Goal: Task Accomplishment & Management: Use online tool/utility

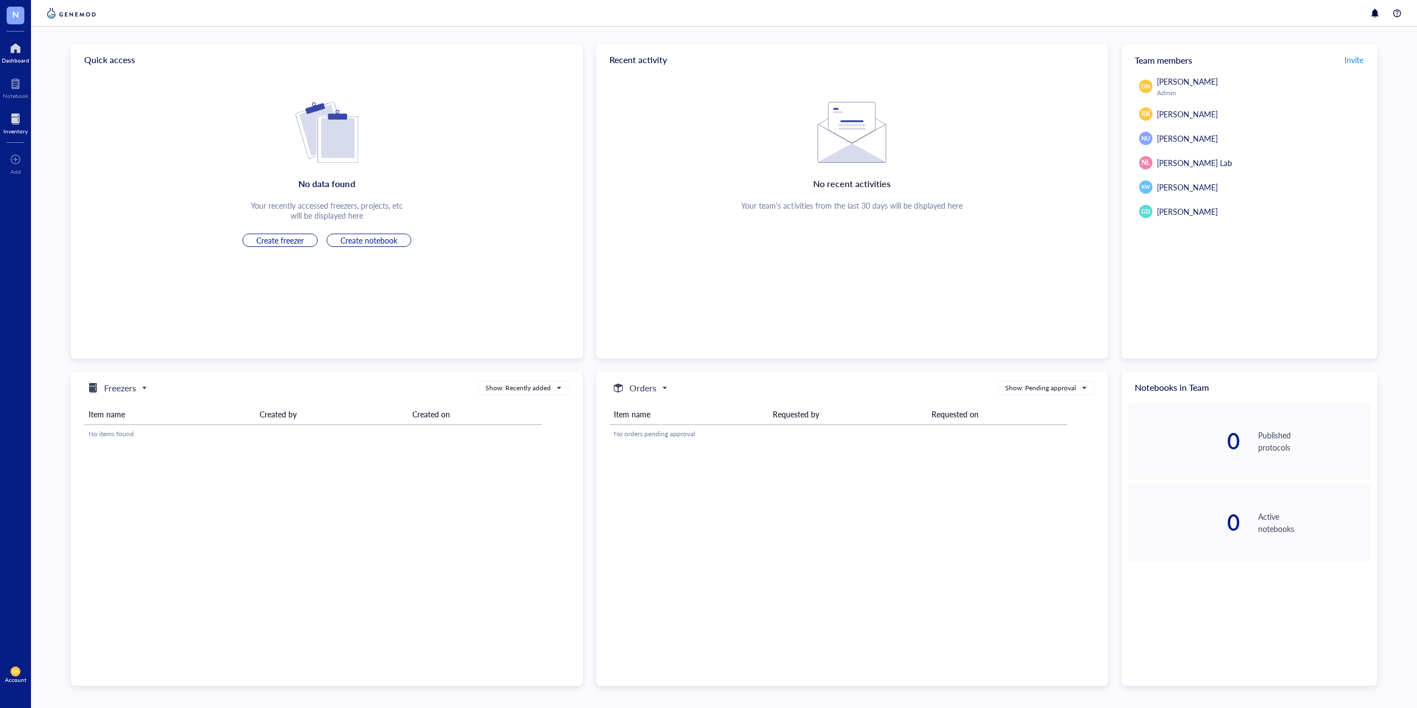
click at [18, 126] on div at bounding box center [15, 119] width 24 height 18
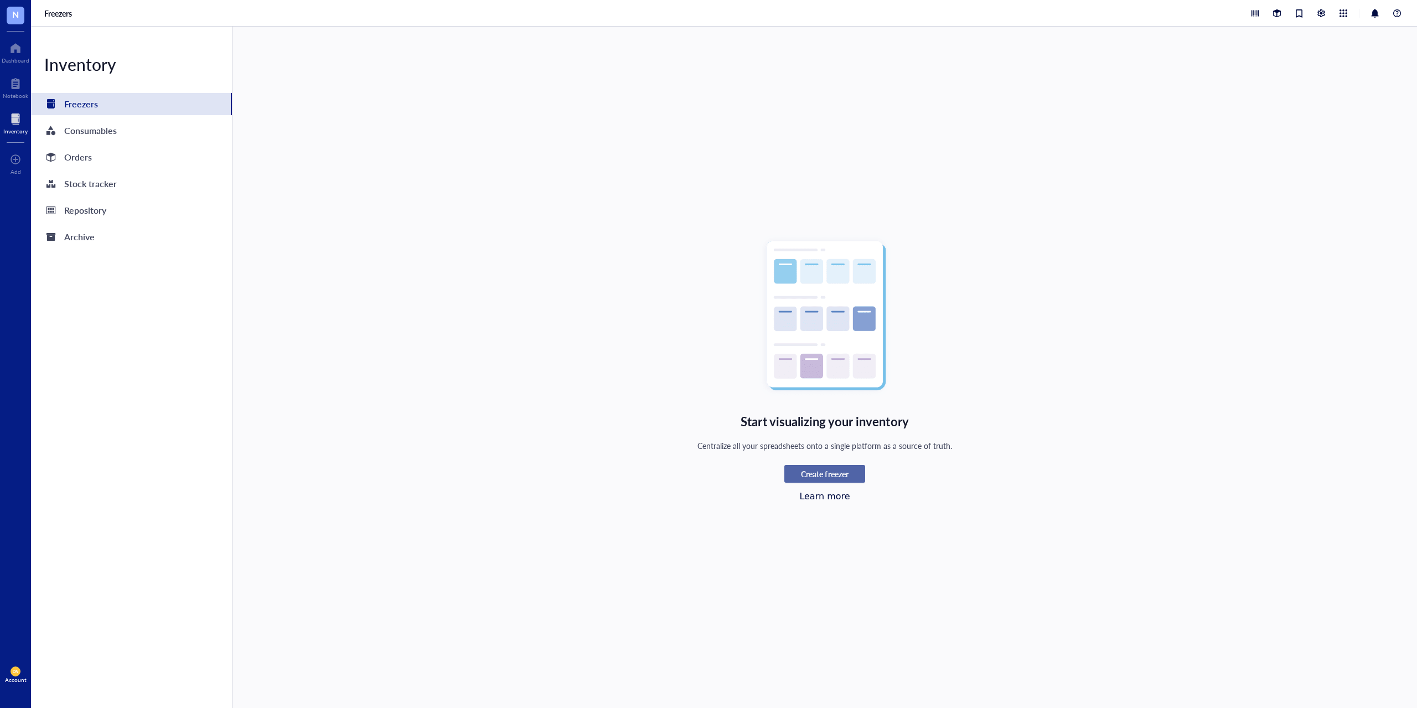
click at [812, 473] on span "Create freezer" at bounding box center [824, 474] width 47 height 10
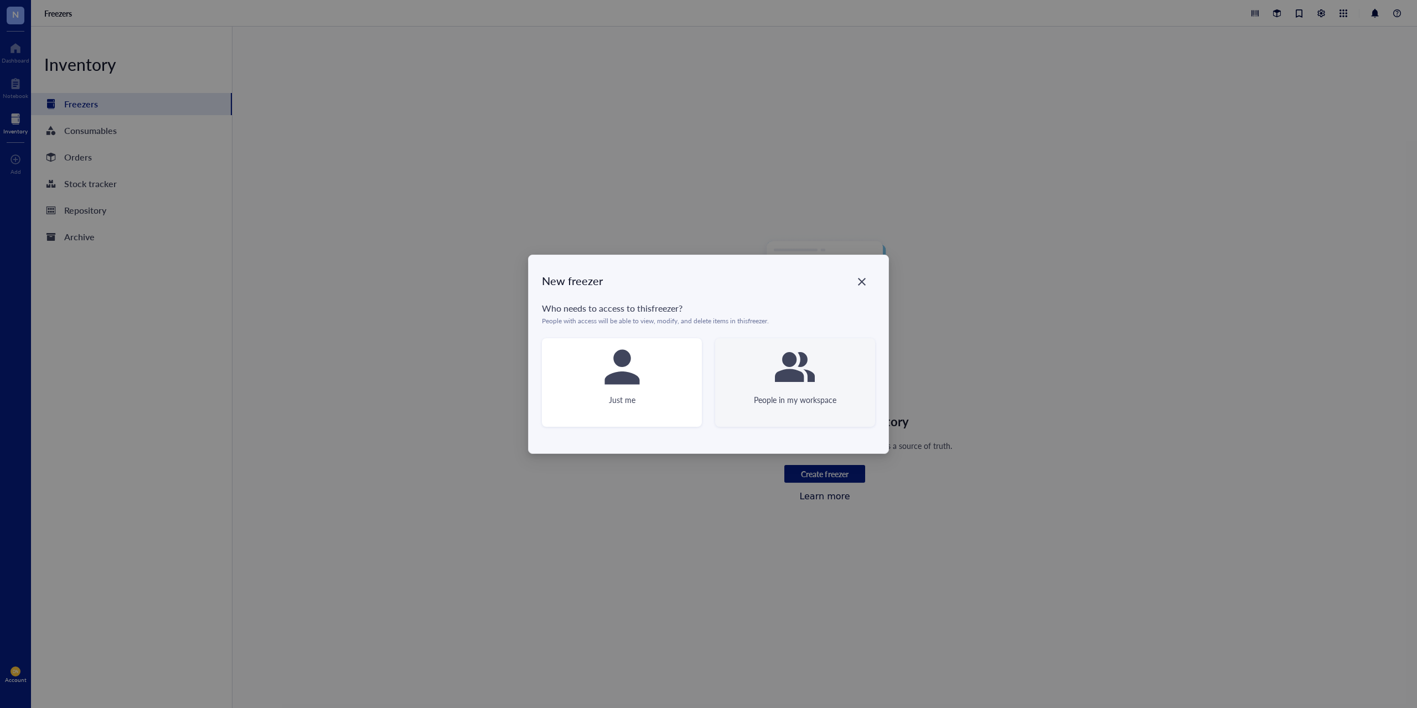
click at [791, 386] on icon at bounding box center [795, 367] width 40 height 40
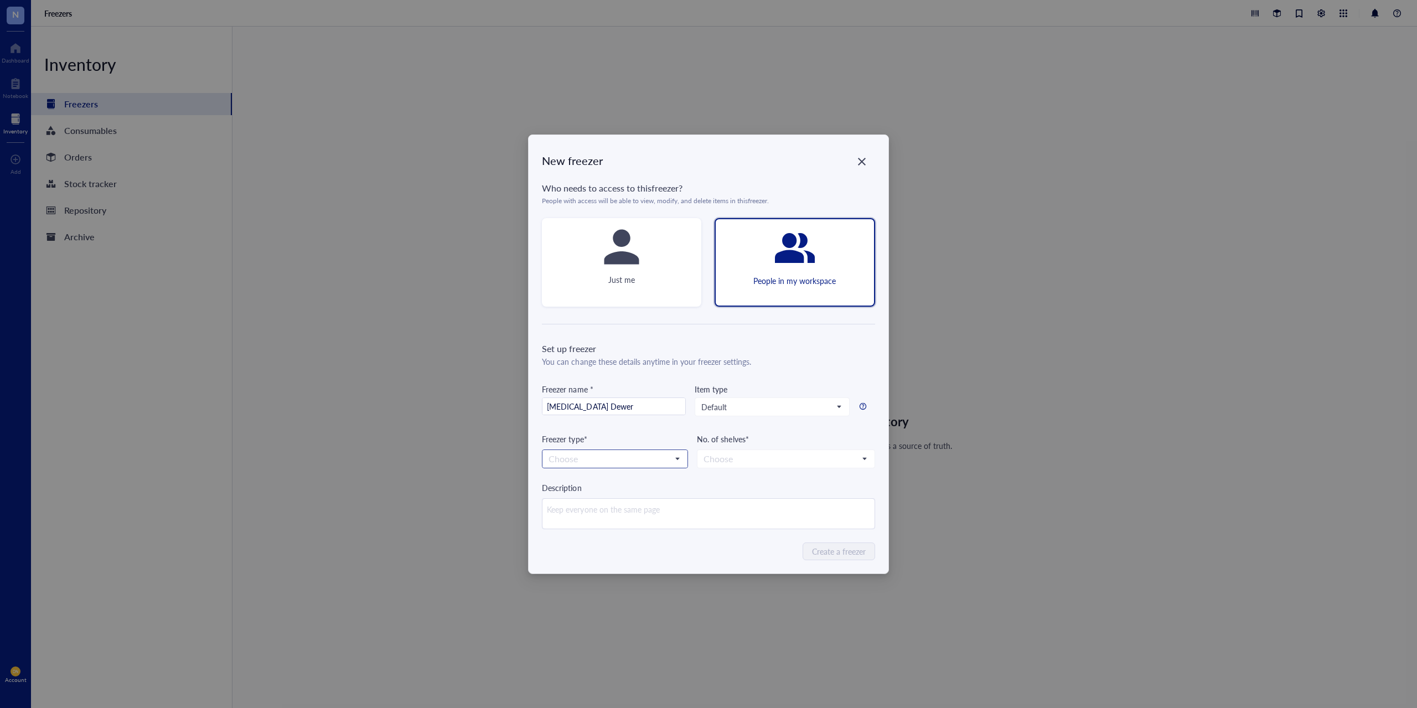
type input "[MEDICAL_DATA] Dewer"
click at [626, 456] on input "search" at bounding box center [609, 459] width 123 height 17
click at [563, 547] on div "LN2" at bounding box center [556, 549] width 14 height 12
click at [839, 459] on input "search" at bounding box center [780, 459] width 154 height 17
click at [761, 540] on div "4" at bounding box center [785, 532] width 177 height 18
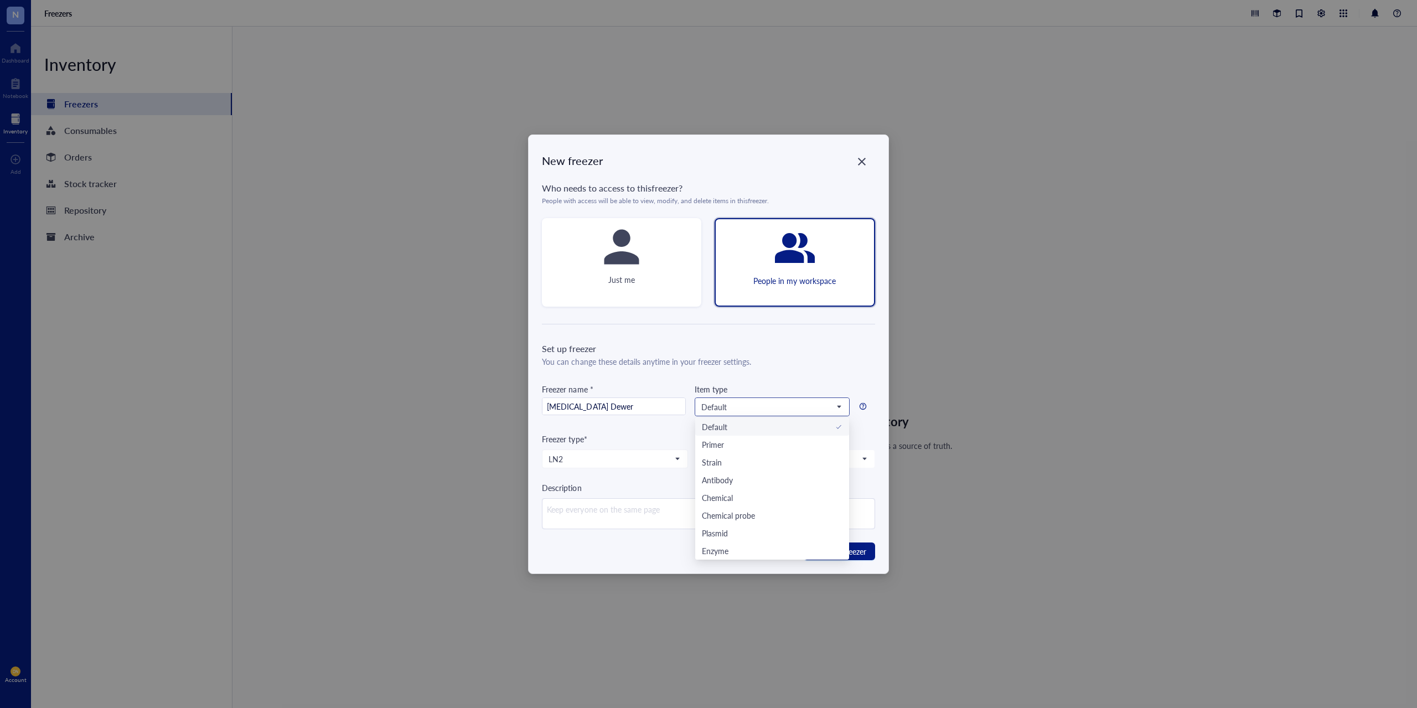
click at [823, 402] on span "Default" at bounding box center [770, 407] width 139 height 10
click at [840, 548] on span "Create a freezer" at bounding box center [839, 551] width 54 height 12
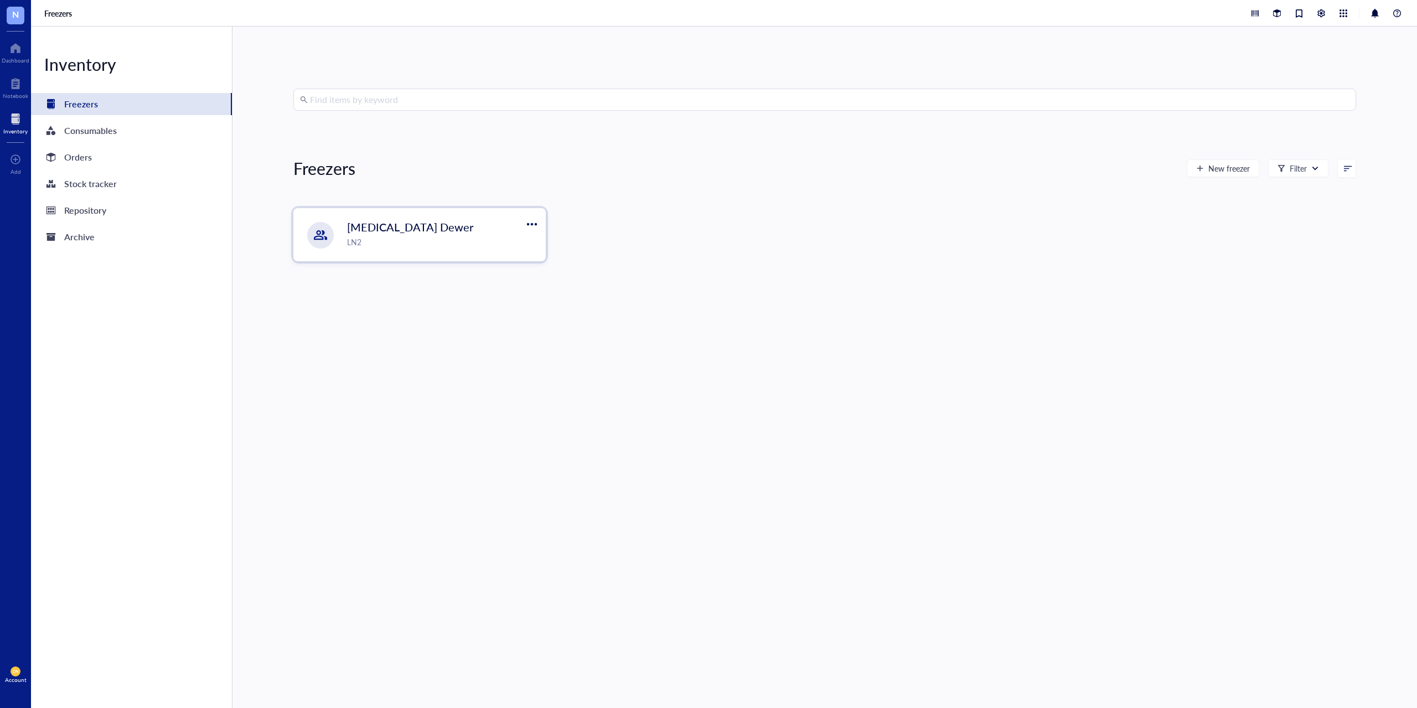
click at [438, 236] on div "LN2" at bounding box center [442, 242] width 191 height 12
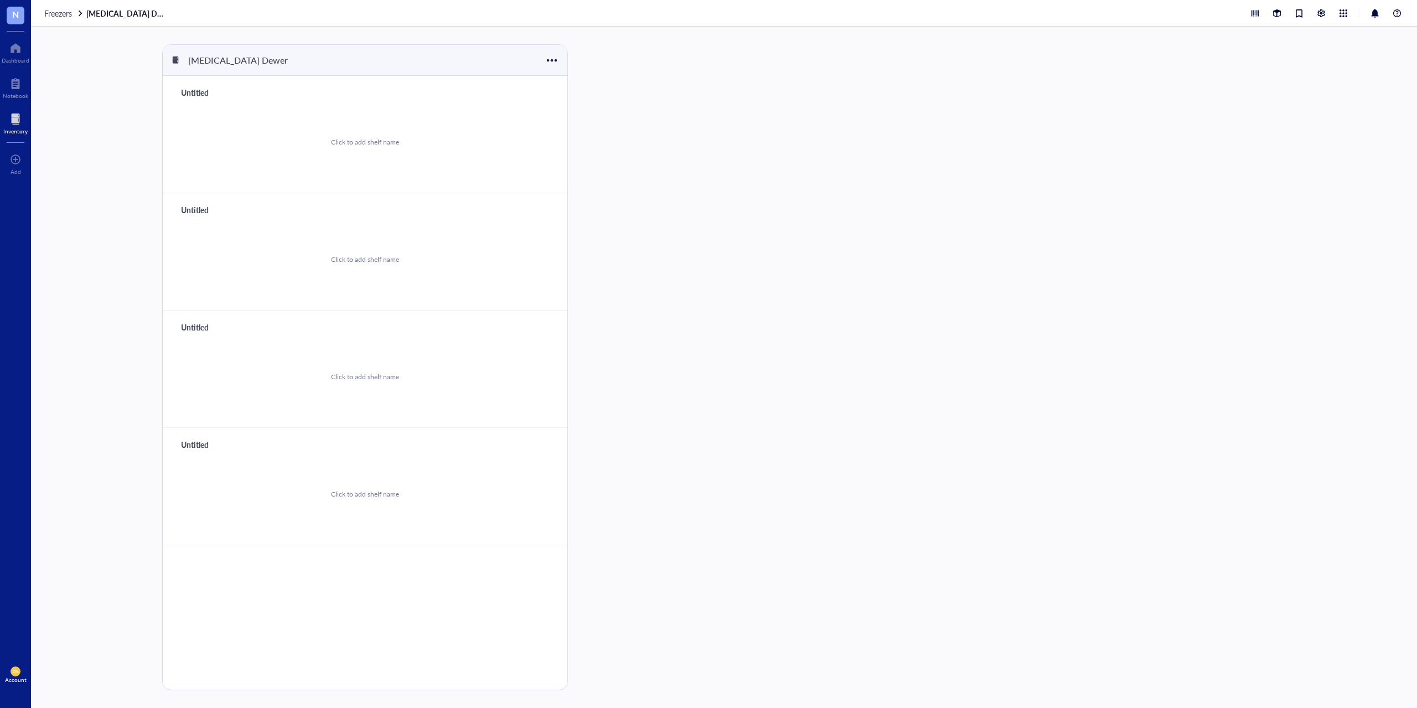
click at [200, 96] on div "Untitled" at bounding box center [209, 92] width 66 height 15
click at [358, 142] on div "Click to add shelf name" at bounding box center [365, 142] width 68 height 10
type input "Rack 1"
click at [400, 167] on div "Click to add shelf name" at bounding box center [365, 142] width 378 height 84
click at [490, 93] on button "Add storage" at bounding box center [506, 92] width 60 height 13
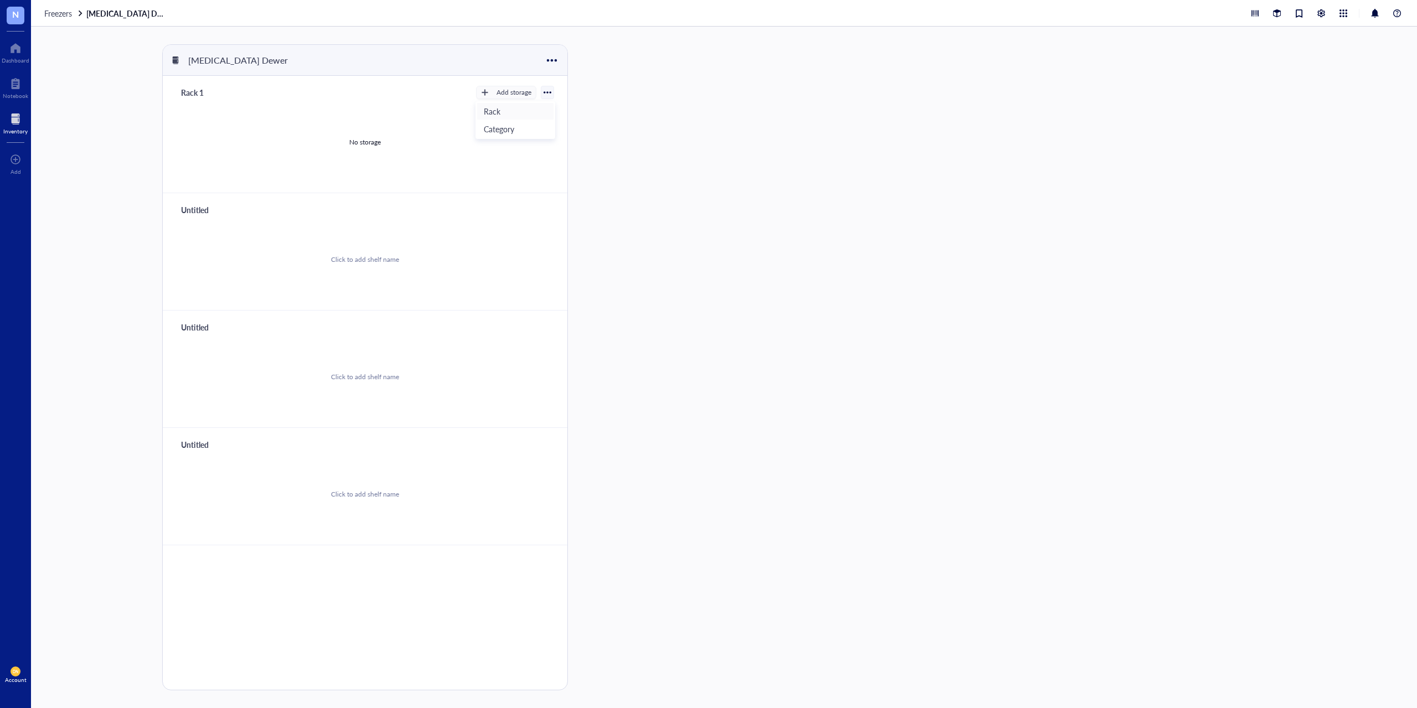
click at [489, 108] on span "Rack" at bounding box center [515, 111] width 63 height 12
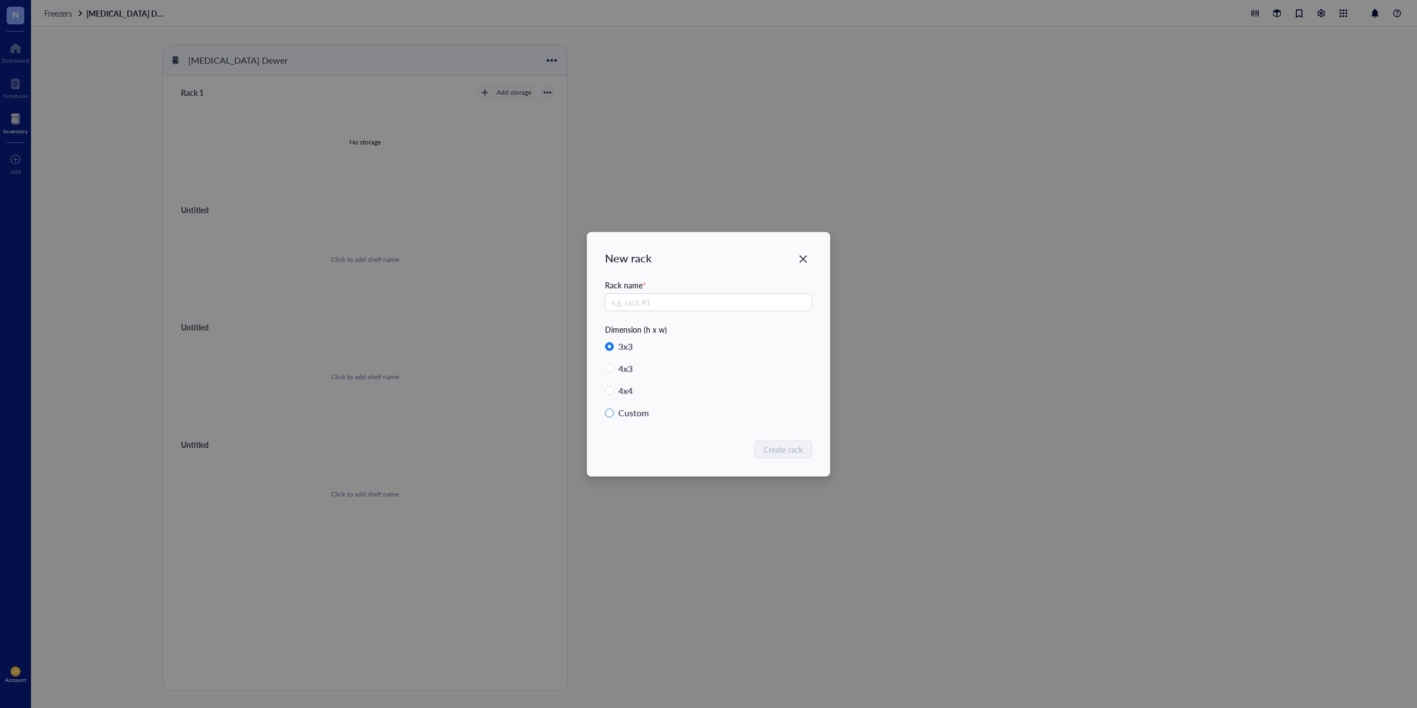
click at [609, 416] on input "Custom" at bounding box center [609, 412] width 9 height 9
radio input "true"
radio input "false"
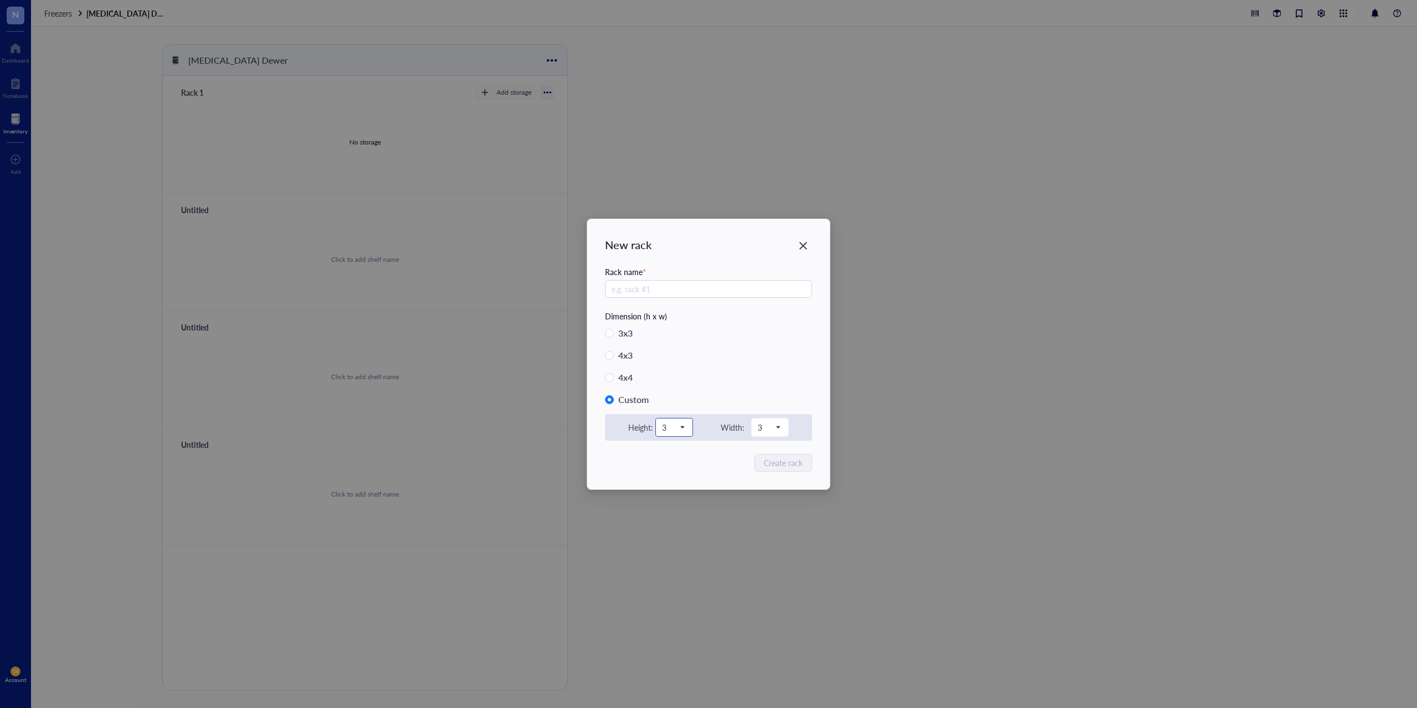
click at [684, 427] on span "3" at bounding box center [673, 427] width 22 height 10
click at [669, 480] on div "10" at bounding box center [673, 483] width 23 height 12
click at [780, 427] on span at bounding box center [770, 427] width 24 height 17
click at [765, 444] on div "1" at bounding box center [769, 447] width 23 height 12
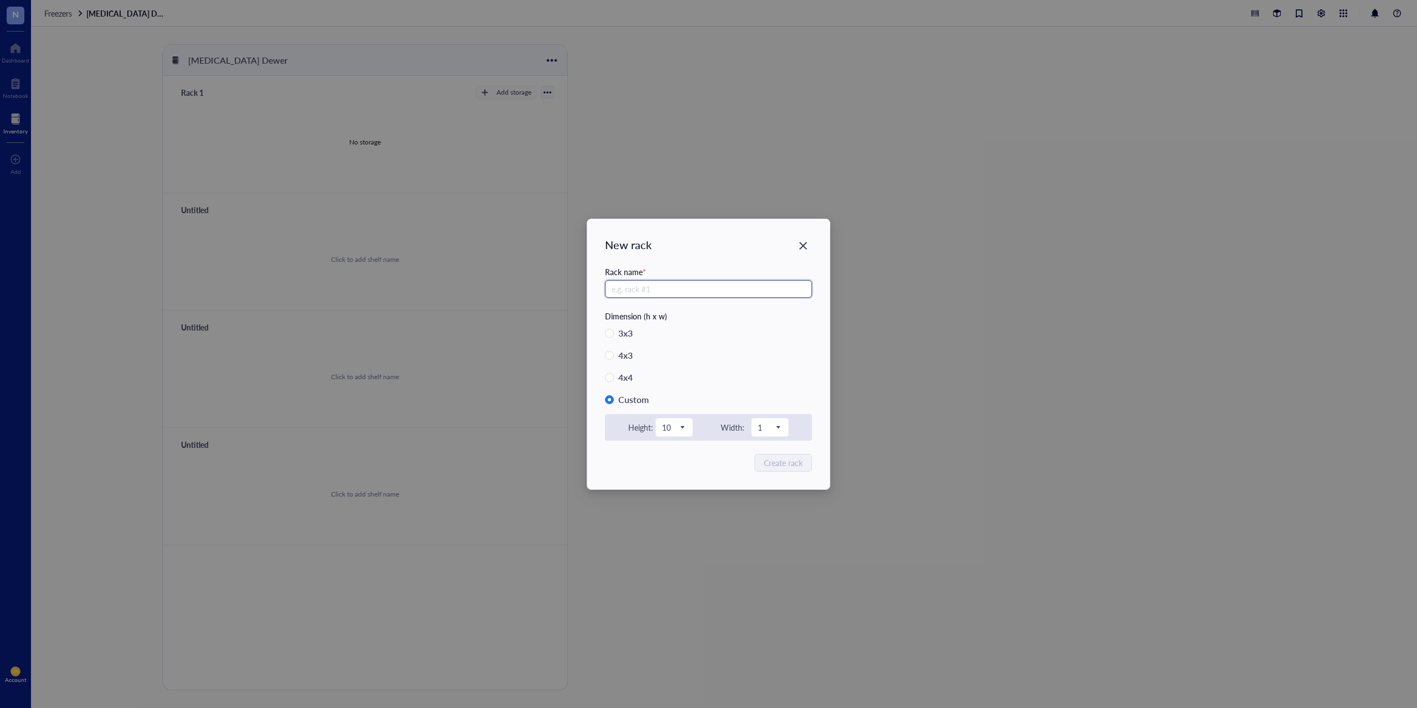
click at [624, 289] on input "text" at bounding box center [708, 289] width 207 height 18
type input "Rack 1"
click at [782, 465] on span "Create rack" at bounding box center [783, 463] width 39 height 12
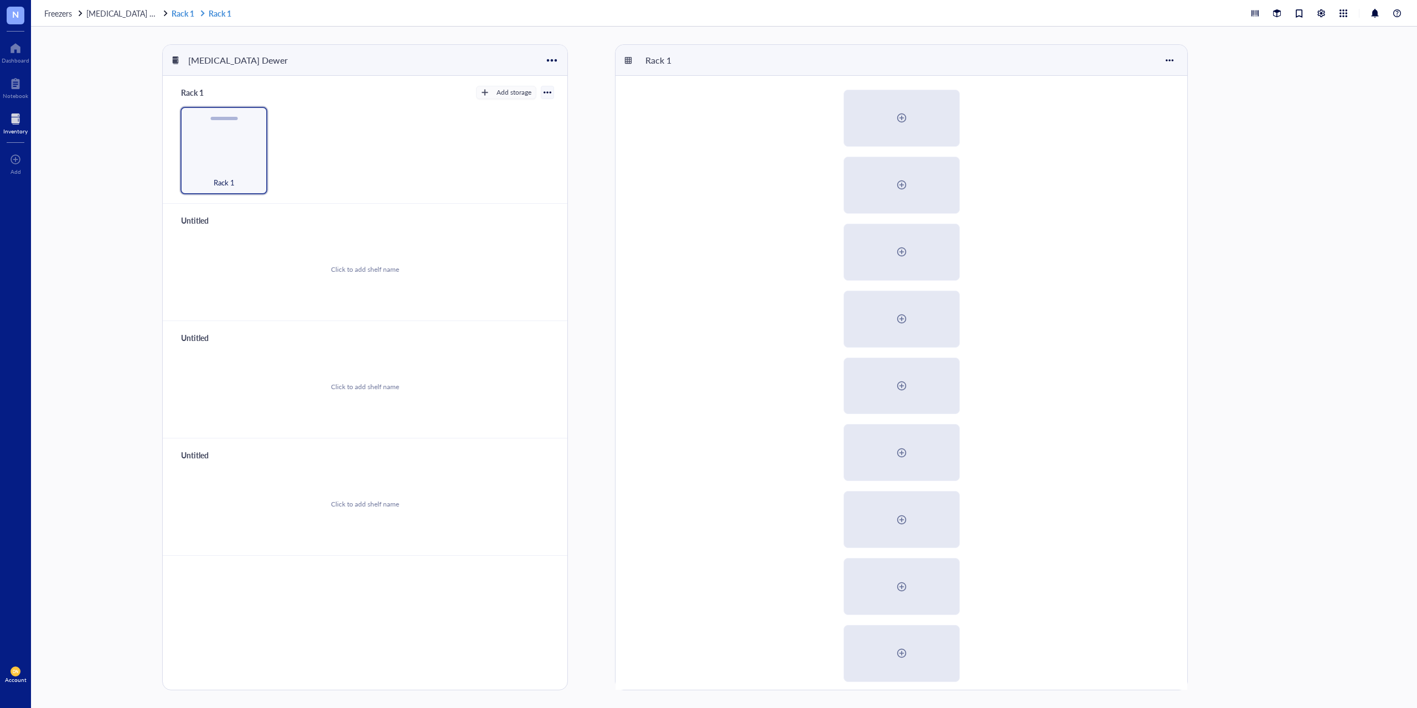
click at [182, 15] on link "Rack 1 Rack 1" at bounding box center [203, 13] width 62 height 10
click at [550, 57] on div at bounding box center [551, 60] width 16 height 16
click at [565, 100] on div "Settings" at bounding box center [566, 97] width 27 height 10
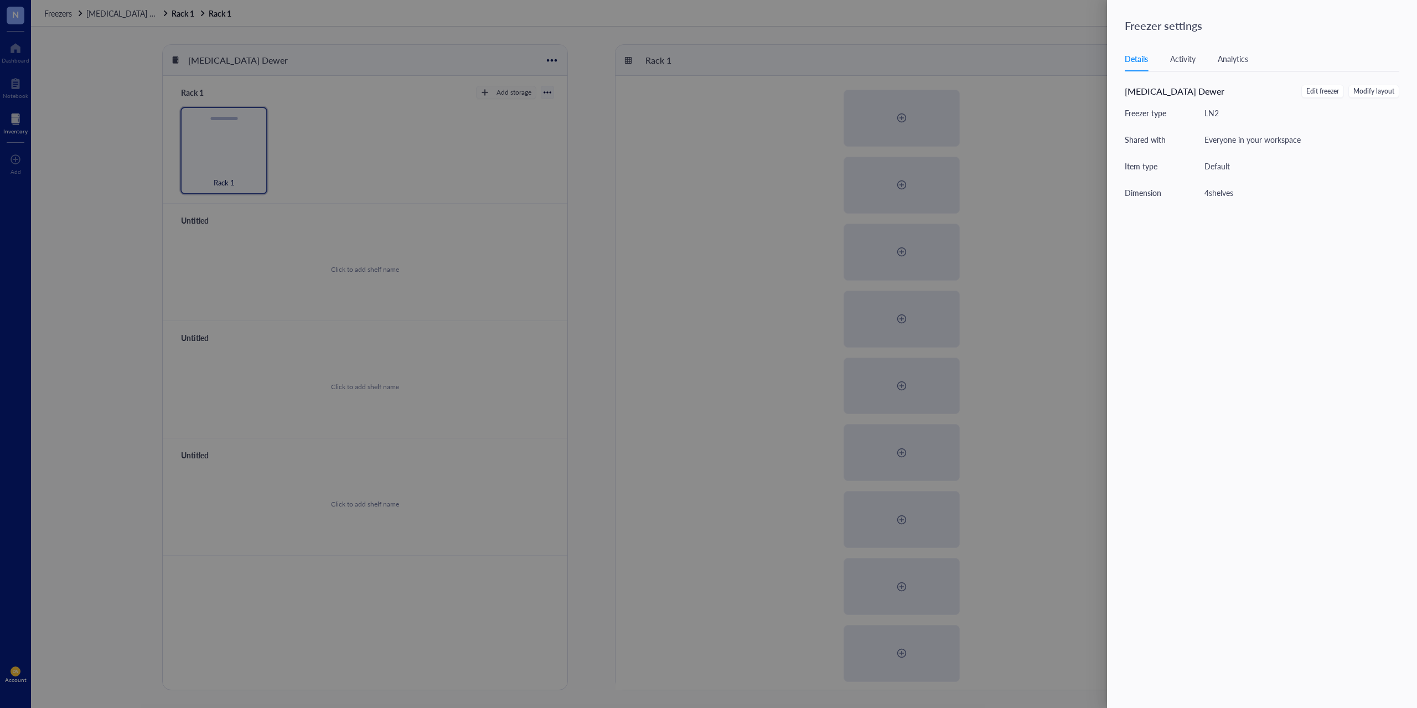
click at [612, 232] on div at bounding box center [708, 354] width 1417 height 708
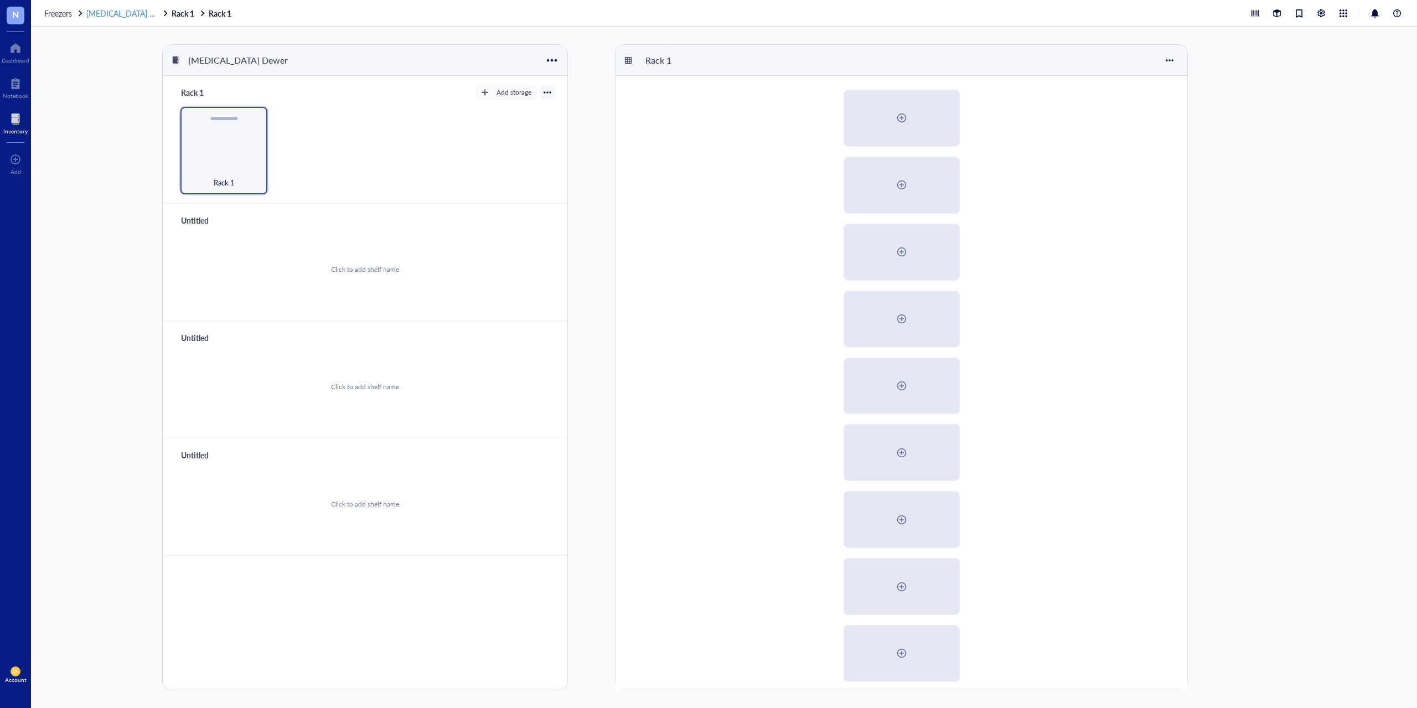
click at [120, 14] on span "[MEDICAL_DATA] Dewer" at bounding box center [129, 13] width 86 height 11
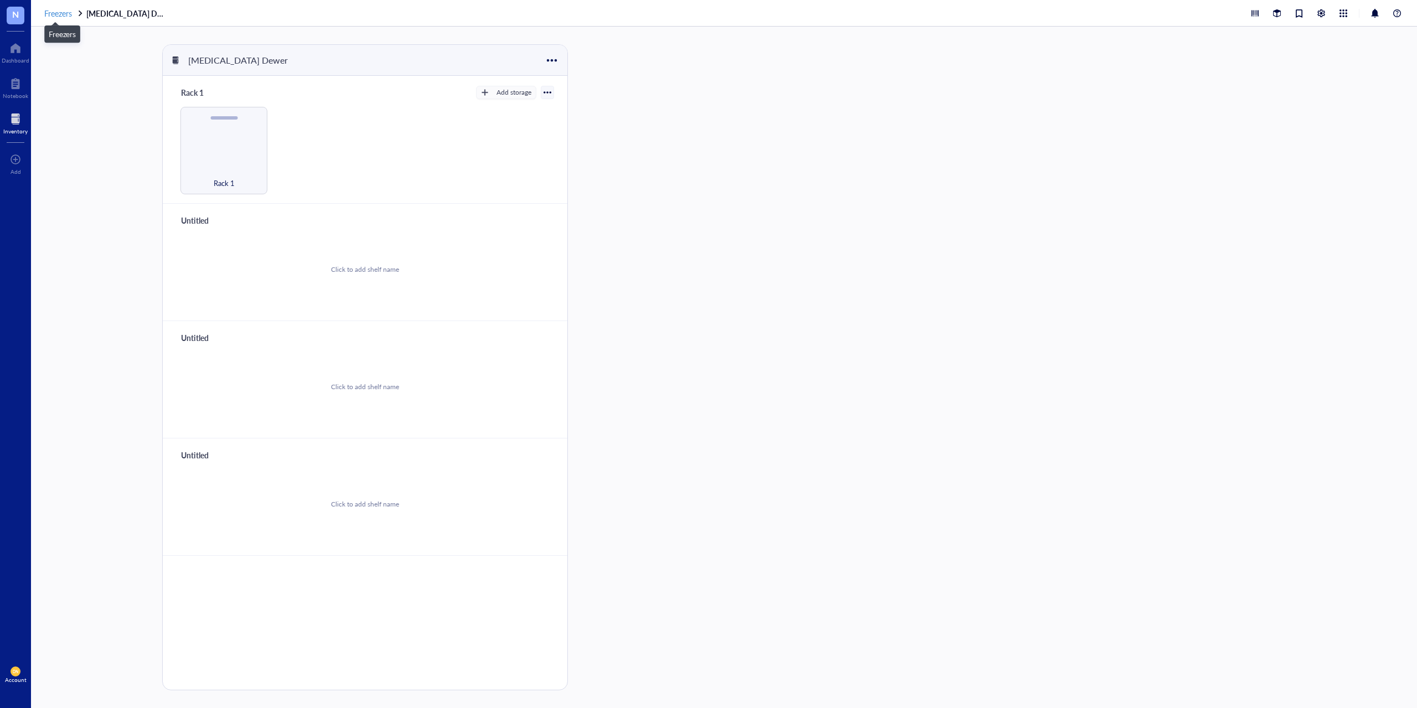
click at [62, 14] on span "Freezers" at bounding box center [58, 13] width 28 height 11
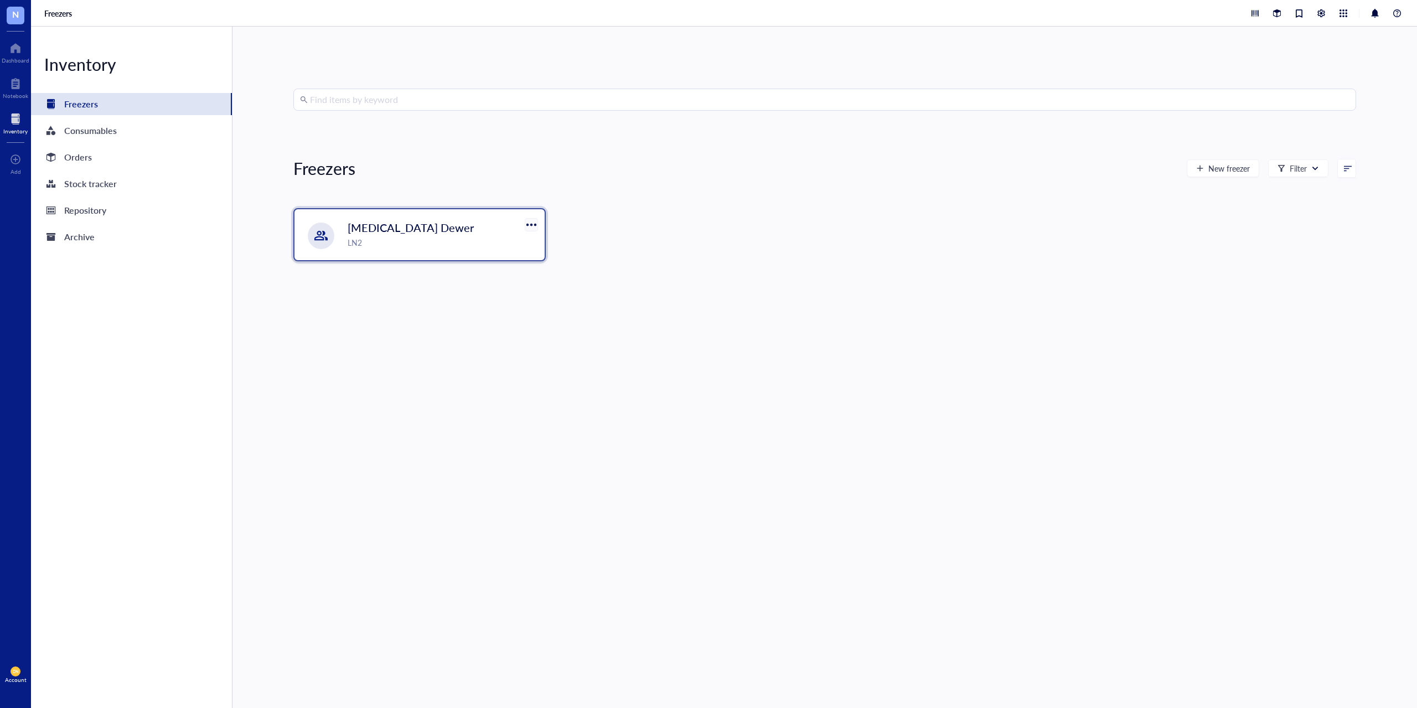
click at [526, 228] on div at bounding box center [531, 224] width 16 height 16
click at [540, 262] on div "Settings" at bounding box center [544, 261] width 27 height 10
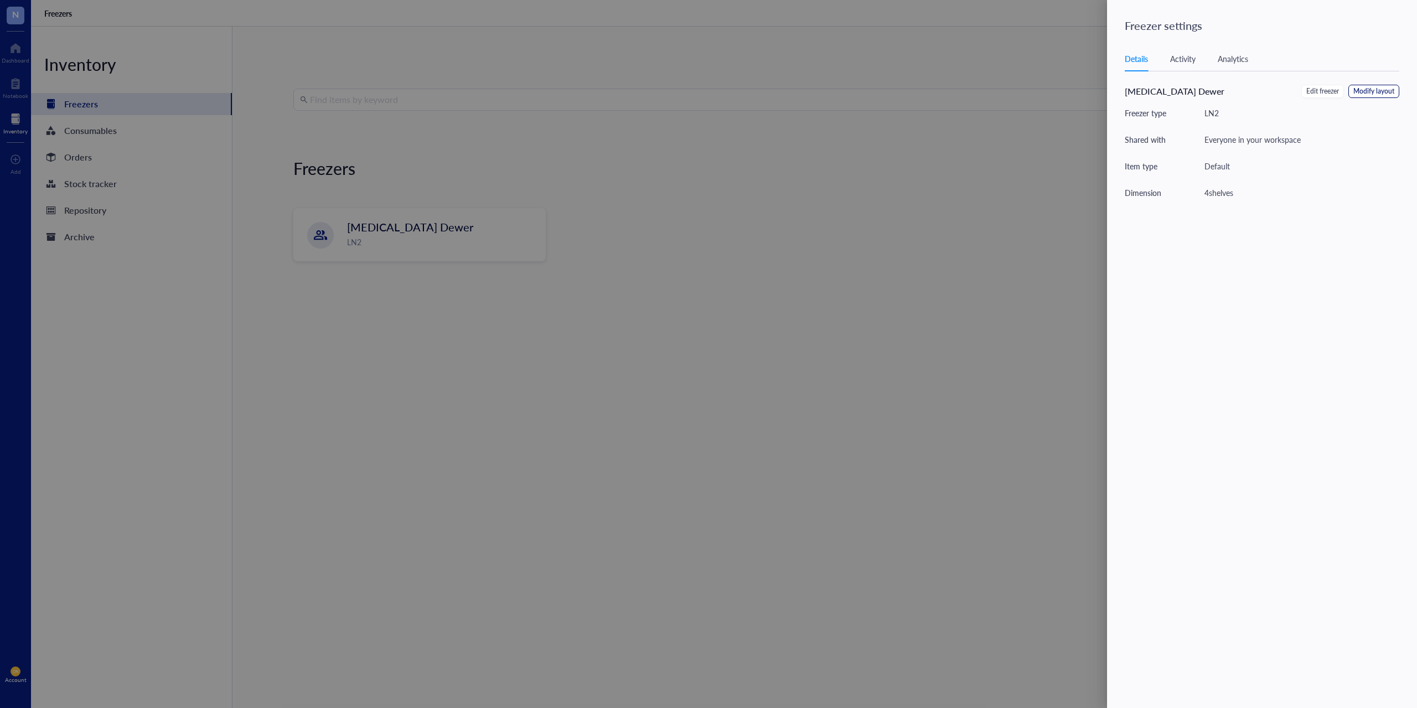
click at [1377, 94] on span "Modify layout" at bounding box center [1373, 91] width 41 height 11
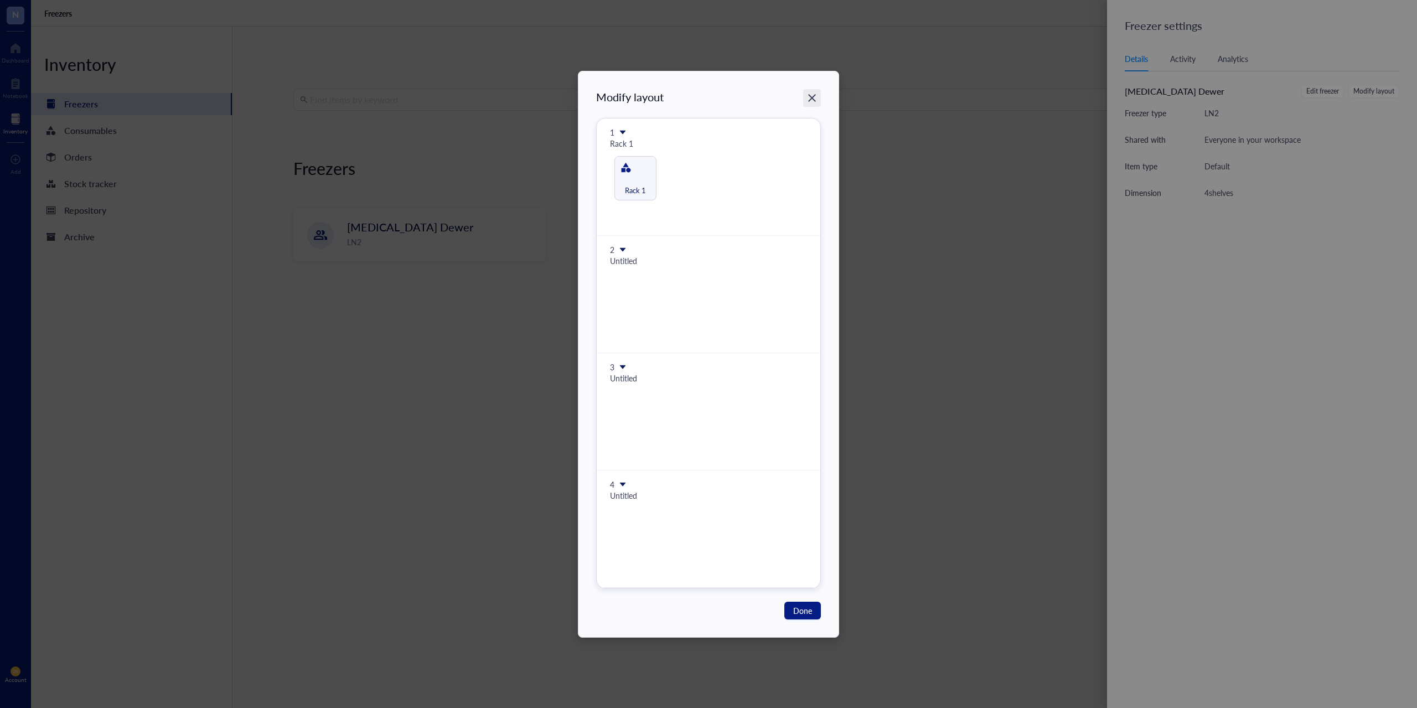
click at [816, 103] on div "Close" at bounding box center [812, 98] width 18 height 18
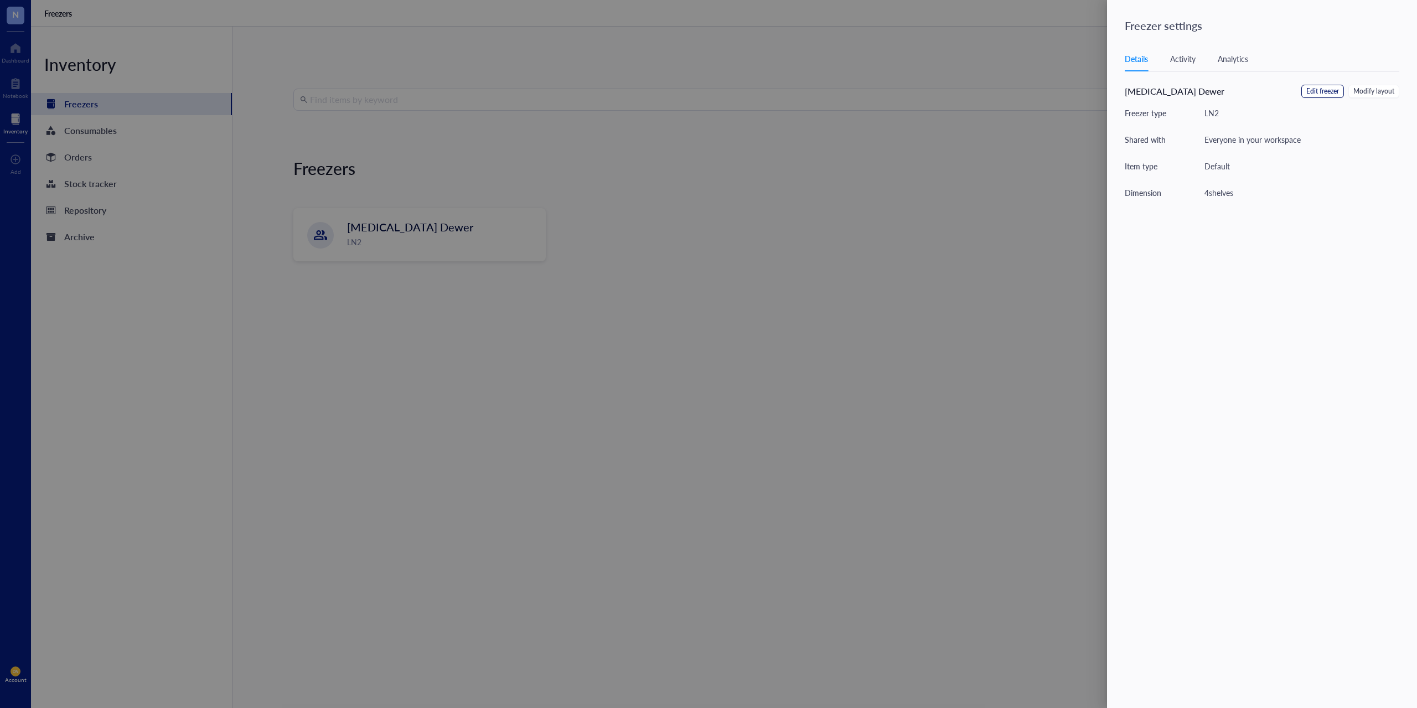
click at [1333, 92] on span "Edit freezer" at bounding box center [1322, 91] width 33 height 11
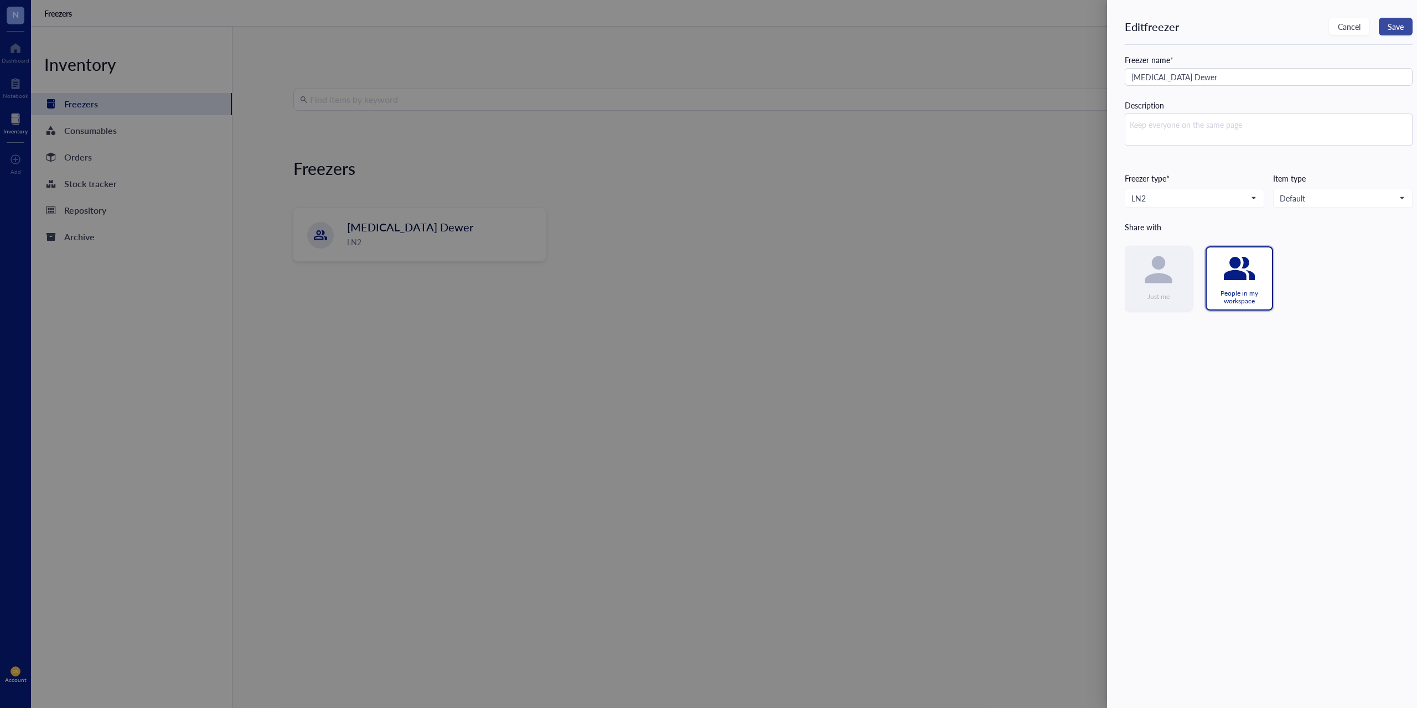
click at [1394, 29] on span "Save" at bounding box center [1395, 26] width 16 height 9
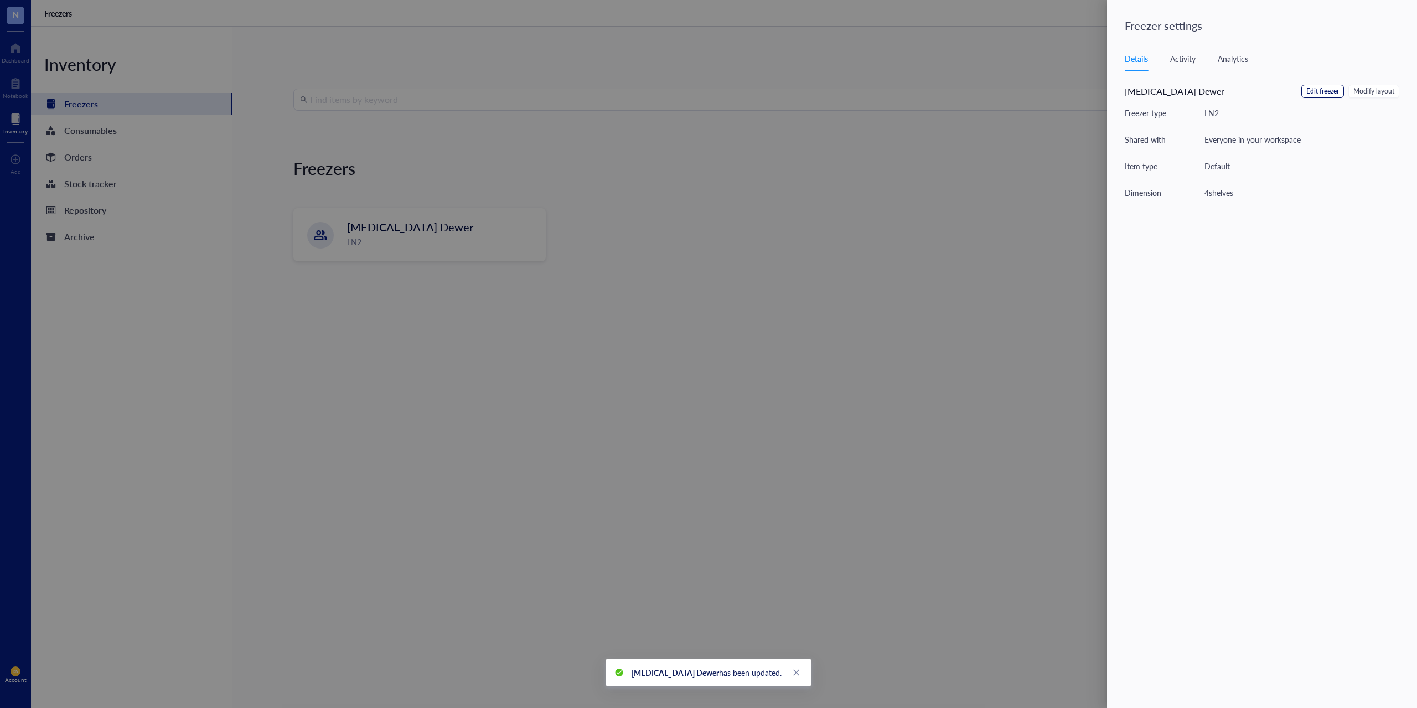
click at [1313, 88] on span "Edit freezer" at bounding box center [1322, 91] width 33 height 11
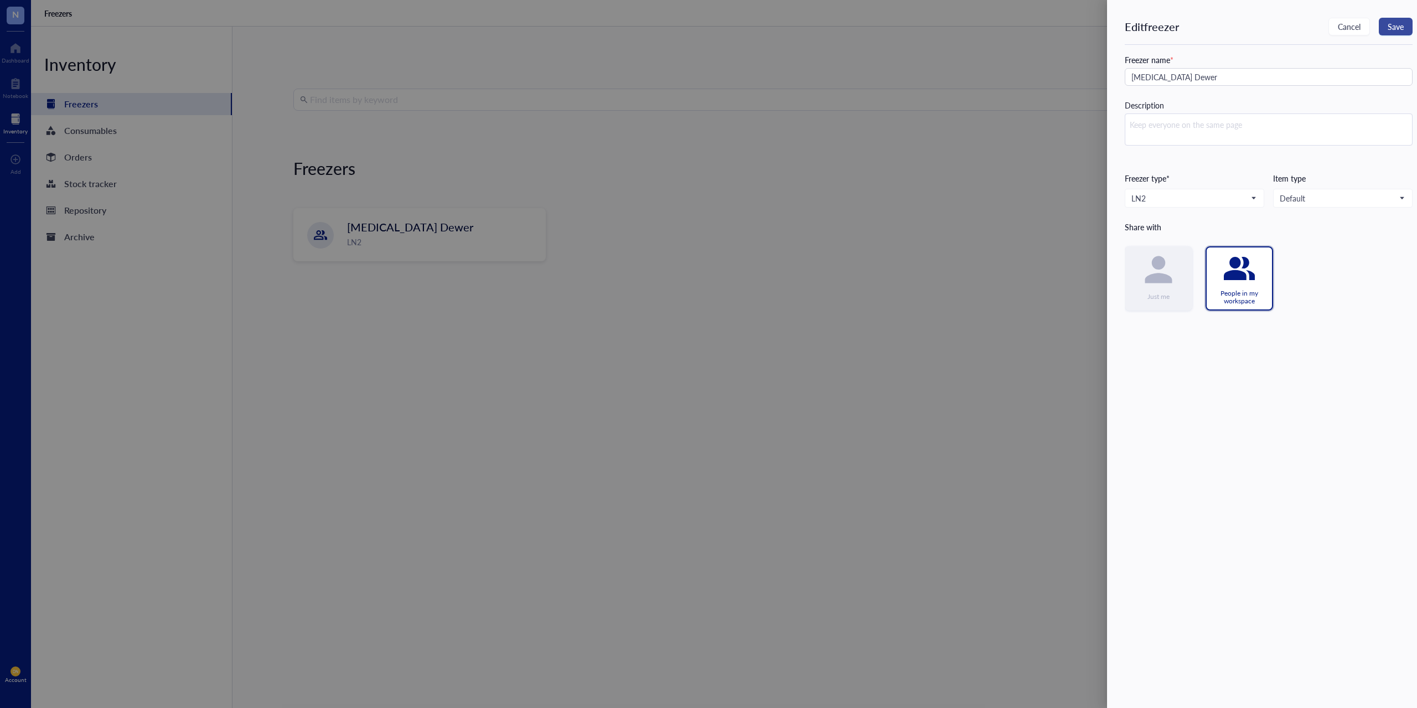
click at [1398, 26] on span "Save" at bounding box center [1395, 26] width 16 height 9
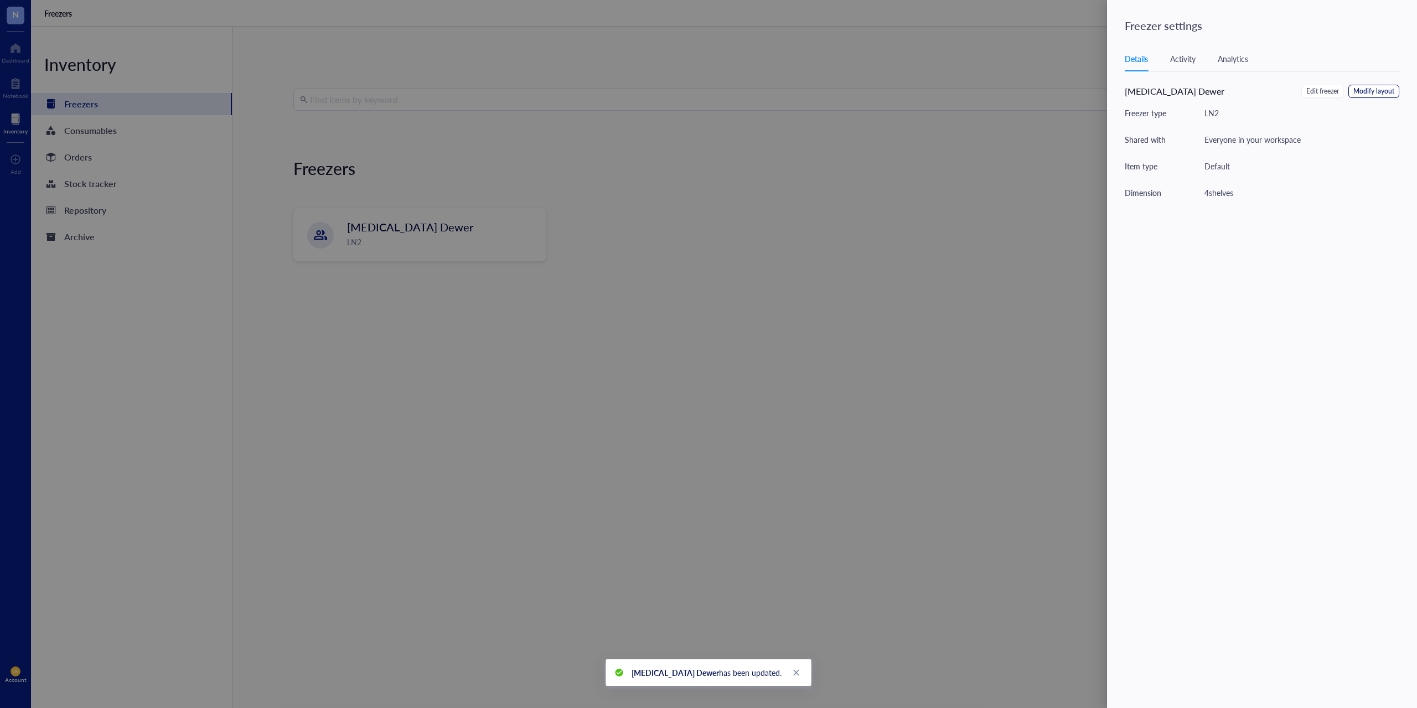
click at [1389, 90] on span "Modify layout" at bounding box center [1373, 91] width 41 height 11
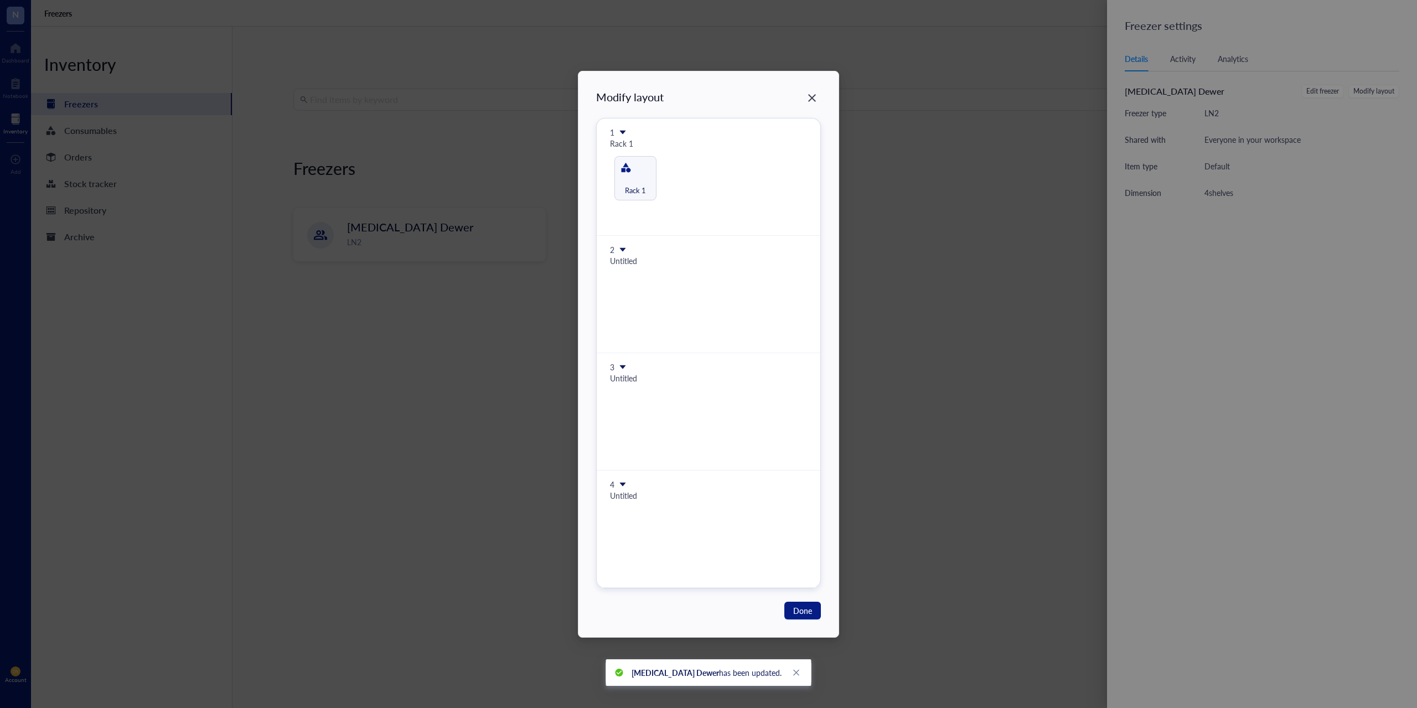
click at [623, 250] on icon at bounding box center [623, 249] width 6 height 4
click at [640, 304] on span "Delete shelf" at bounding box center [658, 301] width 63 height 12
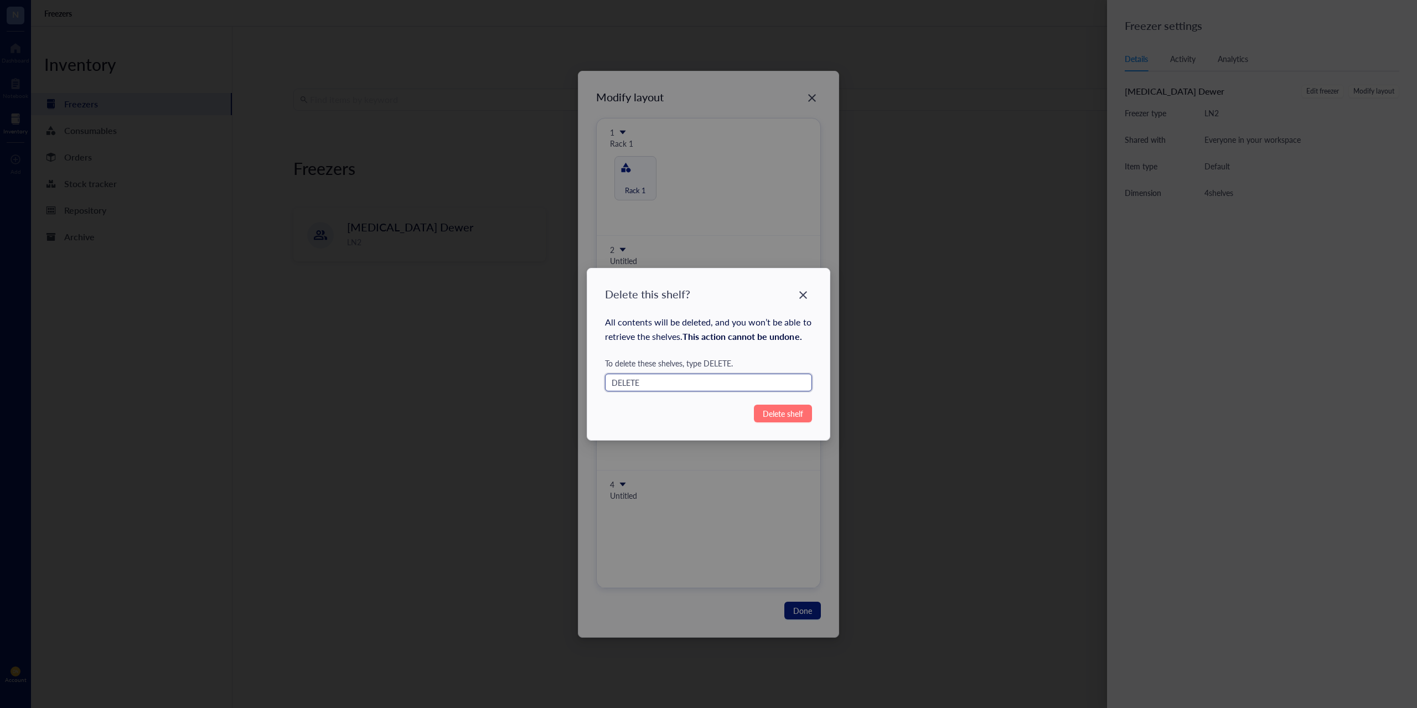
type input "DELETE"
click at [781, 413] on span "Delete shelf" at bounding box center [783, 413] width 40 height 12
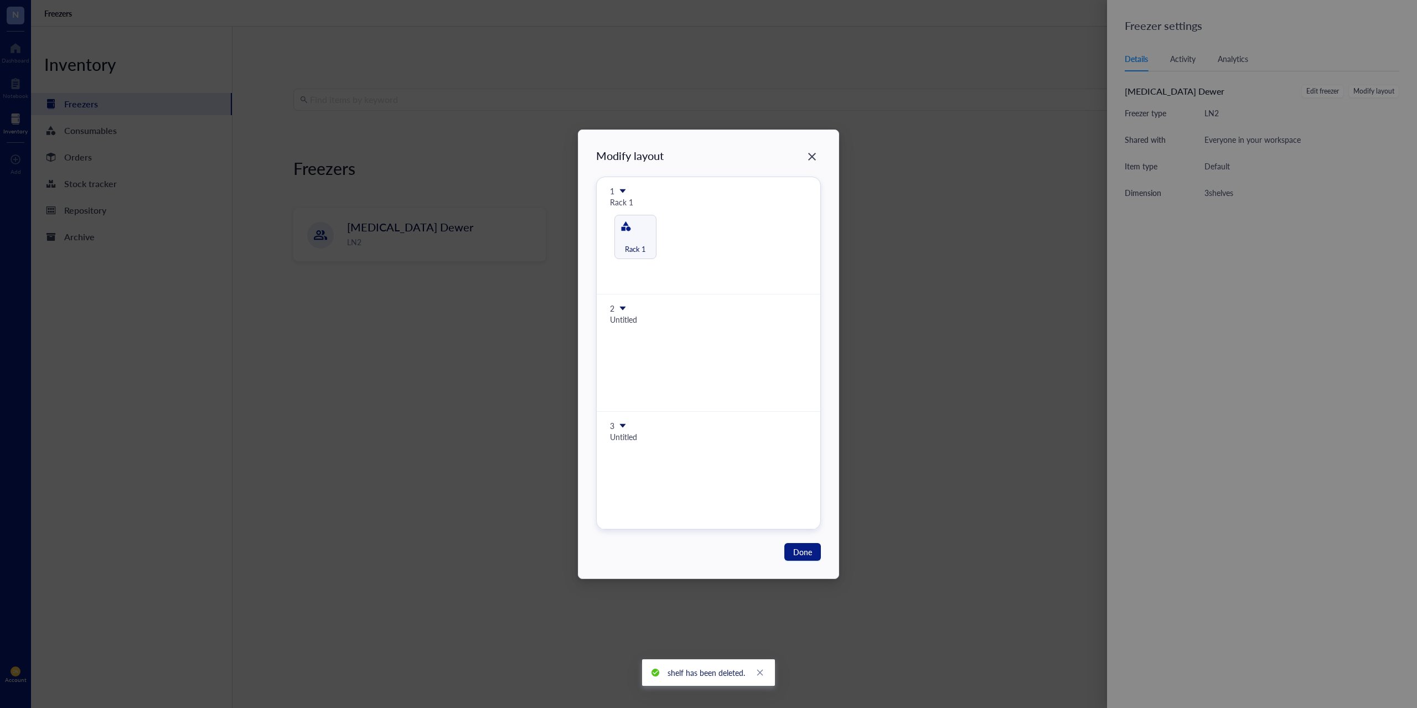
click at [622, 307] on icon at bounding box center [623, 308] width 6 height 4
click at [639, 361] on span "Delete shelf" at bounding box center [658, 360] width 63 height 12
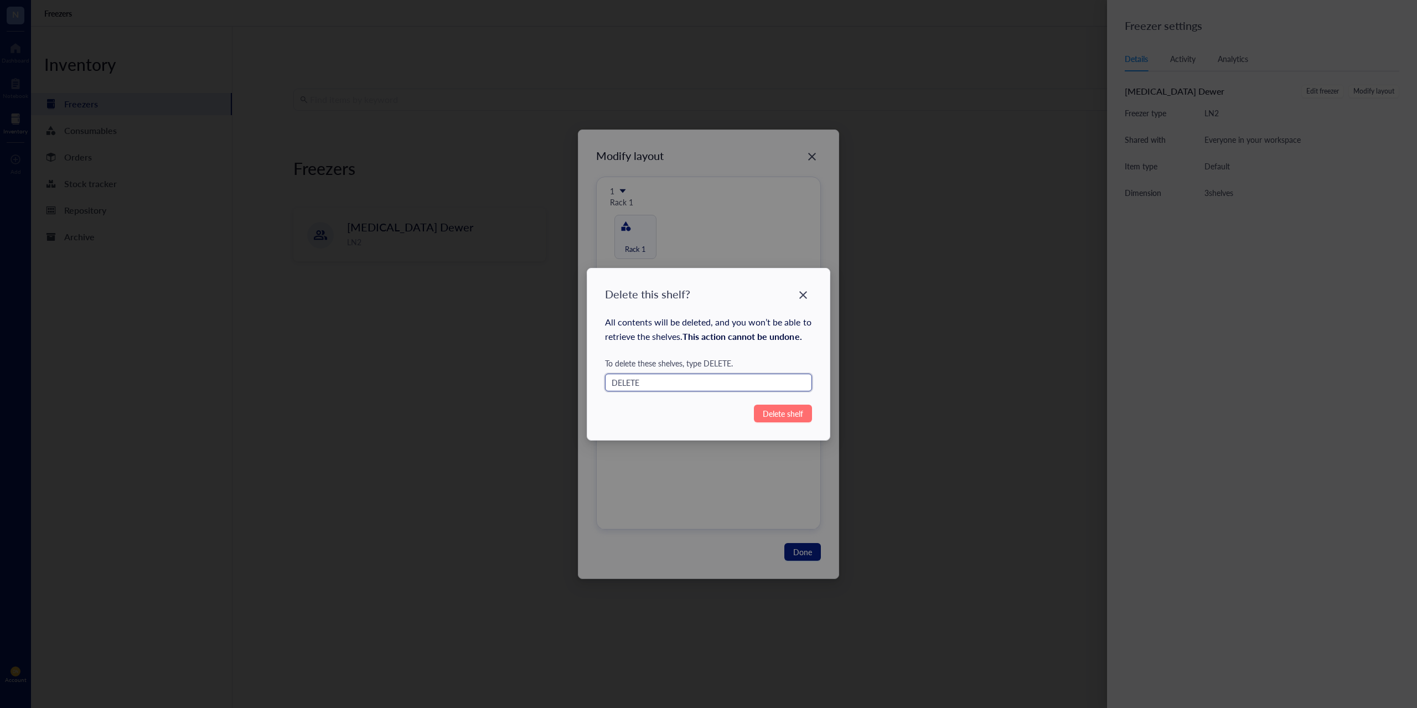
type input "DELETE"
click at [771, 411] on span "Delete shelf" at bounding box center [783, 413] width 40 height 12
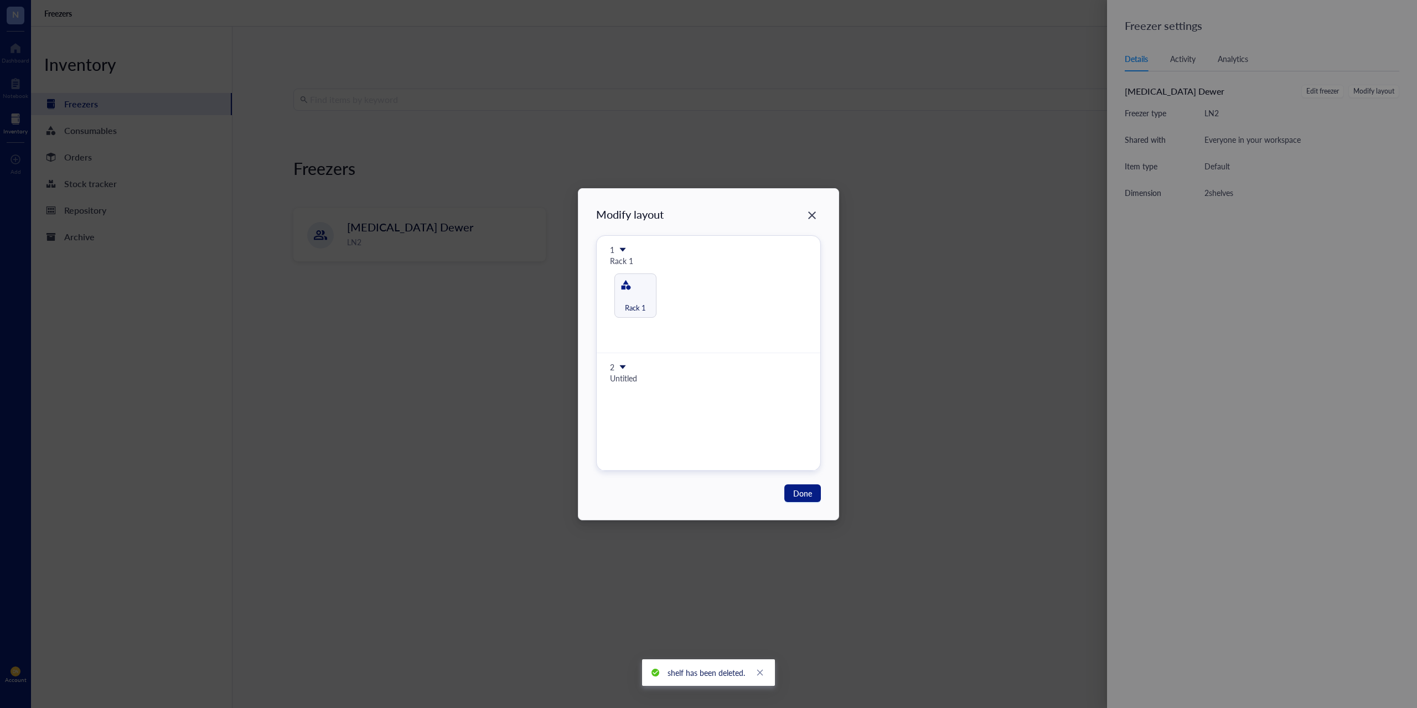
click at [619, 366] on icon at bounding box center [623, 367] width 8 height 8
click at [640, 418] on span "Delete shelf" at bounding box center [658, 418] width 63 height 12
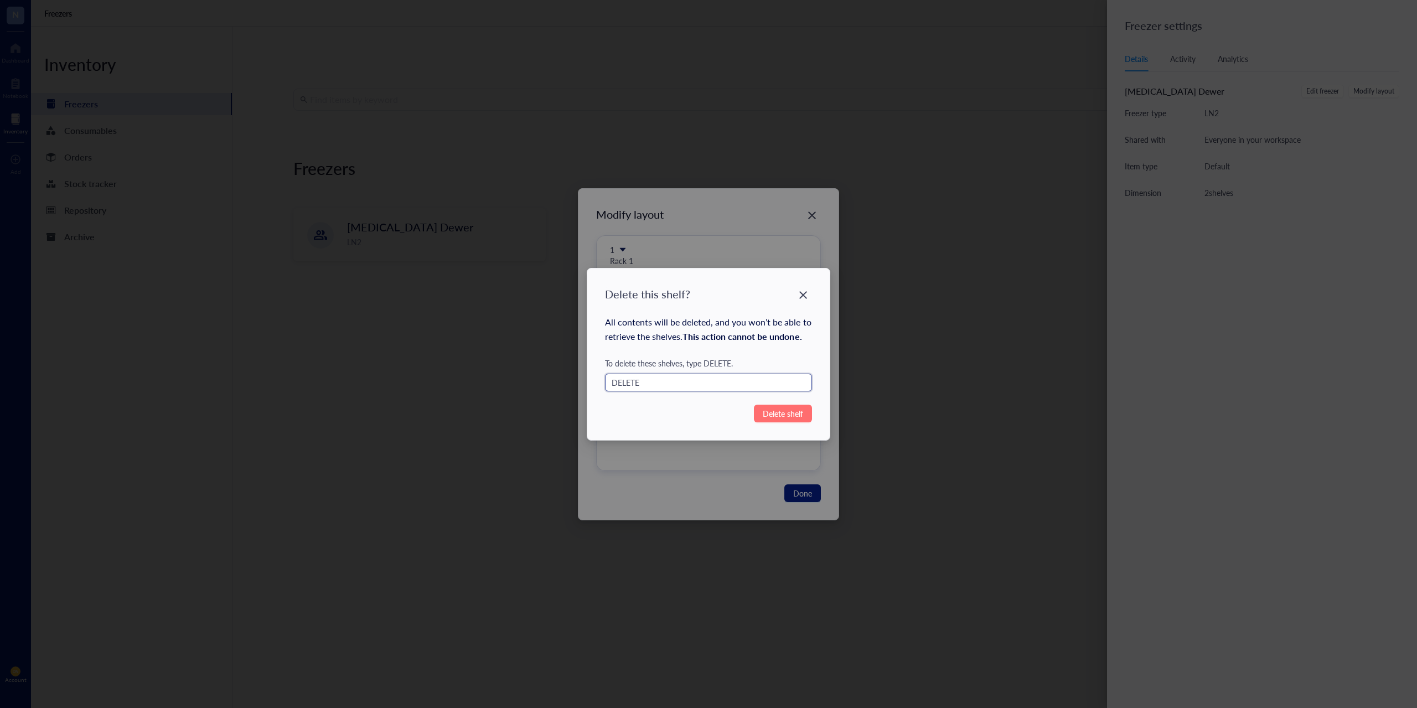
type input "DELETE"
click at [788, 416] on span "Delete shelf" at bounding box center [783, 413] width 40 height 12
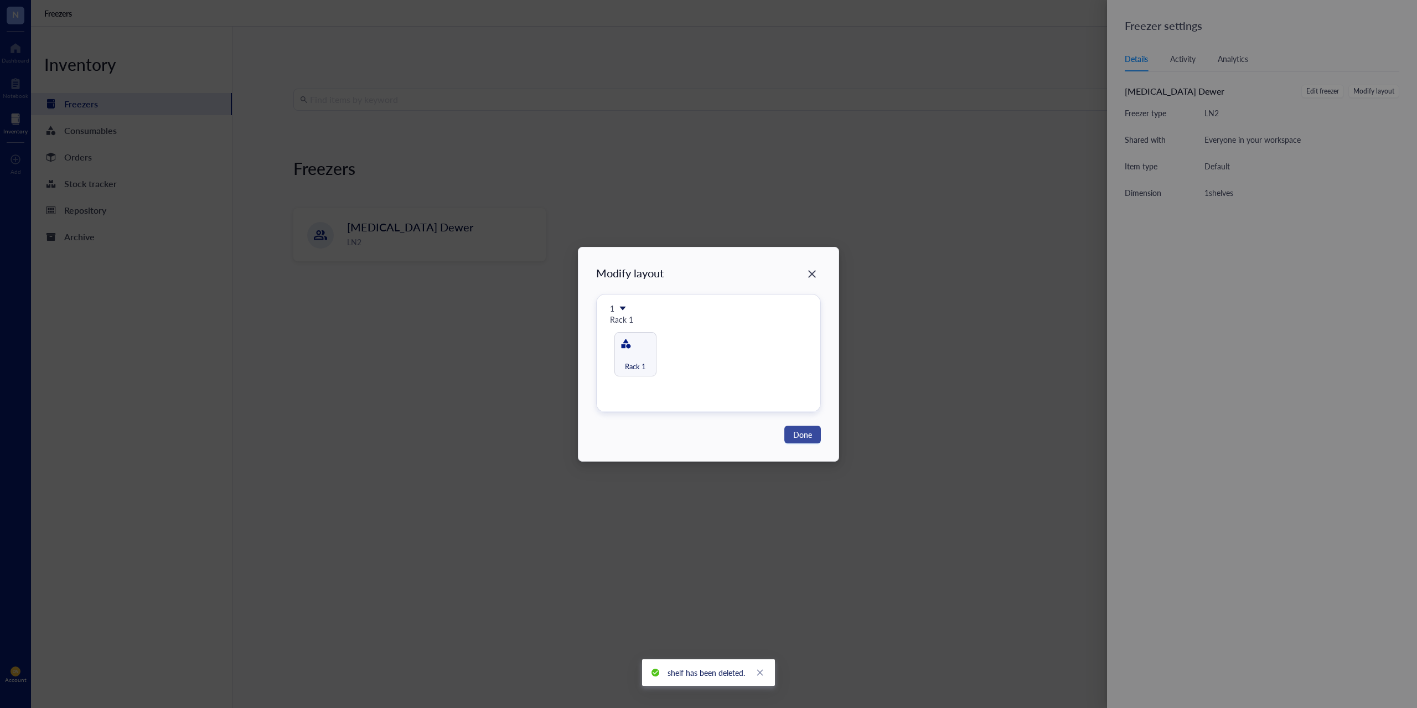
click at [795, 437] on span "Done" at bounding box center [802, 434] width 19 height 12
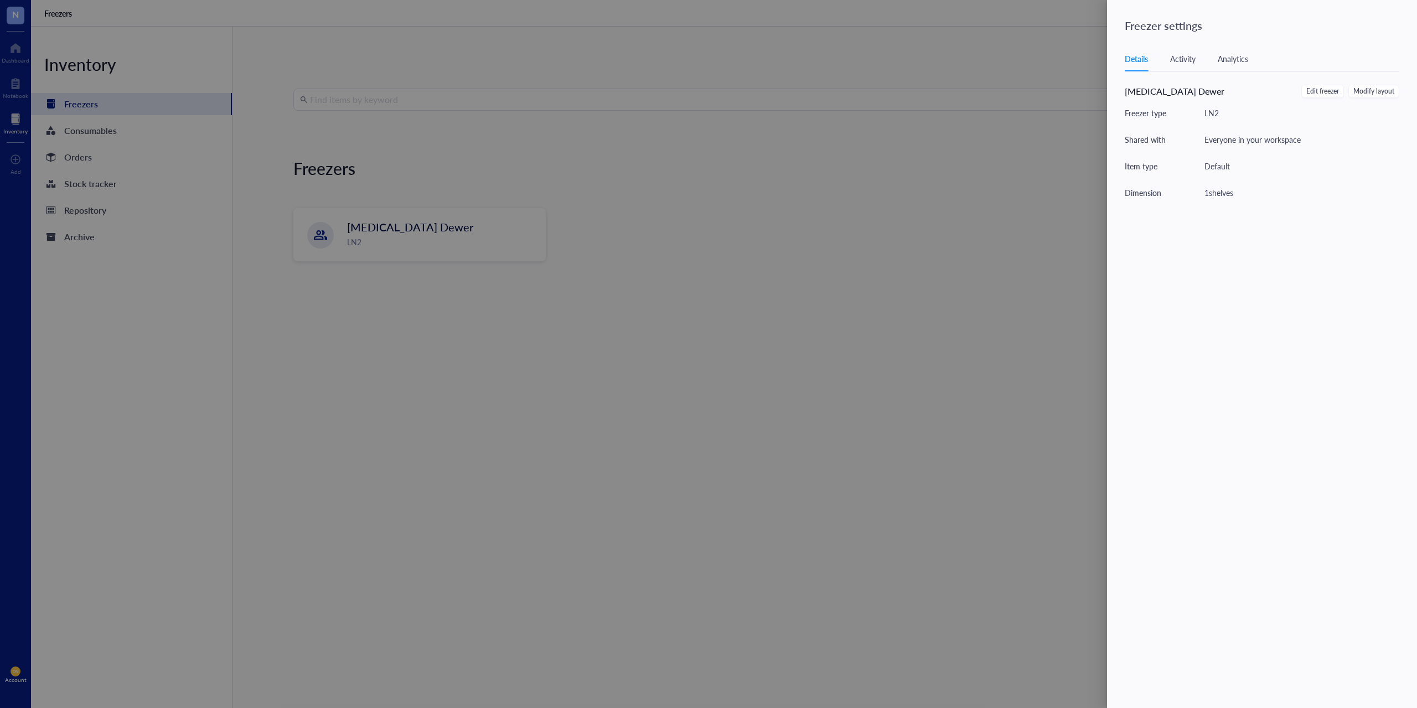
click at [1186, 61] on div "Activity" at bounding box center [1182, 59] width 25 height 12
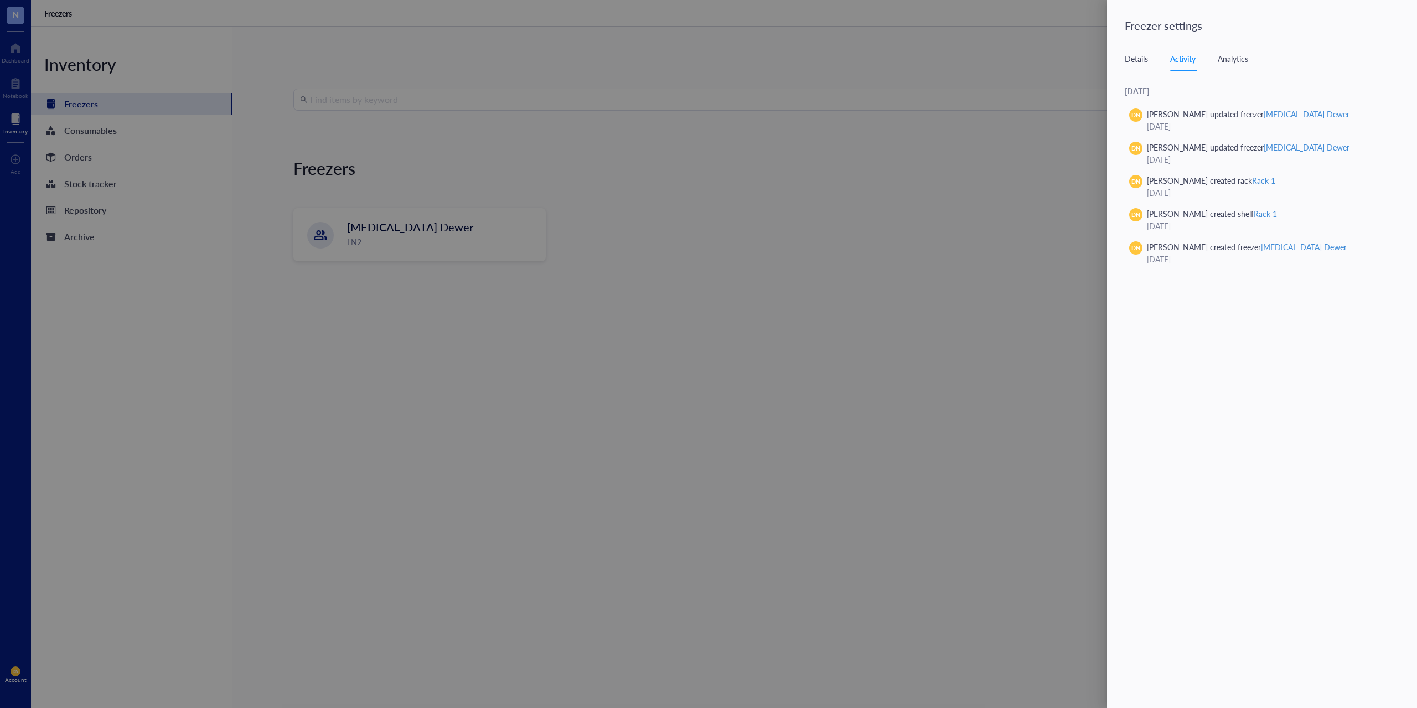
click at [1137, 55] on div "Details" at bounding box center [1136, 59] width 23 height 12
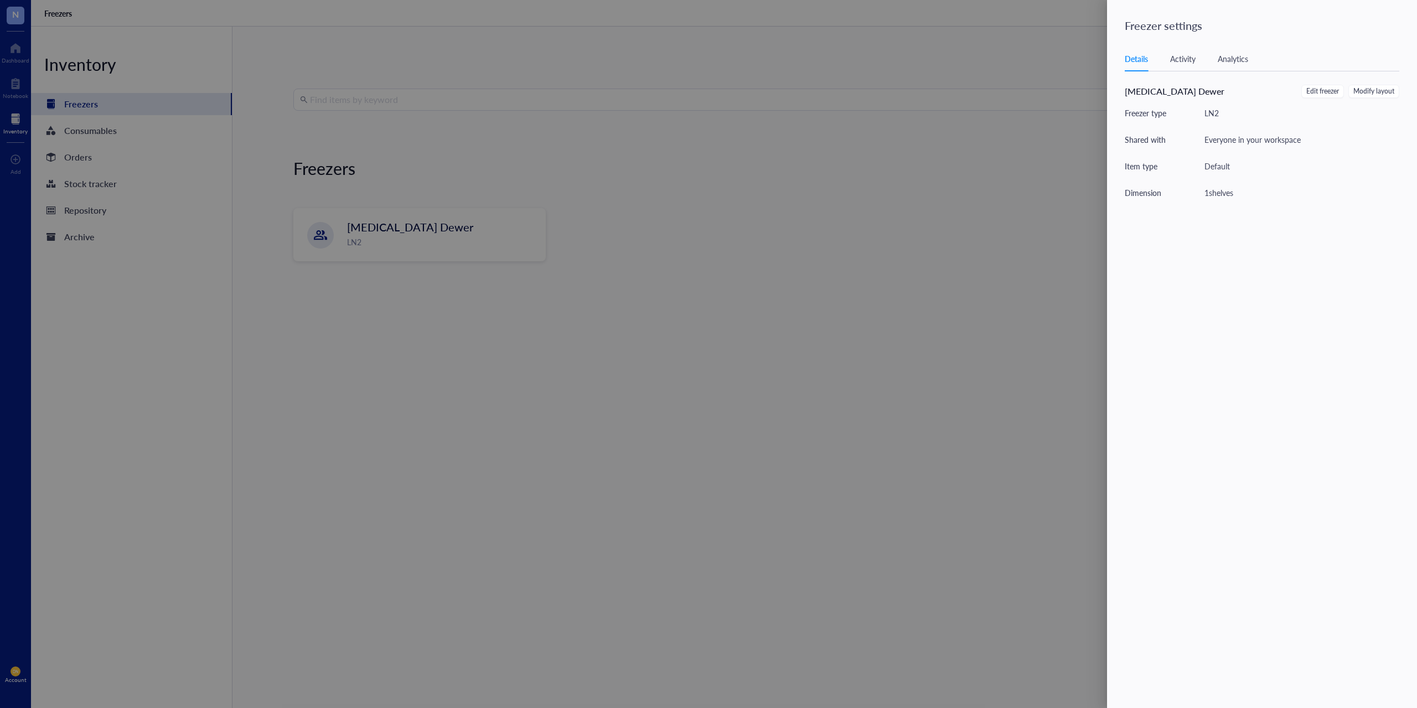
click at [820, 261] on div at bounding box center [708, 354] width 1417 height 708
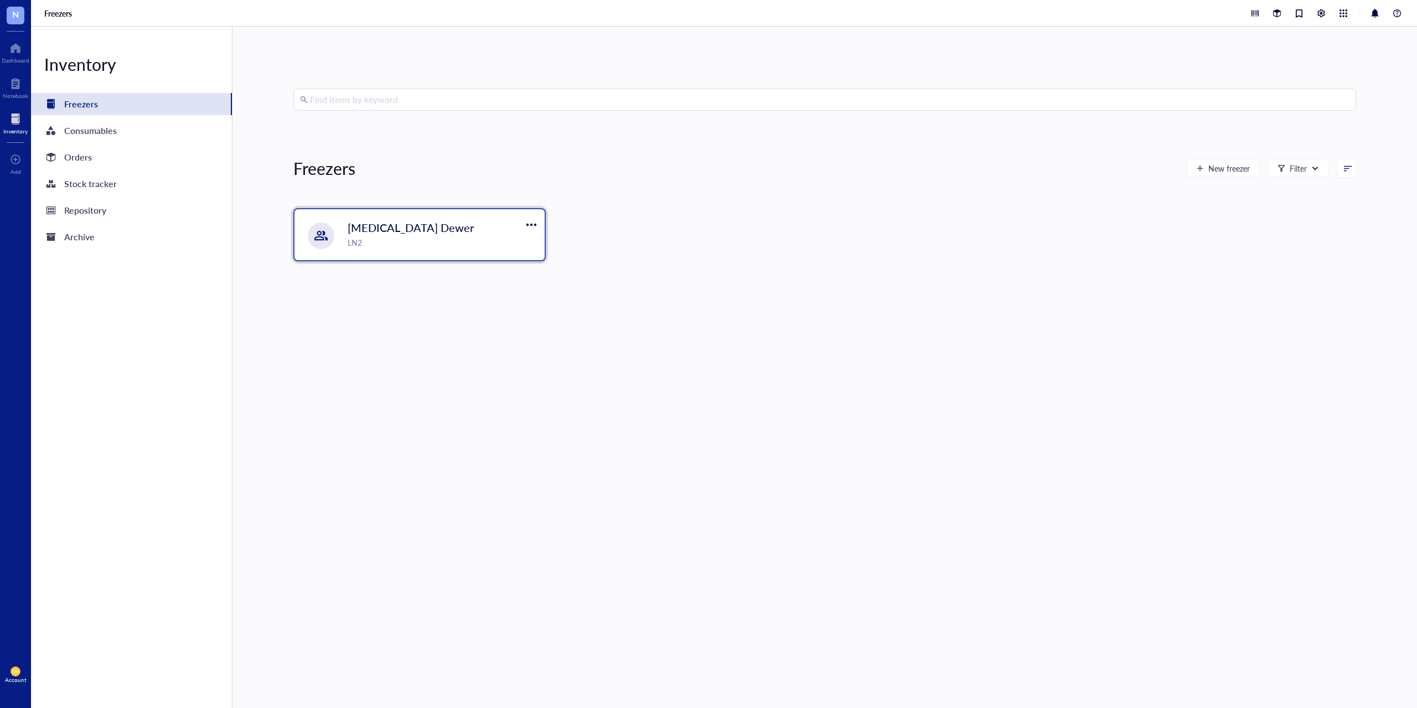
click at [435, 245] on div "LN2" at bounding box center [443, 242] width 190 height 12
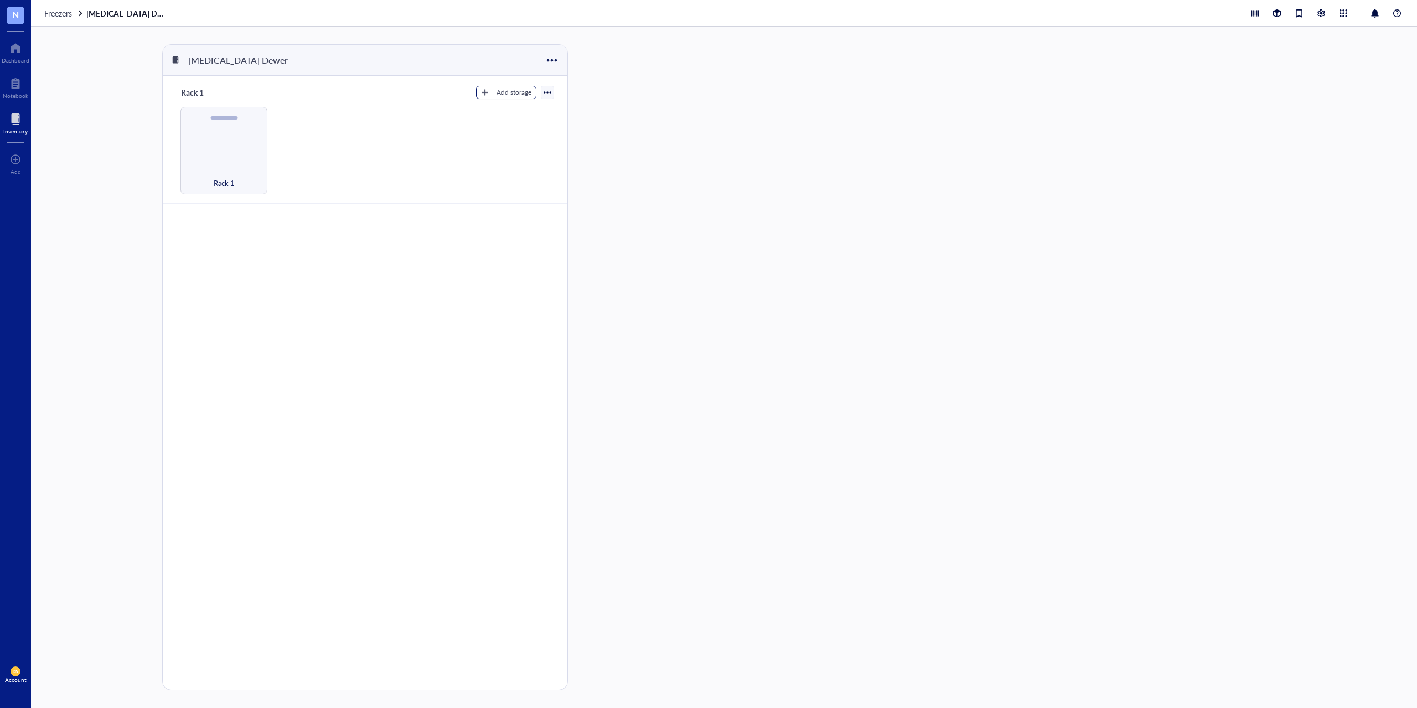
click at [486, 91] on div "button" at bounding box center [485, 93] width 8 height 8
click at [488, 110] on span "Rack" at bounding box center [515, 111] width 63 height 12
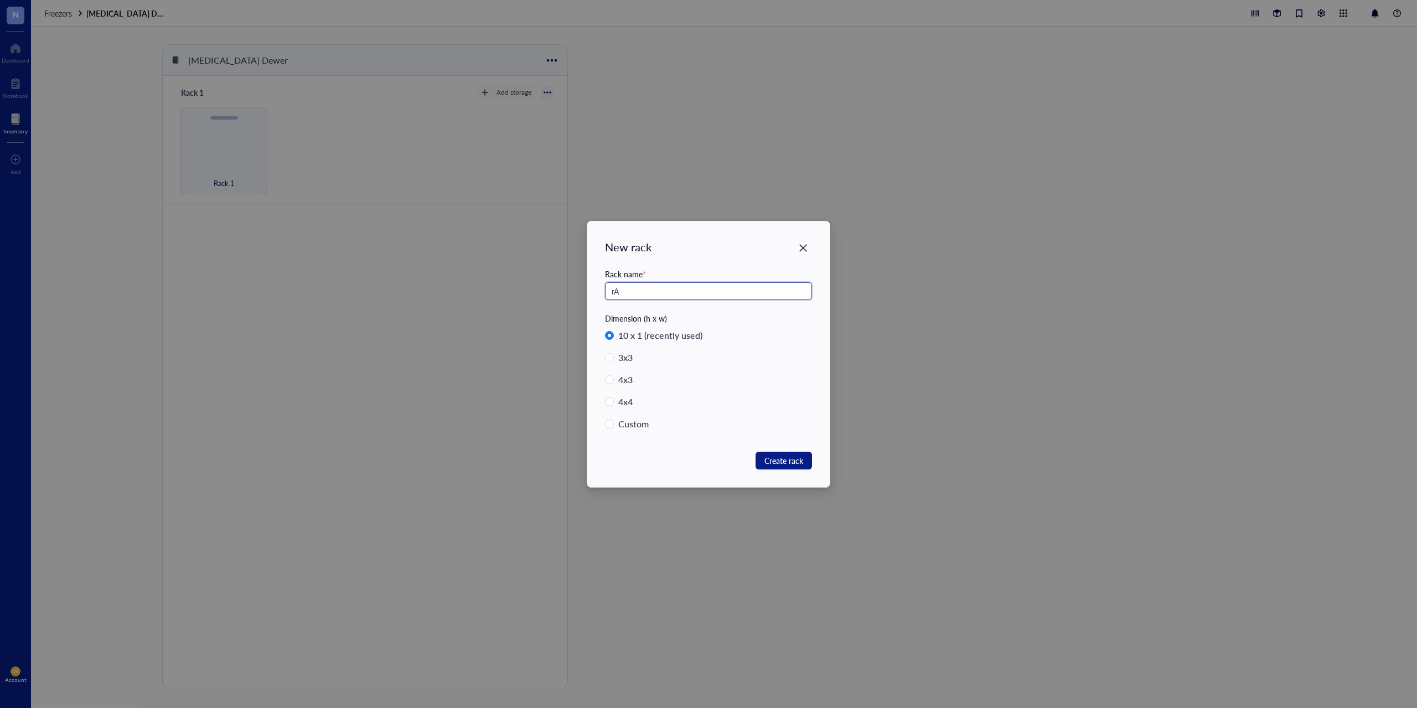
type input "r"
type input "Rack 2"
click at [610, 427] on input "Custom" at bounding box center [609, 424] width 9 height 9
radio input "true"
radio input "false"
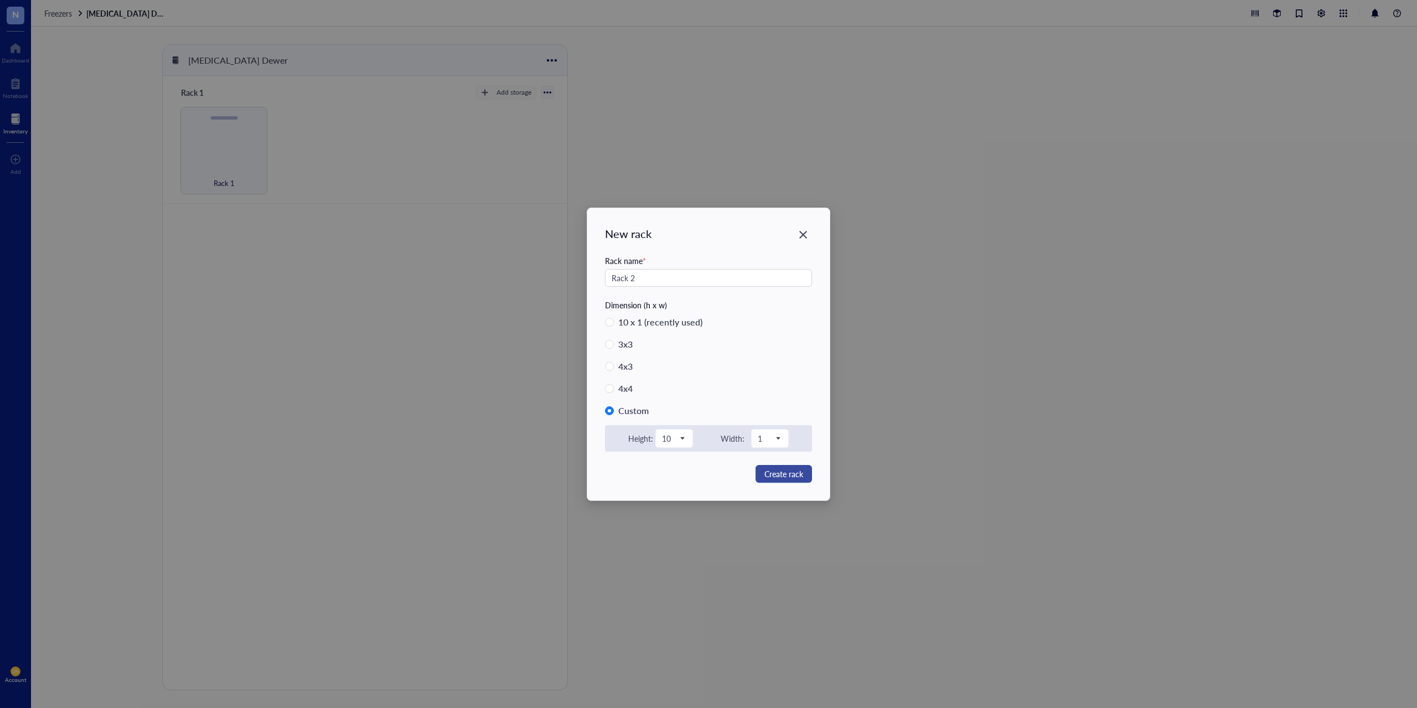
click at [768, 476] on span "Create rack" at bounding box center [783, 474] width 39 height 12
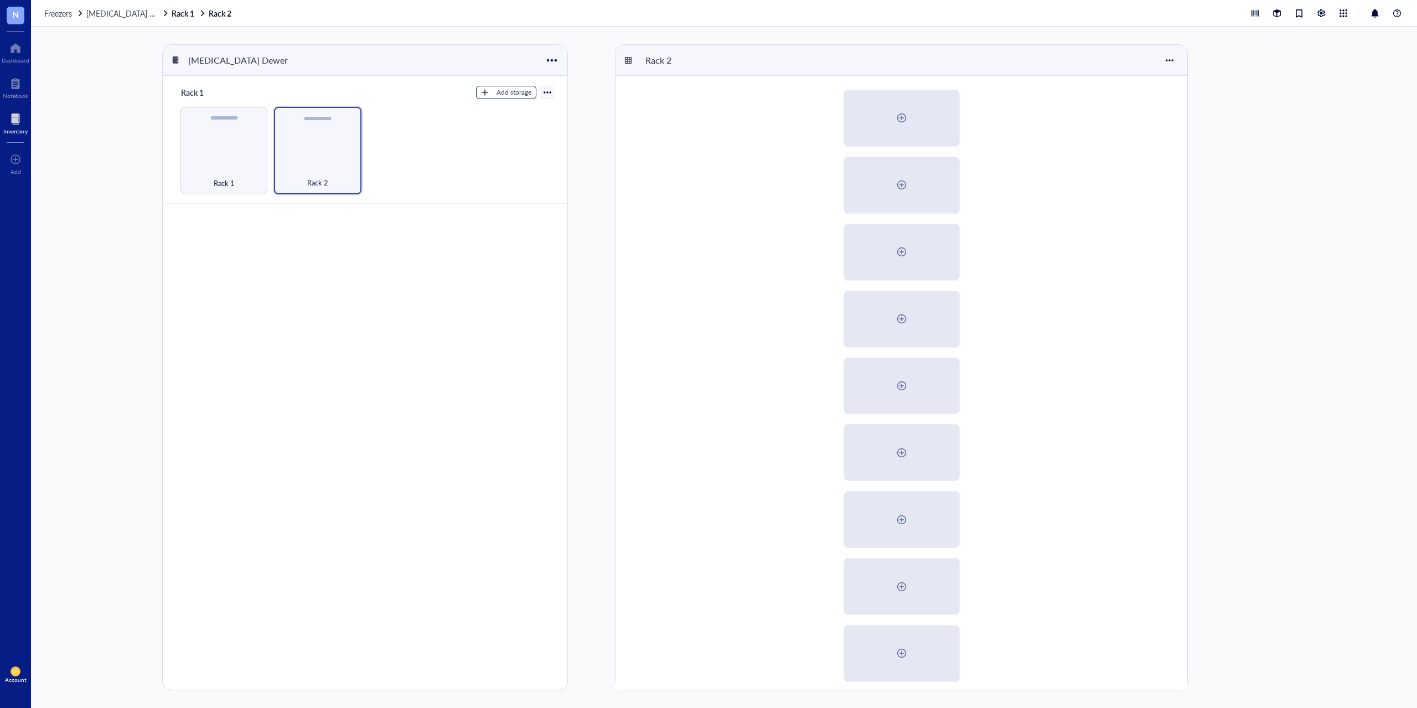
click at [485, 92] on div "button" at bounding box center [485, 93] width 8 height 8
click at [488, 106] on span "Rack" at bounding box center [515, 111] width 63 height 12
radio input "true"
radio input "false"
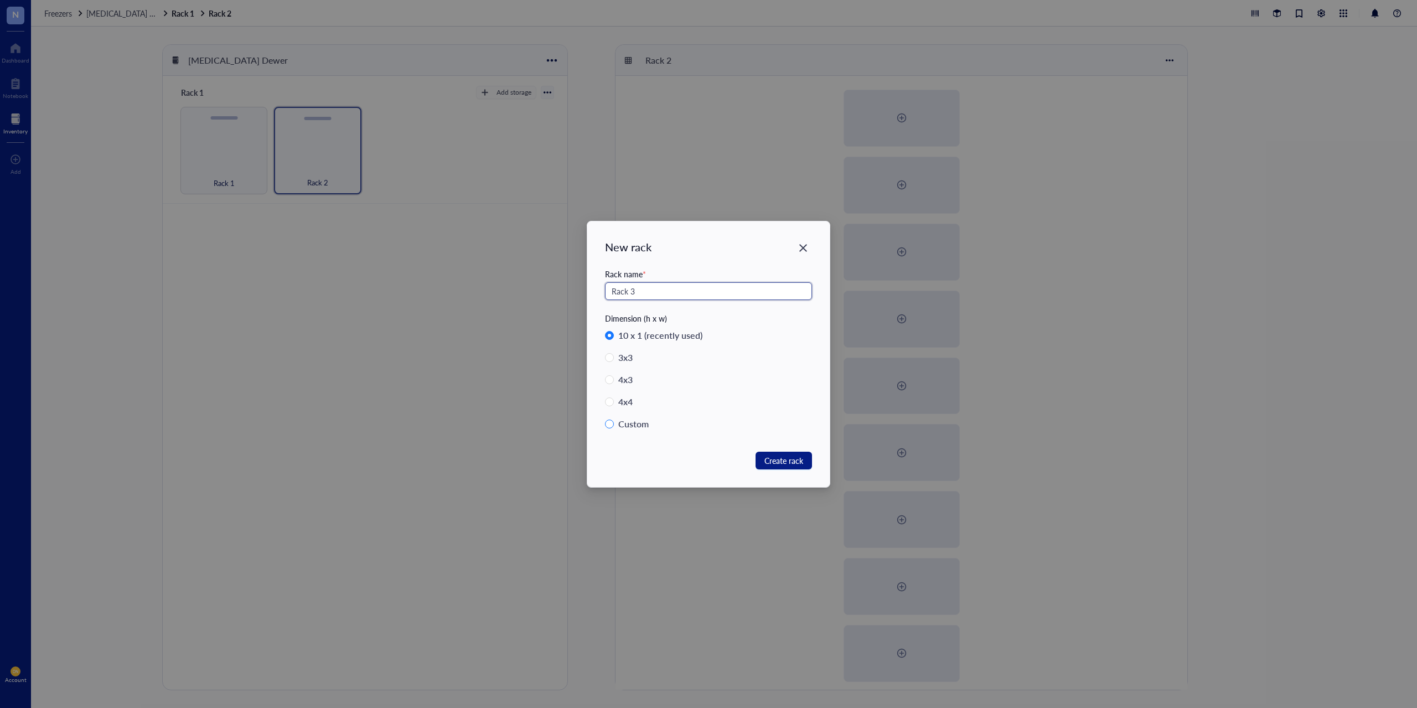
type input "Rack 3"
click at [610, 426] on input "Custom" at bounding box center [609, 424] width 9 height 9
radio input "true"
radio input "false"
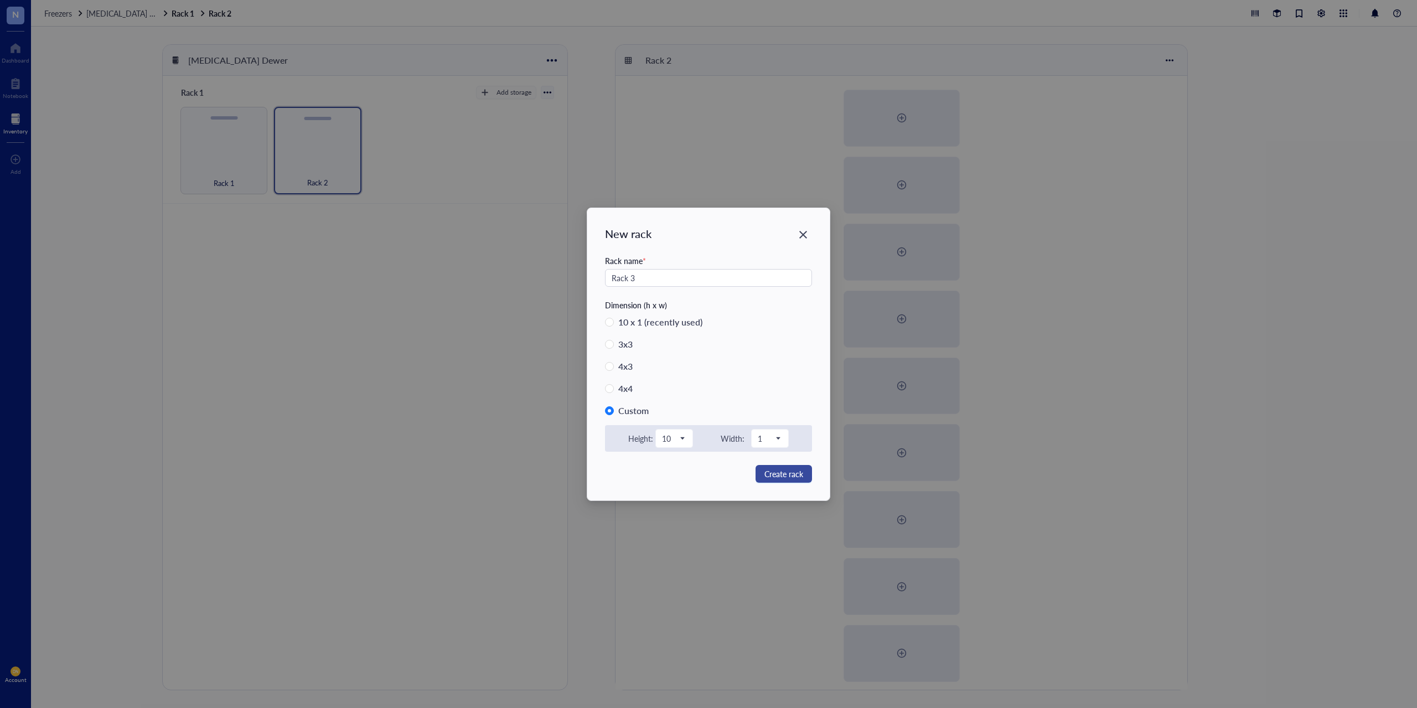
click at [778, 467] on button "Create rack" at bounding box center [783, 474] width 56 height 18
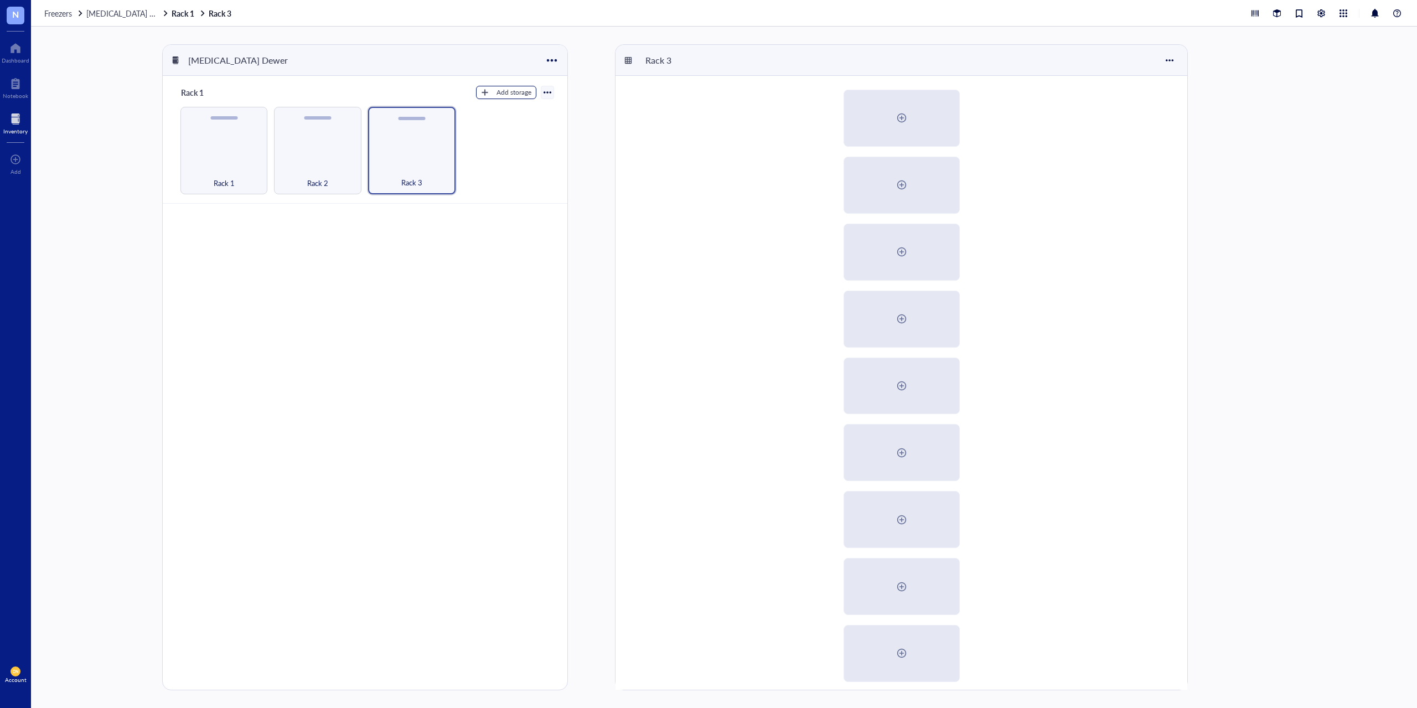
click at [488, 94] on div "button" at bounding box center [485, 93] width 8 height 8
click at [490, 109] on span "Rack" at bounding box center [515, 111] width 63 height 12
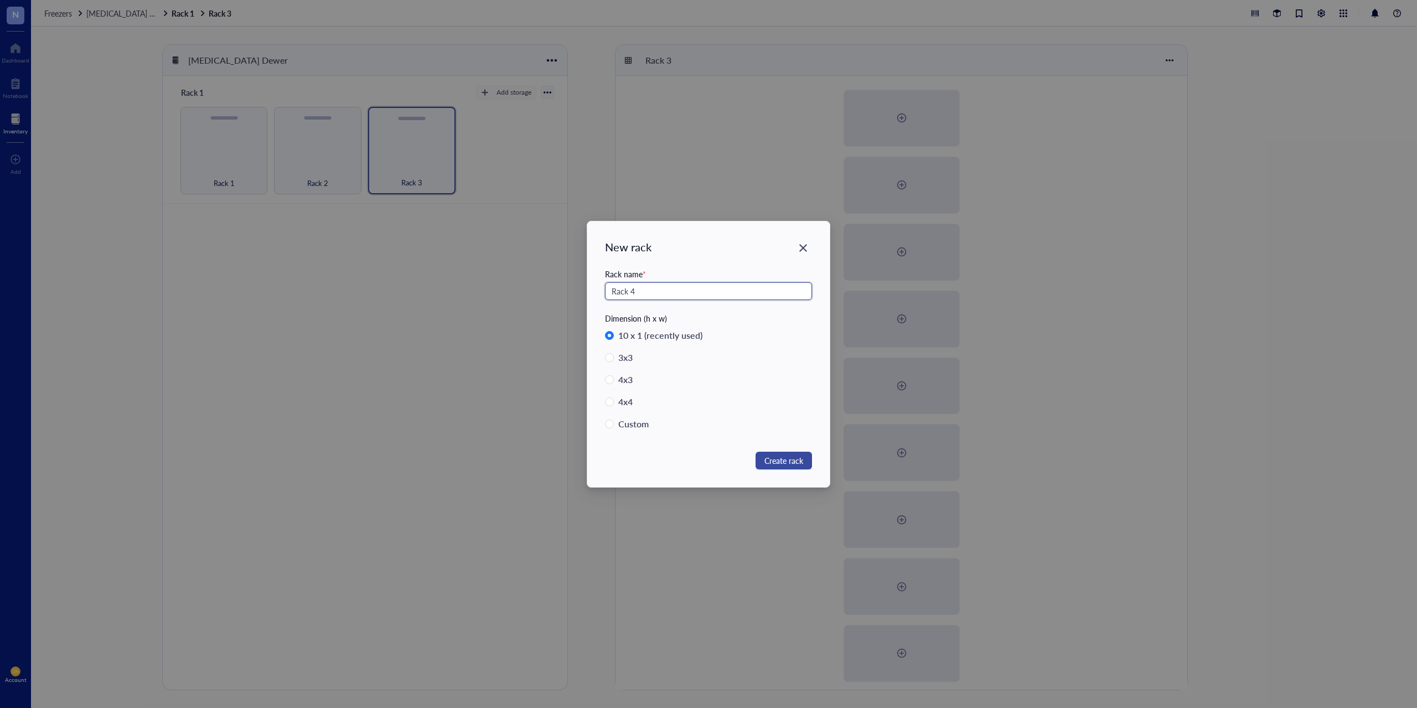
type input "Rack 4"
click at [795, 456] on span "Create rack" at bounding box center [783, 460] width 39 height 12
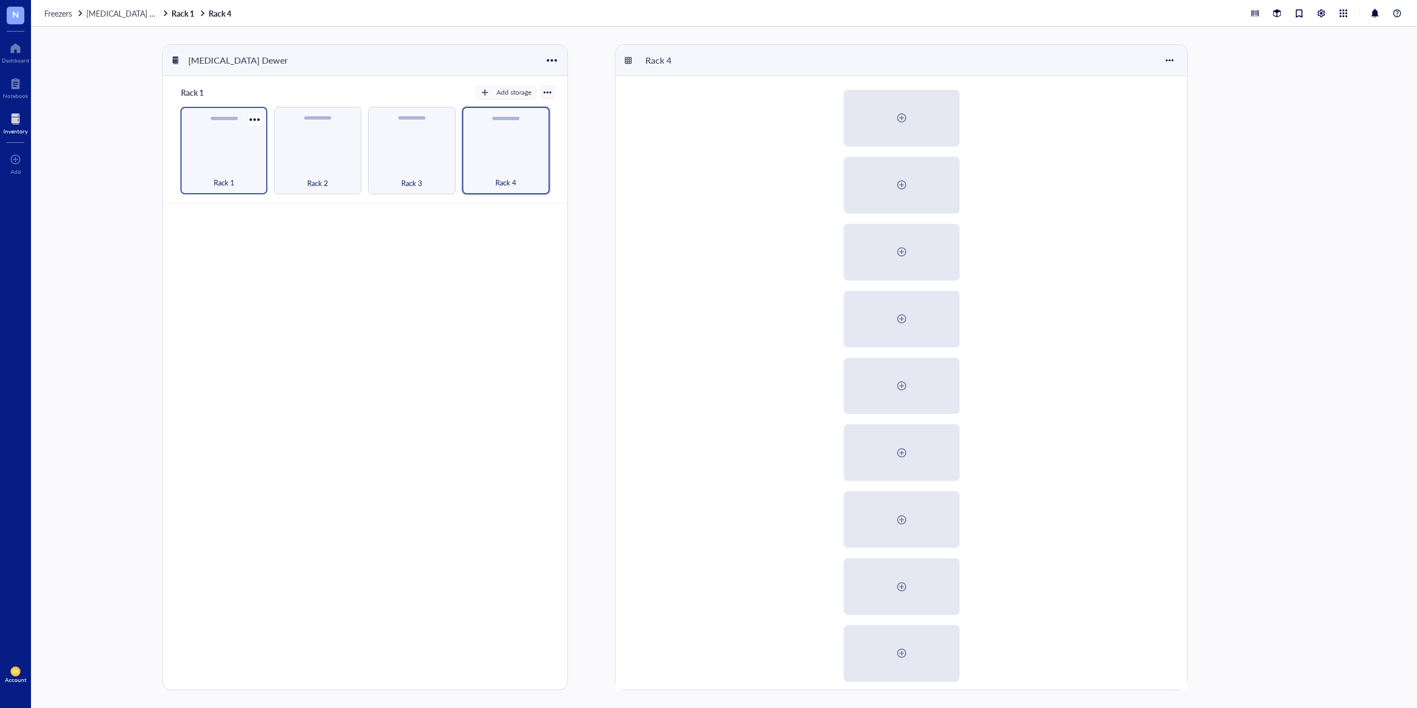
click at [236, 156] on div "Rack 1" at bounding box center [223, 150] width 87 height 87
click at [284, 158] on div "Rack 2" at bounding box center [317, 150] width 87 height 87
click at [411, 154] on div "Rack 3" at bounding box center [411, 150] width 87 height 87
click at [509, 164] on div "Rack 4" at bounding box center [506, 176] width 76 height 24
click at [222, 151] on div "Rack 1" at bounding box center [223, 150] width 87 height 87
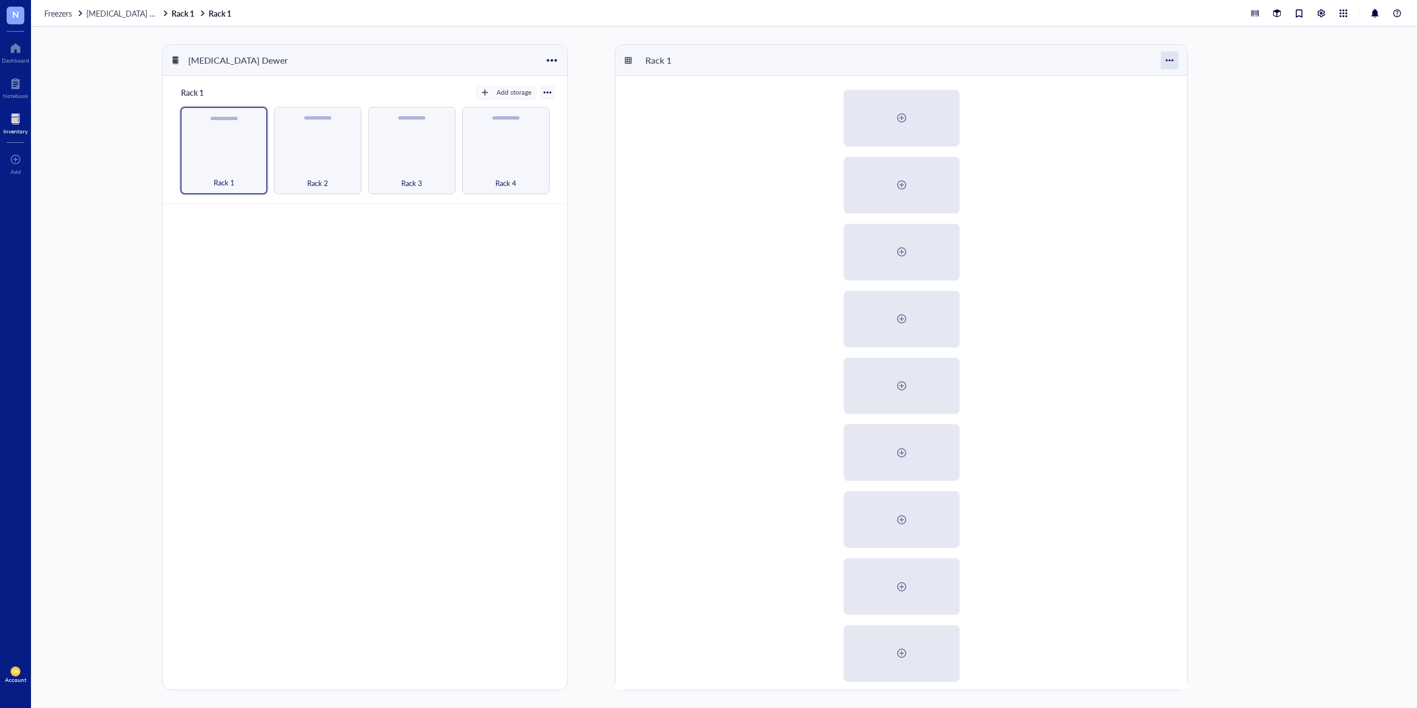
click at [1169, 61] on div at bounding box center [1170, 60] width 18 height 18
click at [1085, 122] on div at bounding box center [901, 419] width 572 height 687
click at [906, 115] on div at bounding box center [902, 118] width 18 height 18
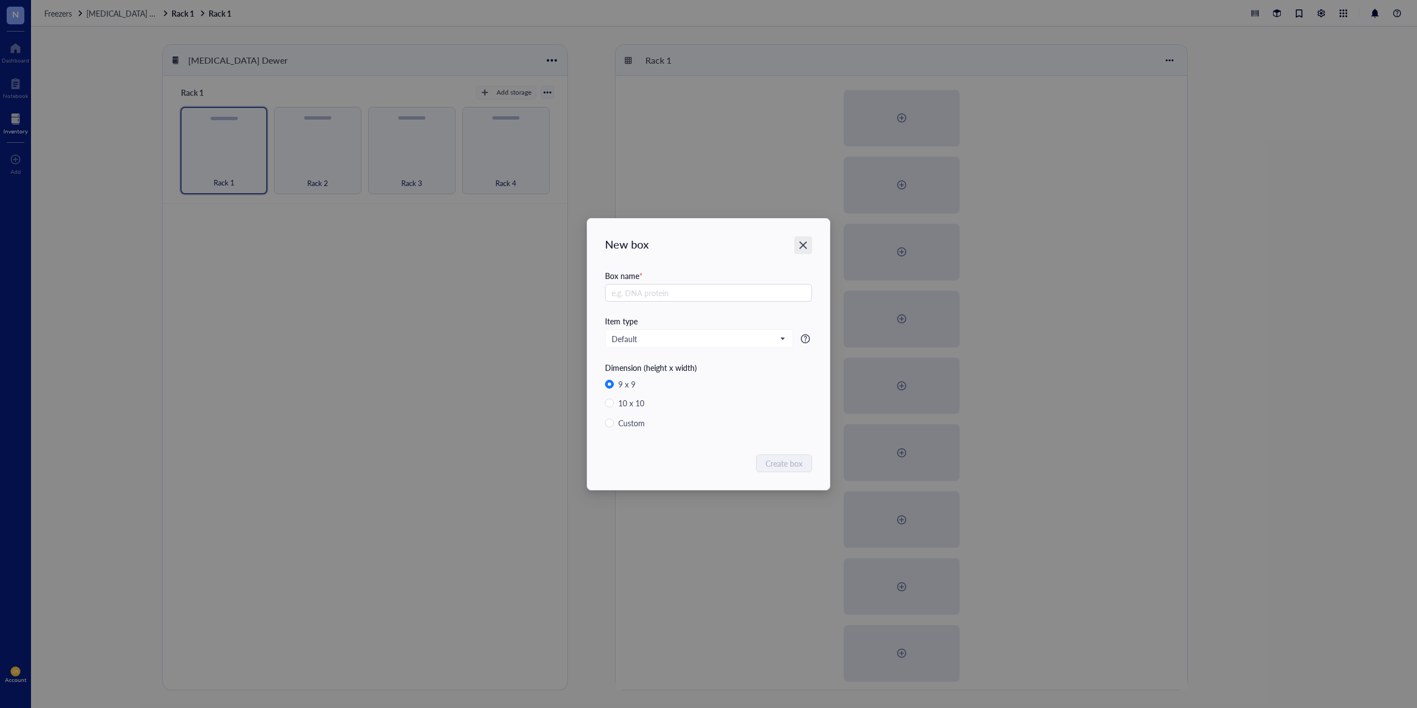
click at [809, 246] on div "Close" at bounding box center [803, 245] width 18 height 18
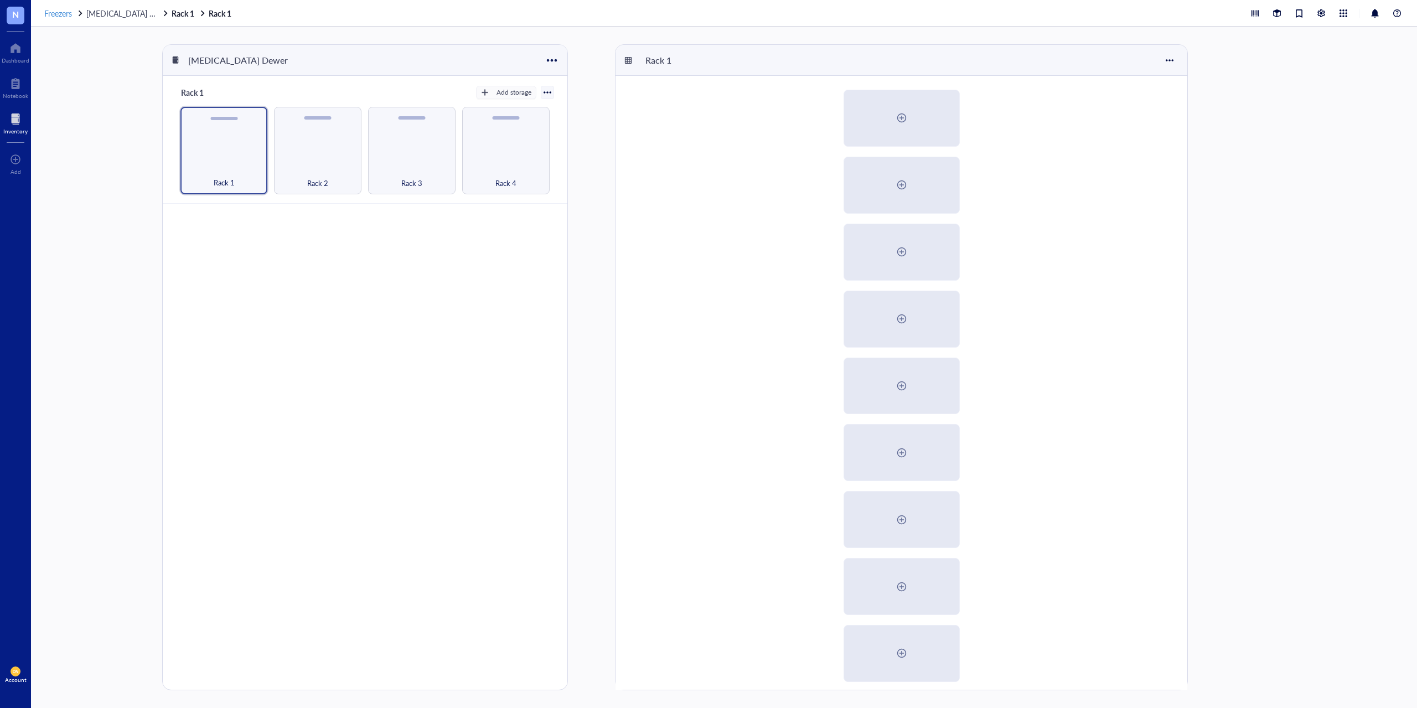
click at [57, 16] on span "Freezers" at bounding box center [58, 13] width 28 height 11
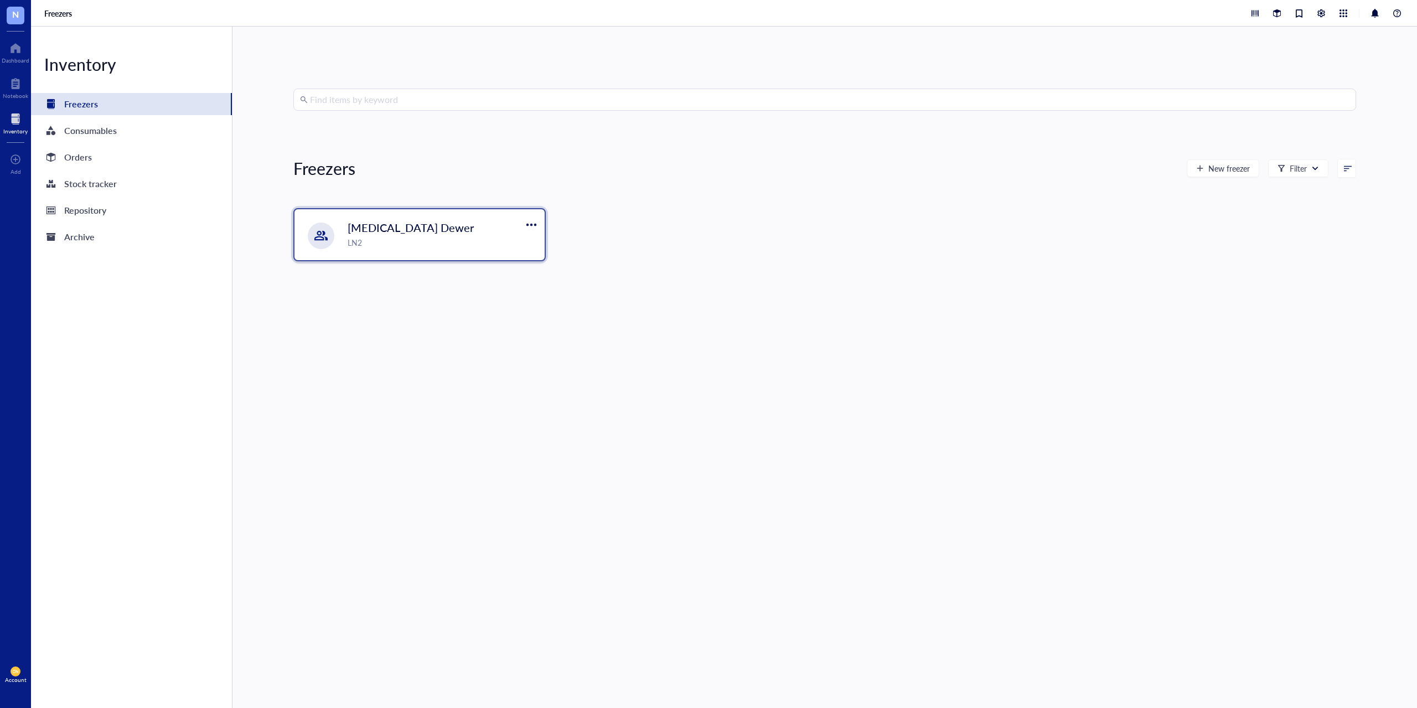
click at [411, 236] on div "LN2" at bounding box center [443, 242] width 190 height 12
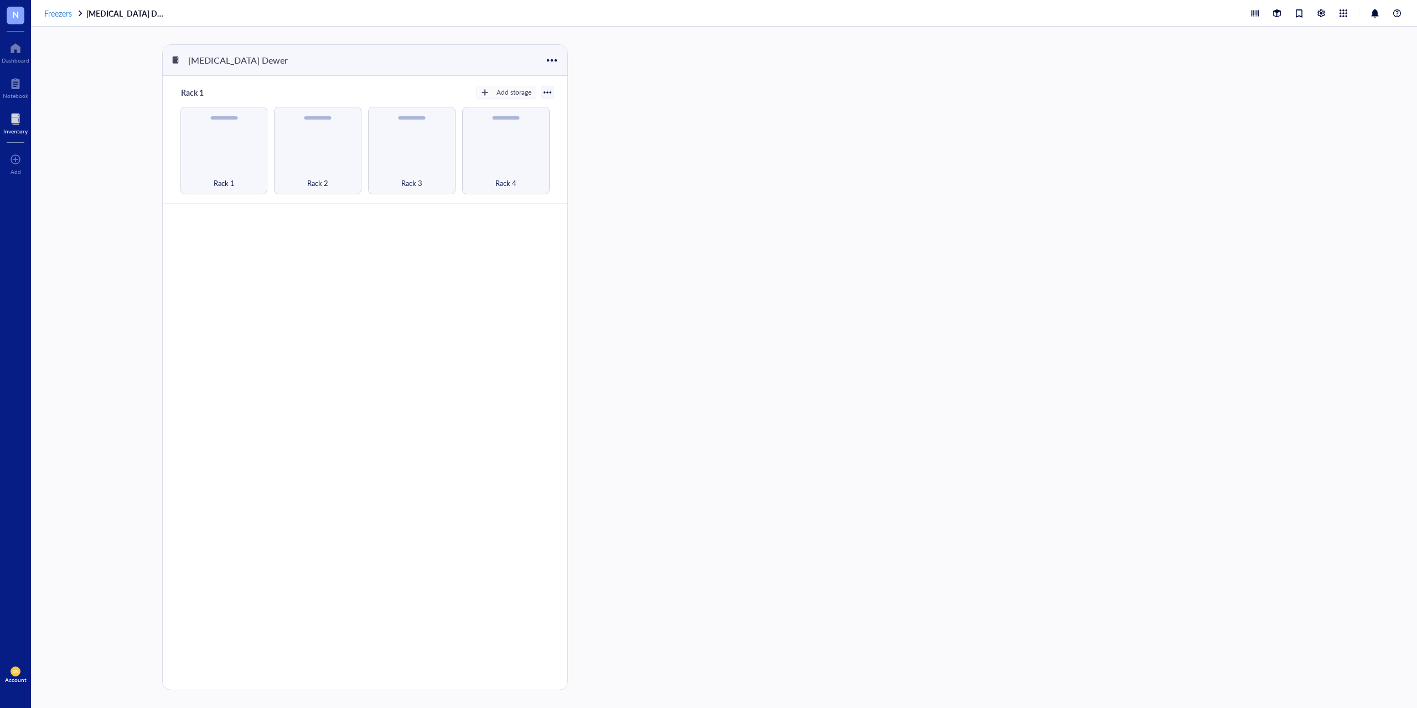
click at [63, 13] on span "Freezers" at bounding box center [58, 13] width 28 height 11
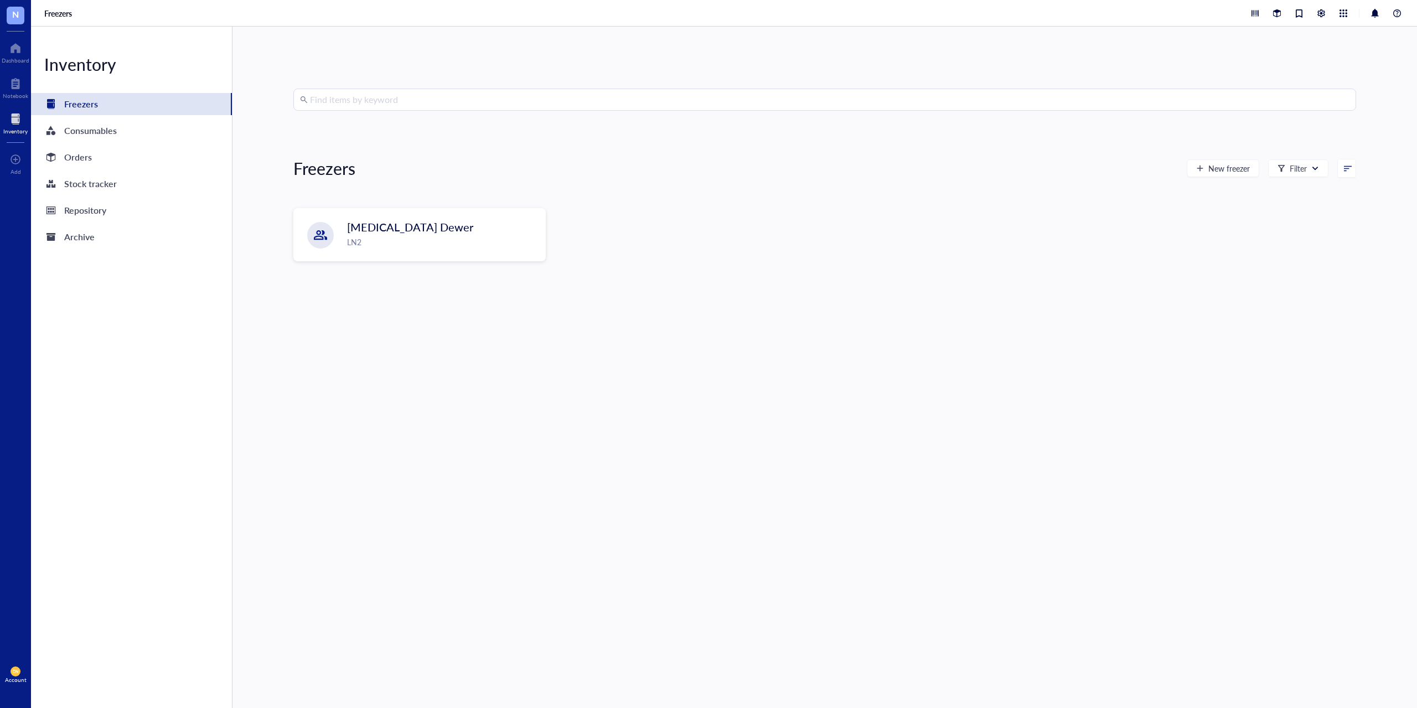
click at [969, 188] on div "Find items by keyword Freezers New freezer Filter Liquid Nitrogen Dewer LN2" at bounding box center [824, 367] width 1063 height 557
click at [1323, 15] on div at bounding box center [1321, 13] width 12 height 12
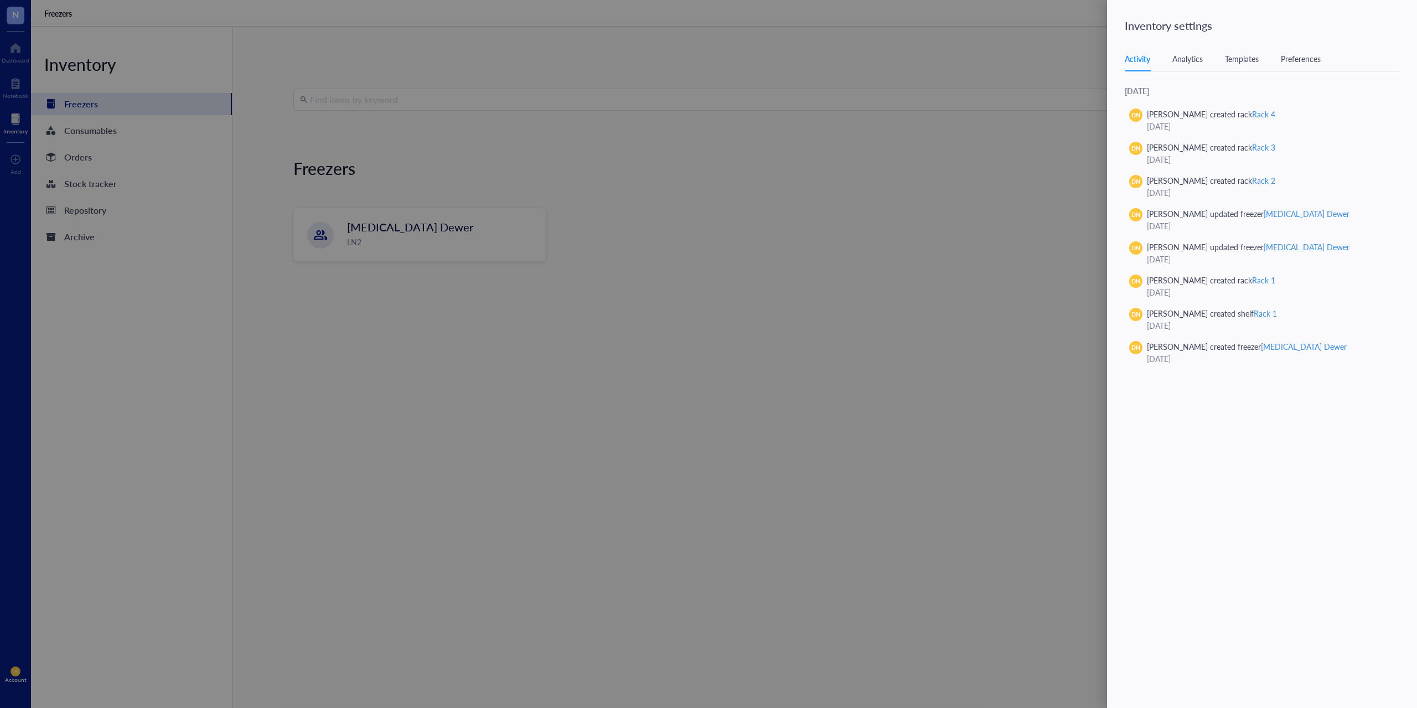
click at [1247, 63] on div "Templates" at bounding box center [1242, 59] width 34 height 12
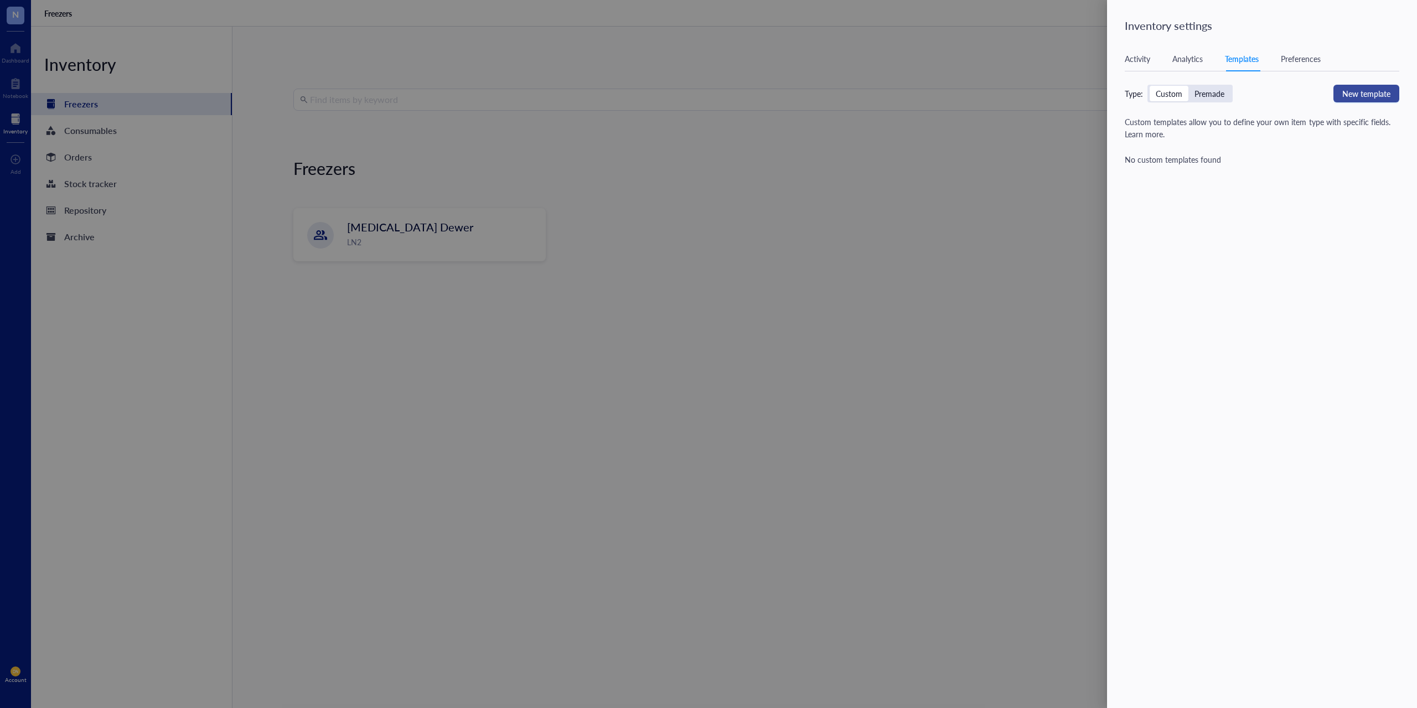
click at [1365, 97] on span "New template" at bounding box center [1366, 93] width 48 height 12
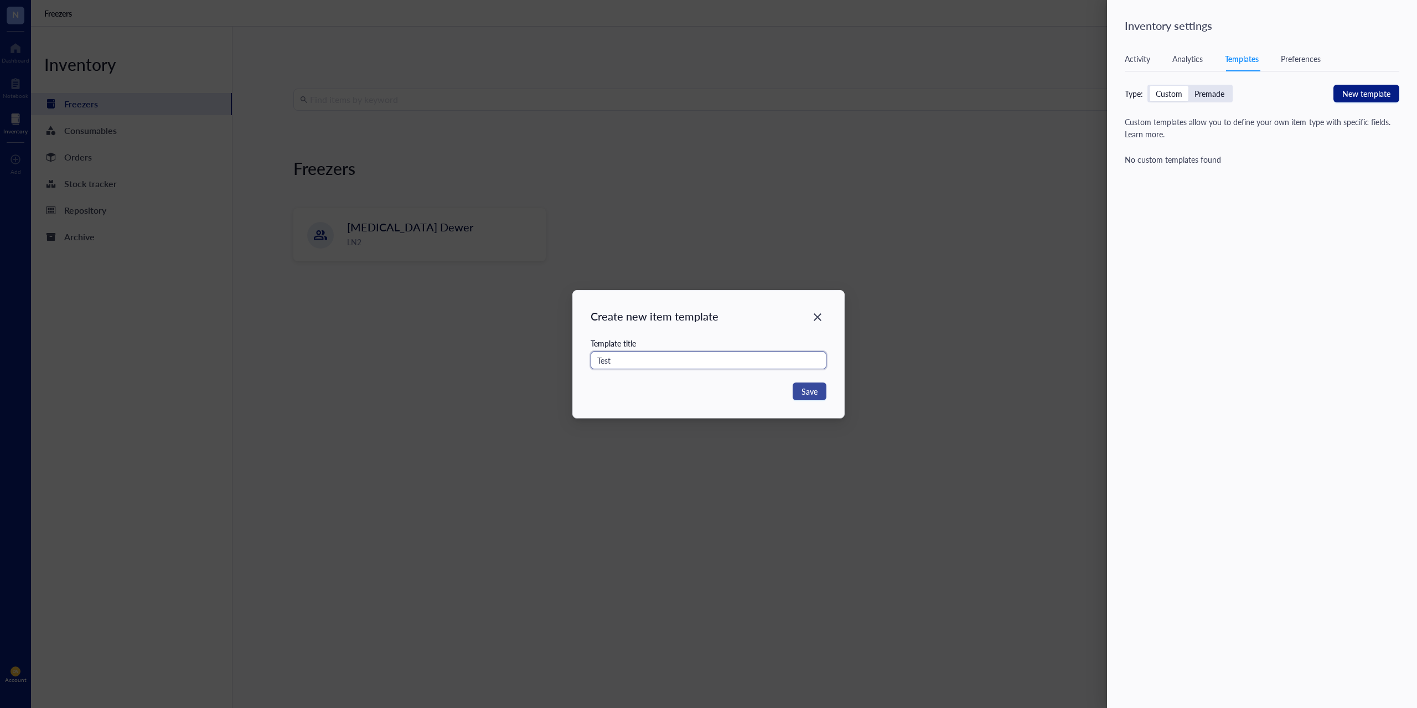
type input "Test"
click at [816, 396] on span "Save" at bounding box center [809, 391] width 16 height 12
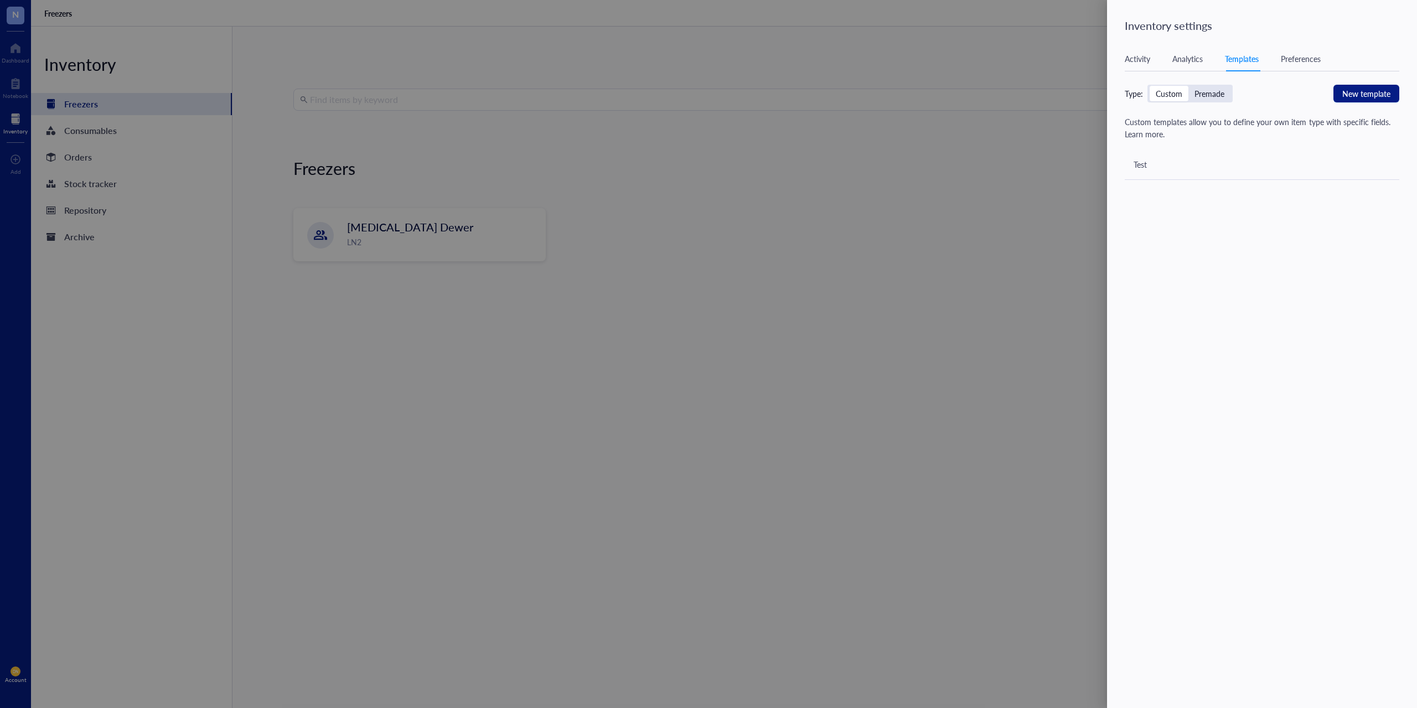
click at [1156, 168] on div "Test" at bounding box center [1262, 164] width 275 height 31
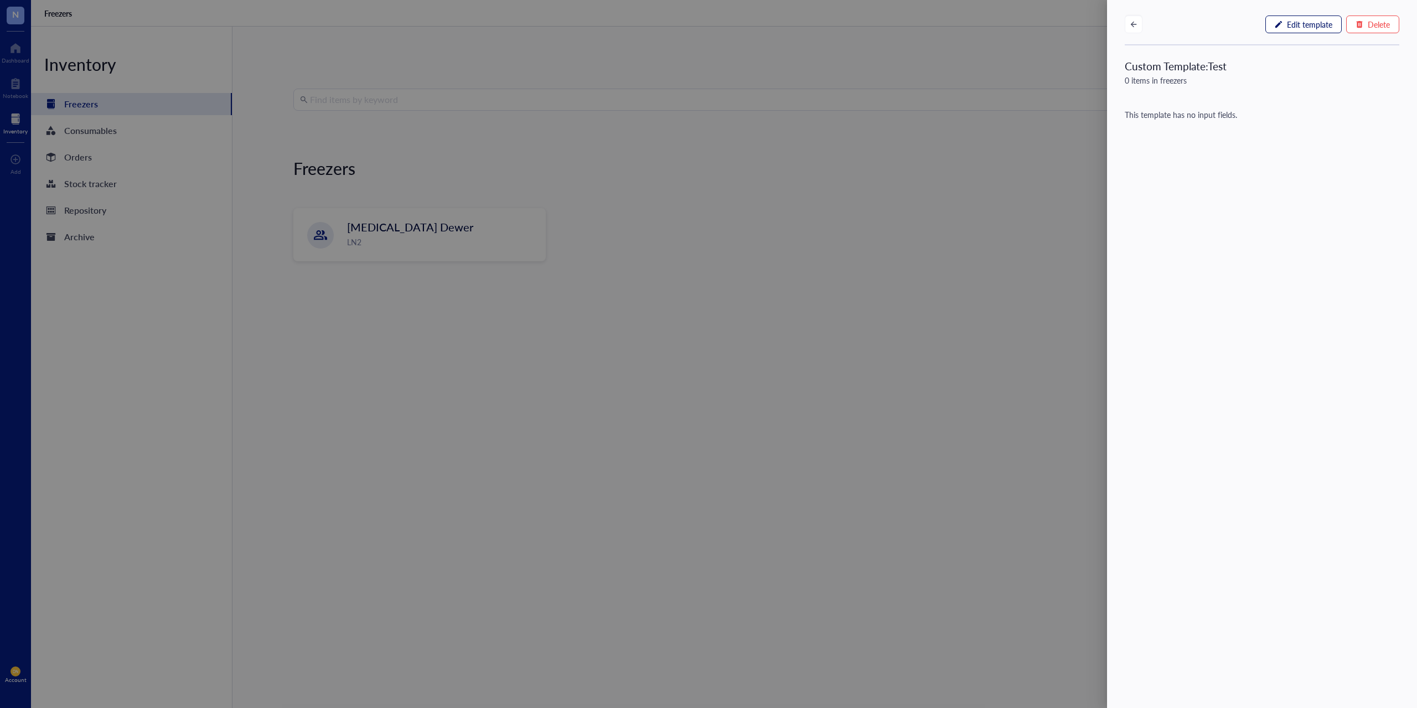
click at [1277, 21] on icon "button" at bounding box center [1279, 24] width 8 height 8
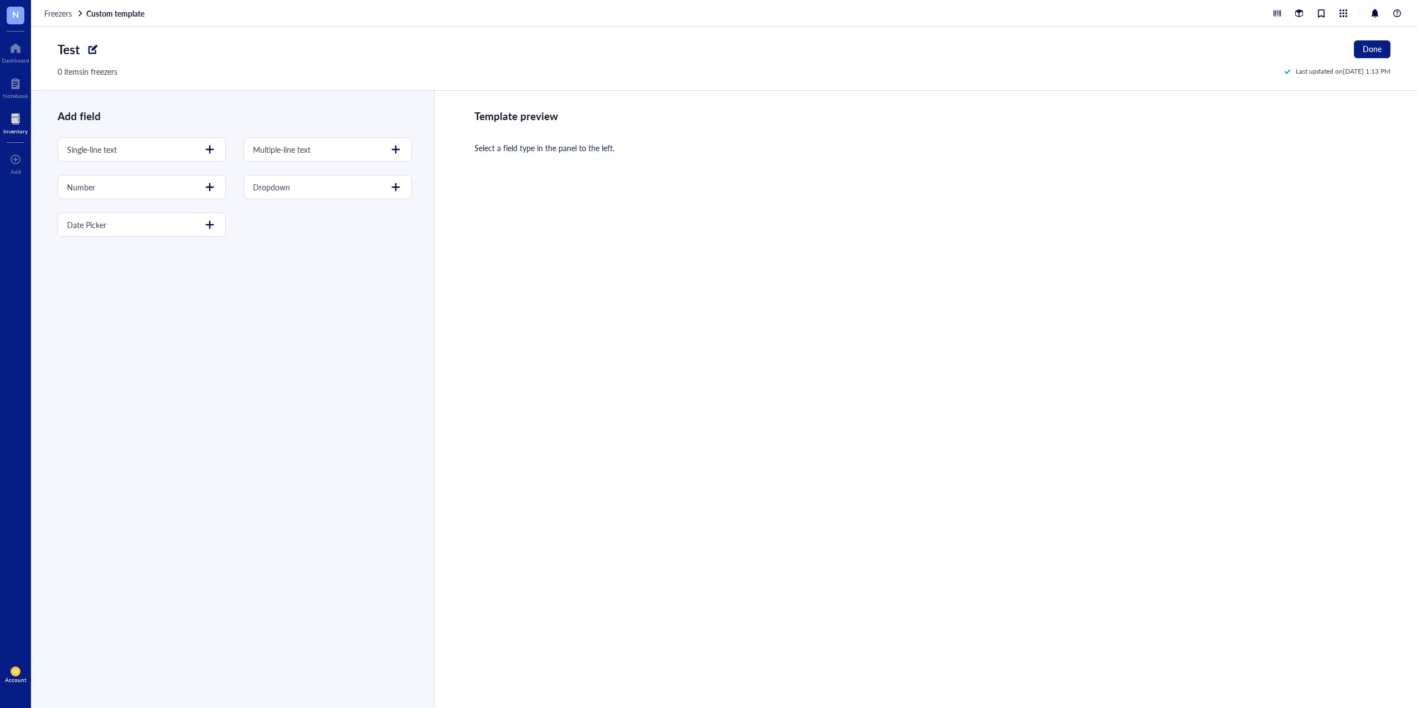
click at [110, 10] on link "Custom template" at bounding box center [116, 13] width 60 height 10
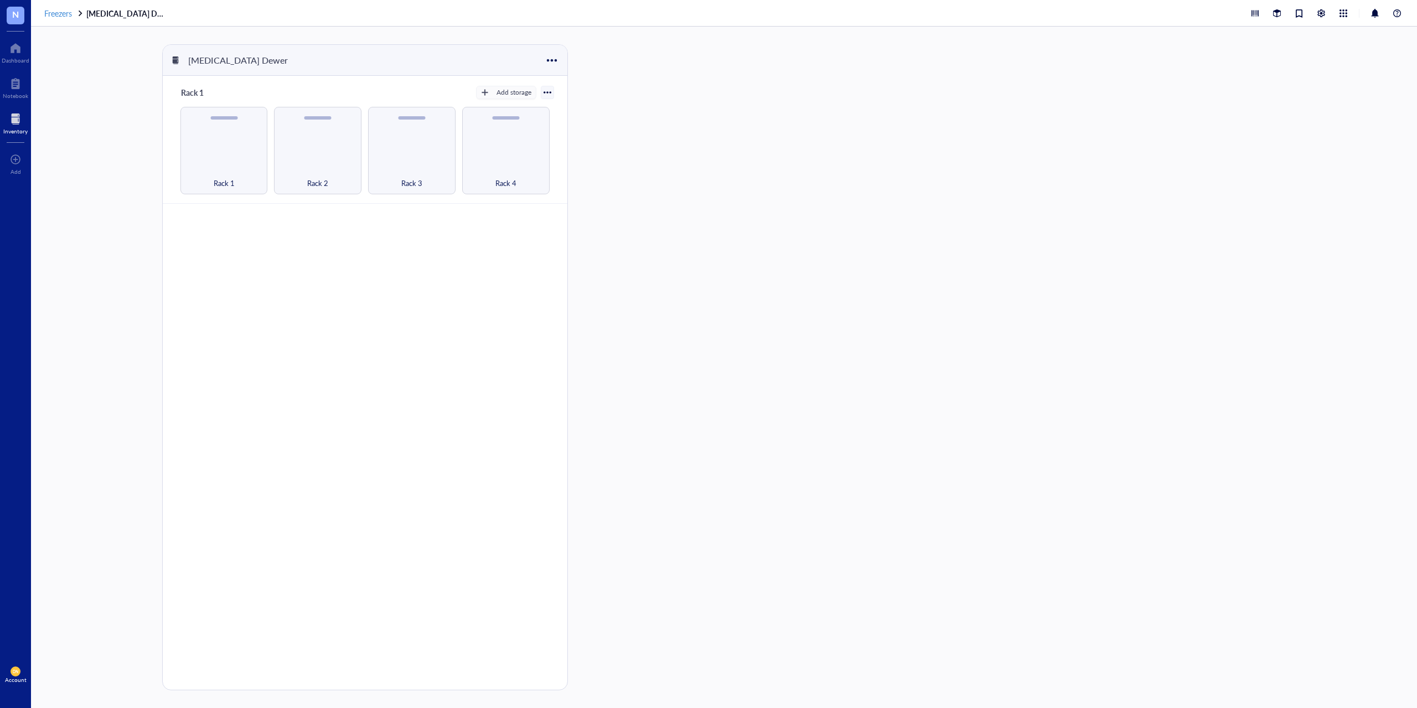
click at [53, 13] on span "Freezers" at bounding box center [58, 13] width 28 height 11
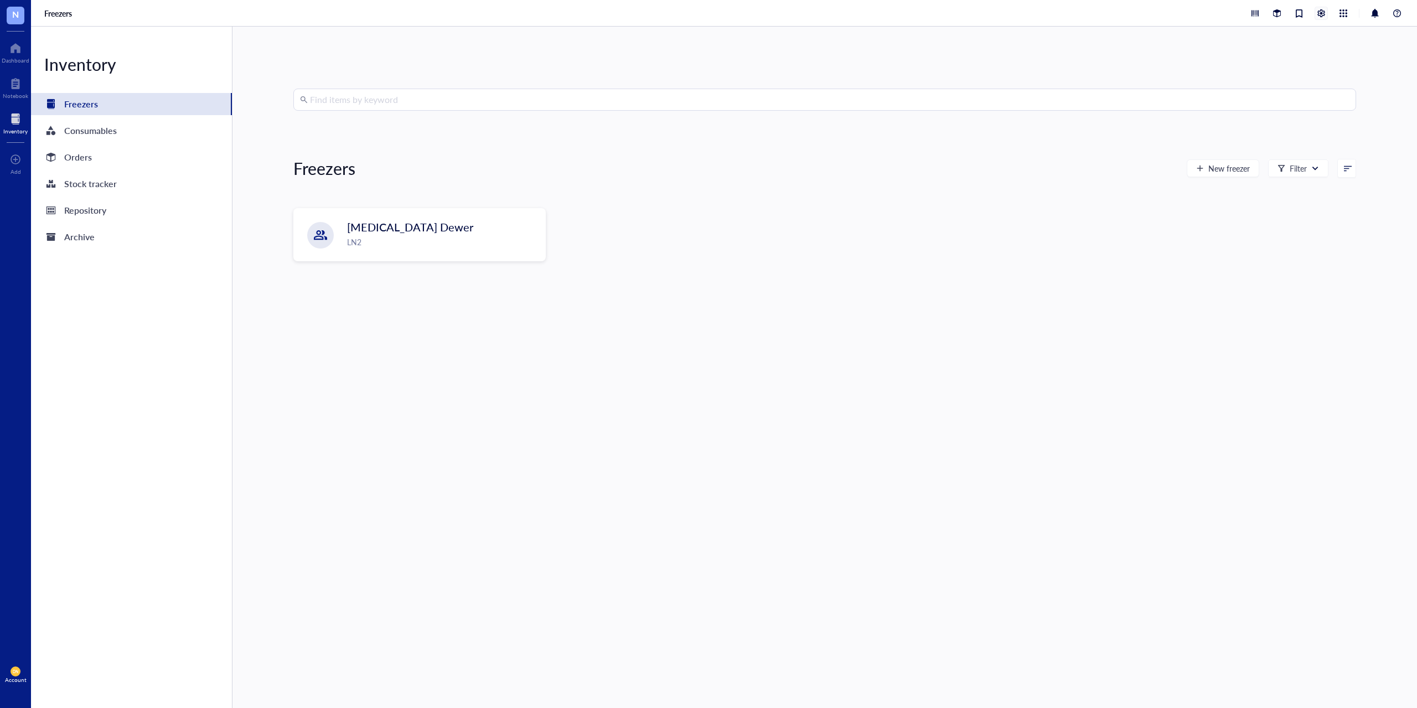
click at [1318, 17] on div at bounding box center [1321, 13] width 12 height 12
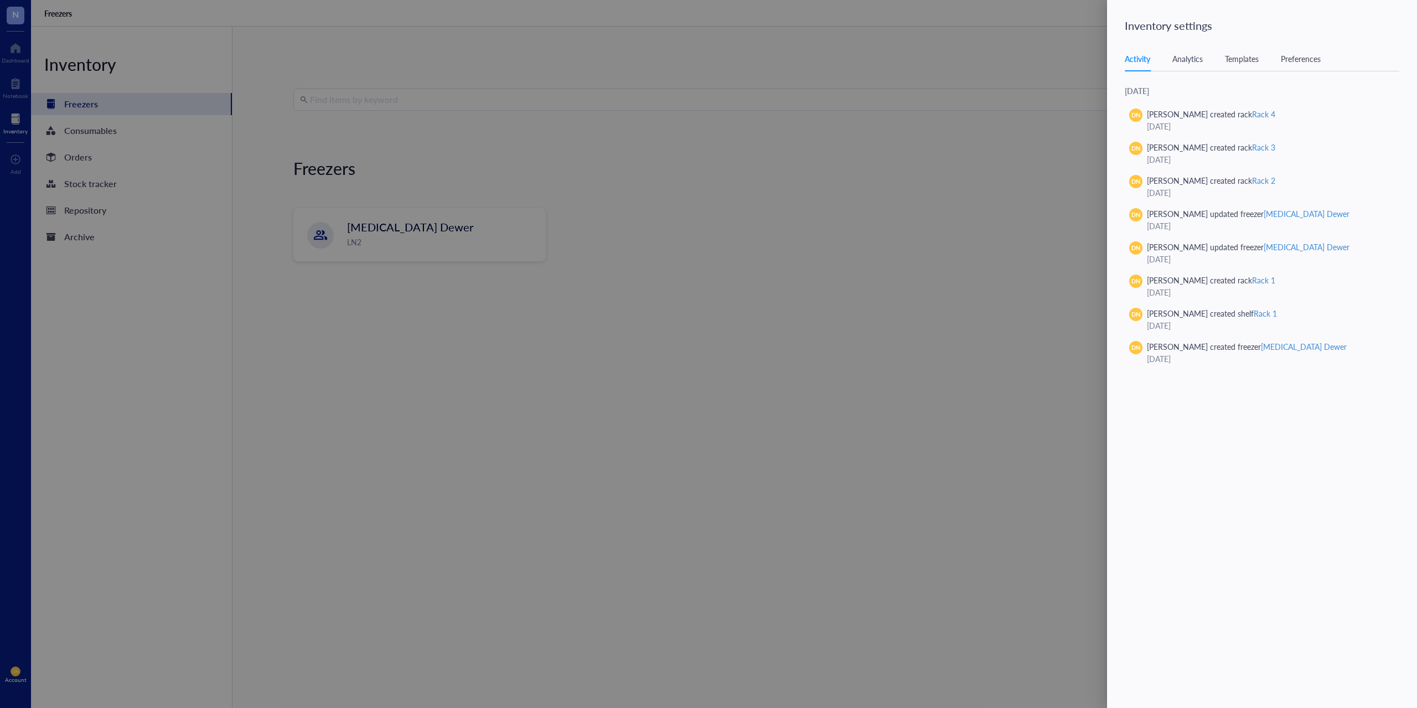
click at [1257, 63] on div "Templates" at bounding box center [1242, 59] width 34 height 12
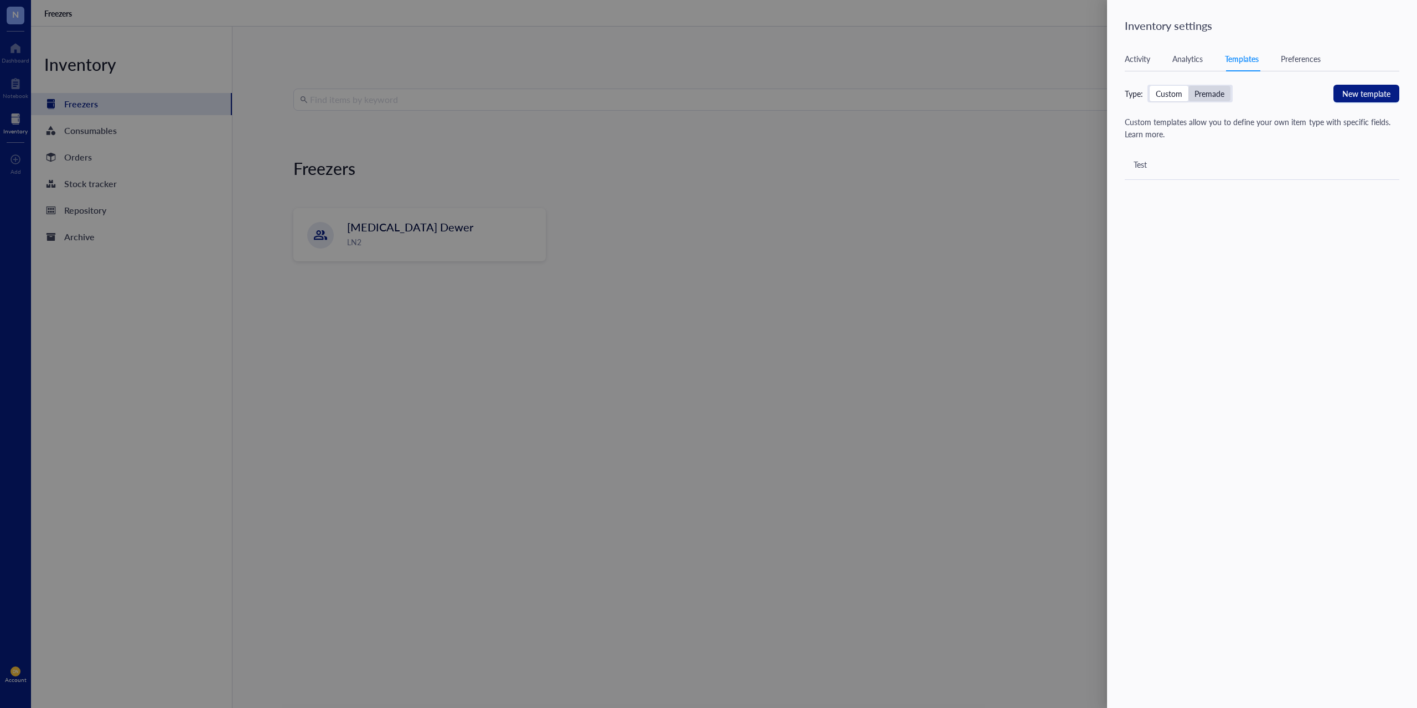
click at [1219, 90] on div "Premade" at bounding box center [1209, 94] width 30 height 10
click at [1188, 86] on input "Premade" at bounding box center [1188, 86] width 0 height 0
click at [14, 19] on div at bounding box center [708, 354] width 1417 height 708
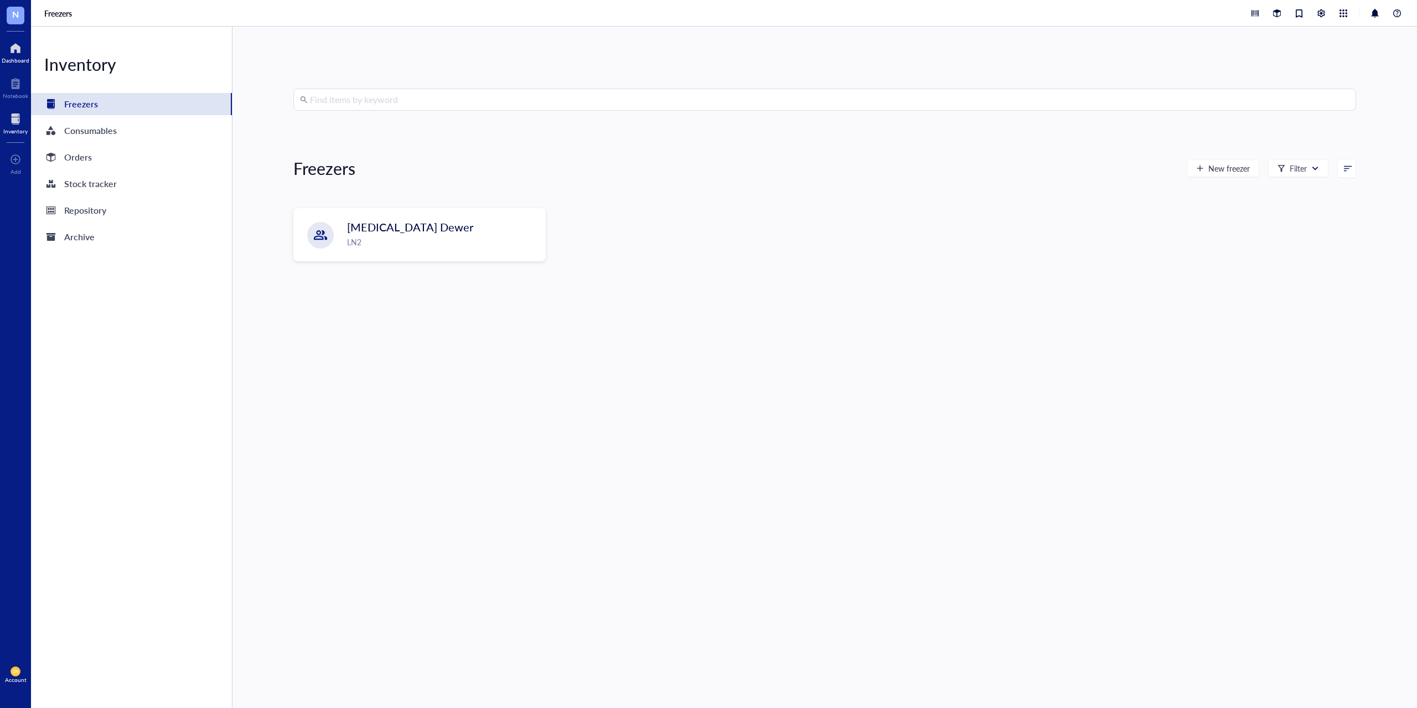
click at [10, 54] on div at bounding box center [16, 48] width 28 height 18
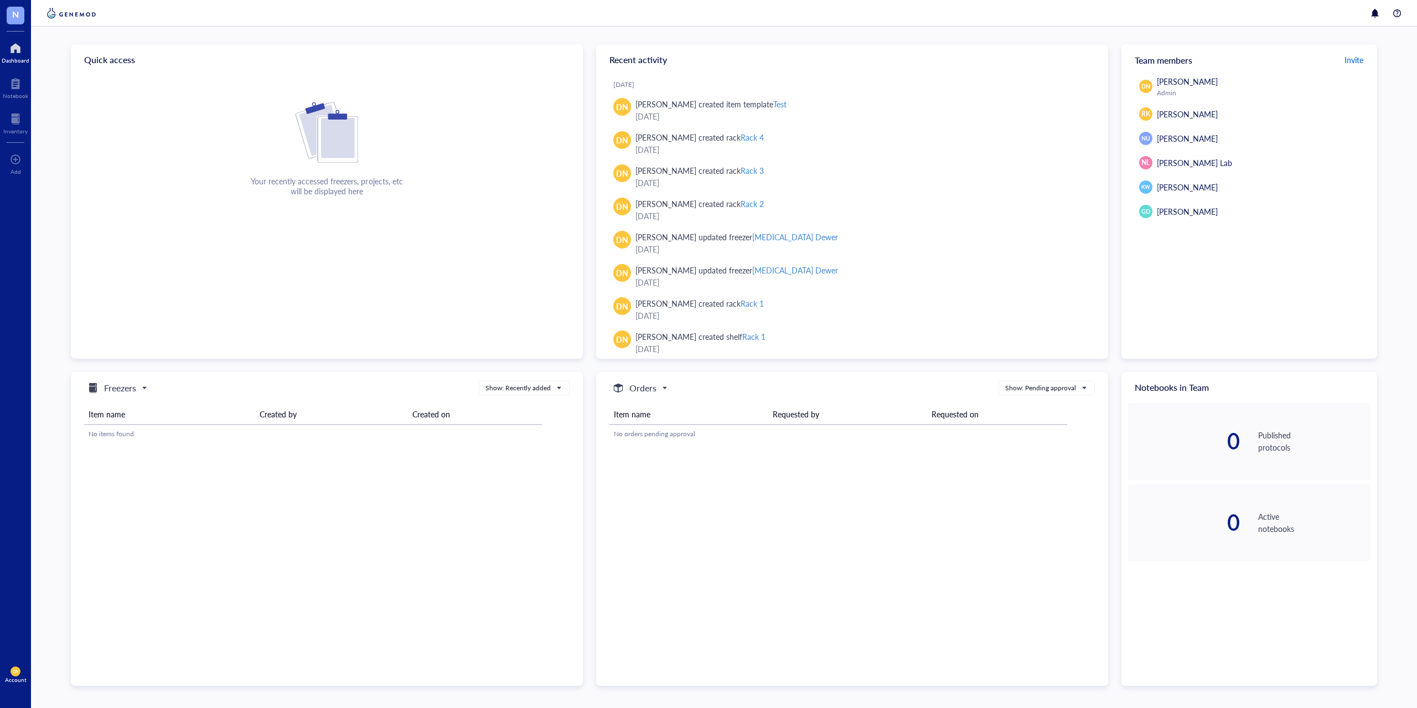
click at [1363, 59] on button "Invite" at bounding box center [1354, 60] width 20 height 18
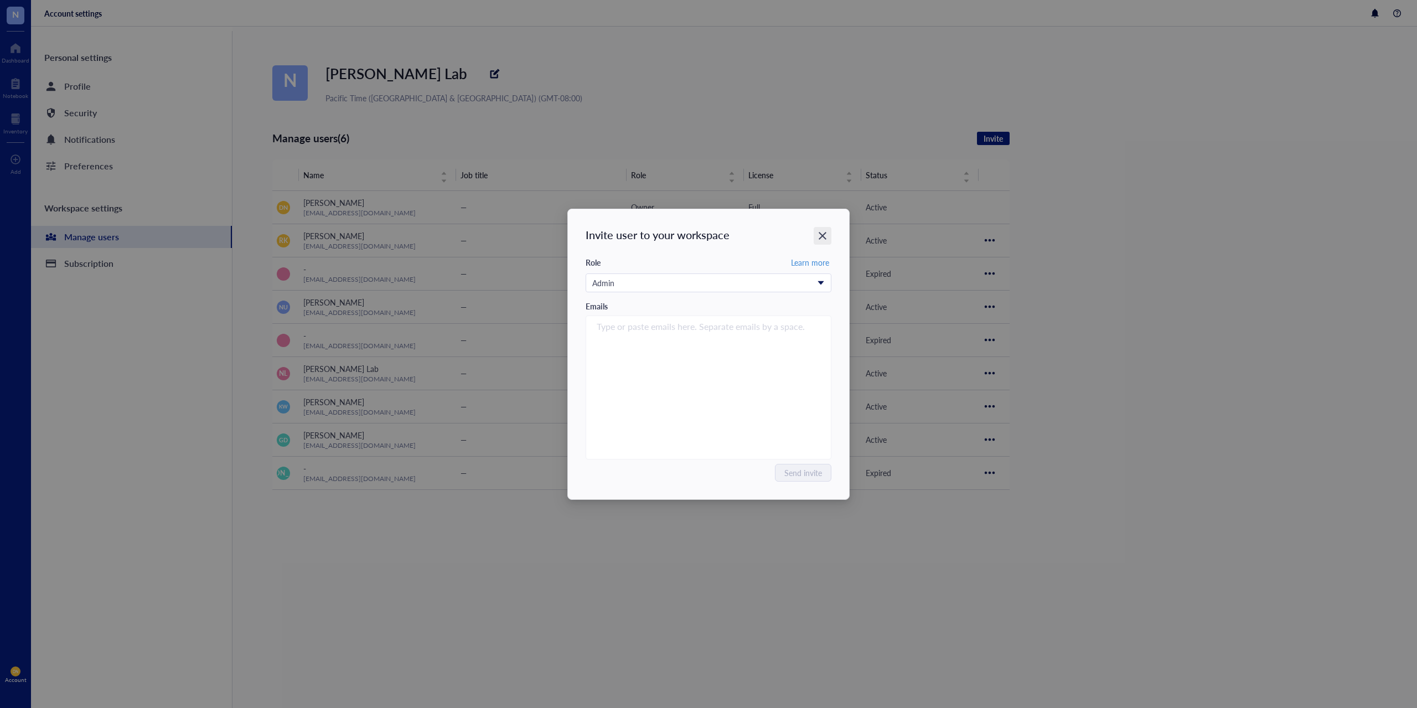
click at [827, 240] on icon "Close" at bounding box center [822, 235] width 11 height 11
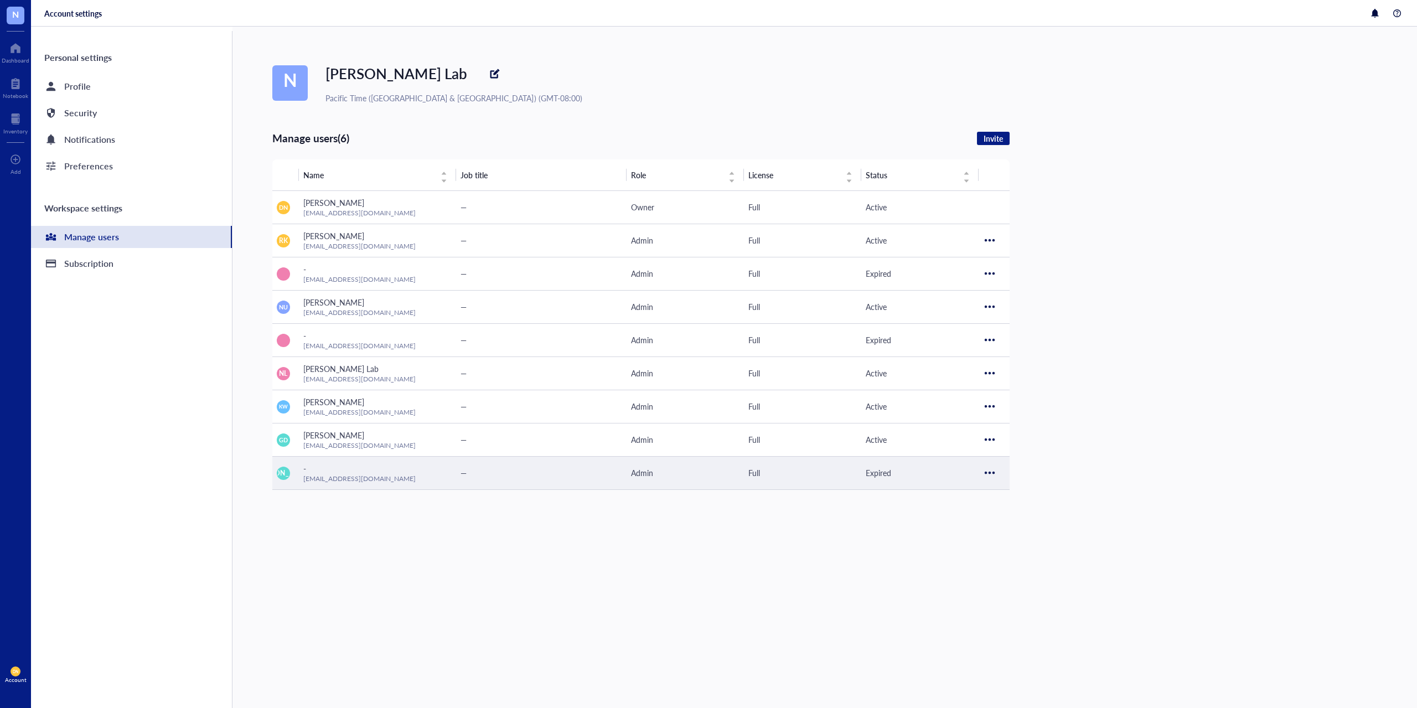
click at [985, 474] on div at bounding box center [990, 473] width 18 height 18
click at [1002, 492] on span "Resend invitation" at bounding box center [1022, 491] width 63 height 12
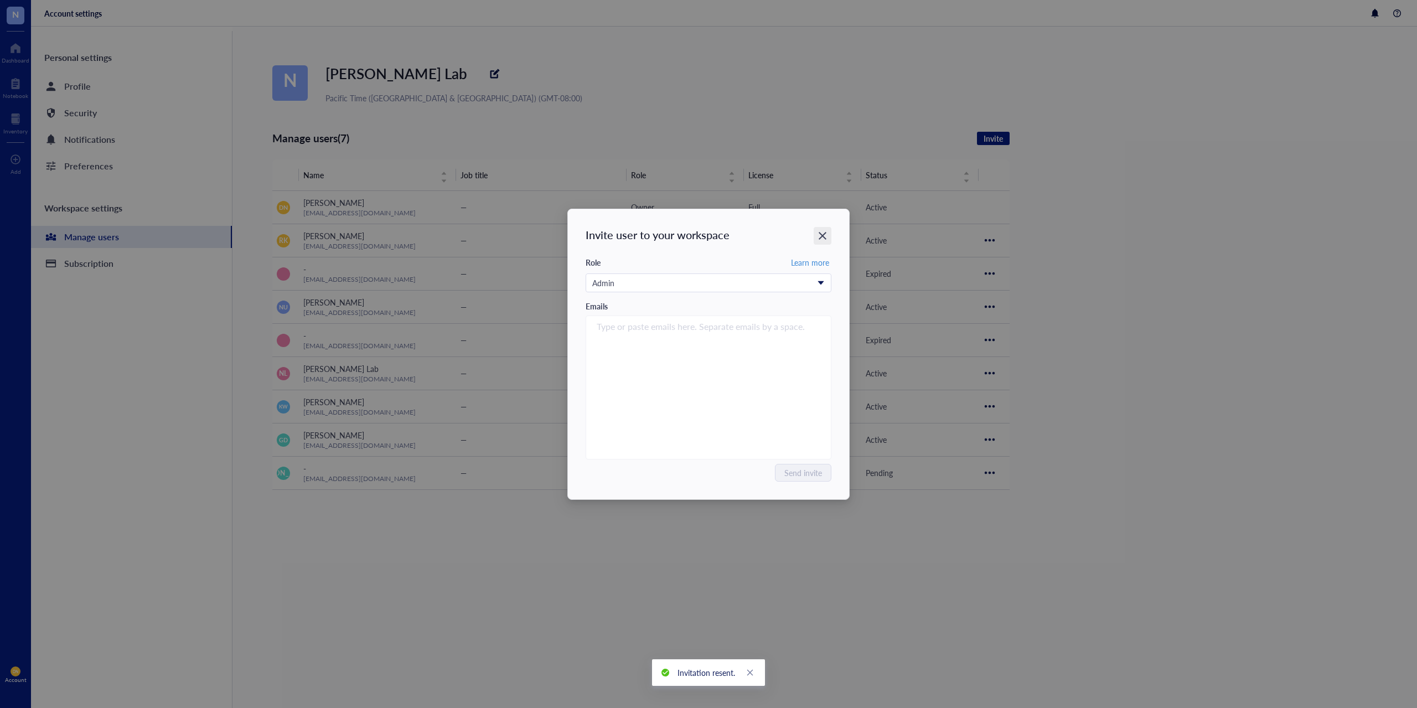
click at [821, 242] on div "Close" at bounding box center [823, 236] width 18 height 18
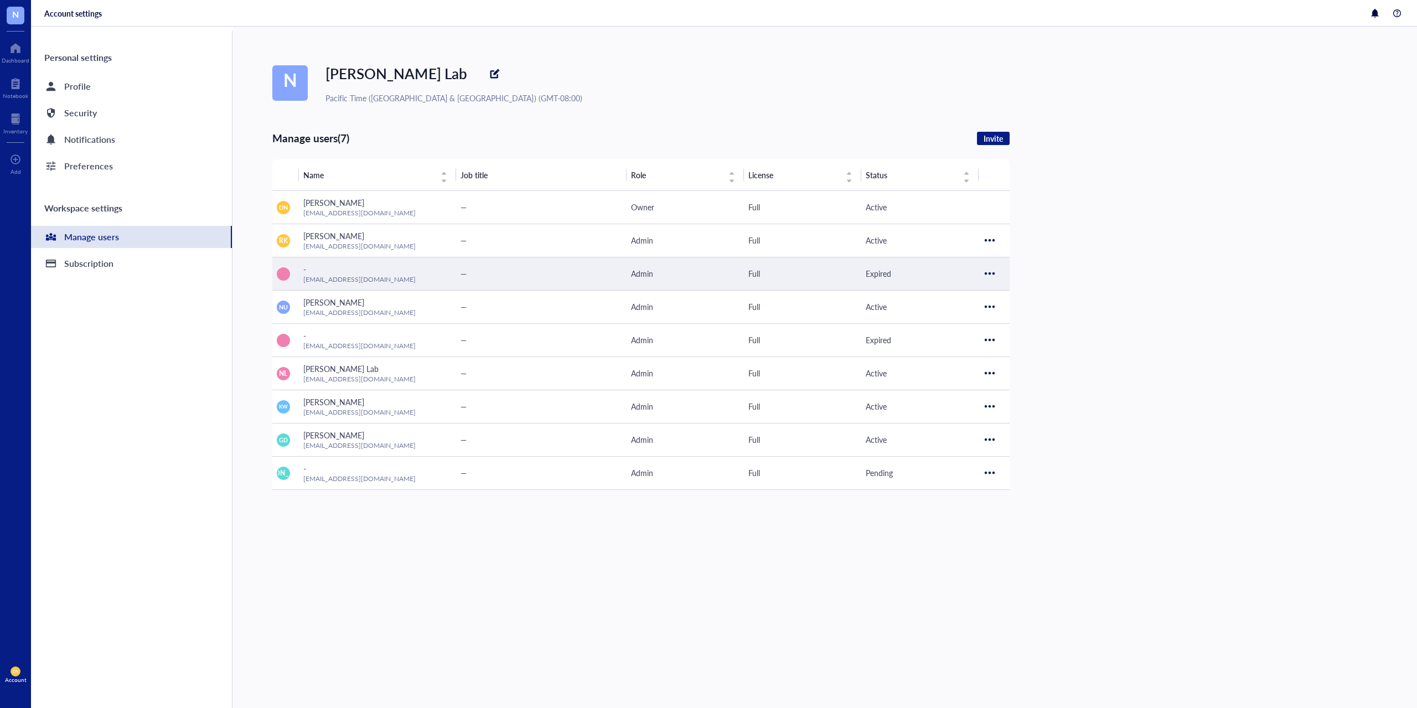
click at [997, 275] on div at bounding box center [990, 274] width 18 height 18
click at [990, 297] on li "Resend invitation" at bounding box center [1022, 292] width 77 height 18
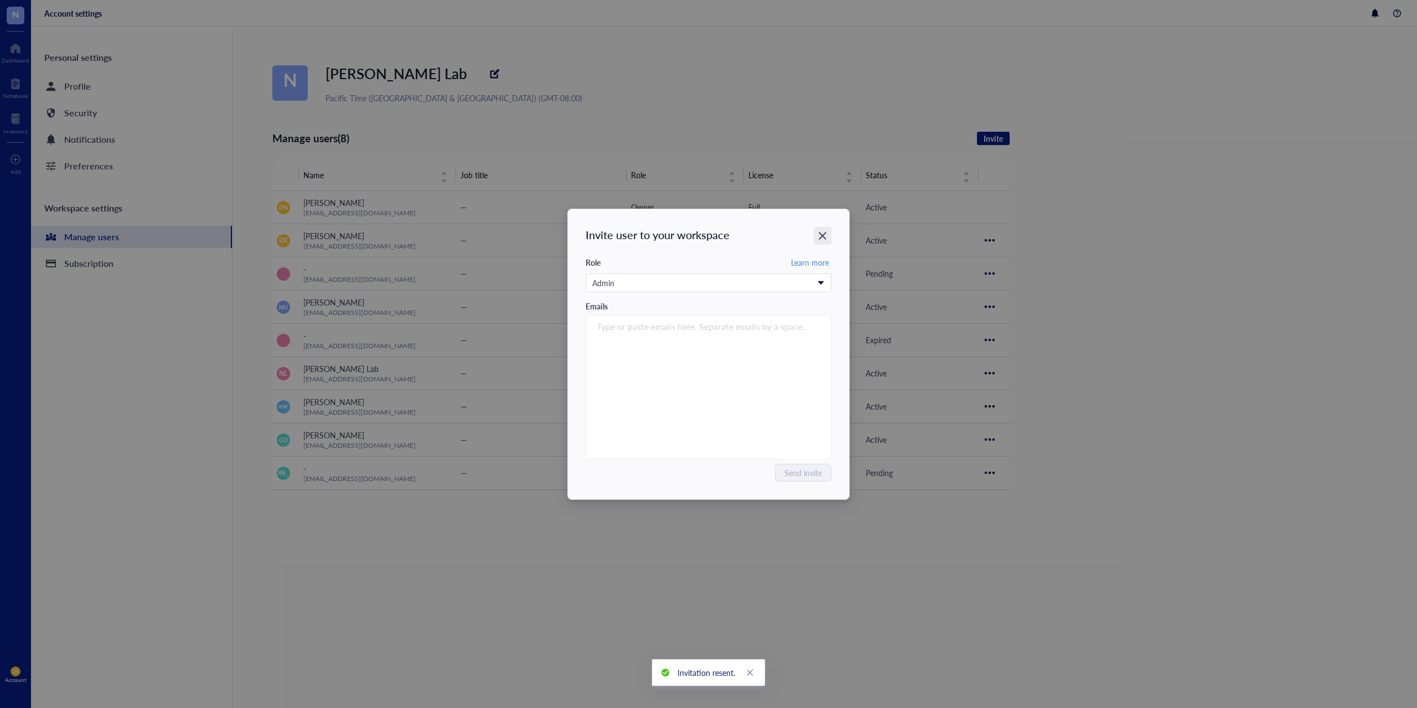
click at [822, 240] on icon "Close" at bounding box center [822, 235] width 11 height 11
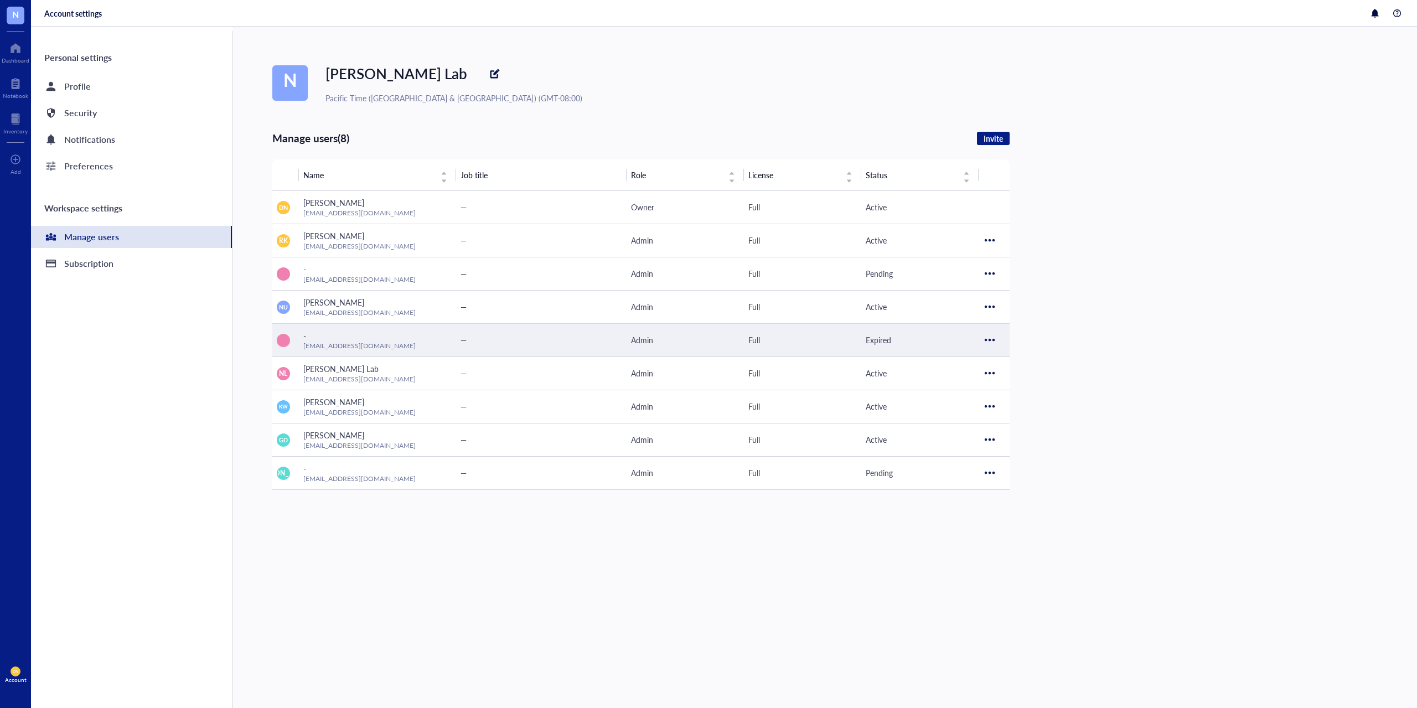
click at [983, 343] on div at bounding box center [990, 340] width 18 height 18
click at [999, 364] on span "Resend invitation" at bounding box center [1022, 359] width 63 height 12
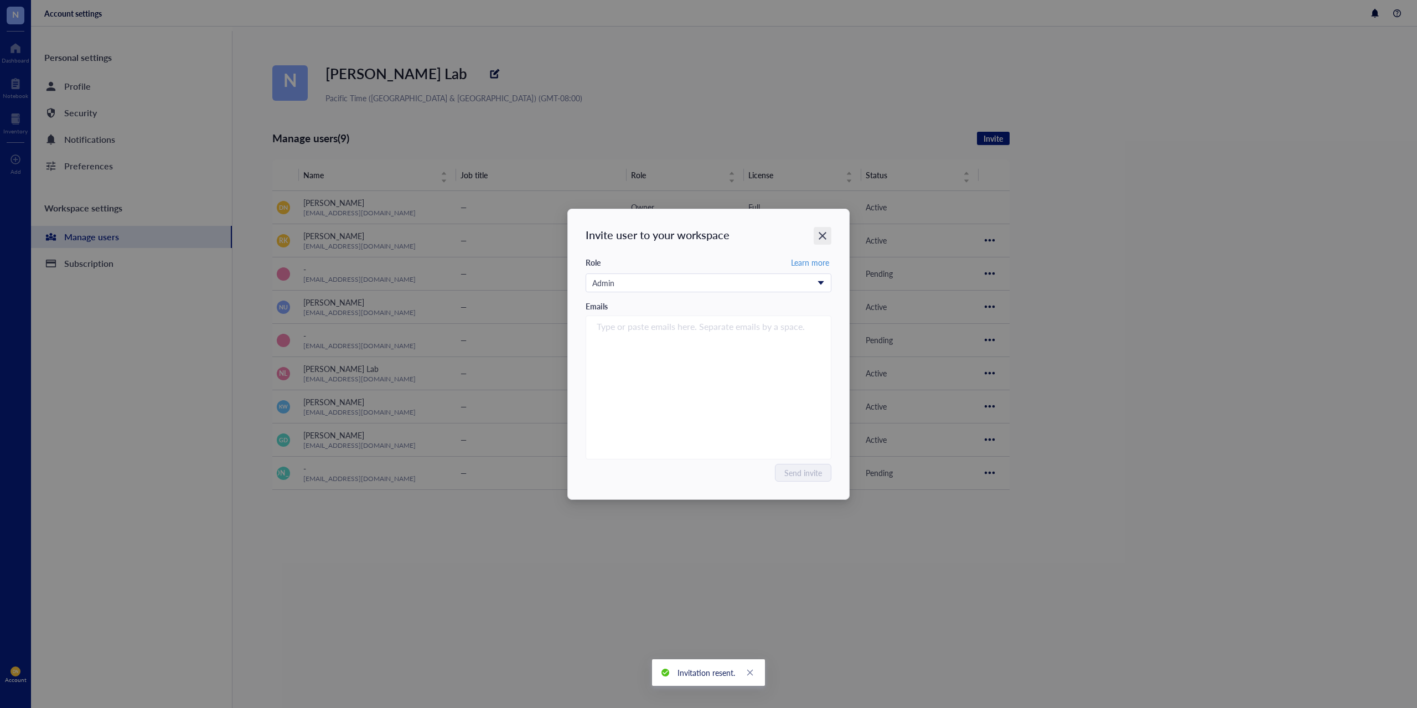
click at [827, 231] on icon "Close" at bounding box center [822, 235] width 11 height 11
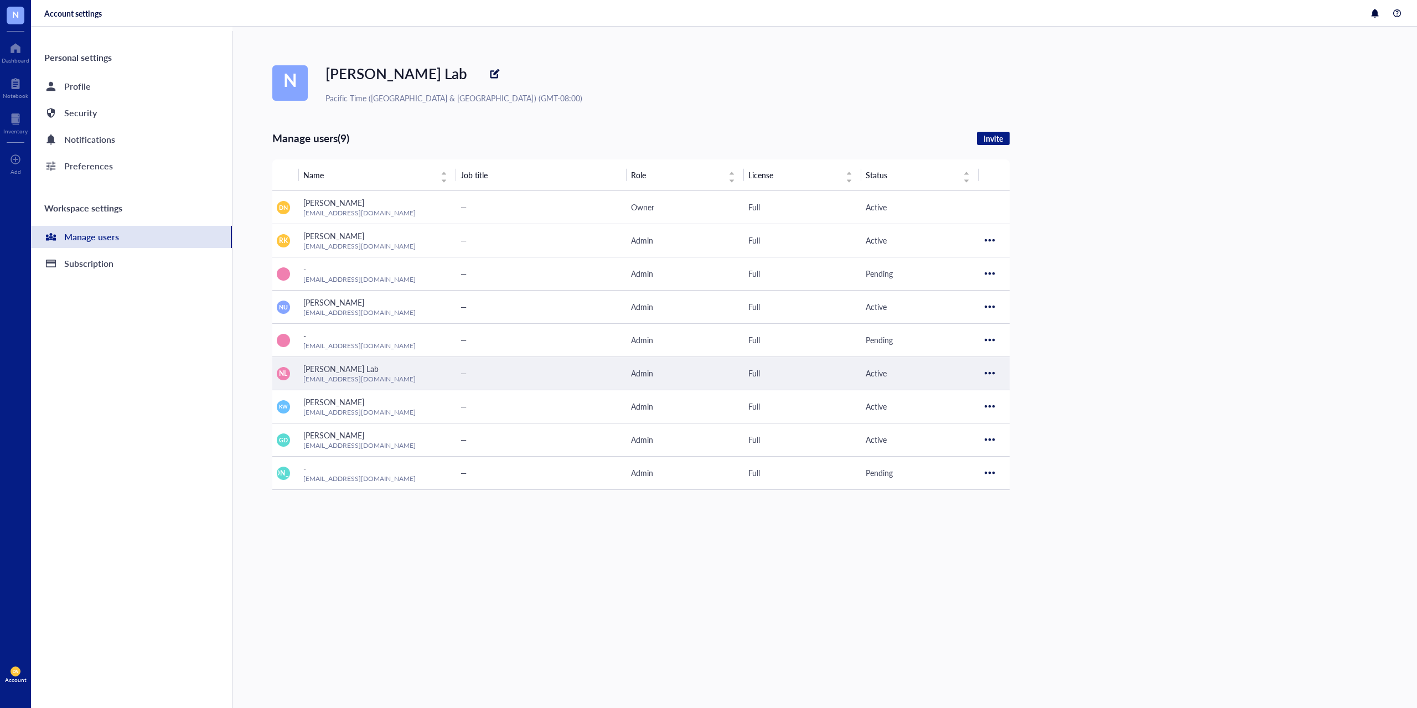
click at [987, 371] on div at bounding box center [990, 373] width 18 height 18
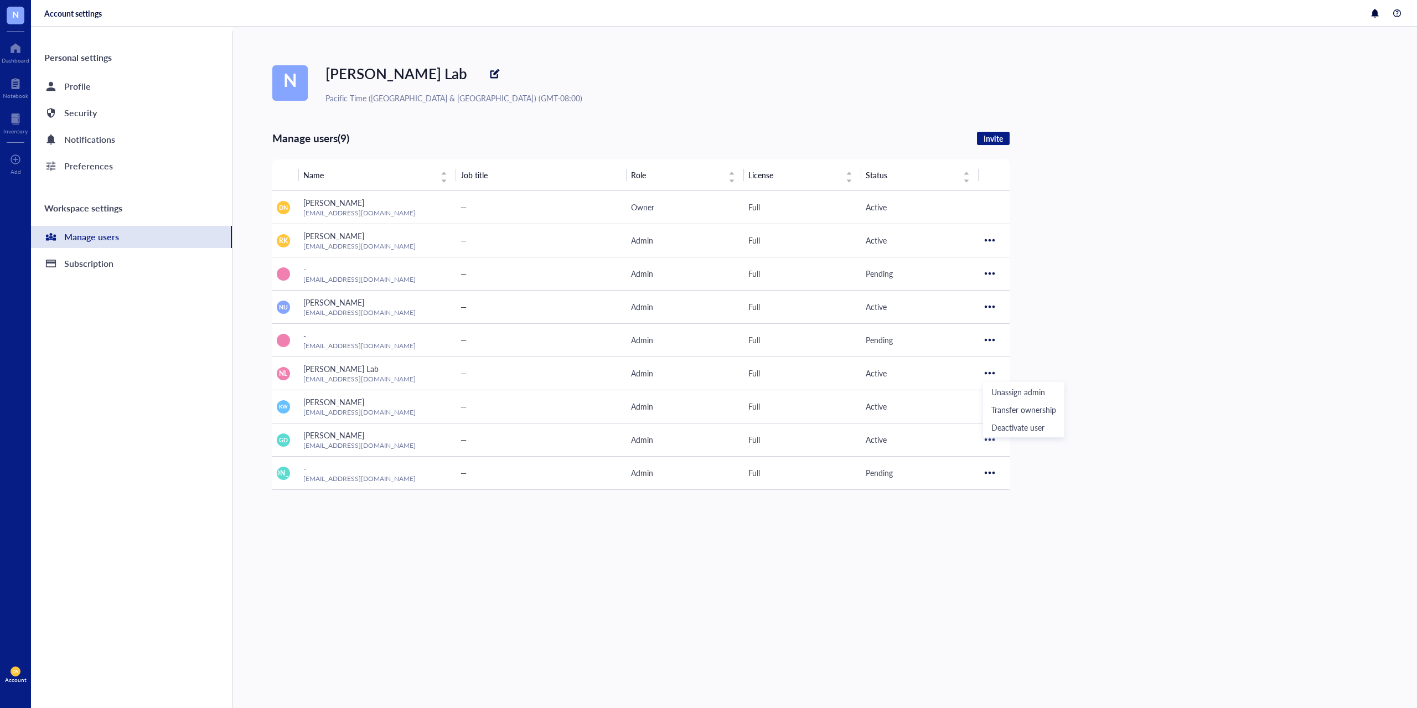
click at [1199, 334] on div "N [PERSON_NAME] Lab Pacific Time ([GEOGRAPHIC_DATA] & [GEOGRAPHIC_DATA]) (GMT-0…" at bounding box center [844, 367] width 1145 height 681
click at [16, 50] on div at bounding box center [16, 48] width 28 height 18
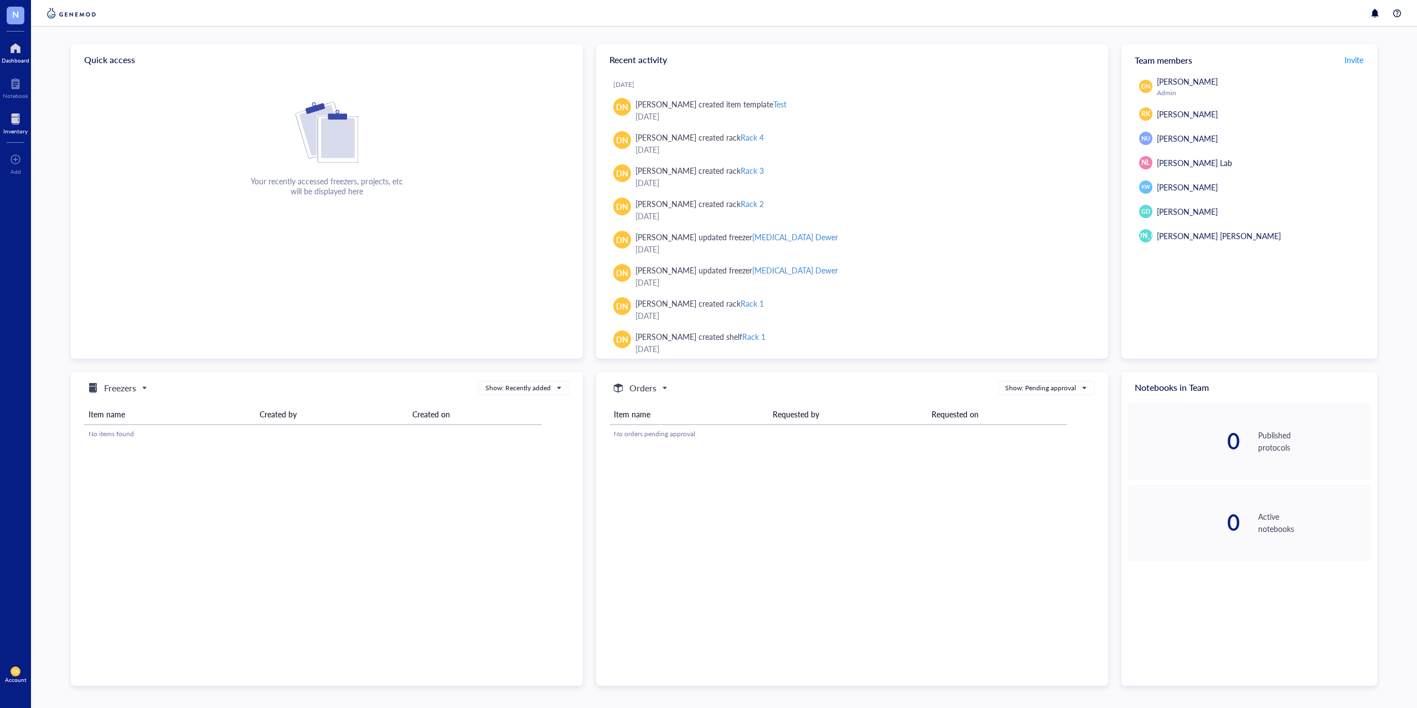
click at [15, 117] on div at bounding box center [15, 119] width 24 height 18
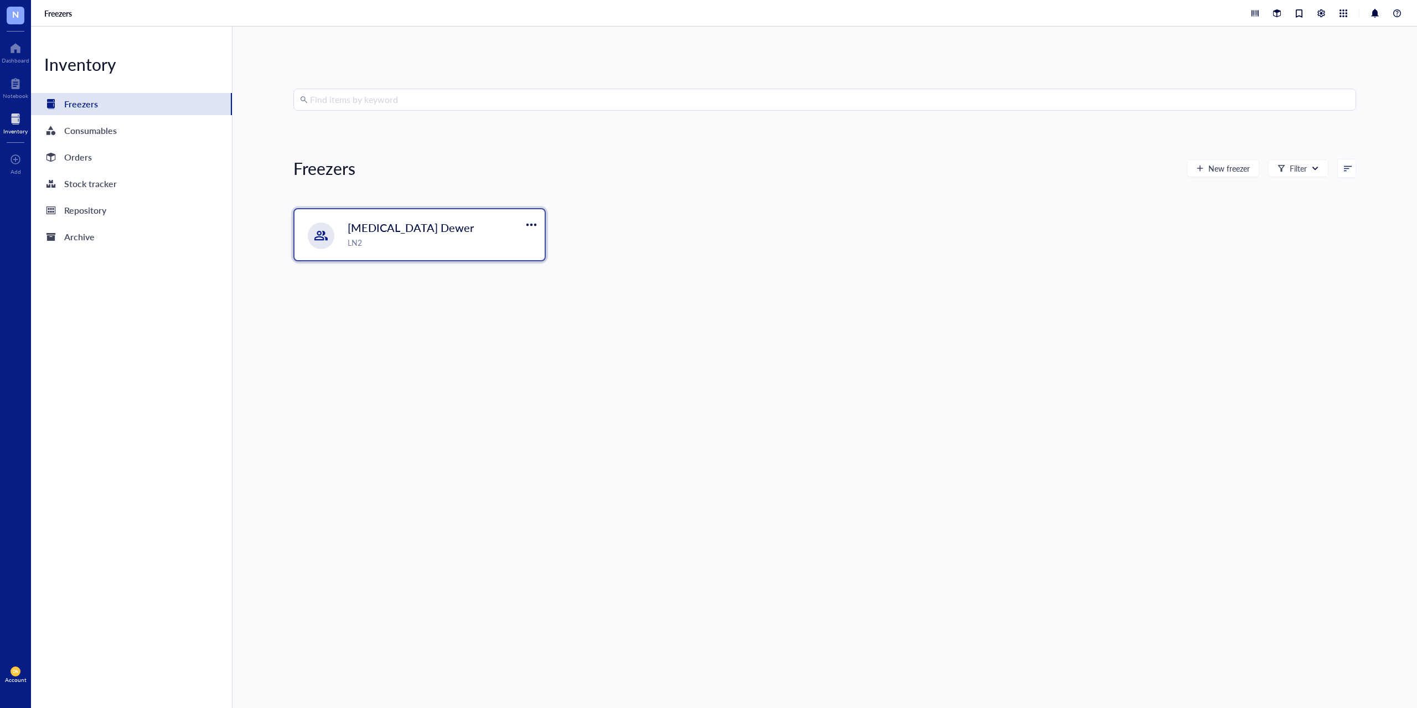
click at [466, 247] on div "LN2" at bounding box center [443, 242] width 190 height 12
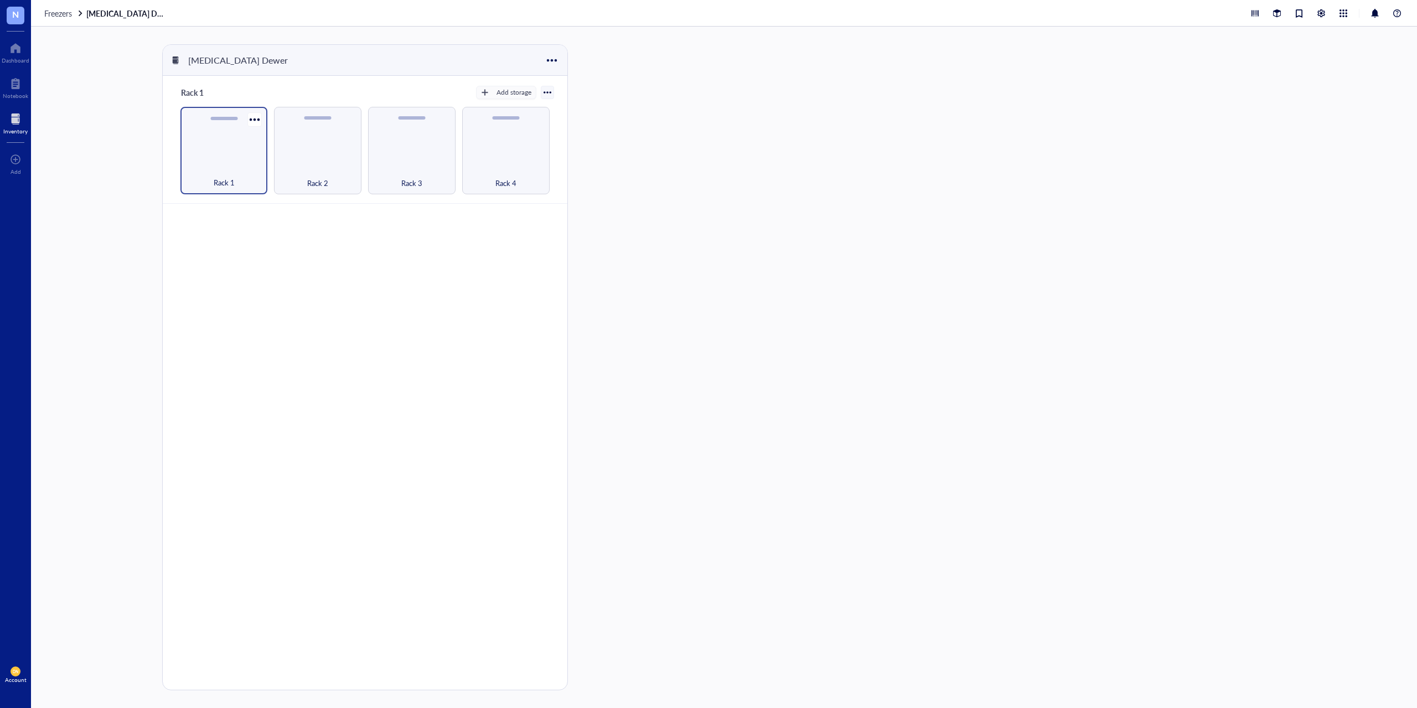
click at [247, 139] on div "Rack 1" at bounding box center [223, 150] width 87 height 87
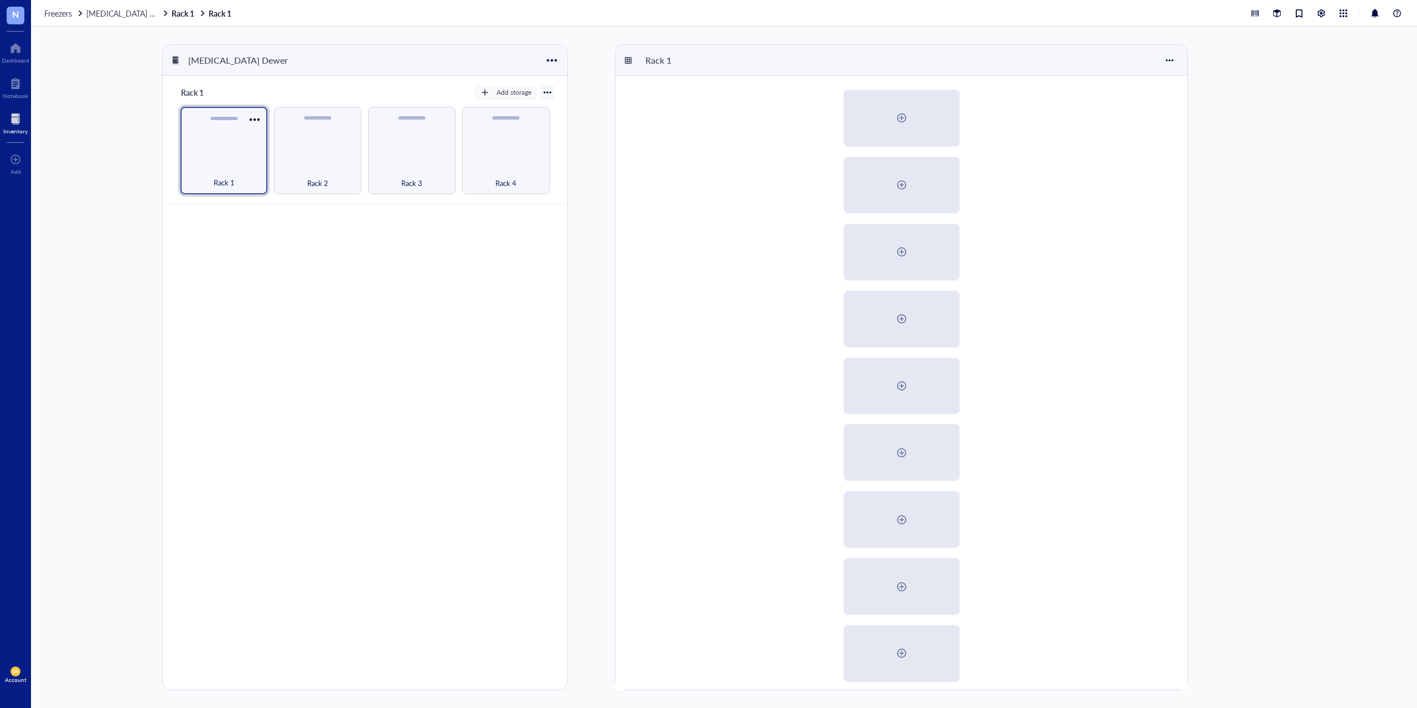
click at [256, 121] on div at bounding box center [255, 119] width 16 height 16
click at [268, 132] on li "Settings" at bounding box center [286, 139] width 77 height 18
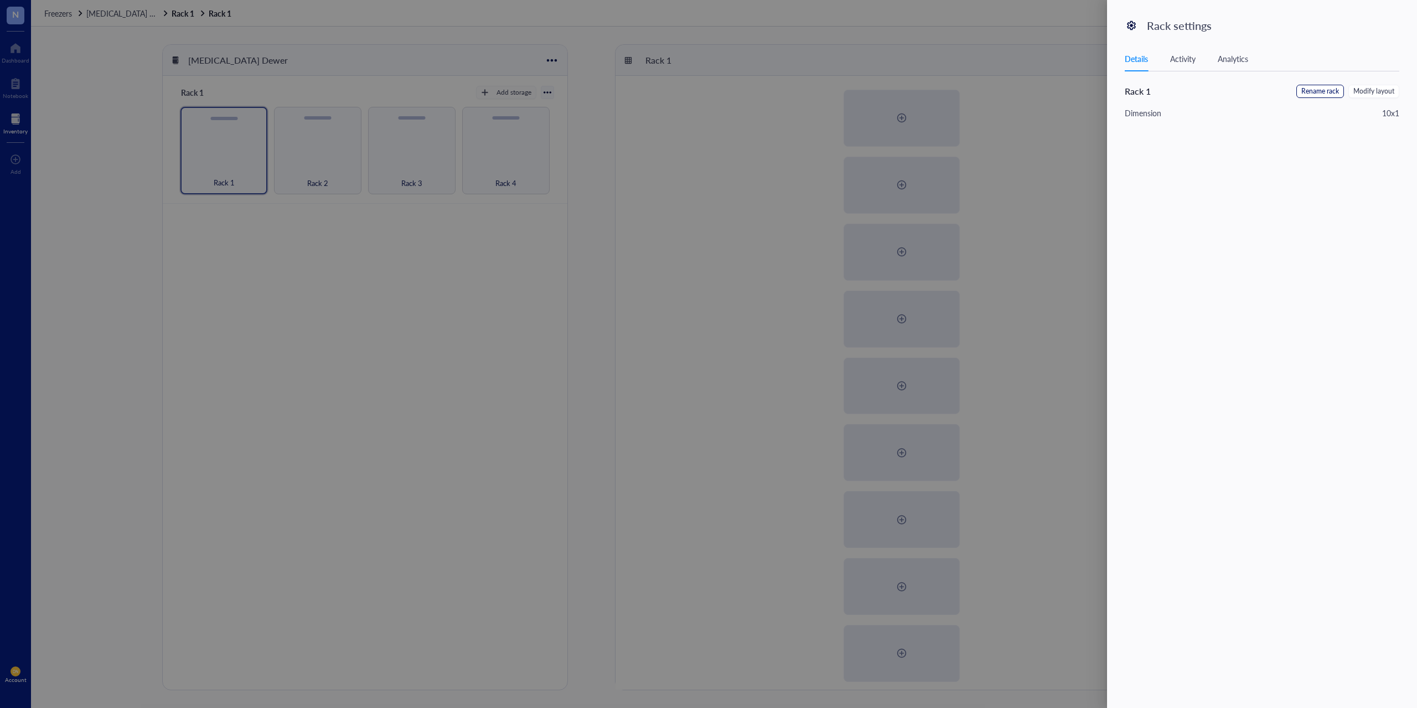
click at [1321, 89] on span "Rename rack" at bounding box center [1320, 91] width 38 height 11
click at [1193, 94] on input "Rack 1" at bounding box center [1181, 94] width 112 height 18
type input "Rack 1 - [MEDICAL_DATA] Yellow"
click at [1380, 91] on span "Save" at bounding box center [1382, 93] width 16 height 12
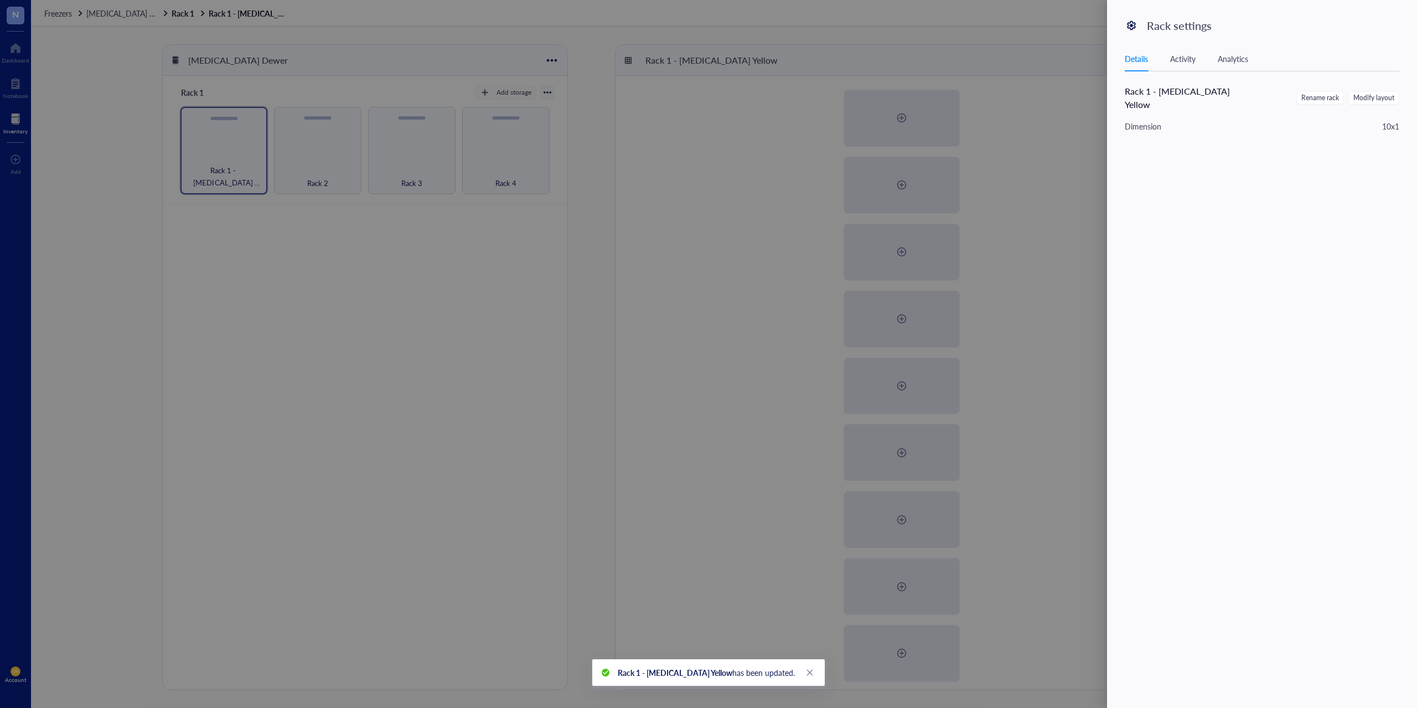
click at [344, 141] on div at bounding box center [708, 354] width 1417 height 708
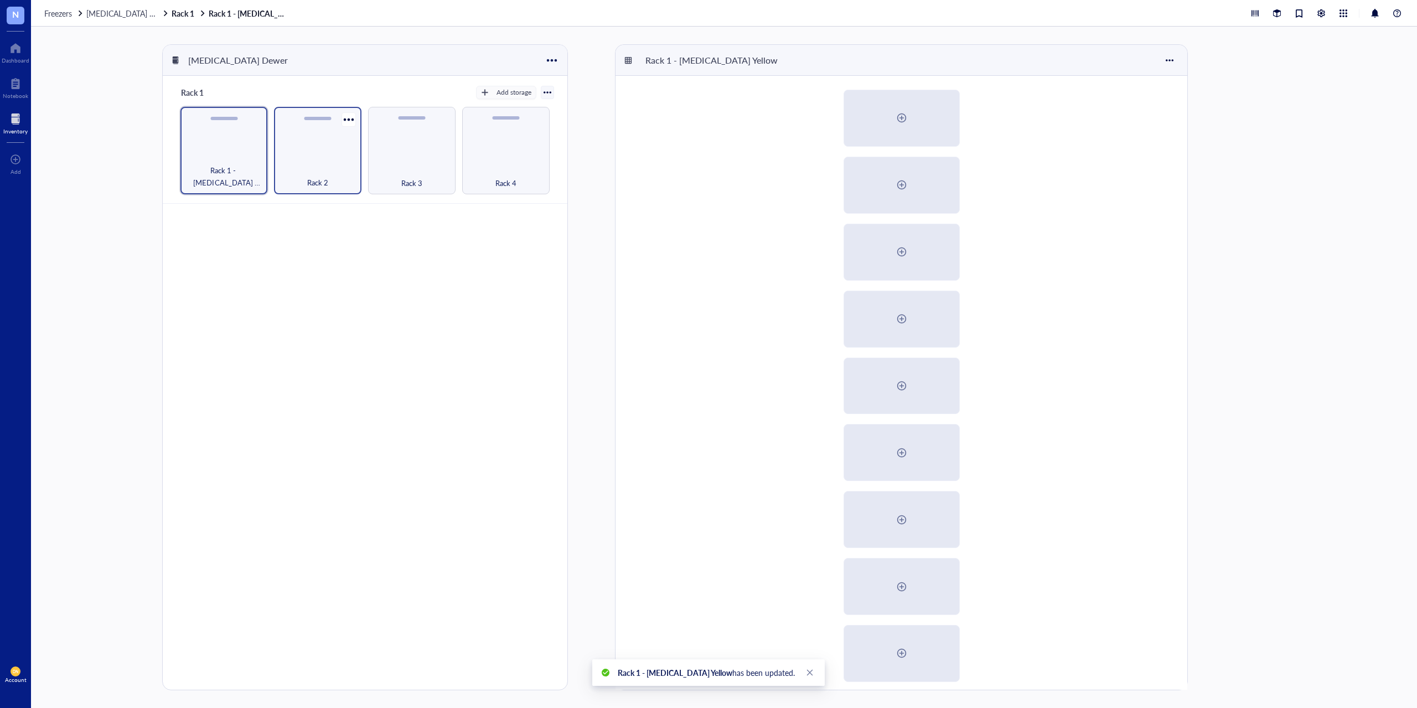
click at [330, 143] on div "Rack 2" at bounding box center [317, 150] width 87 height 87
click at [352, 120] on div at bounding box center [348, 119] width 16 height 16
click at [361, 140] on div "Settings" at bounding box center [381, 139] width 63 height 10
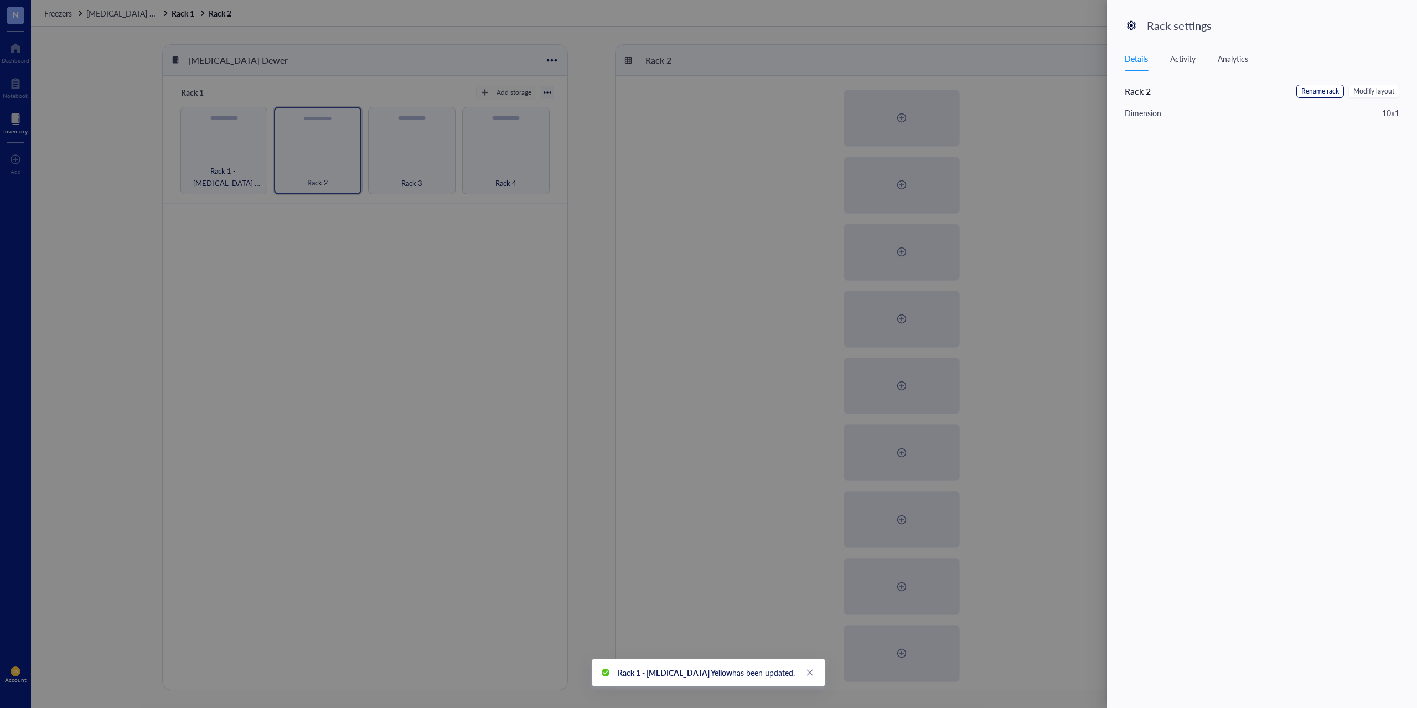
click at [1332, 94] on span "Rename rack" at bounding box center [1320, 91] width 38 height 11
click at [1189, 90] on input "Rack 2" at bounding box center [1181, 94] width 112 height 18
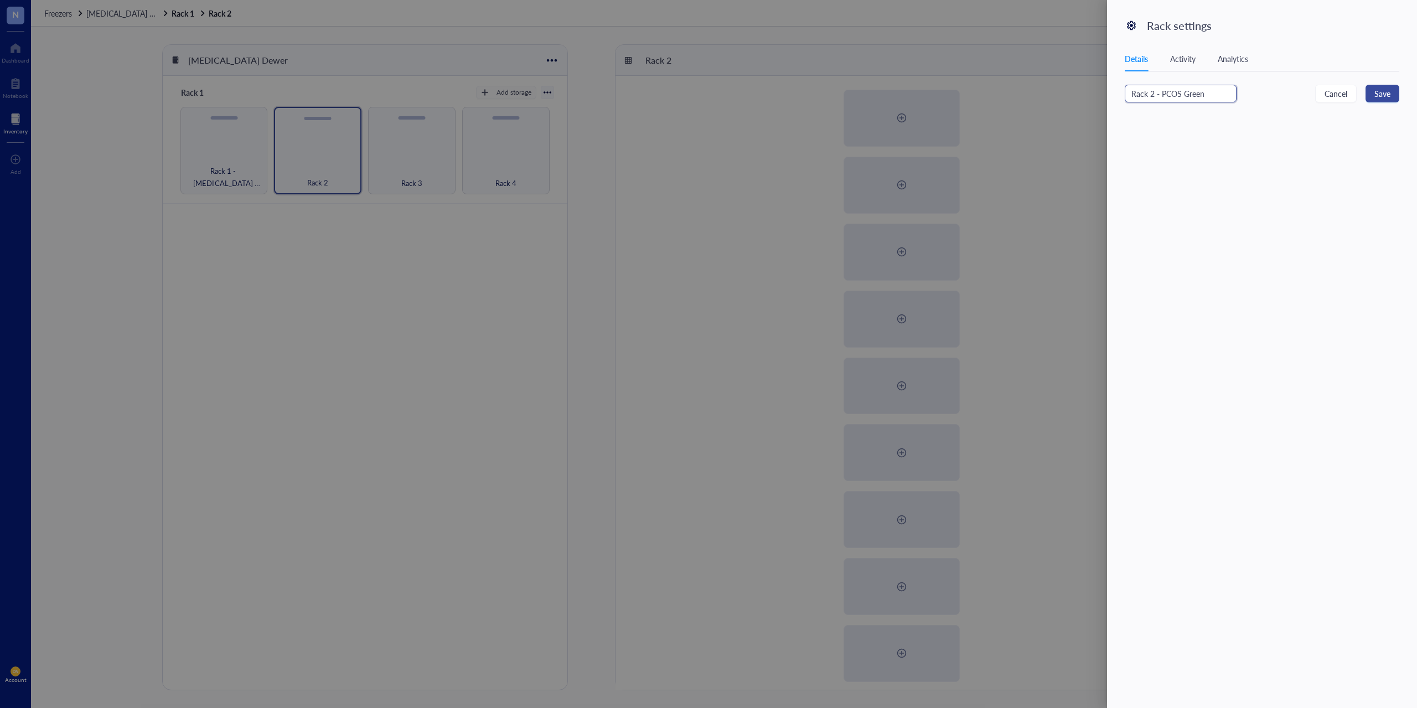
type input "Rack 2 - PCOS Green"
click at [1383, 92] on span "Save" at bounding box center [1382, 93] width 16 height 12
click at [444, 146] on div at bounding box center [708, 354] width 1417 height 708
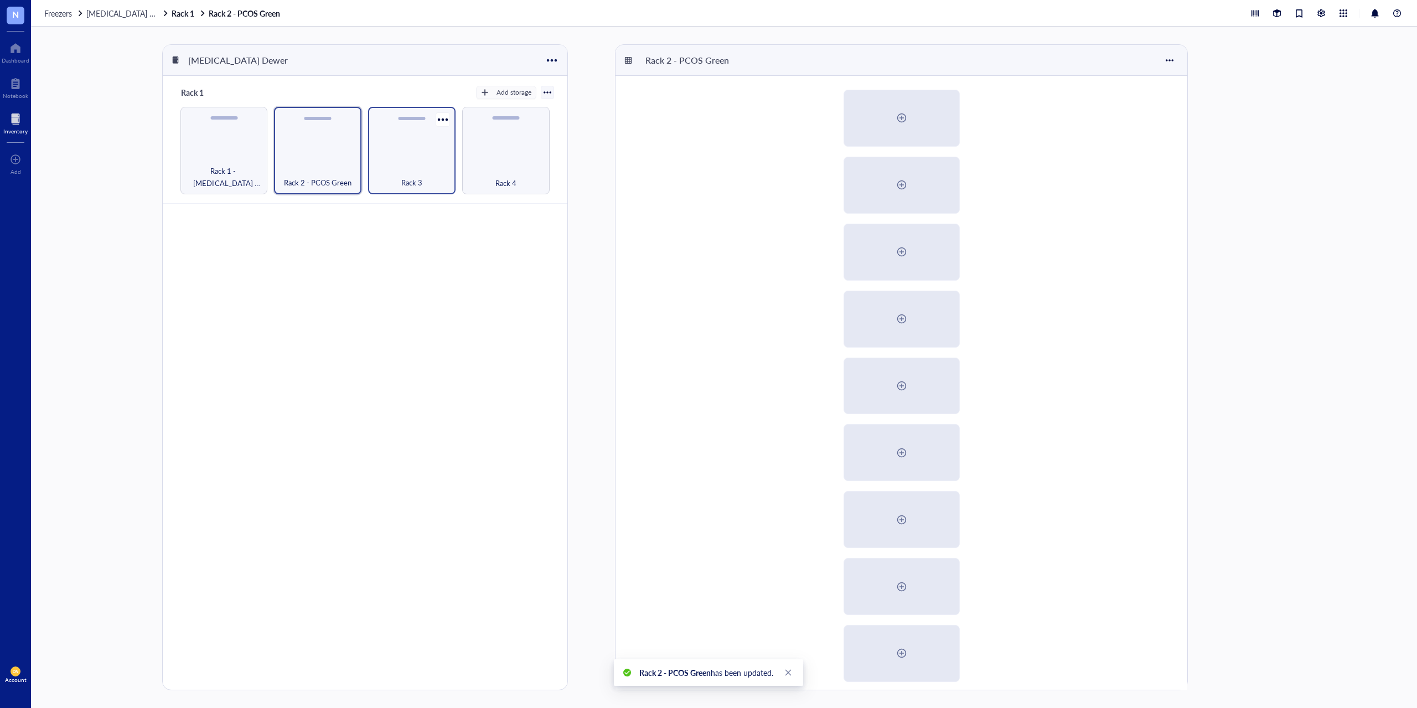
click at [428, 146] on div "Rack 3" at bounding box center [411, 150] width 87 height 87
click at [442, 121] on div at bounding box center [442, 119] width 16 height 16
click at [463, 142] on div "Settings" at bounding box center [469, 139] width 27 height 10
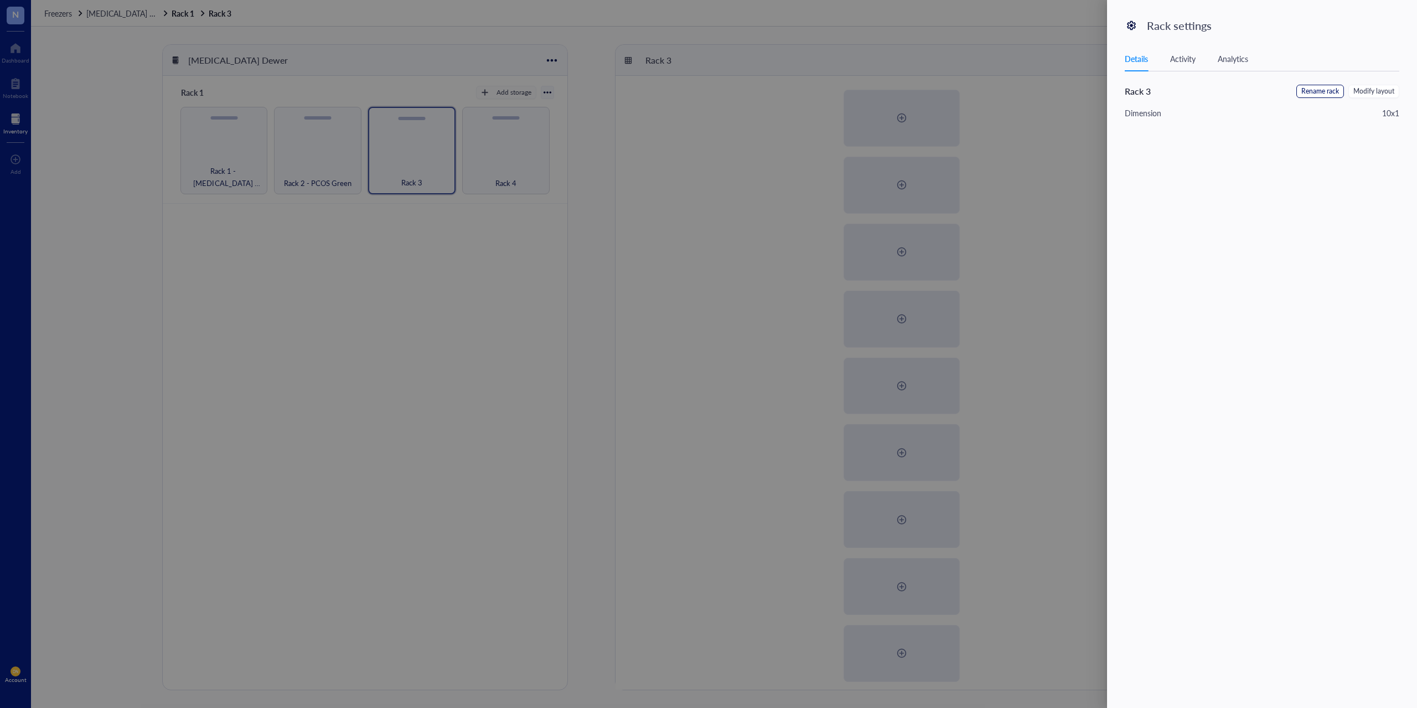
click at [1324, 96] on span "Rename rack" at bounding box center [1320, 91] width 38 height 11
click at [1179, 95] on input "Rack 3" at bounding box center [1181, 94] width 112 height 18
type input "Rack 3 - Healthy Blue"
click at [1383, 94] on span "Save" at bounding box center [1382, 93] width 16 height 12
click at [504, 120] on div at bounding box center [708, 354] width 1417 height 708
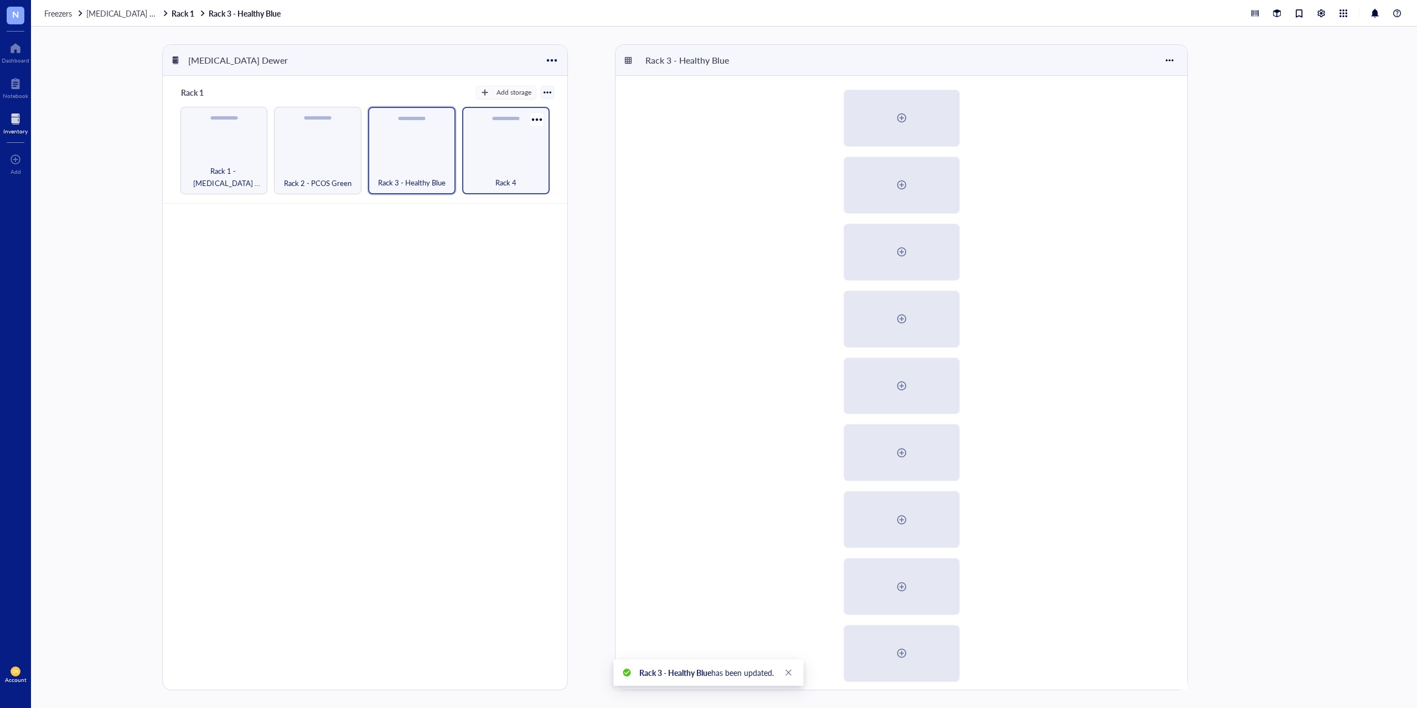
click at [503, 120] on div "Rack 4" at bounding box center [505, 150] width 87 height 87
click at [537, 117] on div at bounding box center [537, 119] width 16 height 16
click at [555, 138] on div "Settings" at bounding box center [563, 139] width 27 height 10
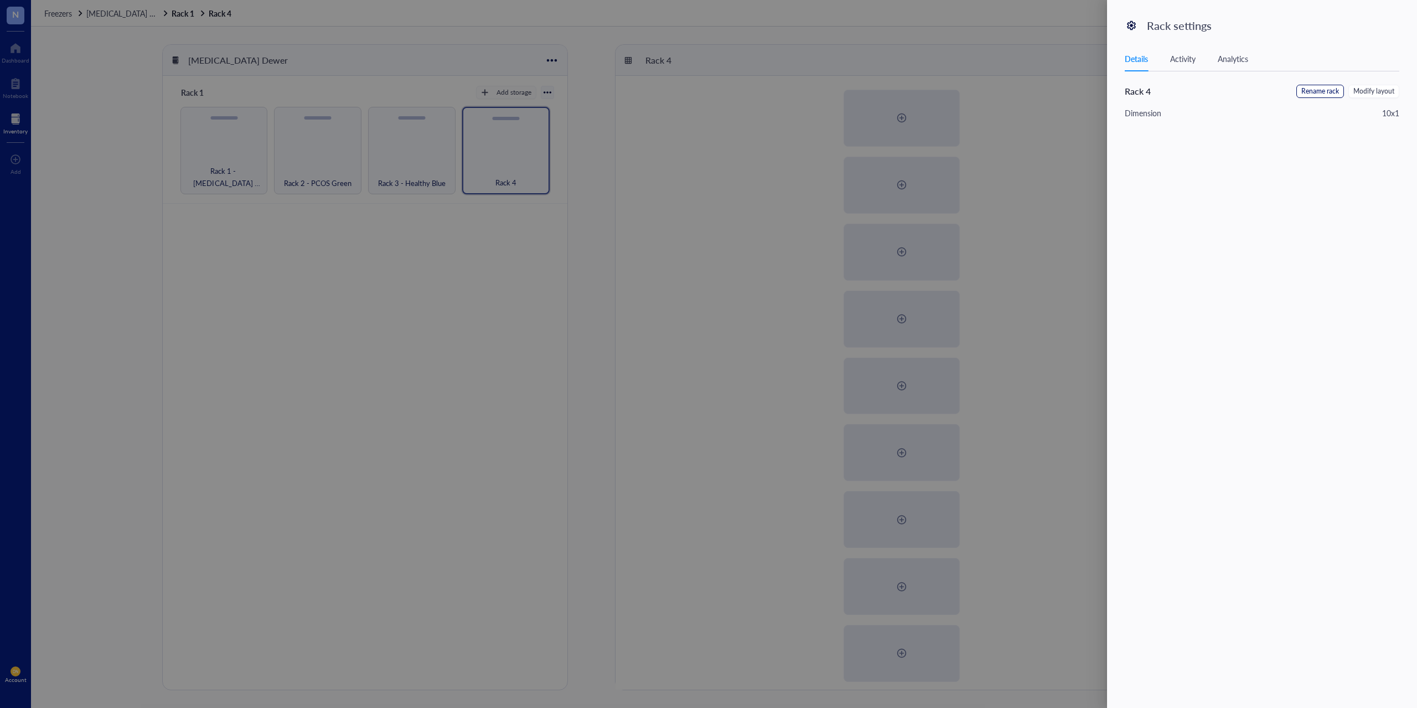
click at [1316, 90] on span "Rename rack" at bounding box center [1320, 91] width 38 height 11
click at [1162, 96] on input "Rack 4" at bounding box center [1181, 94] width 112 height 18
type input "Rack 4 - Mouse Red"
click at [1380, 93] on span "Save" at bounding box center [1382, 93] width 16 height 12
click at [503, 294] on div at bounding box center [708, 354] width 1417 height 708
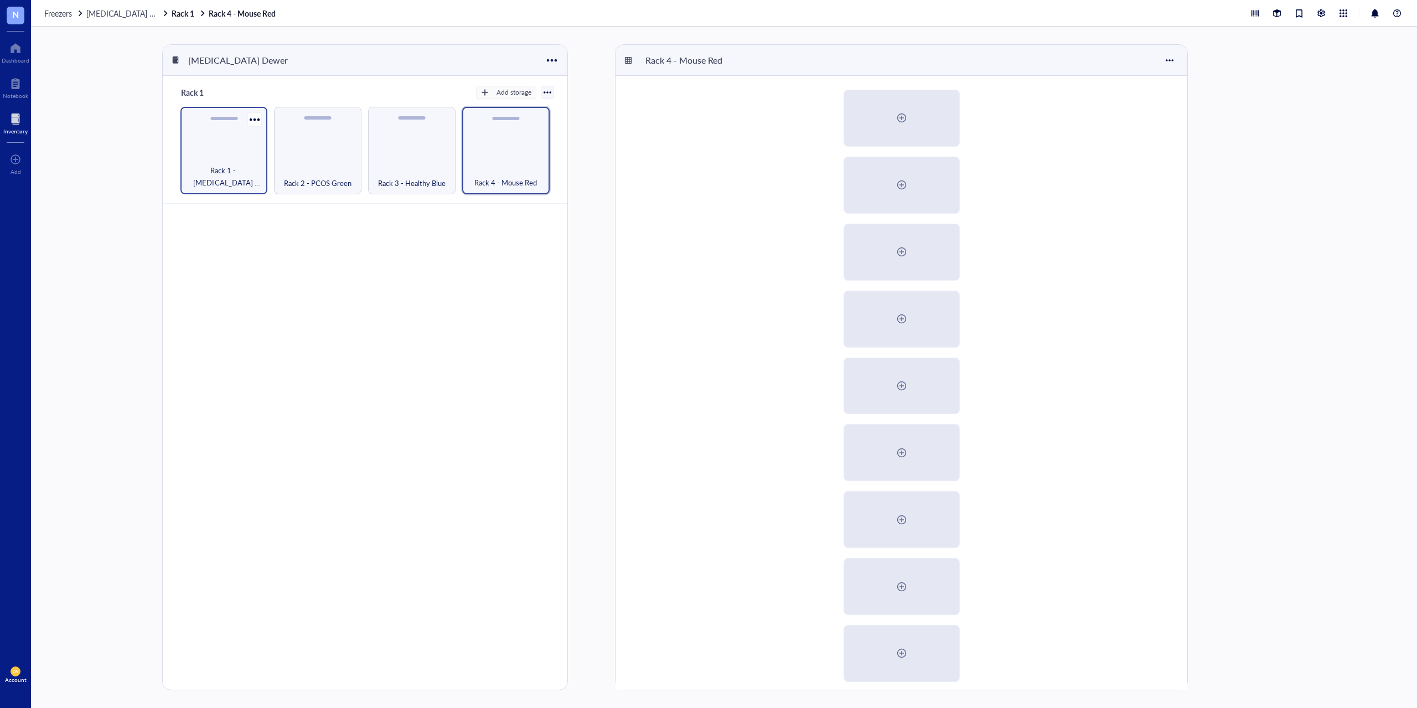
click at [216, 135] on div "Rack 1 - [MEDICAL_DATA] Yellow" at bounding box center [223, 150] width 87 height 87
click at [903, 116] on div at bounding box center [902, 118] width 18 height 18
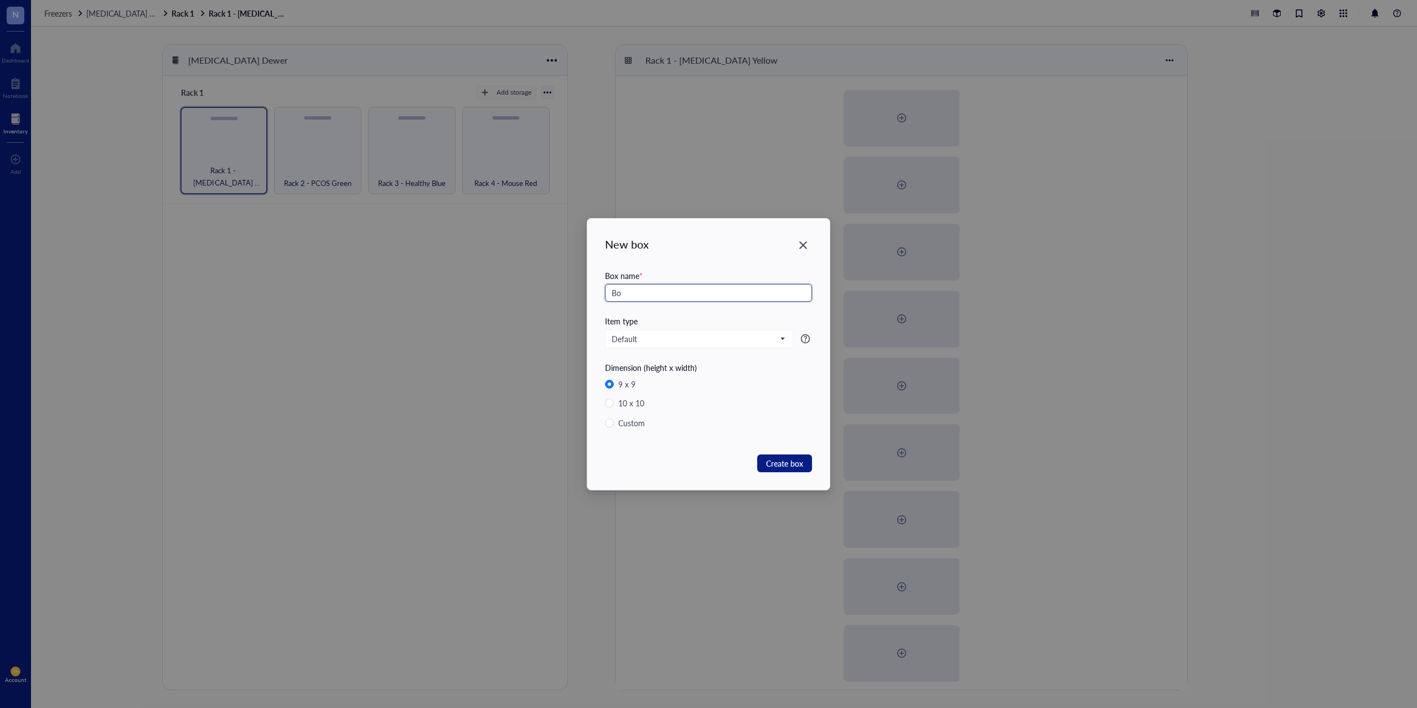
type input "B"
click at [640, 292] on input "Tower 1 Box 1" at bounding box center [708, 293] width 207 height 18
type input "Tower 1 - Box 1"
click at [775, 460] on span "Create box" at bounding box center [784, 463] width 37 height 12
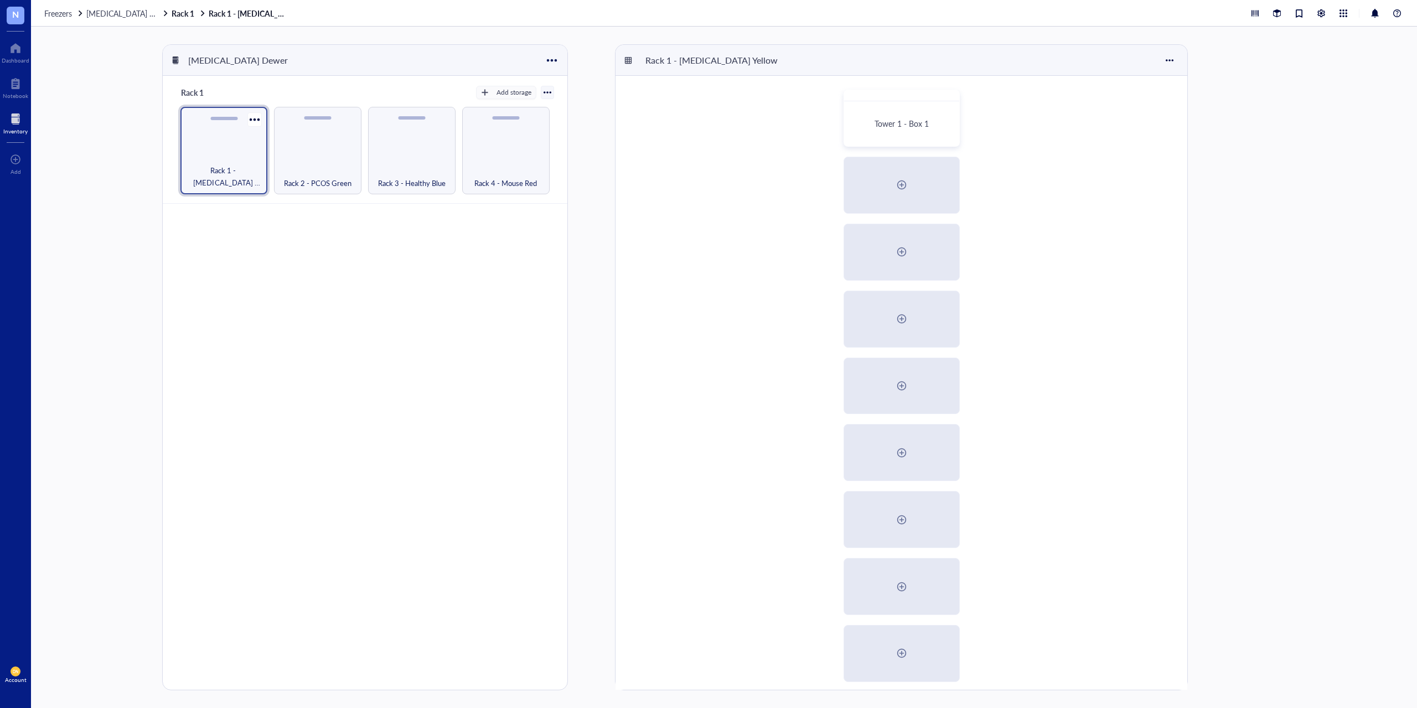
click at [230, 143] on div "Rack 1 - [MEDICAL_DATA] Yellow" at bounding box center [223, 150] width 87 height 87
click at [259, 120] on div at bounding box center [255, 119] width 16 height 16
click at [284, 140] on div "Settings" at bounding box center [281, 139] width 27 height 10
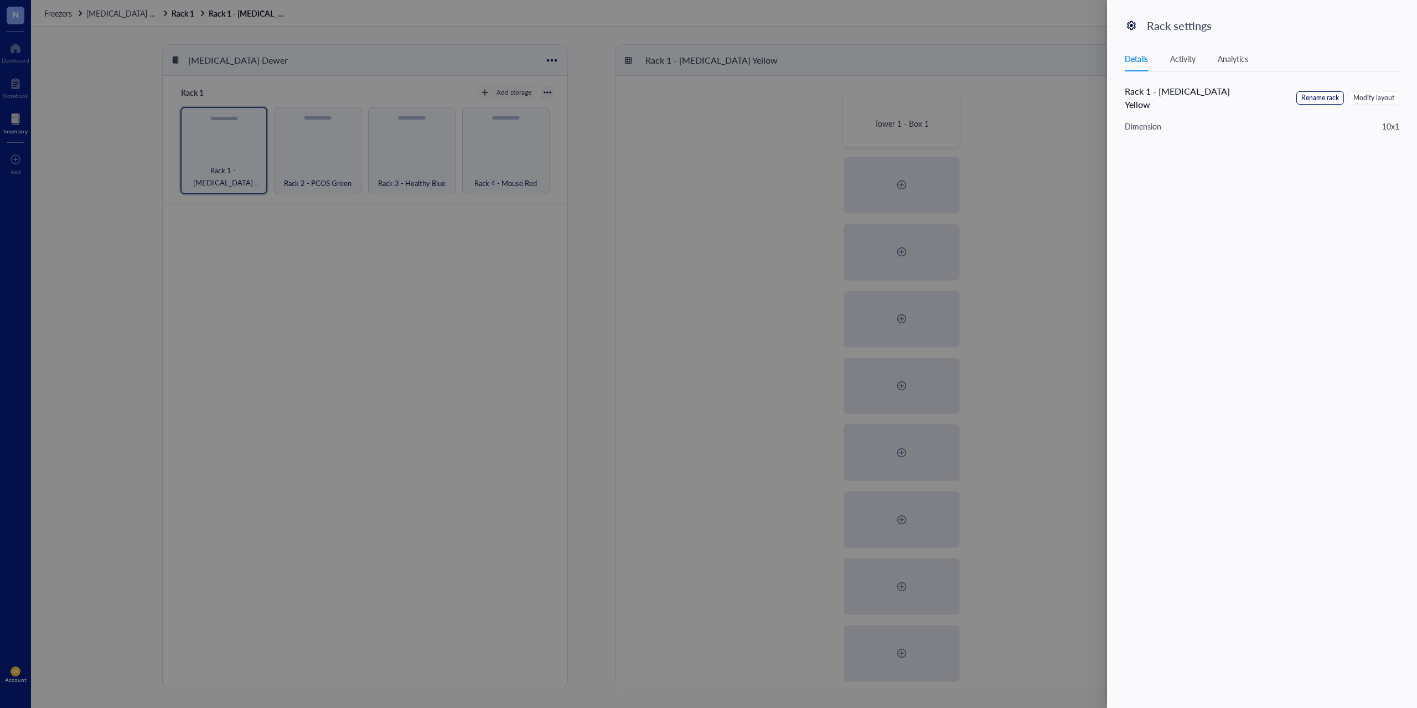
click at [1318, 93] on span "Rename rack" at bounding box center [1320, 98] width 38 height 11
click at [1147, 95] on input "Rack 1 - [MEDICAL_DATA] Yellow" at bounding box center [1181, 94] width 112 height 18
type input "Tower 1 - [MEDICAL_DATA] Yellow"
click at [1392, 96] on button "Save" at bounding box center [1382, 94] width 34 height 18
click at [358, 179] on div at bounding box center [708, 354] width 1417 height 708
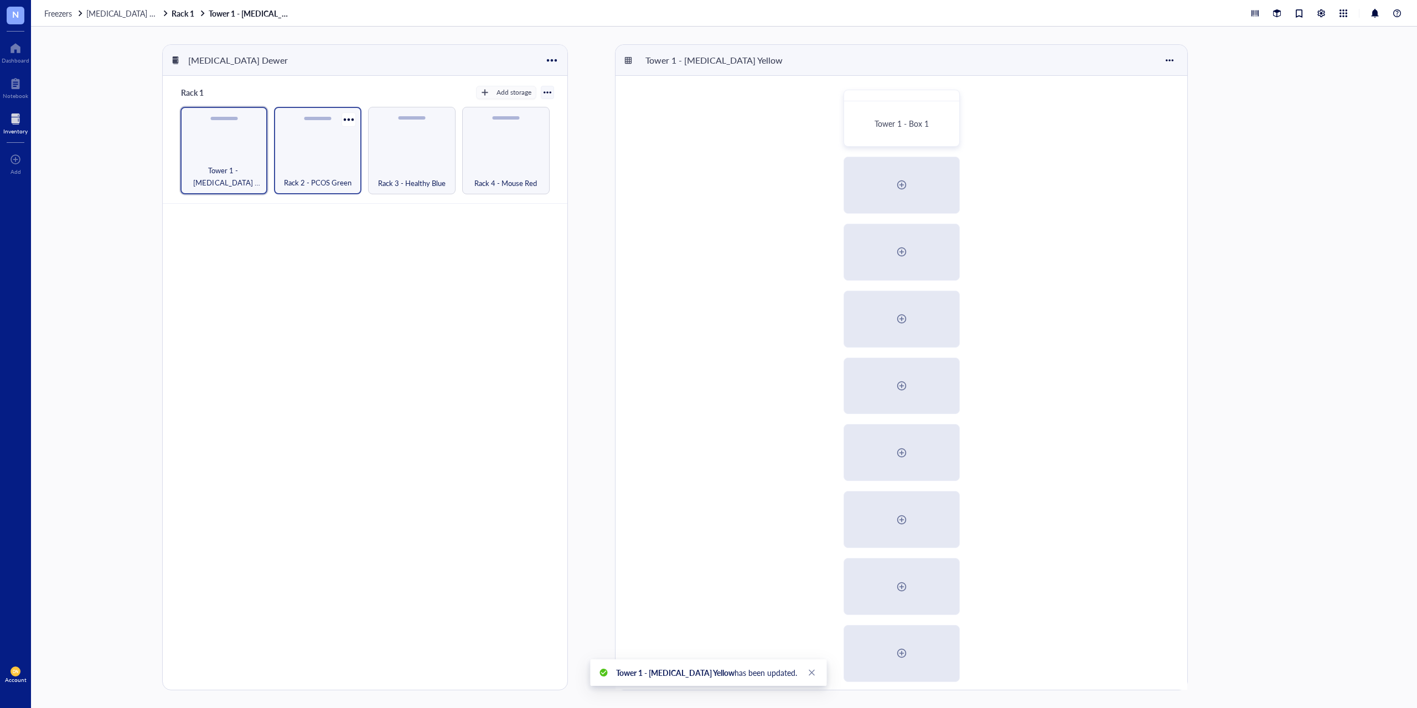
click at [353, 179] on div "Rack 2 - PCOS Green" at bounding box center [317, 176] width 76 height 24
click at [320, 160] on div "Rack 2 - PCOS Green" at bounding box center [317, 150] width 87 height 87
click at [346, 119] on div at bounding box center [348, 119] width 16 height 16
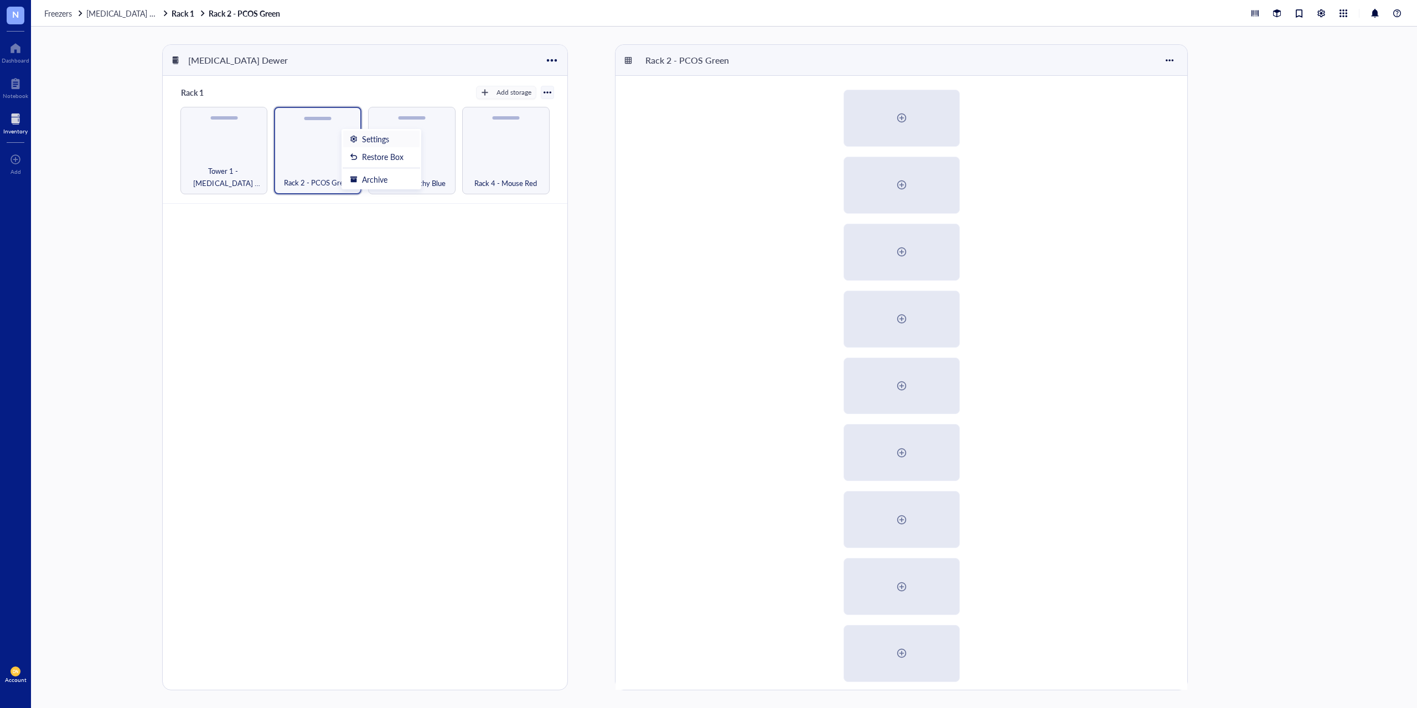
click at [360, 141] on div "Settings" at bounding box center [381, 139] width 63 height 10
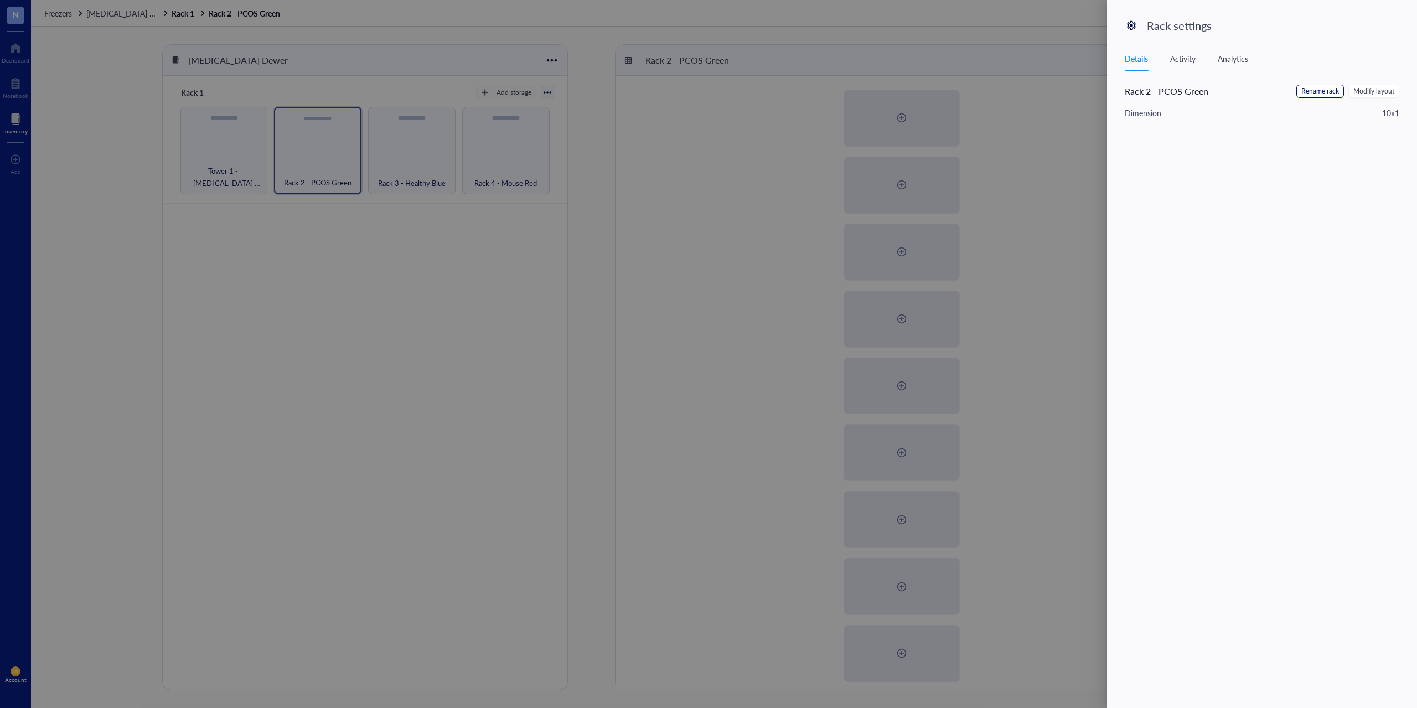
click at [1310, 94] on span "Rename rack" at bounding box center [1320, 91] width 38 height 11
click at [1146, 96] on input "Rack 2 - PCOS Green" at bounding box center [1181, 94] width 112 height 18
type input "Tower 2 - PCOS Green"
click at [1386, 90] on span "Save" at bounding box center [1382, 93] width 16 height 12
click at [432, 144] on div at bounding box center [708, 354] width 1417 height 708
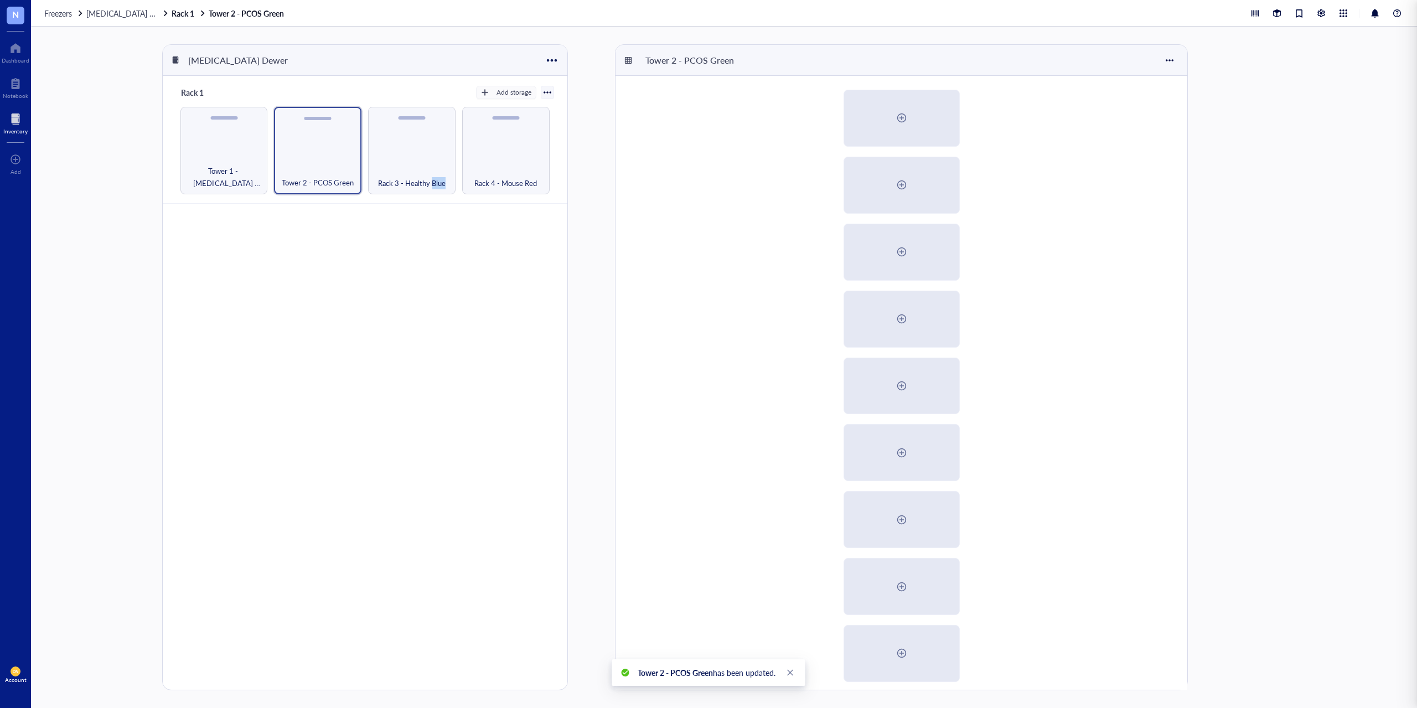
click at [432, 144] on div "Rack 3 - Healthy Blue" at bounding box center [411, 150] width 87 height 87
click at [444, 118] on div at bounding box center [442, 119] width 16 height 16
click at [457, 136] on div "Settings" at bounding box center [469, 139] width 27 height 10
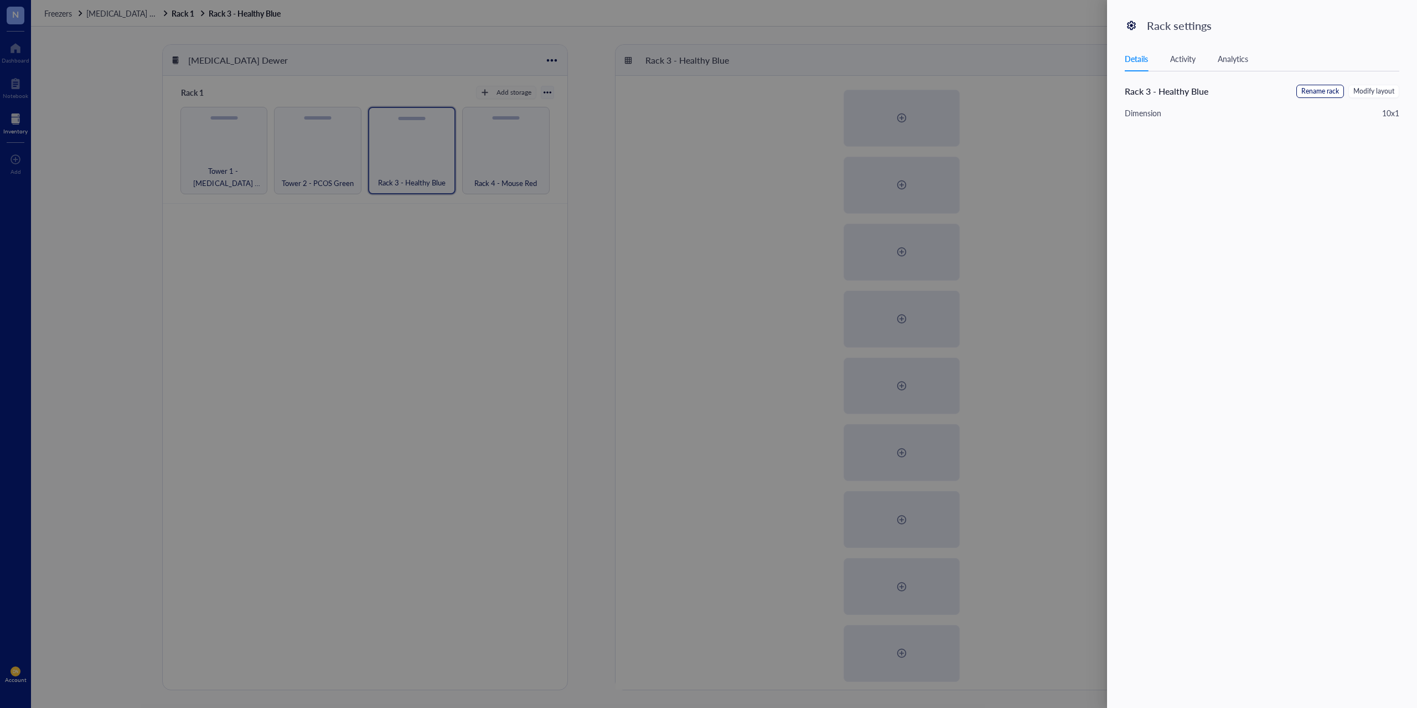
click at [1328, 91] on span "Rename rack" at bounding box center [1320, 91] width 38 height 11
drag, startPoint x: 1144, startPoint y: 94, endPoint x: 1149, endPoint y: 97, distance: 6.0
click at [1145, 94] on input "Rack 3 - Healthy Blue" at bounding box center [1181, 94] width 112 height 18
type input "Tower 3 - Healthy Blue"
click at [1387, 96] on span "Save" at bounding box center [1382, 93] width 16 height 12
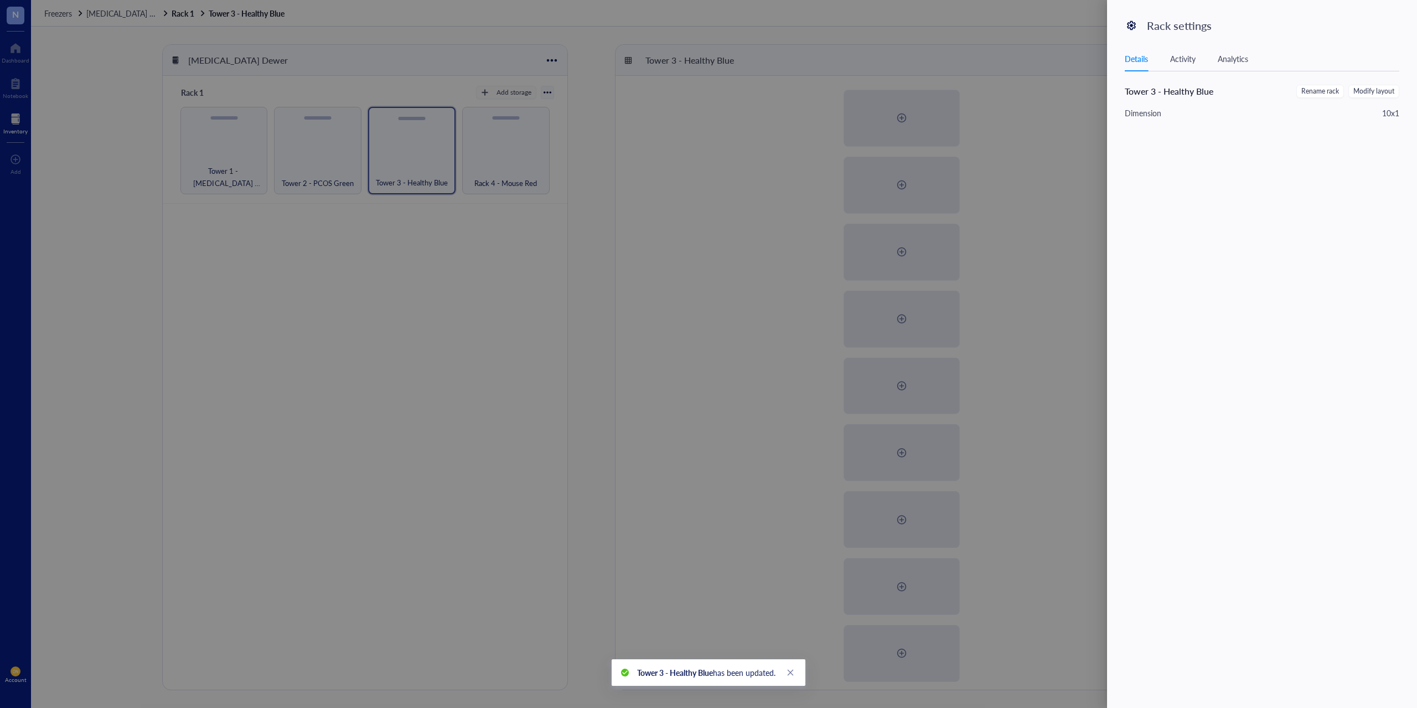
click at [517, 154] on div at bounding box center [708, 354] width 1417 height 708
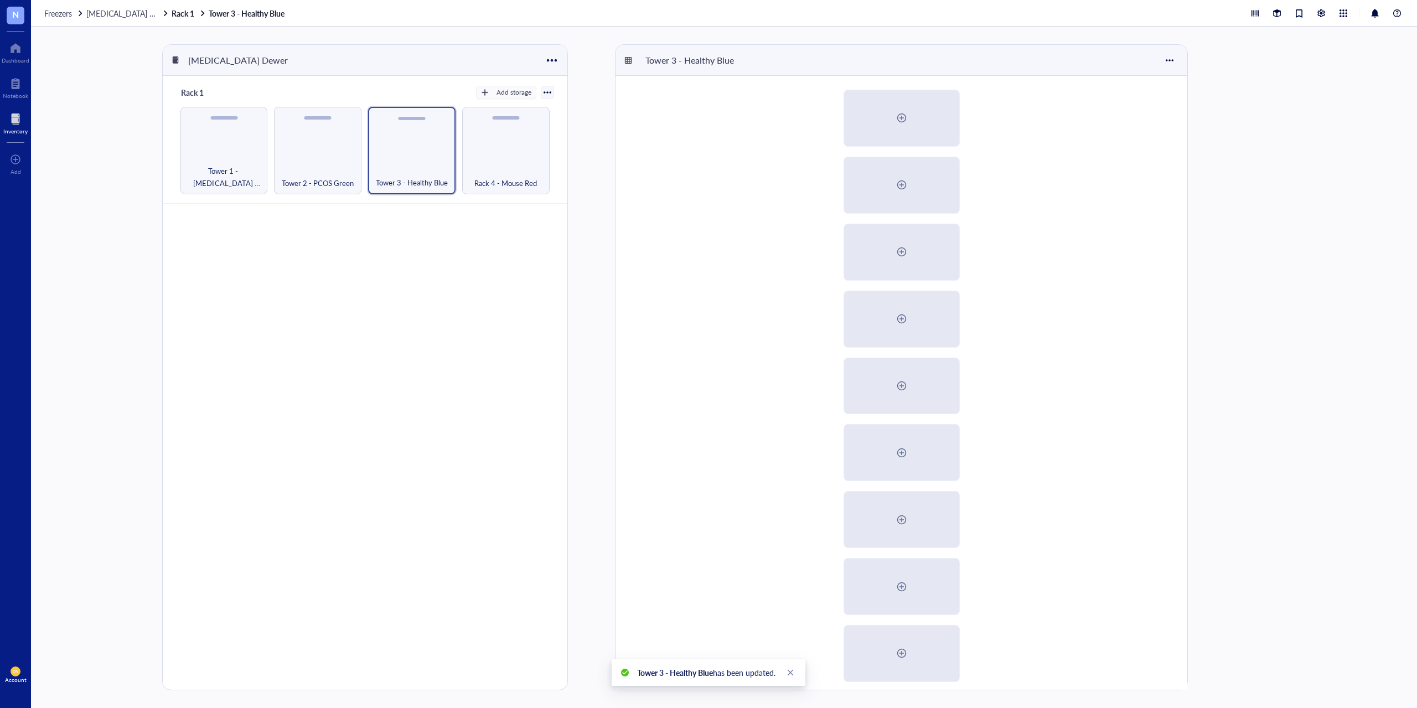
click at [514, 136] on div "Rack 4 - Mouse Red" at bounding box center [505, 150] width 87 height 87
click at [538, 123] on div at bounding box center [537, 119] width 16 height 16
click at [541, 138] on icon at bounding box center [542, 139] width 8 height 8
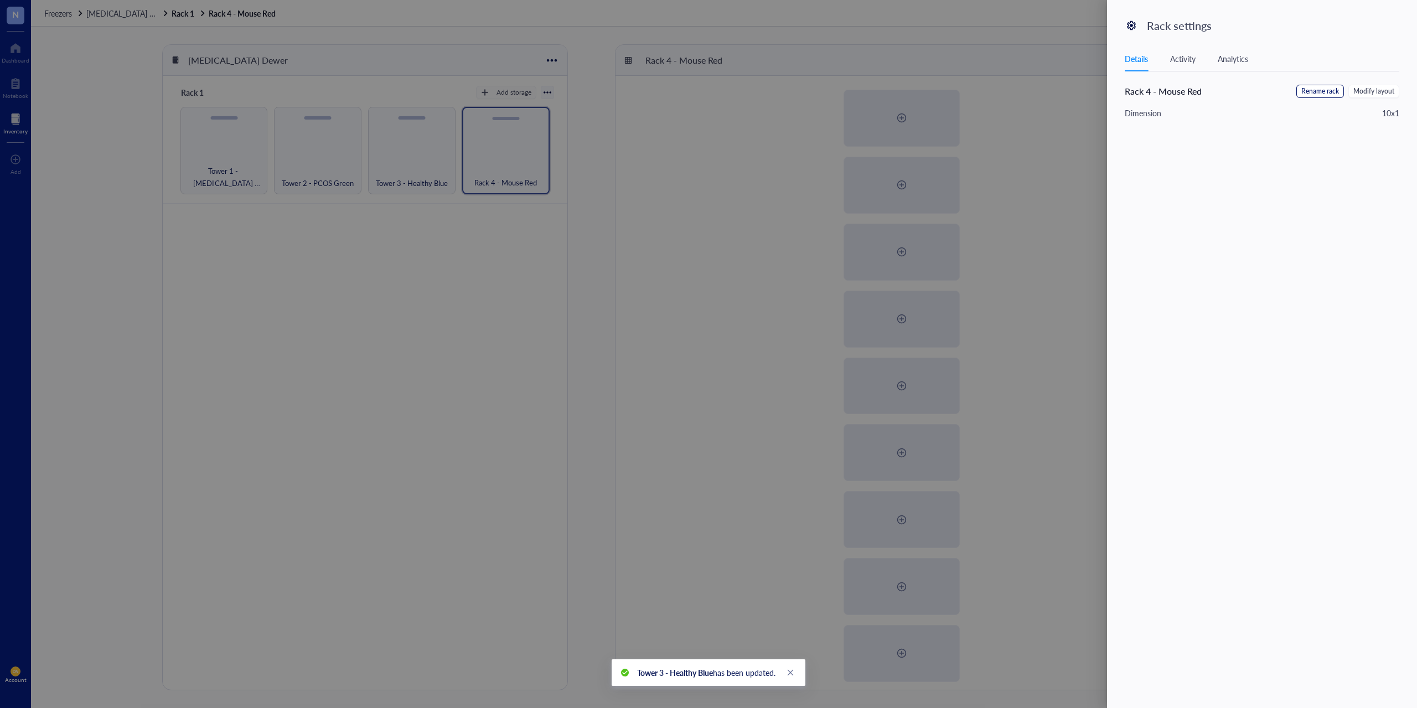
click at [1316, 89] on span "Rename rack" at bounding box center [1320, 91] width 38 height 11
click at [1146, 94] on input "Rack 4 - Mouse Red" at bounding box center [1181, 94] width 112 height 18
type input "Tower 4 - Mouse Red"
click at [1386, 93] on span "Save" at bounding box center [1382, 93] width 16 height 12
click at [527, 277] on div at bounding box center [708, 354] width 1417 height 708
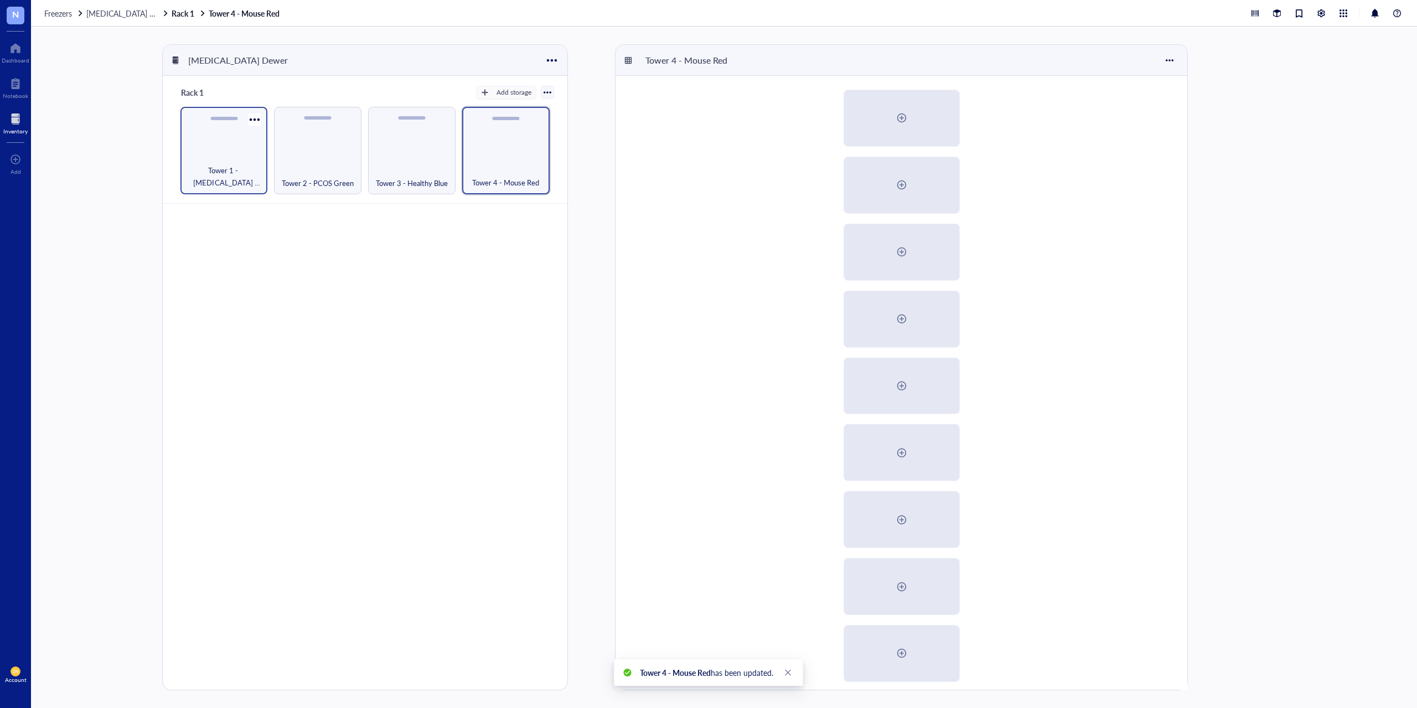
click at [240, 170] on span "Tower 1 - [MEDICAL_DATA] Yellow" at bounding box center [224, 176] width 76 height 24
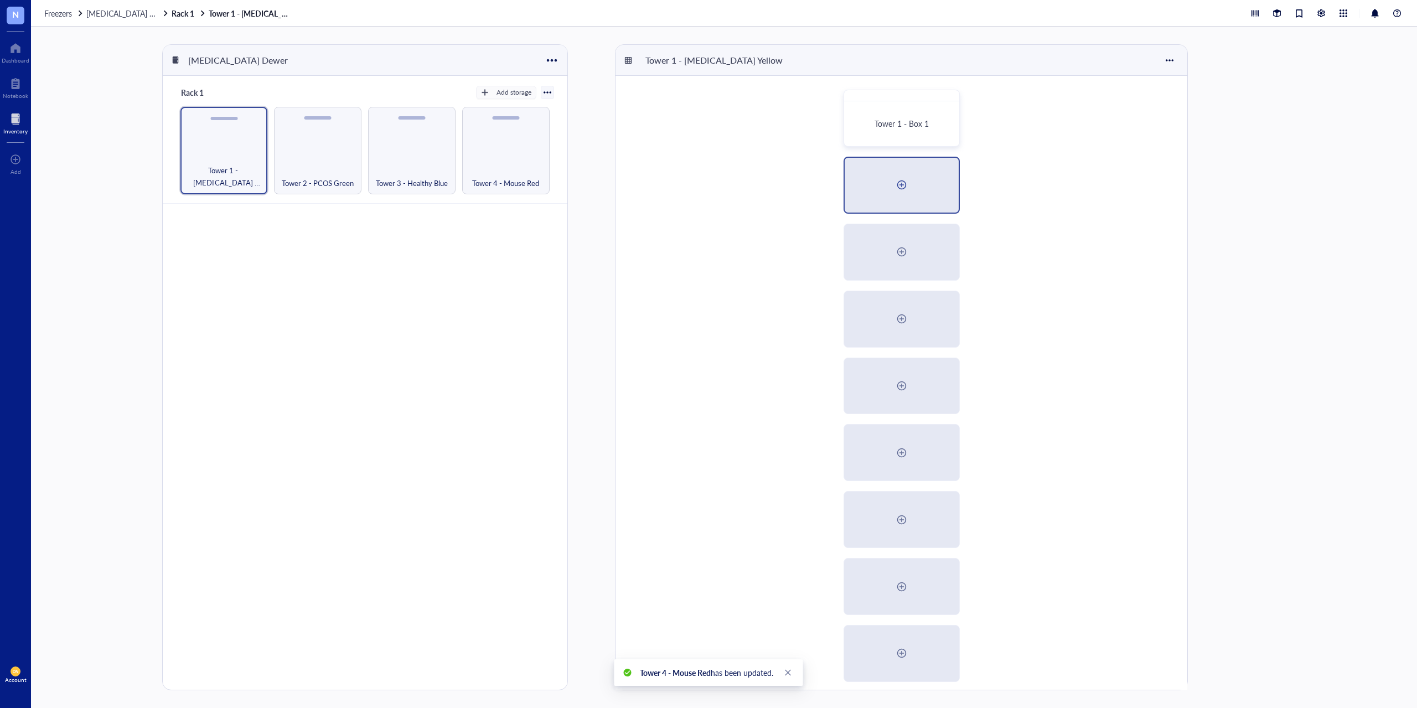
click at [903, 185] on div at bounding box center [902, 185] width 18 height 18
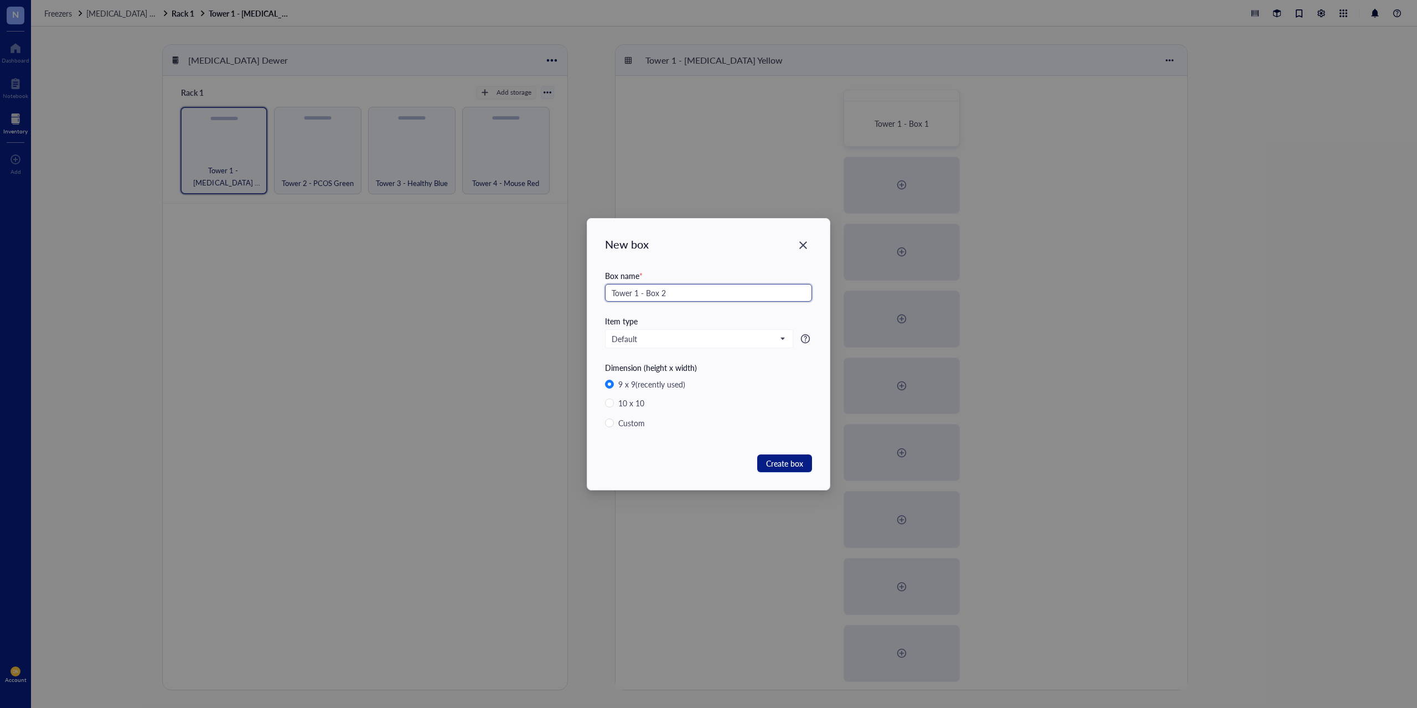
drag, startPoint x: 657, startPoint y: 291, endPoint x: 585, endPoint y: 290, distance: 72.5
click at [585, 290] on div "New box Box name * Tower 1 - Box 2 Item type Default Dimension (height x width)…" at bounding box center [708, 354] width 1417 height 708
type input "Tower 1 - Box 2"
click at [774, 465] on span "Create box" at bounding box center [784, 463] width 37 height 12
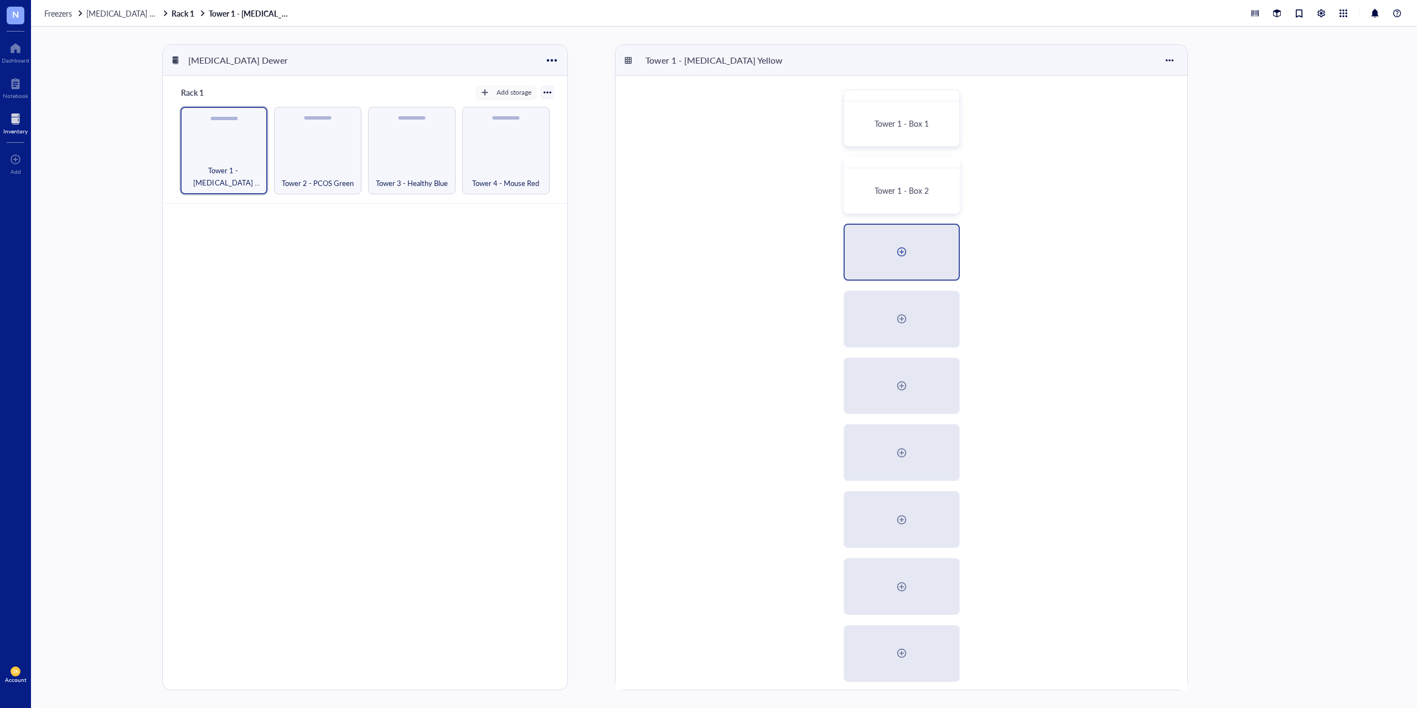
click at [902, 255] on div at bounding box center [902, 252] width 18 height 18
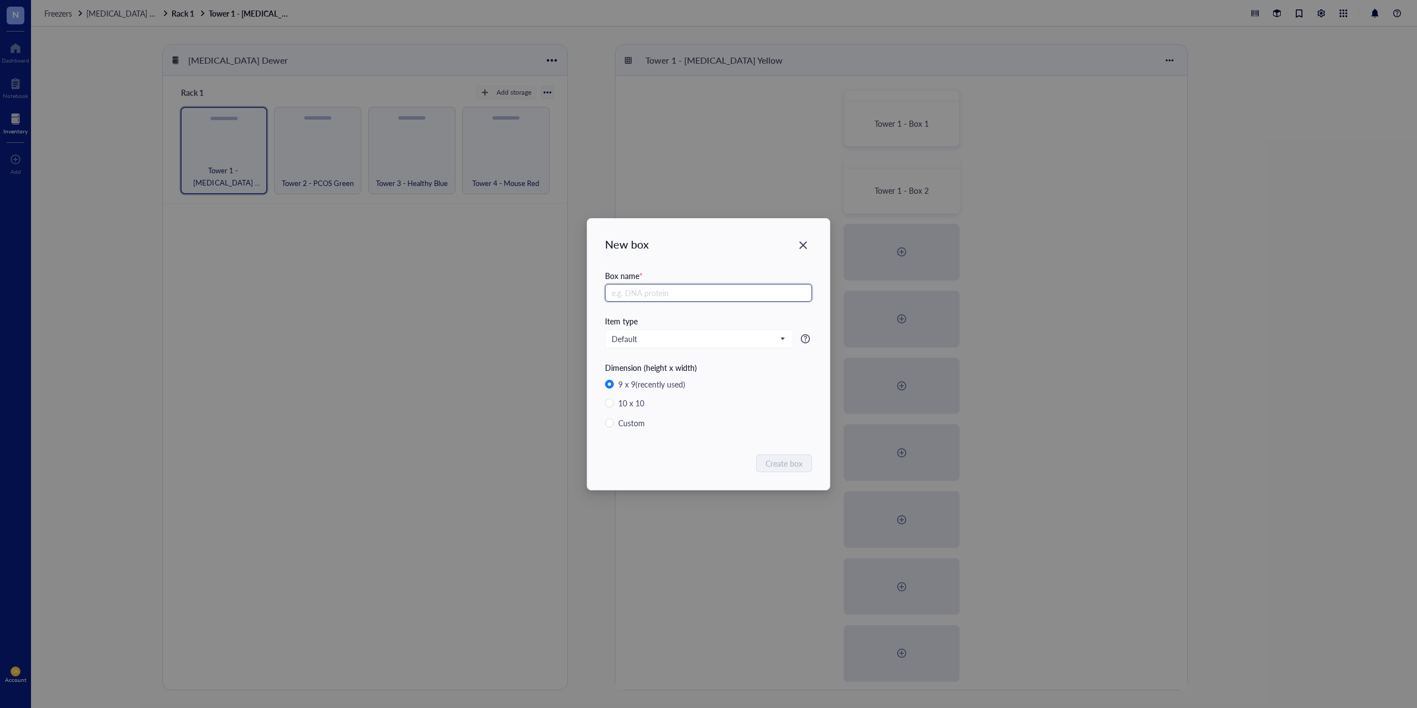
paste input "Tower 1 - Box"
type input "Tower 1 - Box 3"
click at [771, 463] on span "Create box" at bounding box center [784, 463] width 37 height 12
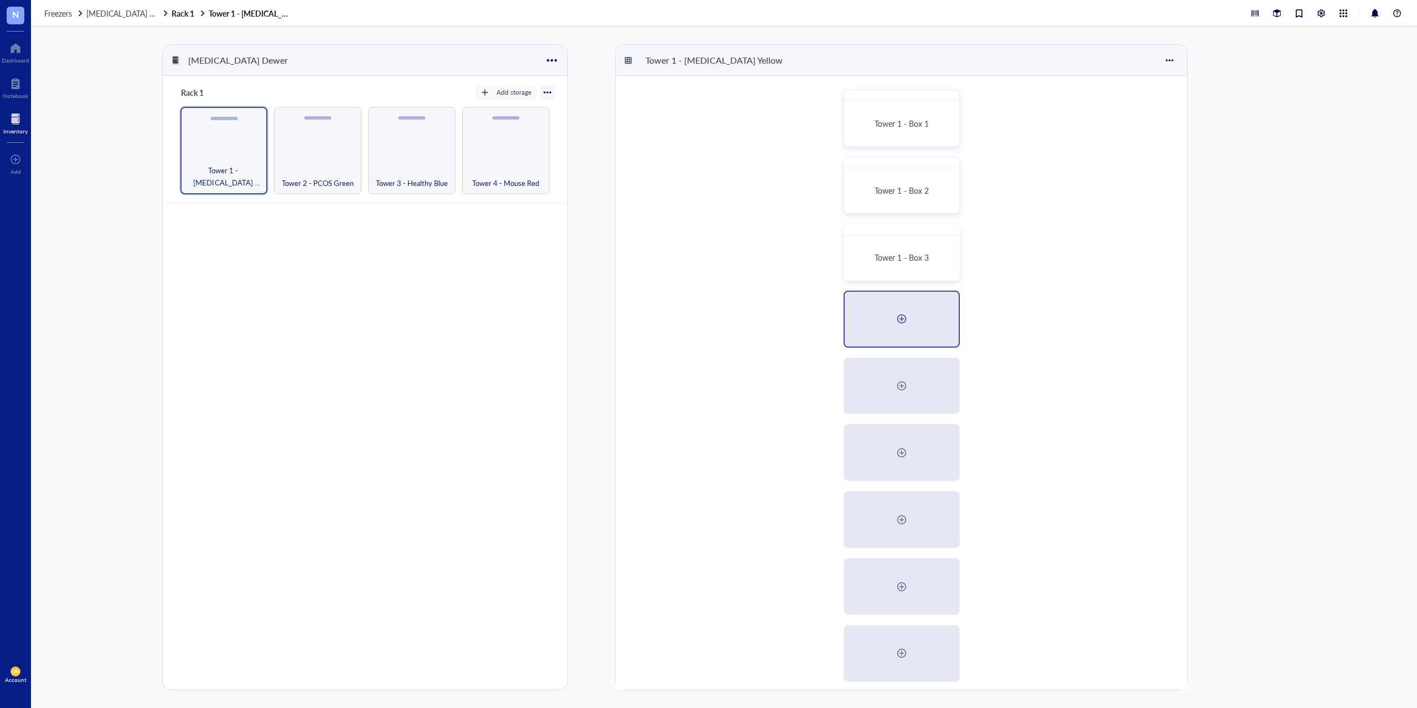
click at [888, 335] on div at bounding box center [902, 319] width 114 height 55
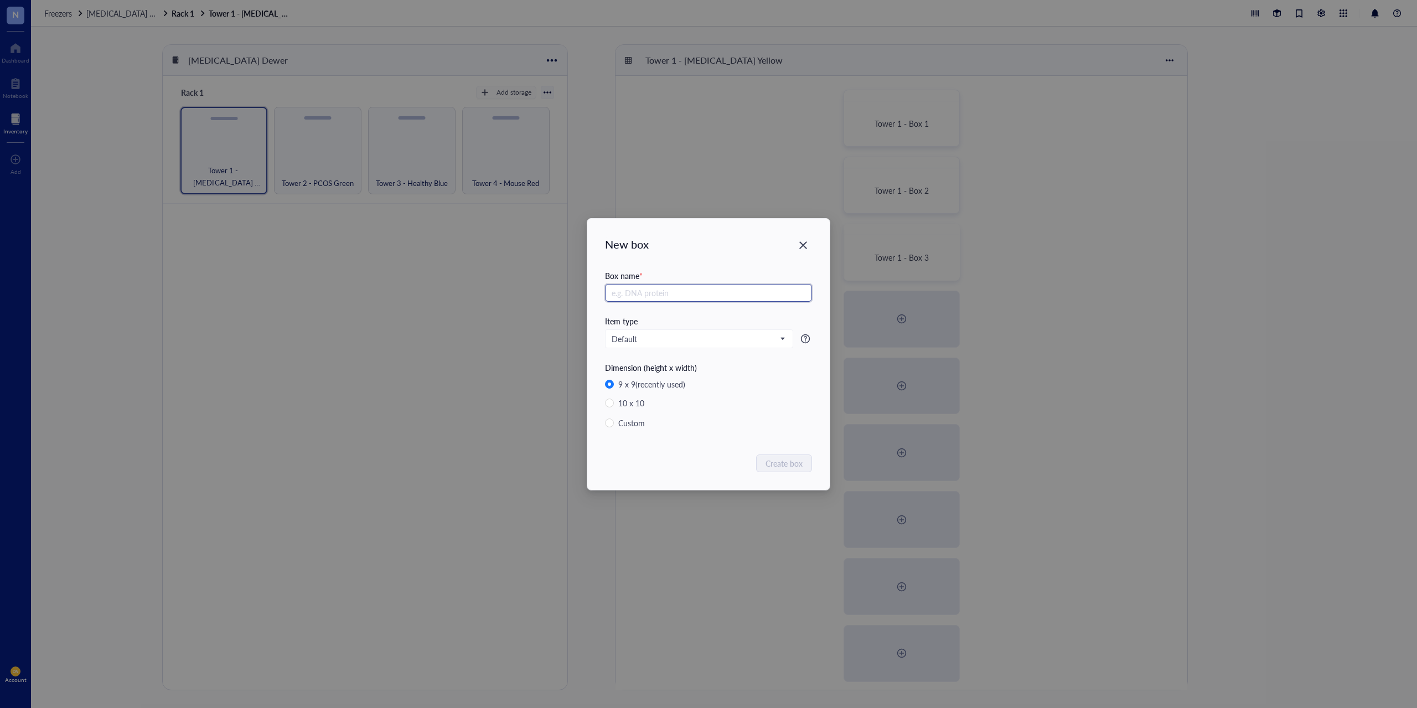
paste input "Tower 1 - Box"
type input "Tower 1 - Box 4"
click at [788, 462] on span "Create box" at bounding box center [784, 463] width 37 height 12
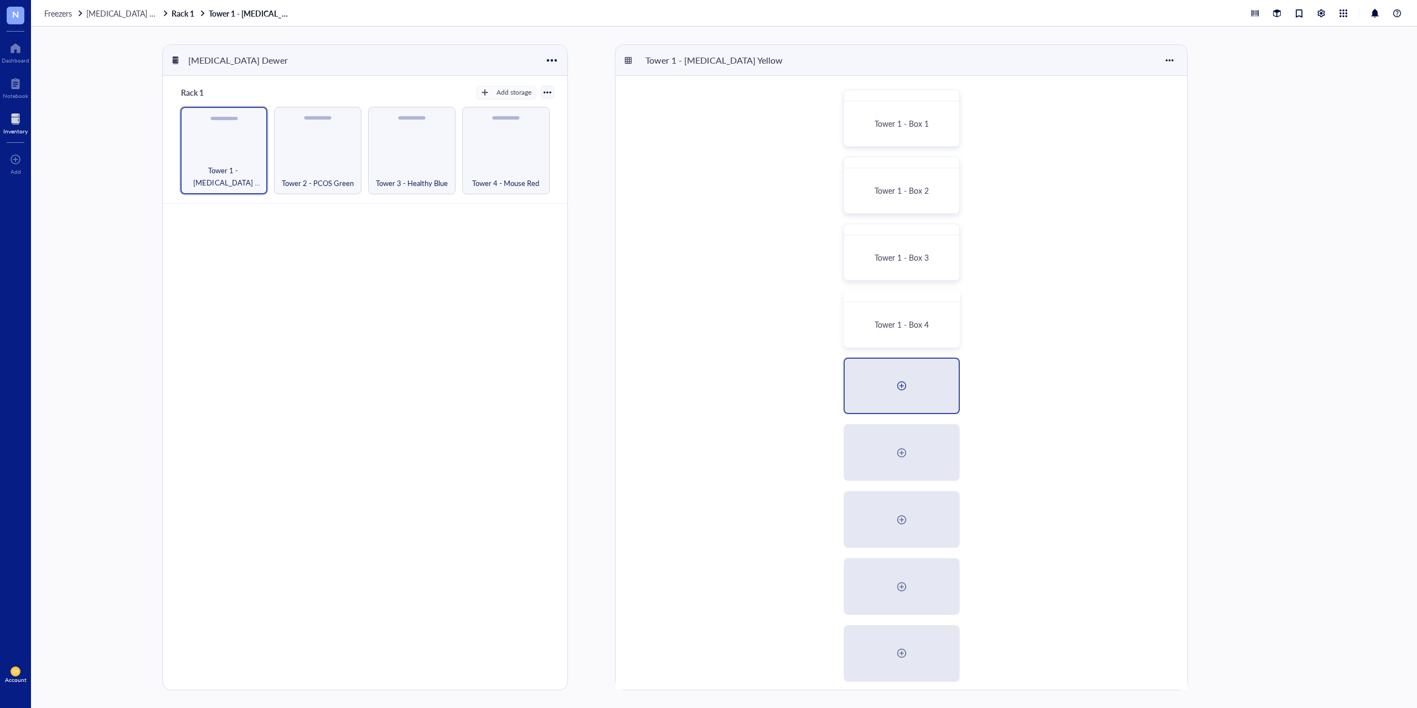
click at [885, 389] on div at bounding box center [902, 386] width 114 height 55
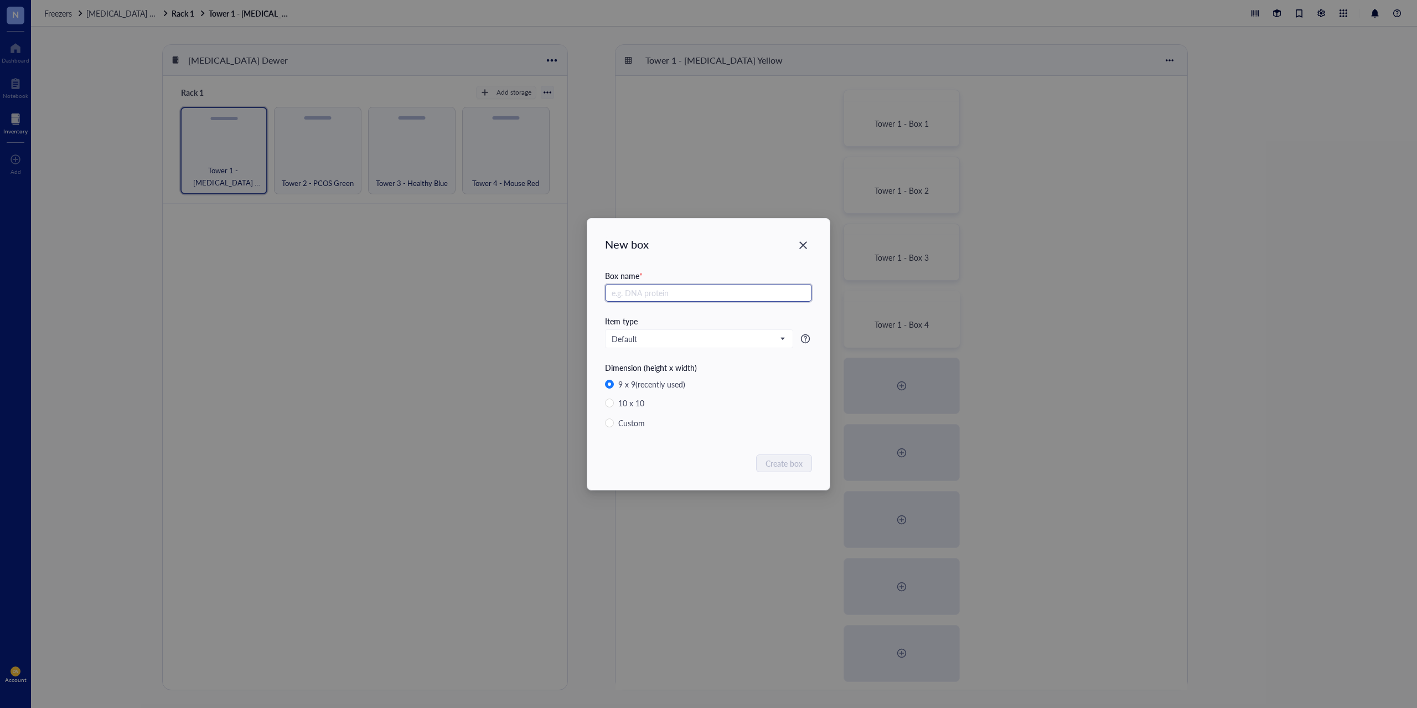
paste input "Tower 1 - Box"
type input "Tower 1 - Box 5"
click at [788, 464] on span "Create box" at bounding box center [784, 463] width 37 height 12
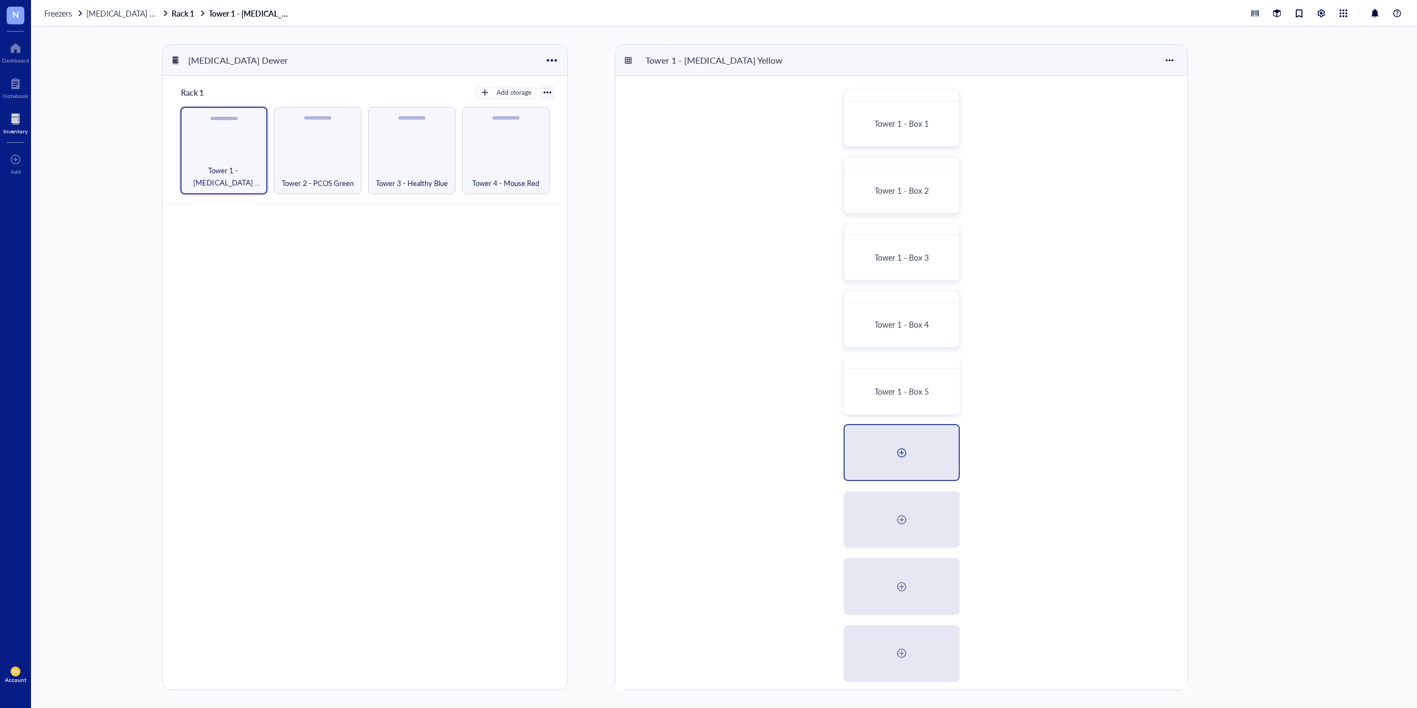
click at [902, 448] on div at bounding box center [902, 453] width 18 height 18
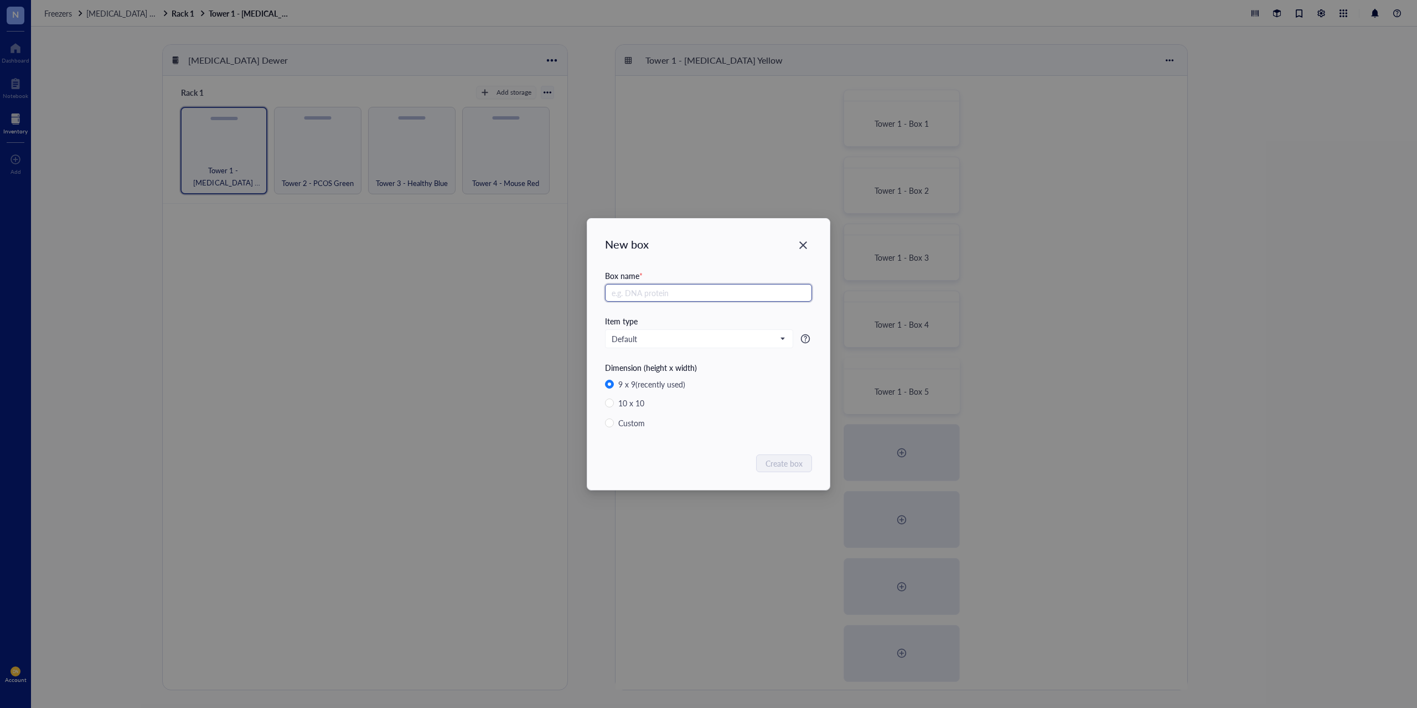
paste input "Tower 1 - Box"
type input "Tower 1 - Box 6"
click at [768, 461] on span "Create box" at bounding box center [784, 463] width 37 height 12
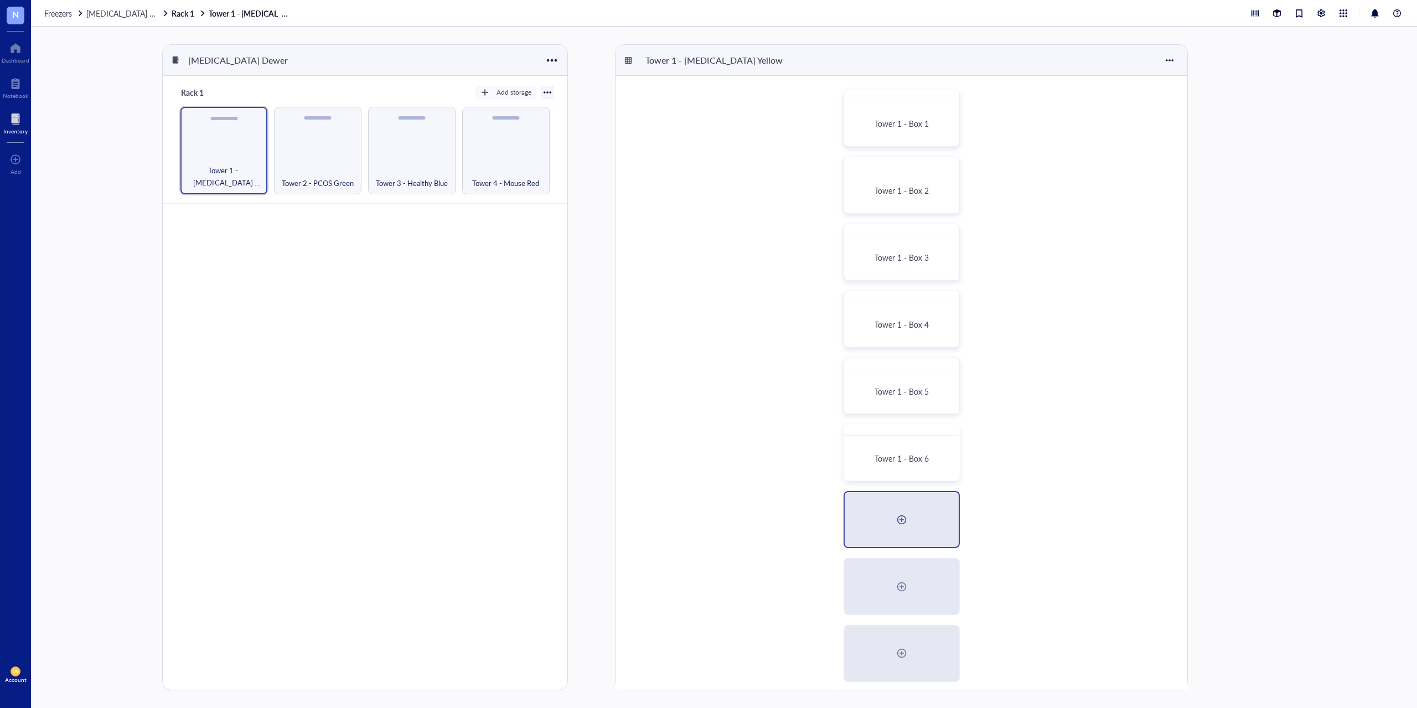
click at [902, 525] on div at bounding box center [902, 520] width 18 height 18
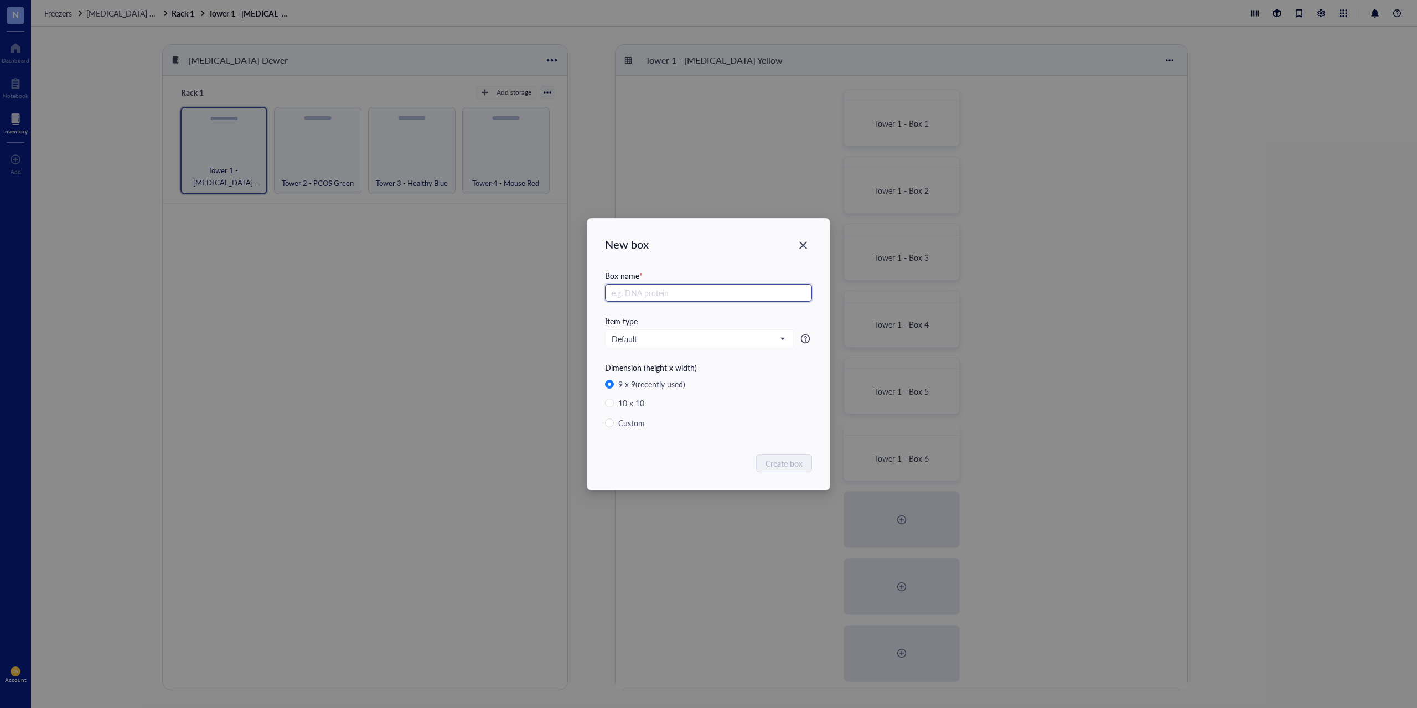
paste input "Tower 1 - Box"
type input "Tower 1 - Box 7"
click at [793, 466] on span "Create box" at bounding box center [784, 463] width 37 height 12
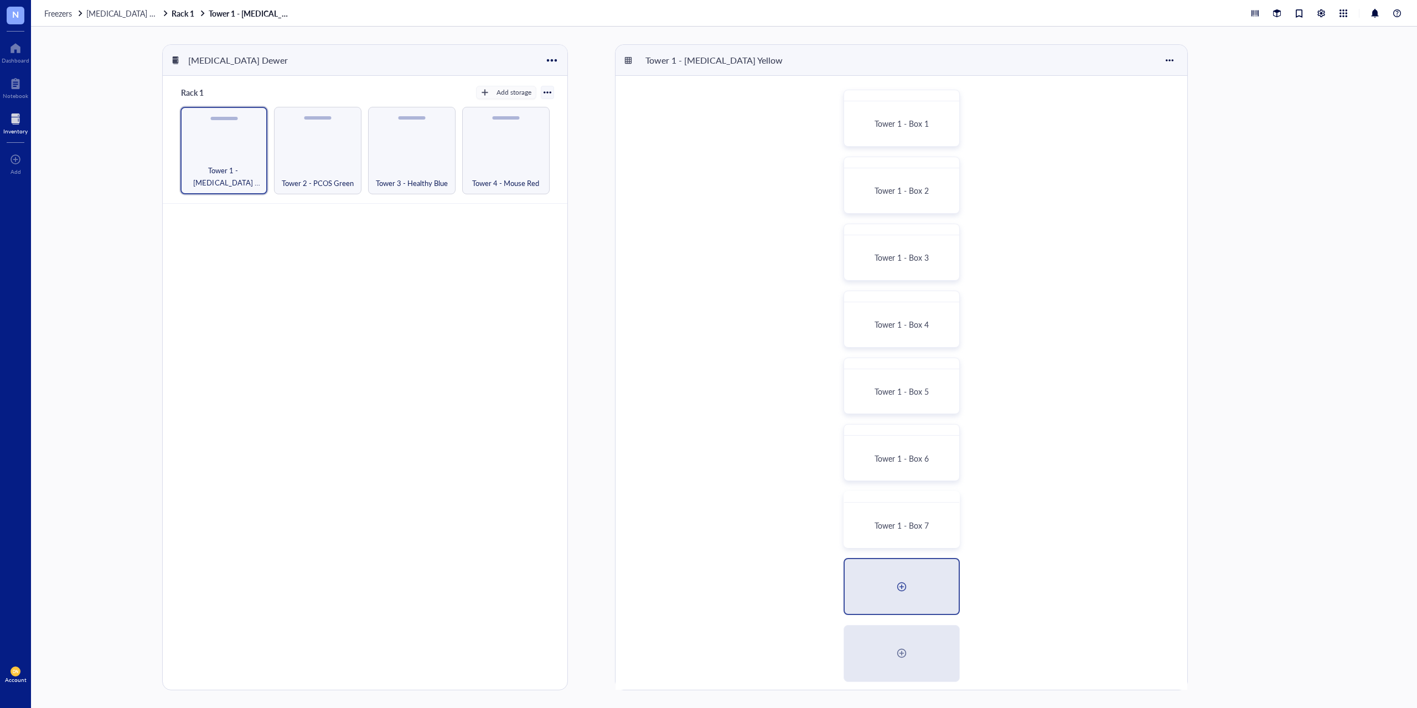
click at [912, 584] on div at bounding box center [902, 586] width 114 height 55
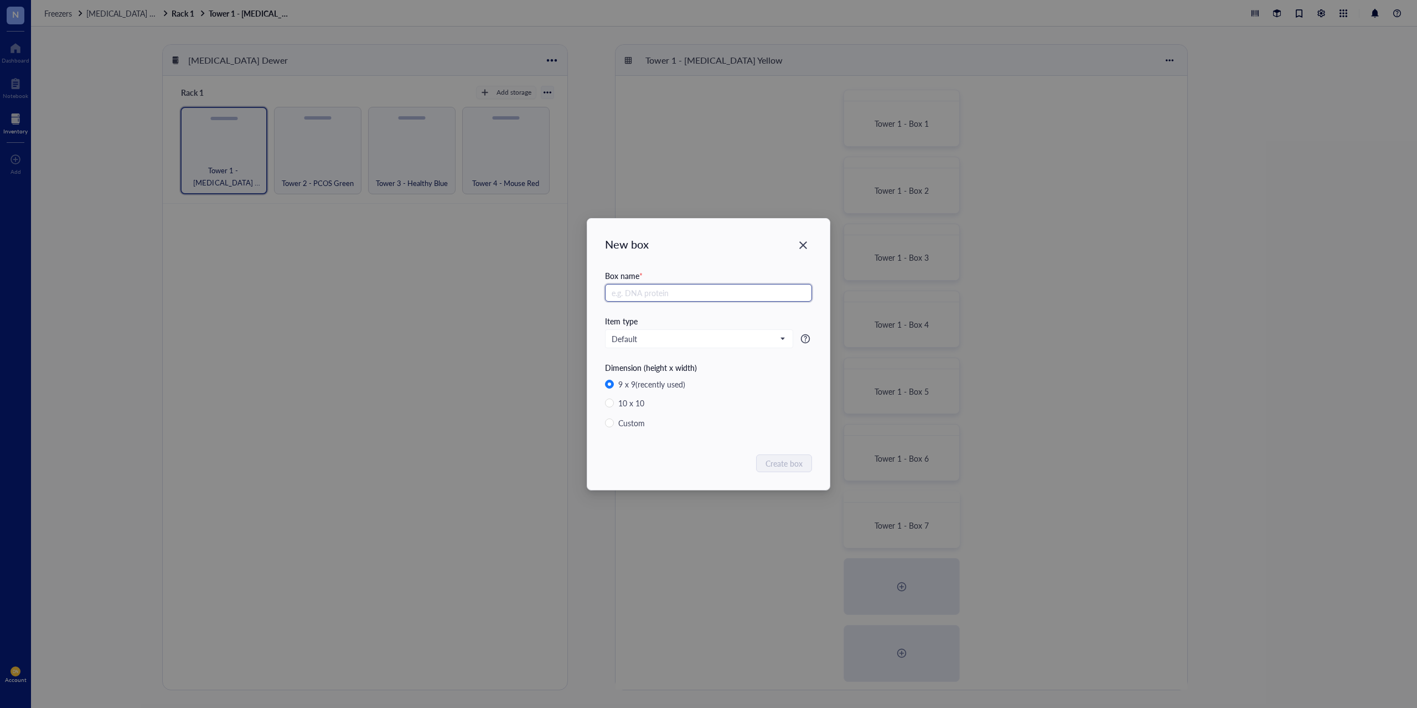
paste input "Tower 1 - Box"
type input "Tower 1 - Box 8"
click at [789, 459] on span "Create box" at bounding box center [784, 463] width 37 height 12
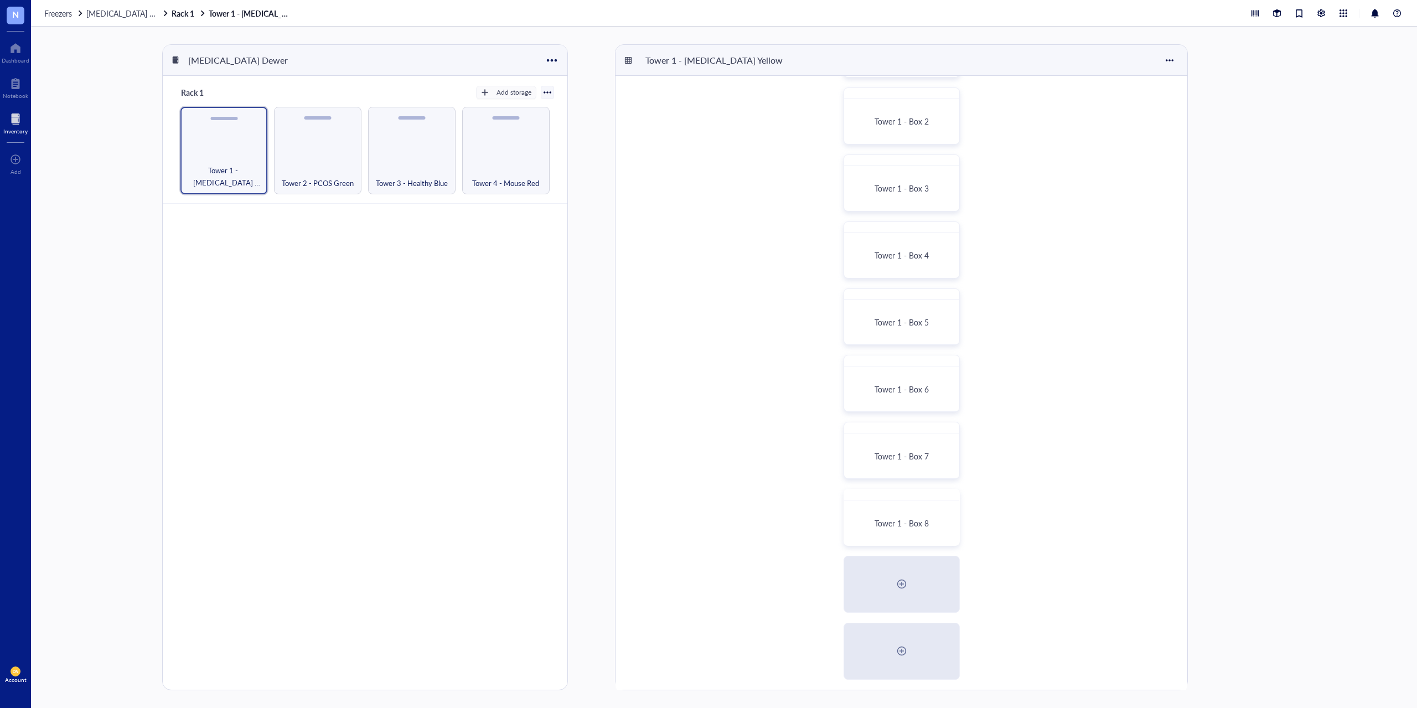
scroll to position [73, 0]
click at [914, 577] on div at bounding box center [902, 580] width 114 height 55
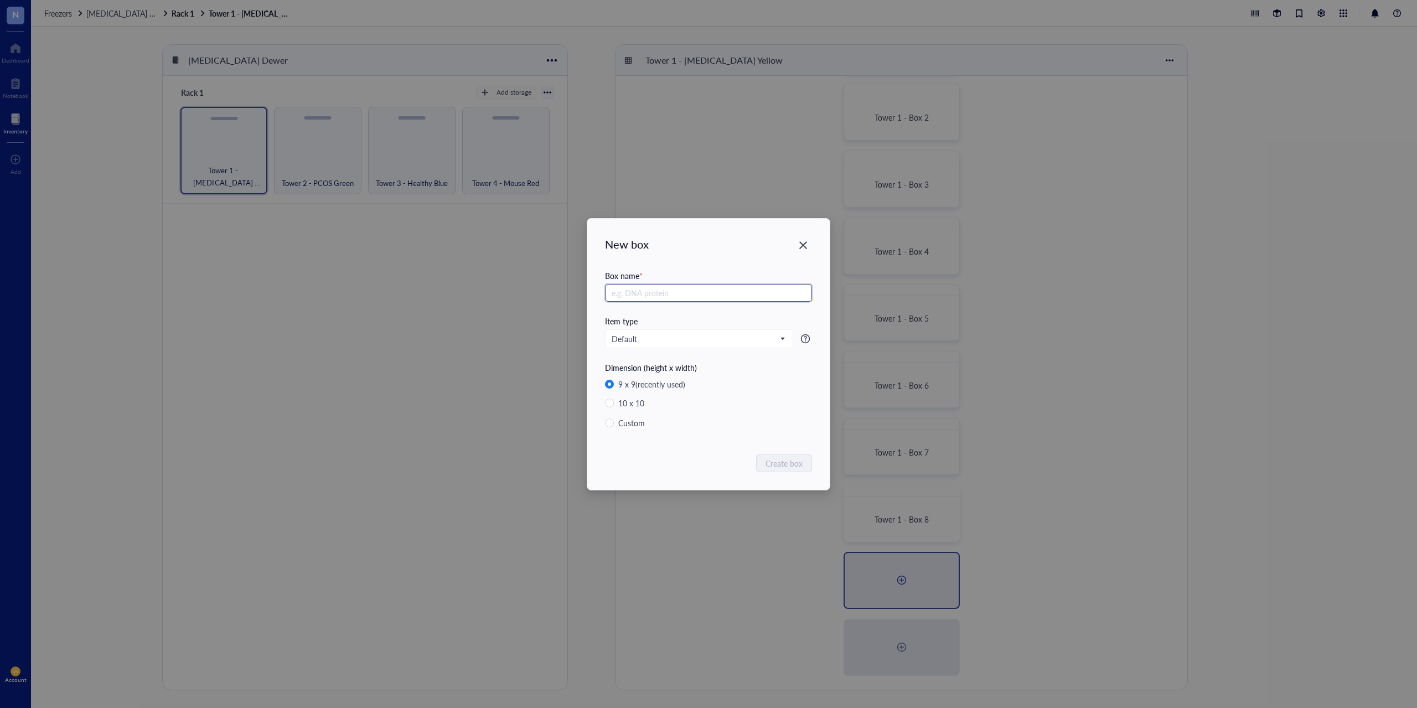
paste input "Tower 1 - Box"
type input "Tower 1 - Box 9"
click at [780, 463] on span "Create box" at bounding box center [784, 463] width 37 height 12
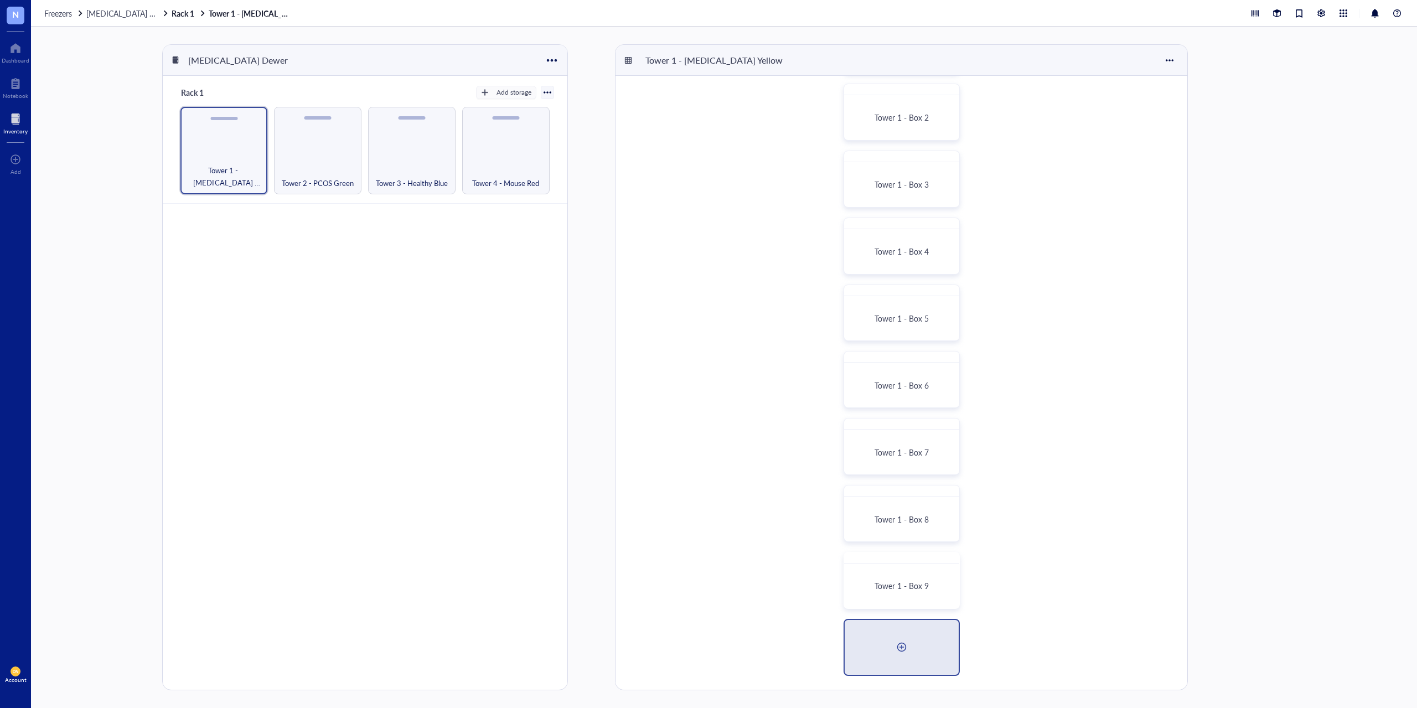
click at [917, 643] on div at bounding box center [902, 647] width 114 height 55
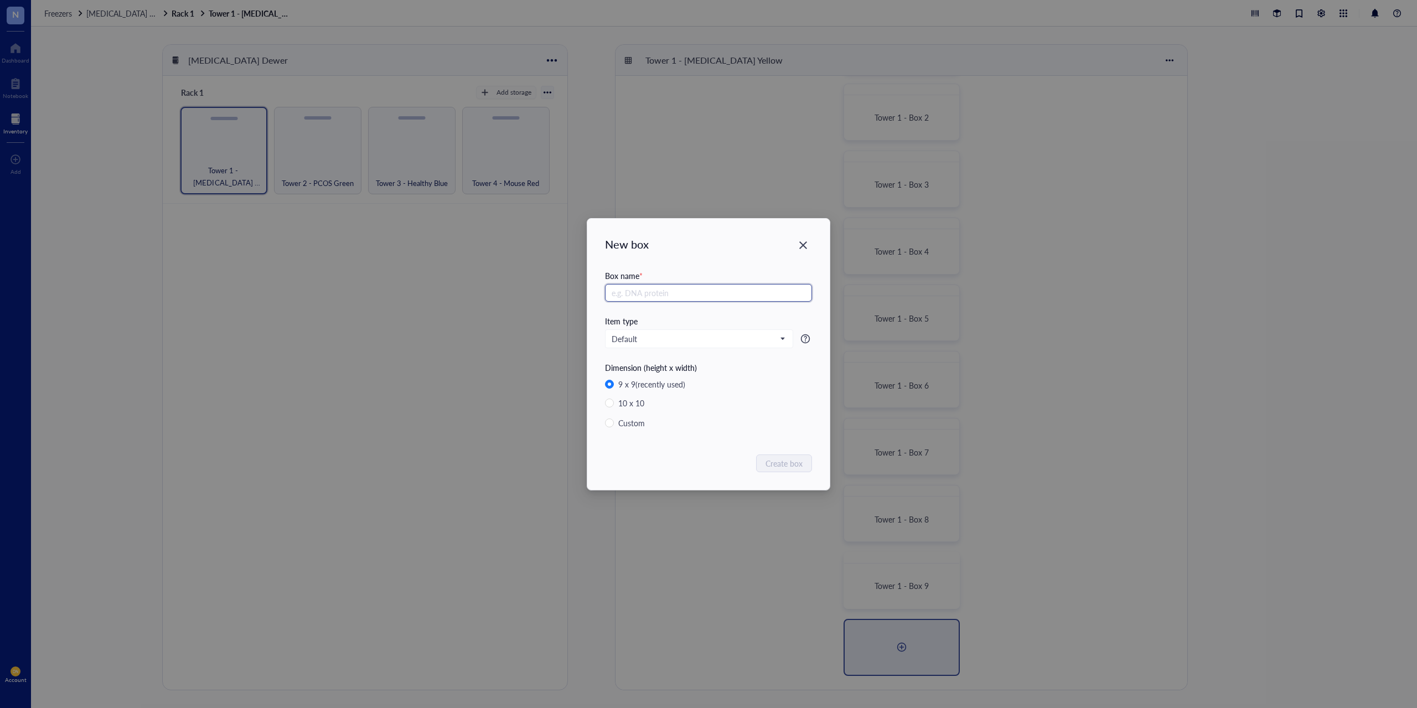
paste input "Tower 1 - Box"
type input "Tower 1 - Box 10"
click at [791, 460] on span "Create box" at bounding box center [784, 463] width 37 height 12
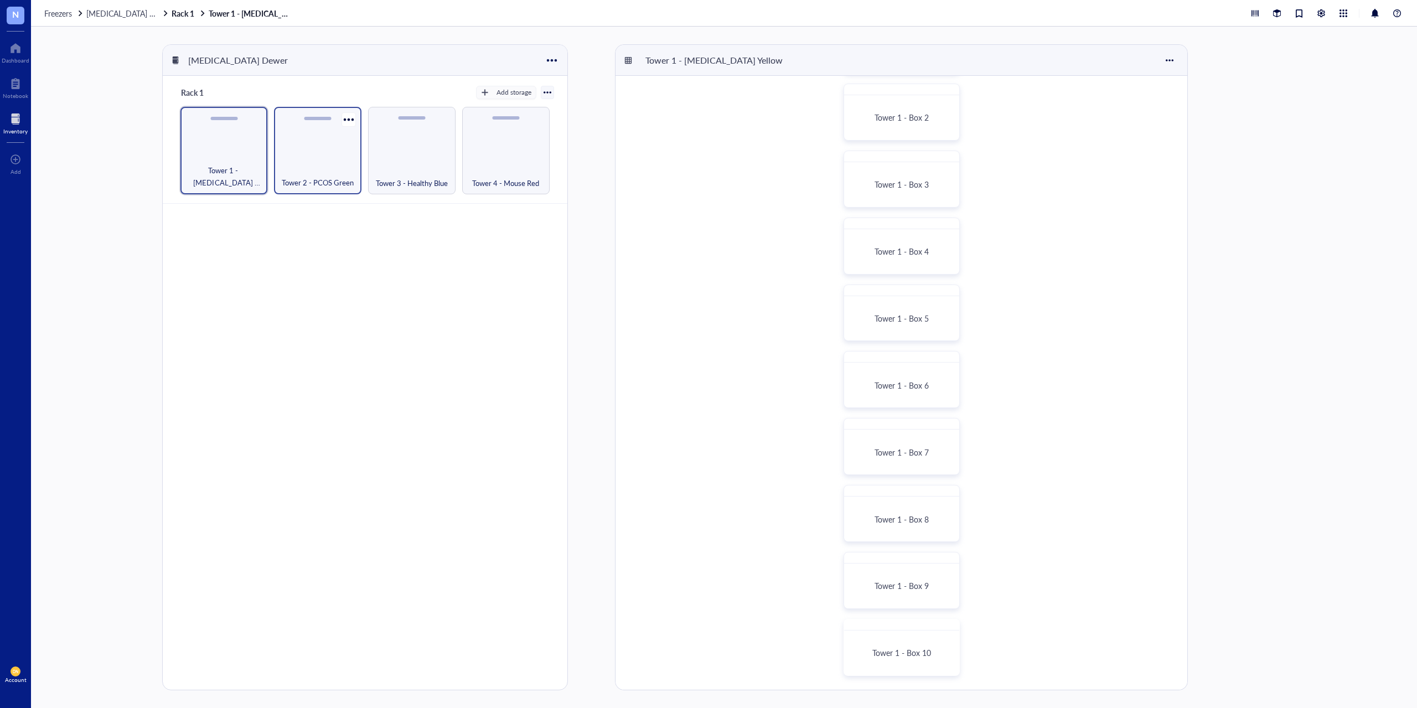
click at [335, 148] on div "Tower 2 - PCOS Green" at bounding box center [317, 150] width 87 height 87
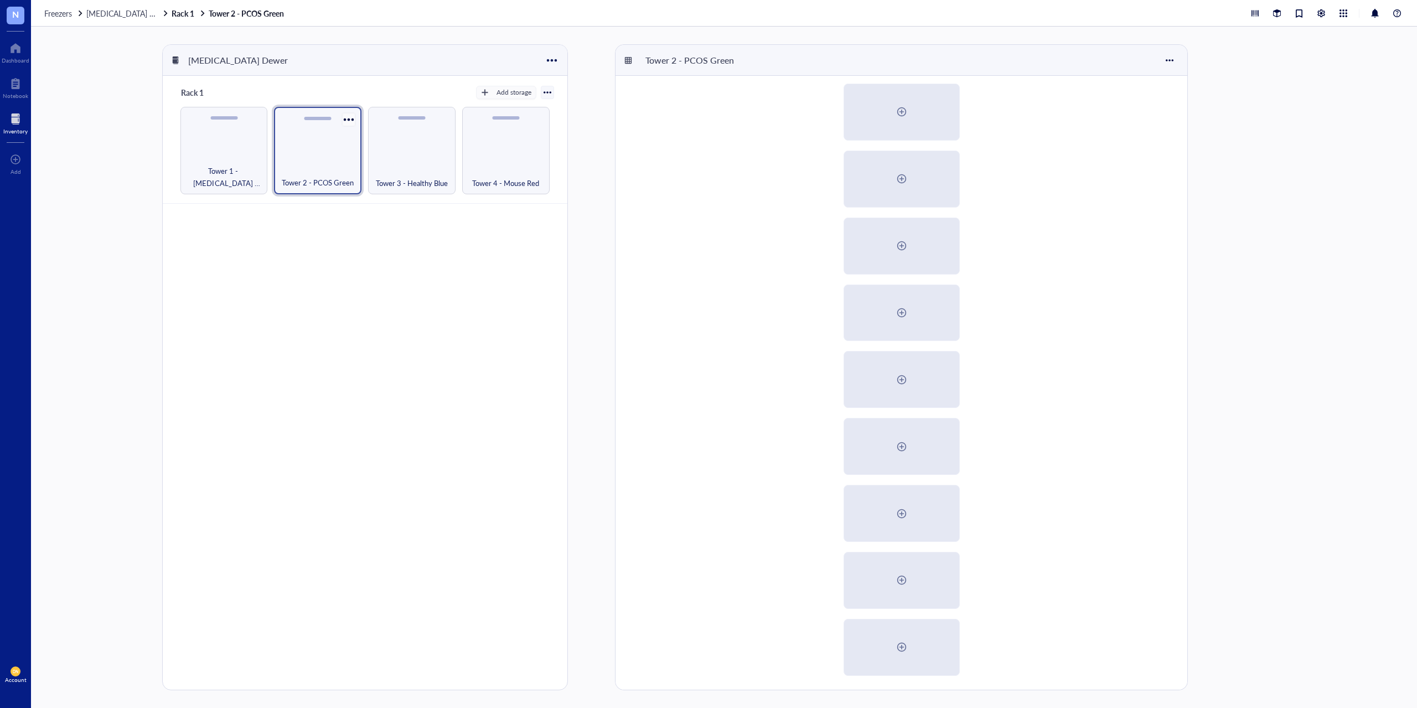
click at [345, 120] on div at bounding box center [348, 119] width 16 height 16
click at [319, 136] on div "Tower 2 - PCOS Green" at bounding box center [317, 150] width 87 height 87
click at [897, 115] on div at bounding box center [902, 112] width 18 height 18
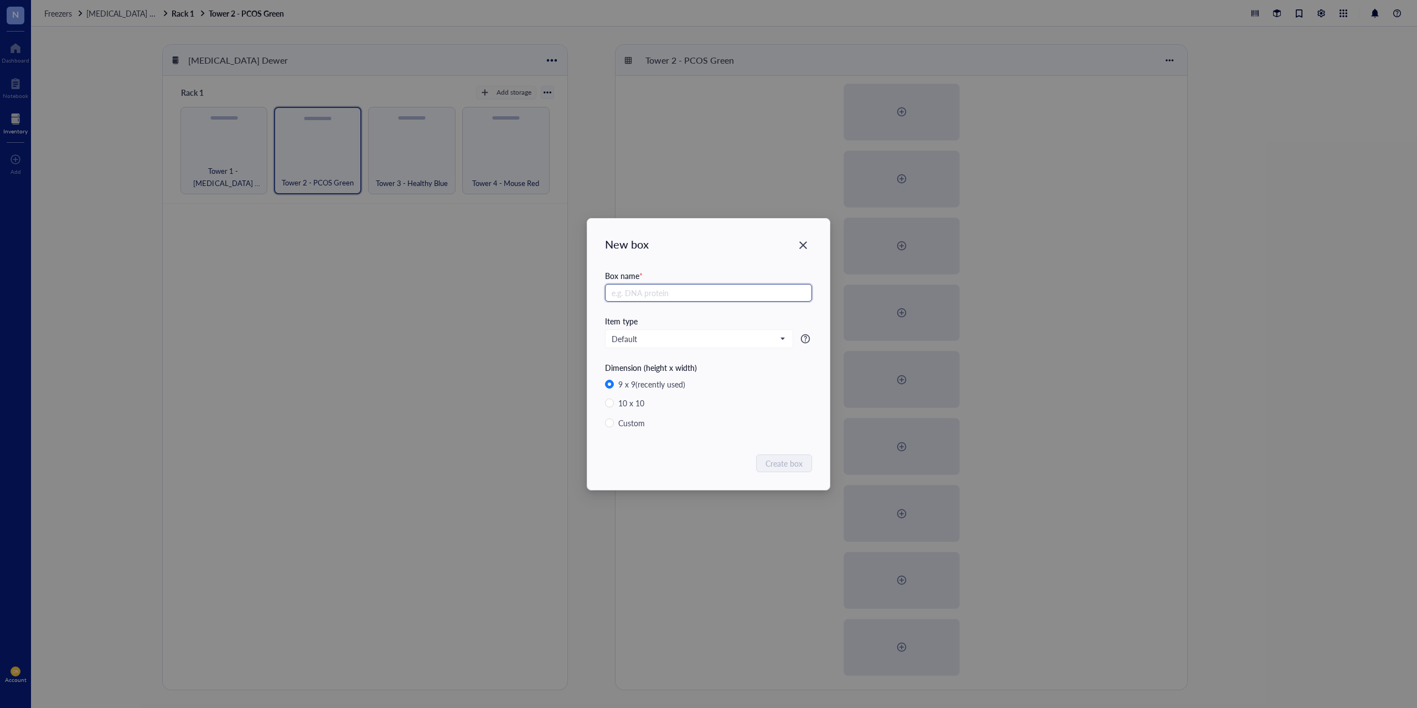
paste input "Tower 1 - Box"
click at [637, 296] on input "Tower 1 - Box" at bounding box center [708, 293] width 207 height 18
drag, startPoint x: 667, startPoint y: 289, endPoint x: 592, endPoint y: 289, distance: 75.3
click at [592, 289] on div "New box Box name * Tower 2 - Box Item type Default Dimension (height x width) 9…" at bounding box center [708, 354] width 242 height 271
click at [681, 297] on input "Tower 2 - Box" at bounding box center [708, 293] width 207 height 18
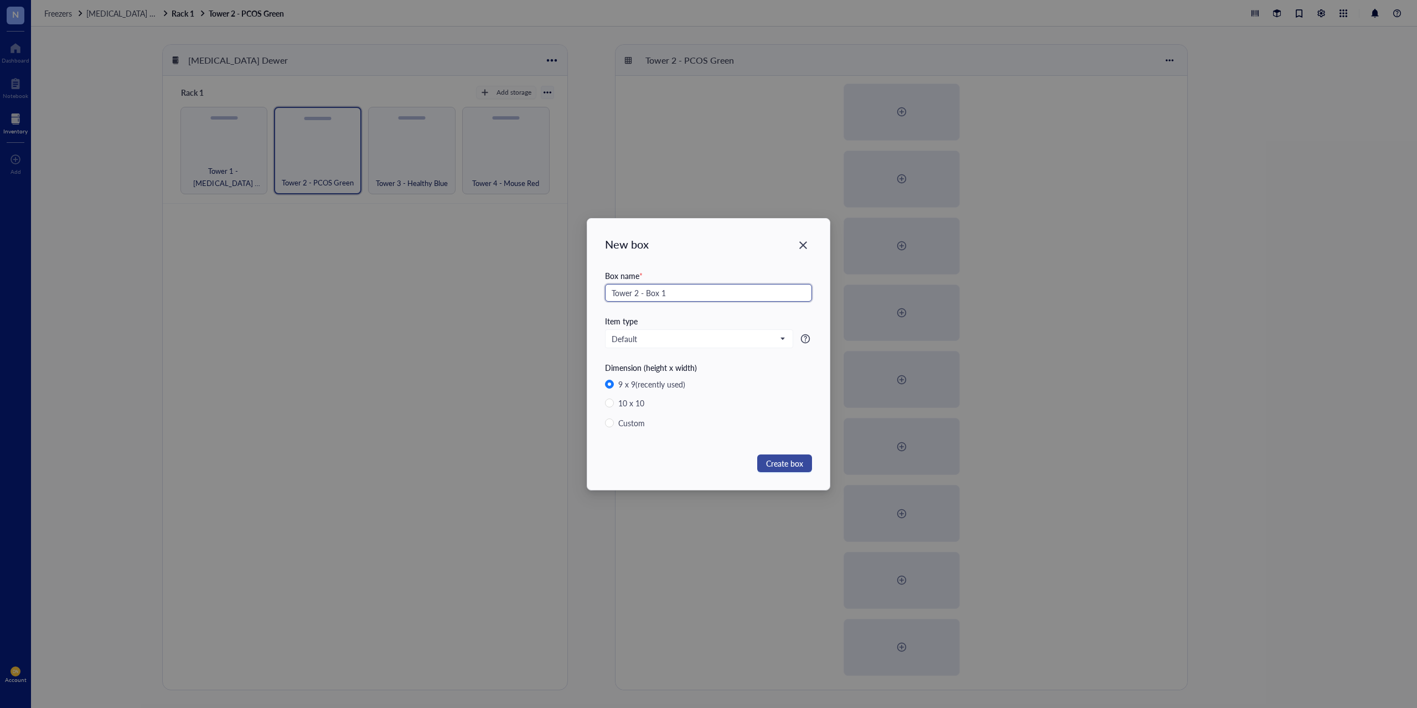
type input "Tower 2 - Box 1"
click at [790, 460] on span "Create box" at bounding box center [784, 463] width 37 height 12
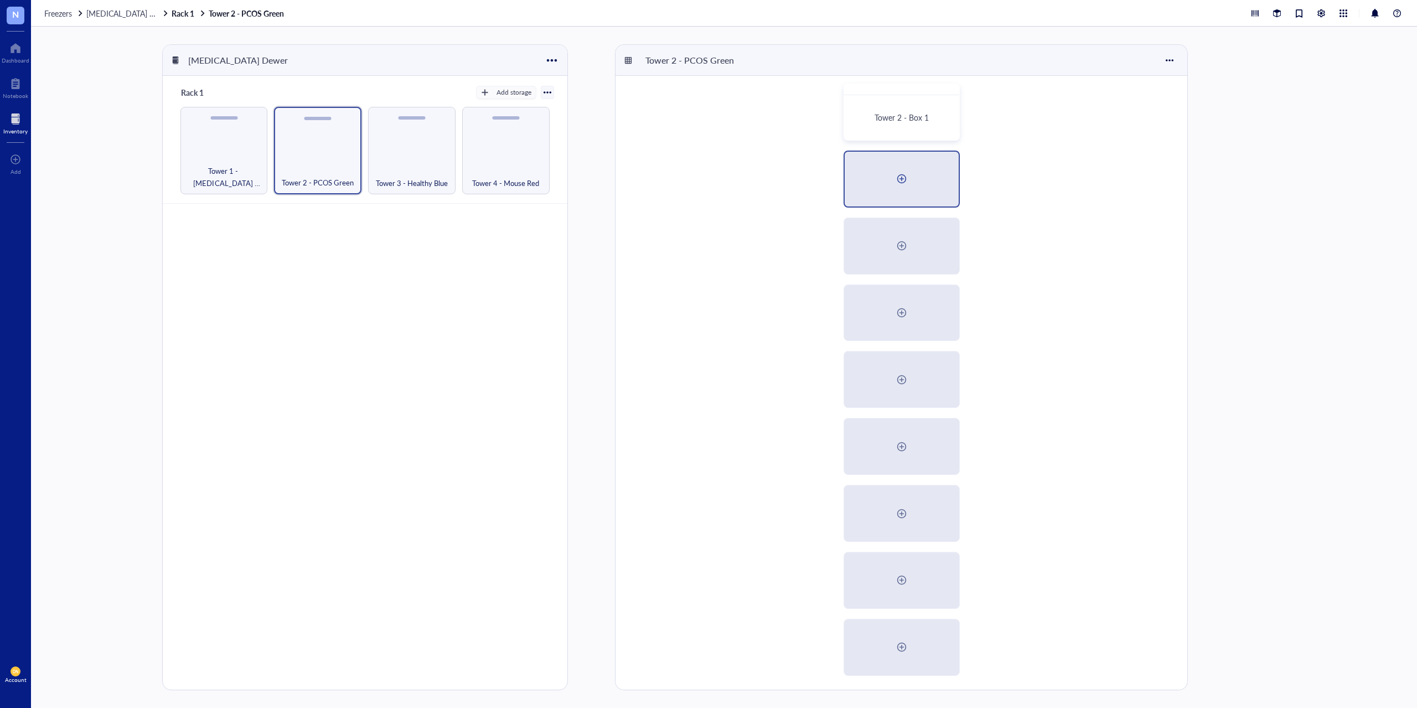
click at [902, 179] on div at bounding box center [902, 179] width 18 height 18
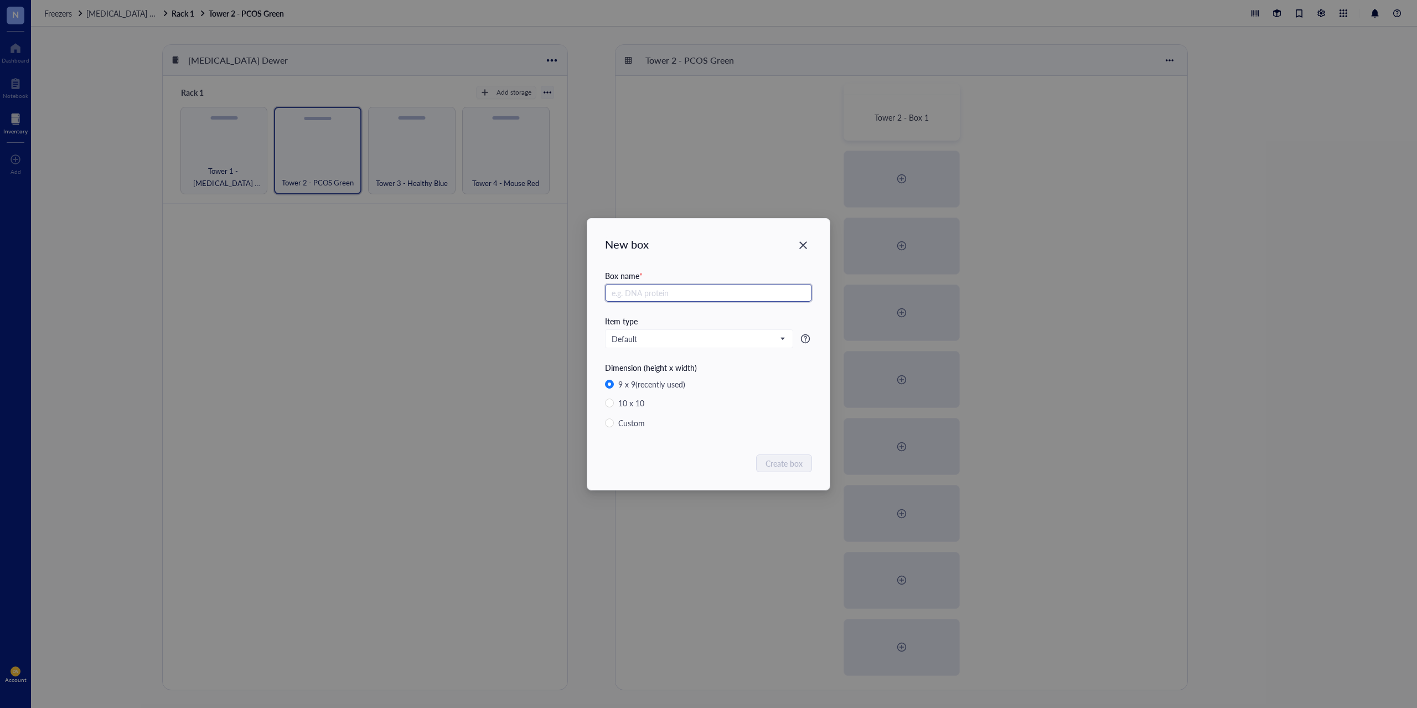
paste input "Tower 2 - Box"
type input "Tower 2 - Box 2"
click at [794, 467] on span "Create box" at bounding box center [784, 463] width 37 height 12
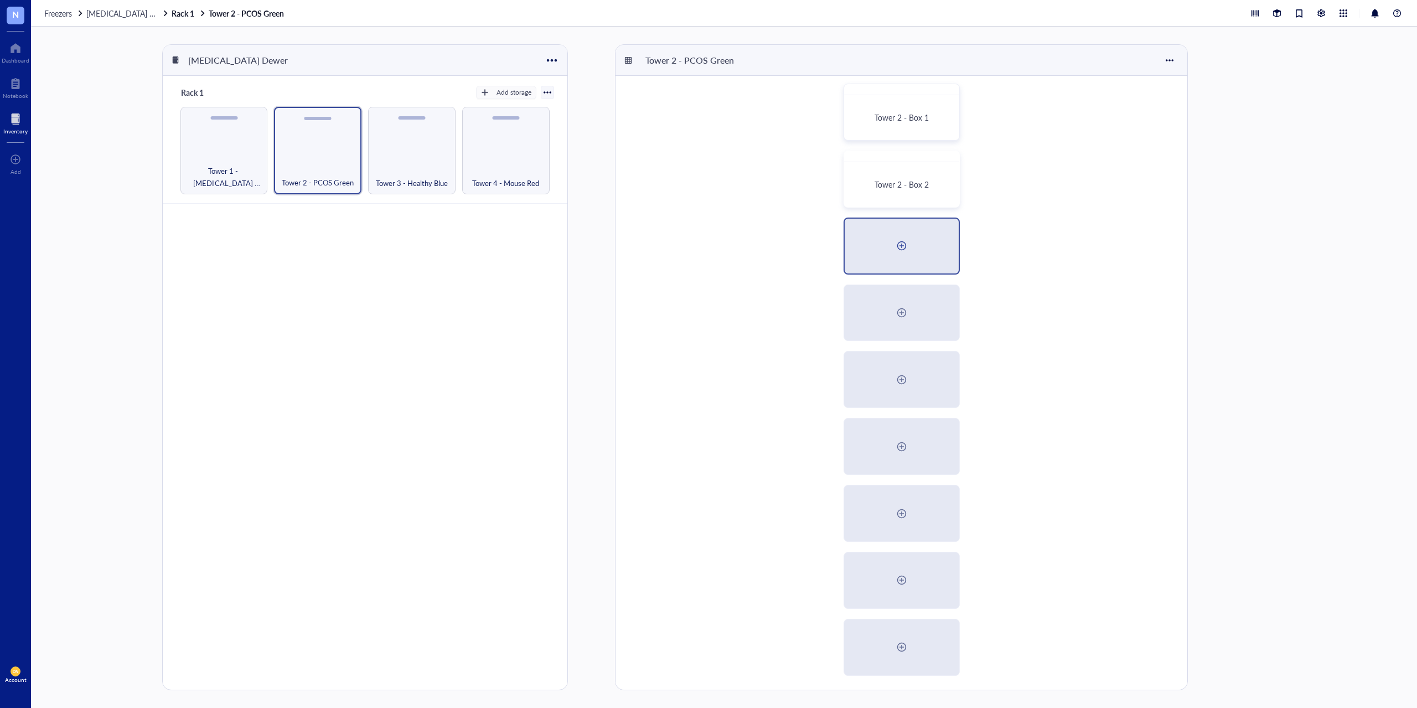
click at [896, 251] on div at bounding box center [902, 246] width 18 height 18
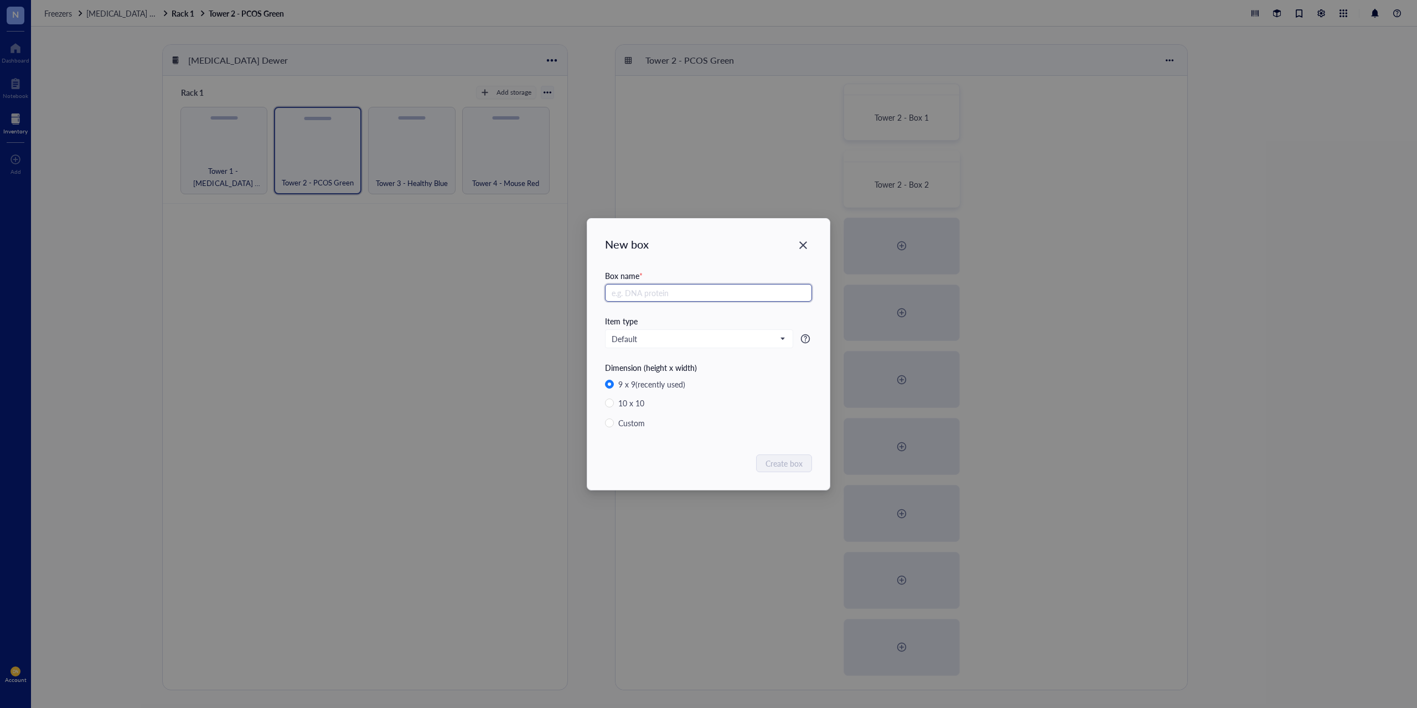
paste input "Tower 2 - Box"
type input "Tower 2 - Box 3"
click at [785, 460] on span "Create box" at bounding box center [784, 463] width 37 height 12
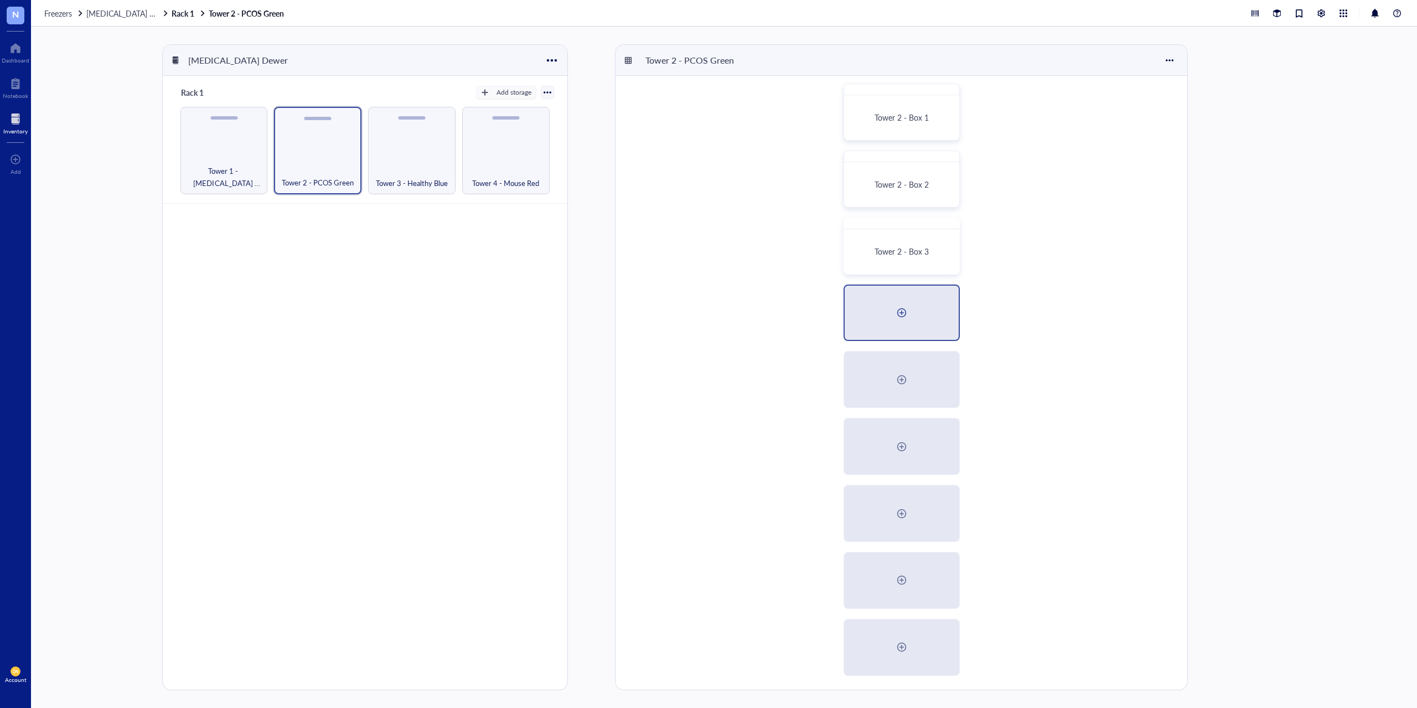
click at [886, 322] on div at bounding box center [902, 313] width 114 height 55
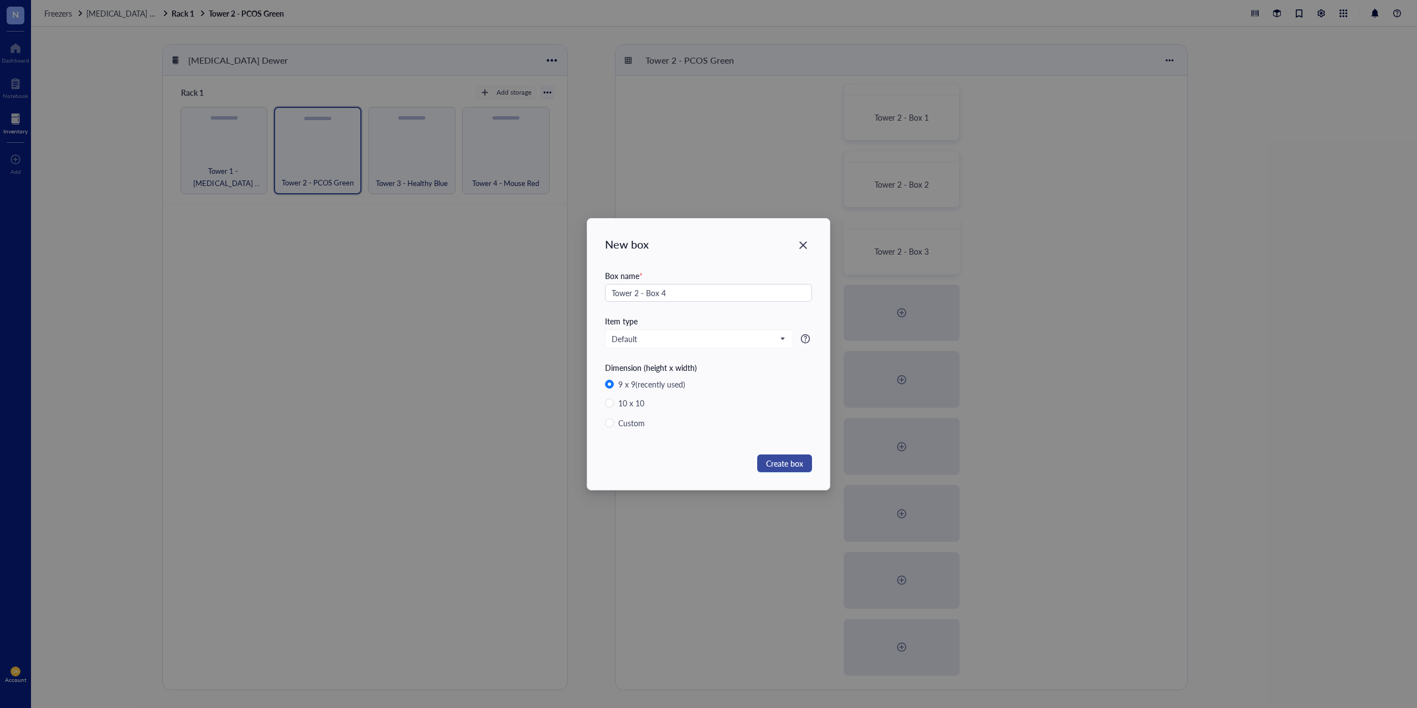
type input "Tower 2 - Box 4"
click at [792, 459] on span "Create box" at bounding box center [784, 463] width 37 height 12
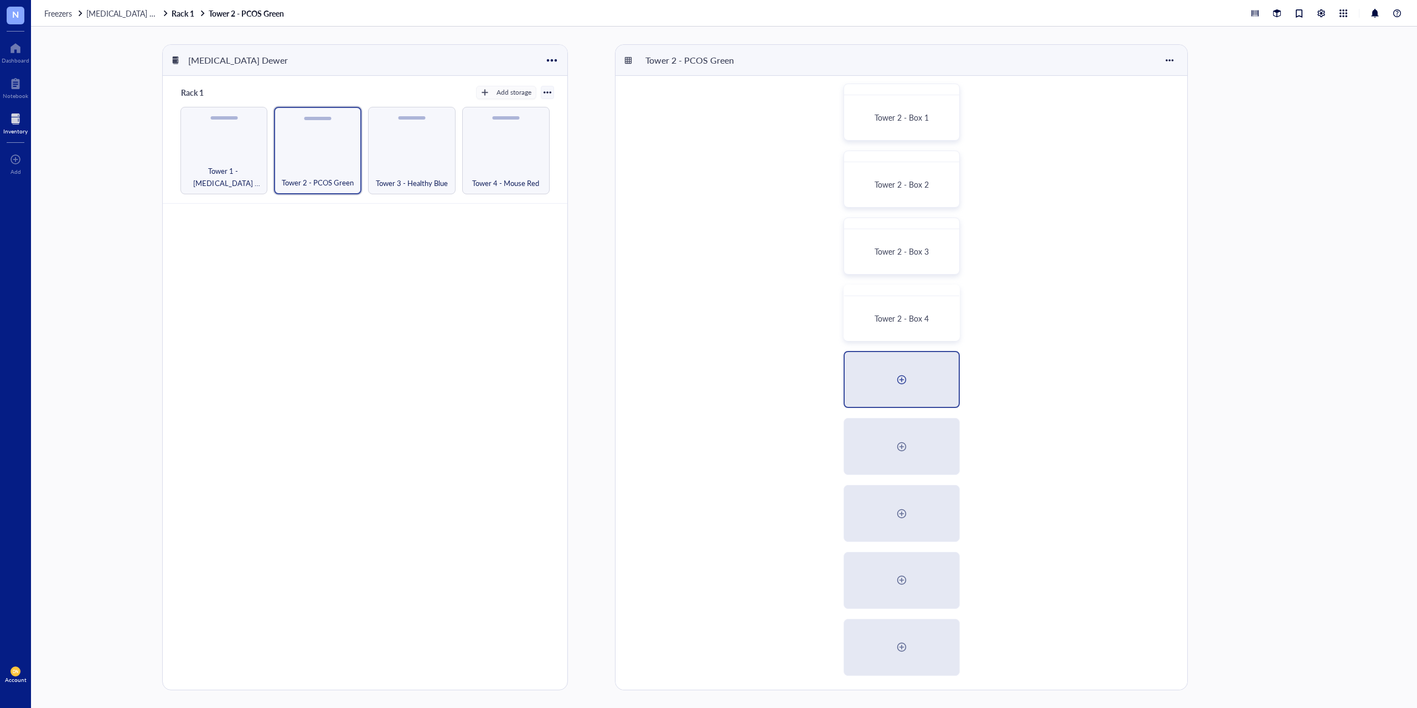
click at [908, 376] on div at bounding box center [902, 380] width 18 height 18
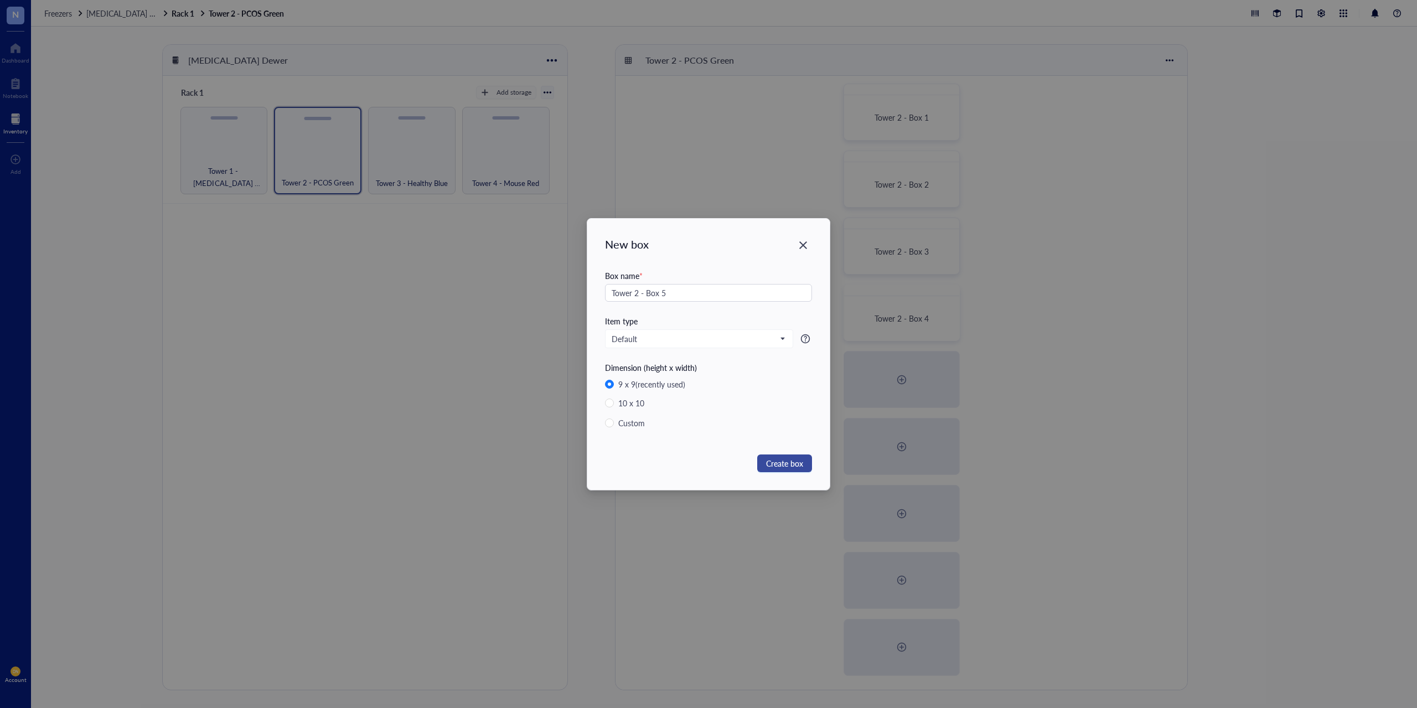
type input "Tower 2 - Box 5"
click at [776, 462] on span "Create box" at bounding box center [784, 463] width 37 height 12
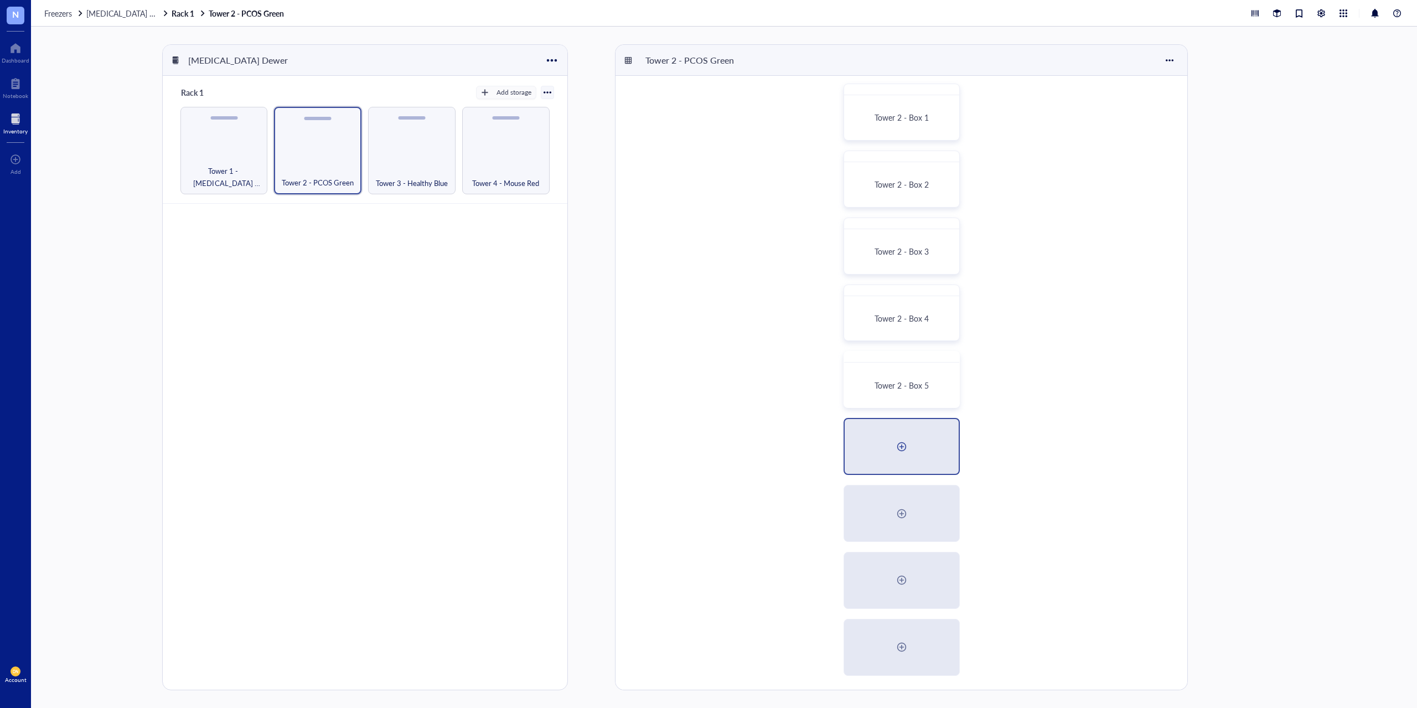
click at [892, 454] on div at bounding box center [902, 446] width 114 height 55
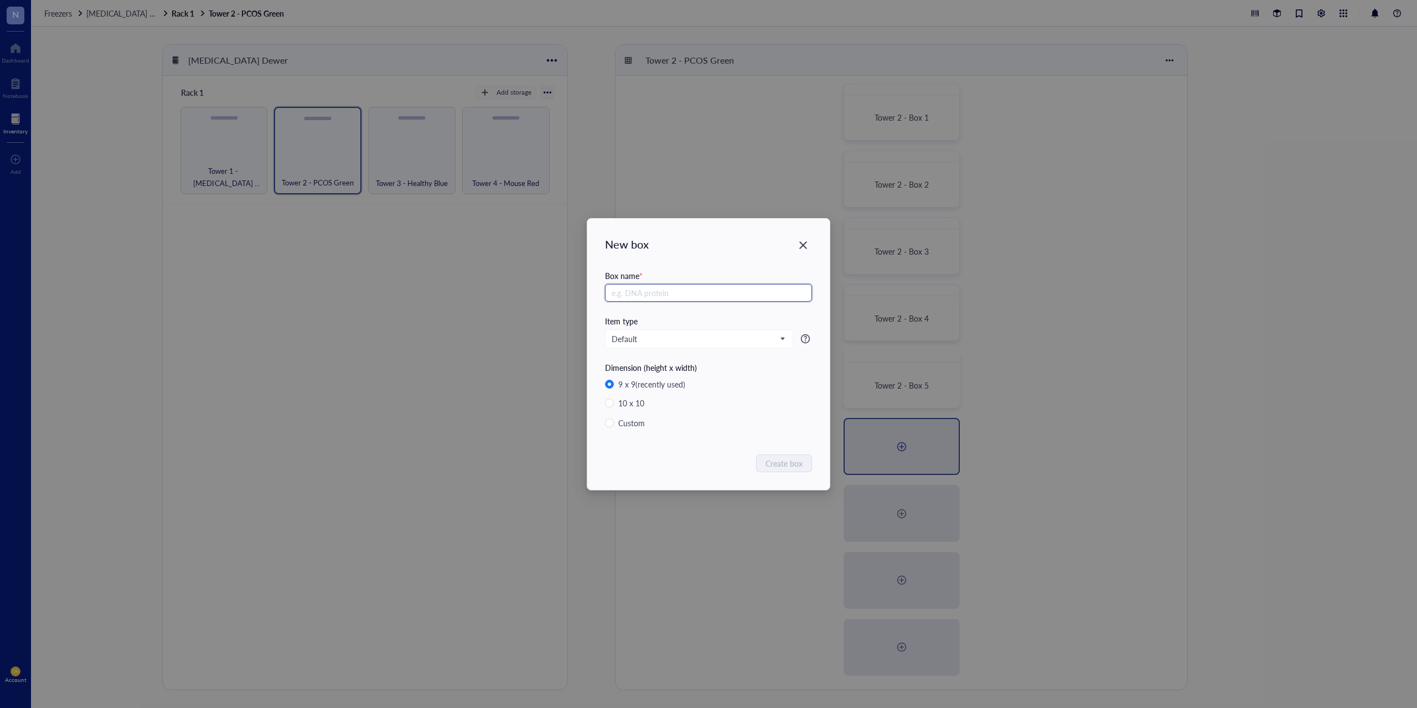
paste input "Tower 2 - Box"
type input "Tower 2 - Box 6"
click at [786, 462] on span "Create box" at bounding box center [784, 463] width 37 height 12
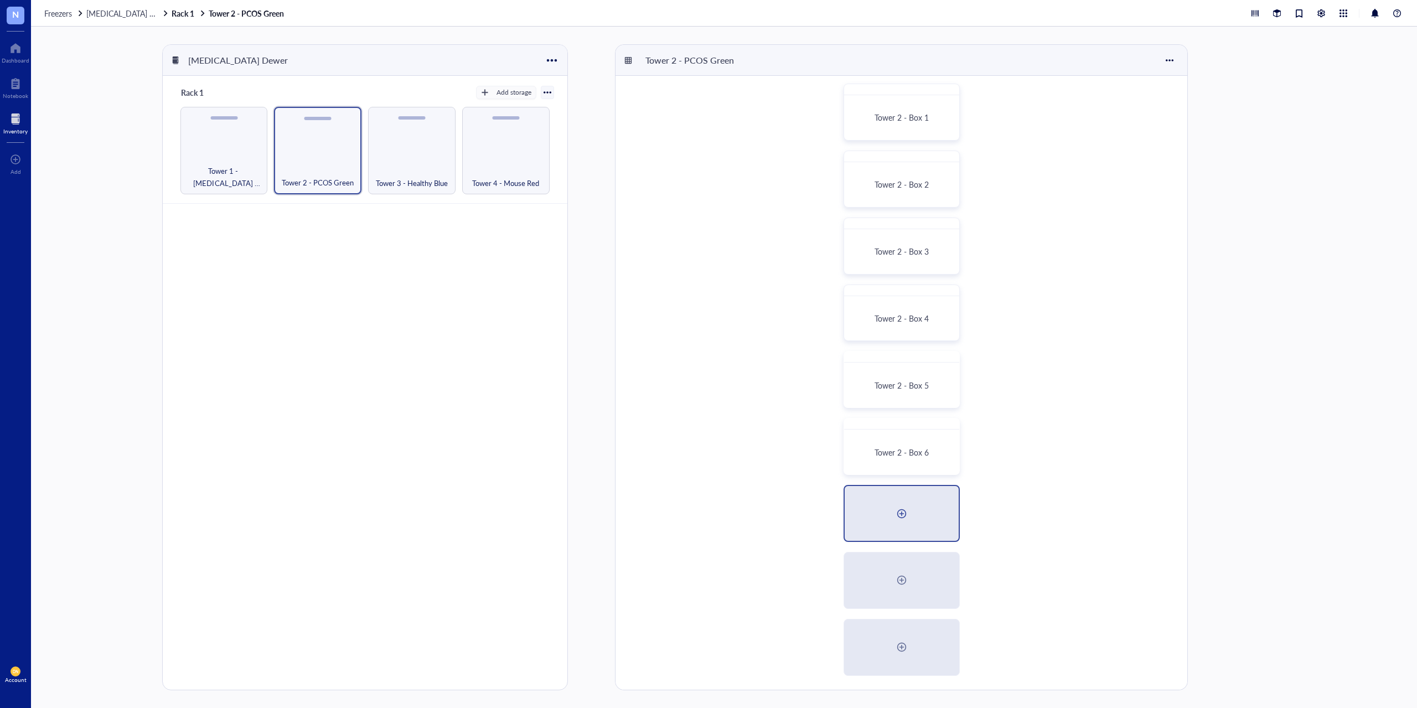
click at [881, 509] on div at bounding box center [902, 513] width 114 height 55
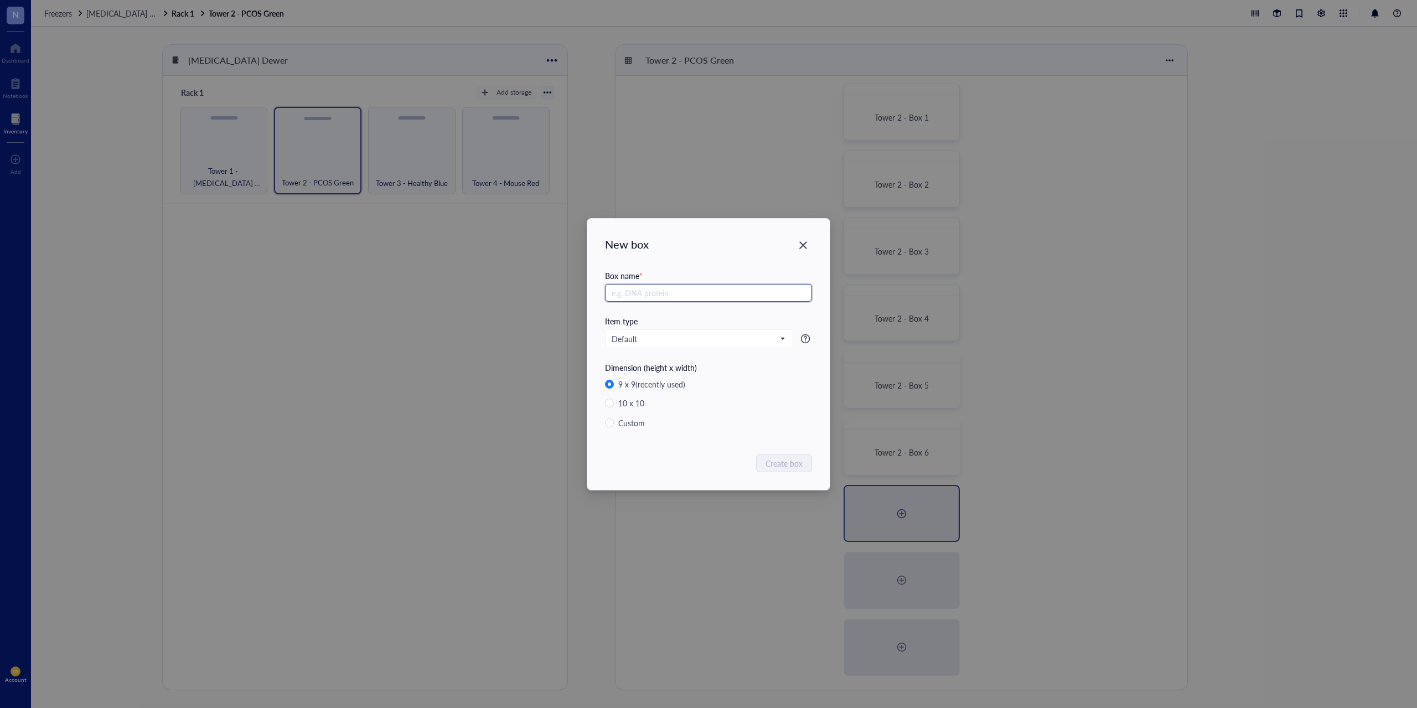
paste input "Tower 2 - Box"
type input "Tower 2 - Box 7"
click at [780, 465] on span "Create box" at bounding box center [784, 463] width 37 height 12
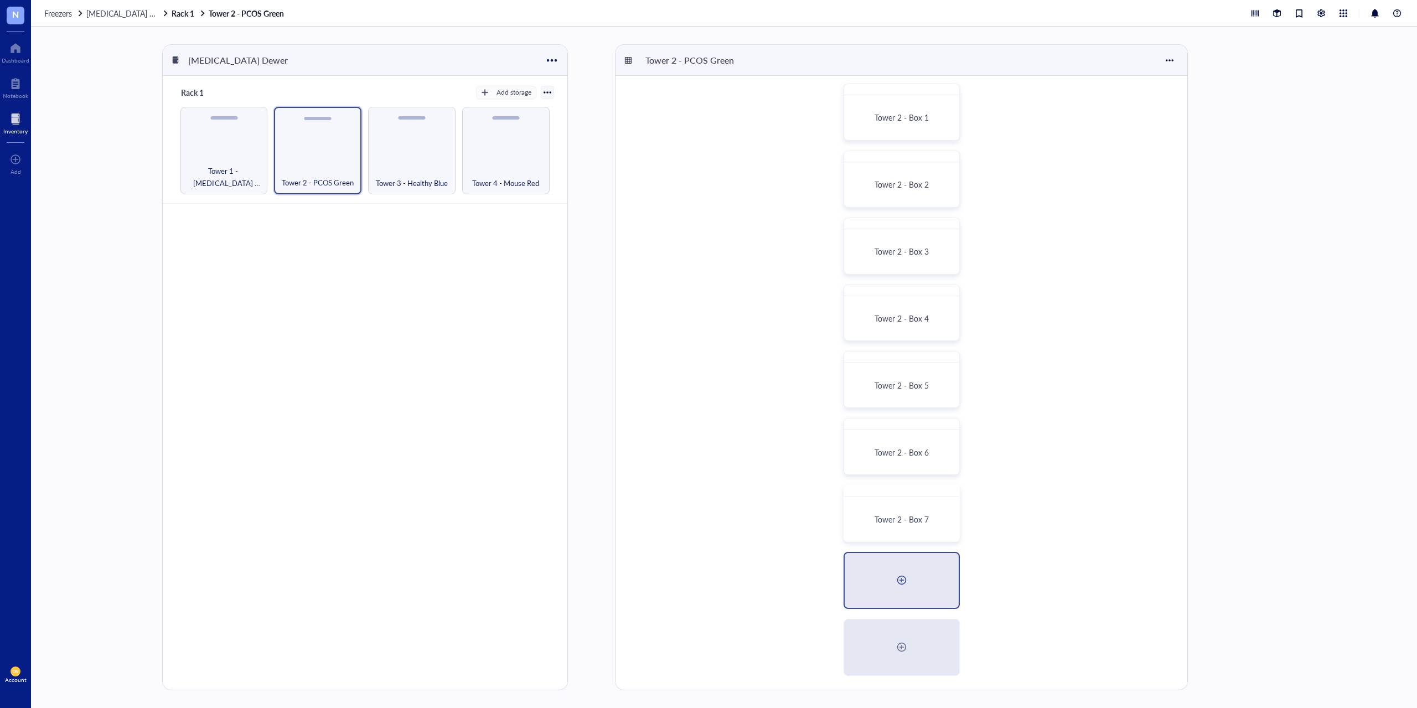
click at [895, 565] on div at bounding box center [902, 580] width 114 height 55
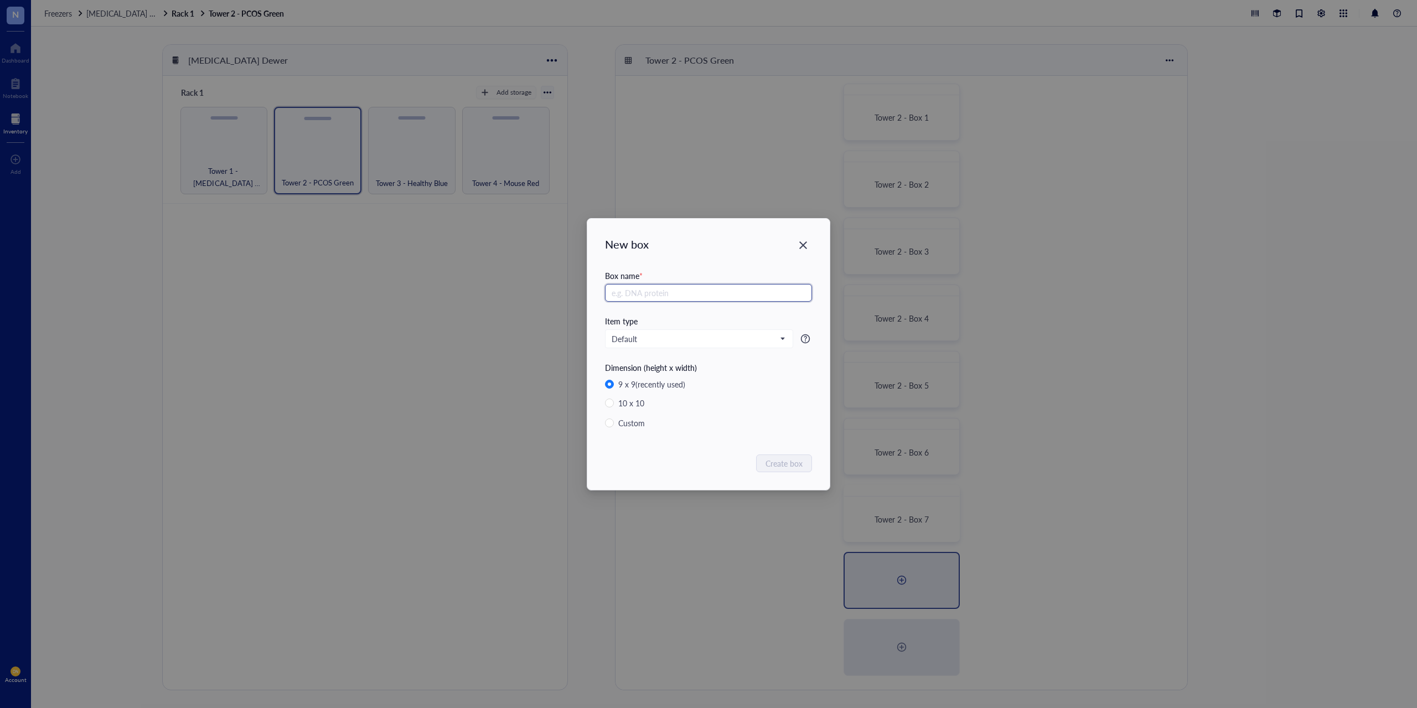
paste input "Tower 2 - Box"
type input "Tower 2 - Box 8"
click at [795, 461] on span "Create box" at bounding box center [784, 463] width 37 height 12
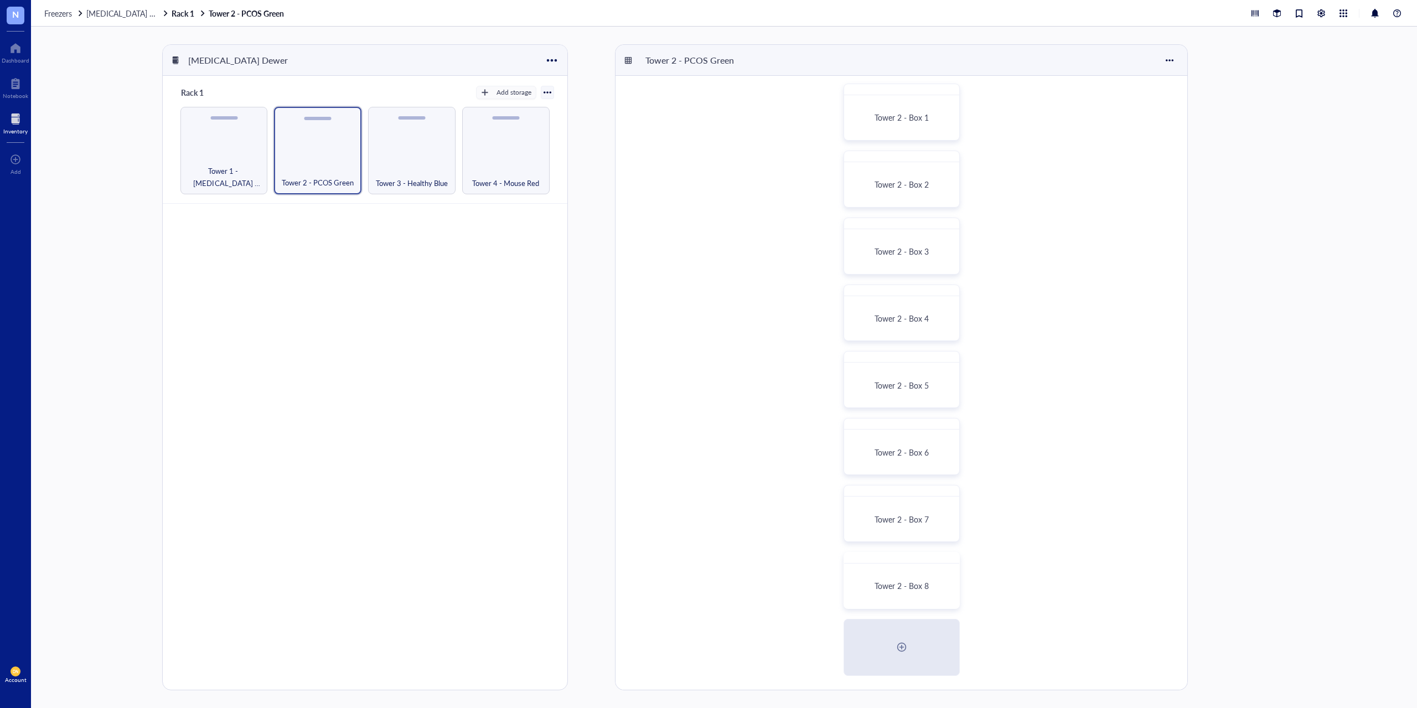
click at [900, 580] on div "Tower 2 - Box 8" at bounding box center [901, 586] width 106 height 36
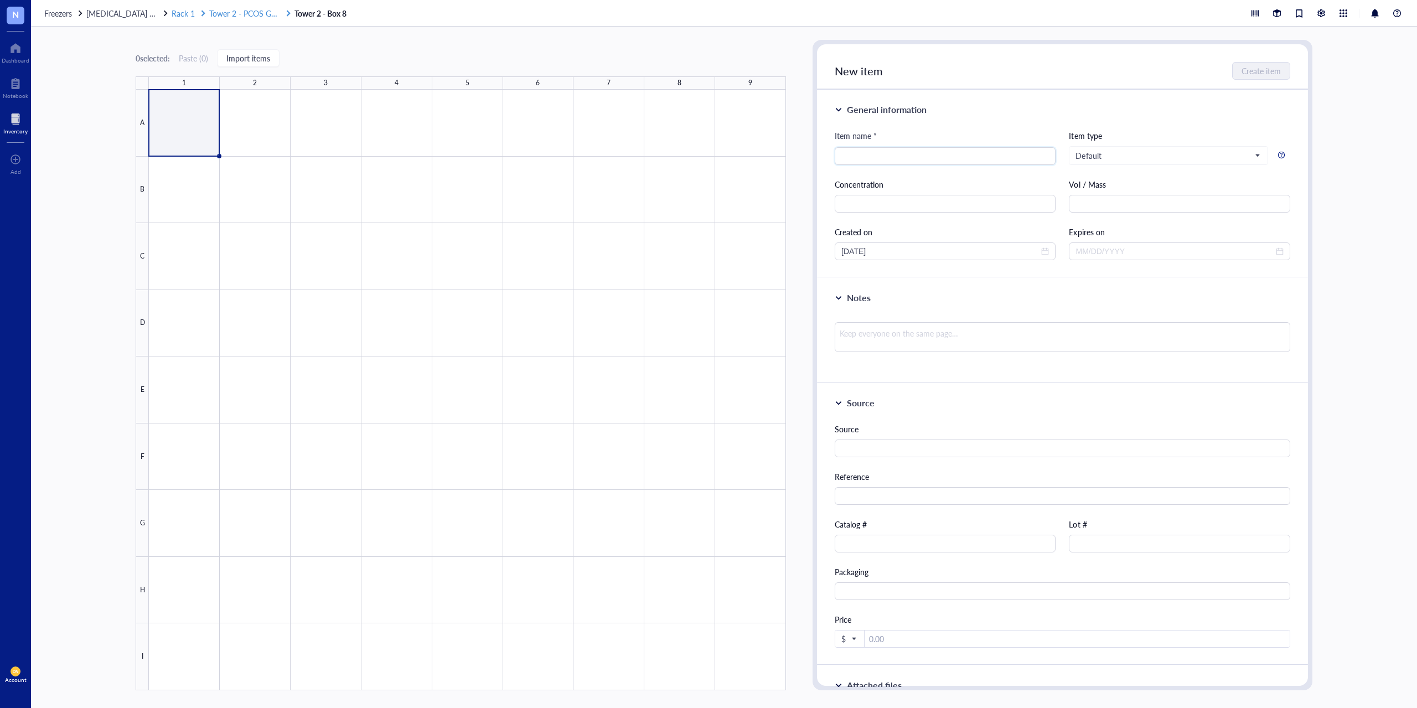
click at [235, 15] on span "Tower 2 - PCOS Green" at bounding box center [247, 13] width 77 height 11
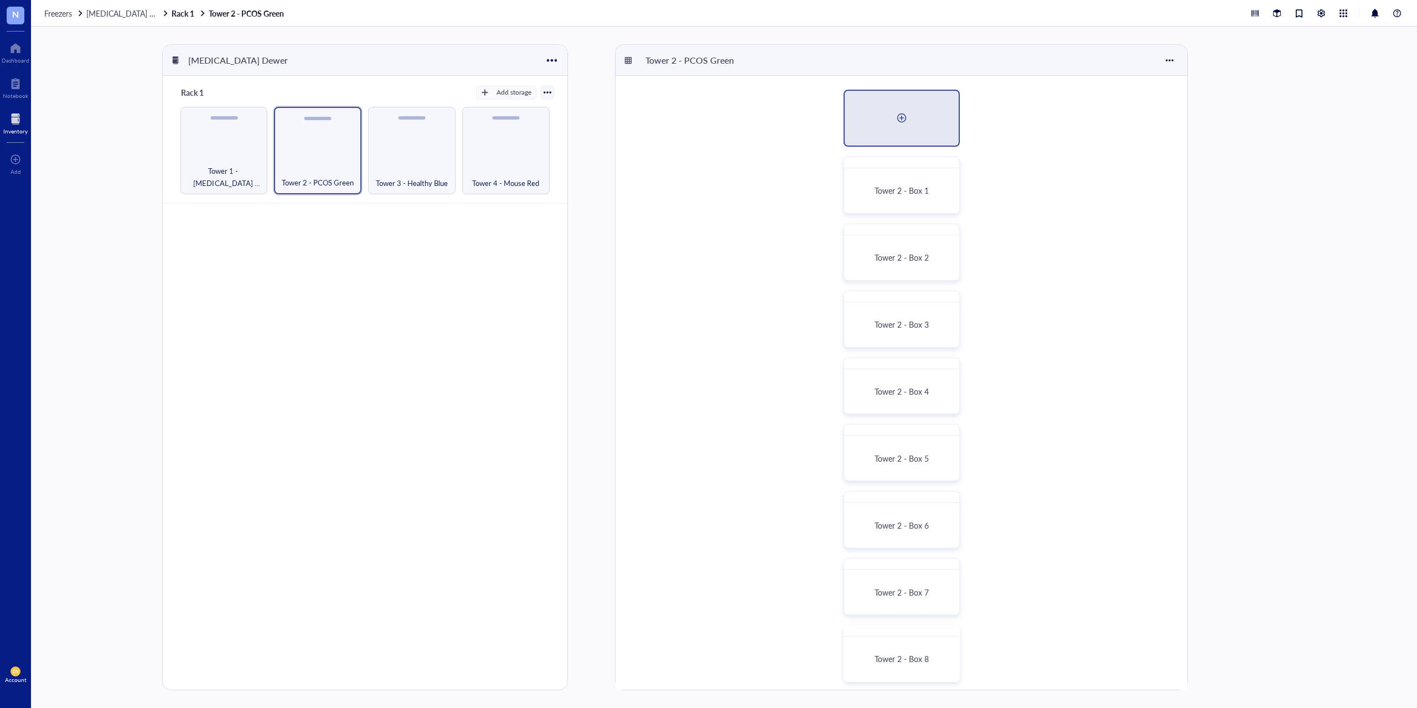
drag, startPoint x: 898, startPoint y: 175, endPoint x: 898, endPoint y: 116, distance: 58.7
click at [898, 116] on div "Tower 2 - [GEOGRAPHIC_DATA] 2 - [GEOGRAPHIC_DATA] 2 - [GEOGRAPHIC_DATA] 2 - [GE…" at bounding box center [901, 419] width 572 height 687
drag, startPoint x: 883, startPoint y: 164, endPoint x: 862, endPoint y: 107, distance: 60.6
click at [862, 107] on div "Tower 2 - [GEOGRAPHIC_DATA] 2 - [GEOGRAPHIC_DATA] 2 - [GEOGRAPHIC_DATA] 2 - [GE…" at bounding box center [901, 419] width 572 height 687
click at [904, 118] on div at bounding box center [902, 118] width 18 height 18
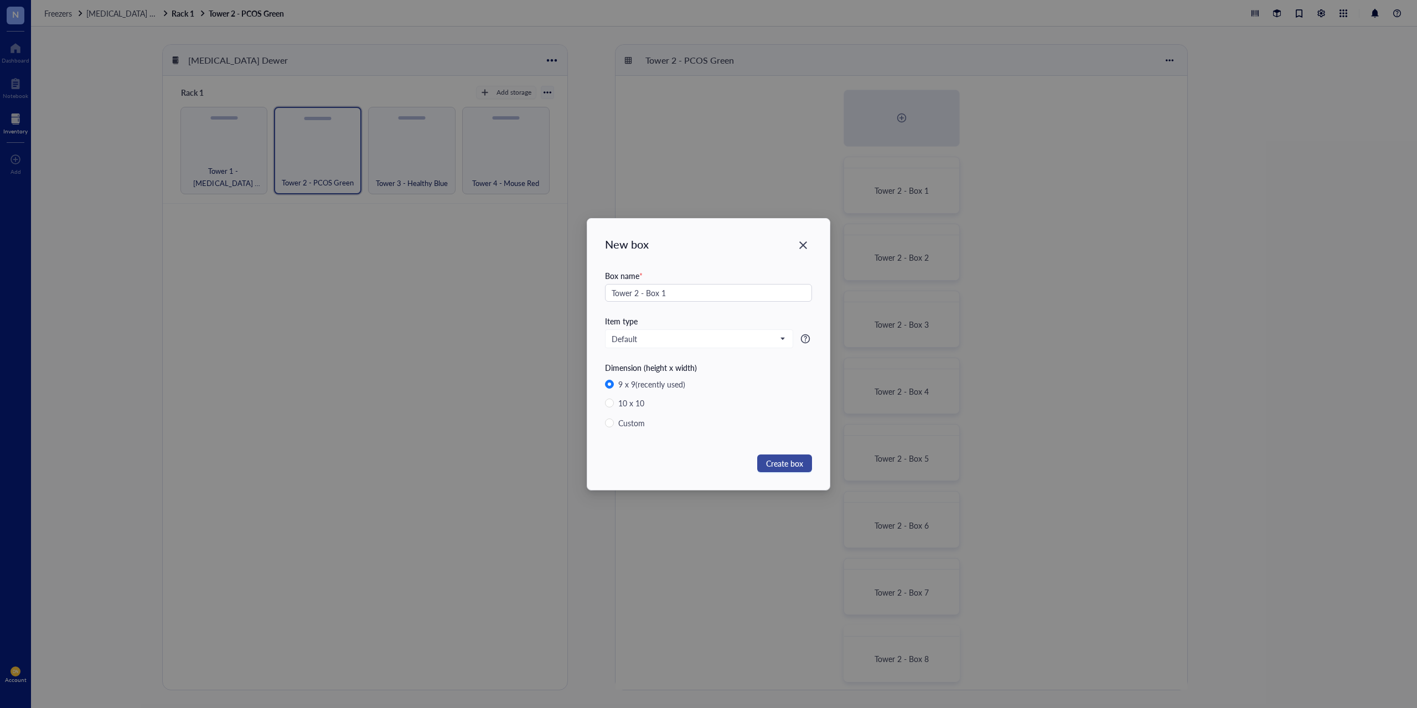
type input "Tower 2 - Box 1"
click at [779, 464] on span "Create box" at bounding box center [784, 463] width 37 height 12
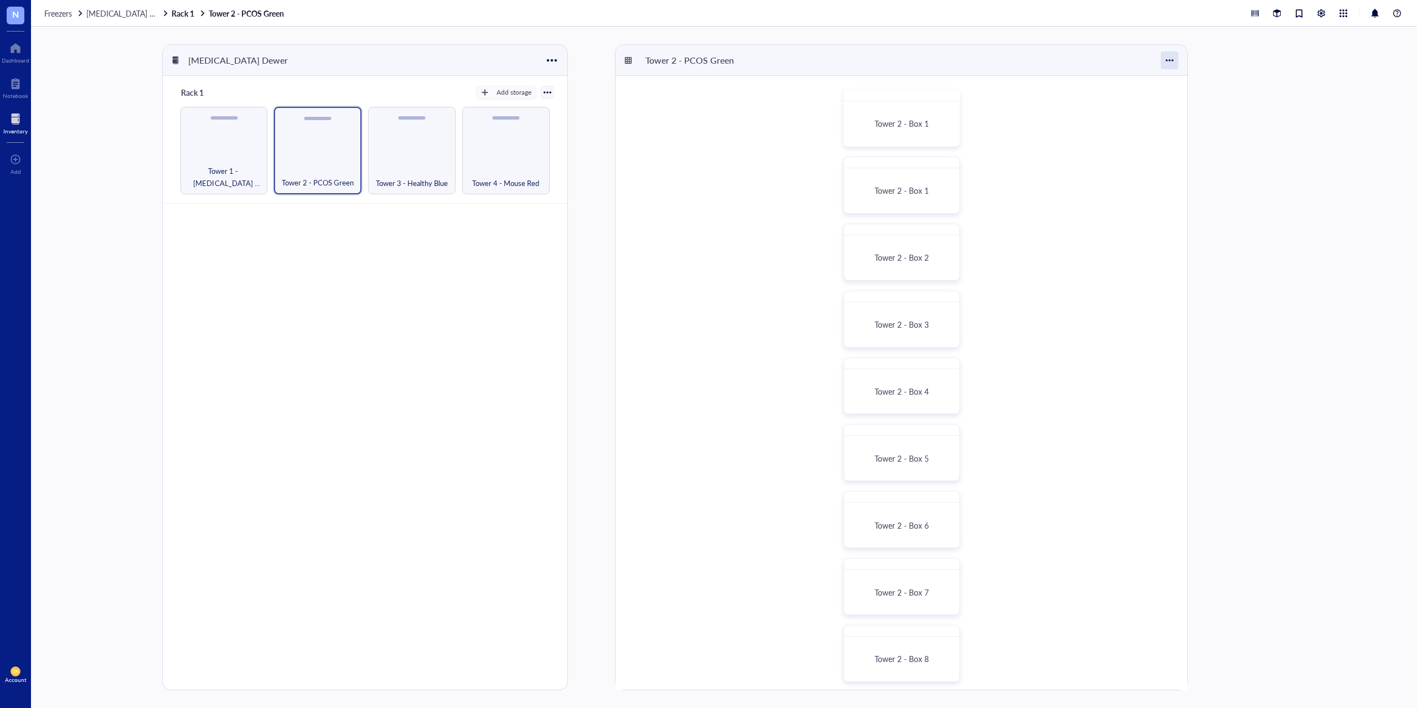
click at [1172, 60] on div at bounding box center [1170, 60] width 18 height 18
click at [1181, 80] on div "Settings" at bounding box center [1194, 81] width 27 height 10
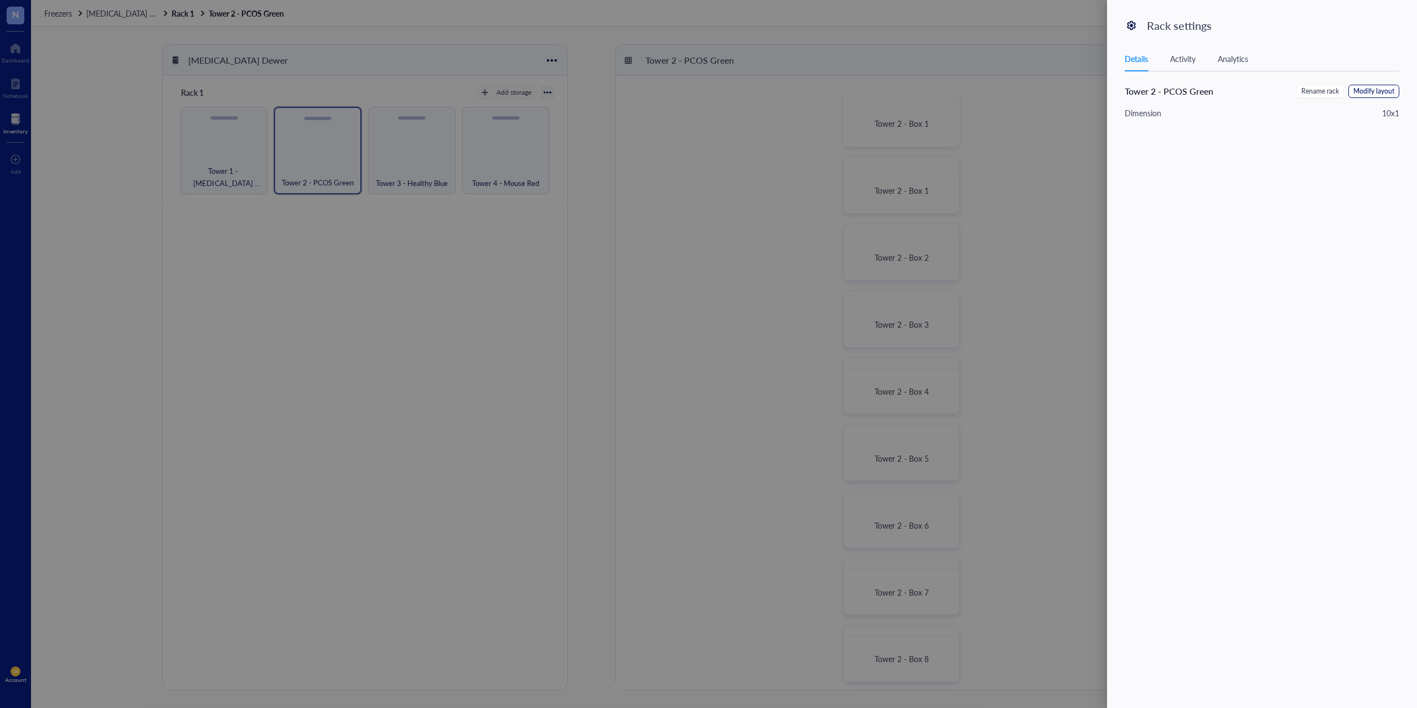
click at [1359, 95] on span "Modify layout" at bounding box center [1373, 91] width 41 height 11
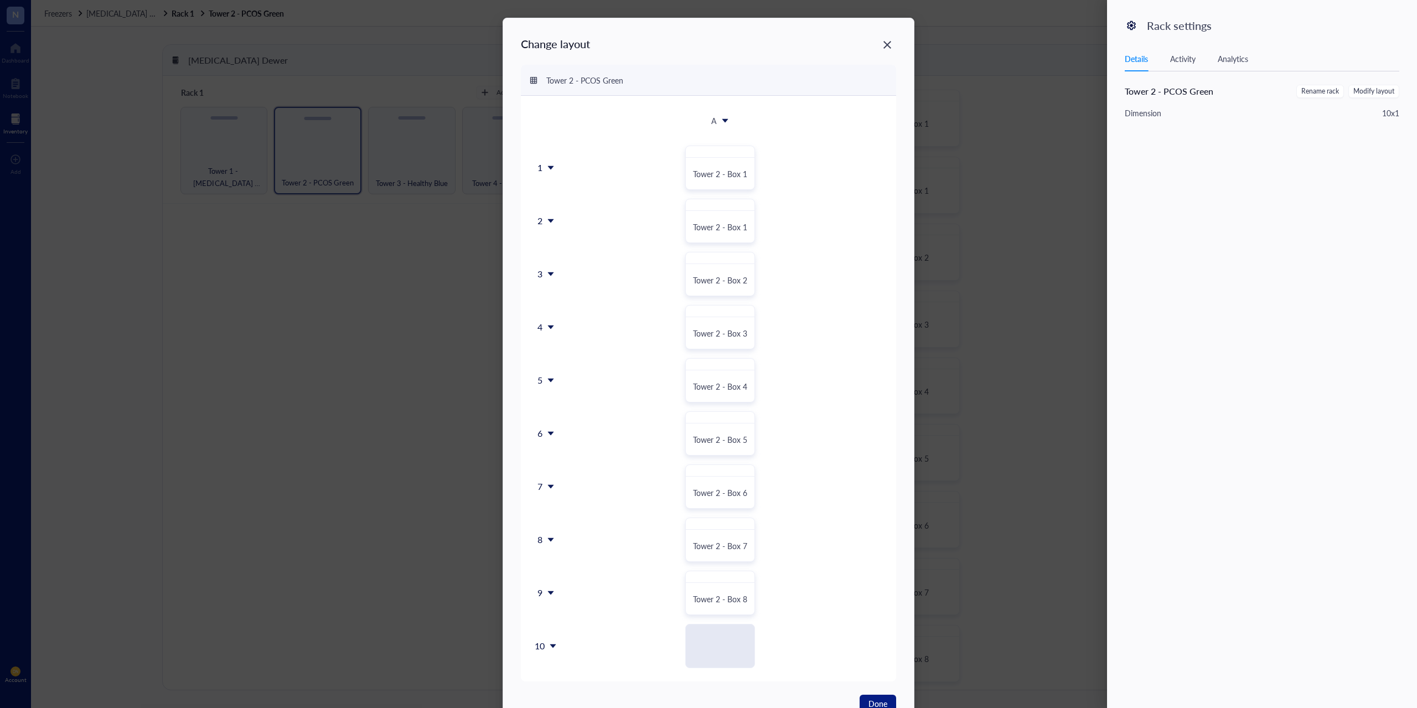
click at [547, 170] on icon at bounding box center [551, 168] width 8 height 8
click at [574, 245] on div "Delete row" at bounding box center [571, 242] width 63 height 10
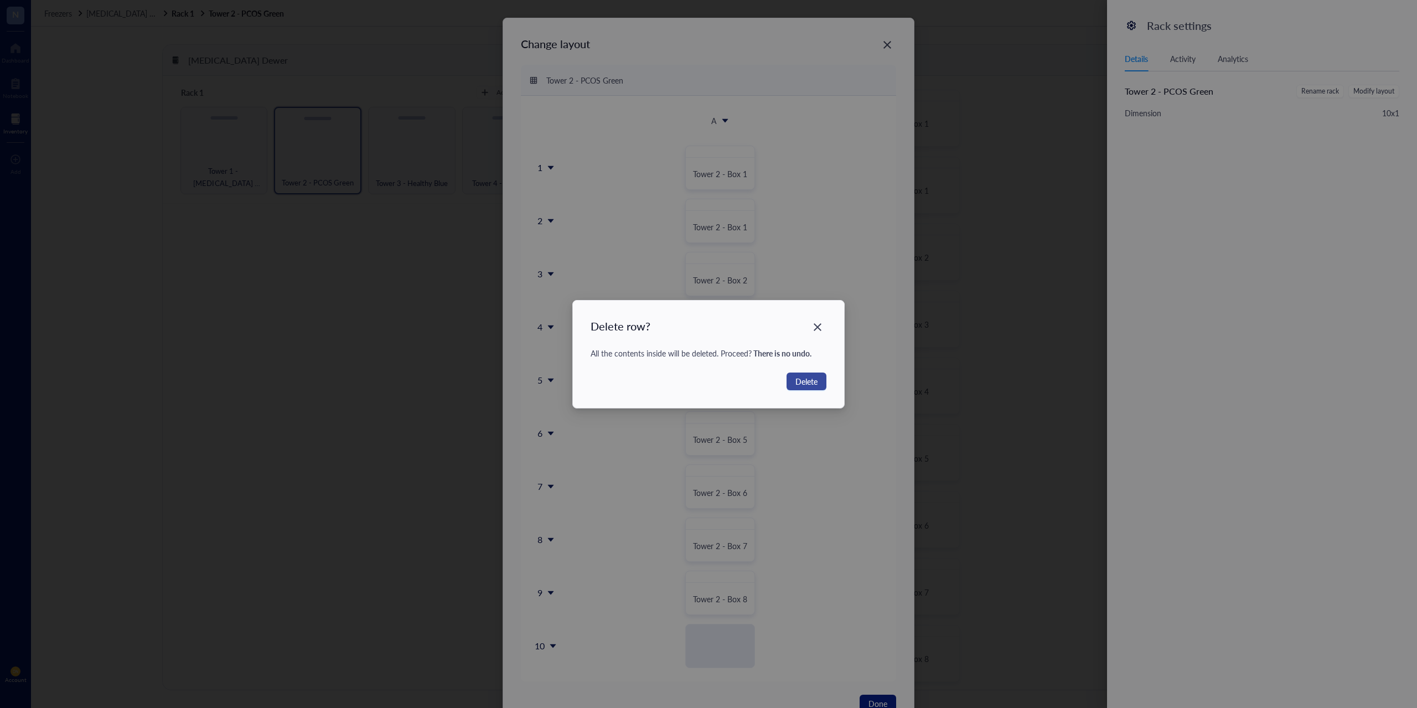
click at [806, 383] on span "Delete" at bounding box center [806, 381] width 22 height 12
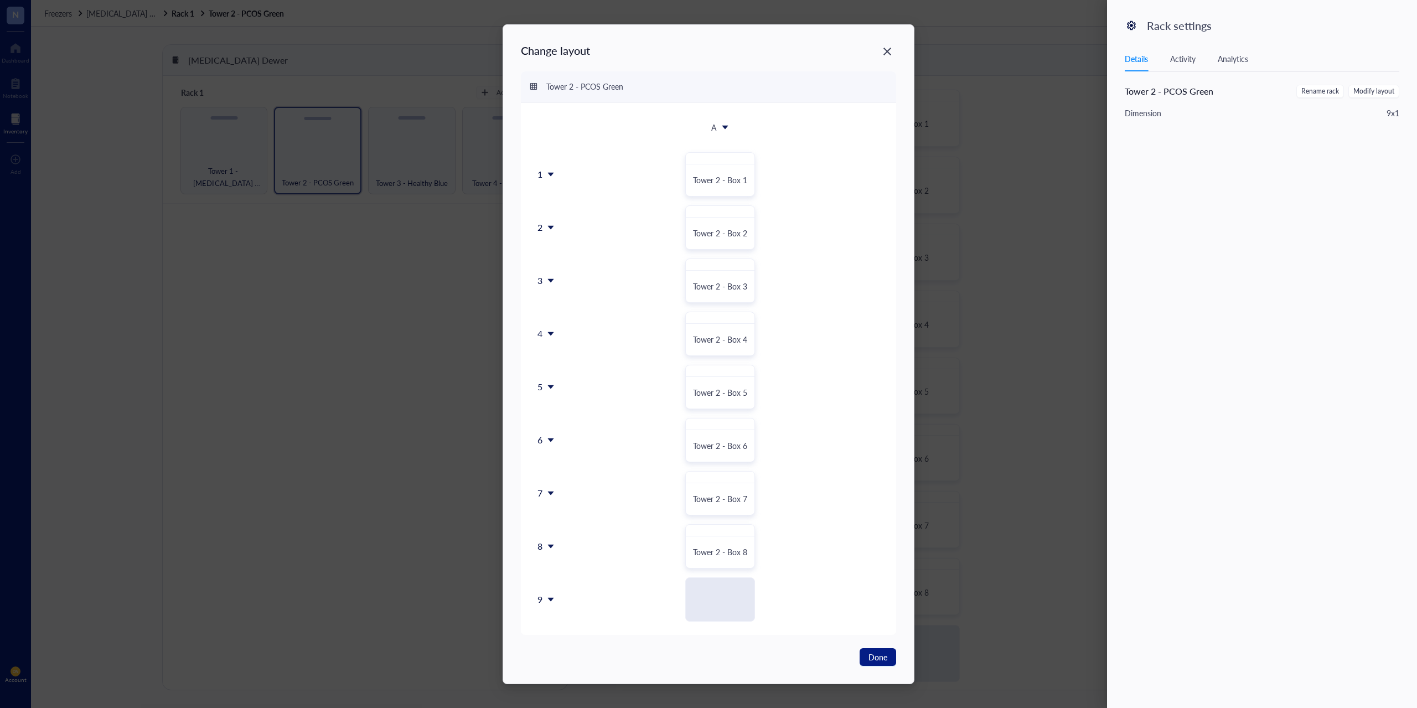
click at [551, 548] on icon at bounding box center [551, 546] width 8 height 8
click at [569, 600] on div "Insert 1 below" at bounding box center [573, 598] width 63 height 10
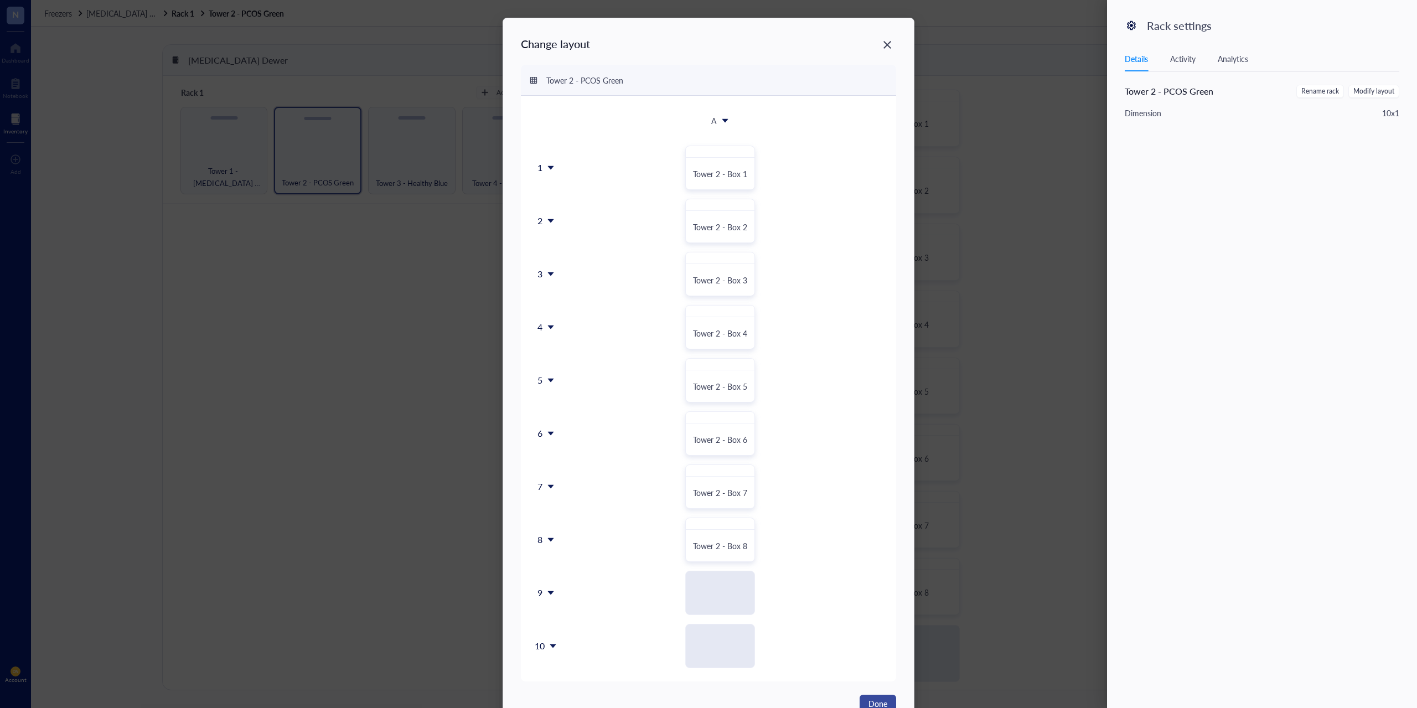
click at [884, 704] on span "Done" at bounding box center [877, 703] width 19 height 12
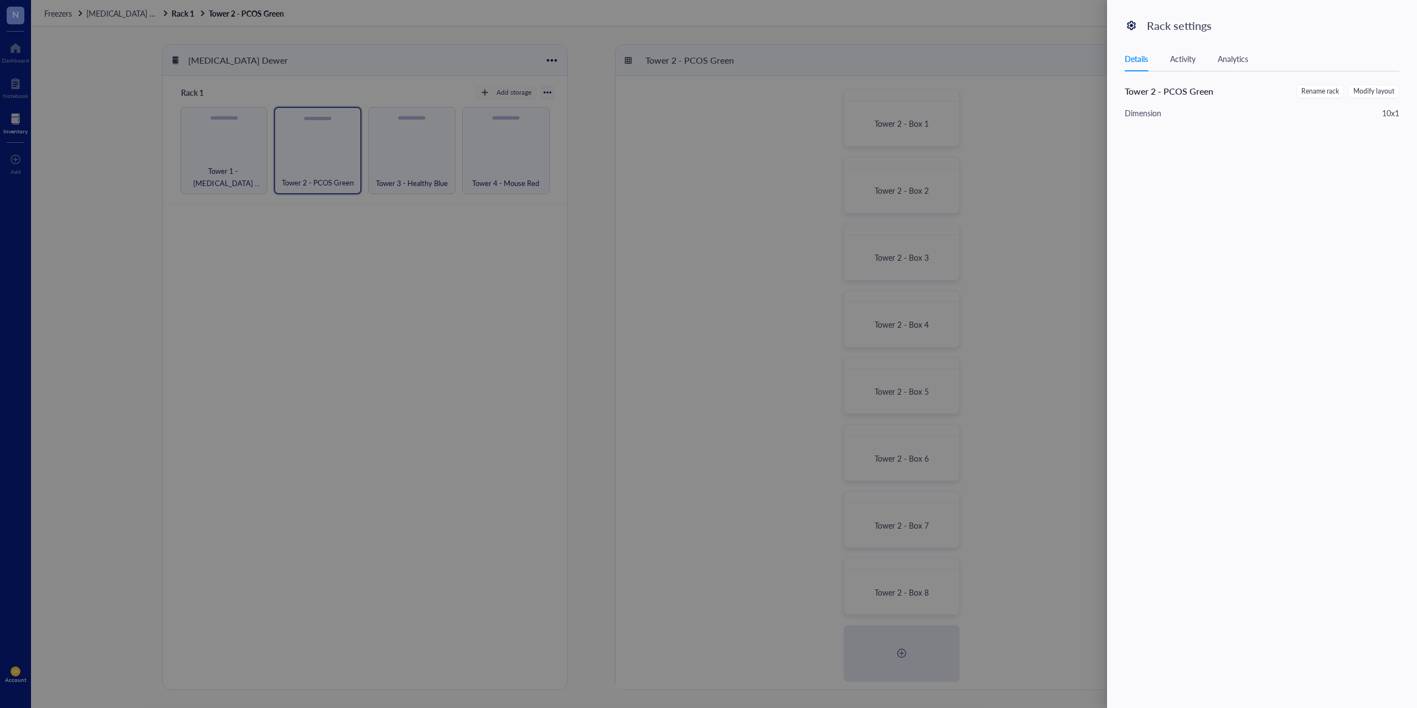
click at [781, 579] on div at bounding box center [708, 354] width 1417 height 708
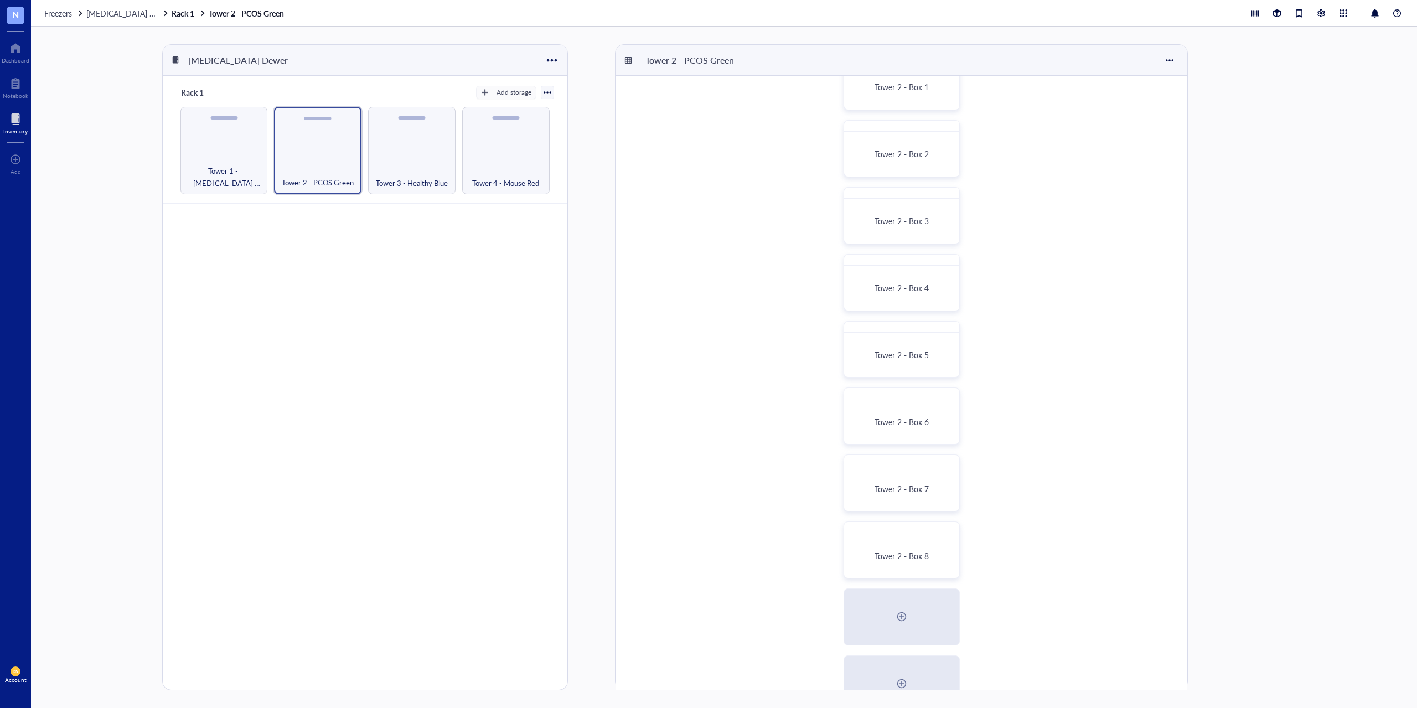
scroll to position [73, 0]
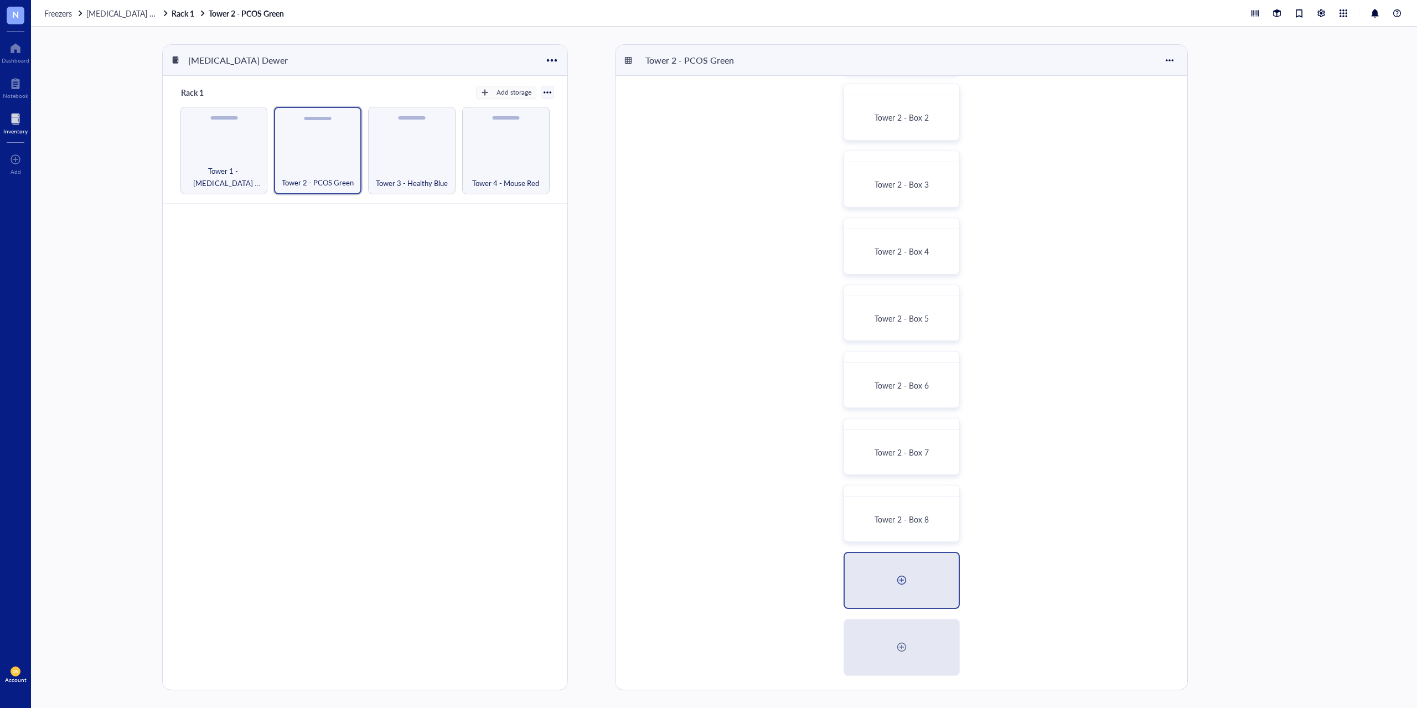
click at [904, 577] on div at bounding box center [902, 580] width 18 height 18
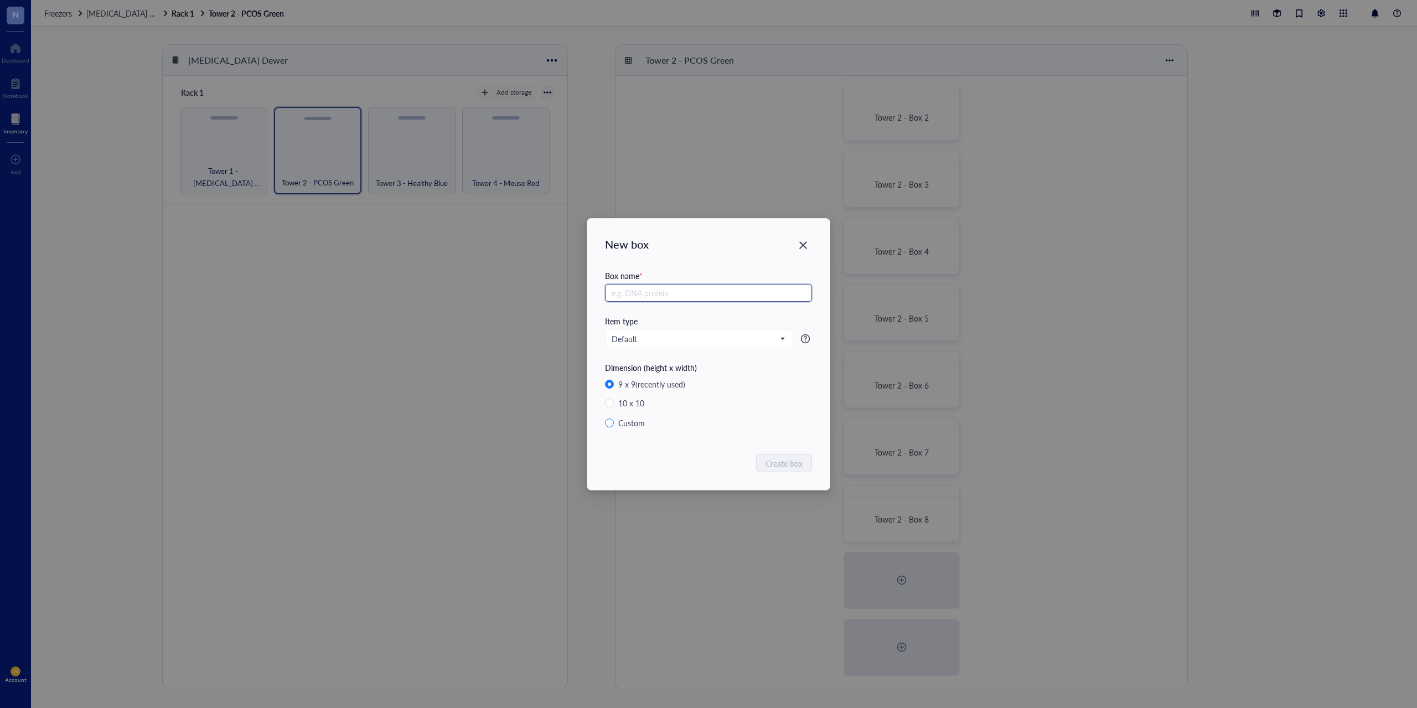
paste input "Tower 2 - Box"
type input "Tower 2 - Box 9"
click at [783, 460] on span "Create box" at bounding box center [784, 463] width 37 height 12
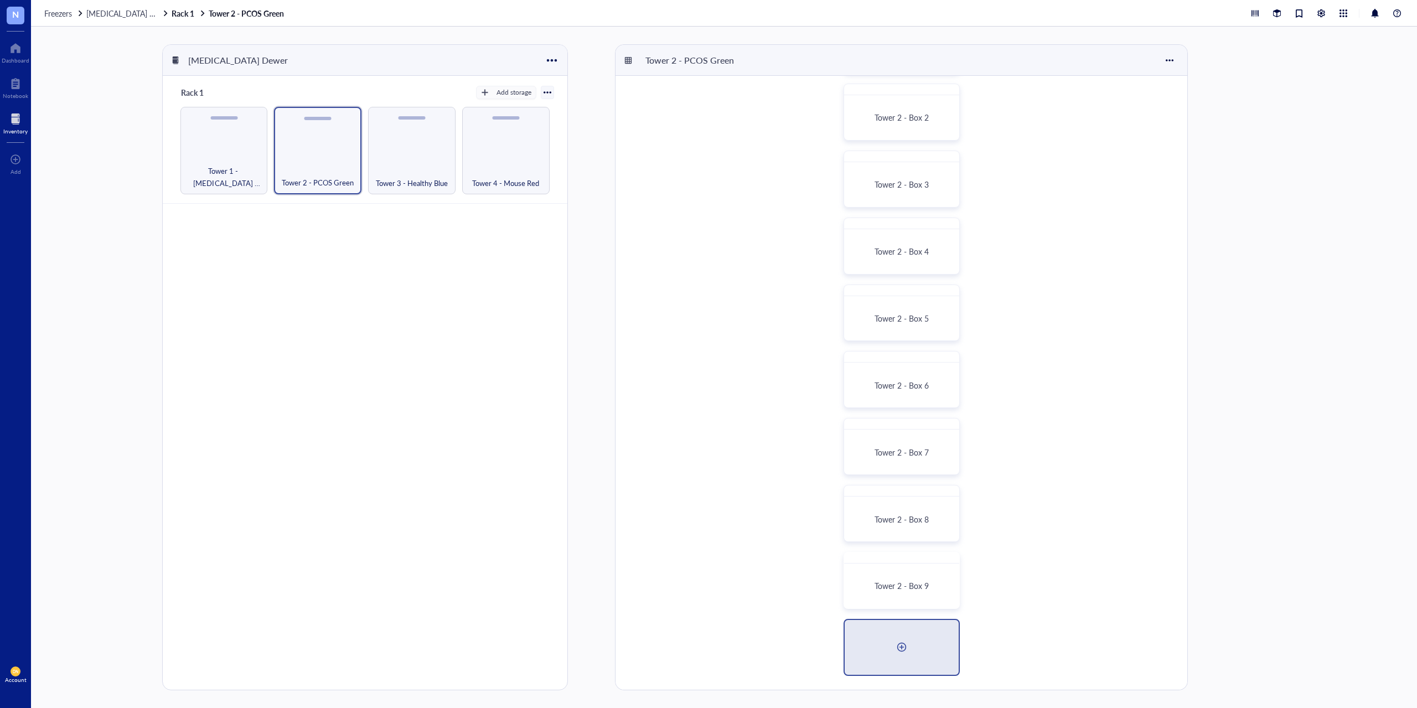
click at [894, 647] on div at bounding box center [902, 647] width 18 height 18
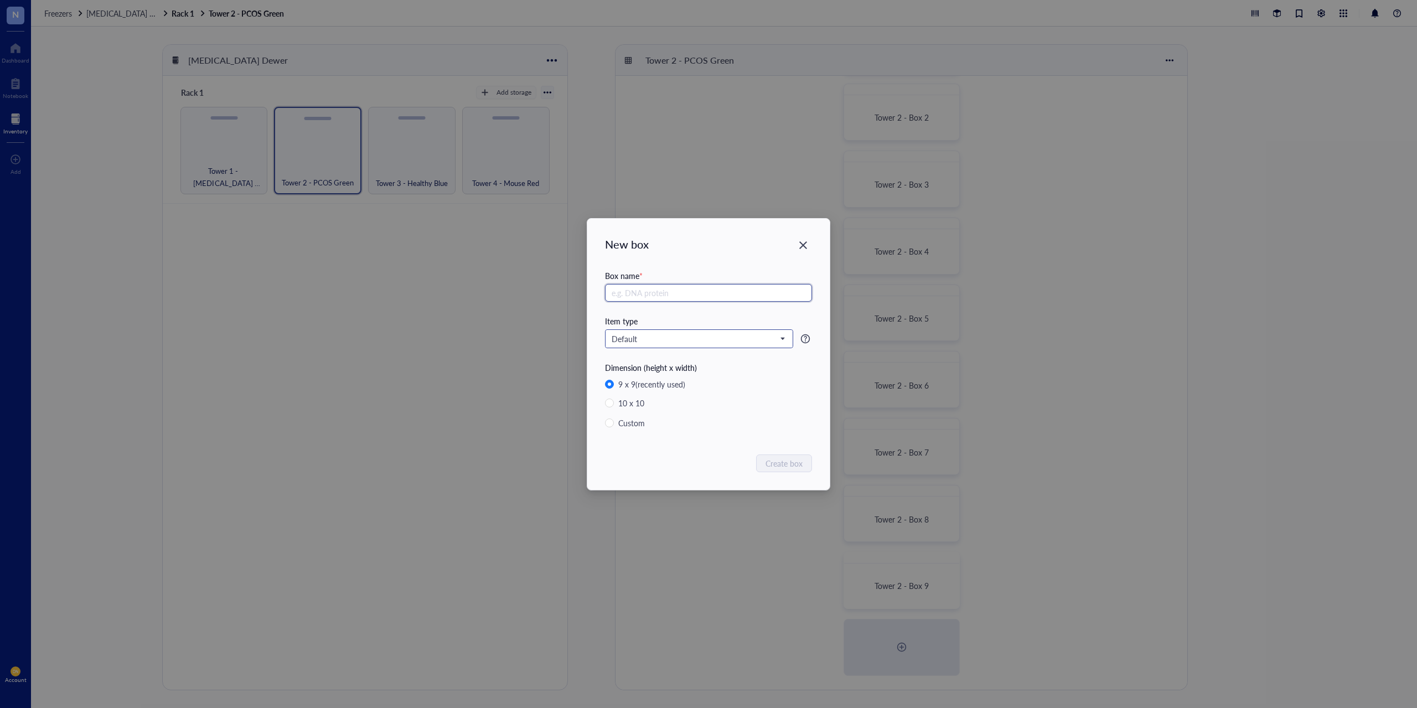
paste input "Tower 2 - Box"
type input "Tower 2 - Box 10"
click at [788, 464] on span "Create box" at bounding box center [784, 463] width 37 height 12
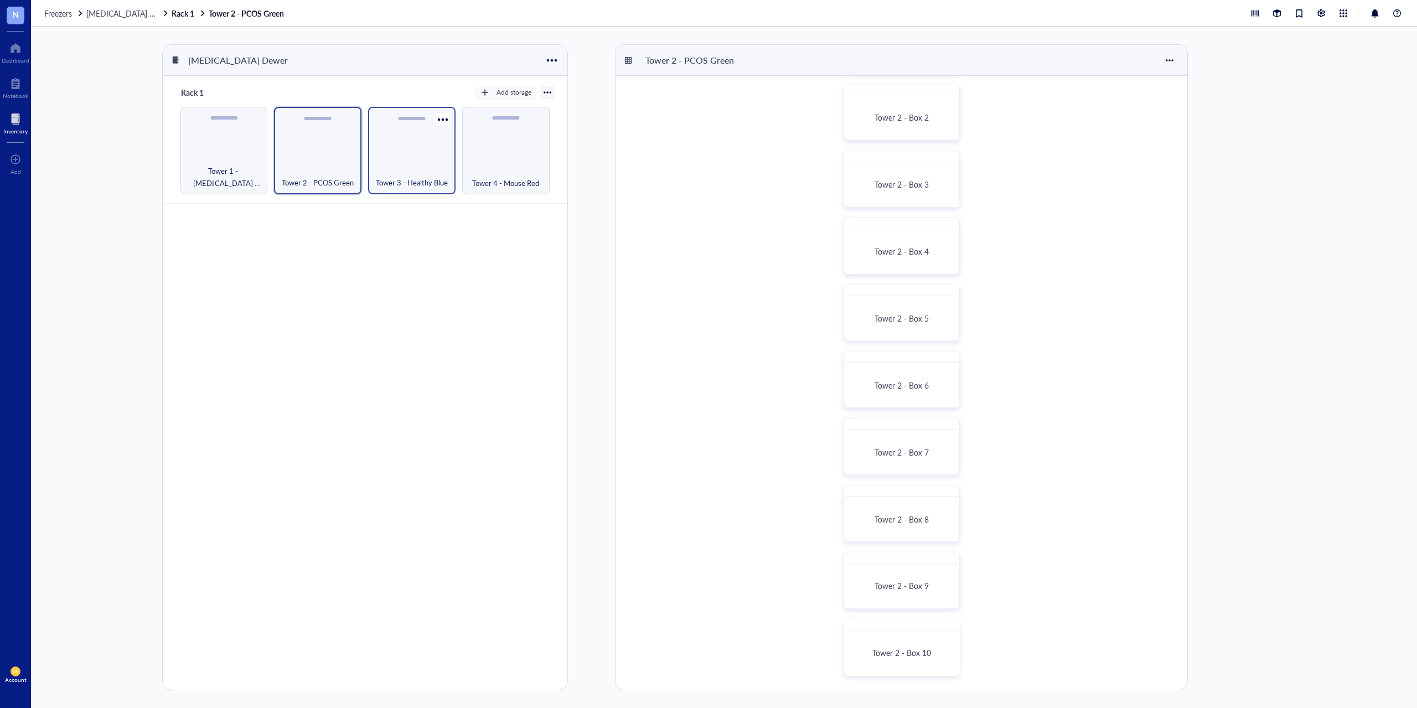
click at [415, 139] on div "Tower 3 - Healthy Blue" at bounding box center [411, 150] width 87 height 87
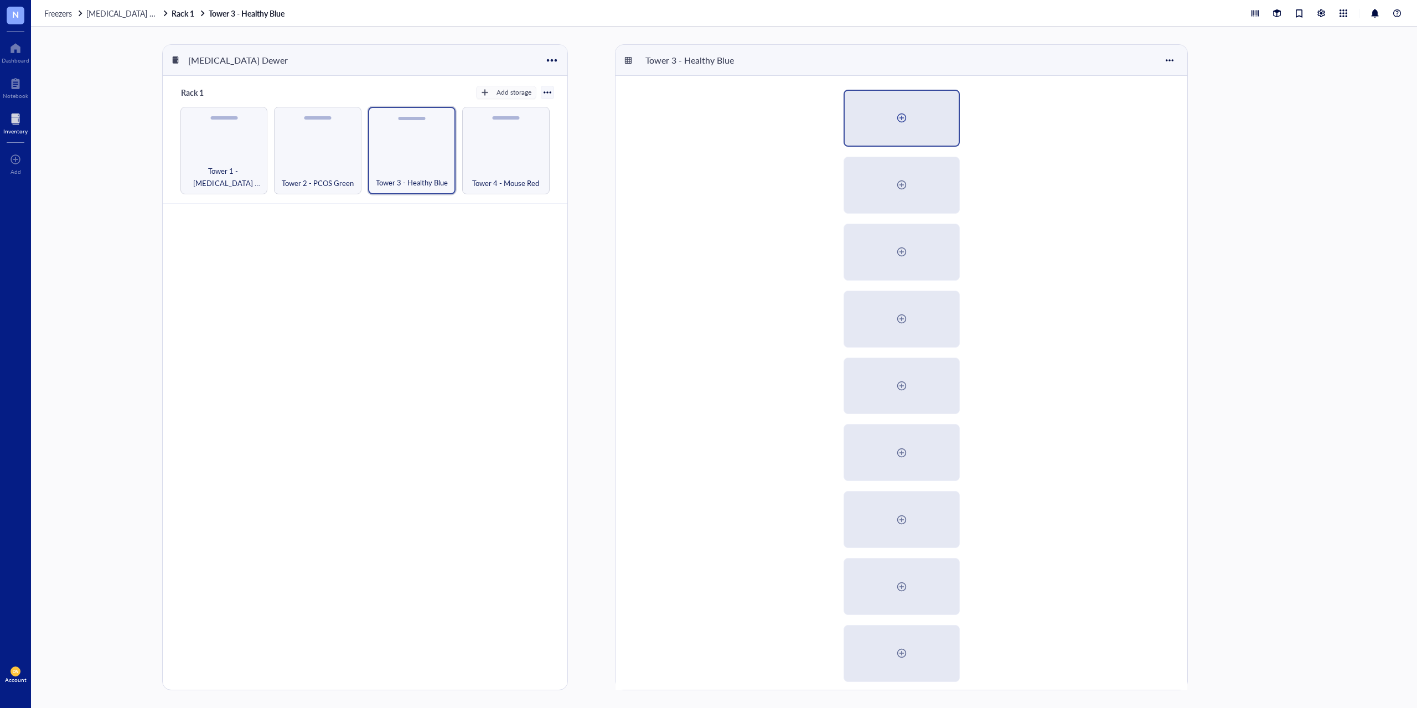
click at [902, 118] on div at bounding box center [902, 118] width 18 height 18
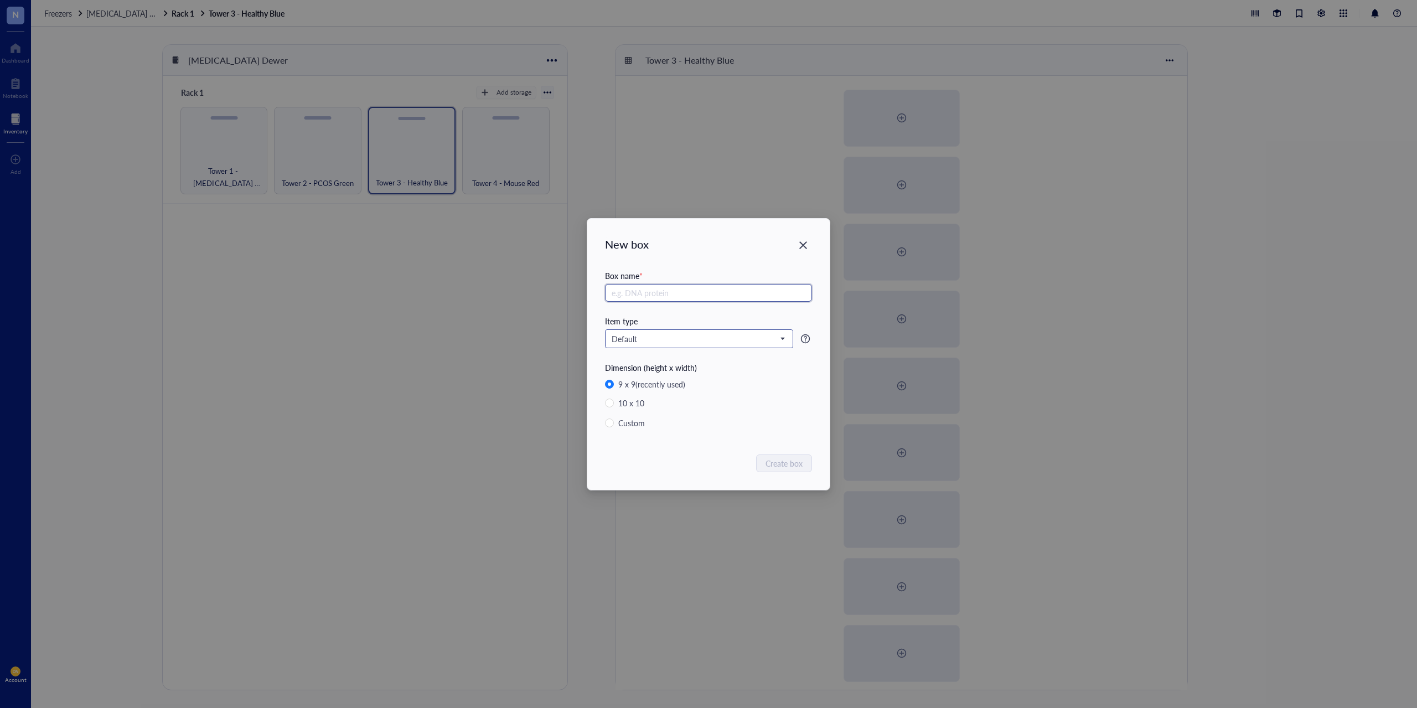
paste input "Tower 2 - Box"
click at [637, 296] on input "Tower 2 - Box" at bounding box center [708, 293] width 207 height 18
drag, startPoint x: 660, startPoint y: 294, endPoint x: 534, endPoint y: 285, distance: 126.5
click at [549, 289] on div "New box Box name * Tower 3 - Box Item type Default Dimension (height x width) 9…" at bounding box center [708, 354] width 1417 height 708
click at [681, 299] on input "Tower 3 - Box" at bounding box center [708, 293] width 207 height 18
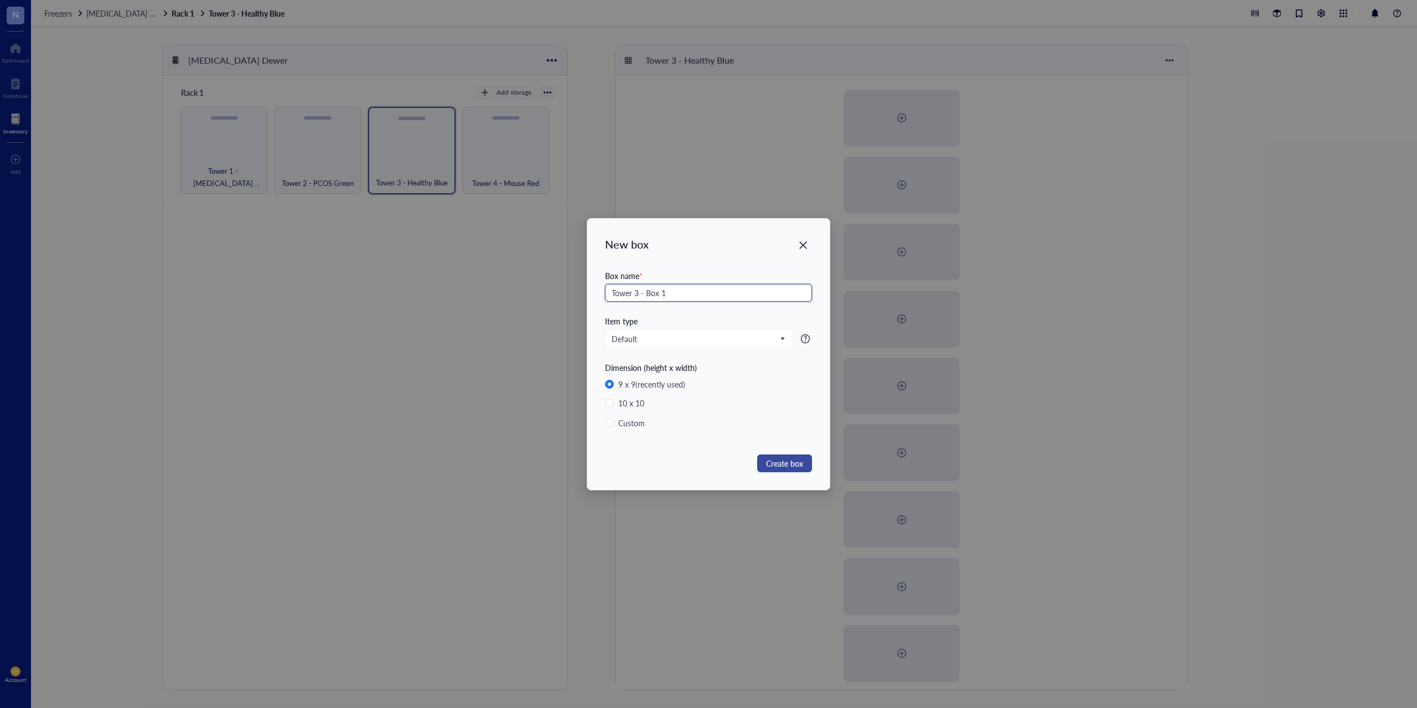
type input "Tower 3 - Box 1"
click at [788, 457] on span "Create box" at bounding box center [784, 463] width 37 height 12
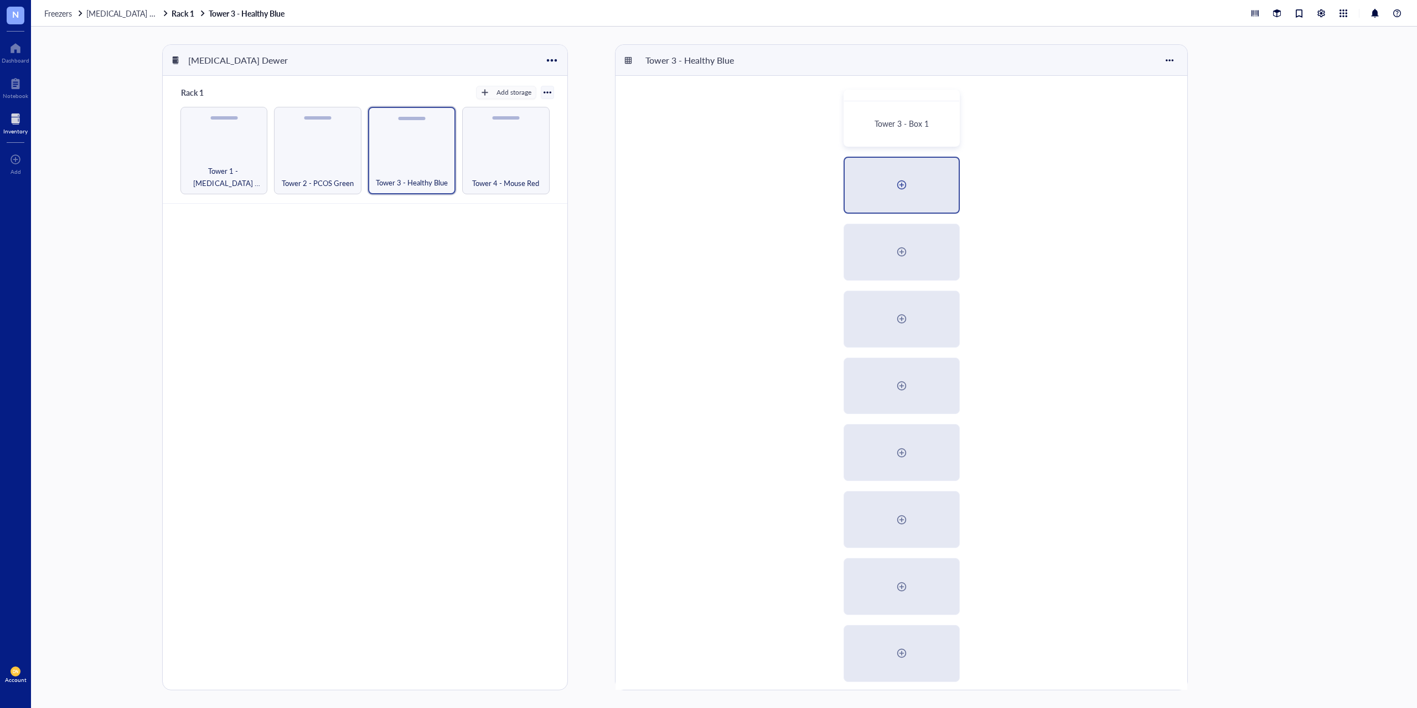
click at [903, 188] on div at bounding box center [902, 185] width 18 height 18
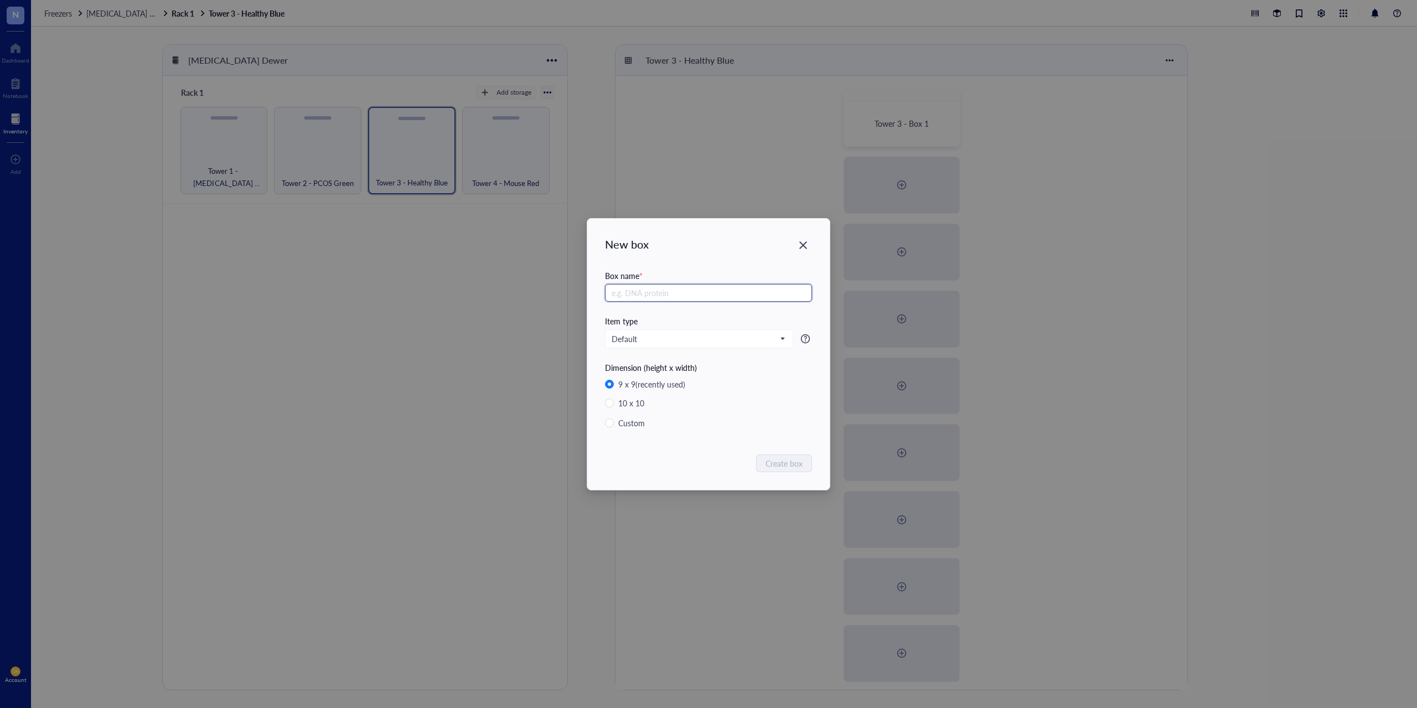
paste input "Tower 3 - Box"
type input "Tower 3 - Box 2"
click at [788, 464] on span "Create box" at bounding box center [784, 463] width 37 height 12
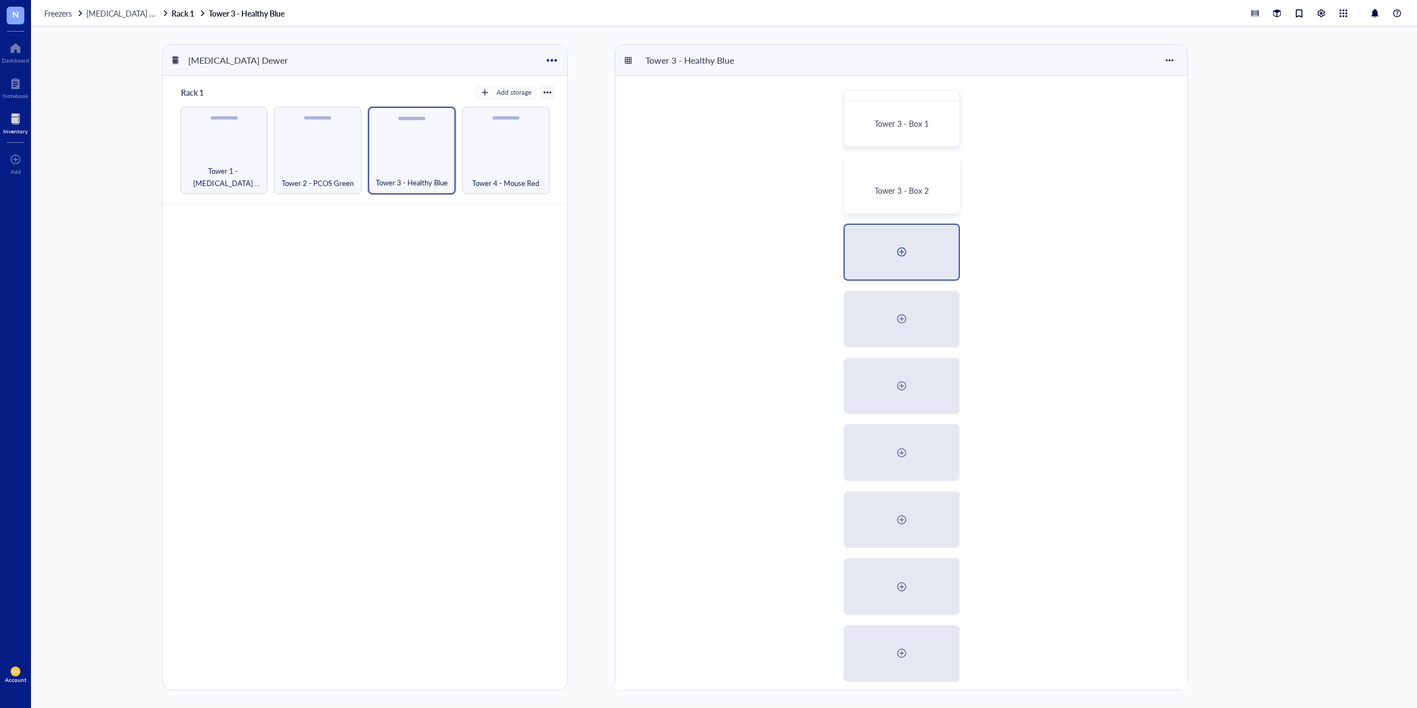
click at [905, 251] on div at bounding box center [902, 252] width 18 height 18
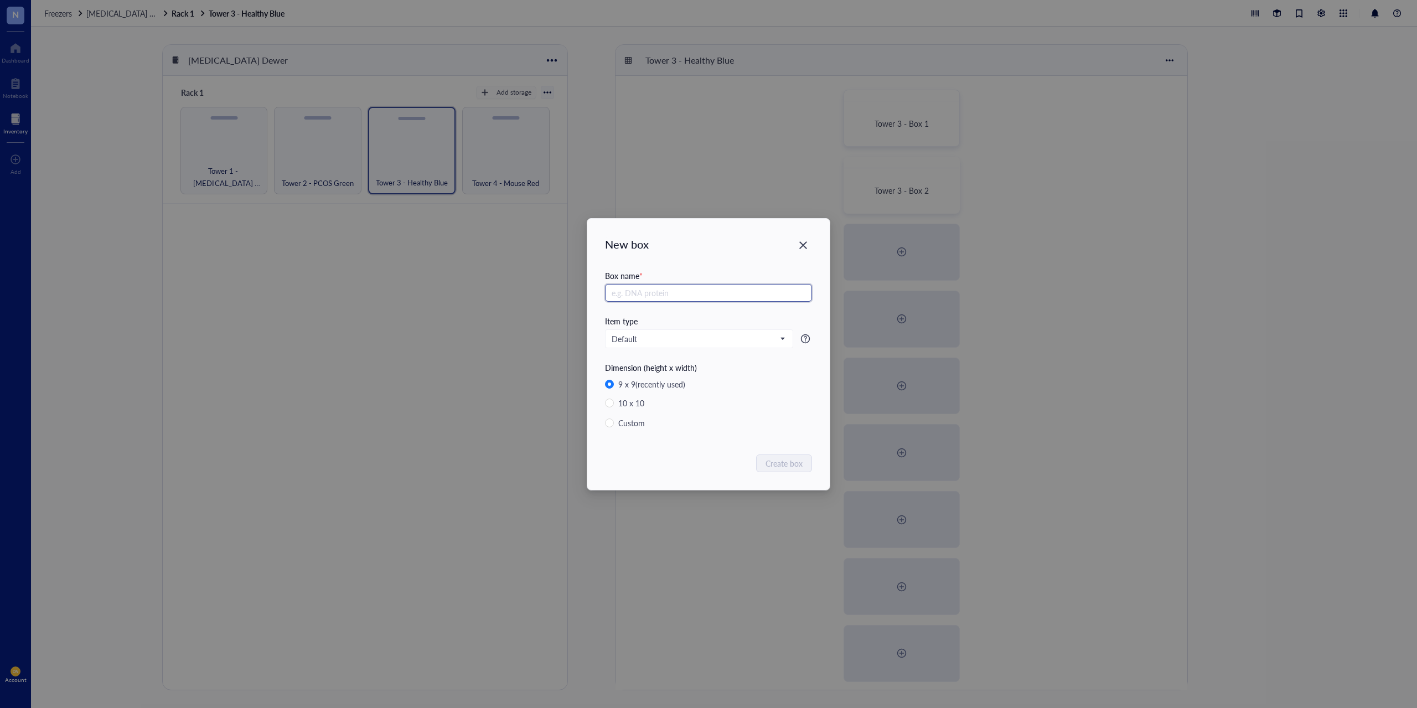
paste input "Tower 3 - Box"
type input "Tower 3 - Box 3"
click at [794, 463] on span "Create box" at bounding box center [784, 463] width 37 height 12
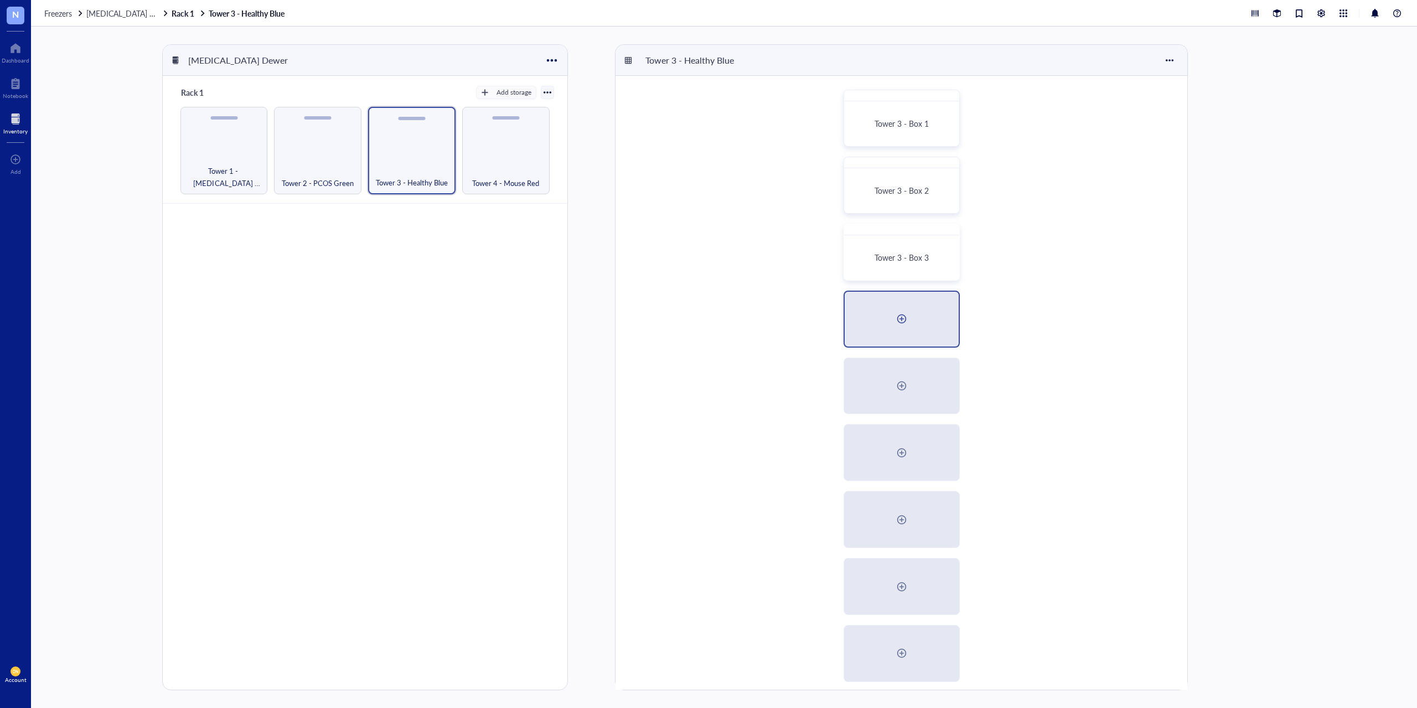
click at [901, 324] on div at bounding box center [902, 319] width 18 height 18
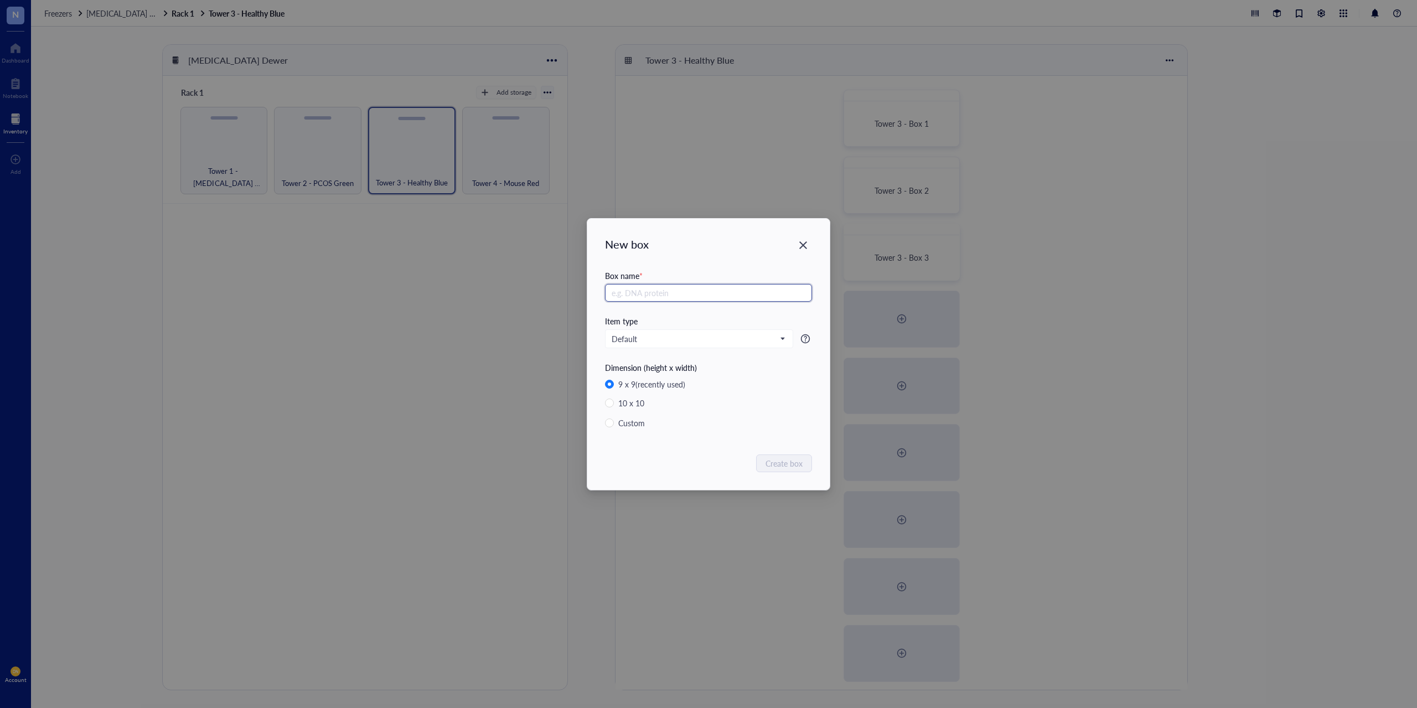
paste input "Tower 3 - Box"
type input "Tower 3 - Box 4"
click at [790, 461] on span "Create box" at bounding box center [784, 463] width 37 height 12
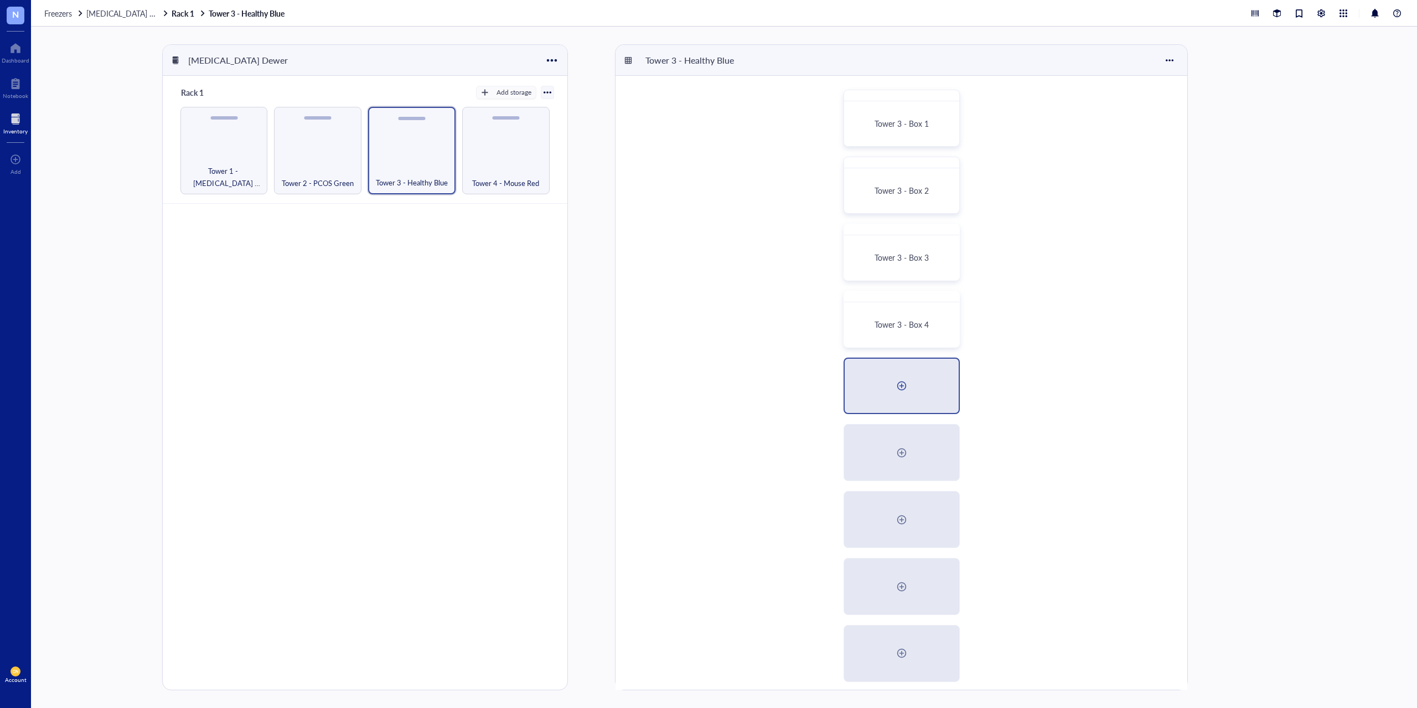
click at [910, 395] on div at bounding box center [902, 386] width 114 height 55
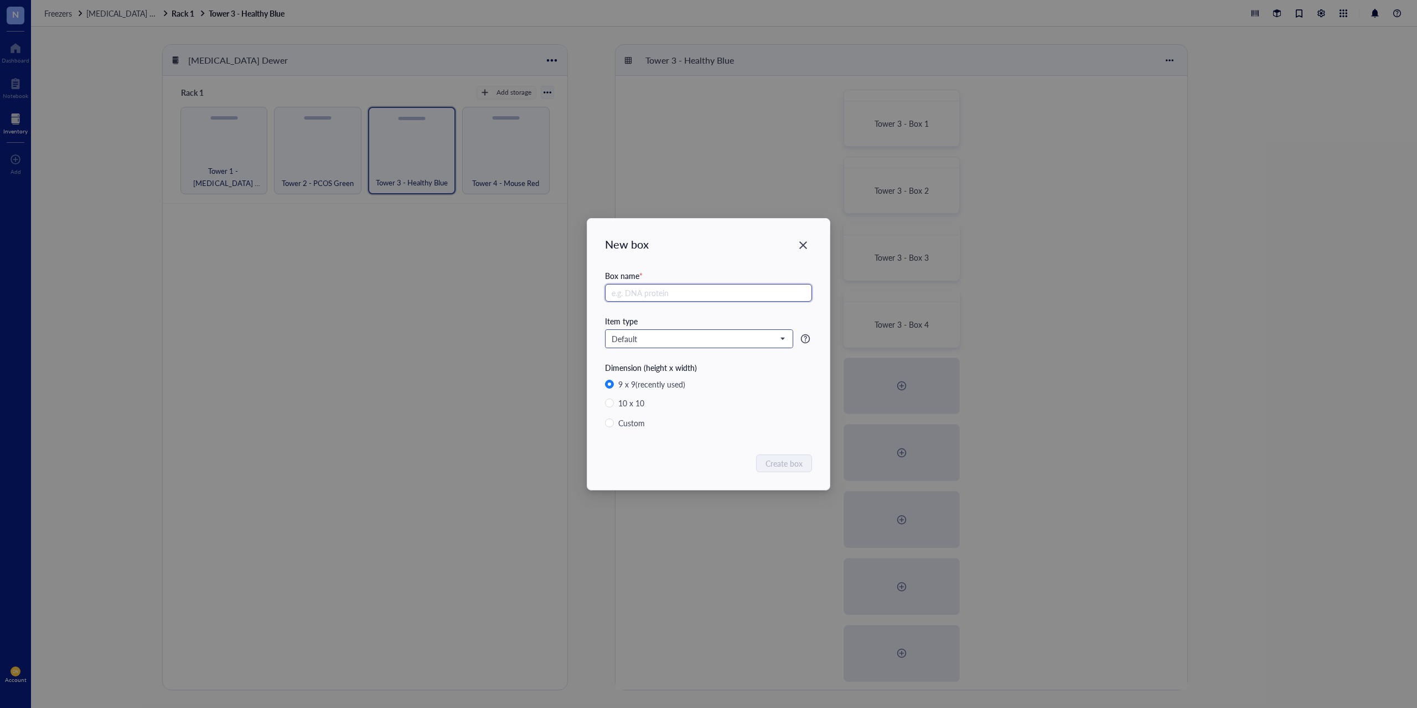
paste input "Tower 3 - Box"
type input "Tower 3 - Box 5"
click at [797, 465] on span "Create box" at bounding box center [784, 463] width 37 height 12
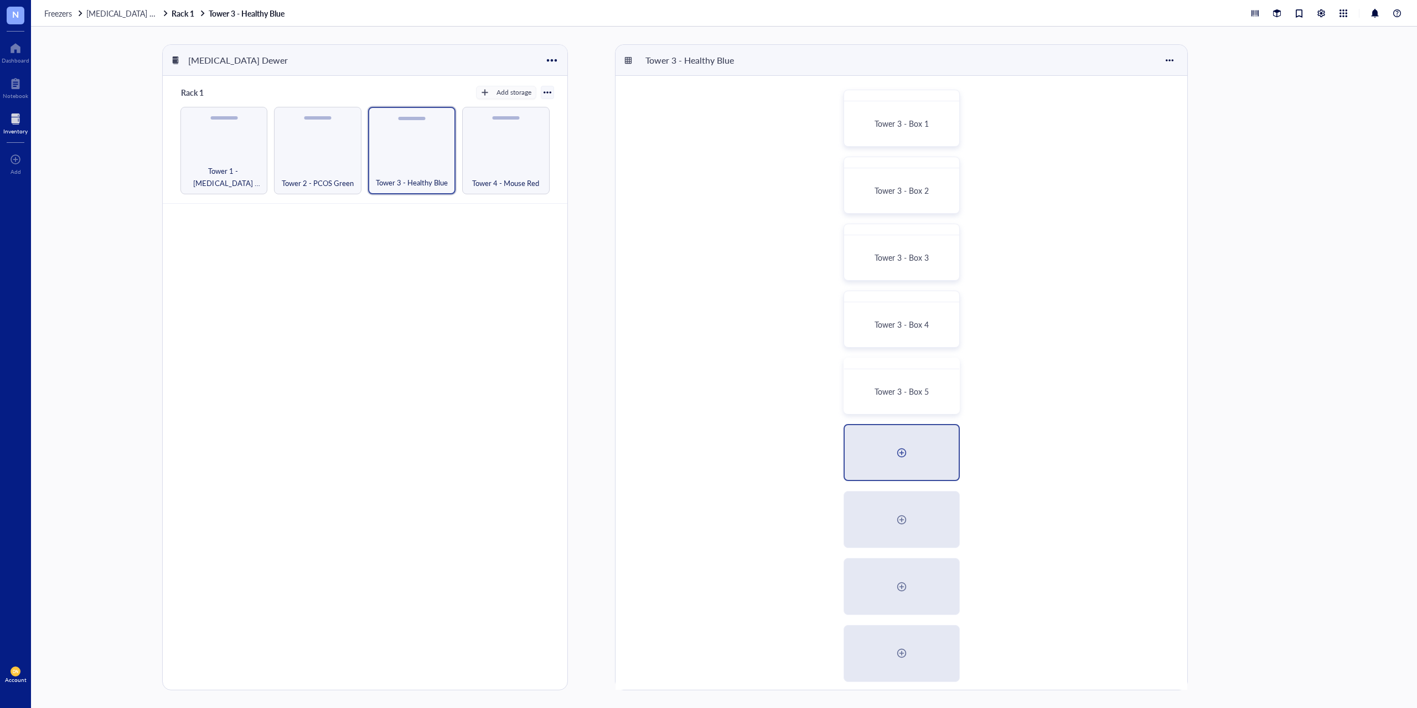
click at [897, 455] on div at bounding box center [902, 453] width 18 height 18
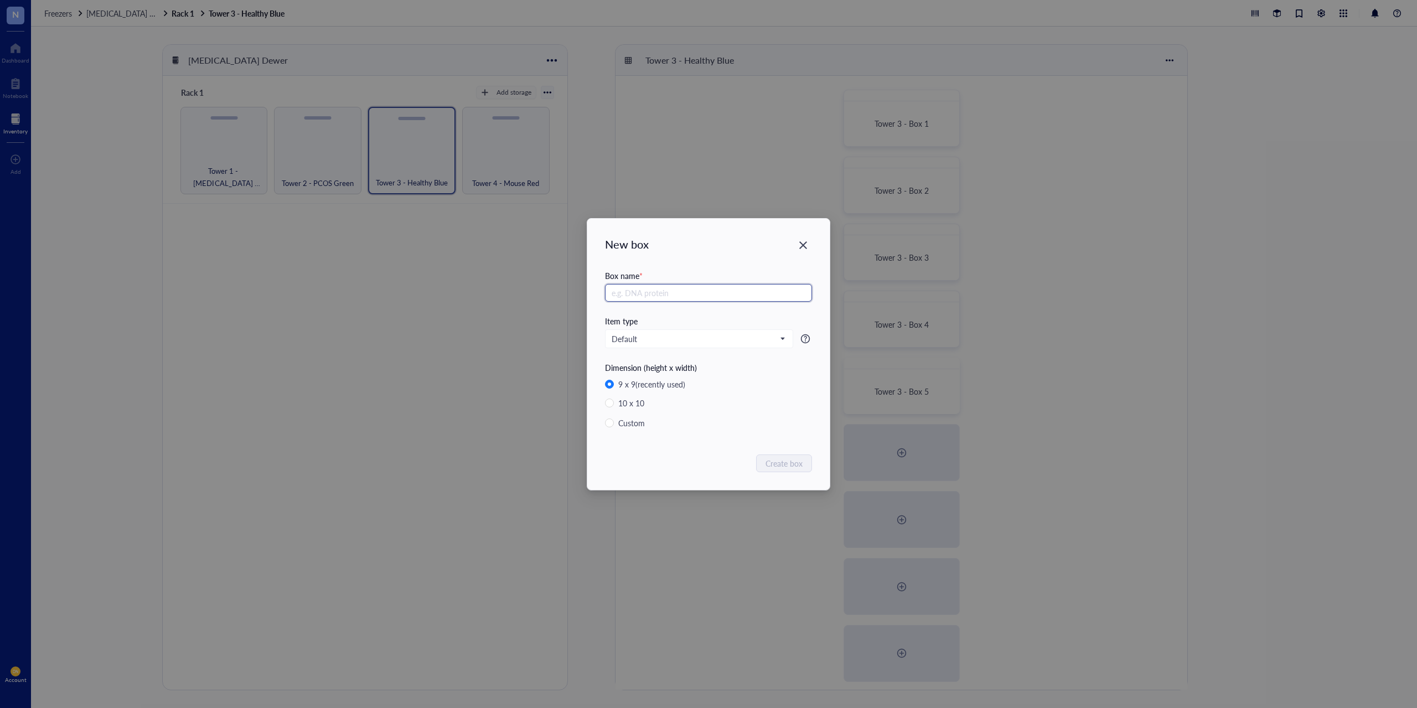
paste input "Tower 3 - Box"
type input "Tower 3 - Box 6"
click at [788, 460] on span "Create box" at bounding box center [784, 463] width 37 height 12
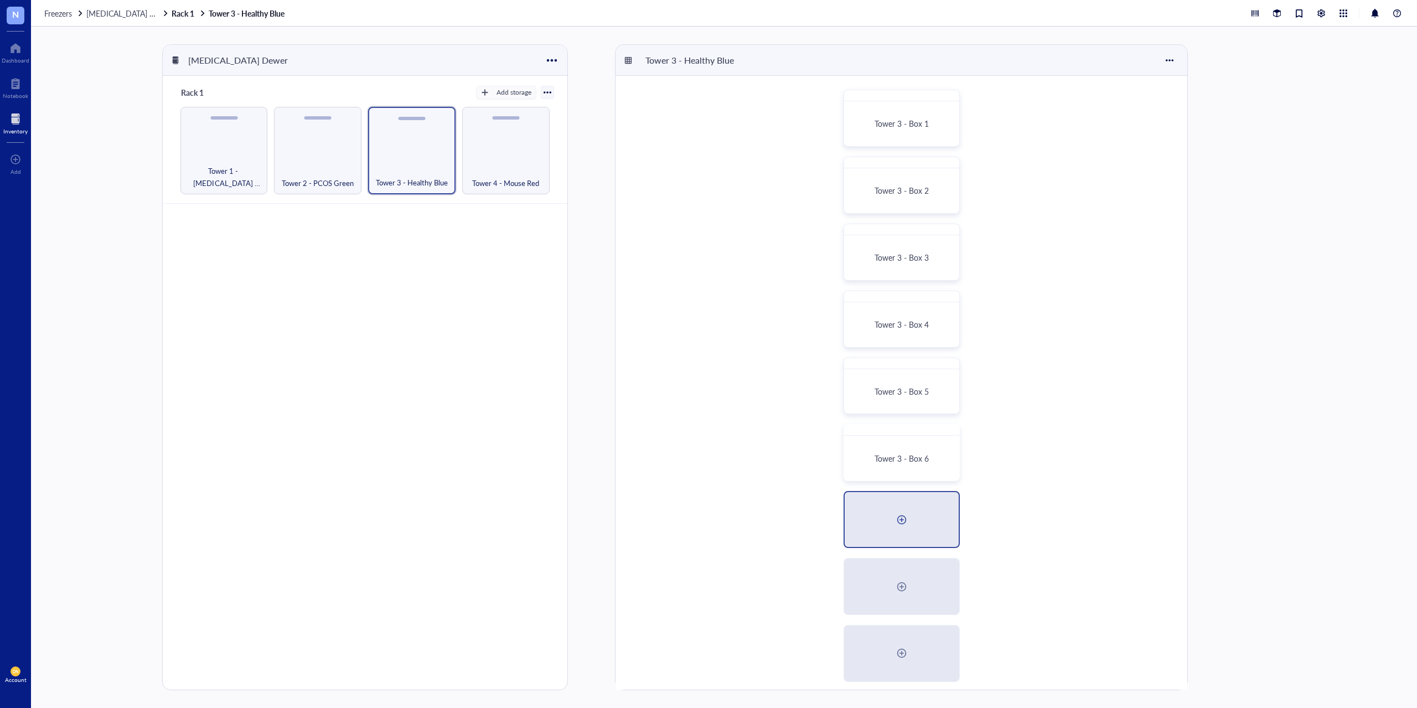
click at [893, 525] on div at bounding box center [902, 519] width 114 height 55
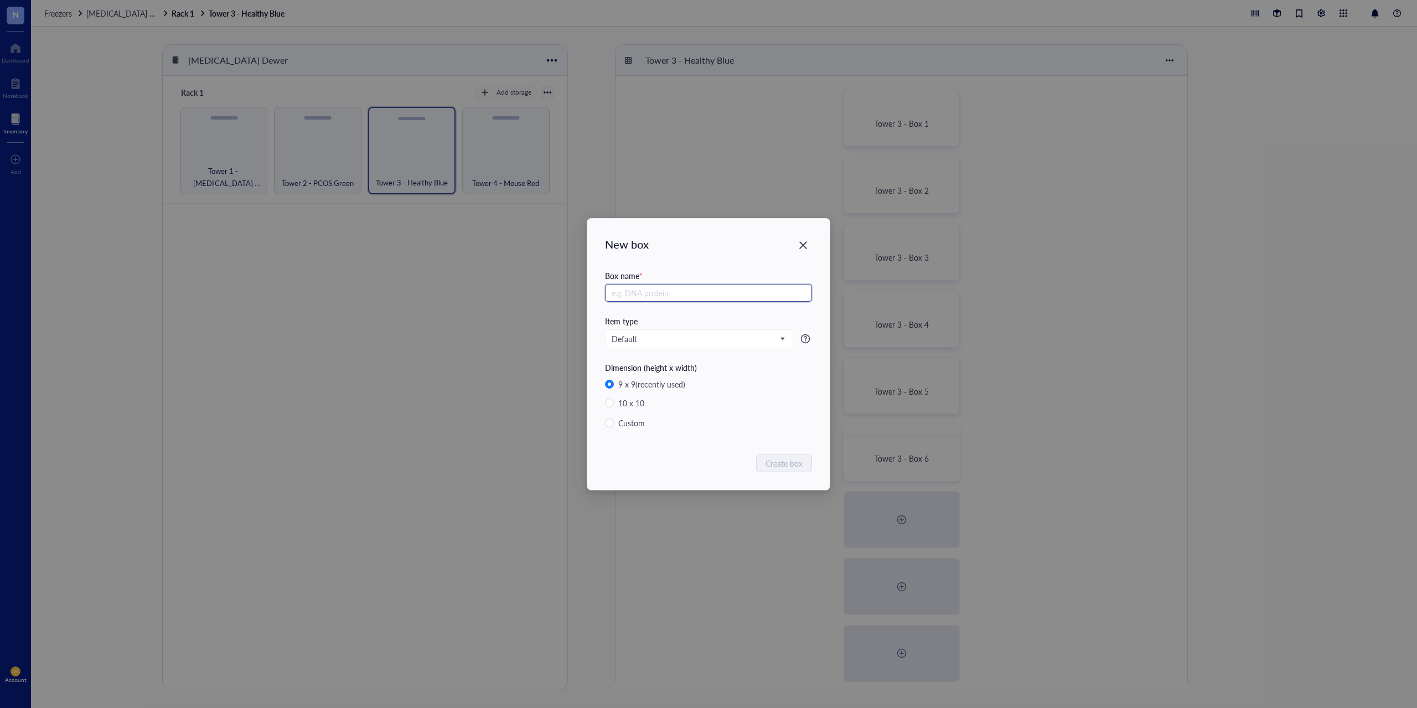
paste input "Tower 3 - Box"
type input "Tower 3 - Box 7"
click at [800, 459] on span "Create box" at bounding box center [784, 463] width 37 height 12
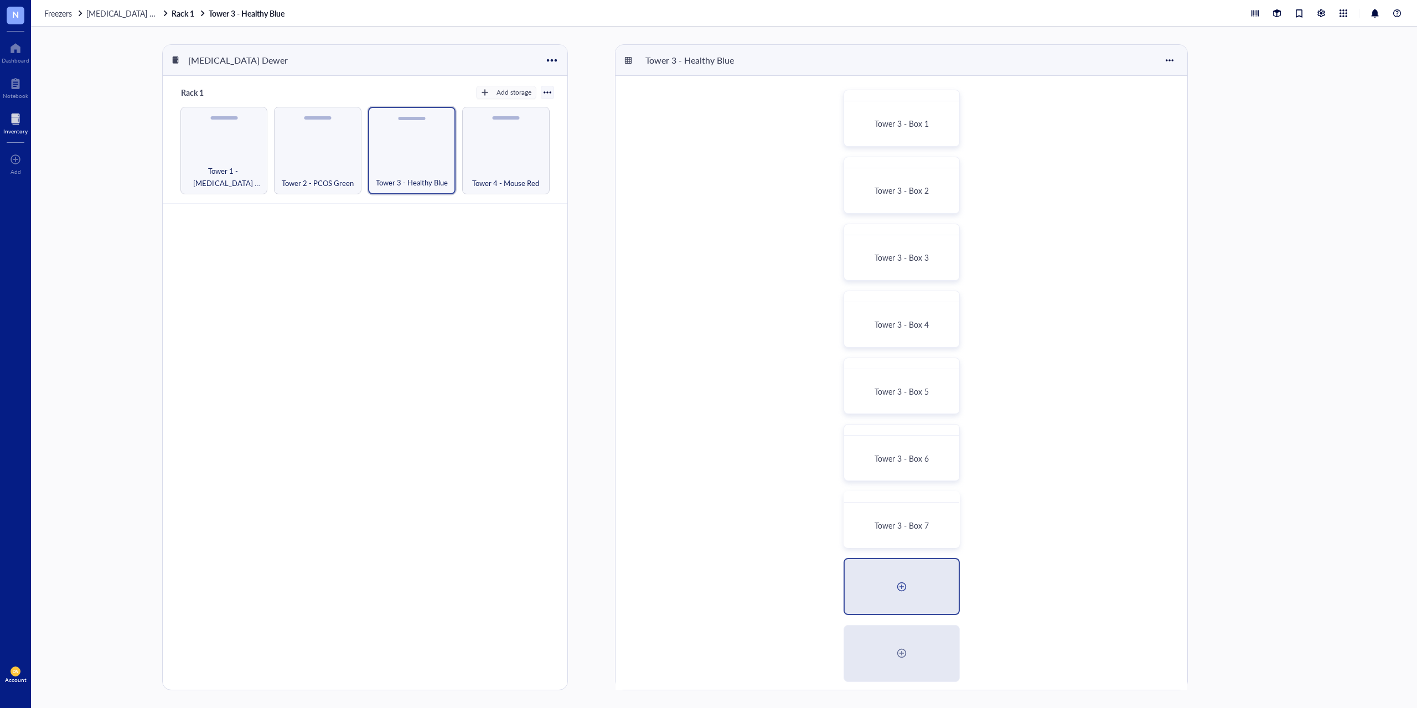
click at [912, 591] on div at bounding box center [902, 586] width 114 height 55
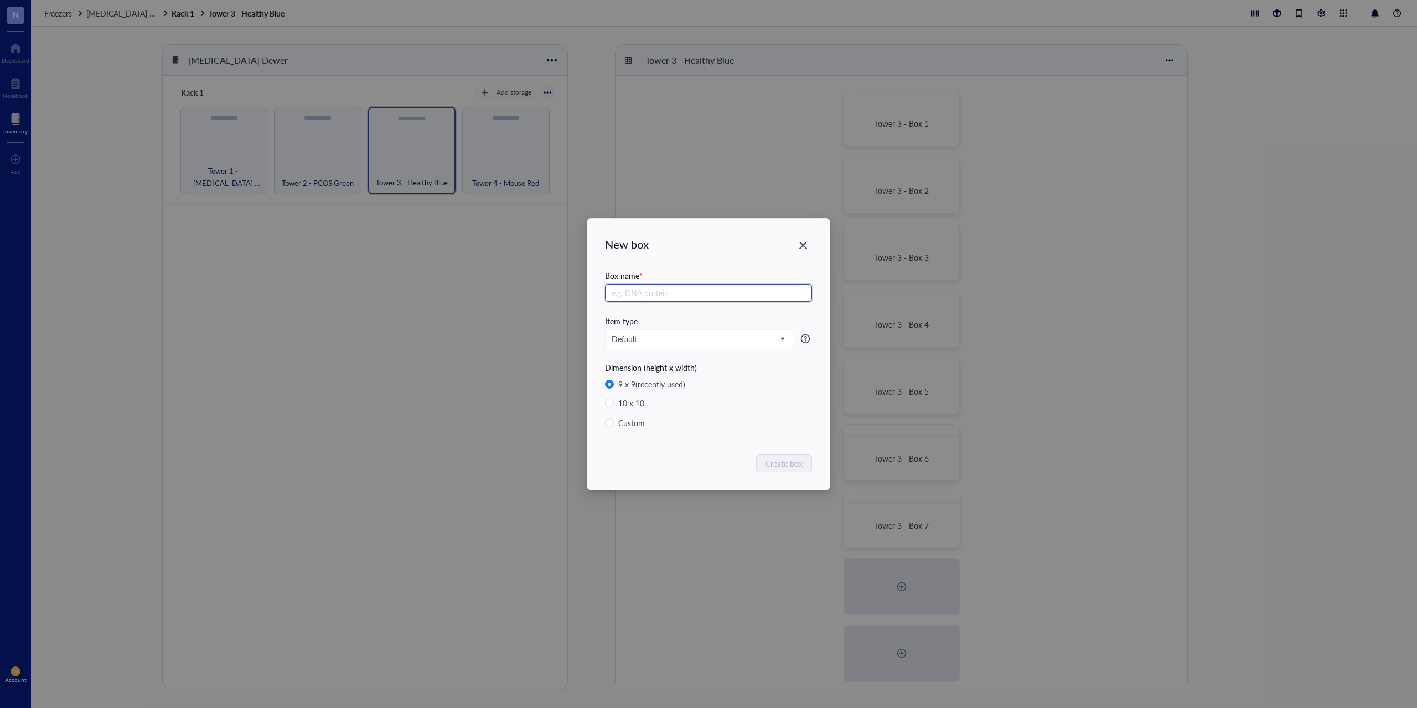
paste input "Tower 3 - Box"
type input "Tower 3 - Box 8"
click at [786, 466] on span "Create box" at bounding box center [784, 463] width 37 height 12
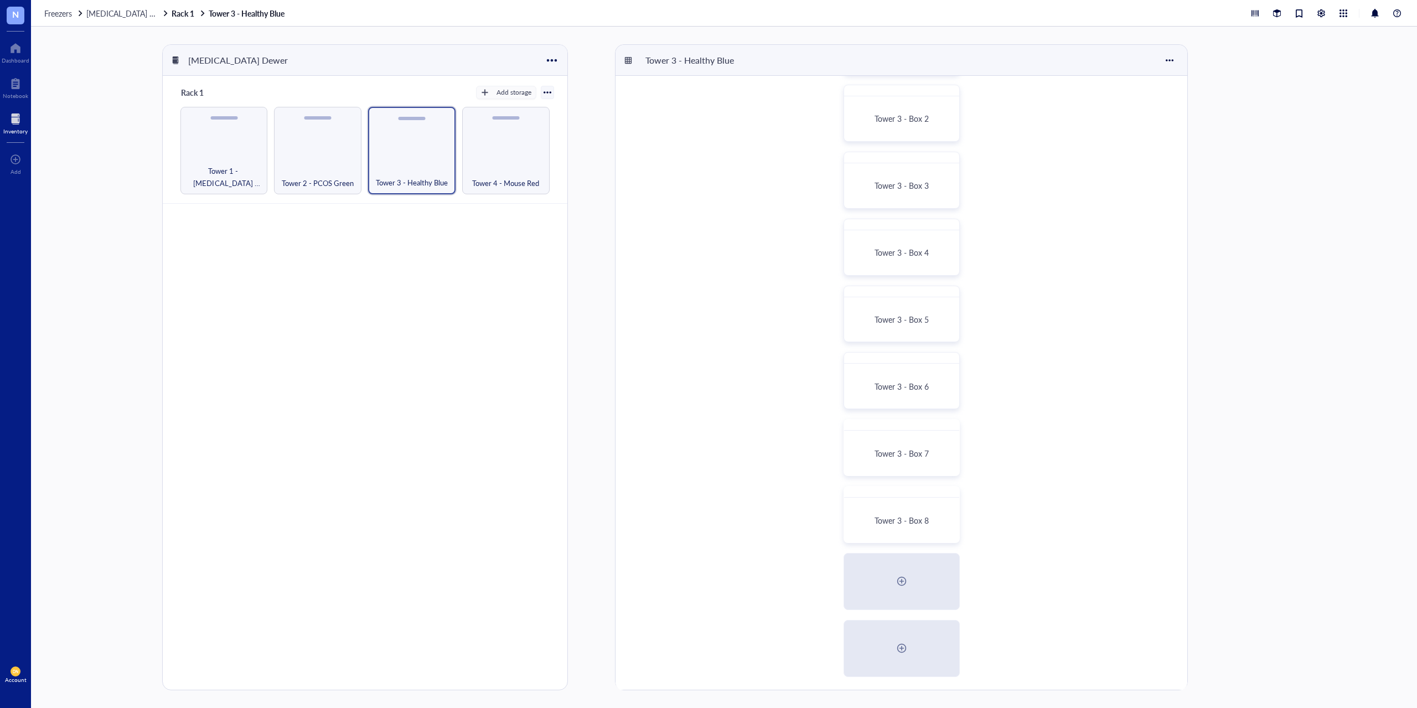
scroll to position [73, 0]
click at [894, 578] on div at bounding box center [902, 580] width 18 height 18
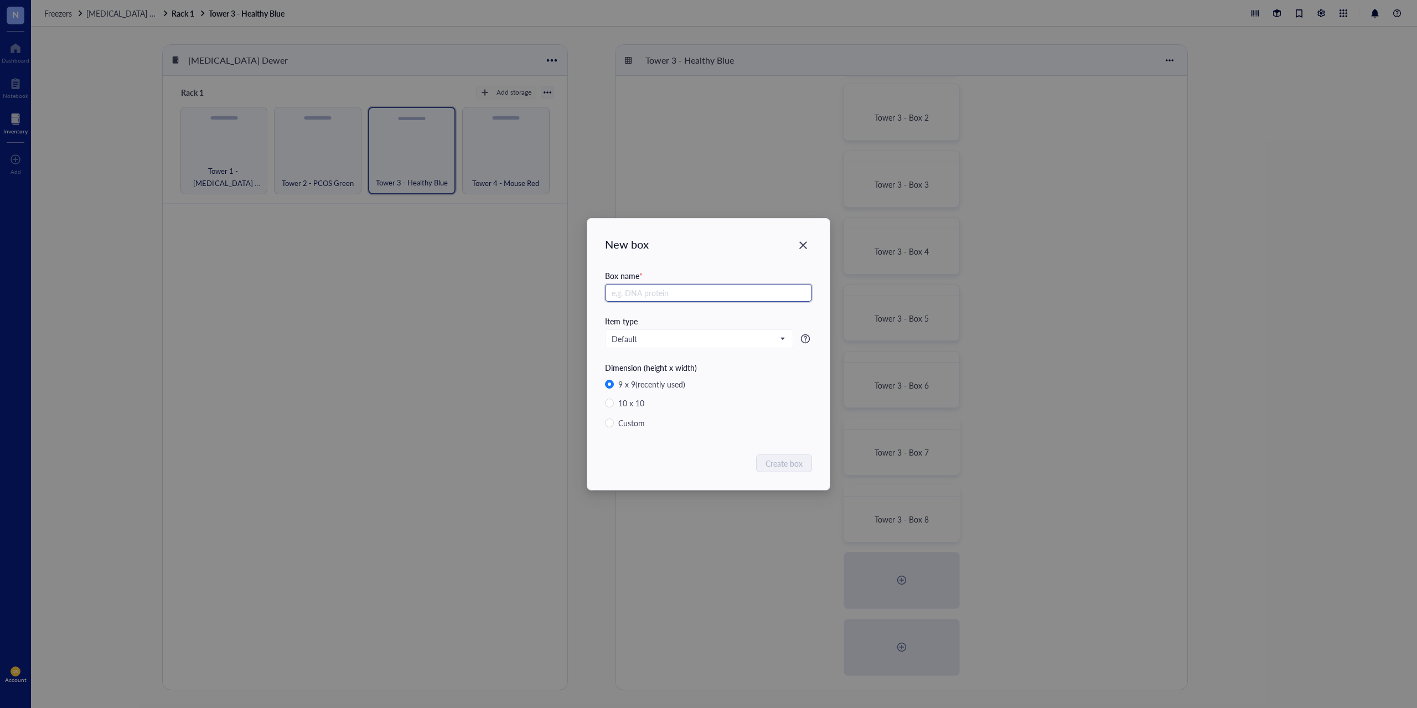
paste input "Tower 3 - Box"
type input "Tower 3 - Box 9"
click at [797, 467] on span "Create box" at bounding box center [784, 463] width 37 height 12
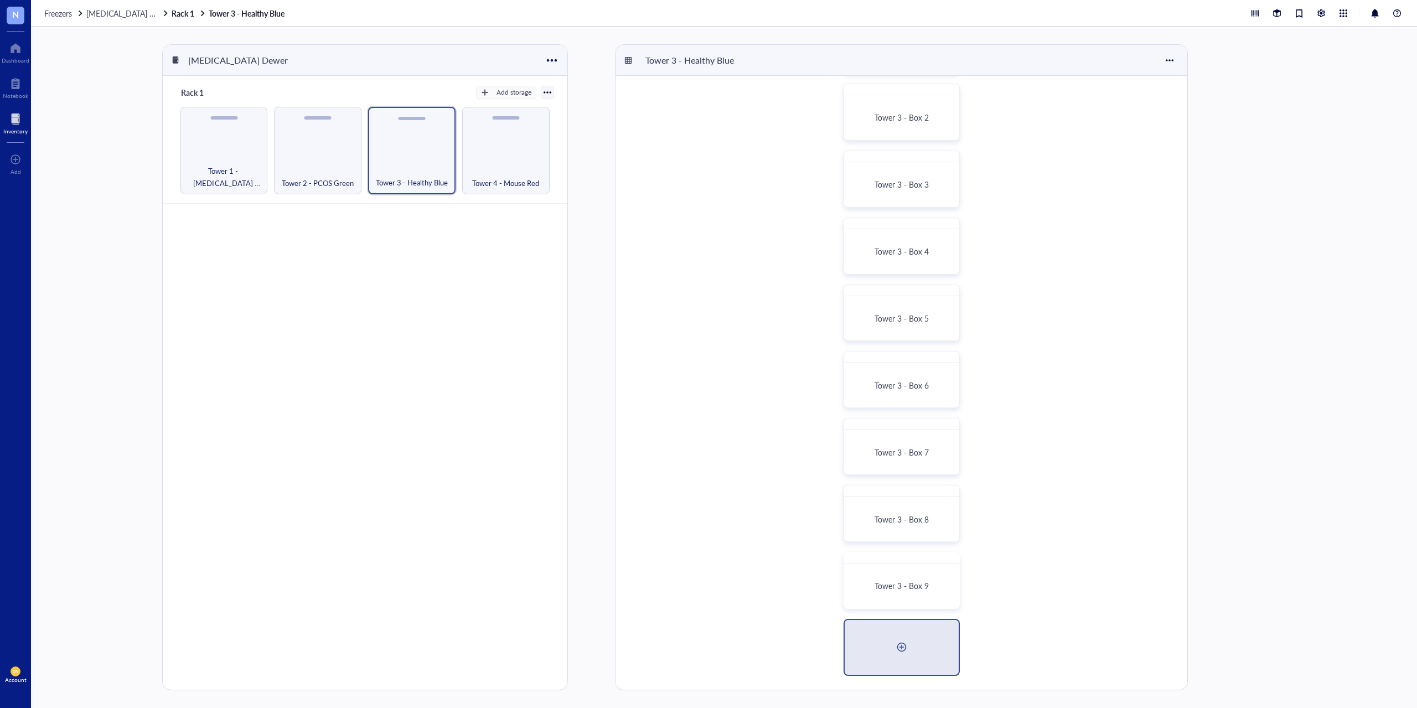
click at [916, 649] on div at bounding box center [902, 647] width 114 height 55
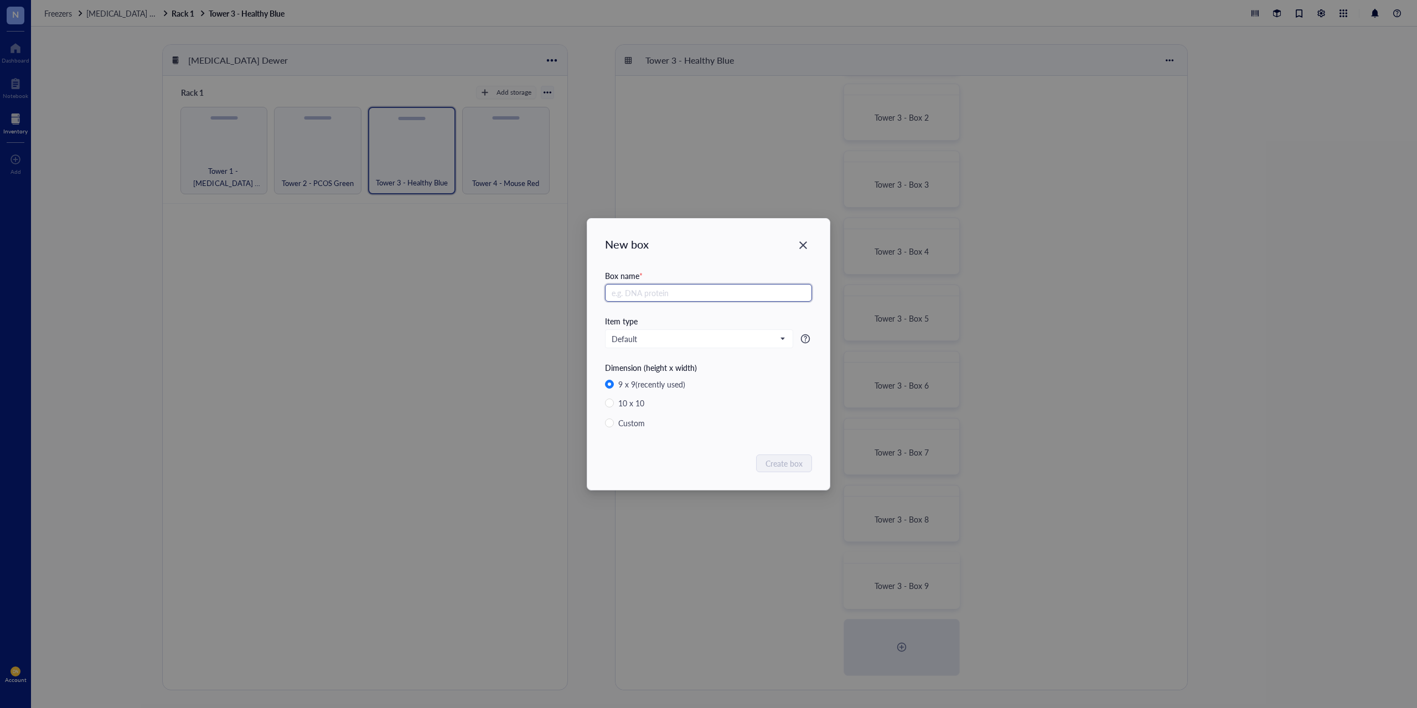
paste input "Tower 3 - Box"
type input "Tower 3 - Box 10"
click at [768, 463] on span "Create box" at bounding box center [784, 463] width 37 height 12
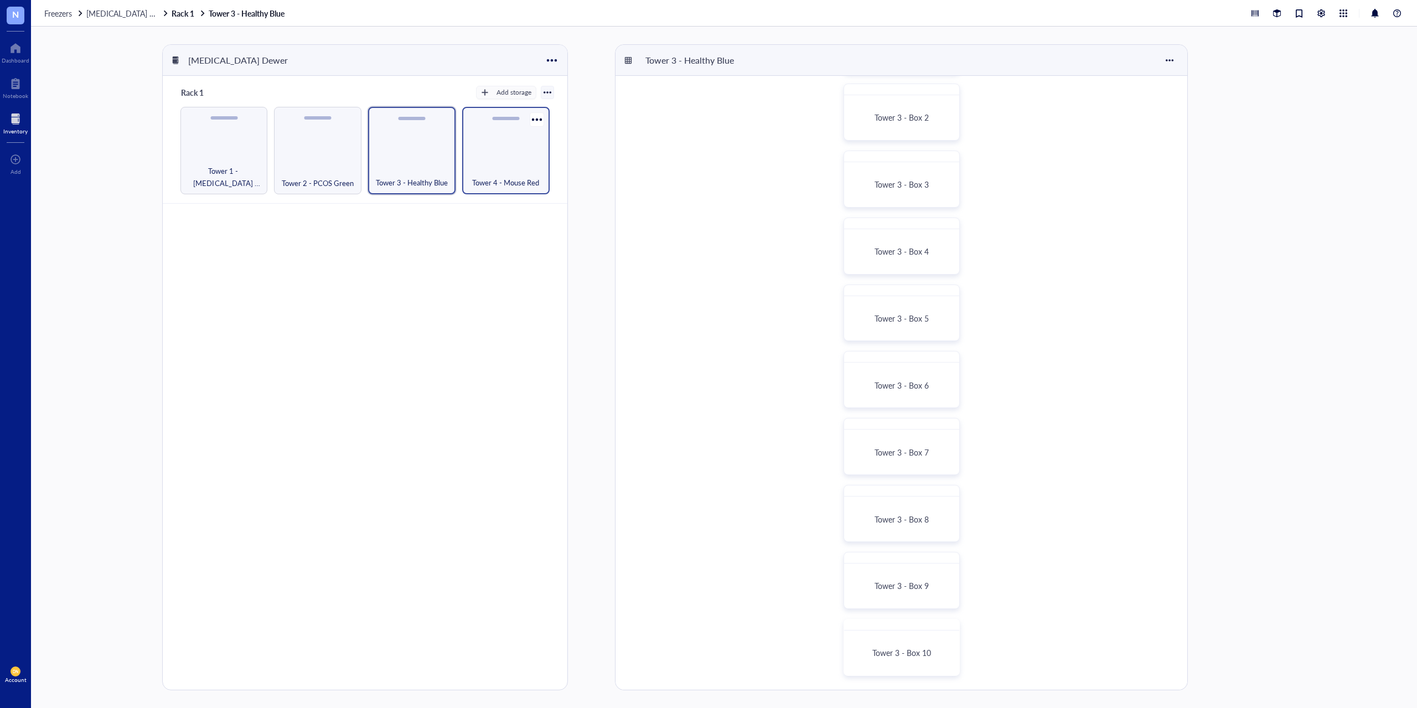
click at [496, 147] on div "Tower 4 - Mouse Red" at bounding box center [505, 150] width 87 height 87
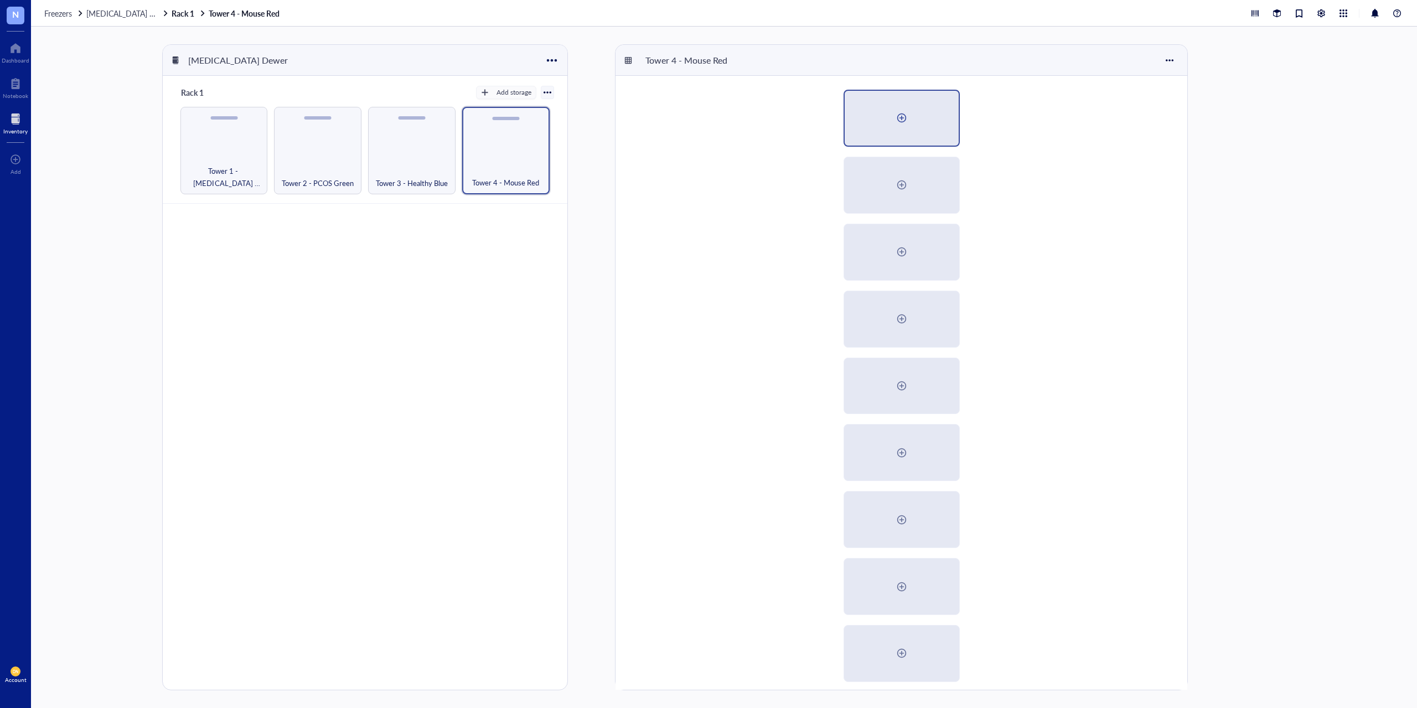
click at [910, 120] on div at bounding box center [902, 118] width 18 height 18
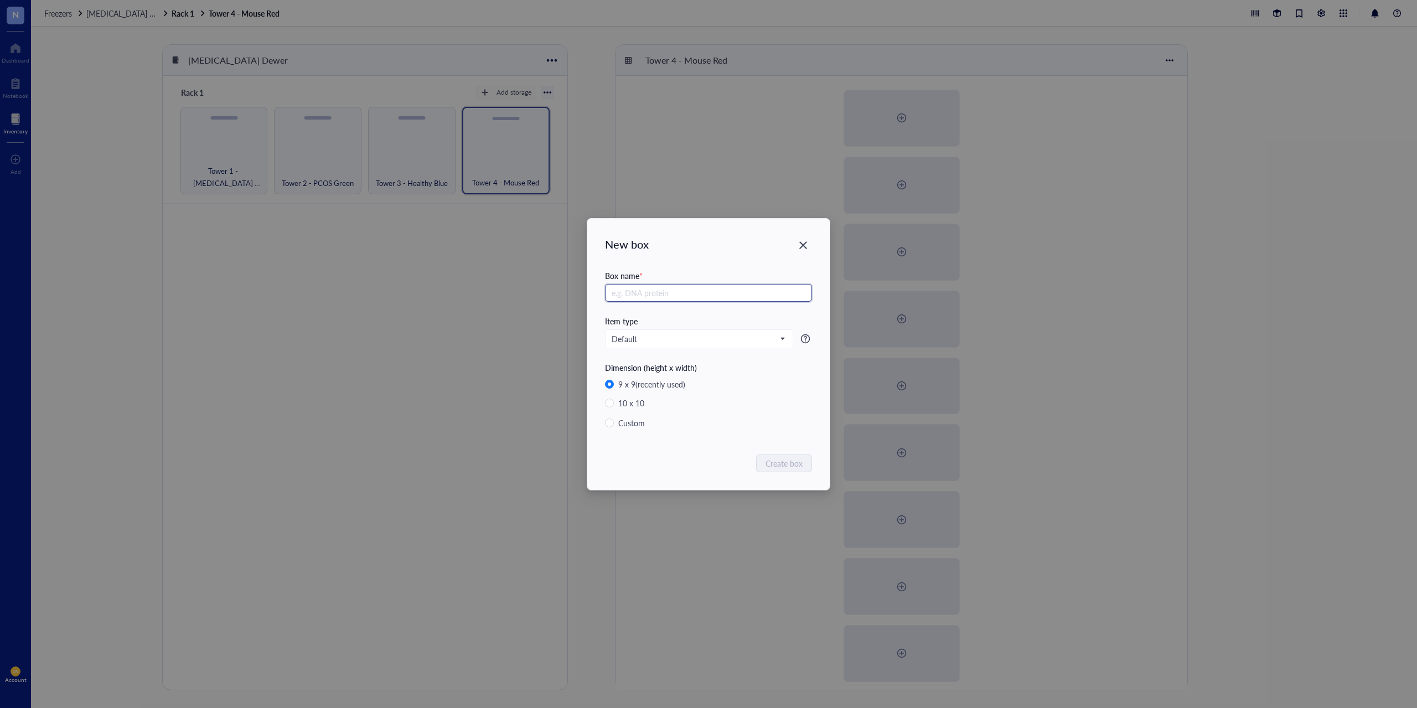
paste input "Tower 3 - Box"
click at [637, 297] on input "Tower 3 - Box" at bounding box center [708, 293] width 207 height 18
type input "Tower 4 - Box"
drag, startPoint x: 669, startPoint y: 295, endPoint x: 553, endPoint y: 296, distance: 115.7
click at [553, 296] on div "New box Box name * Tower 4 - Box Item type Default Dimension (height x width) 9…" at bounding box center [708, 354] width 1417 height 708
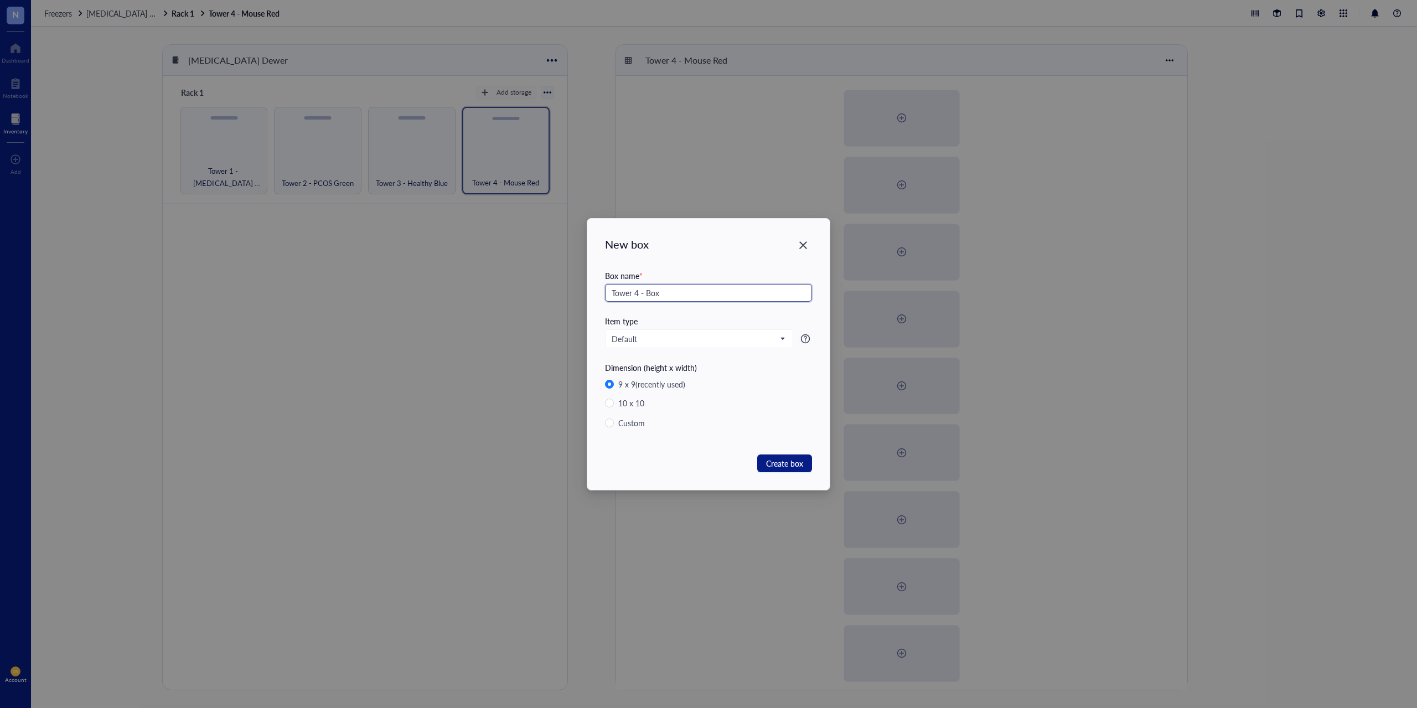
click at [669, 291] on input "Tower 4 - Box" at bounding box center [708, 293] width 207 height 18
type input "1"
paste input "Tower 4 - Box"
type input "Tower 4 - Box 1"
click at [784, 464] on span "Create box" at bounding box center [784, 463] width 37 height 12
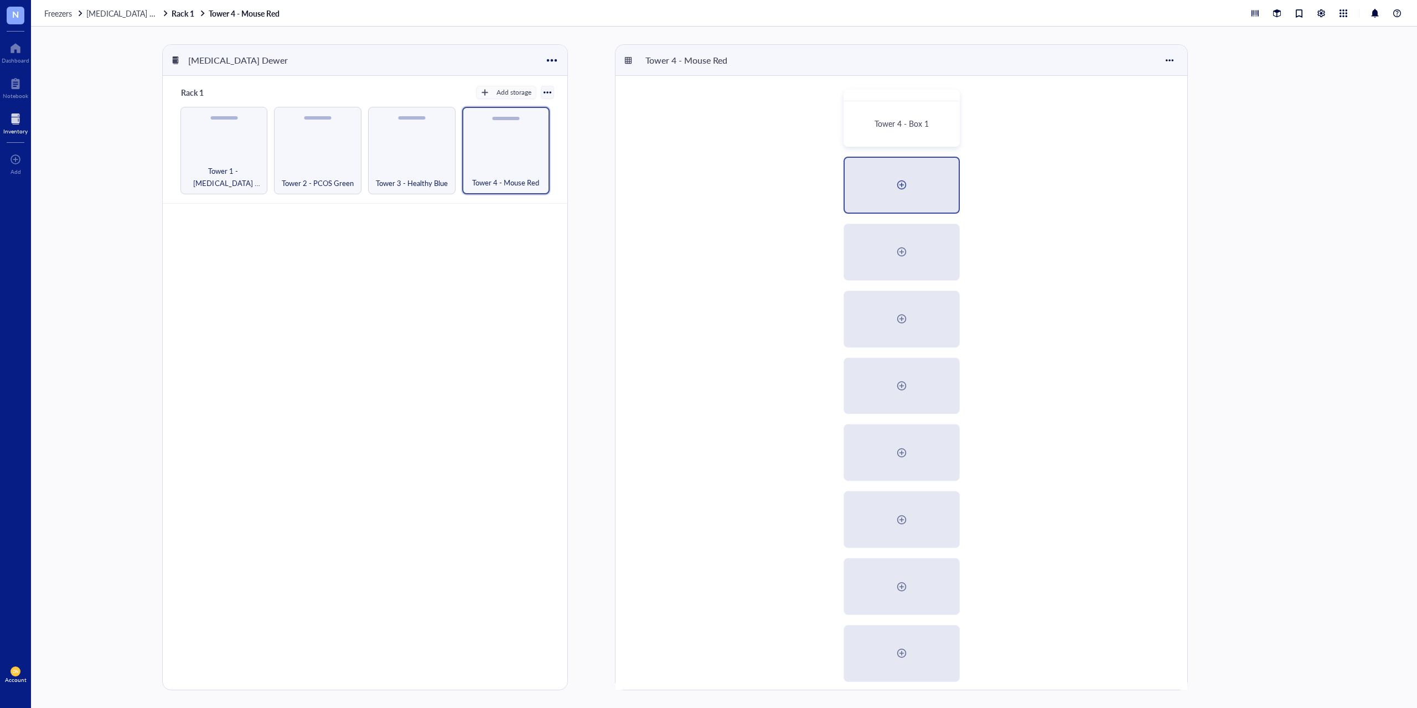
click at [907, 188] on div at bounding box center [902, 185] width 18 height 18
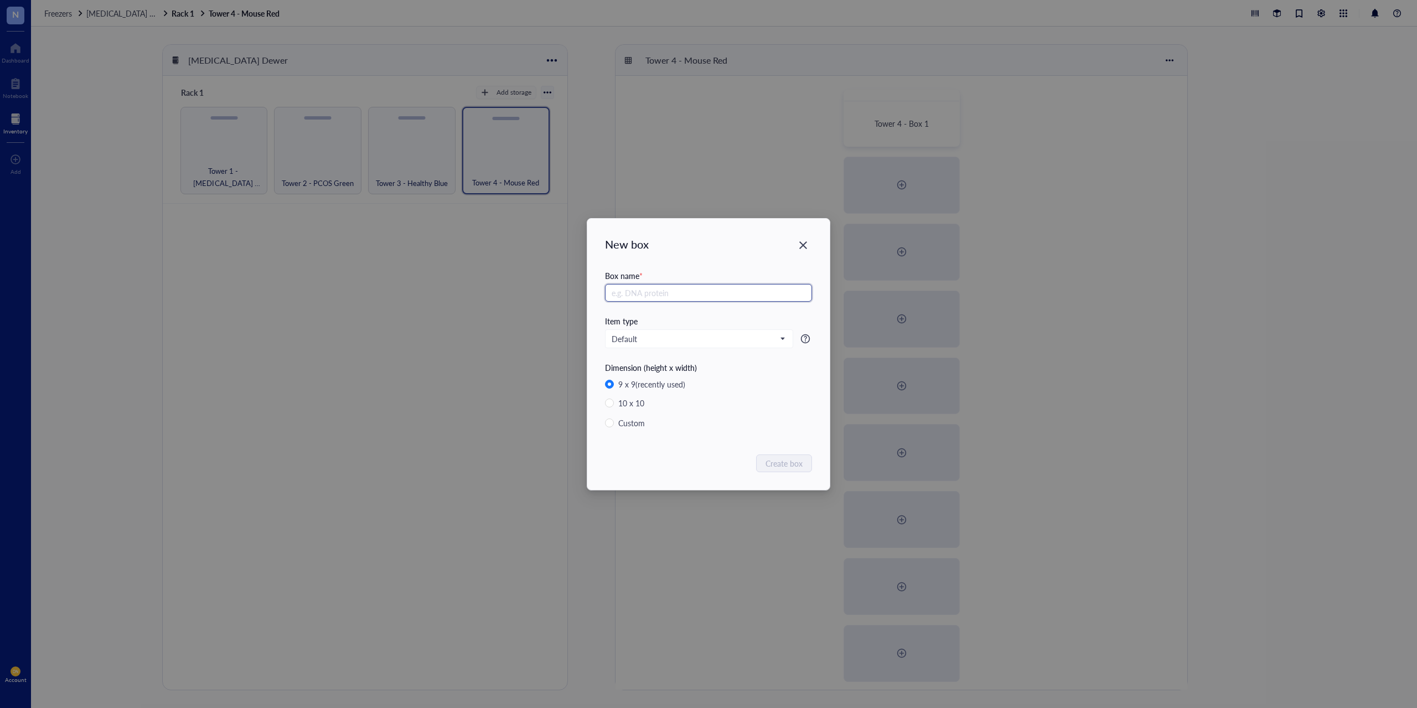
paste input "Tower 4 - Box"
type input "Tower 4 - Box 2"
click at [791, 459] on span "Create box" at bounding box center [784, 463] width 37 height 12
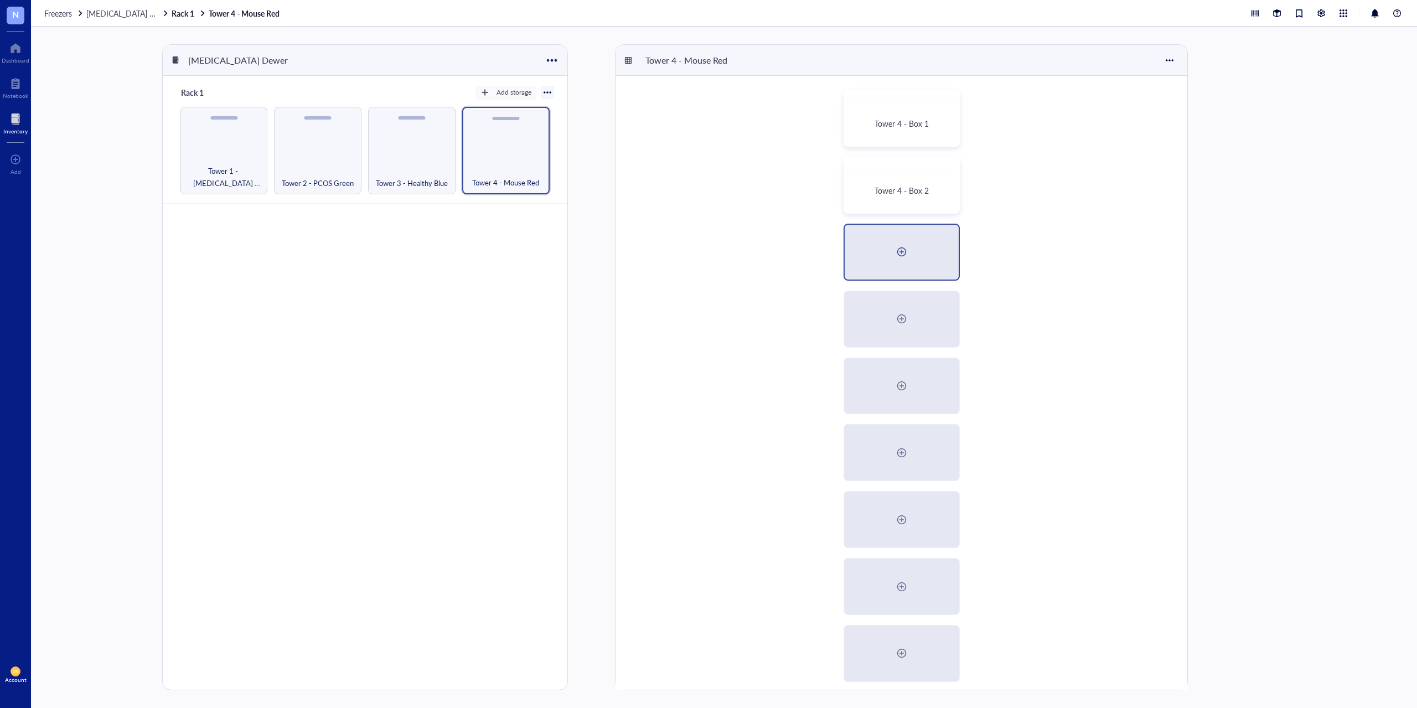
click at [896, 256] on div at bounding box center [902, 252] width 18 height 18
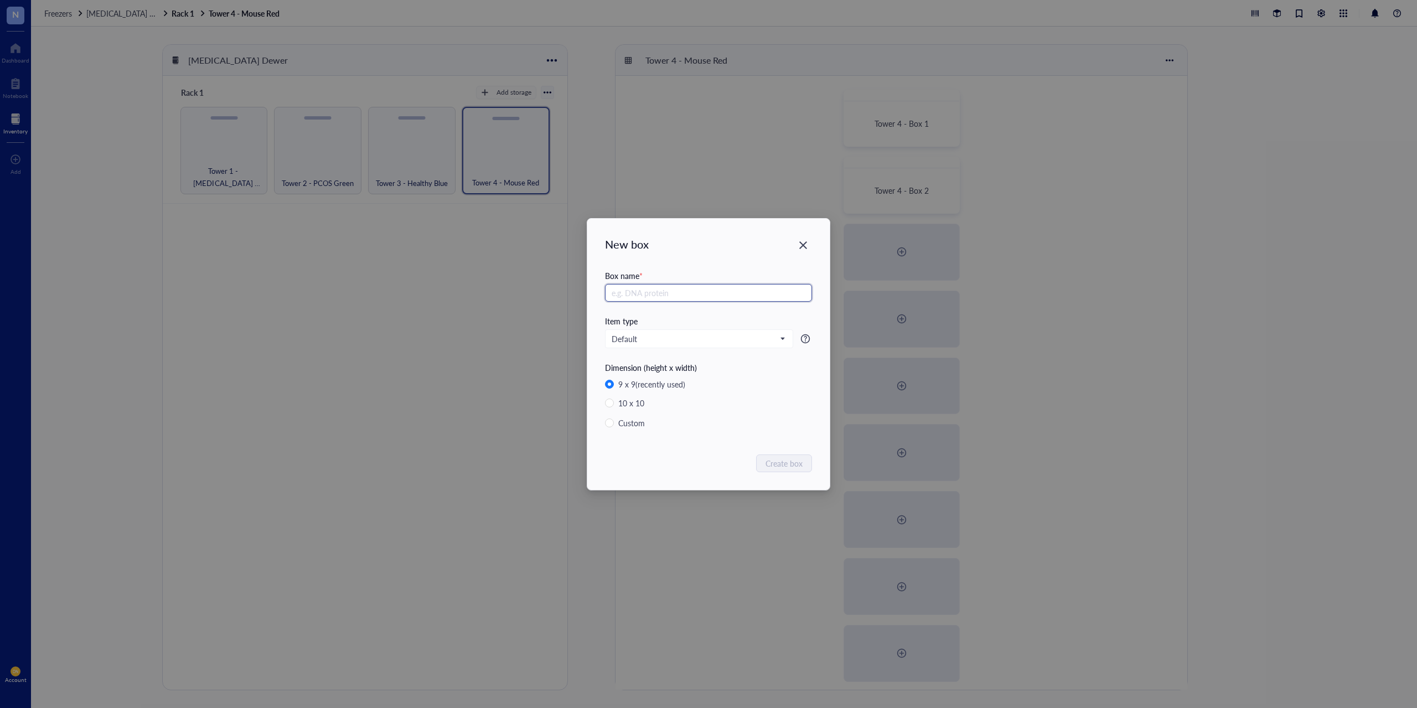
paste input "Tower 4 - Box"
type input "Tower 4 - Box 3"
click at [788, 465] on span "Create box" at bounding box center [784, 463] width 37 height 12
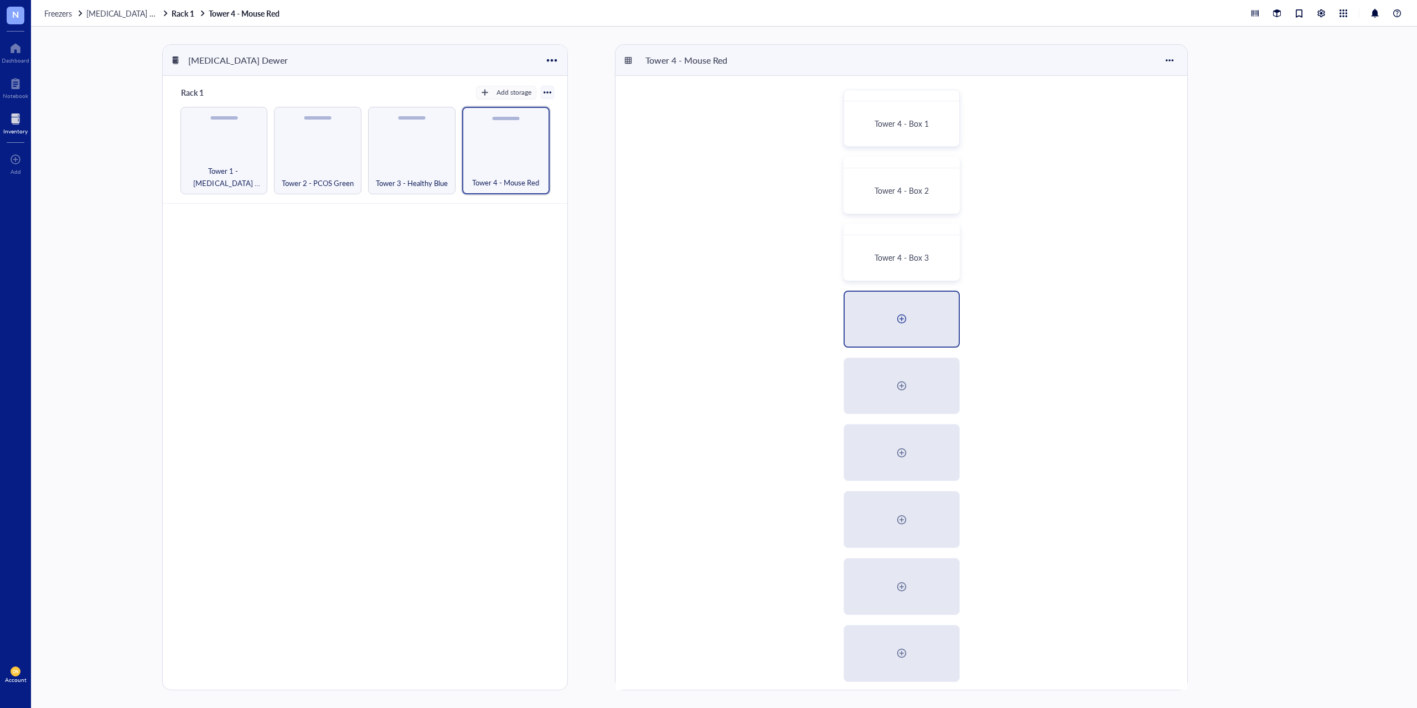
click at [906, 319] on div at bounding box center [902, 319] width 18 height 18
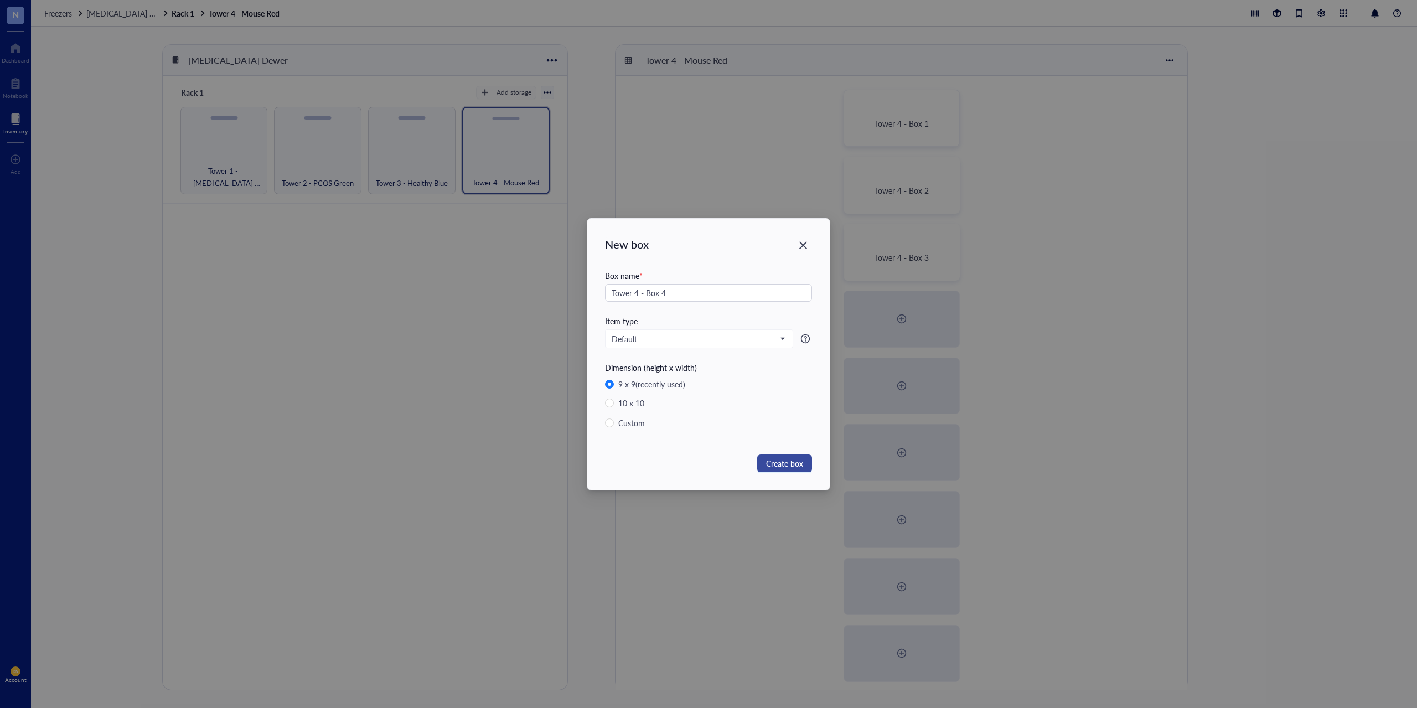
type input "Tower 4 - Box 4"
click at [788, 458] on span "Create box" at bounding box center [784, 463] width 37 height 12
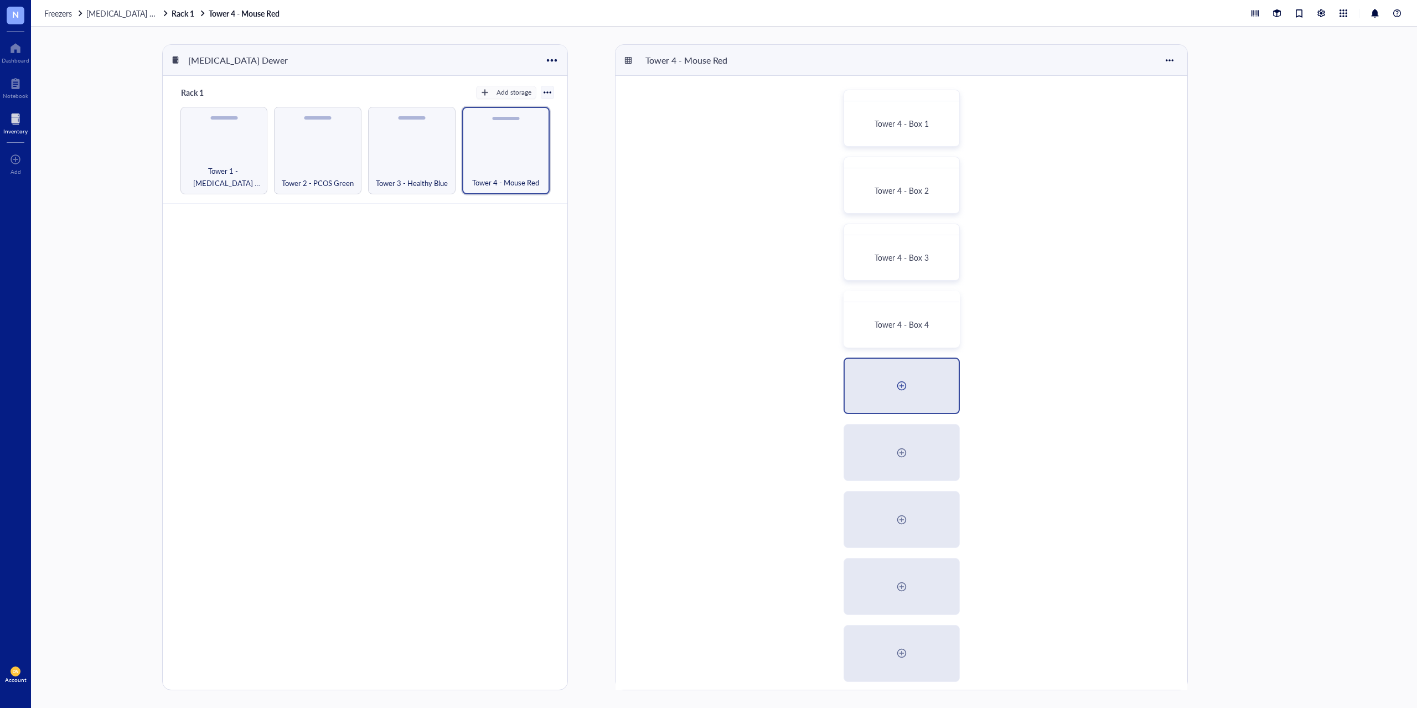
click at [902, 391] on div at bounding box center [902, 386] width 18 height 18
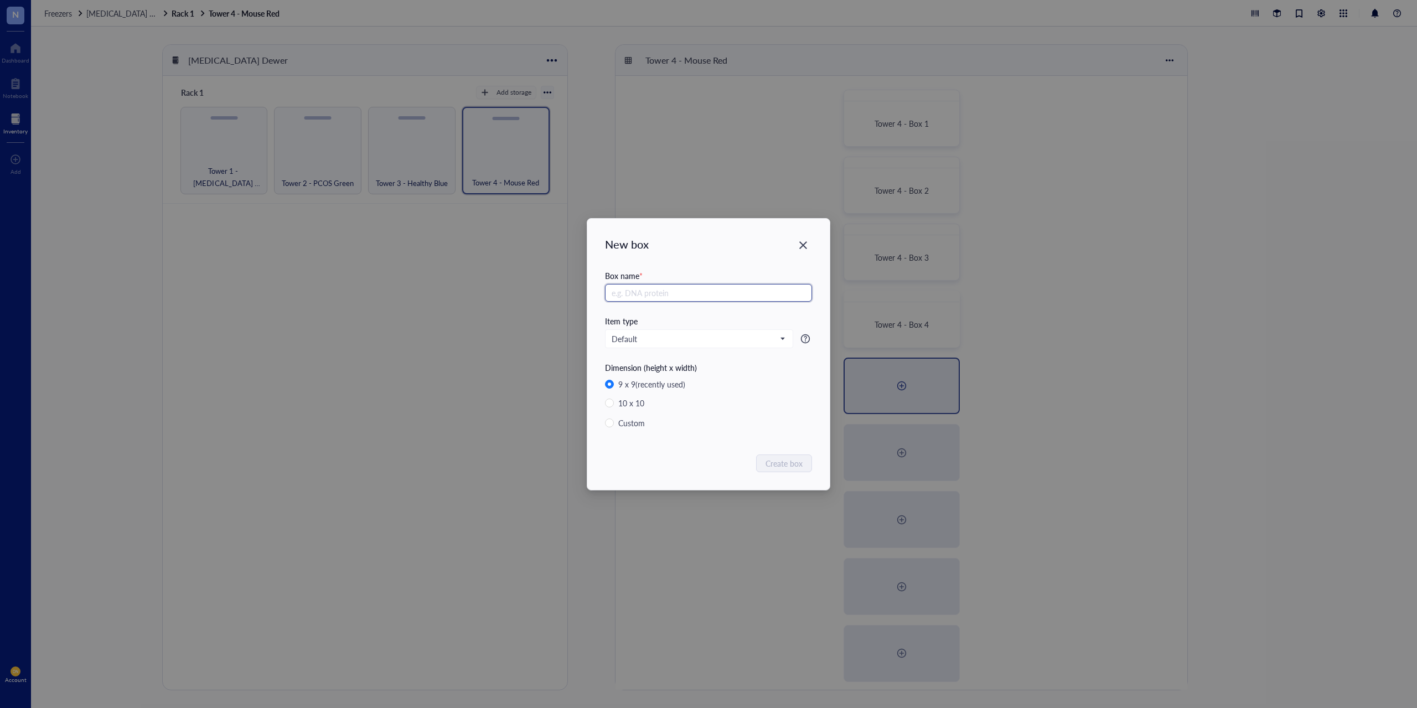
paste input "Tower 4 - Box"
type input "Tower 4 - Box 5"
drag, startPoint x: 791, startPoint y: 464, endPoint x: 799, endPoint y: 461, distance: 8.2
click at [791, 464] on span "Create box" at bounding box center [784, 463] width 37 height 12
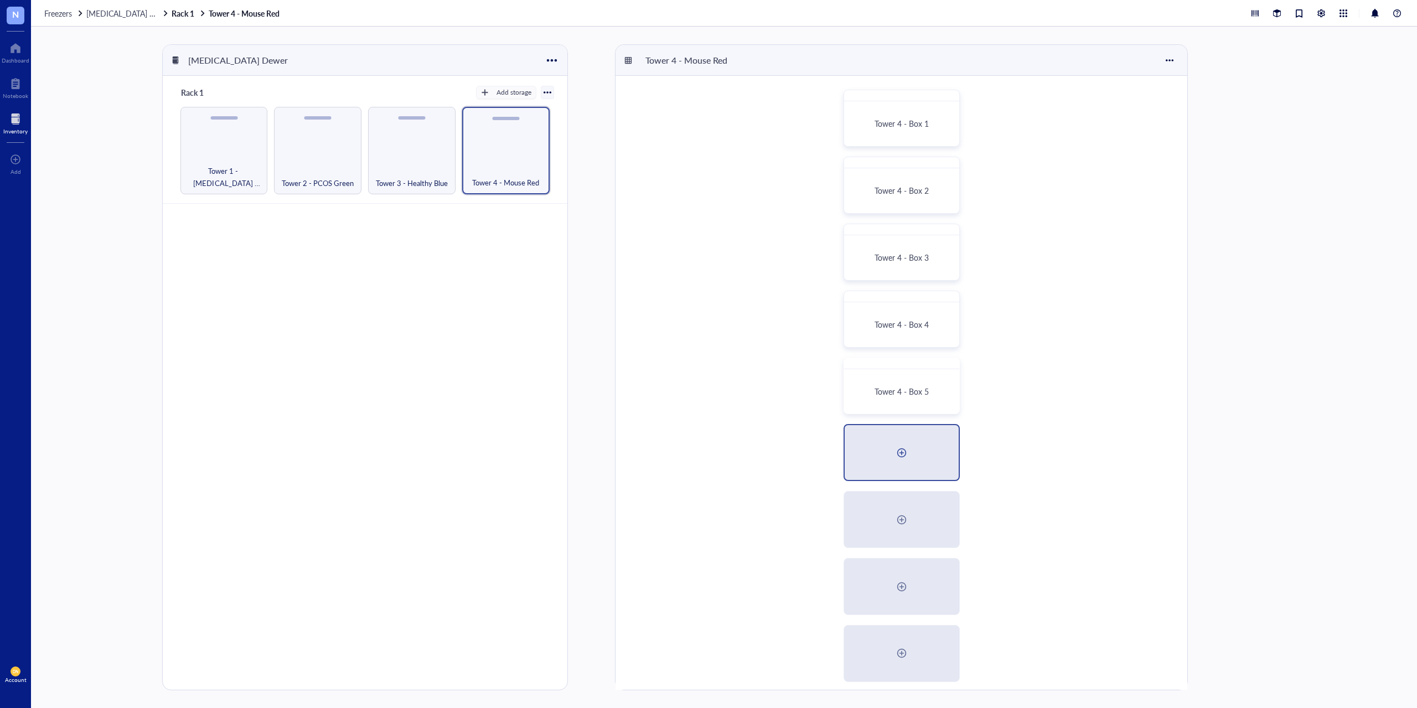
click at [893, 460] on div at bounding box center [902, 453] width 18 height 18
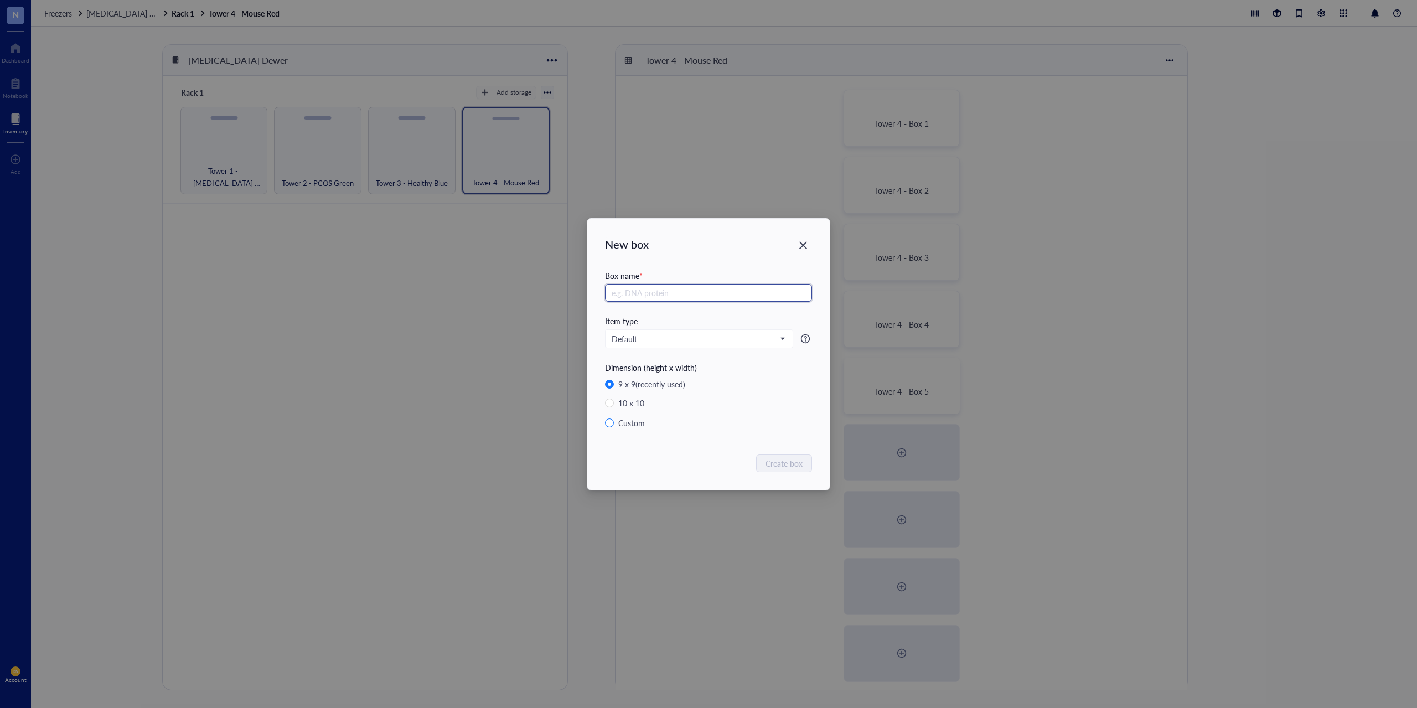
paste input "Tower 4 - Box"
type input "Tower 4 - Box 6"
click at [788, 463] on span "Create box" at bounding box center [784, 463] width 37 height 12
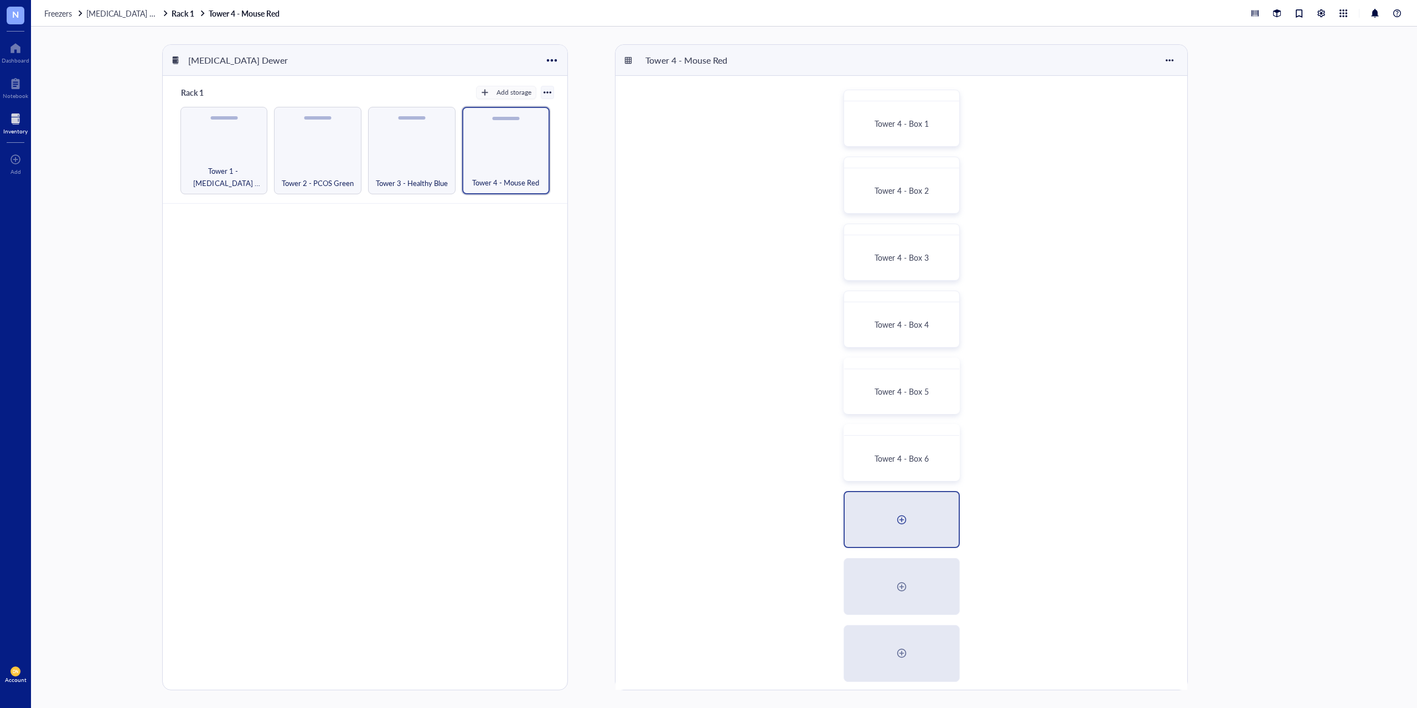
click at [899, 527] on div at bounding box center [902, 520] width 18 height 18
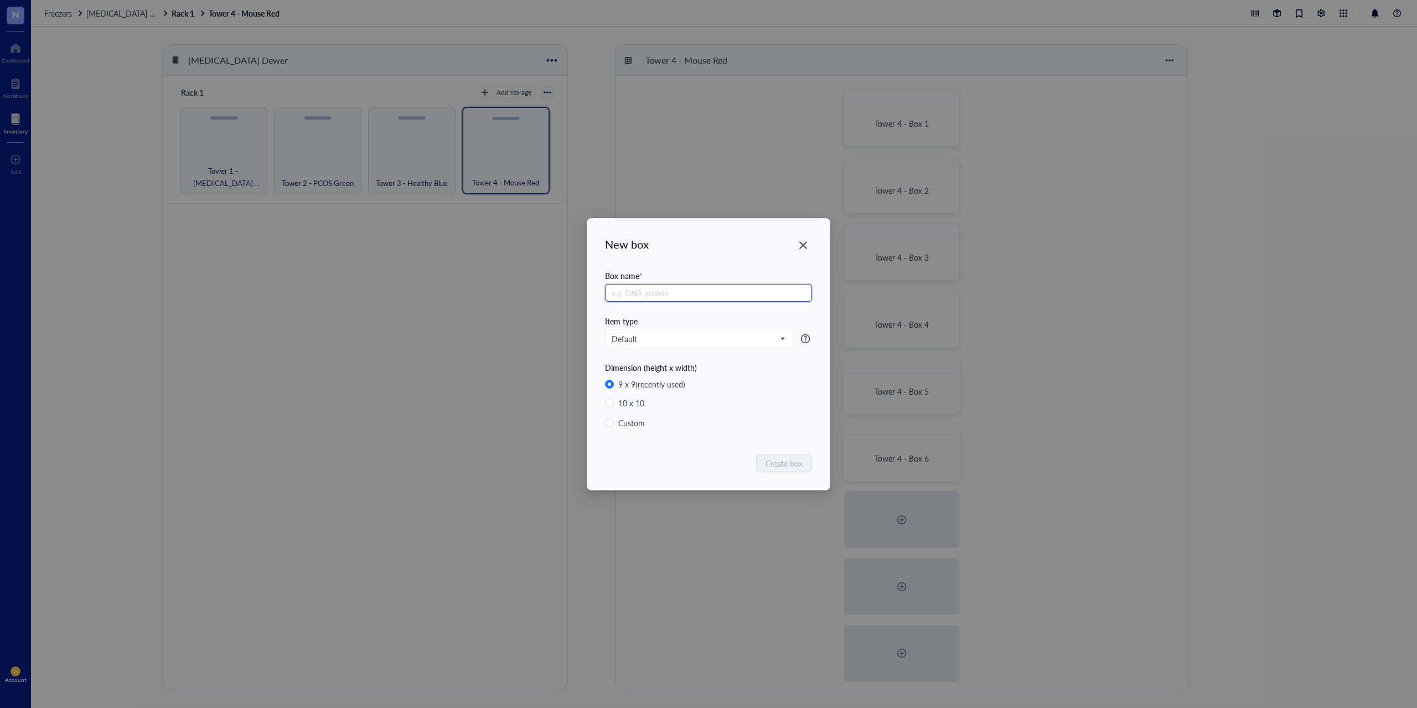
paste input "Tower 4 - Box"
type input "Tower 4 - Box 7"
click at [775, 462] on span "Create box" at bounding box center [784, 463] width 37 height 12
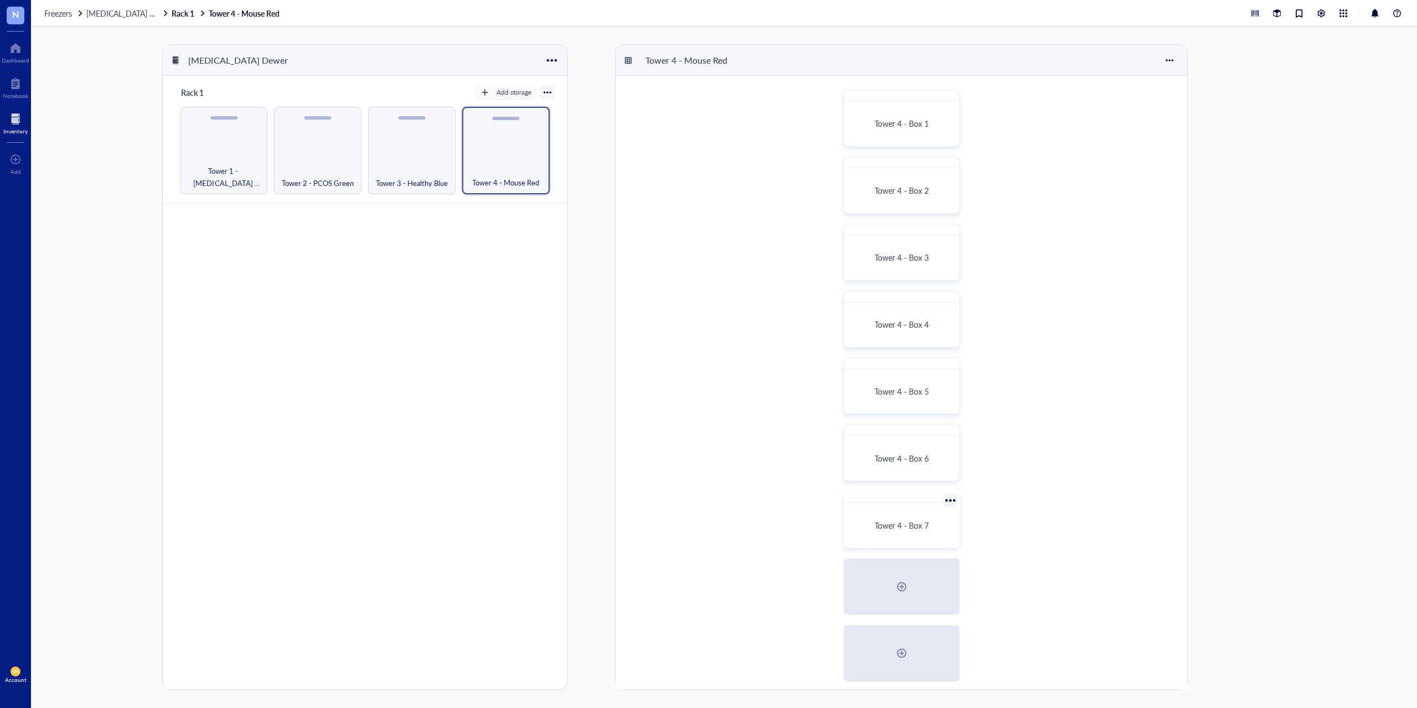
click at [899, 529] on span "Tower 4 - Box 7" at bounding box center [901, 525] width 54 height 11
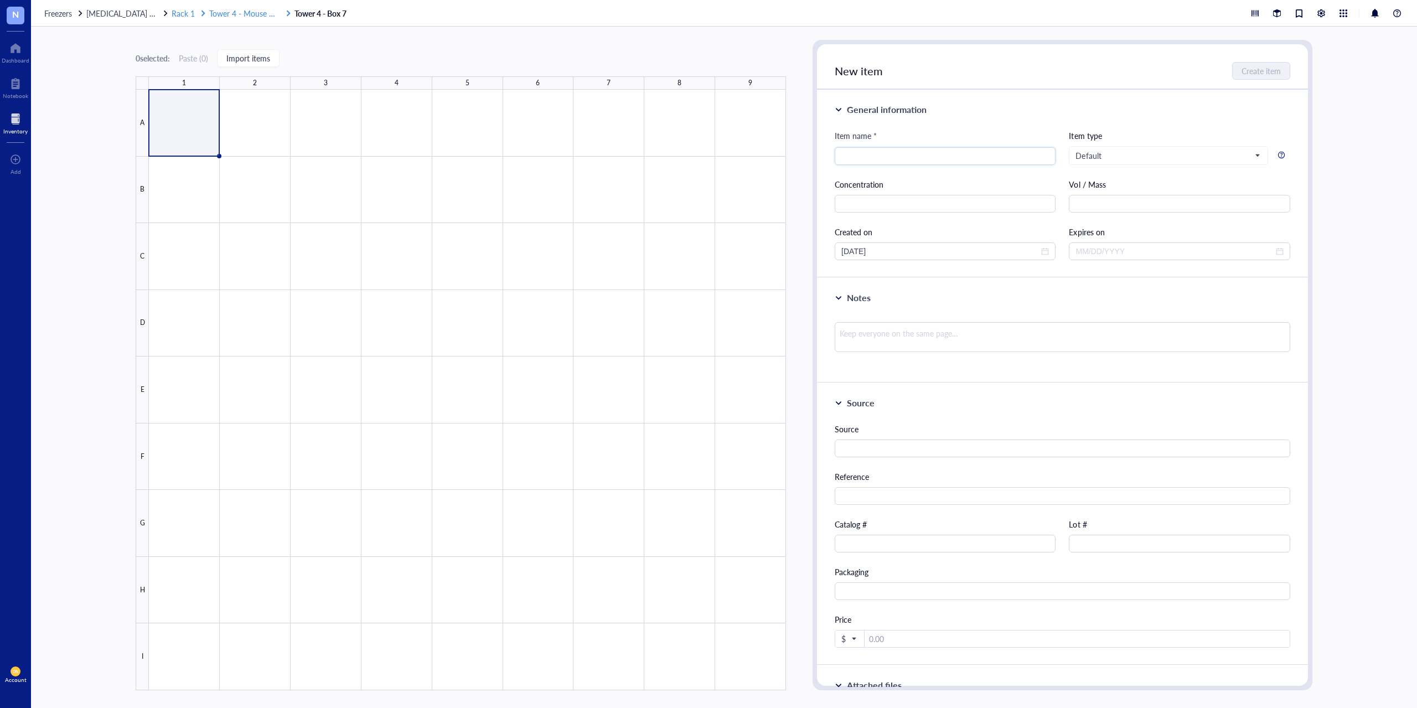
click at [242, 13] on span "Tower 4 - Mouse Red" at bounding box center [245, 13] width 73 height 11
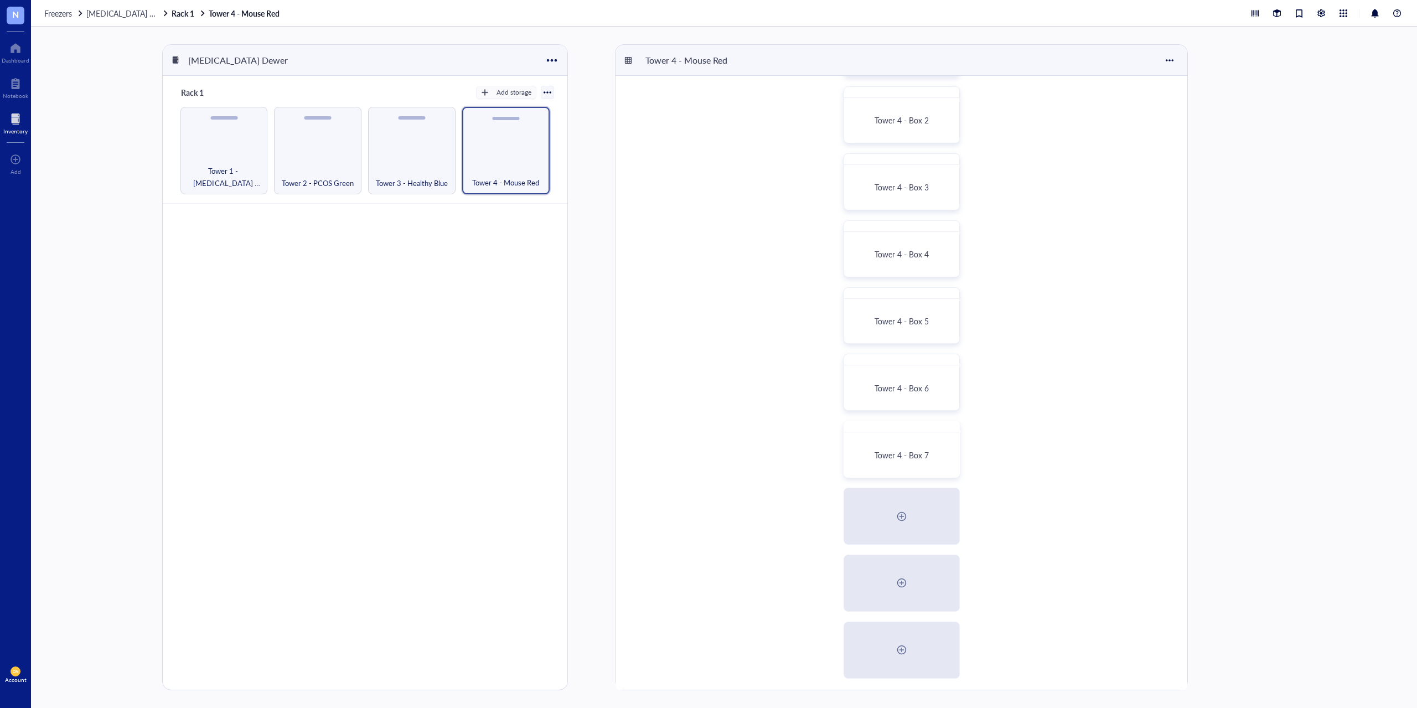
scroll to position [73, 0]
click at [893, 513] on div at bounding box center [902, 513] width 114 height 55
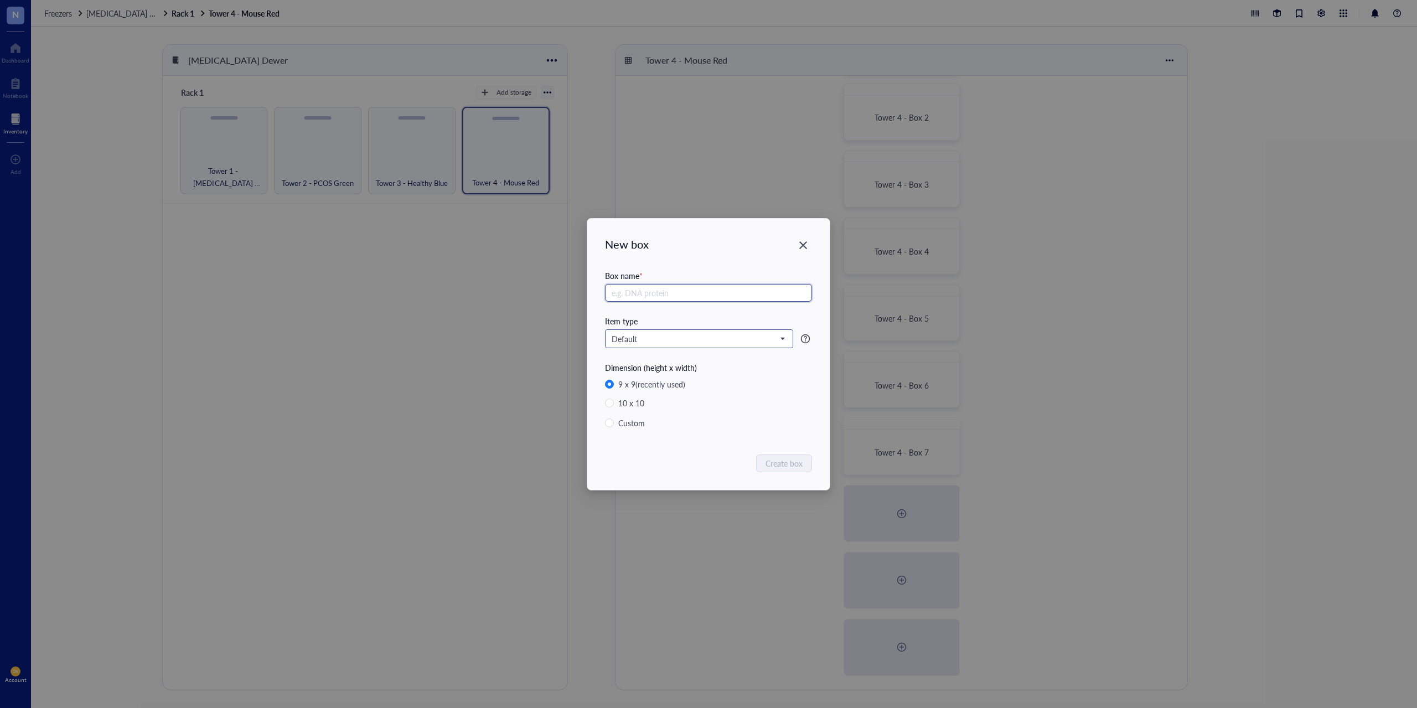
paste input "Tower 4 - Box"
type input "Tower 4 - Box 8"
click at [783, 464] on span "Create box" at bounding box center [784, 463] width 37 height 12
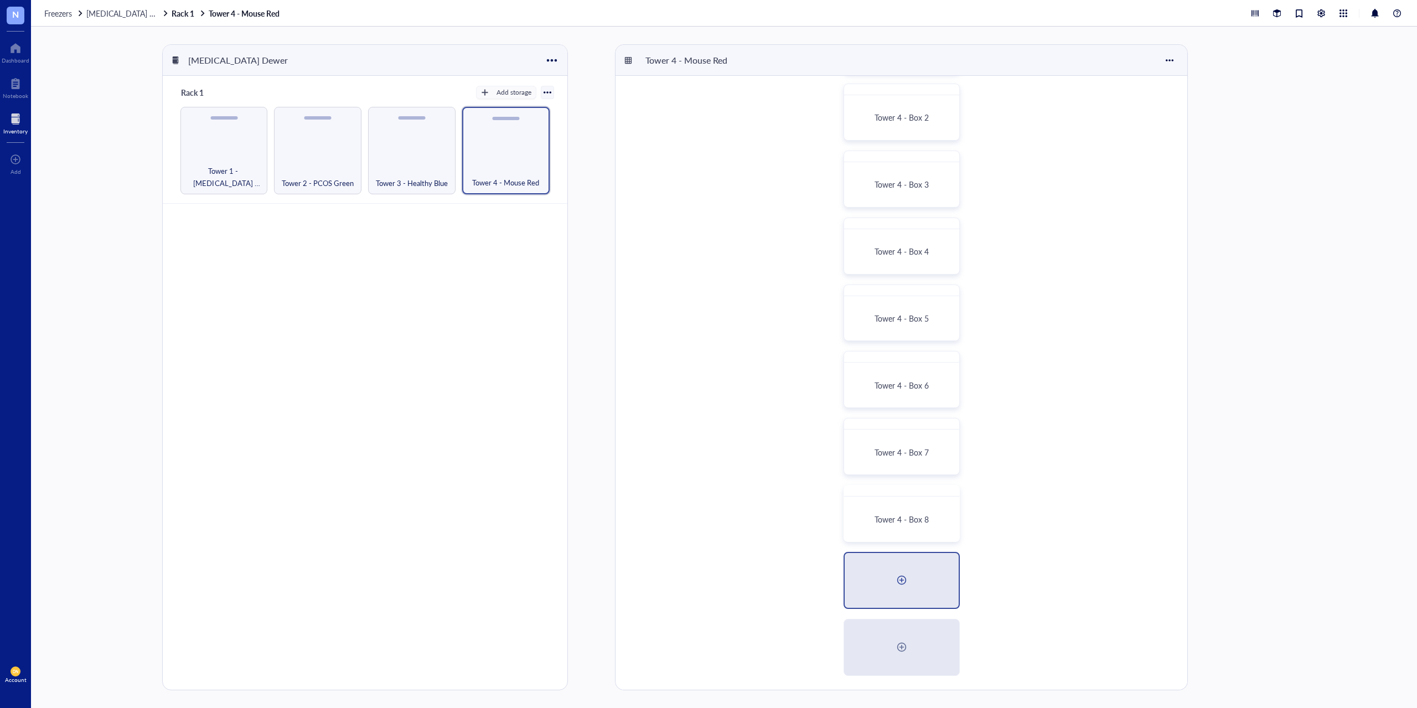
click at [903, 579] on div at bounding box center [902, 580] width 18 height 18
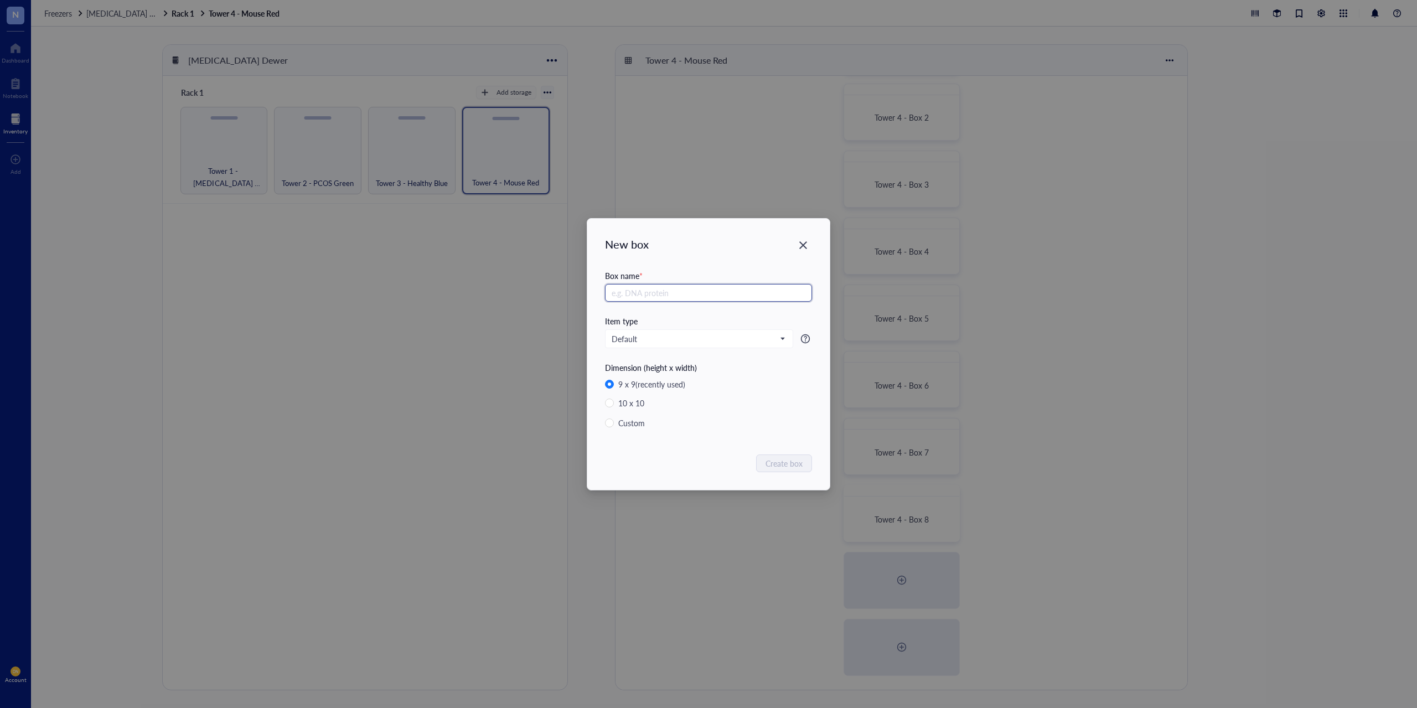
paste input "Tower 4 - Box"
type input "Tower 4 - Box 9"
click at [782, 462] on span "Create box" at bounding box center [784, 463] width 37 height 12
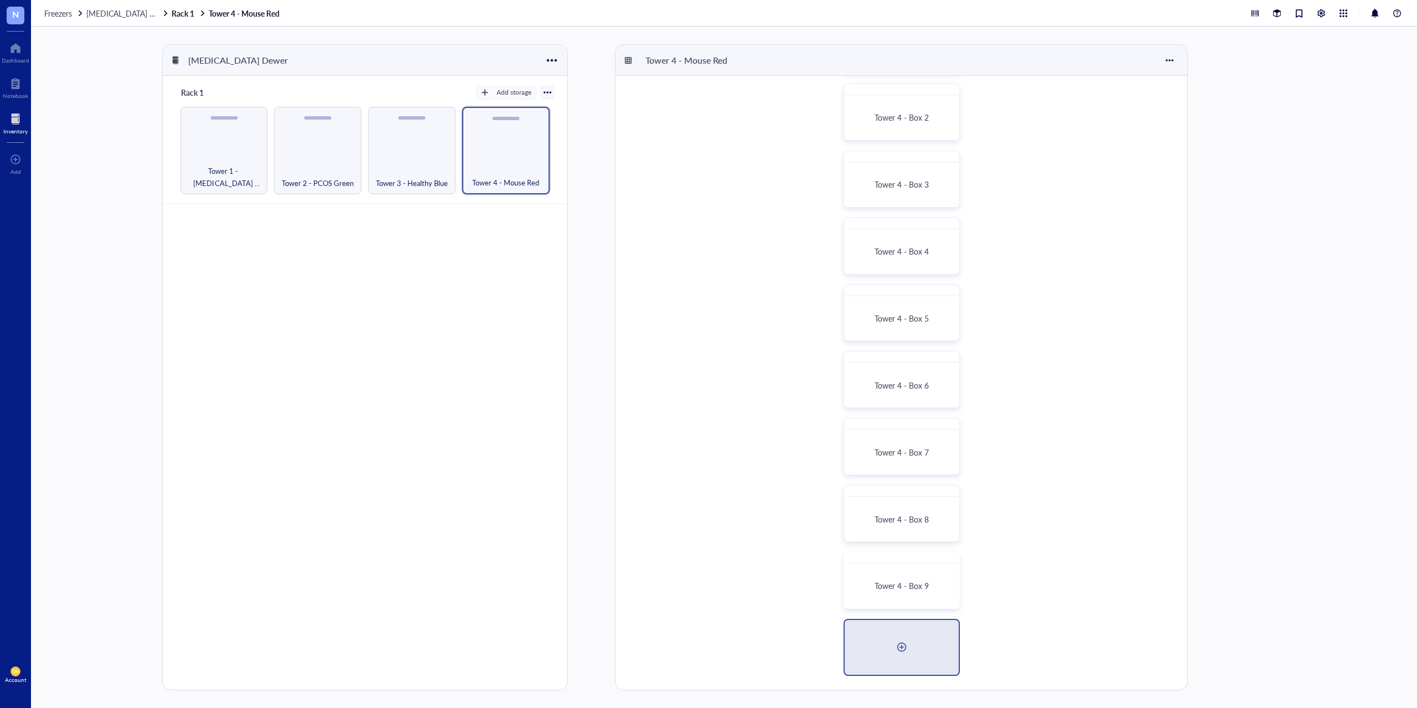
click at [906, 651] on div at bounding box center [902, 647] width 18 height 18
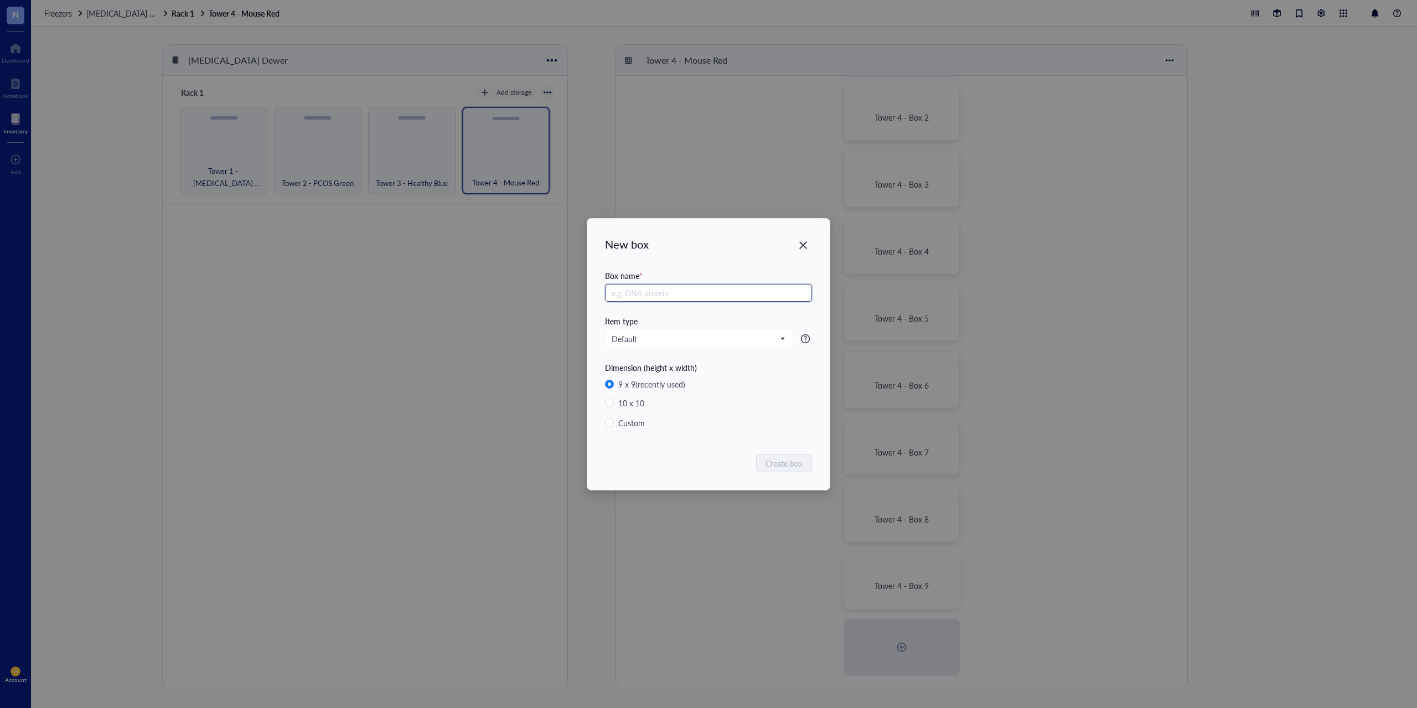
paste input "Tower 4 - Box"
type input "Tower 4 - Box 10"
click at [782, 463] on span "Create box" at bounding box center [784, 463] width 37 height 12
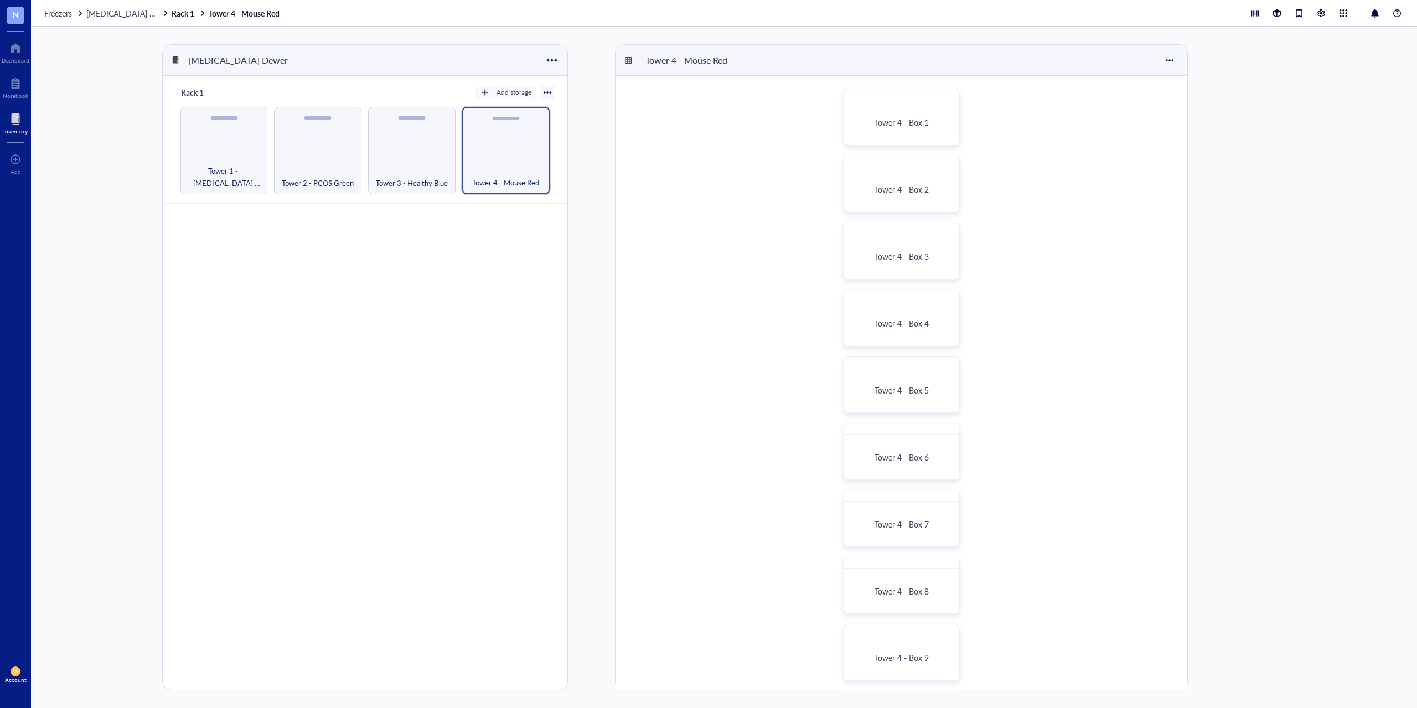
scroll to position [0, 0]
click at [362, 316] on div "Rack 1 Add storage Tower 1 - [MEDICAL_DATA] Yellow Tower 2 - [GEOGRAPHIC_DATA] …" at bounding box center [365, 398] width 405 height 645
click at [1321, 12] on div at bounding box center [1321, 13] width 12 height 12
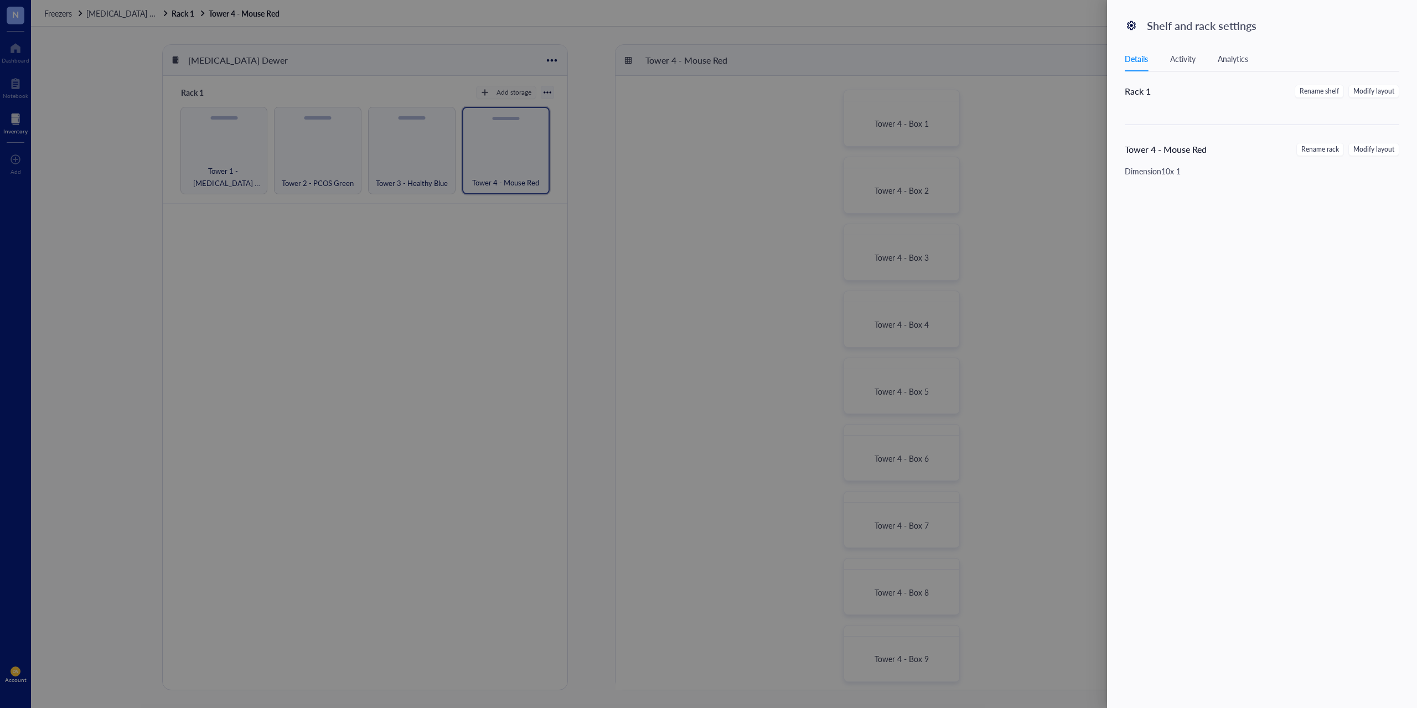
click at [1195, 59] on div "Activity" at bounding box center [1182, 59] width 25 height 12
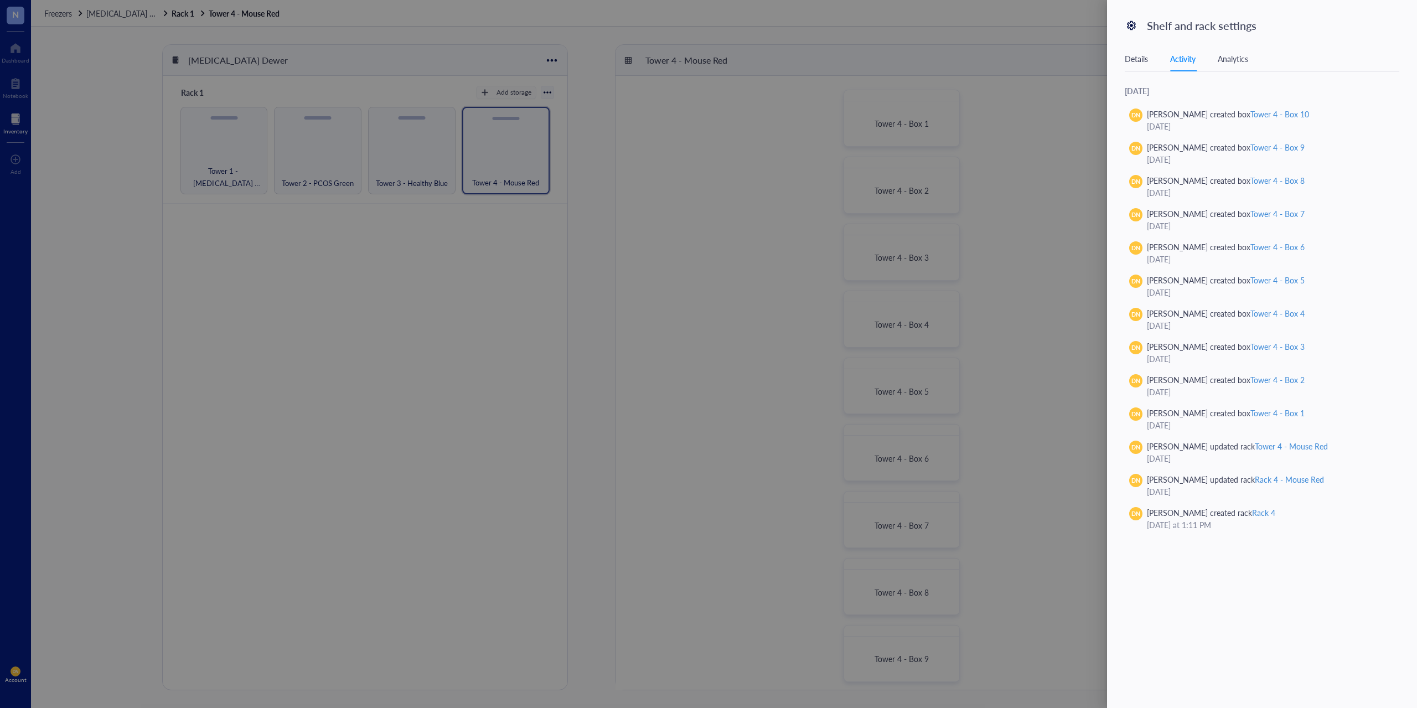
click at [1228, 59] on div "Analytics" at bounding box center [1233, 59] width 30 height 12
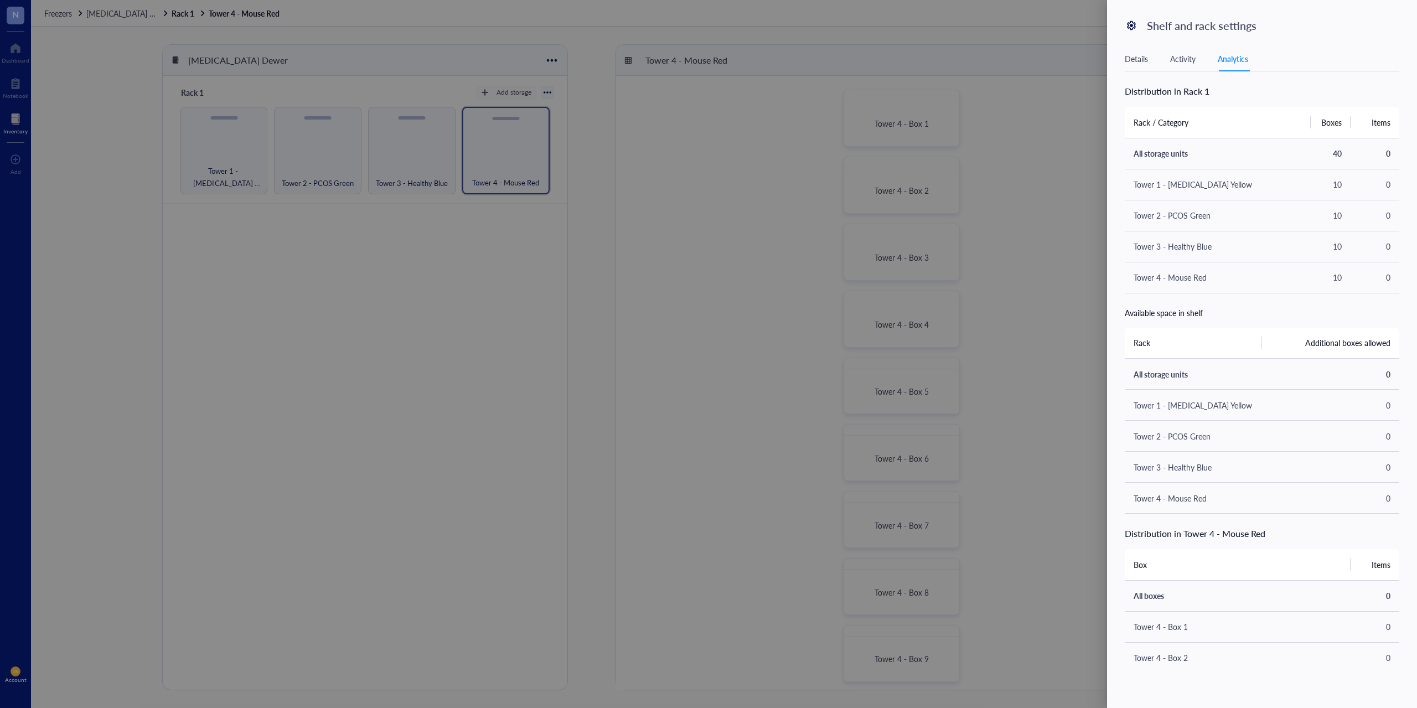
click at [53, 10] on div at bounding box center [708, 354] width 1417 height 708
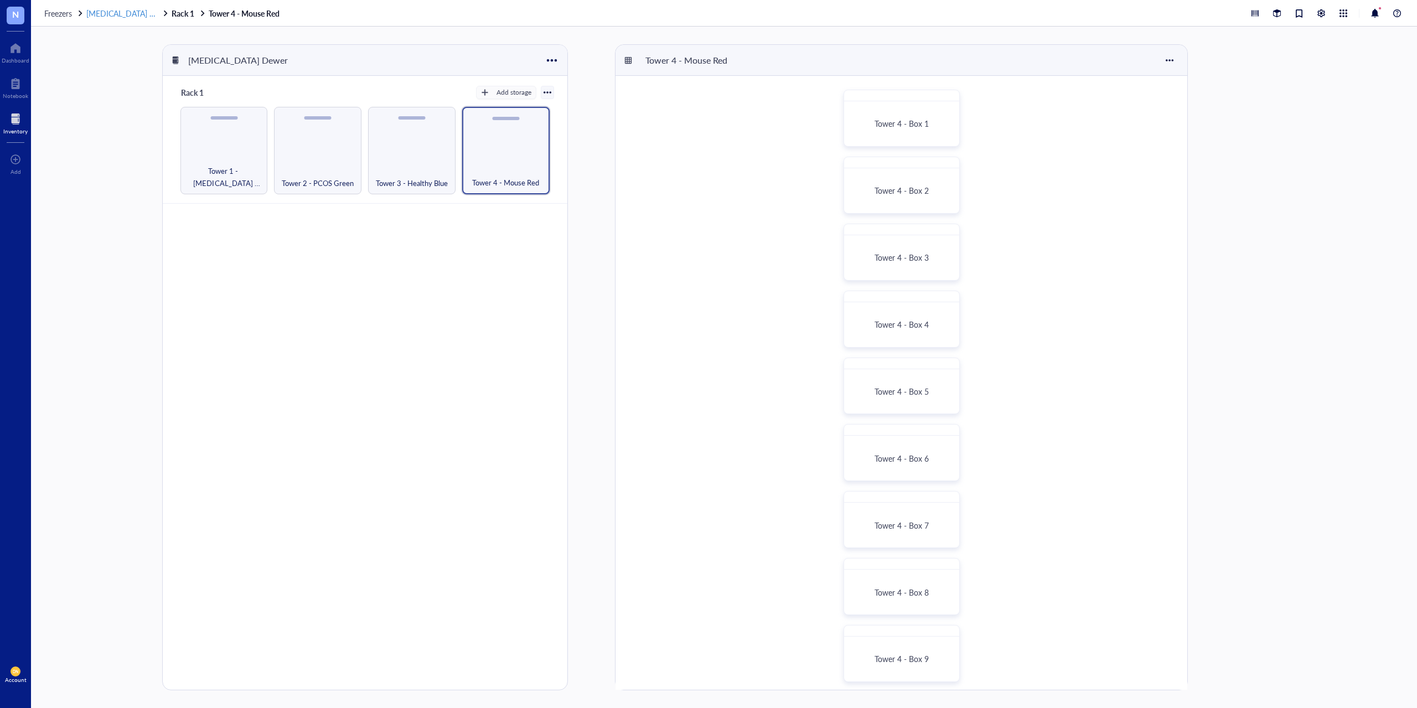
click at [128, 13] on span "[MEDICAL_DATA] Dewer" at bounding box center [129, 13] width 86 height 11
click at [62, 16] on span "Freezers" at bounding box center [58, 13] width 28 height 11
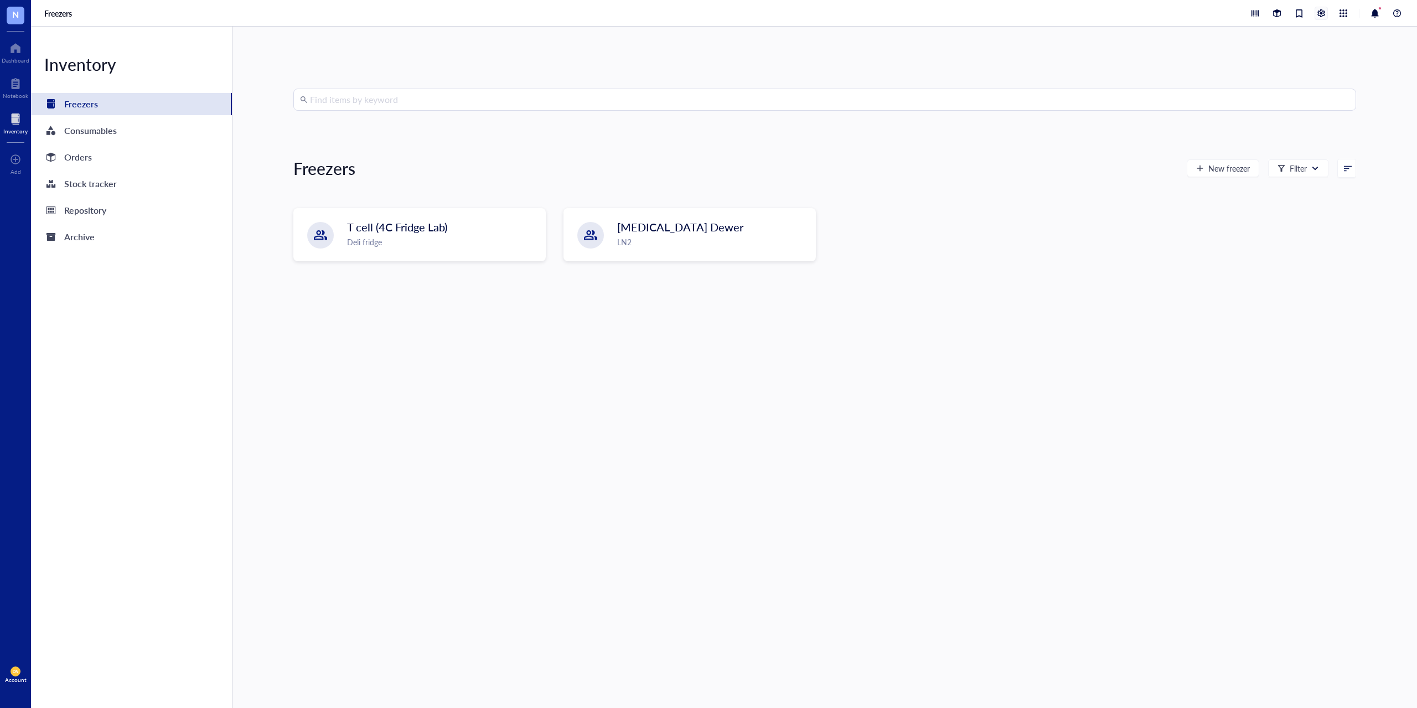
click at [1323, 16] on div at bounding box center [1321, 13] width 12 height 12
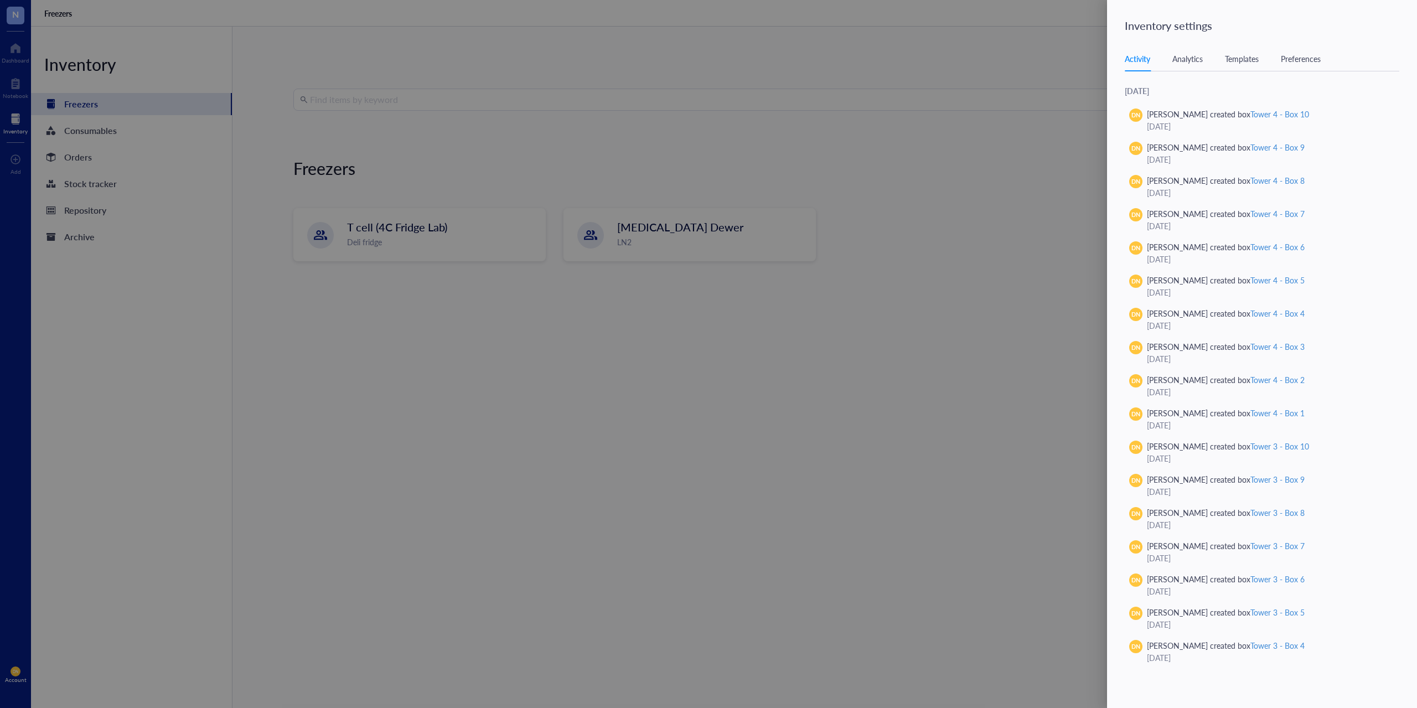
click at [1190, 62] on div "Analytics" at bounding box center [1187, 59] width 30 height 12
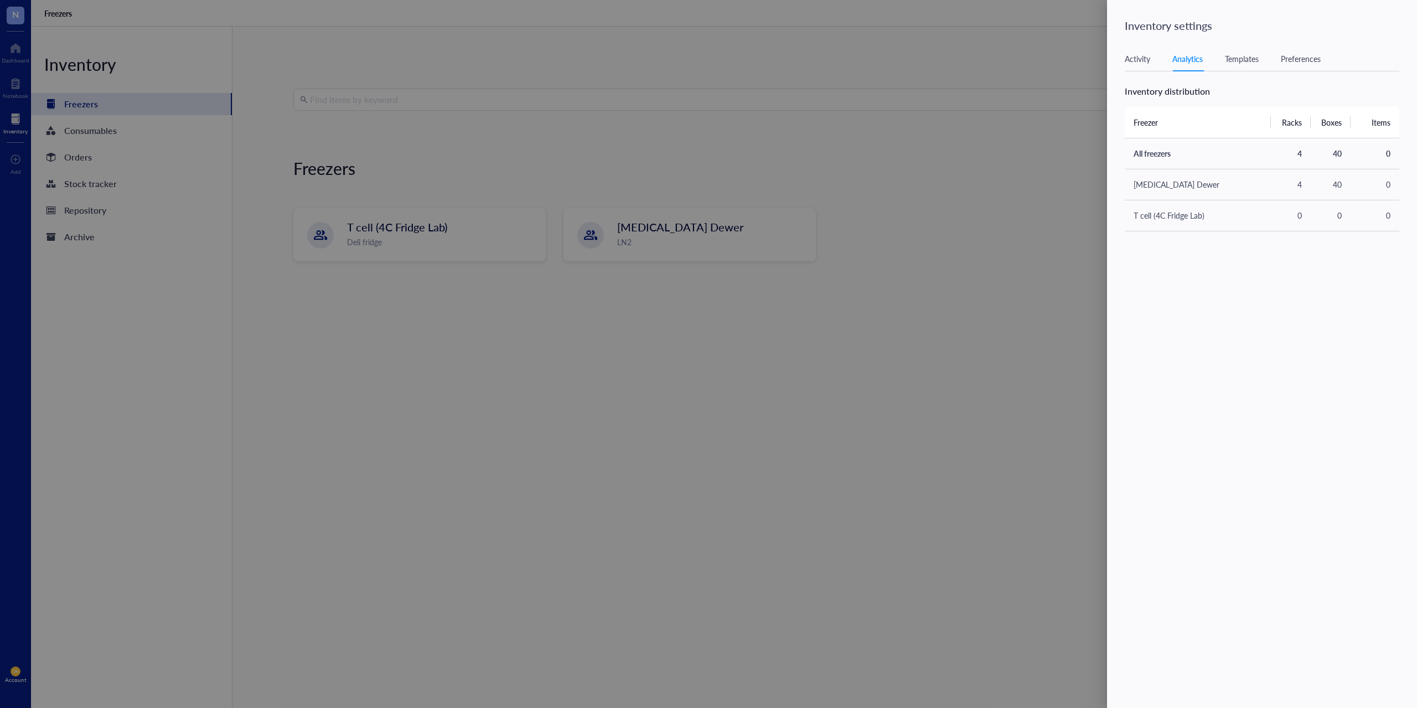
click at [1246, 64] on div "Templates" at bounding box center [1242, 59] width 34 height 12
click at [1203, 98] on div "Premade" at bounding box center [1209, 94] width 30 height 10
click at [1188, 86] on input "Premade" at bounding box center [1188, 86] width 0 height 0
click at [1177, 96] on div "Custom" at bounding box center [1169, 94] width 27 height 10
click at [1150, 86] on input "Custom" at bounding box center [1150, 86] width 0 height 0
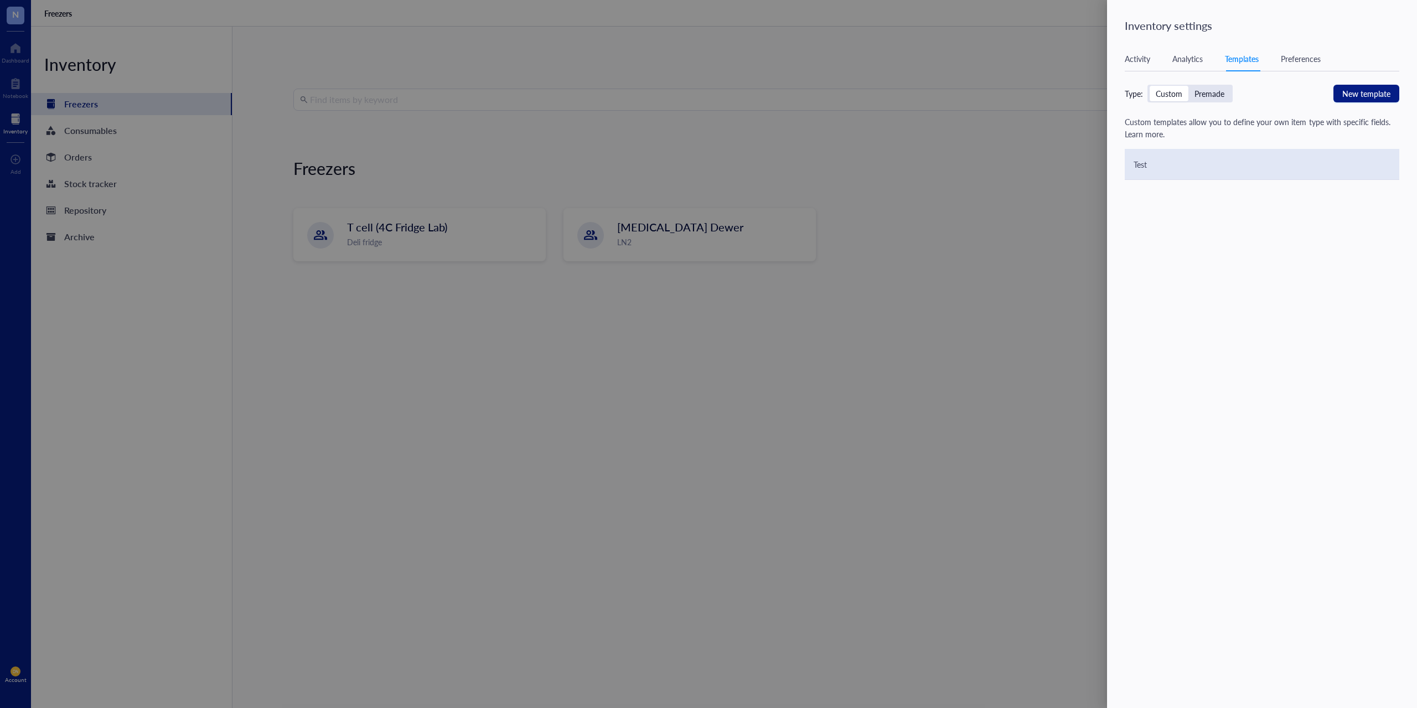
click at [1138, 170] on div "Test" at bounding box center [1262, 164] width 275 height 31
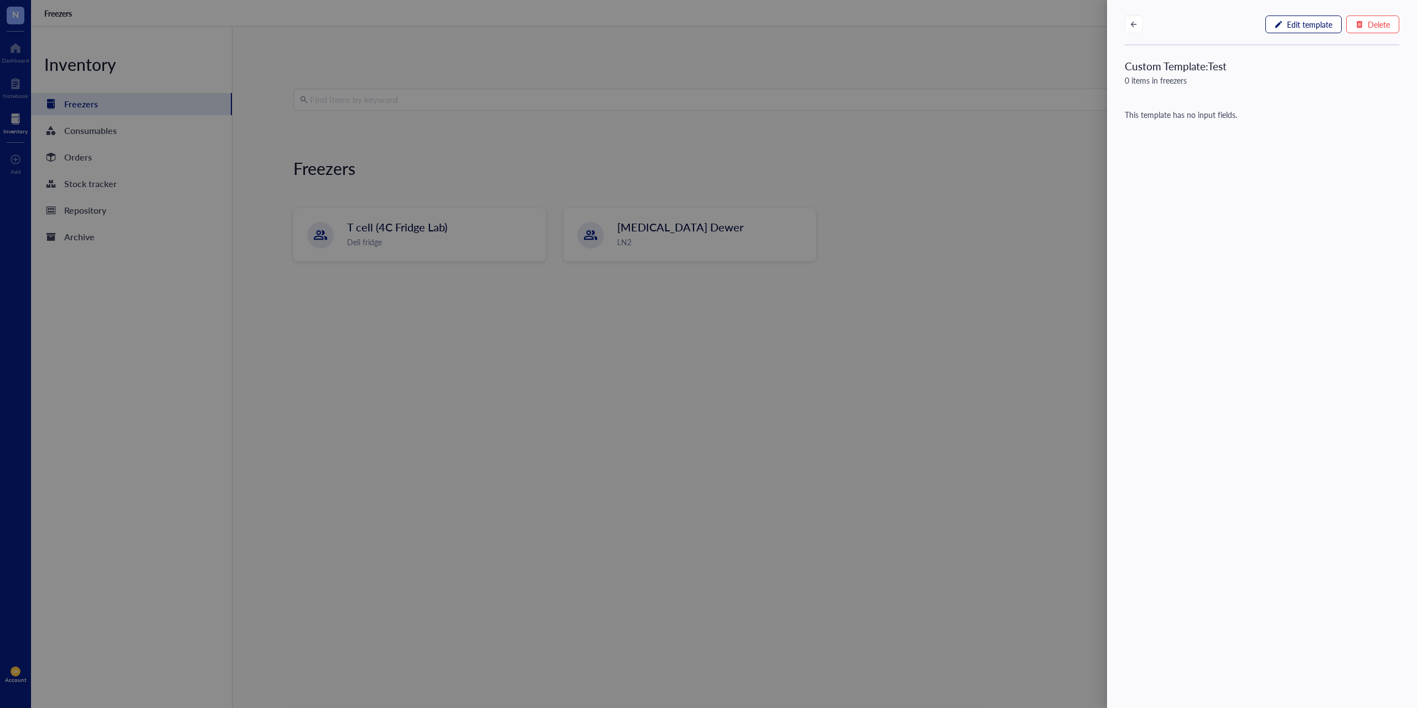
click at [1287, 24] on span "Edit template" at bounding box center [1309, 24] width 45 height 9
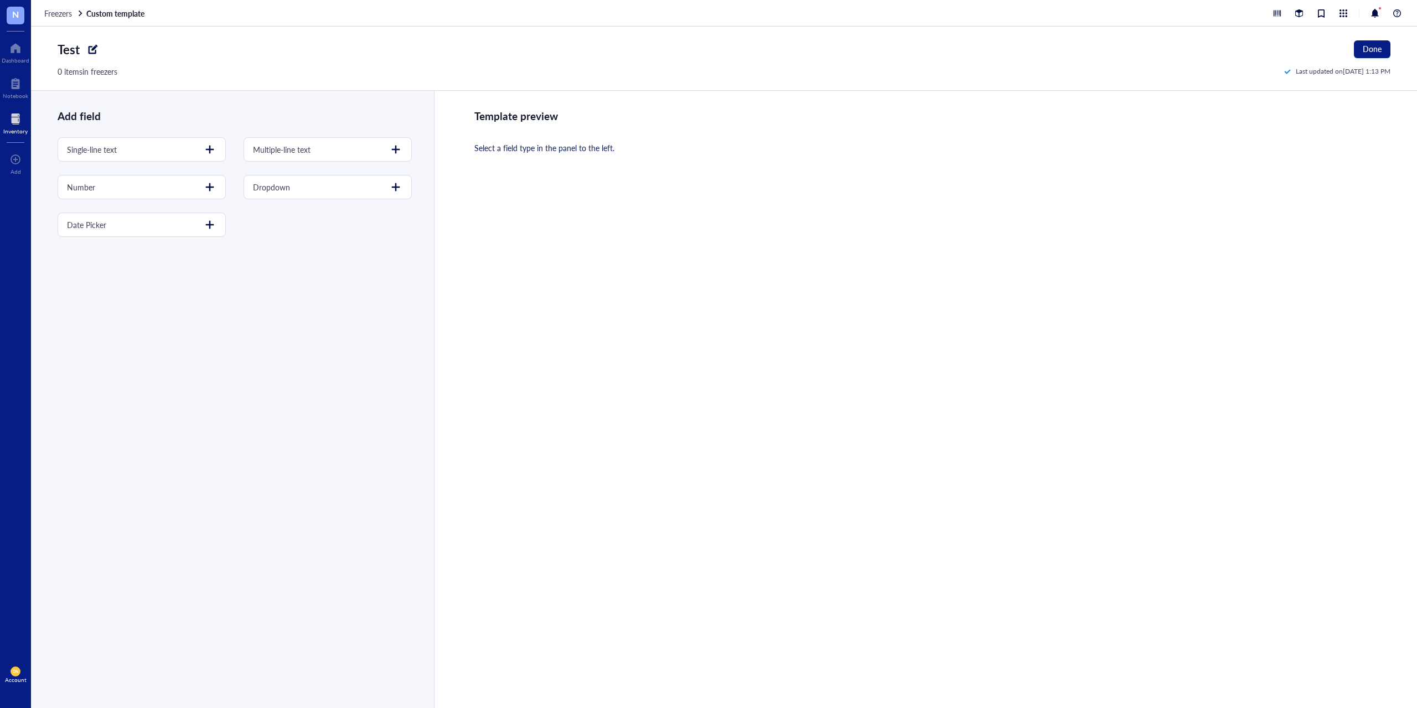
click at [91, 48] on div at bounding box center [93, 49] width 18 height 18
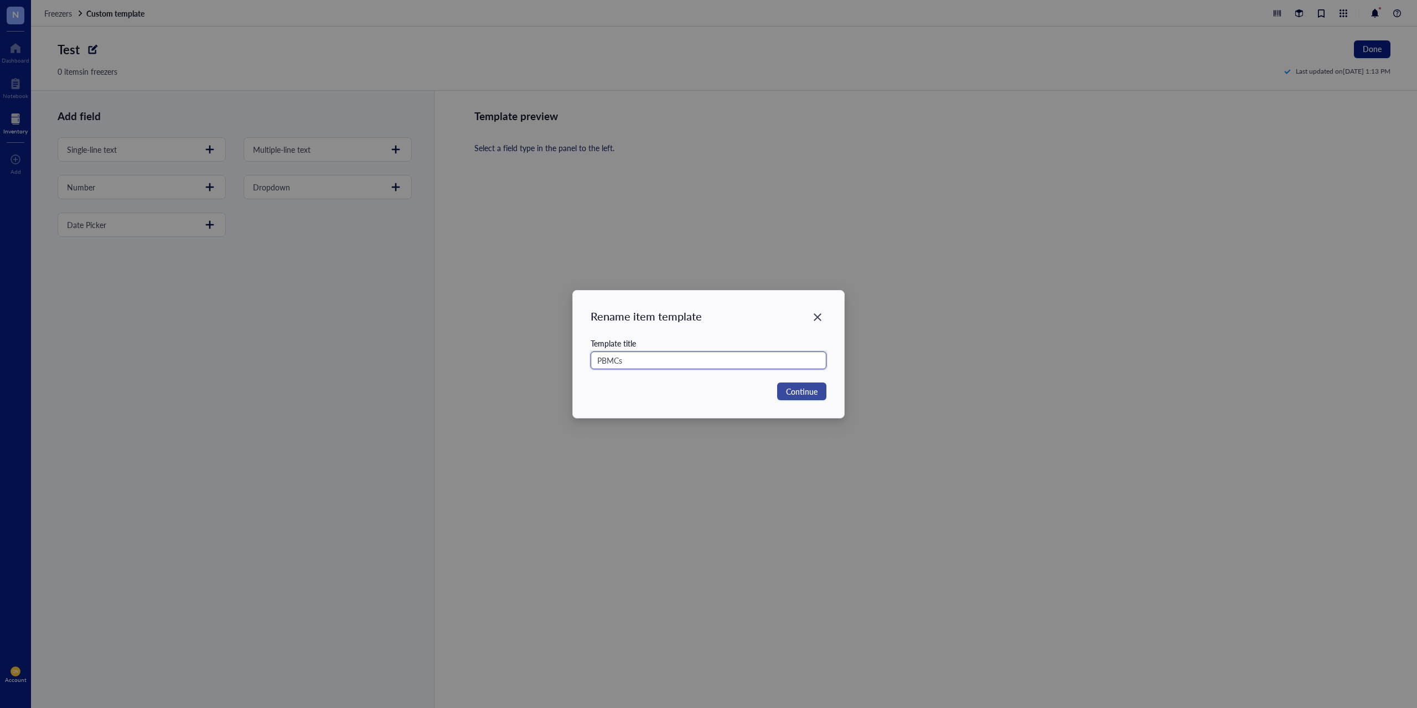
type input "PBMCs"
click at [806, 392] on span "Continue" at bounding box center [802, 391] width 32 height 12
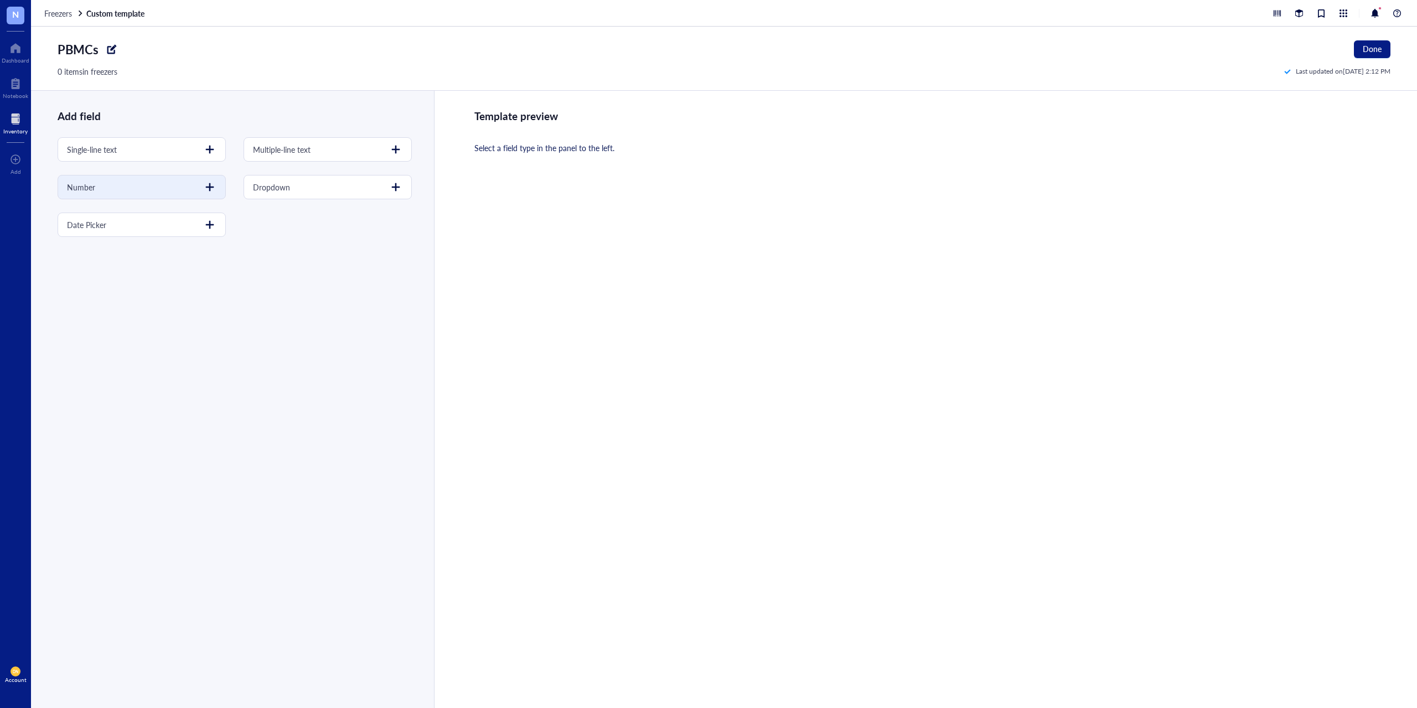
click at [206, 187] on div at bounding box center [210, 187] width 18 height 18
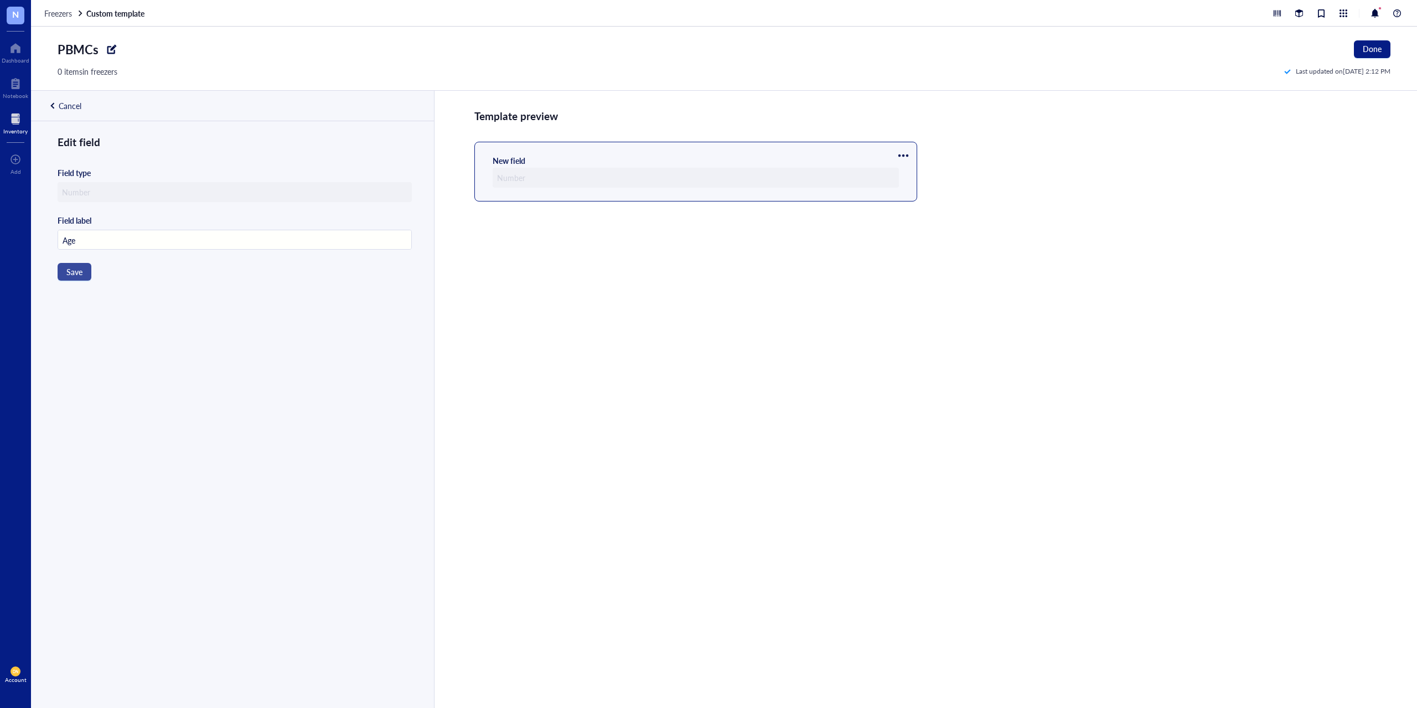
type input "Age"
click at [77, 276] on span "Save" at bounding box center [74, 271] width 16 height 9
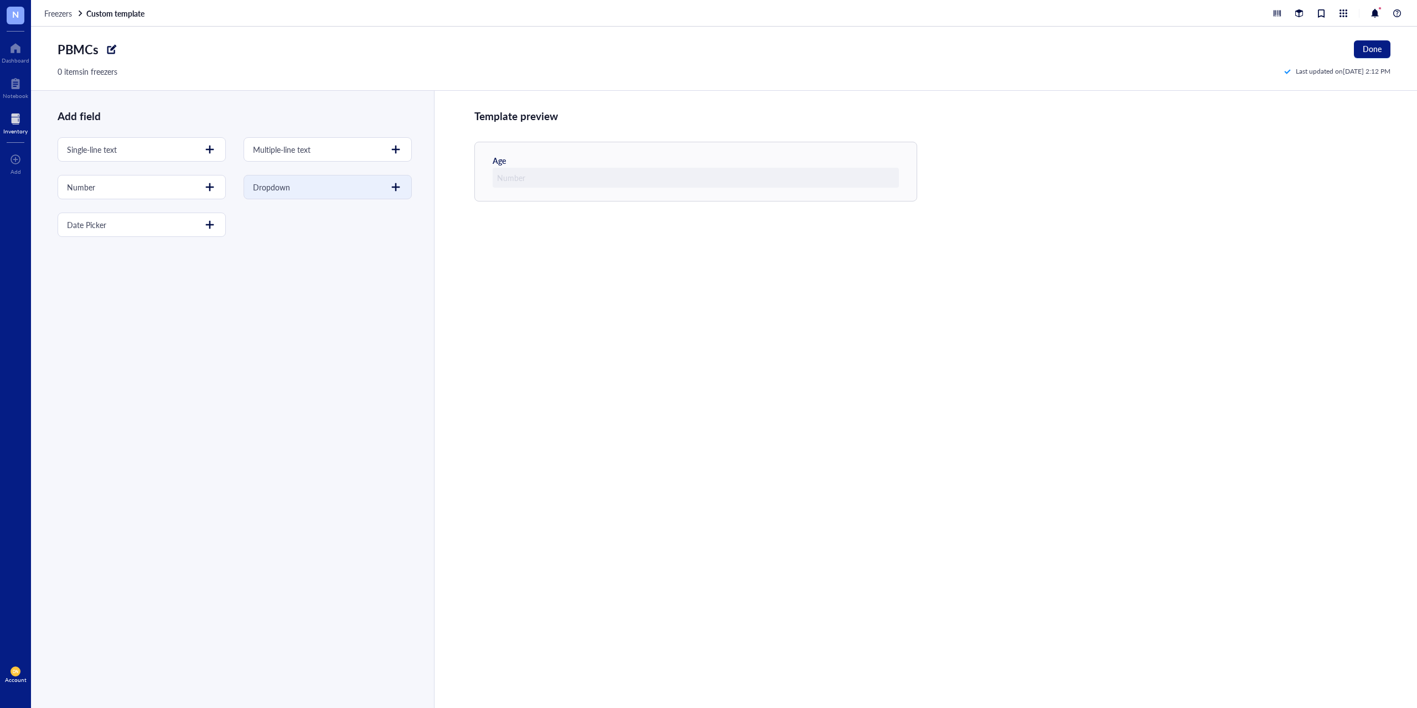
click at [387, 186] on div at bounding box center [396, 187] width 18 height 18
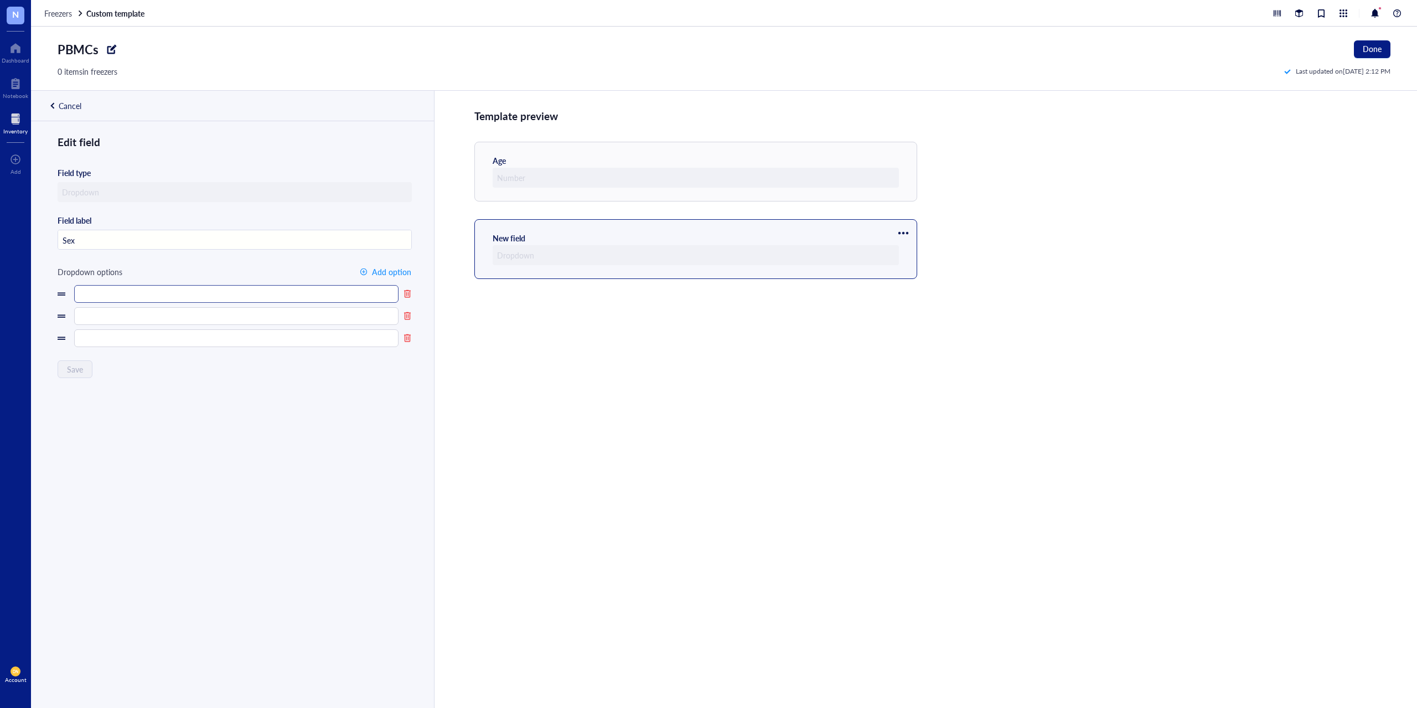
type input "Sex"
click at [107, 297] on input "text" at bounding box center [236, 294] width 324 height 18
type input "[DEMOGRAPHIC_DATA]"
click at [106, 312] on input "text" at bounding box center [236, 316] width 324 height 18
type input "[DEMOGRAPHIC_DATA]"
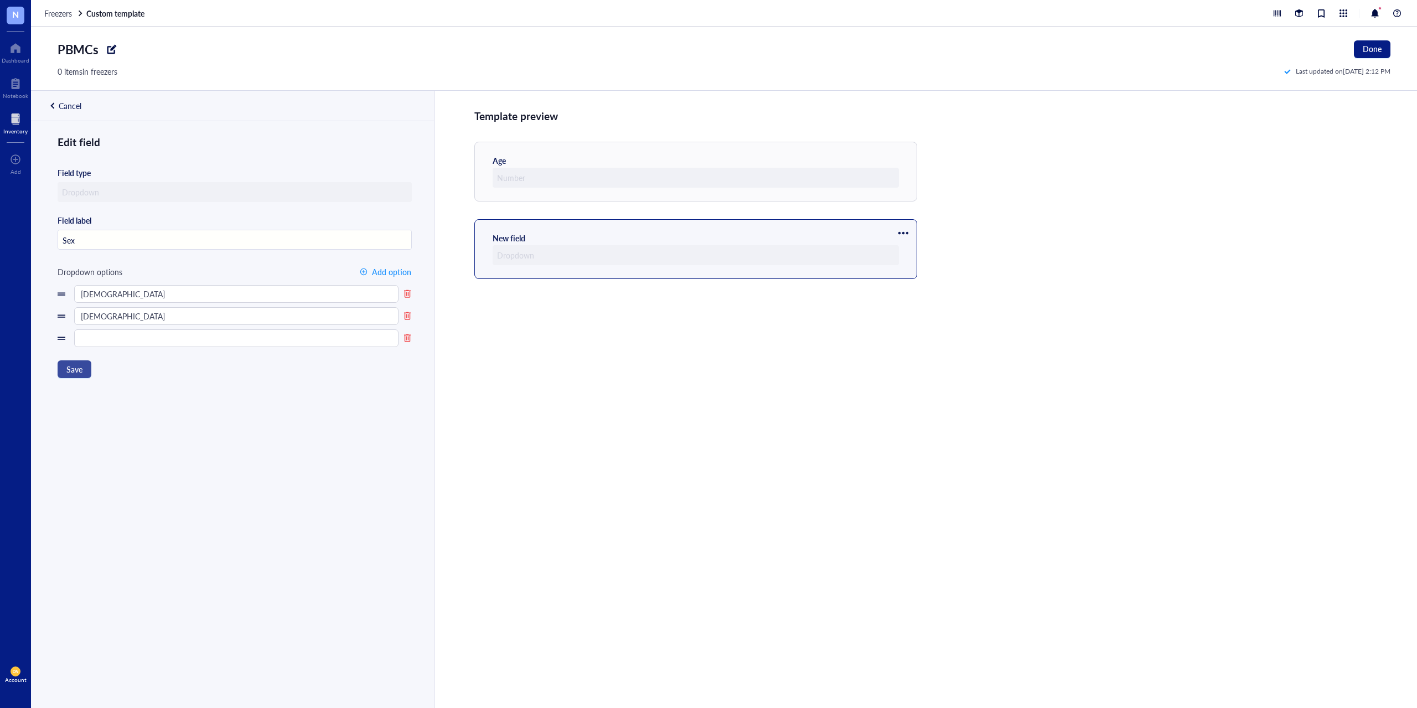
click at [77, 371] on span "Save" at bounding box center [74, 369] width 16 height 9
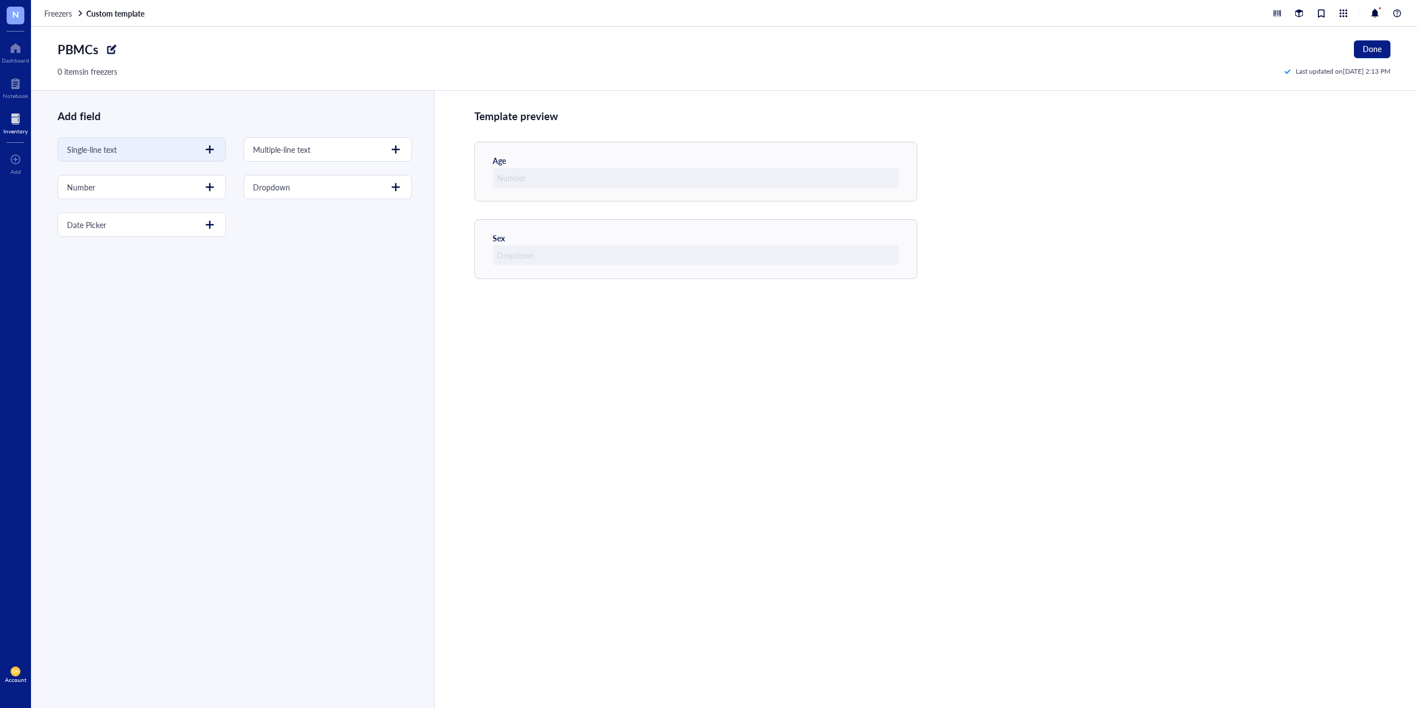
click at [212, 148] on div at bounding box center [210, 150] width 18 height 18
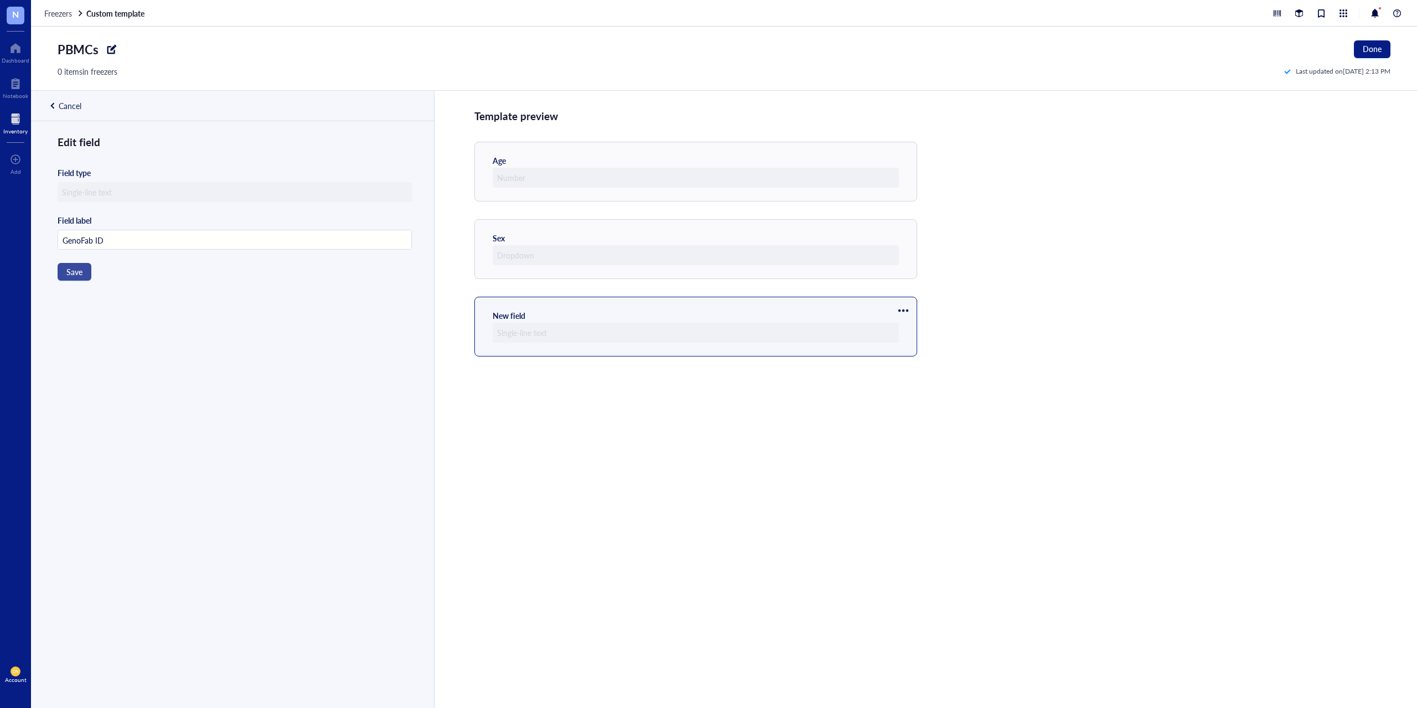
type input "GenoFab ID"
click at [81, 274] on span "Save" at bounding box center [74, 271] width 16 height 9
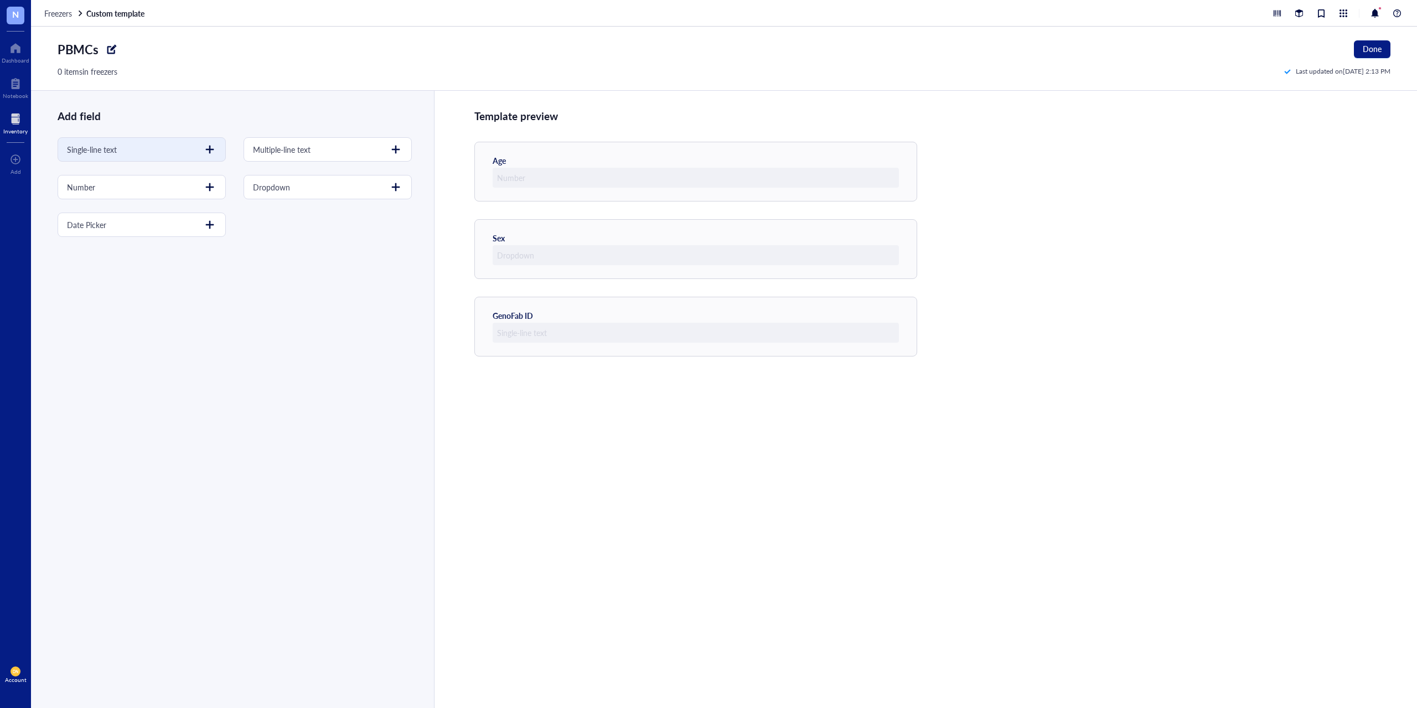
click at [208, 149] on div at bounding box center [210, 150] width 18 height 18
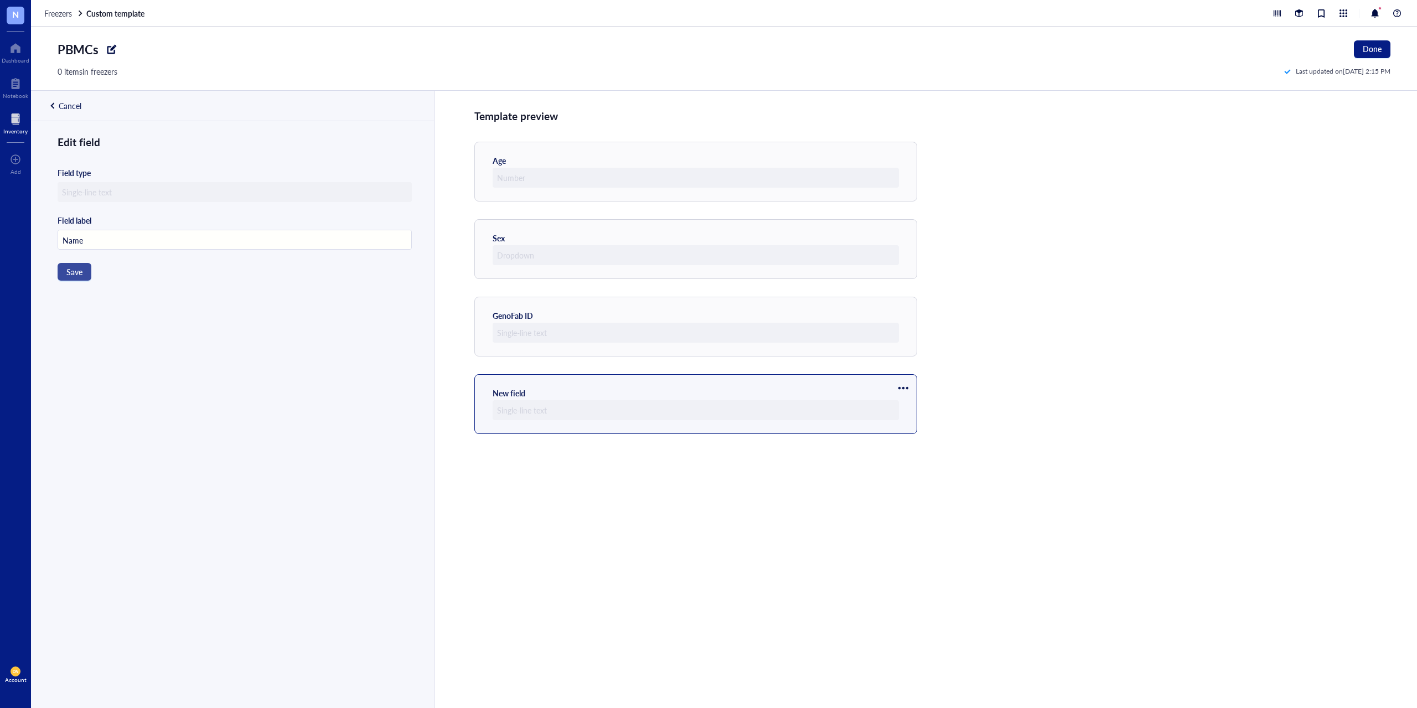
type input "Name"
click at [73, 273] on span "Save" at bounding box center [74, 271] width 16 height 9
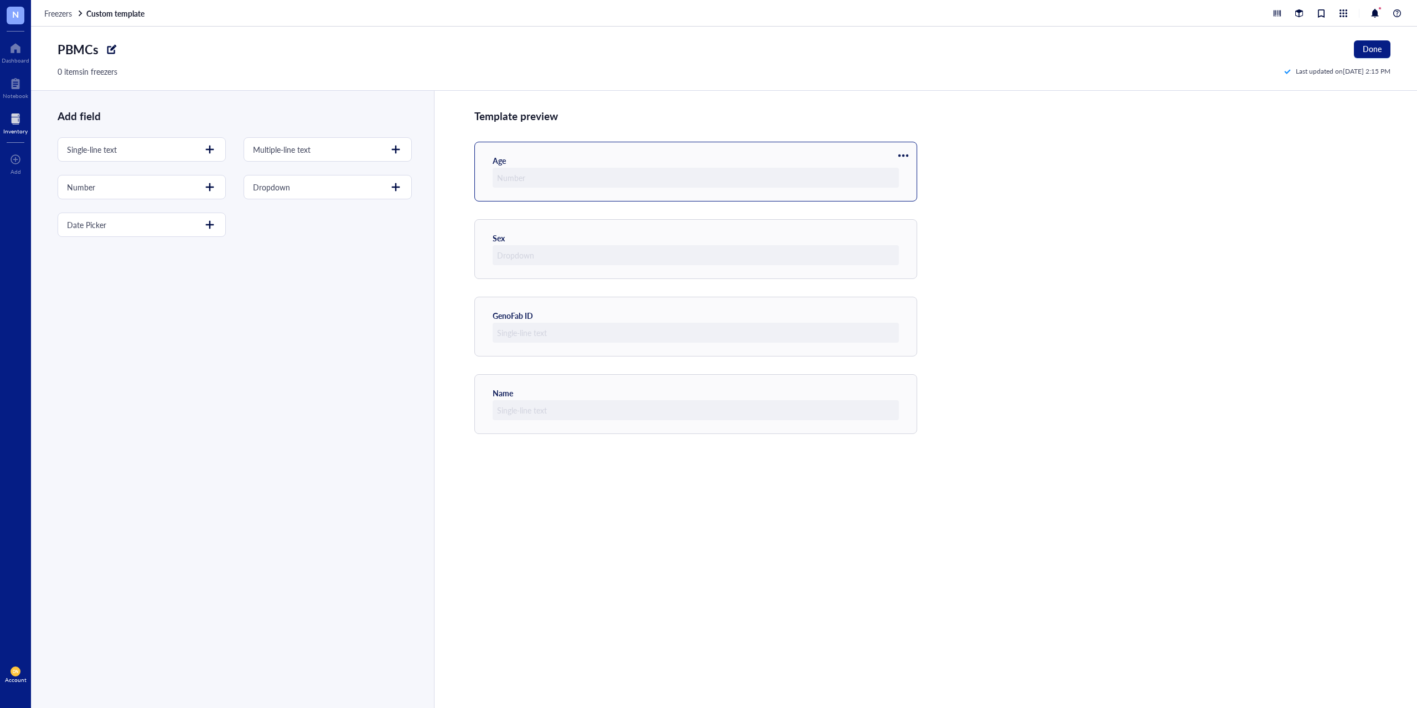
drag, startPoint x: 794, startPoint y: 387, endPoint x: 739, endPoint y: 169, distance: 225.4
click at [739, 169] on div "Template preview Age Sex GenoFab ID Name" at bounding box center [925, 399] width 983 height 617
click at [907, 387] on div at bounding box center [903, 388] width 18 height 18
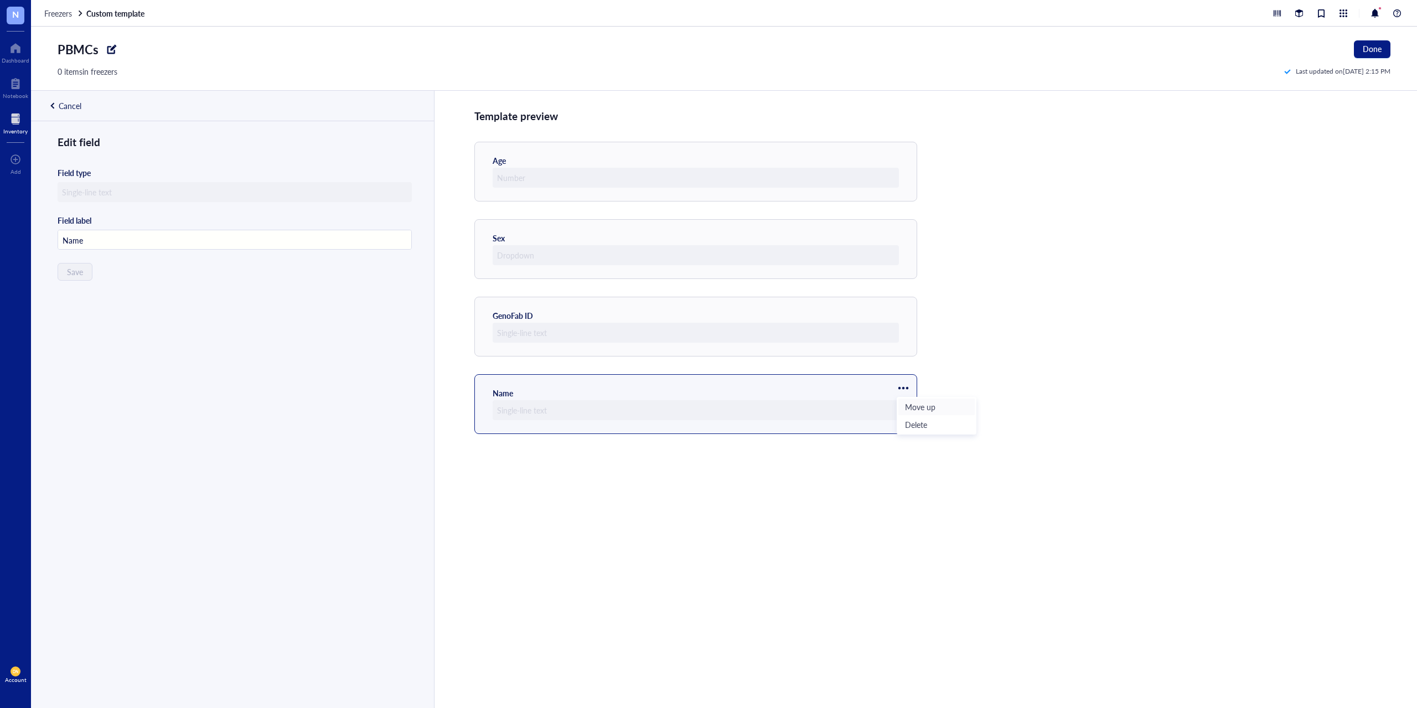
click at [917, 403] on span "Move up" at bounding box center [936, 407] width 63 height 12
click at [907, 391] on div at bounding box center [903, 388] width 18 height 18
click at [915, 406] on span "Move up" at bounding box center [936, 407] width 63 height 12
click at [898, 389] on div at bounding box center [903, 388] width 18 height 18
type input "Name"
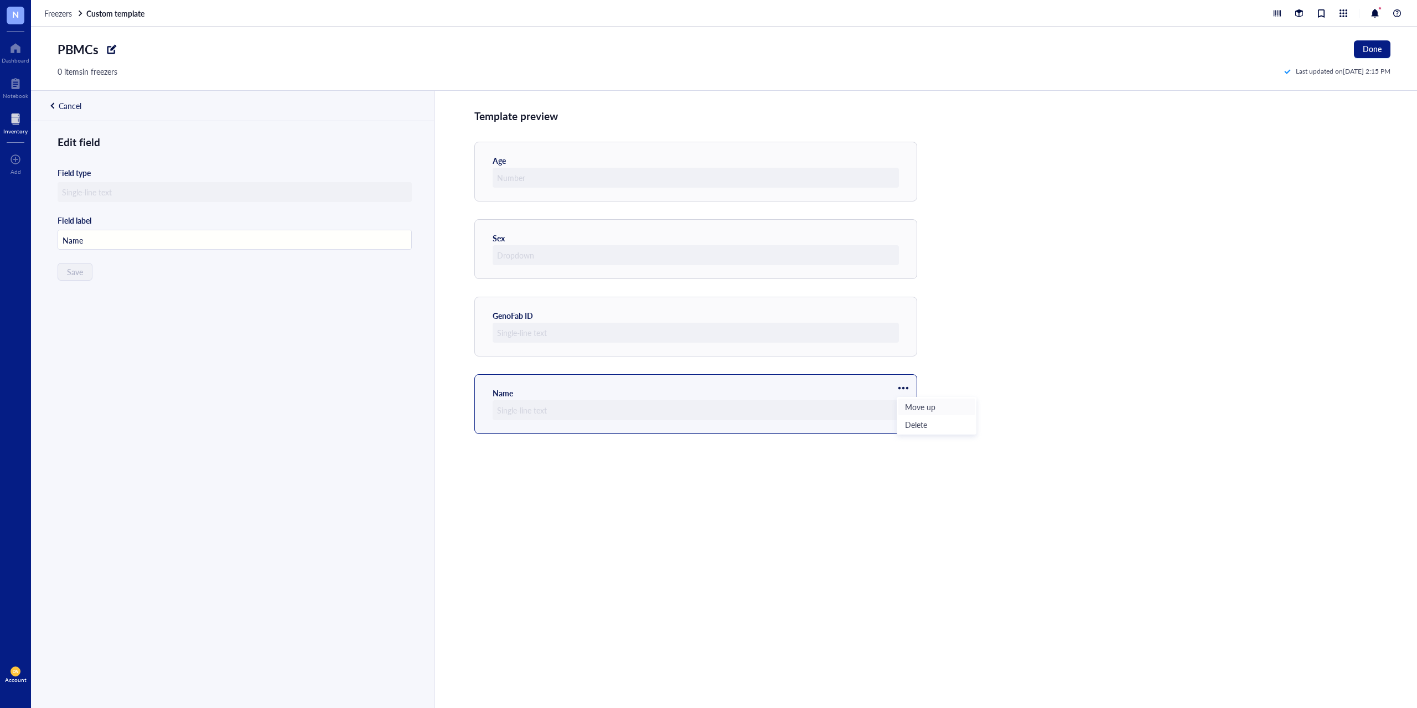
click at [903, 407] on li "Move up" at bounding box center [936, 407] width 77 height 18
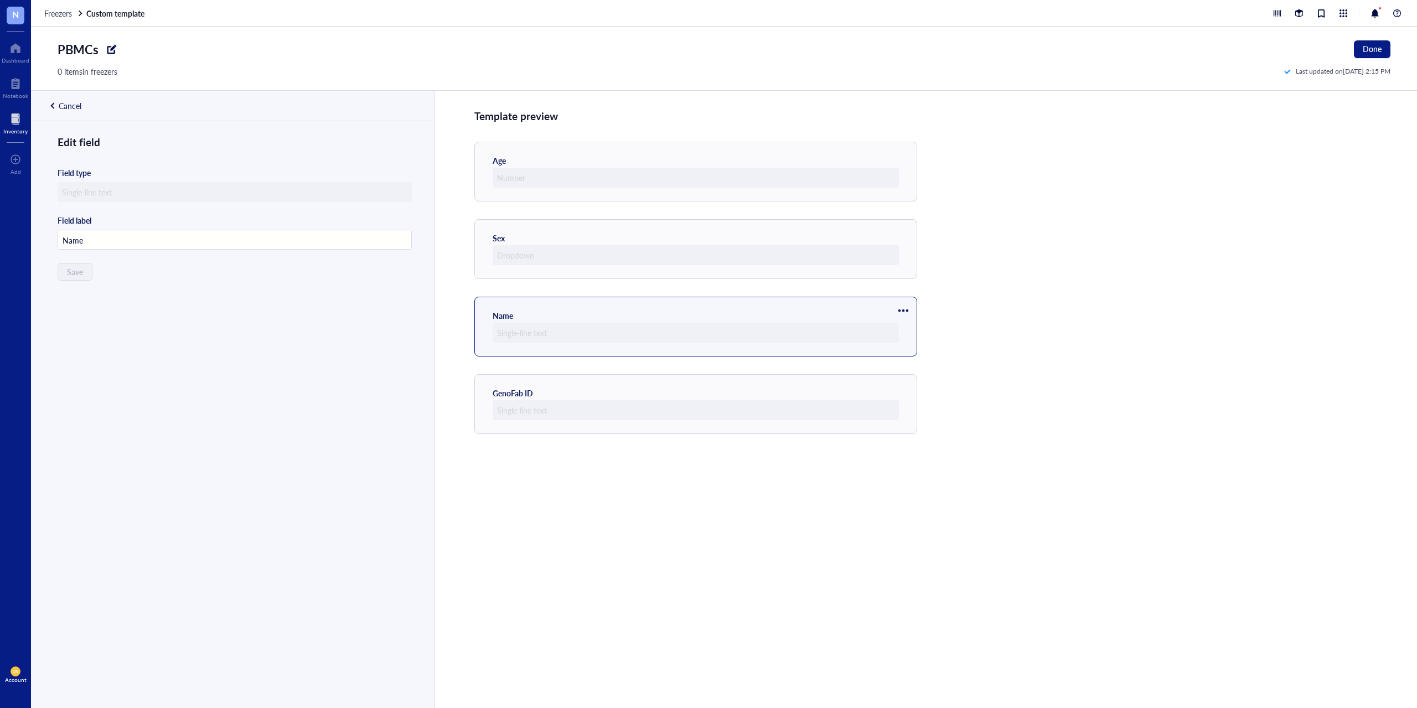
click at [903, 311] on div at bounding box center [903, 311] width 18 height 18
click at [910, 332] on span "Move up" at bounding box center [936, 329] width 63 height 12
click at [905, 232] on div at bounding box center [903, 233] width 18 height 18
click at [910, 252] on span "Move up" at bounding box center [936, 252] width 63 height 12
click at [163, 333] on div "Edit field Field type Field label Name Save" at bounding box center [231, 433] width 401 height 599
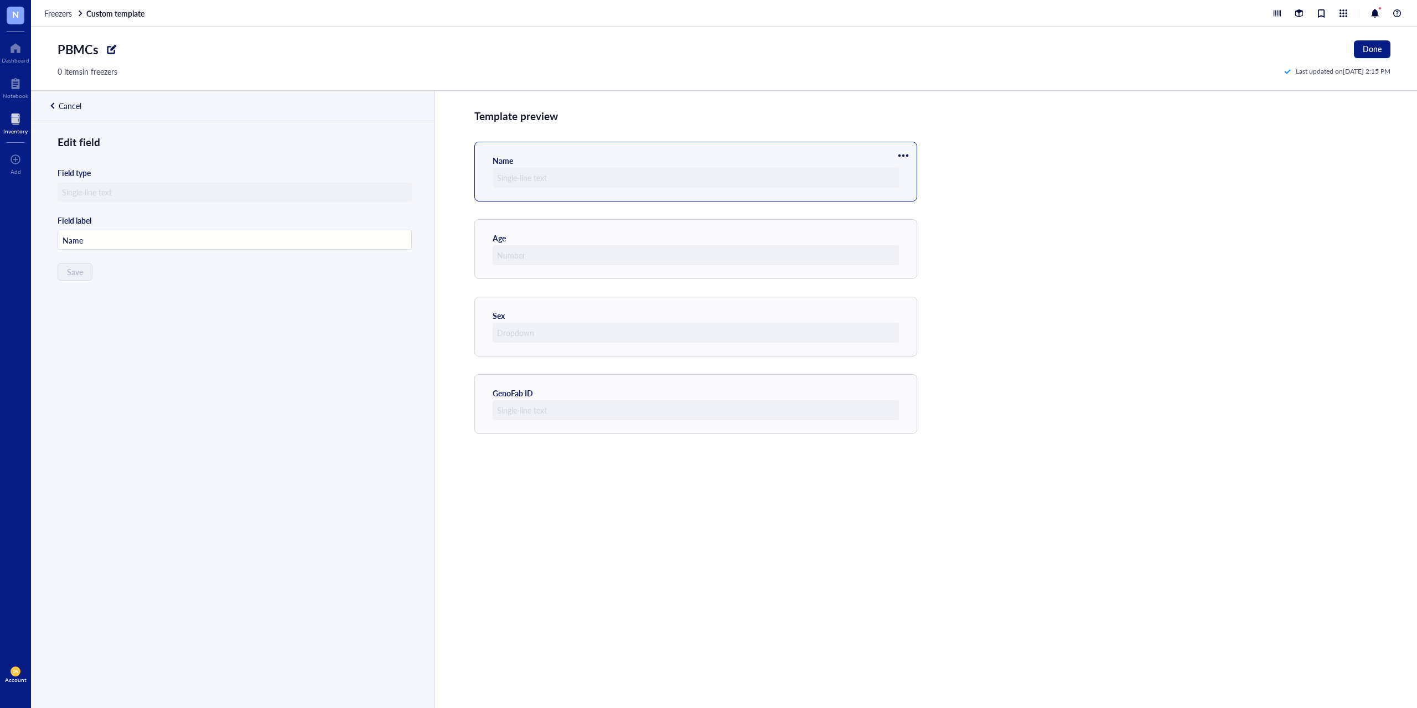
click at [185, 340] on div "Edit field Field type Field label Name Save" at bounding box center [231, 433] width 401 height 599
click at [1151, 335] on div "Template preview Name Age Sex GenoFab ID" at bounding box center [925, 399] width 983 height 617
click at [847, 523] on div "Template preview Name Age Sex GenoFab ID" at bounding box center [925, 399] width 983 height 617
click at [79, 107] on div "Cancel" at bounding box center [70, 106] width 23 height 10
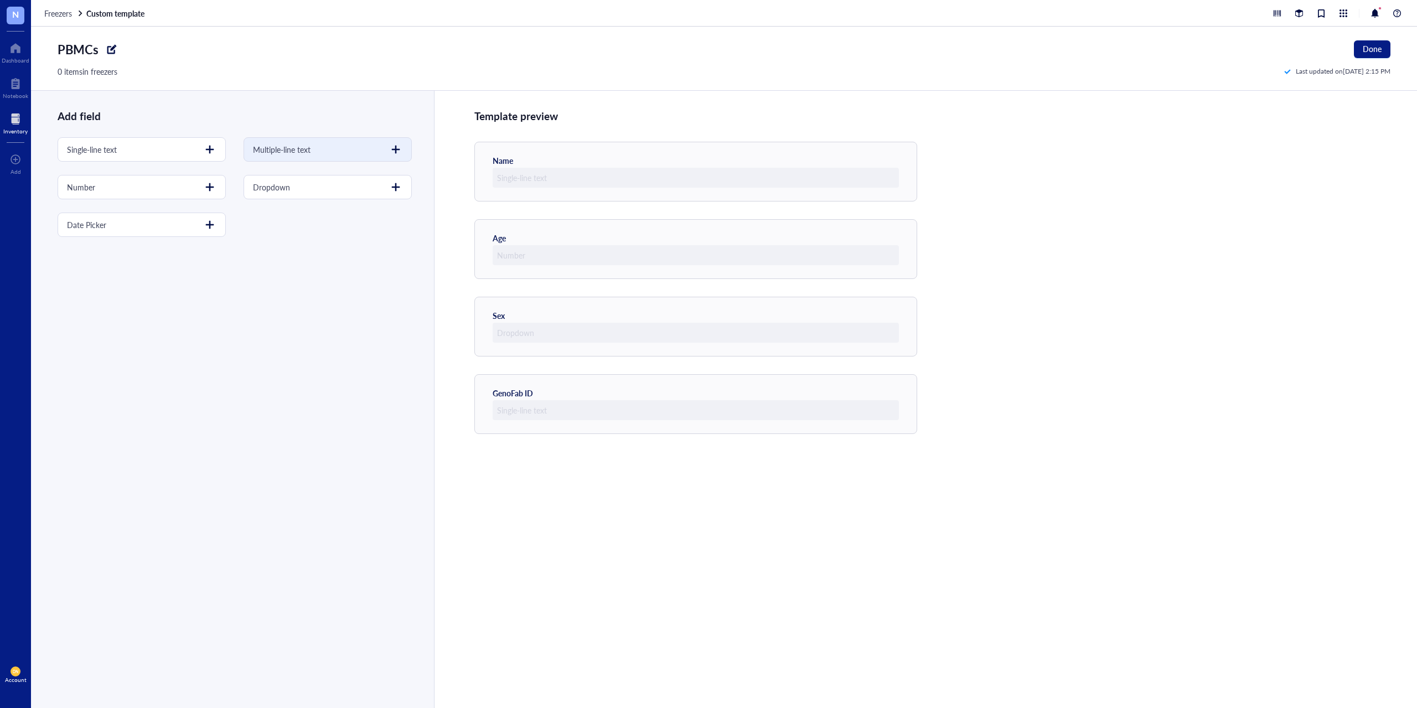
click at [395, 152] on div at bounding box center [396, 150] width 18 height 18
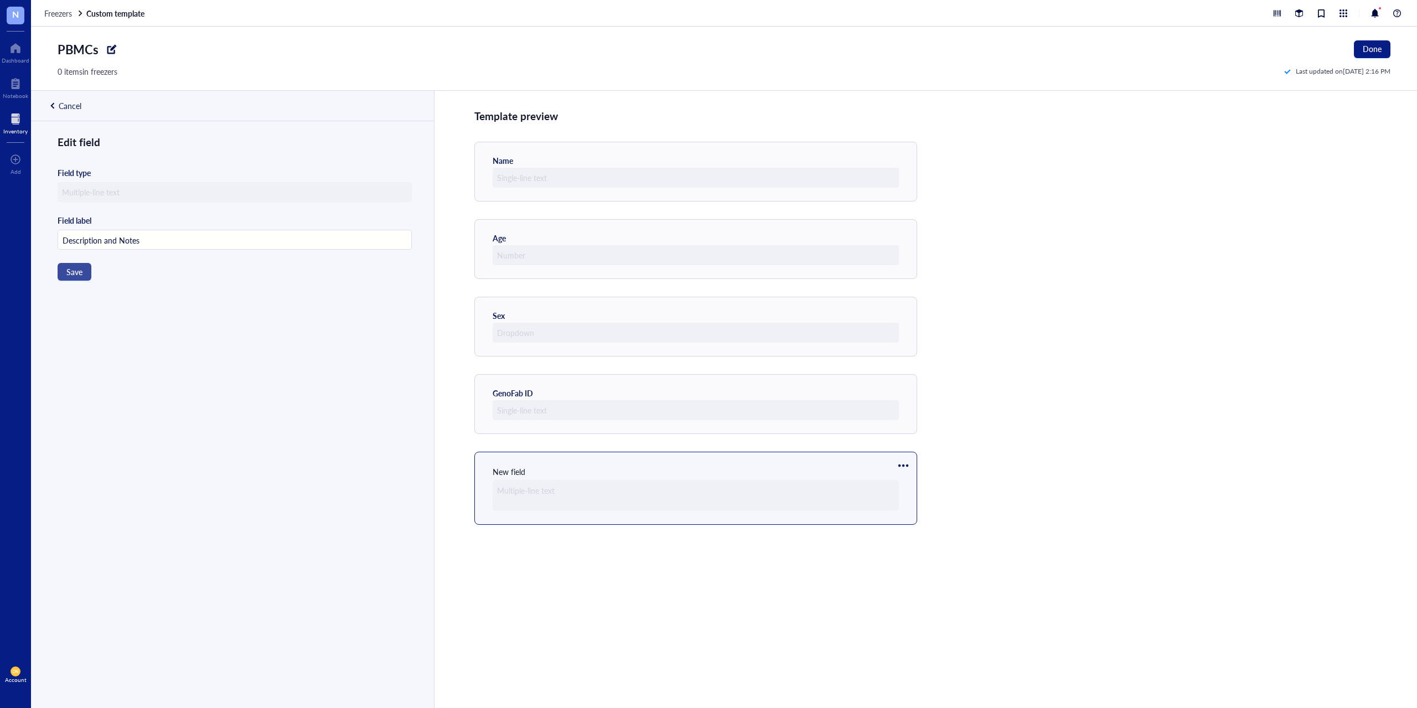
type input "Description and Notes"
click at [76, 271] on span "Save" at bounding box center [74, 271] width 16 height 9
click at [908, 468] on div at bounding box center [903, 466] width 18 height 18
click at [909, 482] on span "Move up" at bounding box center [936, 484] width 63 height 12
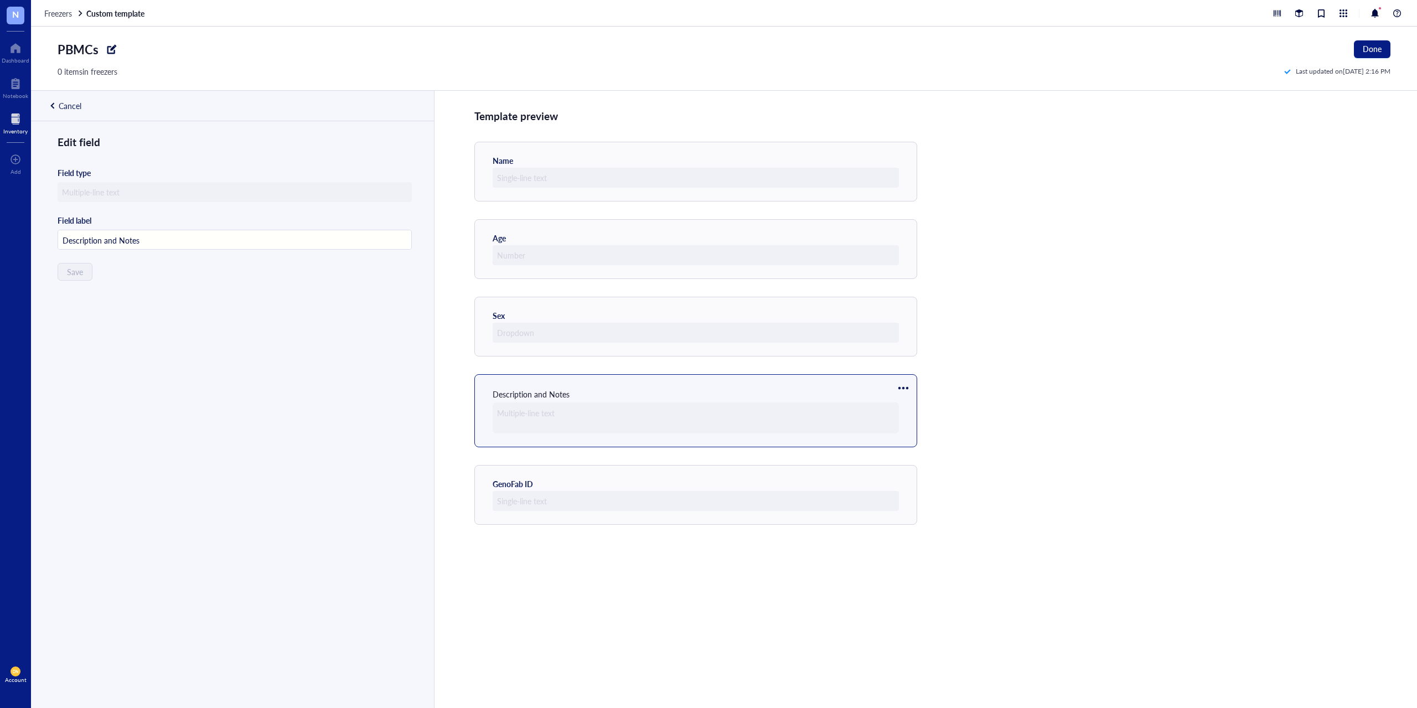
click at [905, 390] on div at bounding box center [903, 388] width 18 height 18
click at [913, 407] on span "Move up" at bounding box center [936, 407] width 63 height 12
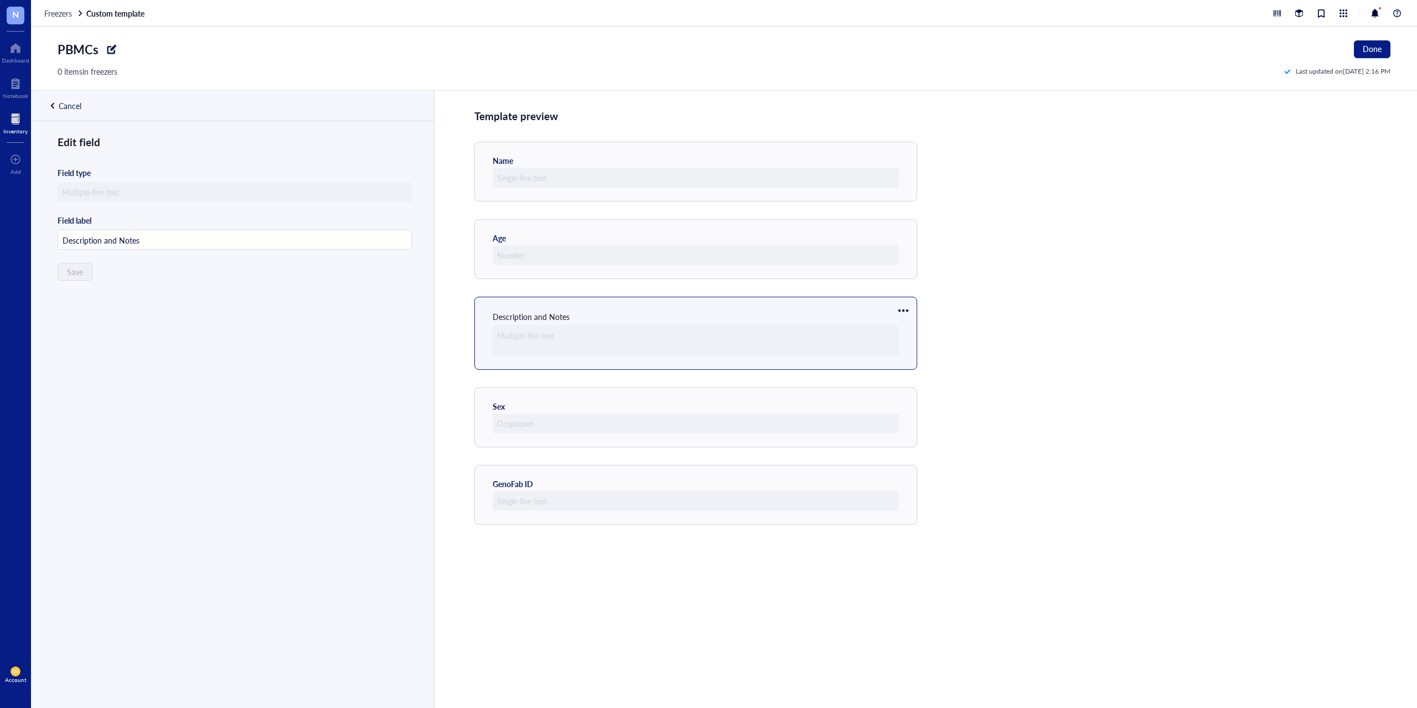
click at [904, 307] on div at bounding box center [903, 311] width 18 height 18
click at [908, 333] on span "Move up" at bounding box center [936, 329] width 63 height 12
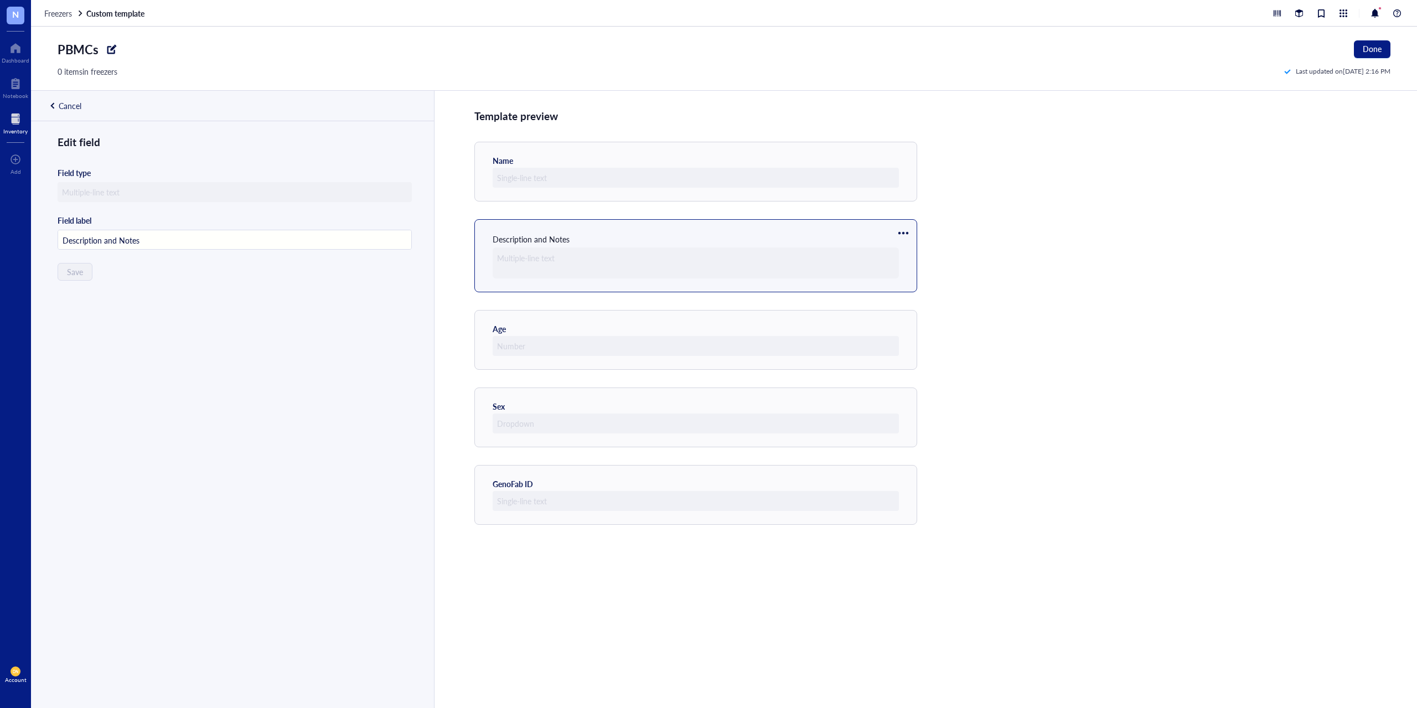
click at [77, 105] on div "Cancel" at bounding box center [70, 106] width 23 height 10
click at [212, 193] on div at bounding box center [210, 187] width 18 height 18
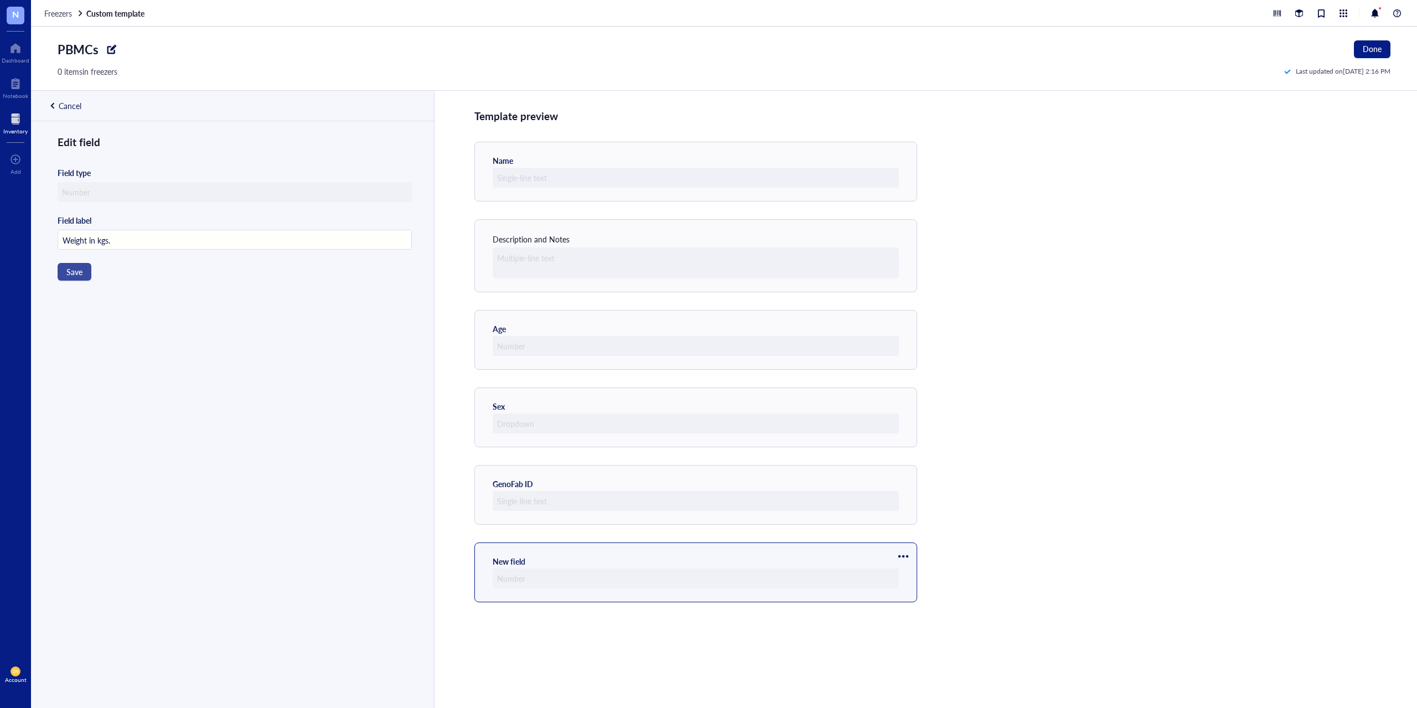
type input "Weight in kgs."
click at [85, 272] on button "Save" at bounding box center [75, 272] width 34 height 18
click at [201, 190] on div at bounding box center [210, 187] width 18 height 18
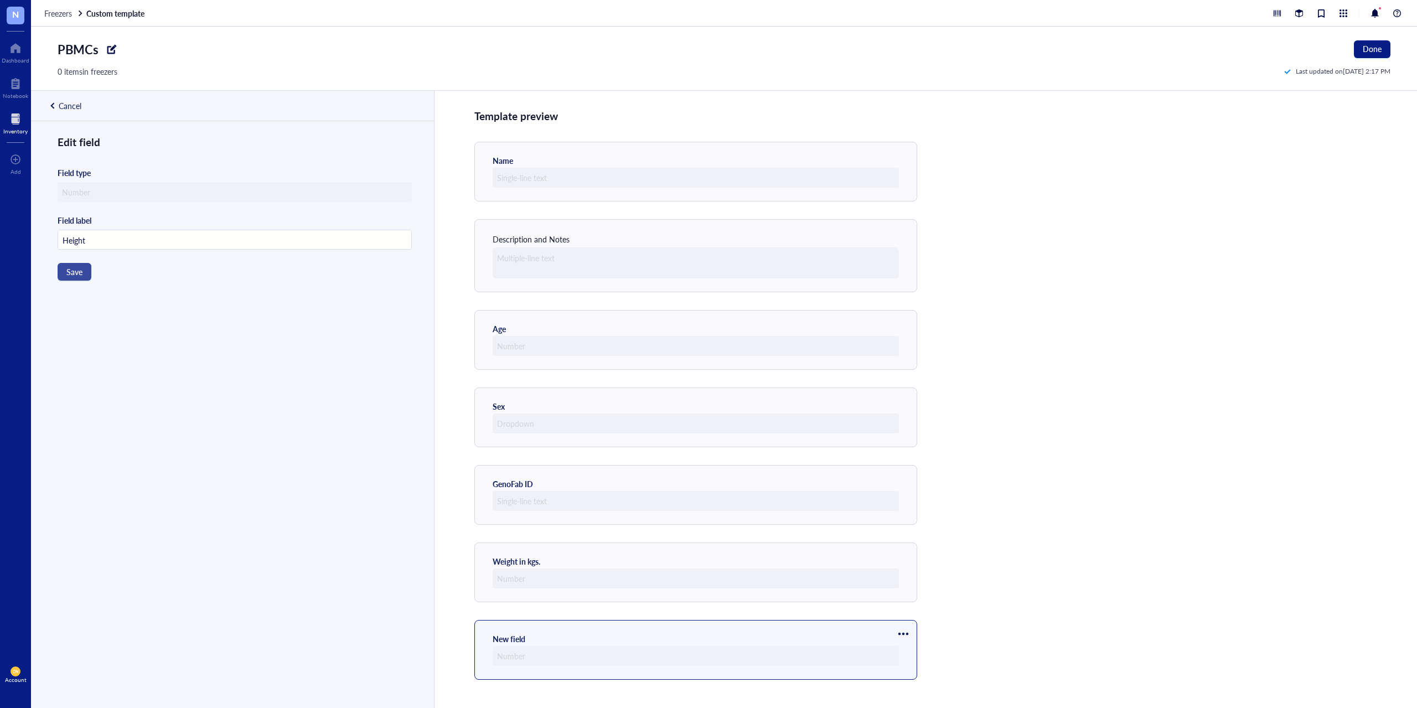
type input "Height"
click at [83, 269] on button "Save" at bounding box center [75, 272] width 34 height 18
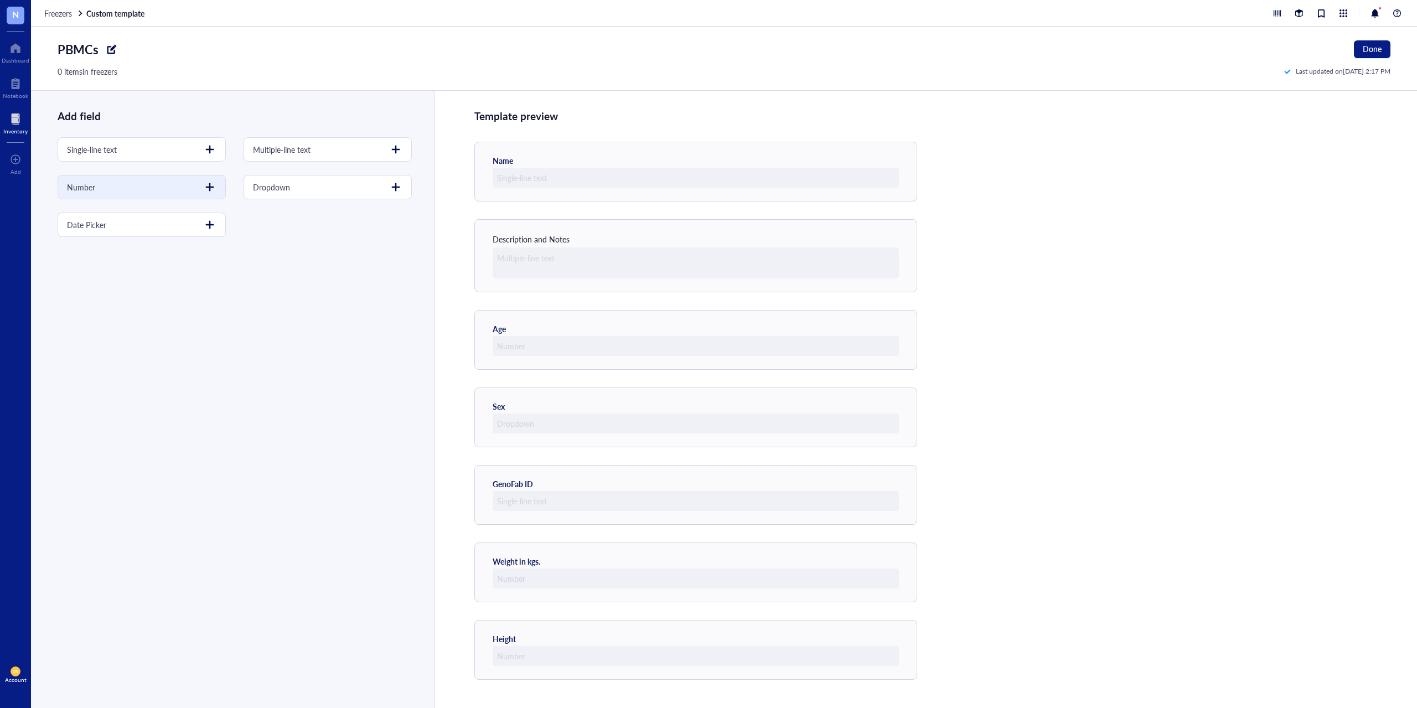
click at [206, 188] on div at bounding box center [210, 187] width 18 height 18
type input "BMI"
click at [74, 272] on span "Save" at bounding box center [74, 271] width 16 height 9
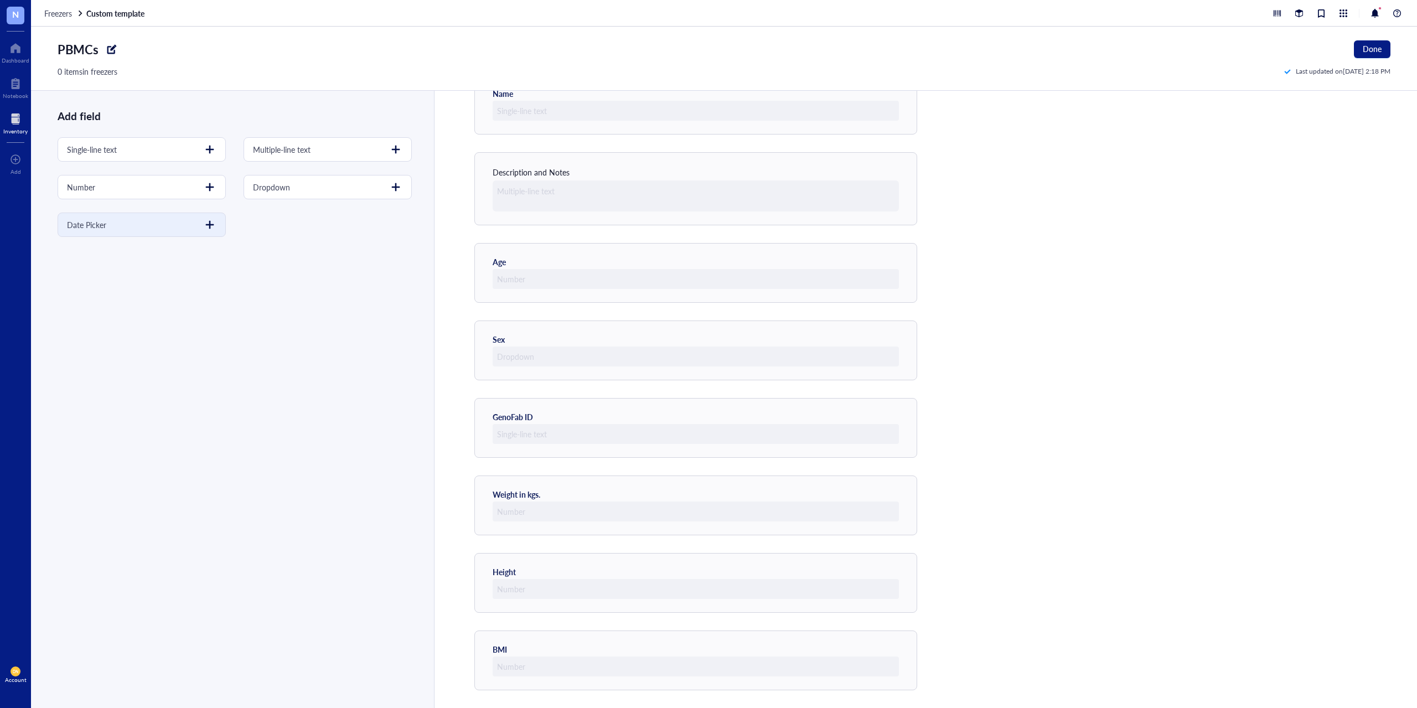
click at [209, 225] on div at bounding box center [210, 225] width 18 height 18
type input "Date collected"
click at [74, 271] on span "Save" at bounding box center [74, 271] width 16 height 9
click at [208, 228] on div at bounding box center [210, 225] width 18 height 18
type input "Date Frozen"
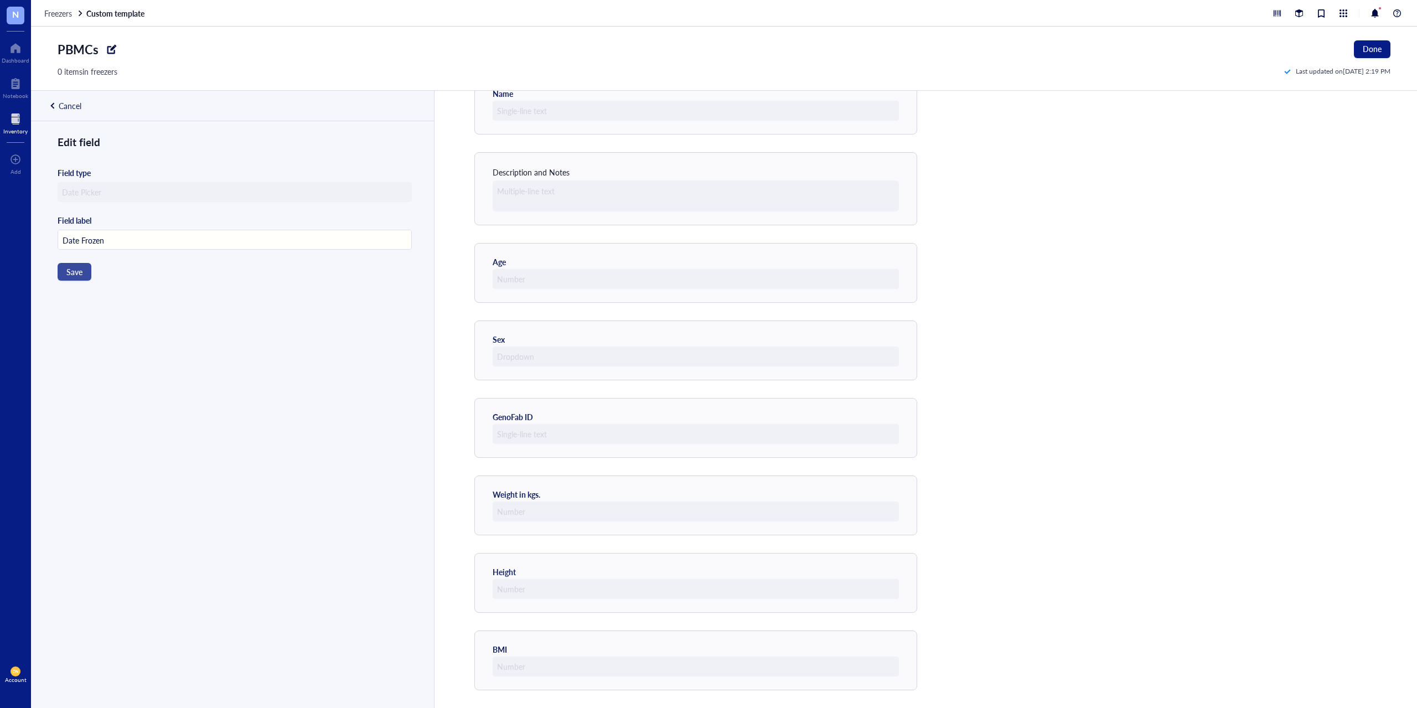
click at [75, 270] on span "Save" at bounding box center [74, 271] width 16 height 9
click at [205, 188] on div at bounding box center [210, 187] width 18 height 18
type input "Number of cells x10^6"
click at [74, 273] on span "Save" at bounding box center [74, 271] width 16 height 9
click at [203, 153] on div at bounding box center [210, 150] width 18 height 18
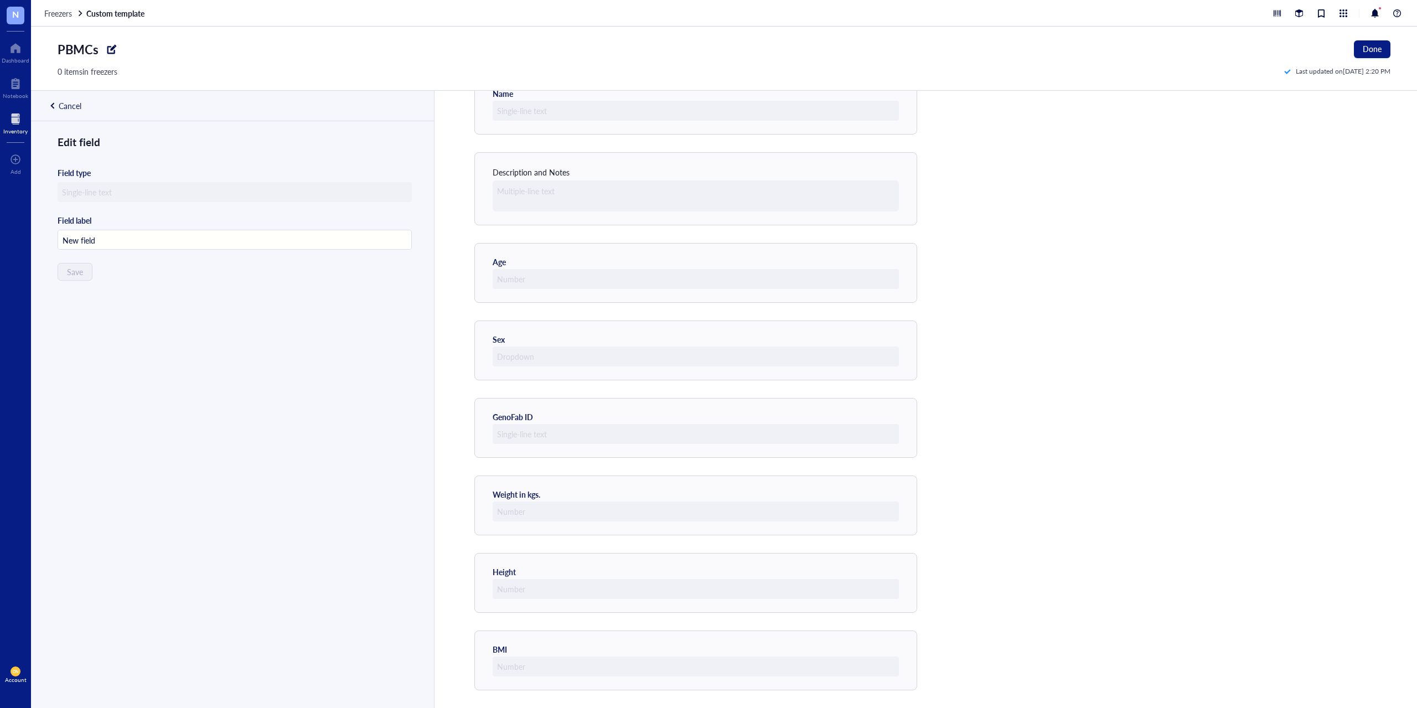
click at [50, 103] on div at bounding box center [53, 106] width 8 height 8
click at [381, 188] on div "Dropdown" at bounding box center [328, 187] width 168 height 24
type input "E"
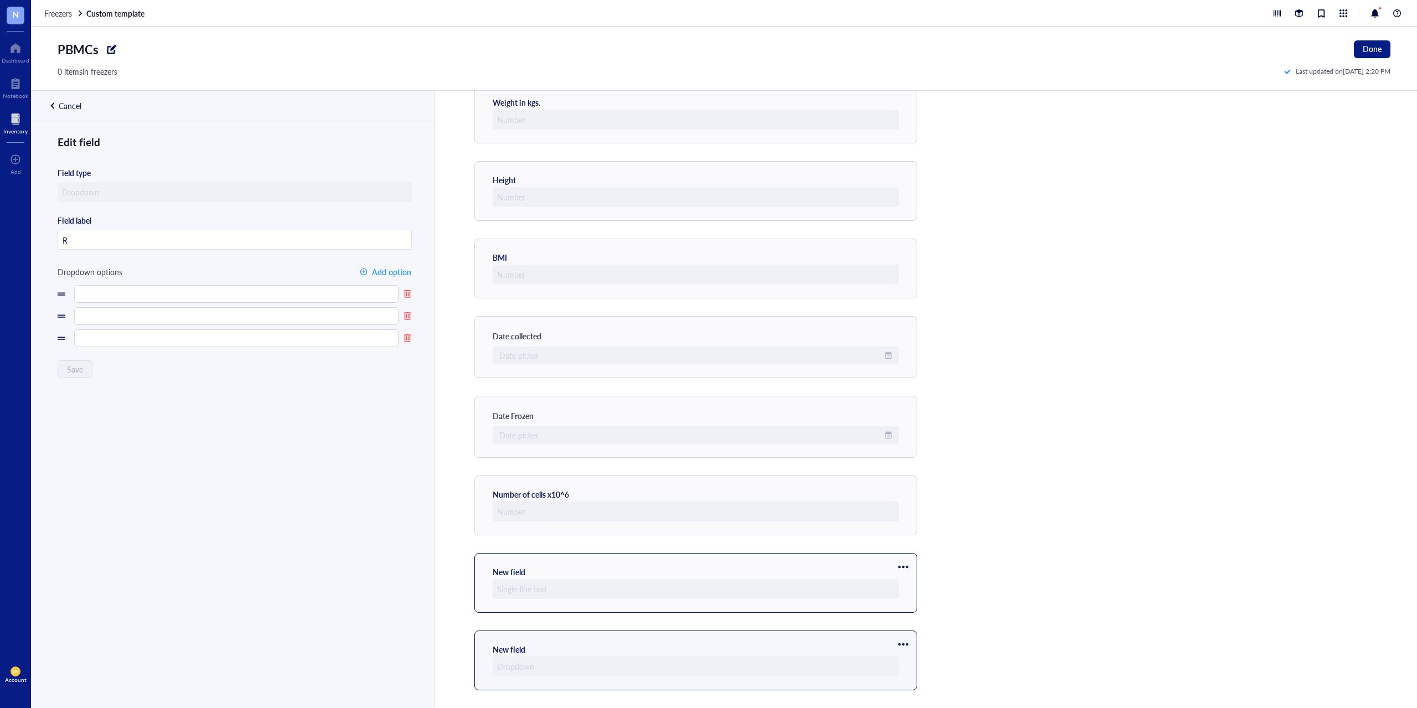
click at [905, 568] on div at bounding box center [903, 567] width 18 height 18
type input "New field"
click at [924, 620] on span "Delete" at bounding box center [936, 621] width 63 height 12
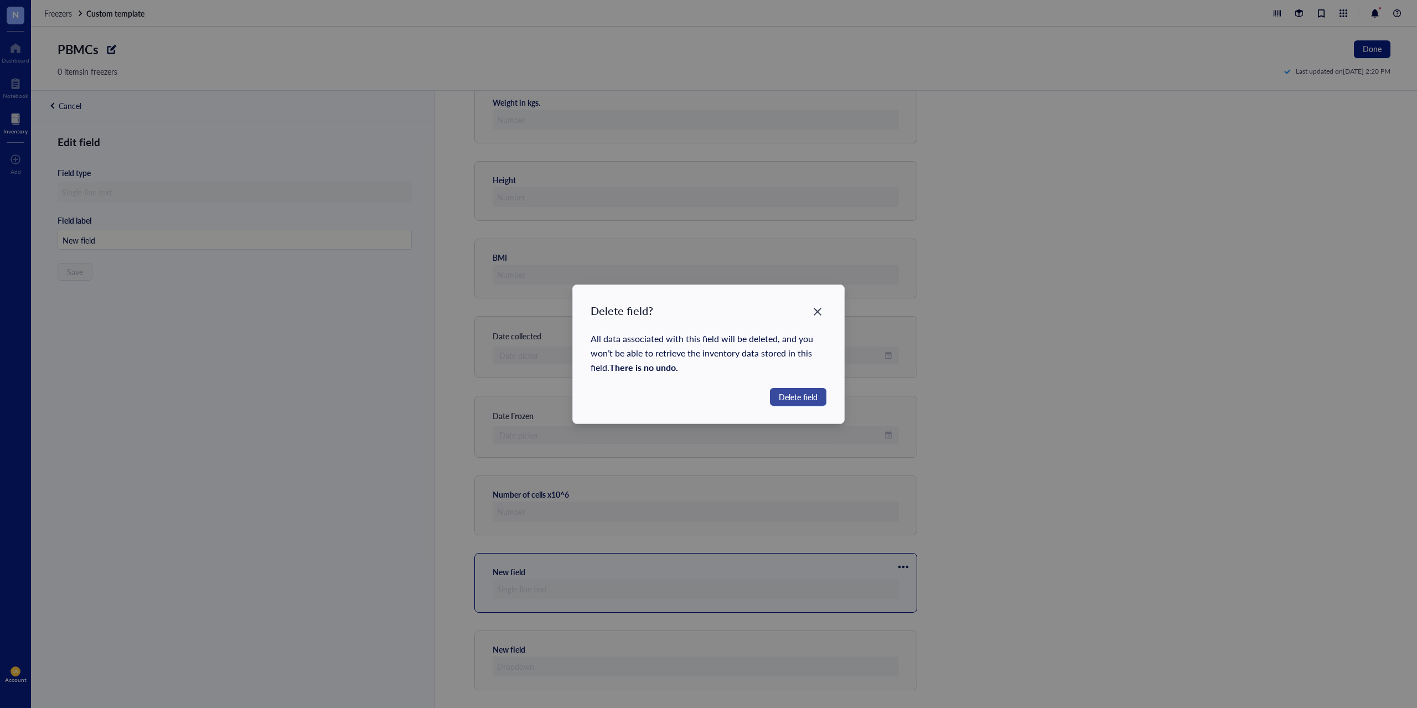
click at [809, 395] on span "Delete field" at bounding box center [798, 397] width 39 height 12
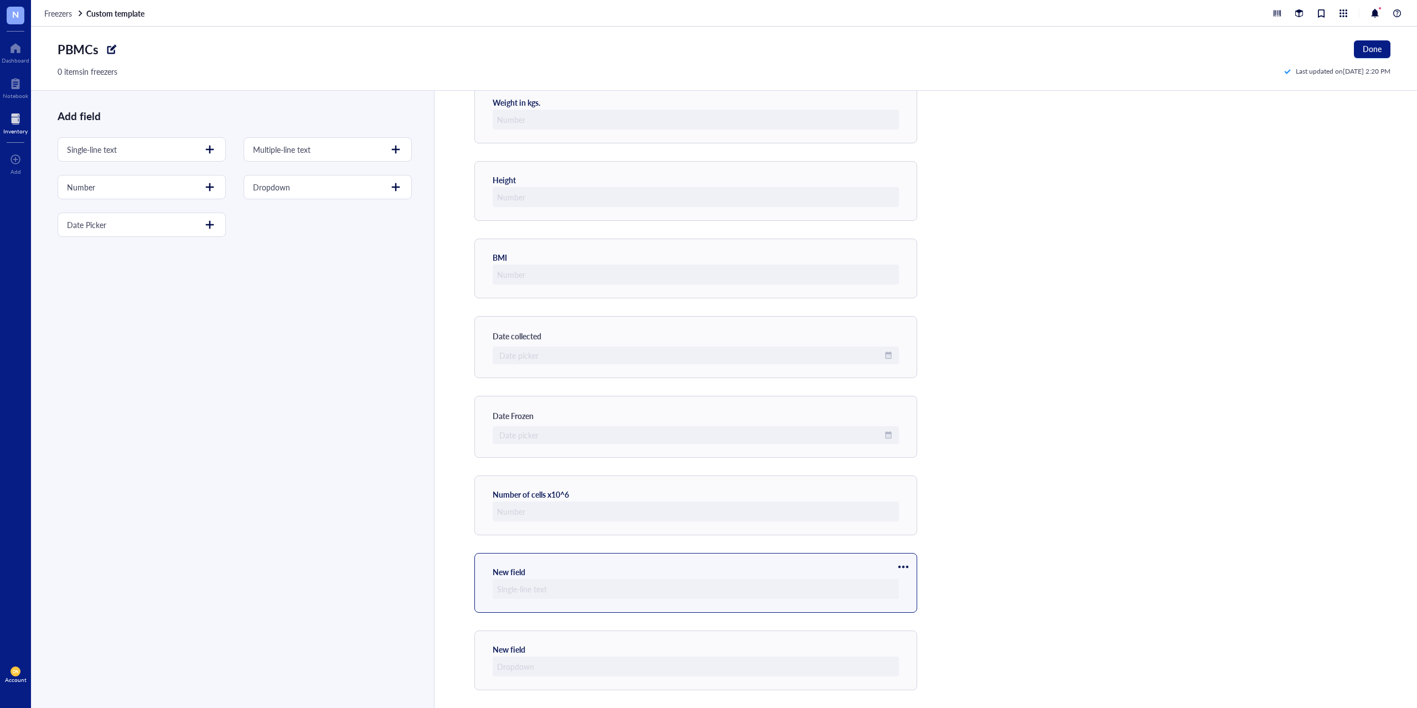
scroll to position [381, 0]
click at [907, 566] on div at bounding box center [903, 567] width 18 height 18
click at [912, 619] on span "Delete" at bounding box center [936, 621] width 63 height 12
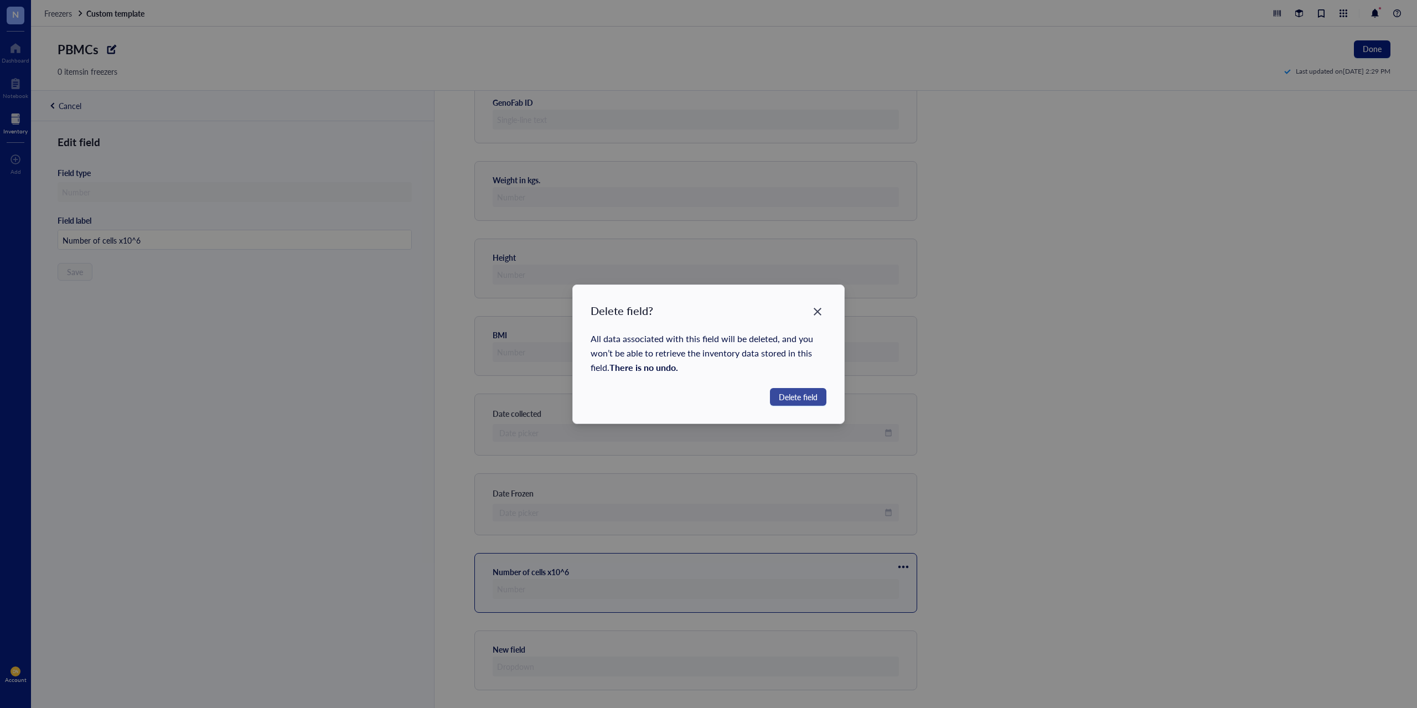
click at [796, 396] on span "Delete field" at bounding box center [798, 397] width 39 height 12
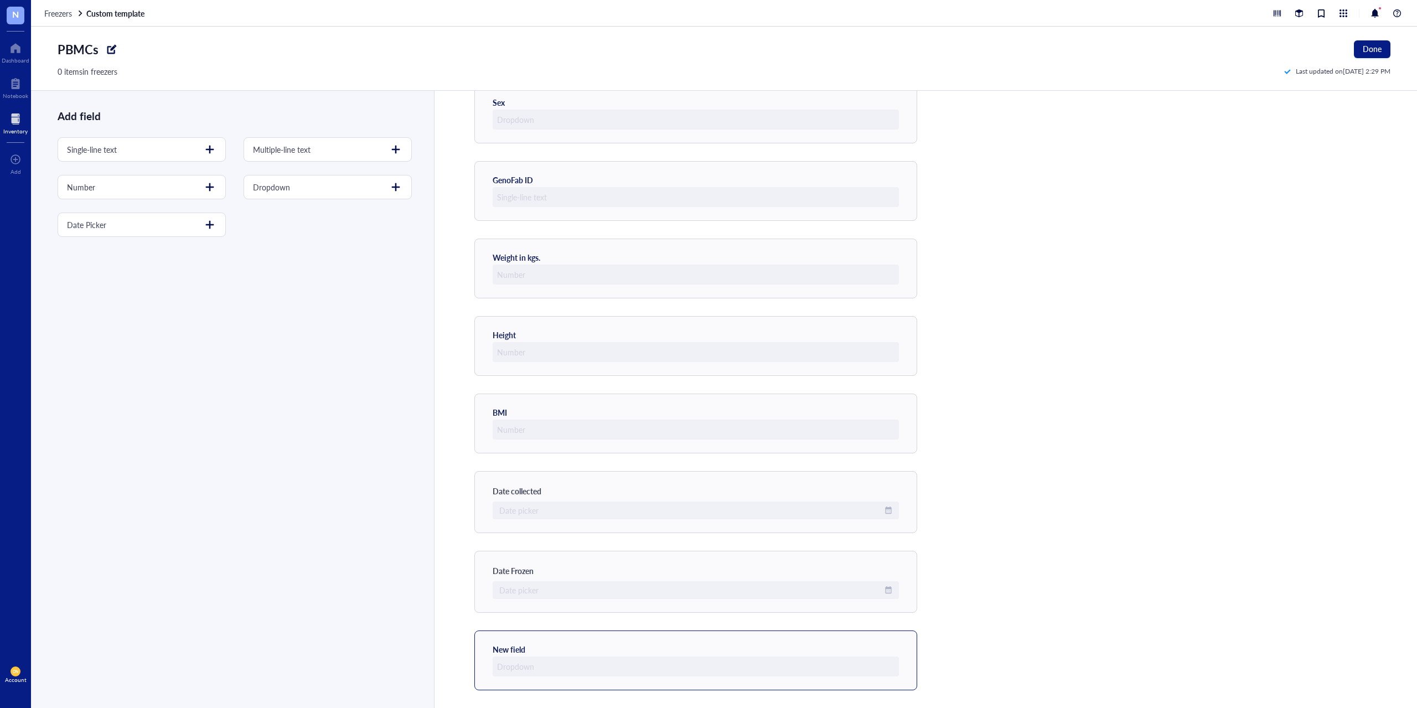
scroll to position [304, 0]
click at [901, 644] on div at bounding box center [903, 644] width 18 height 18
click at [926, 685] on span "Delete" at bounding box center [936, 681] width 63 height 12
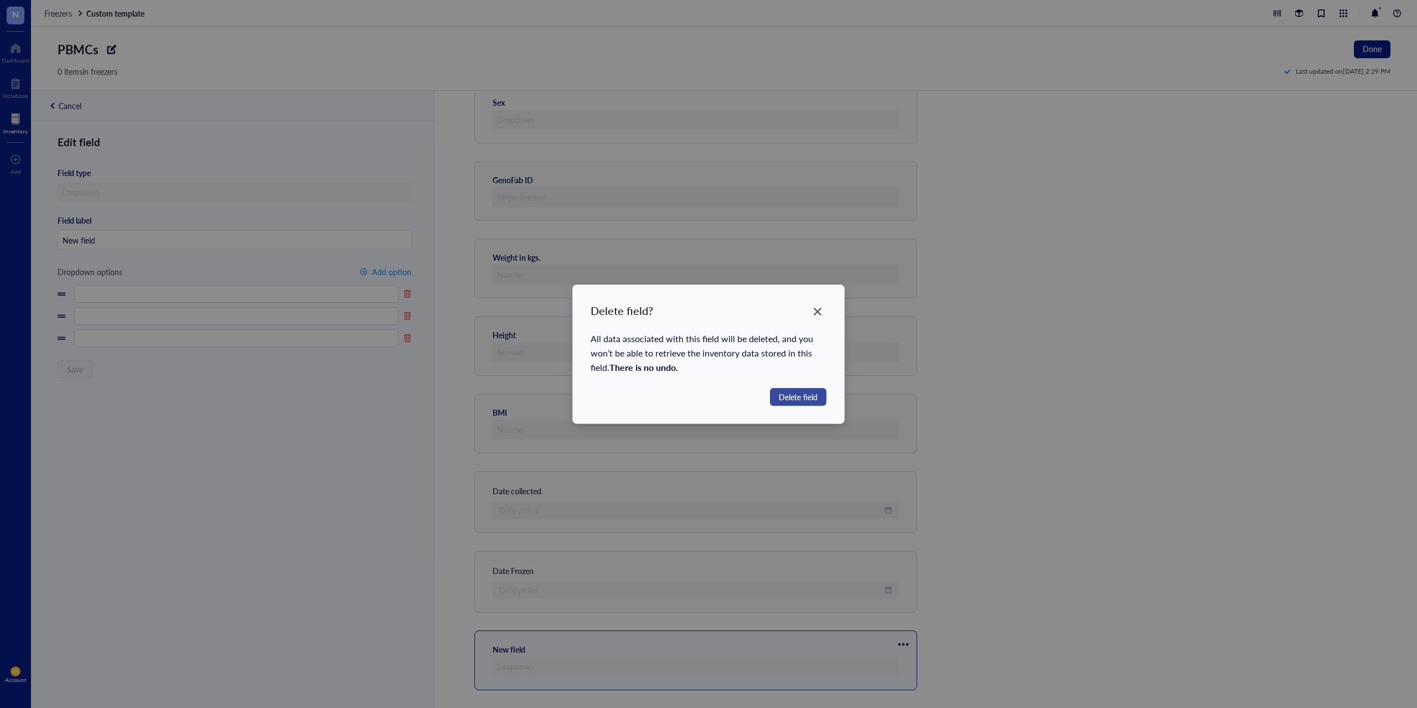
click at [787, 396] on span "Delete field" at bounding box center [798, 397] width 39 height 12
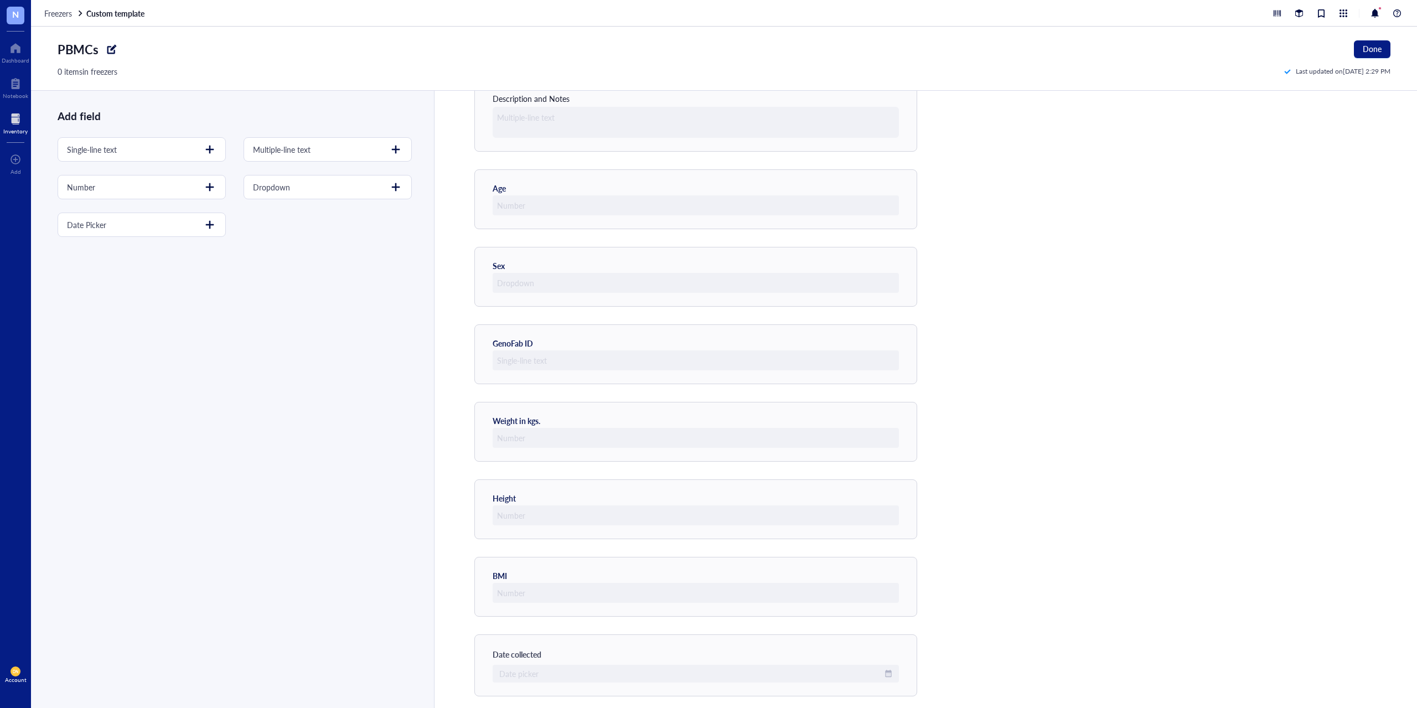
scroll to position [166, 0]
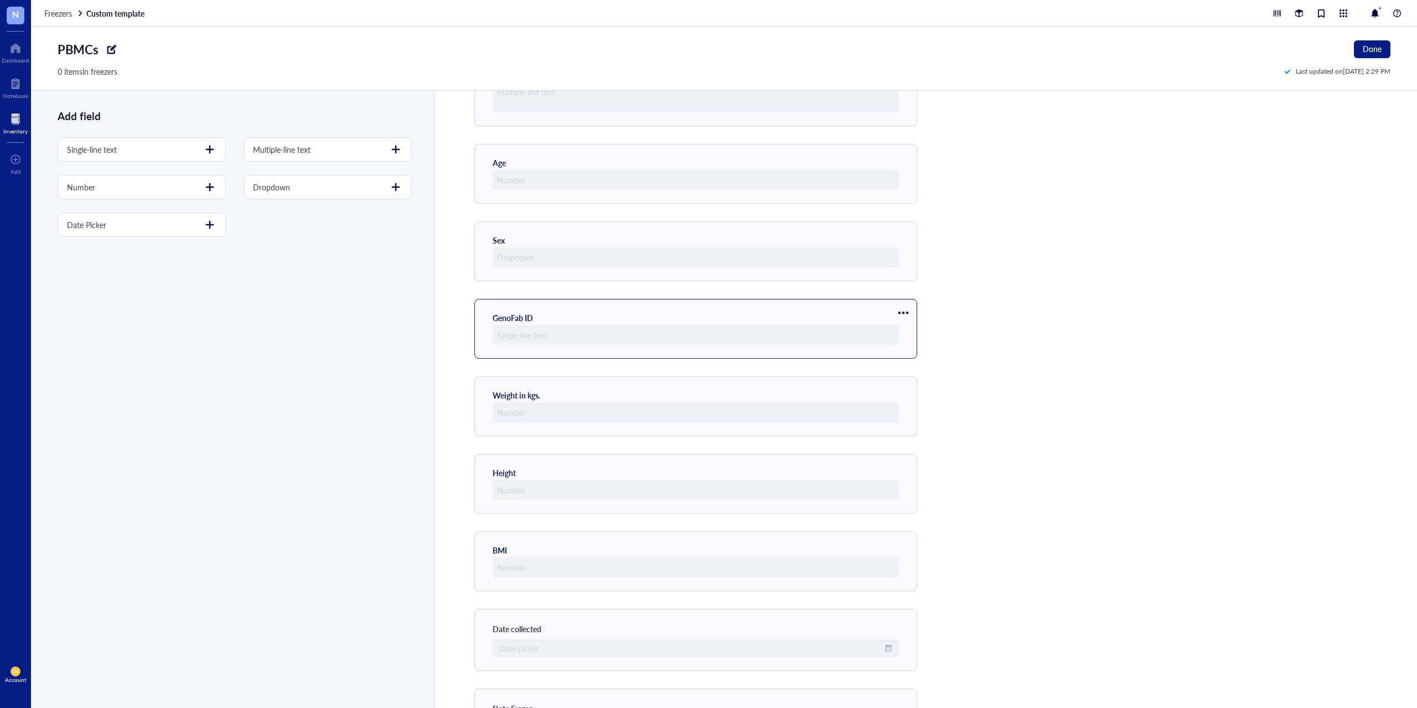
click at [905, 313] on div at bounding box center [903, 313] width 18 height 18
click at [919, 349] on span "Move down" at bounding box center [936, 349] width 63 height 12
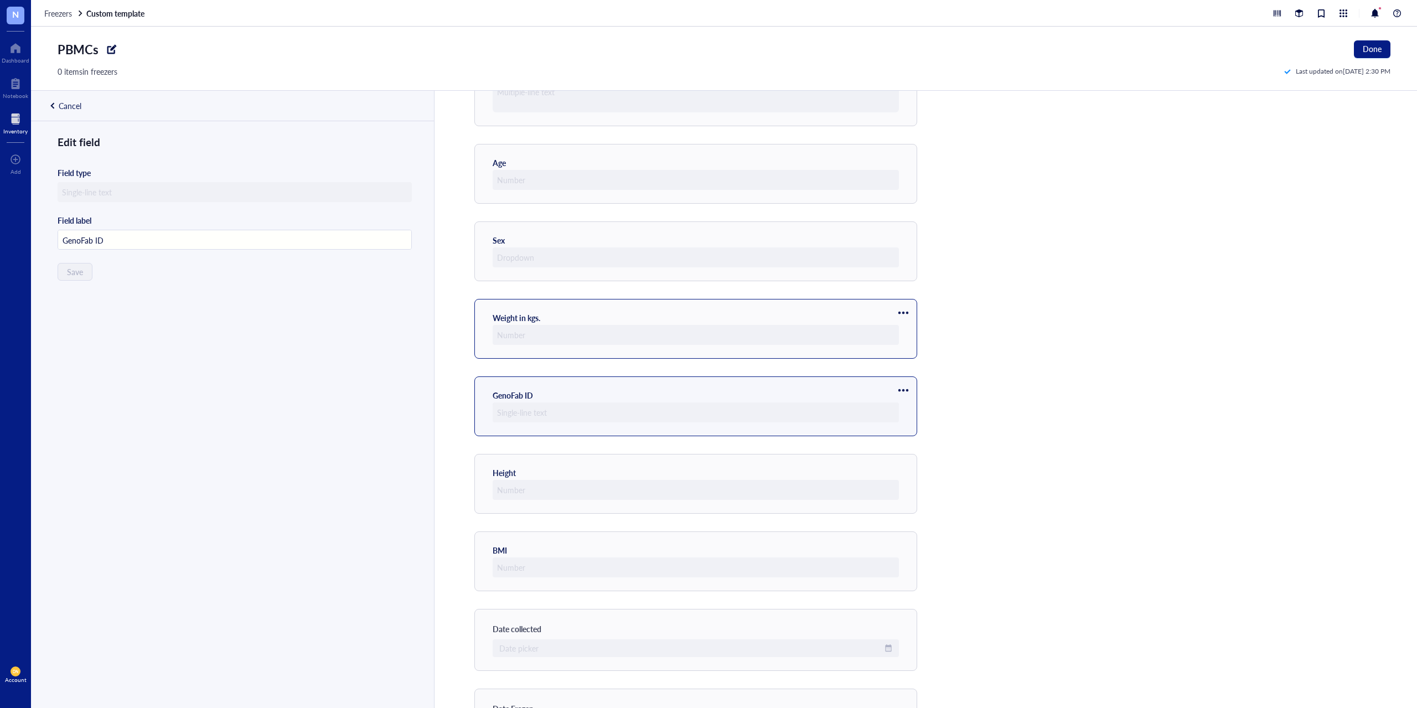
click at [905, 312] on div at bounding box center [903, 313] width 18 height 18
click at [916, 349] on span "Move down" at bounding box center [936, 349] width 63 height 12
click at [903, 389] on div at bounding box center [903, 390] width 18 height 18
click at [918, 408] on span "Move up" at bounding box center [936, 409] width 63 height 12
click at [905, 391] on div at bounding box center [903, 390] width 18 height 18
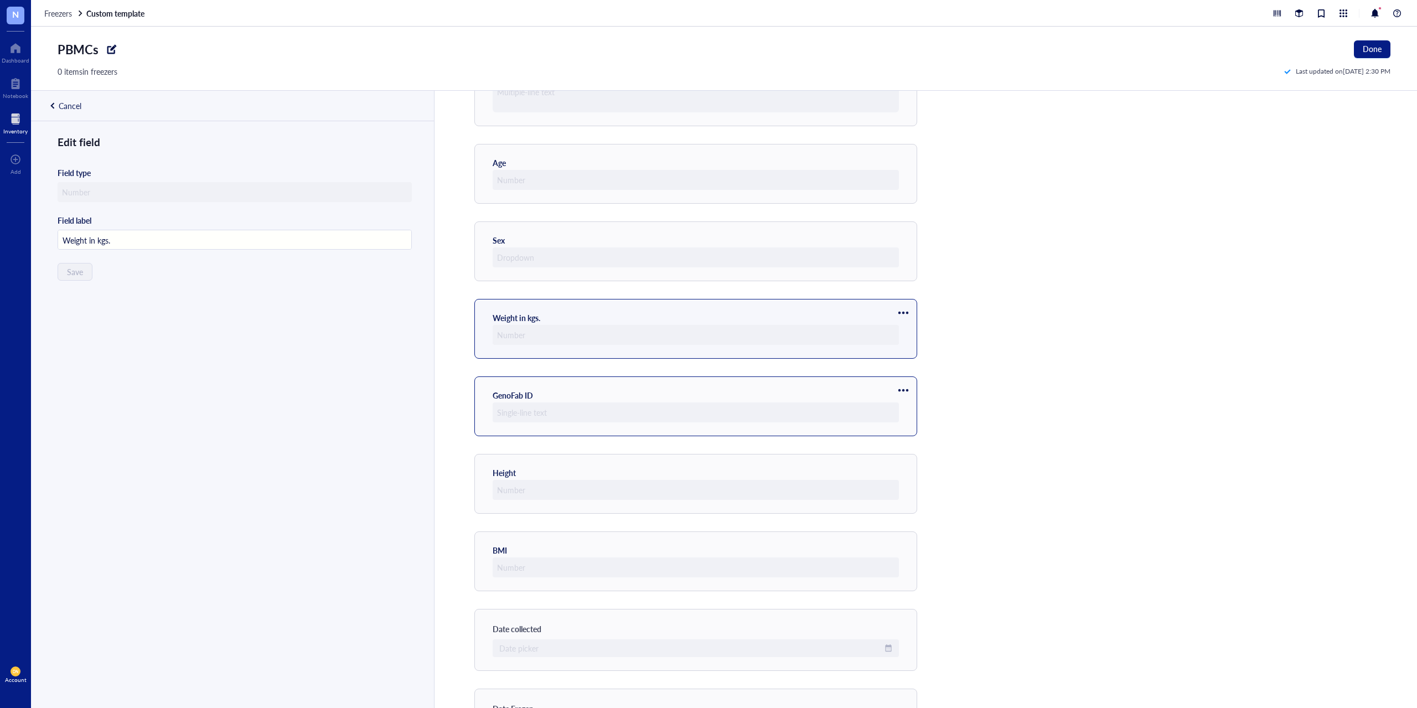
type input "GenoFab ID"
click at [909, 428] on span "Move down" at bounding box center [936, 427] width 63 height 12
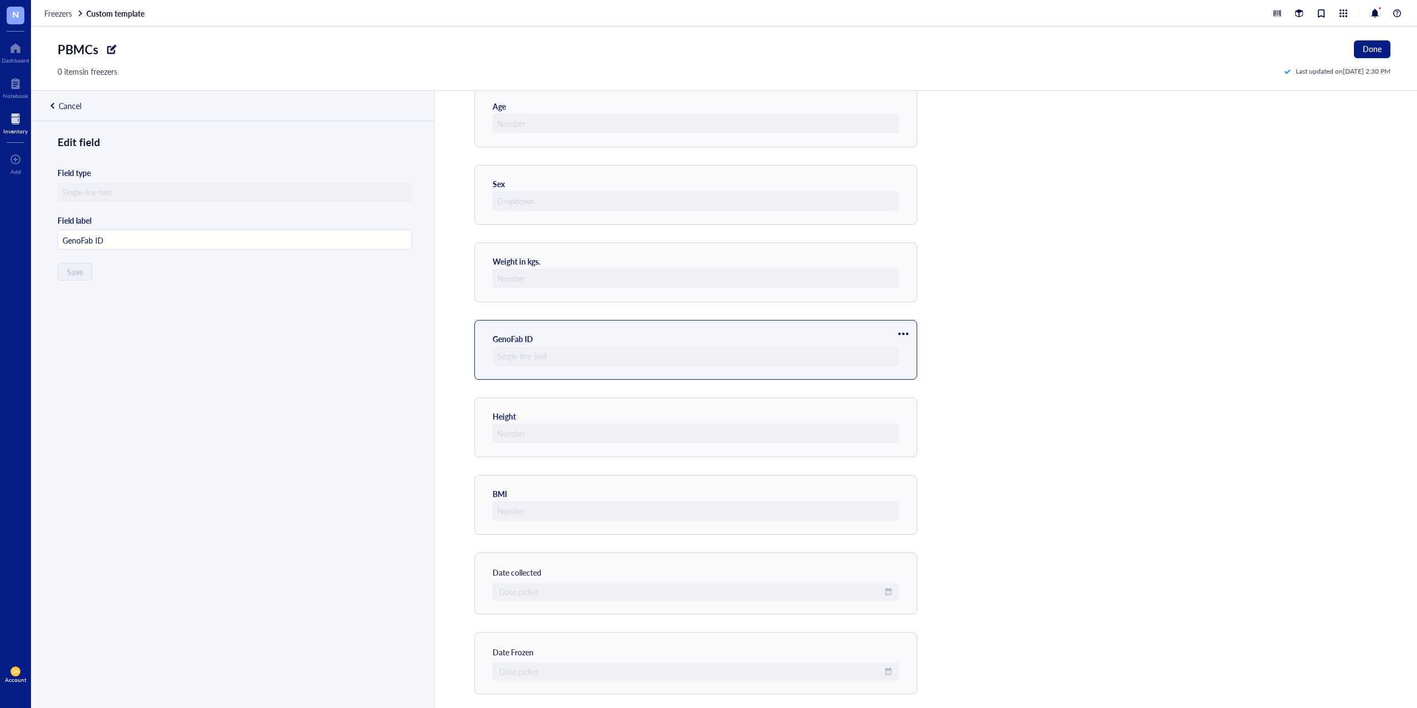
scroll to position [226, 0]
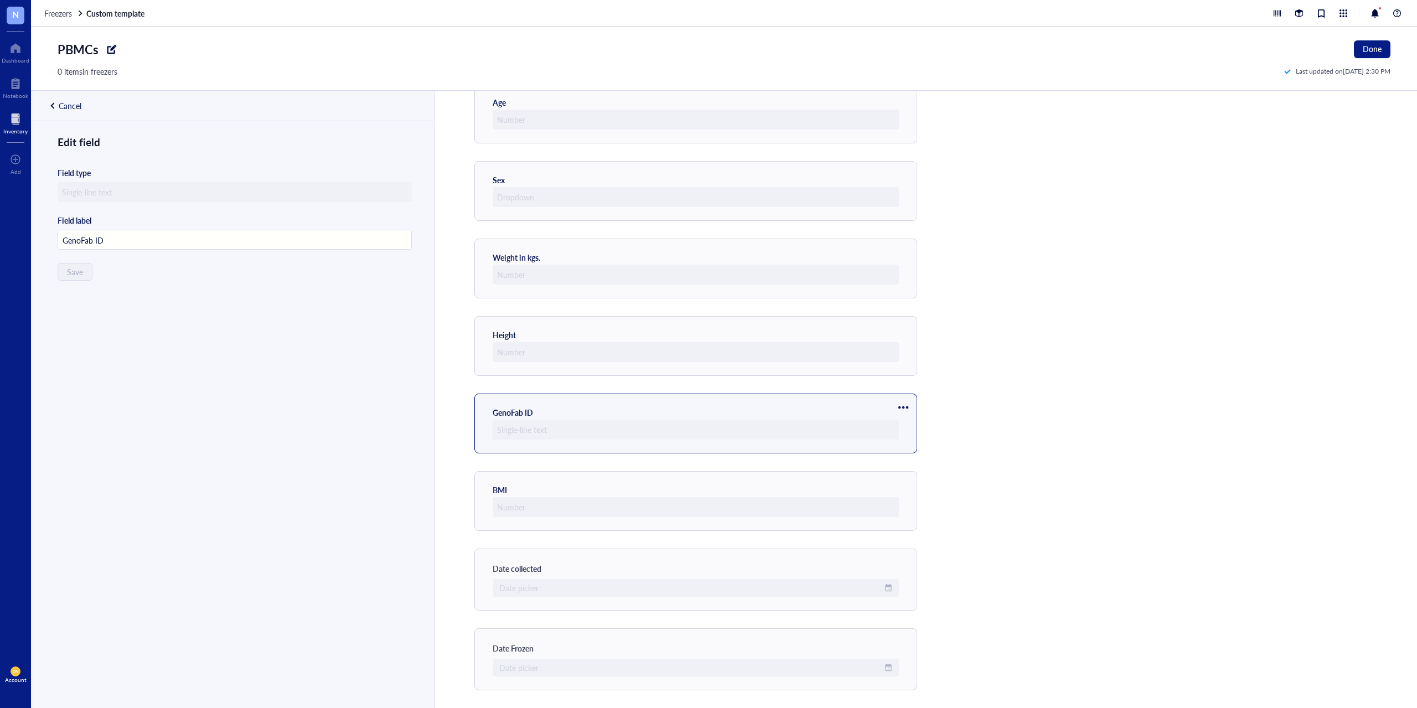
click at [904, 405] on div at bounding box center [903, 407] width 18 height 18
click at [917, 448] on span "Move down" at bounding box center [936, 444] width 63 height 12
click at [898, 485] on div at bounding box center [903, 485] width 18 height 18
click at [912, 525] on span "Move down" at bounding box center [936, 521] width 63 height 12
click at [909, 565] on div at bounding box center [903, 565] width 18 height 18
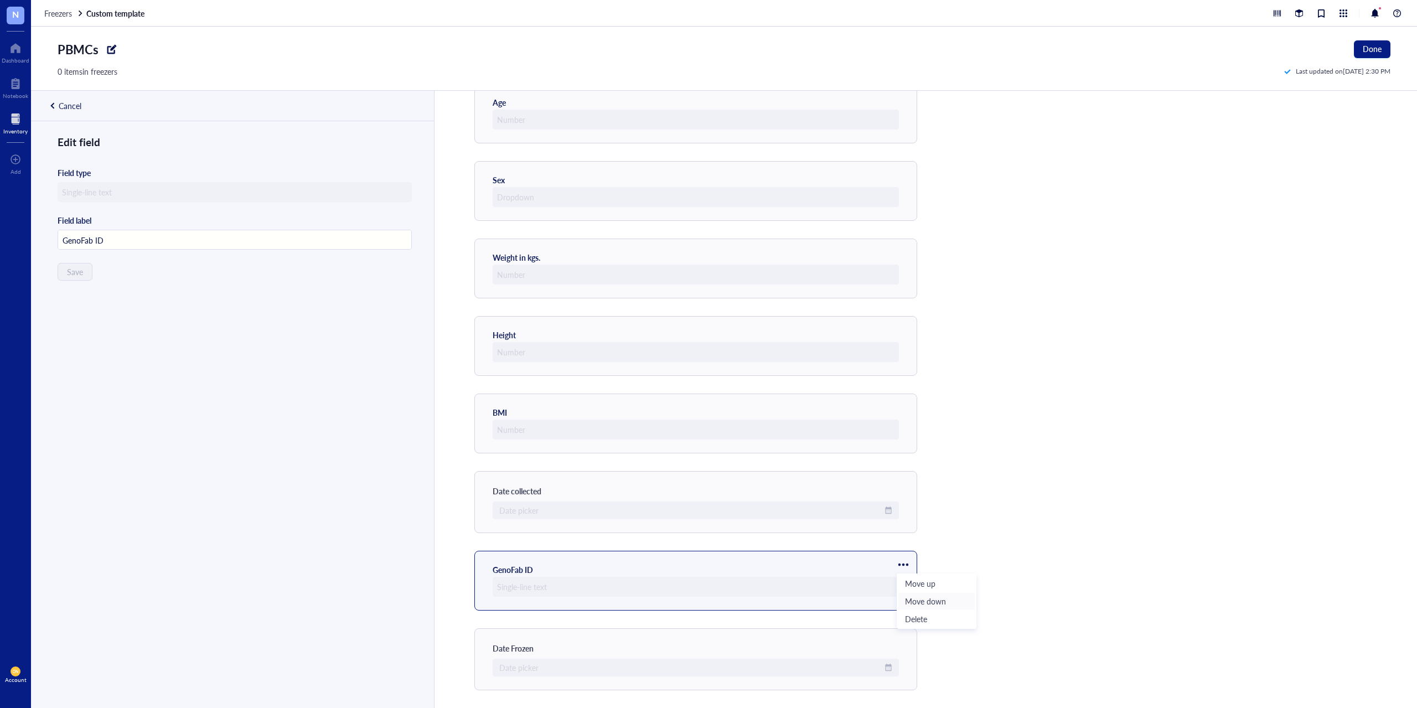
click at [915, 604] on span "Move down" at bounding box center [936, 601] width 63 height 12
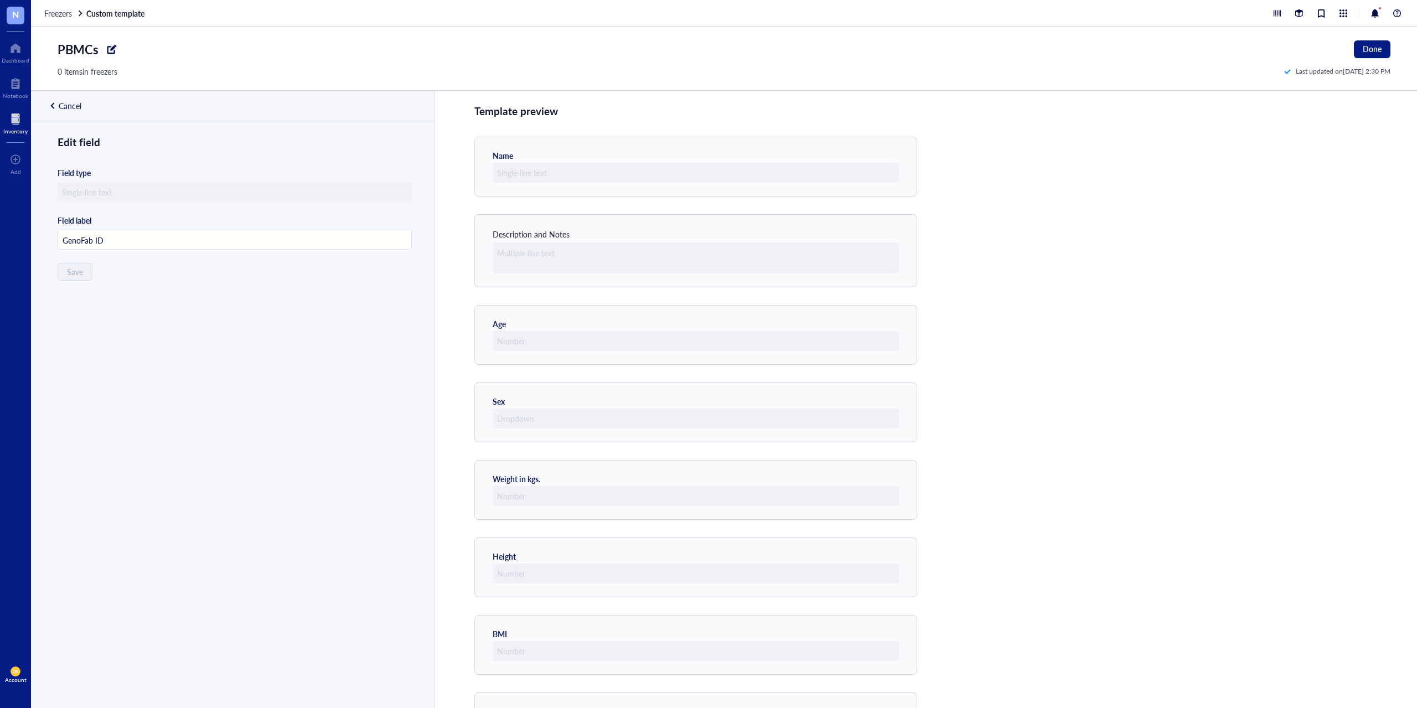
click at [76, 106] on div "Cancel" at bounding box center [70, 106] width 23 height 10
click at [391, 185] on div at bounding box center [396, 187] width 18 height 18
type input "Race/Ethnicity"
click at [153, 294] on input "text" at bounding box center [236, 294] width 324 height 18
type input "Black"
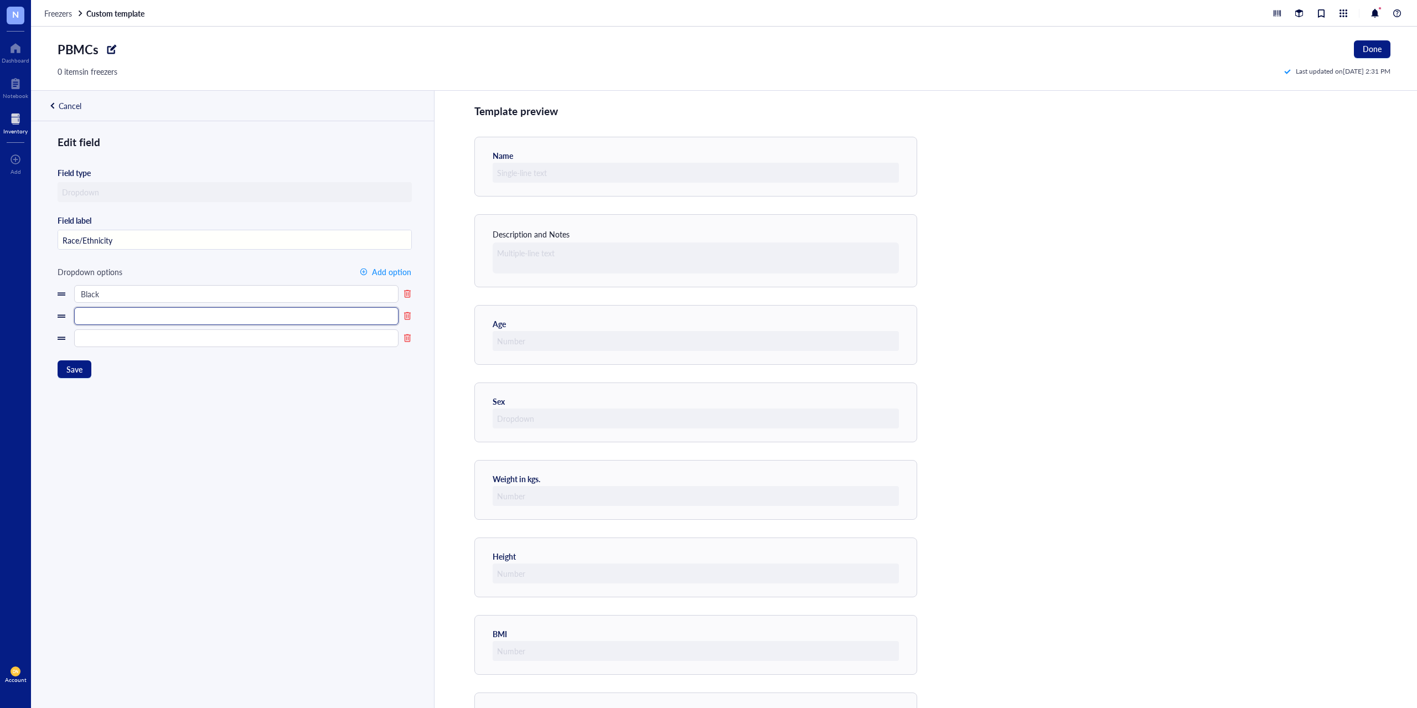
click at [135, 317] on input "text" at bounding box center [236, 316] width 324 height 18
type input "White"
click at [129, 340] on input "text" at bounding box center [236, 338] width 324 height 18
type input "[DEMOGRAPHIC_DATA]"
click at [365, 270] on button "Add option" at bounding box center [385, 272] width 53 height 18
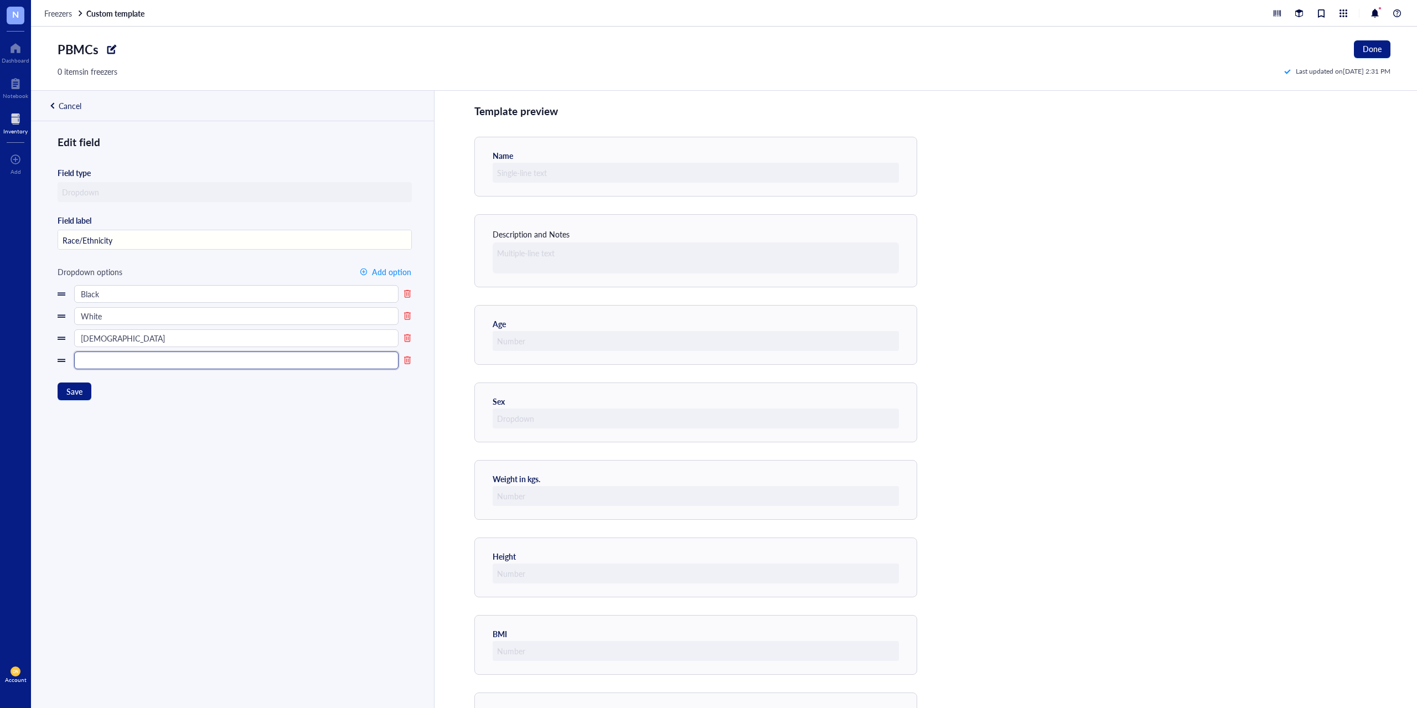
click at [147, 365] on input "text" at bounding box center [236, 360] width 324 height 18
click at [81, 359] on input "[DEMOGRAPHIC_DATA]" at bounding box center [236, 360] width 324 height 18
type input "[DEMOGRAPHIC_DATA]"
click at [364, 271] on div "button" at bounding box center [364, 272] width 8 height 8
click at [159, 385] on input "text" at bounding box center [236, 383] width 324 height 18
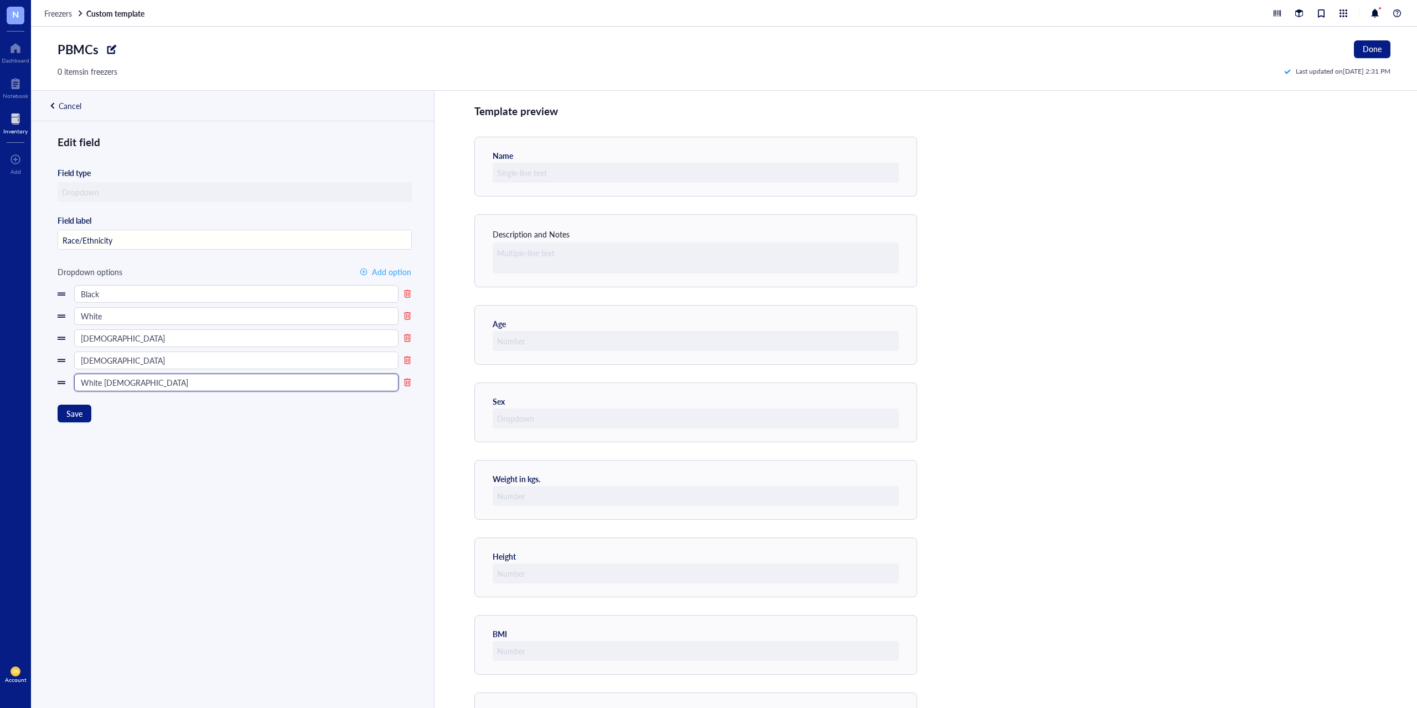
type input "White [DEMOGRAPHIC_DATA]"
click at [362, 271] on div "button" at bounding box center [364, 272] width 8 height 8
click at [162, 408] on input "text" at bounding box center [236, 405] width 324 height 18
type input "Mixed Race"
click at [362, 272] on div "button" at bounding box center [364, 272] width 8 height 8
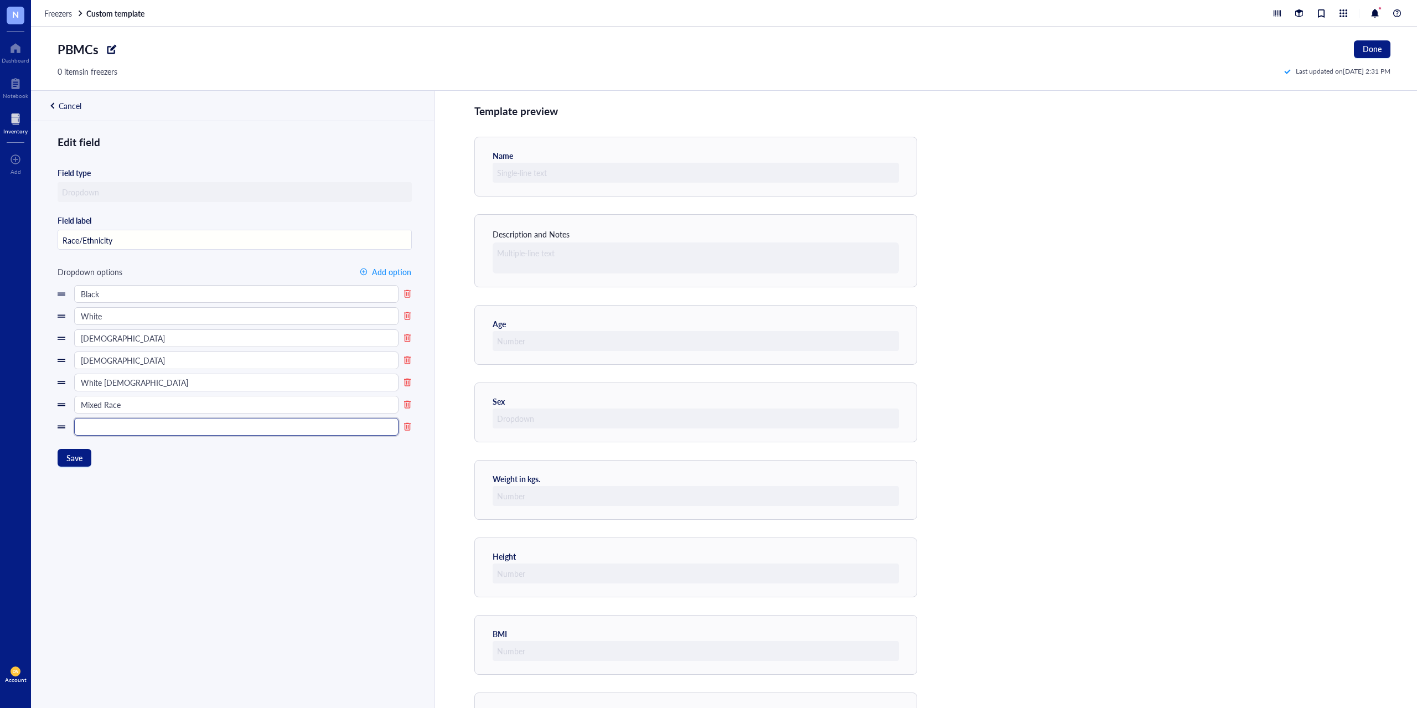
click at [195, 433] on input "text" at bounding box center [236, 427] width 324 height 18
type input "Other"
click at [372, 274] on span "Add option" at bounding box center [391, 271] width 39 height 9
click at [132, 445] on input "text" at bounding box center [236, 449] width 324 height 18
type input "[DEMOGRAPHIC_DATA]"
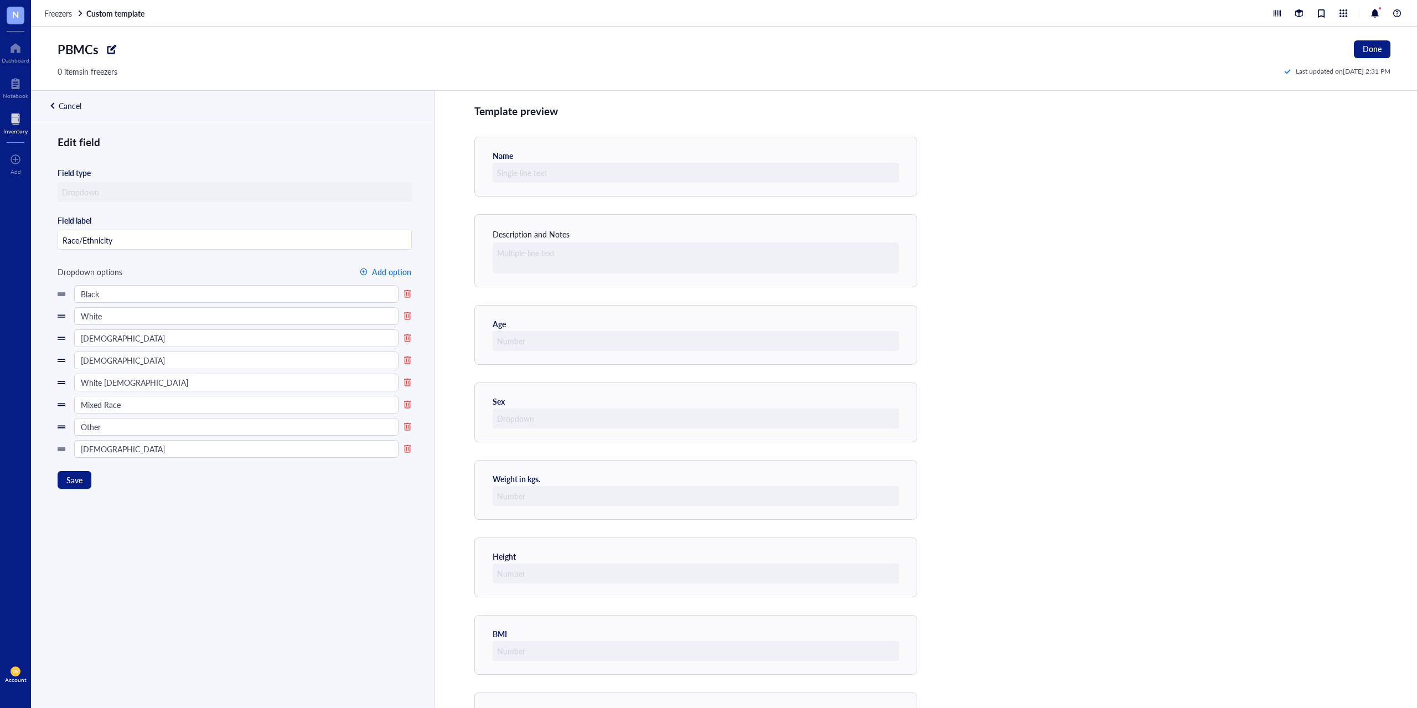
click at [375, 268] on span "Add option" at bounding box center [391, 271] width 39 height 9
click at [137, 471] on input "text" at bounding box center [236, 471] width 324 height 18
type input "Pacific Islander"
click at [83, 501] on button "Save" at bounding box center [75, 502] width 34 height 18
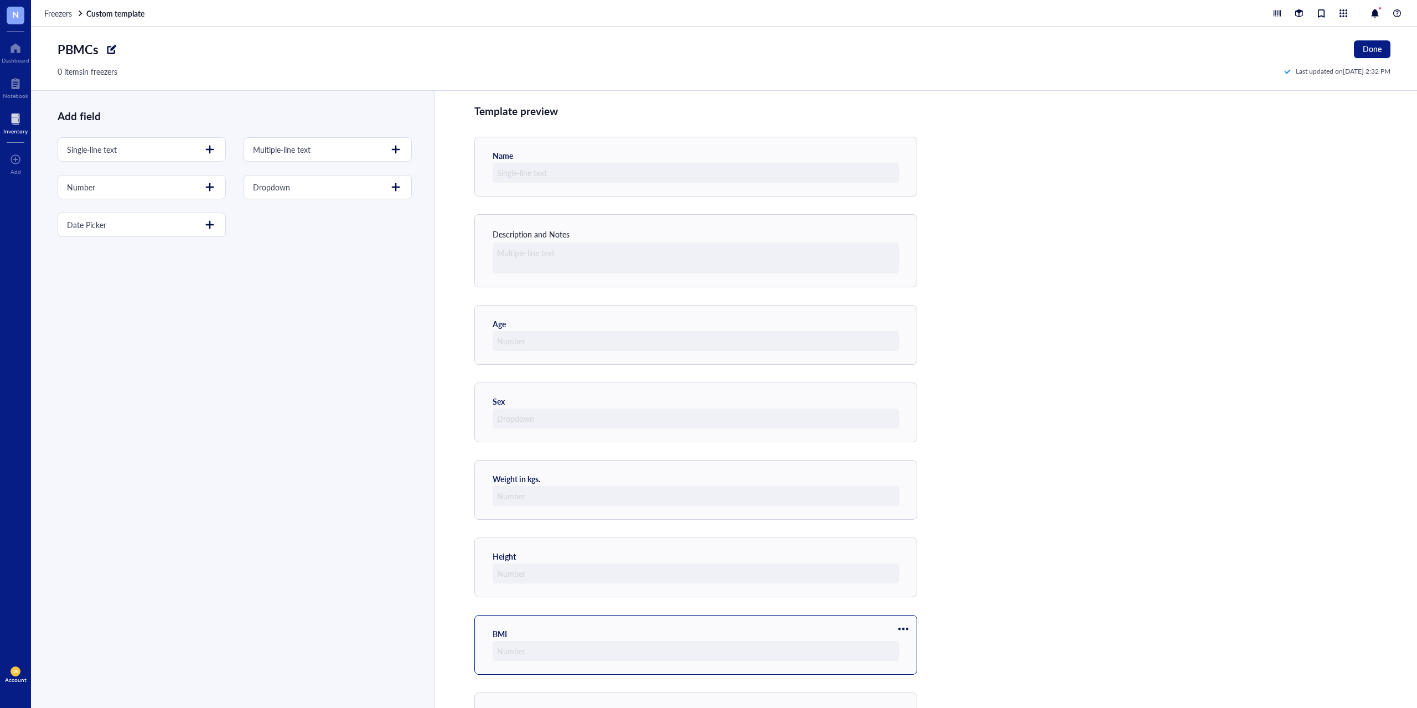
click at [904, 628] on div at bounding box center [903, 629] width 18 height 18
click at [912, 645] on span "Move up" at bounding box center [936, 647] width 63 height 12
click at [904, 550] on div at bounding box center [903, 551] width 18 height 18
click at [911, 576] on li "Move up" at bounding box center [936, 570] width 77 height 18
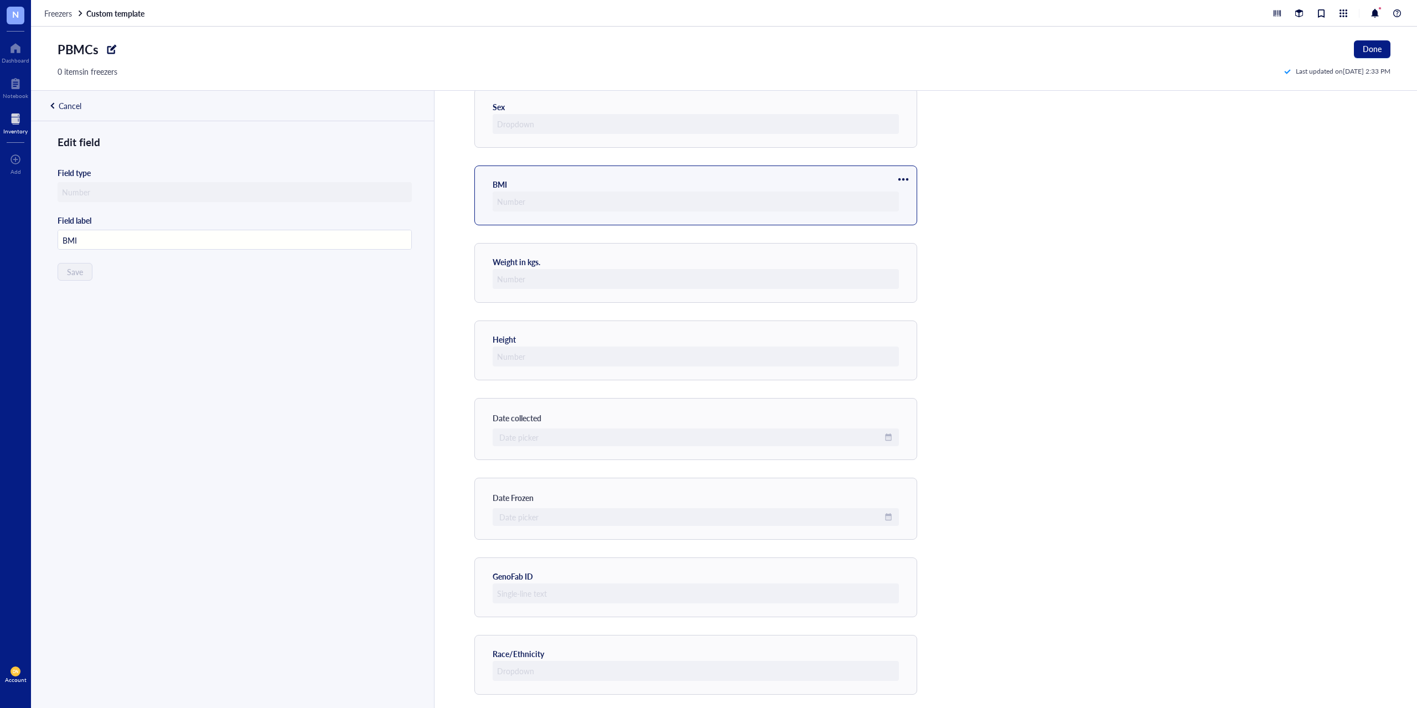
scroll to position [304, 0]
click at [904, 566] on div at bounding box center [903, 567] width 18 height 18
type input "GenoFab ID"
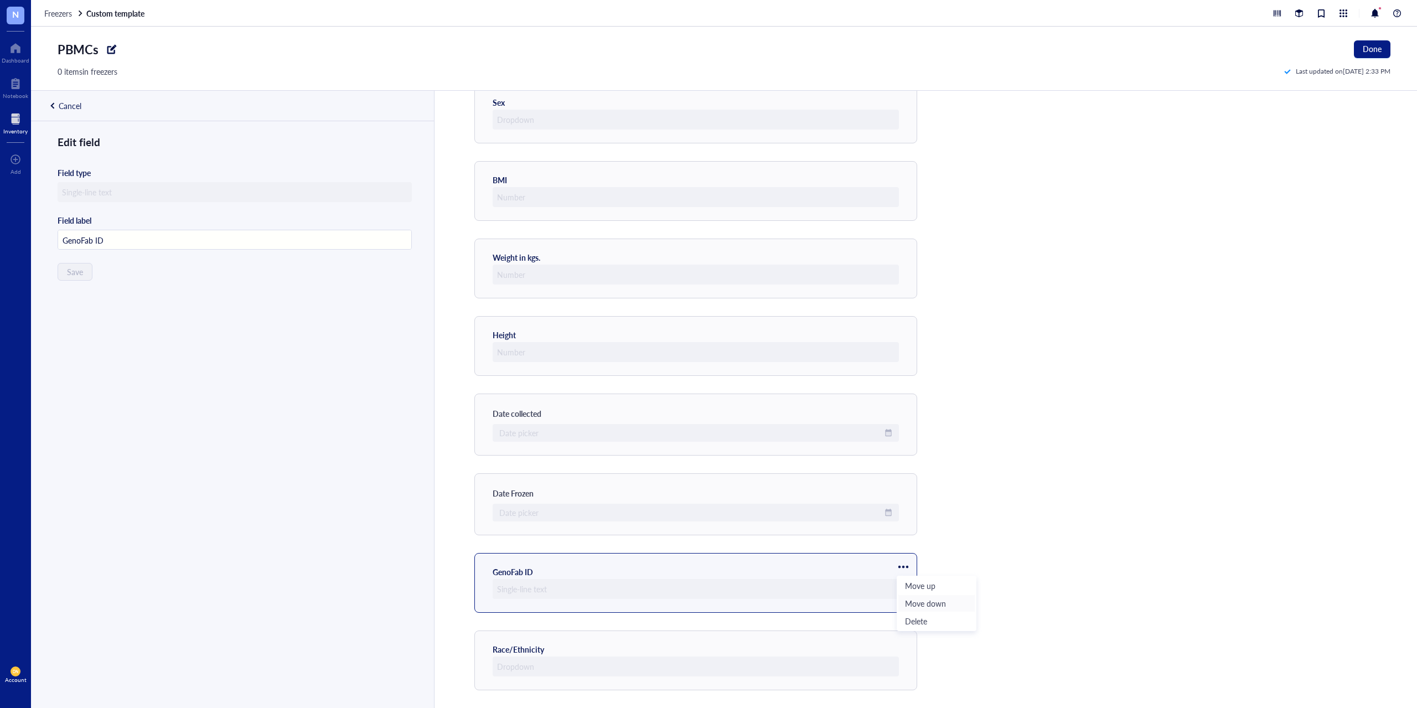
click at [919, 603] on span "Move down" at bounding box center [936, 603] width 63 height 12
click at [1170, 583] on div "Template preview Name Description and Notes Age Sex BMI Weight in kgs. Height D…" at bounding box center [925, 399] width 983 height 617
click at [75, 105] on div "Cancel" at bounding box center [70, 106] width 23 height 10
click at [206, 186] on div at bounding box center [210, 187] width 18 height 18
type input "Cell Count (x10^6)"
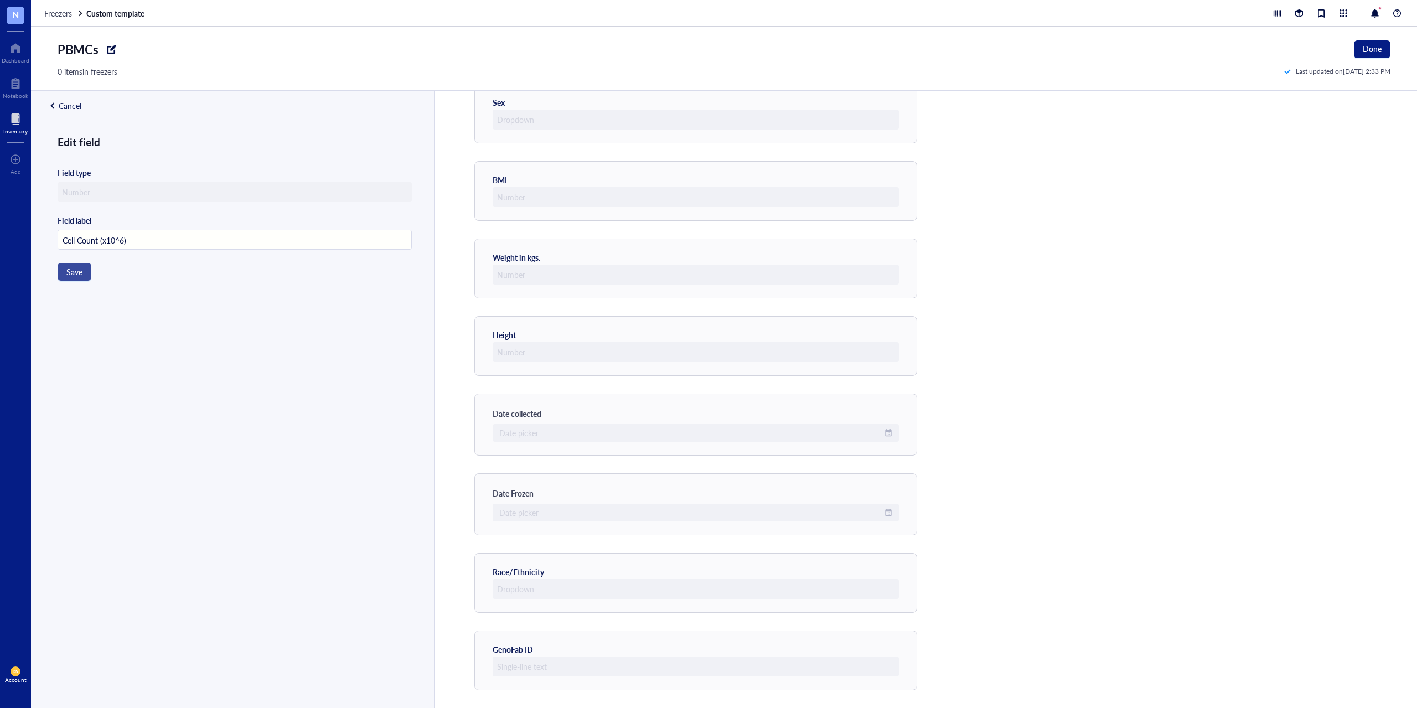
click at [66, 274] on span "Save" at bounding box center [74, 271] width 16 height 9
click at [902, 643] on div at bounding box center [903, 644] width 18 height 18
click at [912, 662] on span "Move up" at bounding box center [936, 663] width 63 height 12
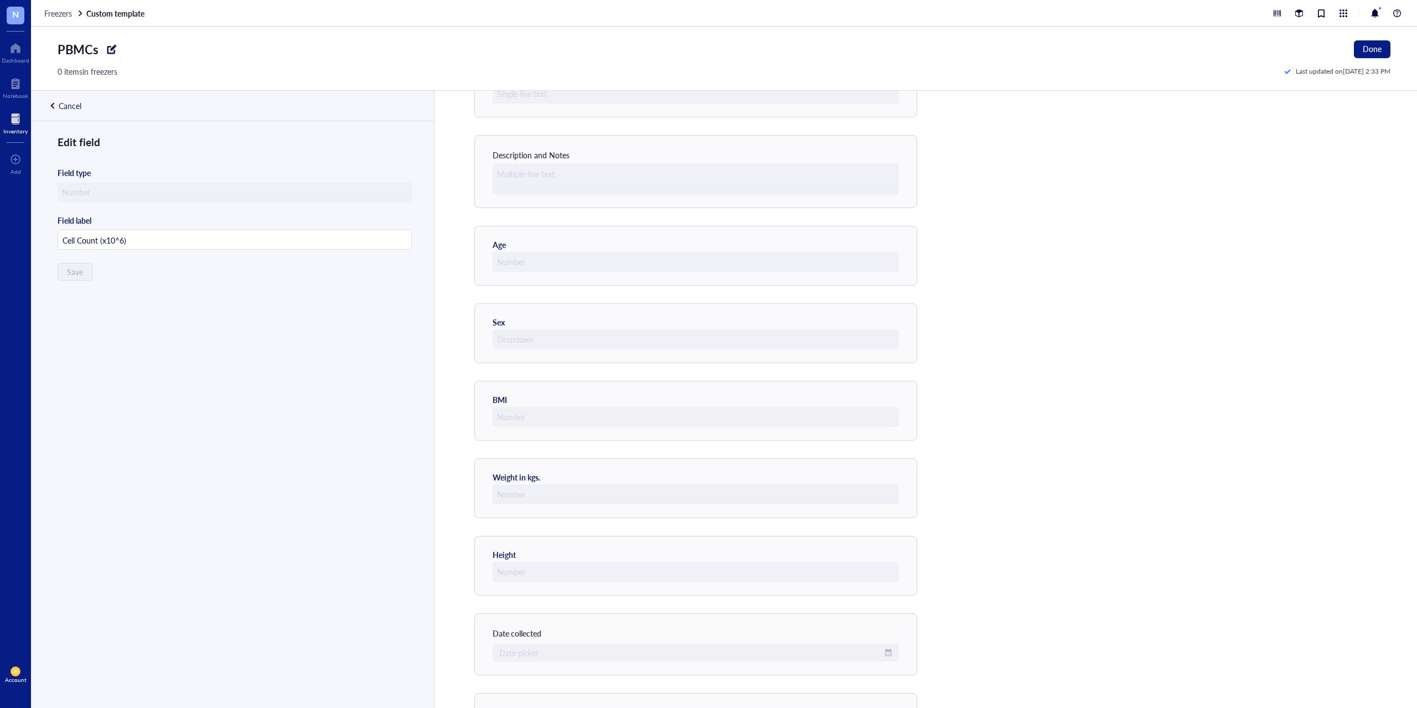
scroll to position [0, 0]
click at [1105, 378] on div "Template preview Name Description and Notes Age Sex BMI Weight in kgs. Height D…" at bounding box center [925, 399] width 983 height 617
click at [143, 340] on div "Edit field Field type Field label Cell Count (x10^6) Save" at bounding box center [231, 433] width 401 height 599
click at [65, 105] on div "Cancel" at bounding box center [70, 106] width 23 height 10
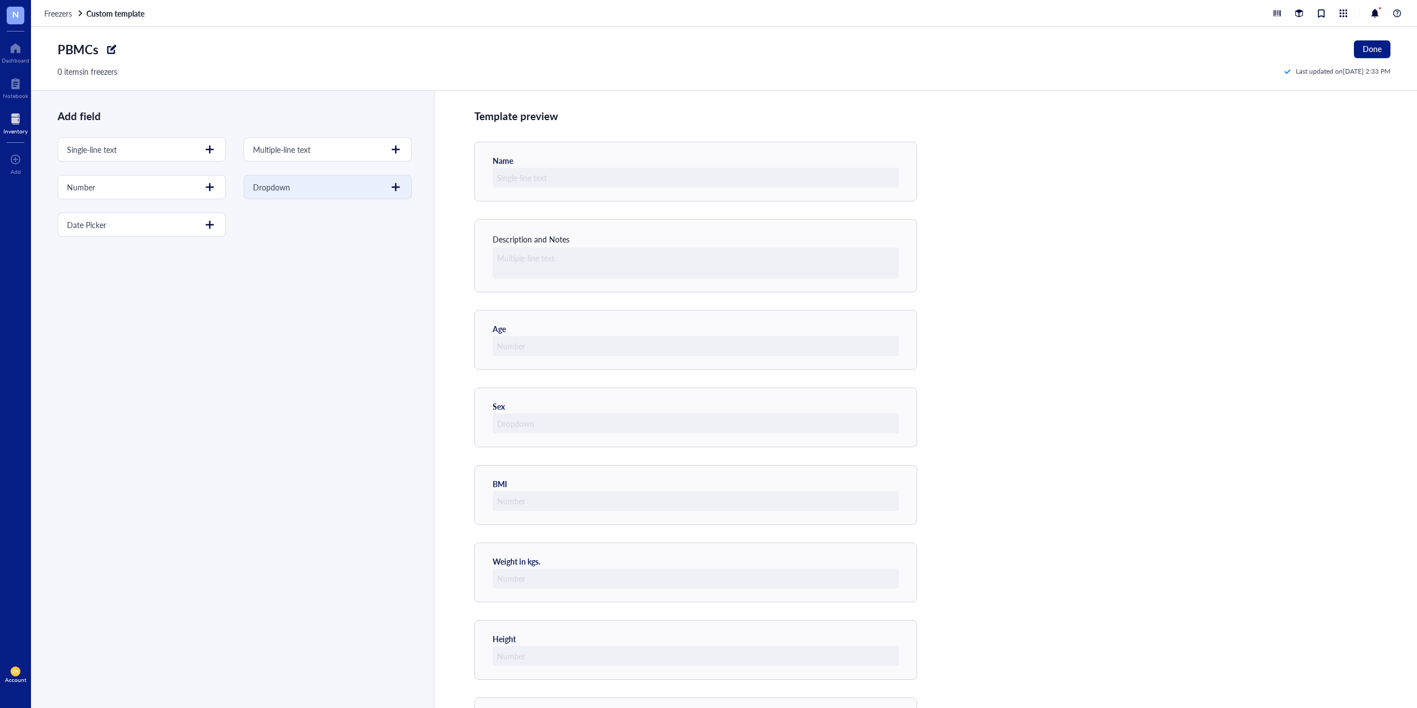
click at [389, 191] on div at bounding box center [396, 187] width 18 height 18
type input "Species"
click at [137, 292] on input "text" at bounding box center [236, 294] width 324 height 18
type input "Human"
click at [139, 313] on input "text" at bounding box center [236, 316] width 324 height 18
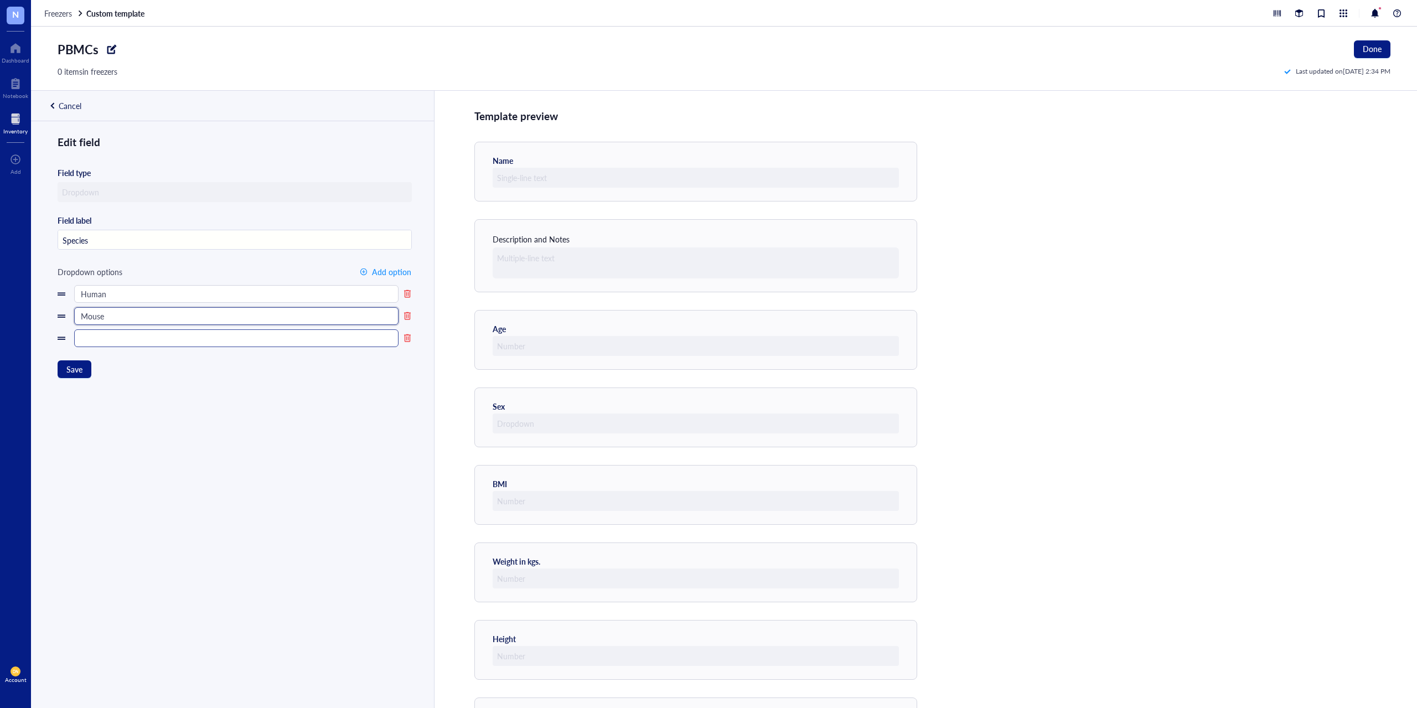
type input "Mouse"
click at [150, 340] on input "text" at bounding box center [236, 338] width 324 height 18
type input "Pig"
click at [79, 374] on span "Save" at bounding box center [74, 369] width 16 height 9
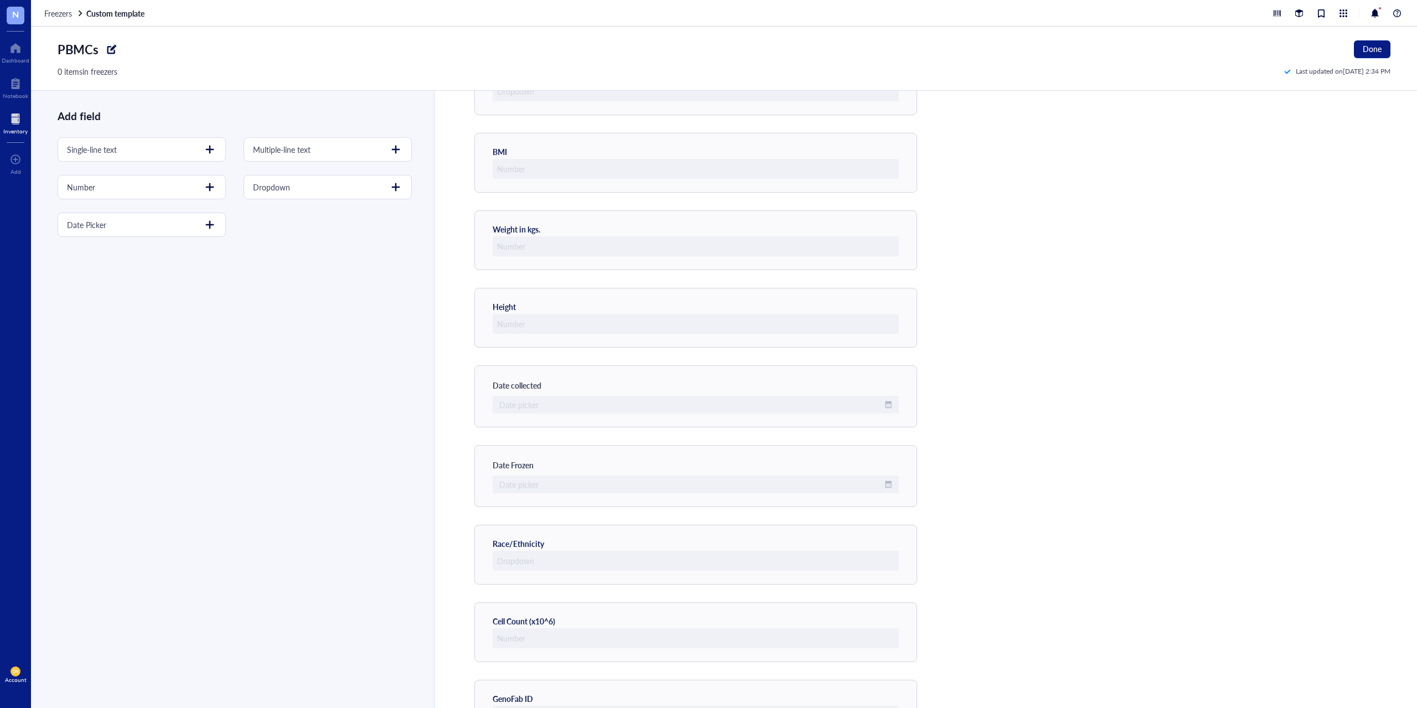
scroll to position [459, 0]
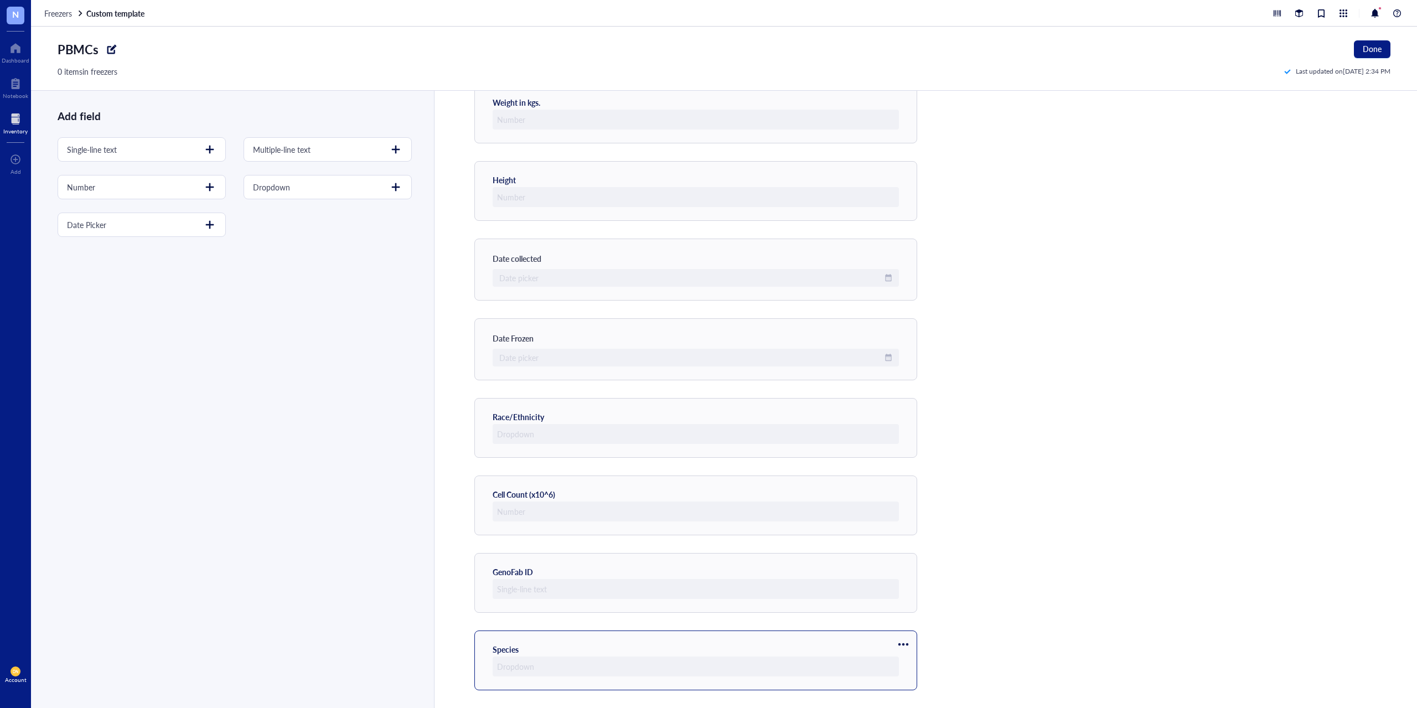
click at [902, 645] on div at bounding box center [903, 644] width 18 height 18
click at [911, 662] on span "Move up" at bounding box center [936, 663] width 63 height 12
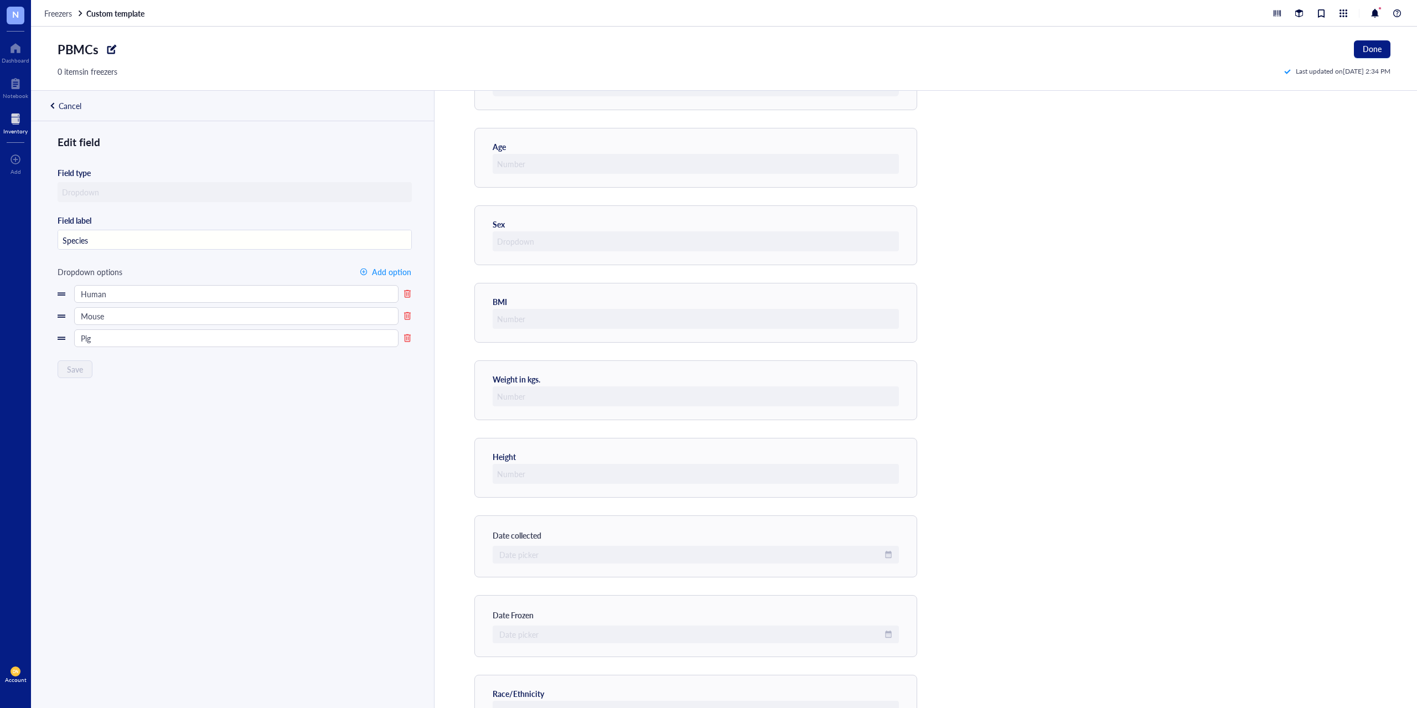
scroll to position [0, 0]
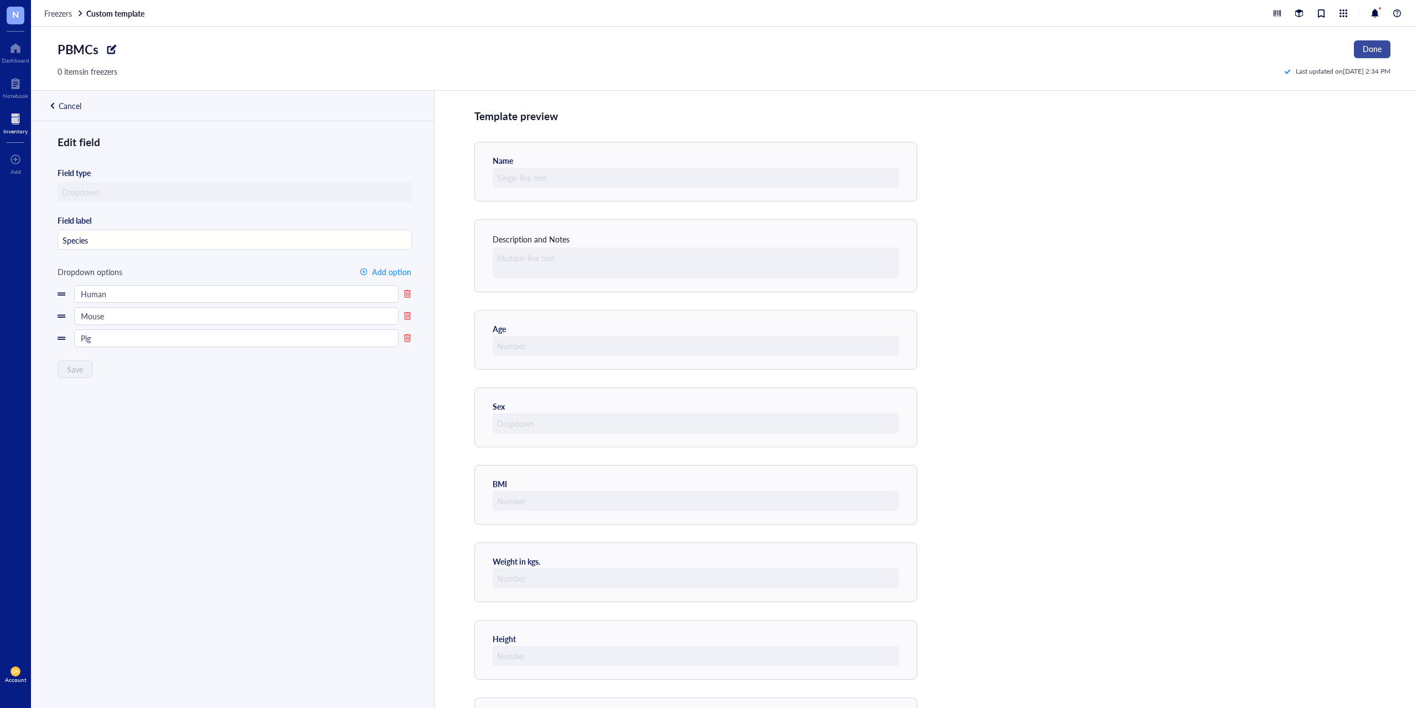
click at [1376, 50] on span "Done" at bounding box center [1372, 48] width 19 height 9
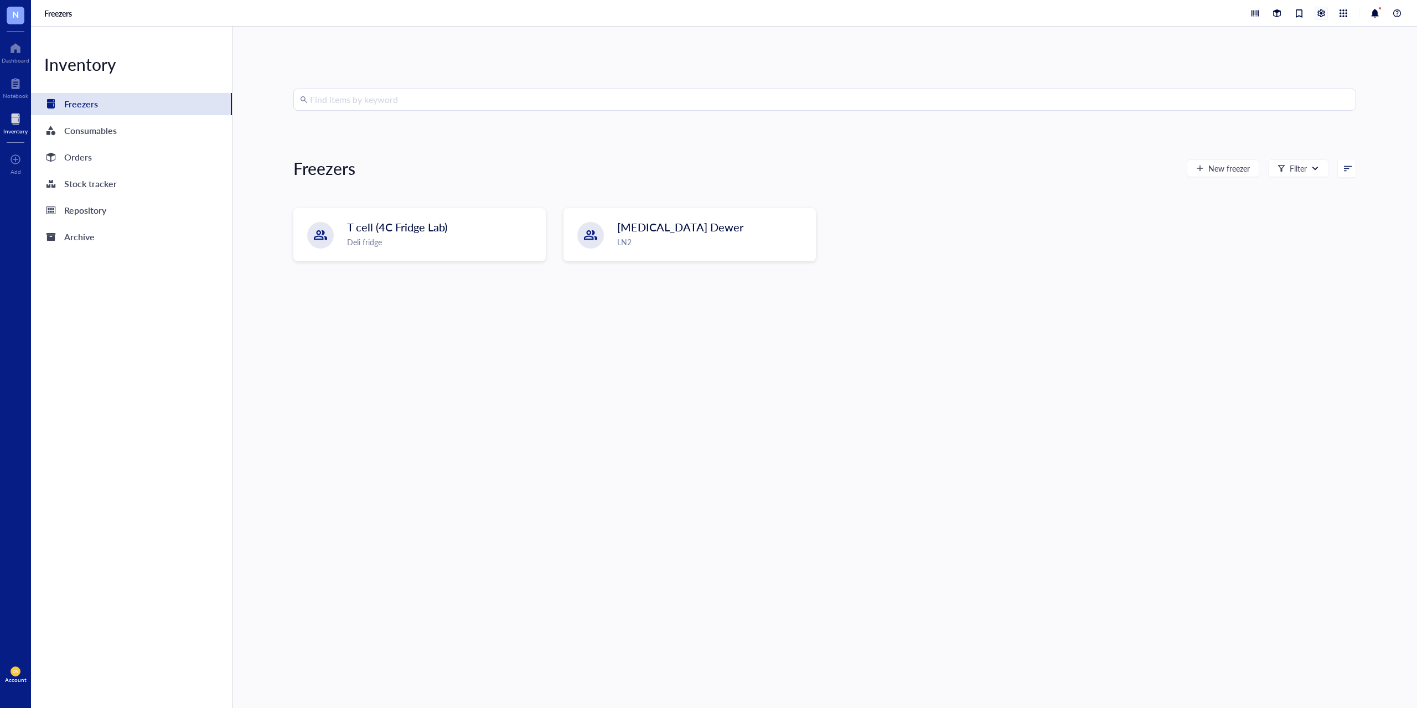
click at [1324, 17] on div at bounding box center [1321, 13] width 12 height 12
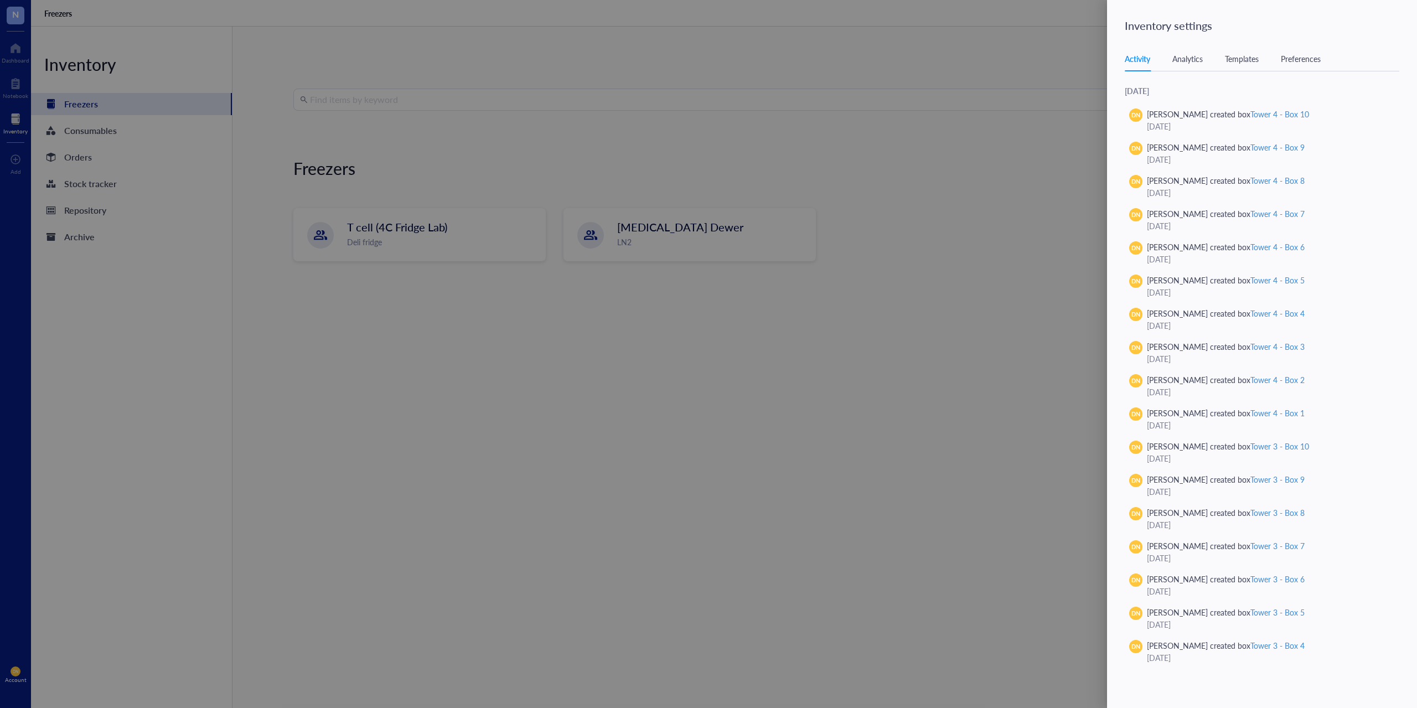
click at [1246, 61] on div "Templates" at bounding box center [1242, 59] width 34 height 12
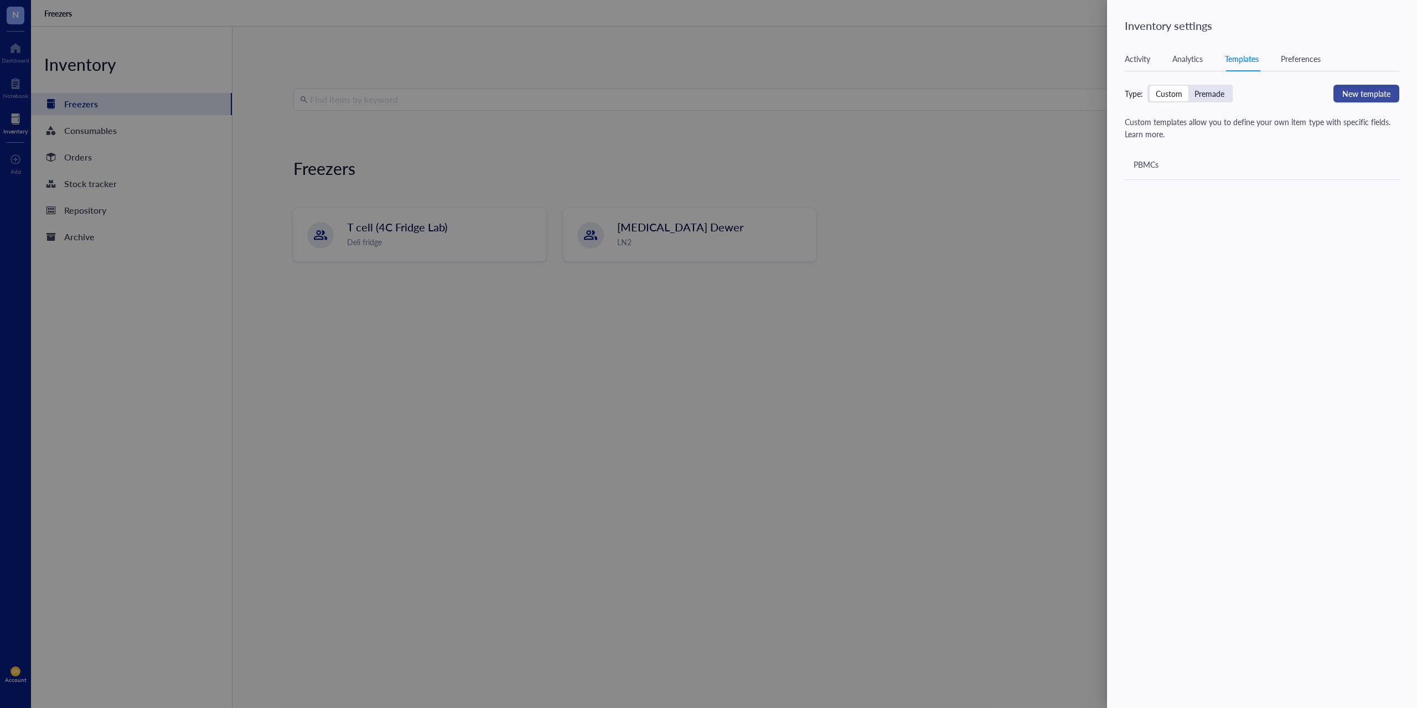
click at [1371, 94] on span "New template" at bounding box center [1366, 93] width 48 height 12
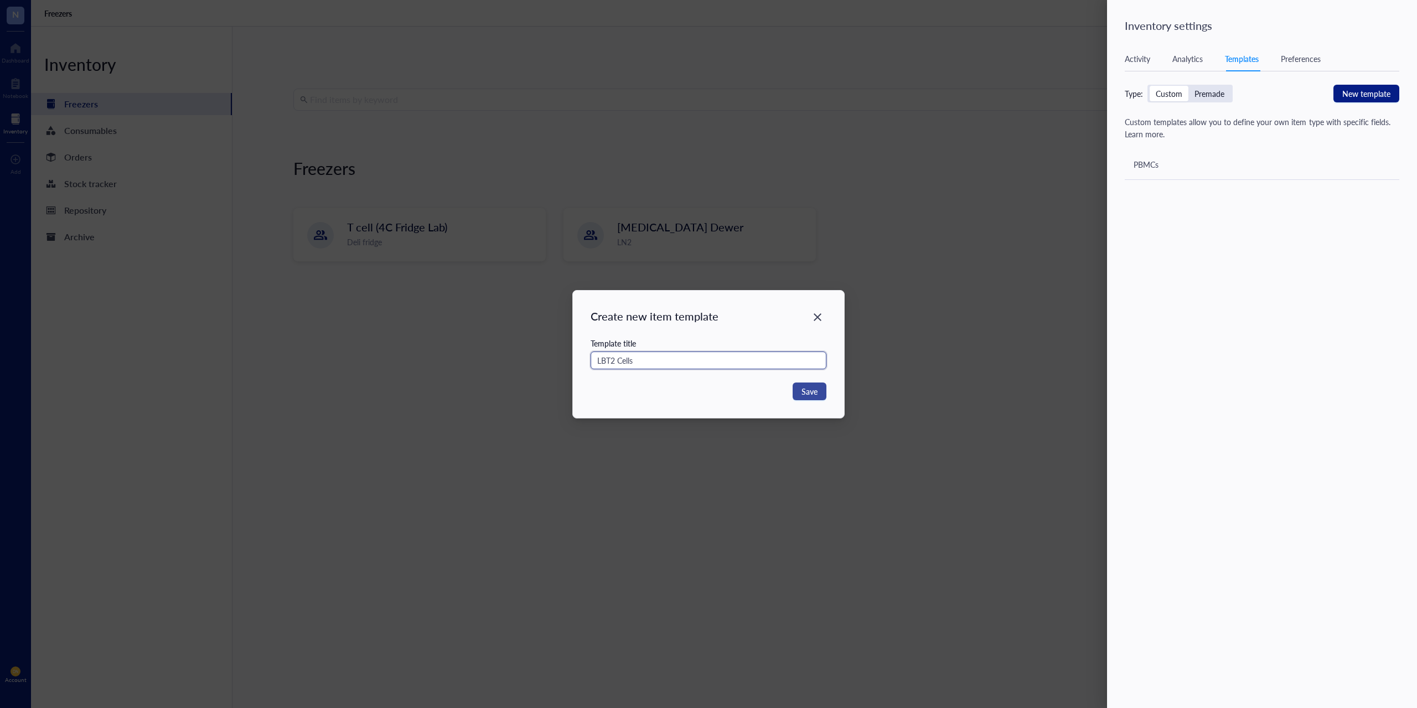
type input "LBT2 Cells"
click at [819, 394] on button "Save" at bounding box center [810, 391] width 34 height 18
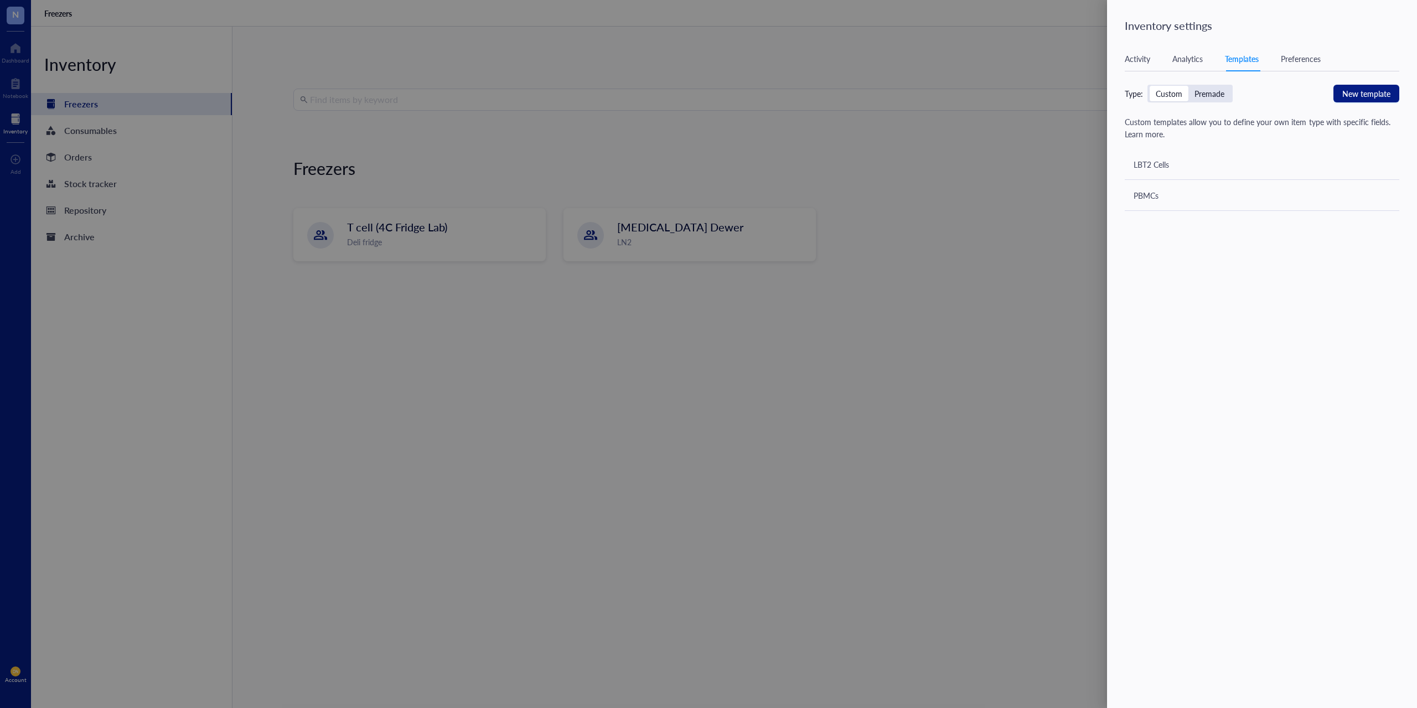
click at [1153, 165] on div "LBT2 Cells" at bounding box center [1150, 164] width 35 height 12
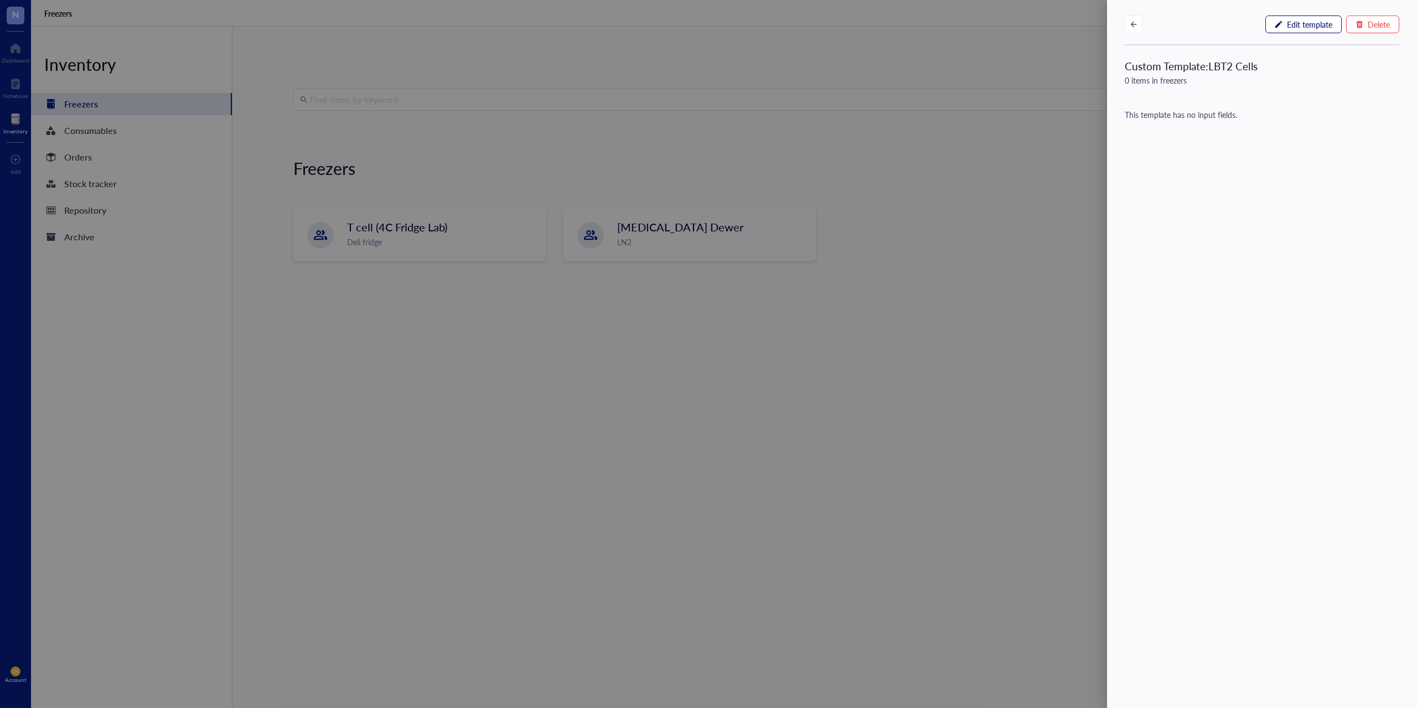
click at [1310, 24] on span "Edit template" at bounding box center [1309, 24] width 45 height 9
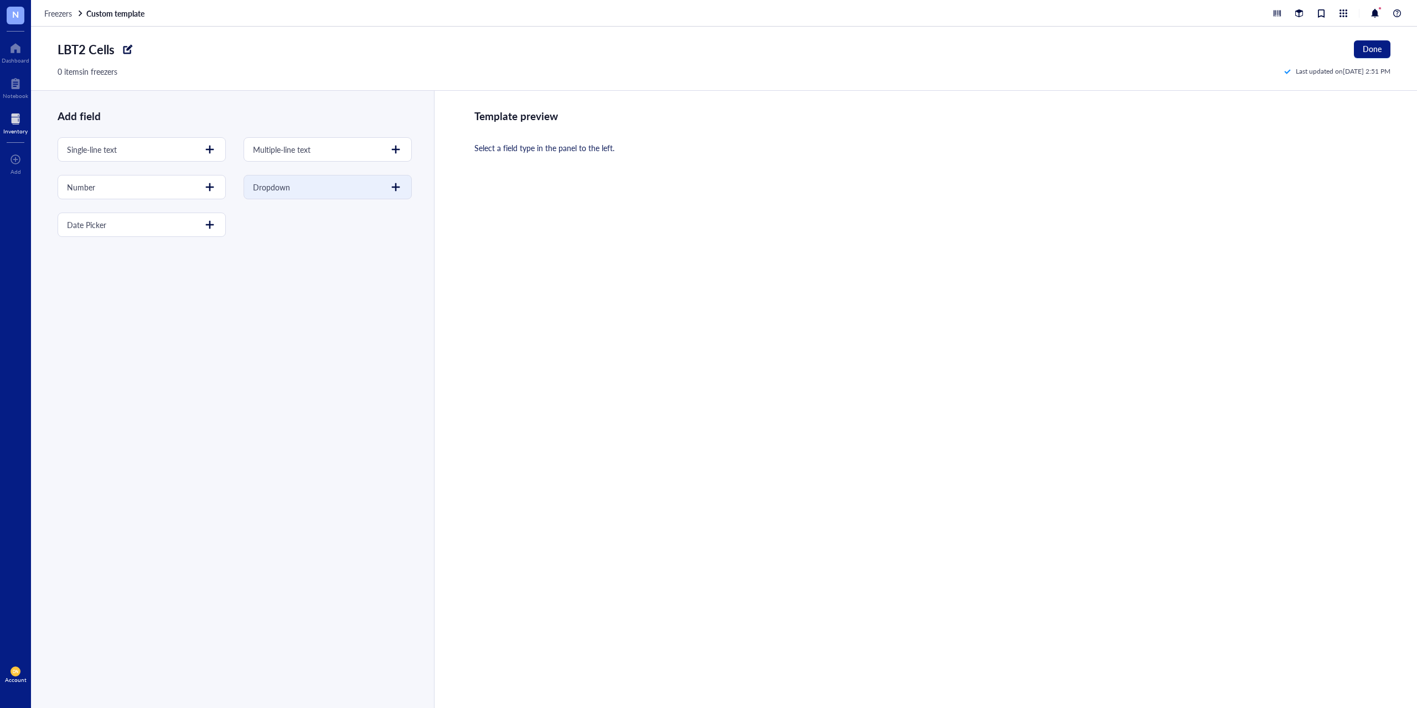
click at [395, 189] on div at bounding box center [396, 187] width 18 height 18
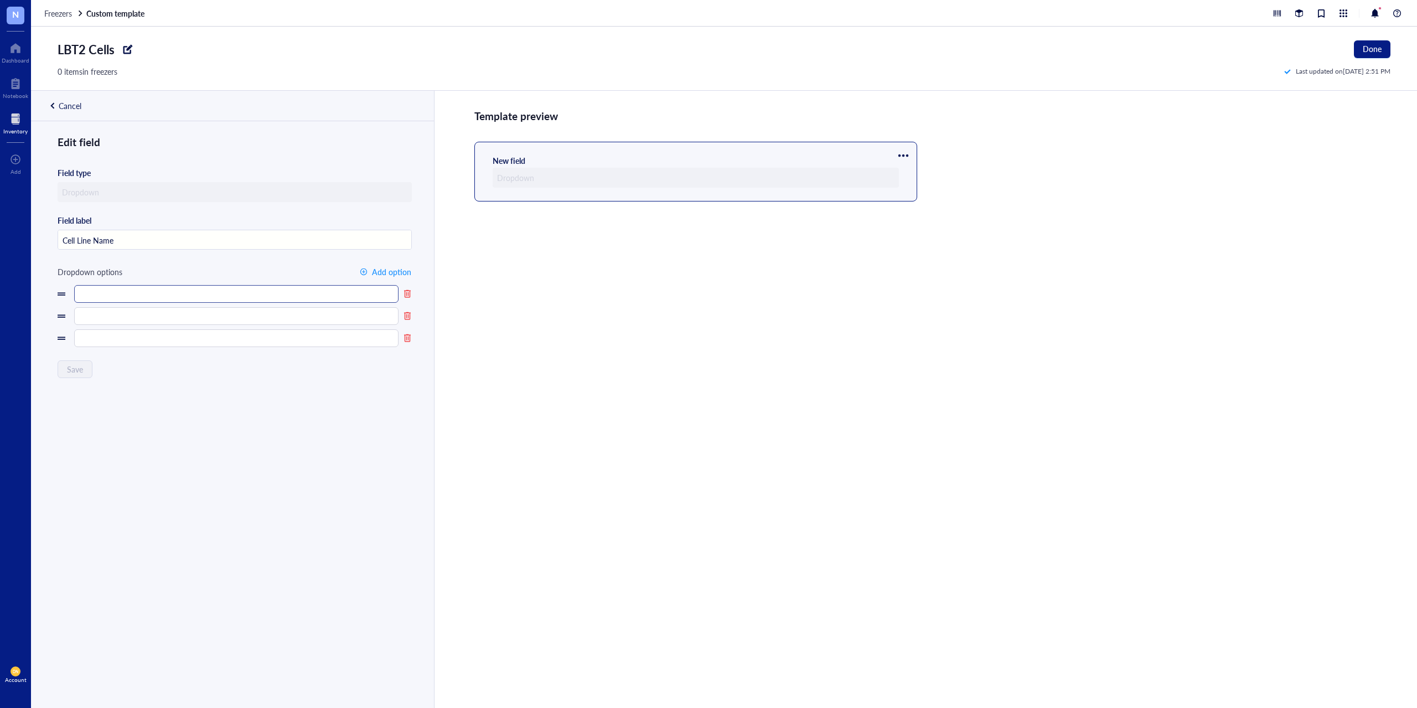
type input "Cell Line Name"
click at [93, 296] on input "text" at bounding box center [236, 294] width 324 height 18
type input "Parent LBT2"
click at [104, 317] on input "text" at bounding box center [236, 316] width 324 height 18
drag, startPoint x: 114, startPoint y: 314, endPoint x: 56, endPoint y: 315, distance: 58.1
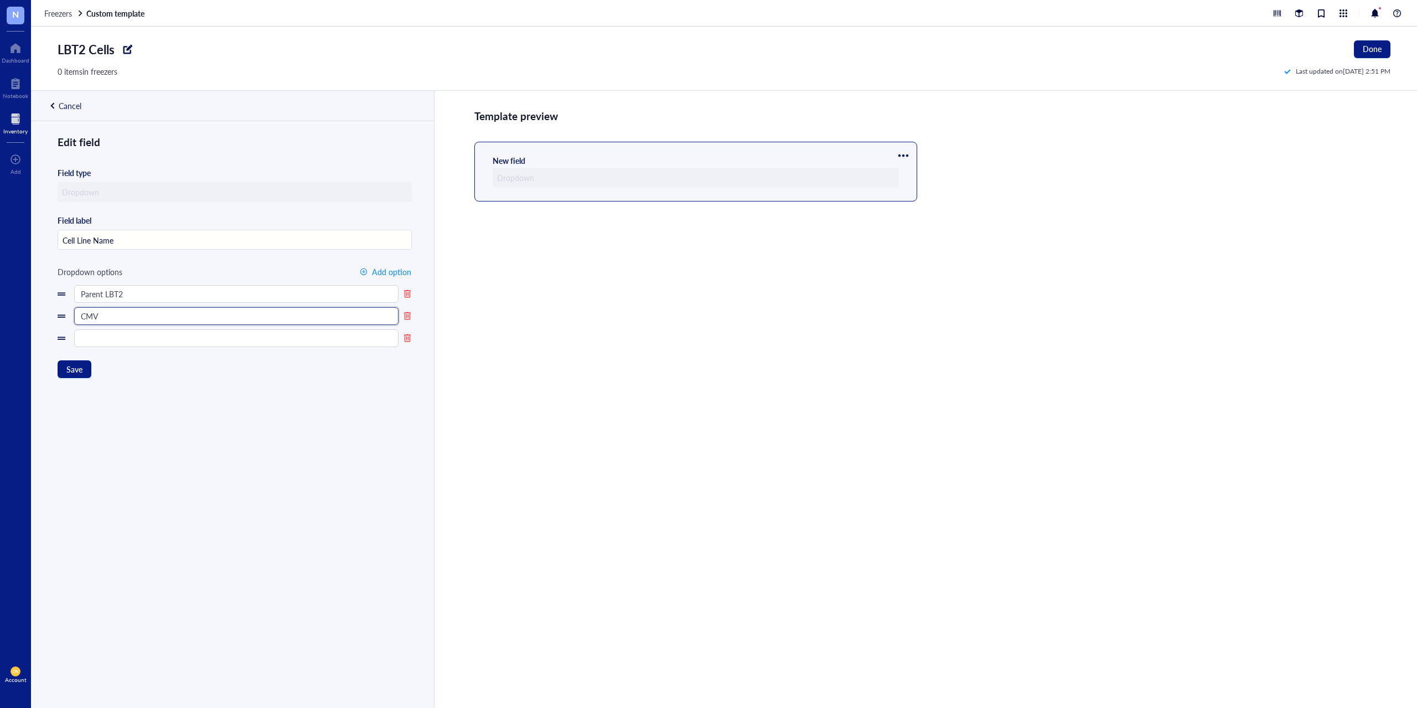
click at [56, 315] on div "Edit field Field type Field label Cell Line Name Dropdown options Add option Pa…" at bounding box center [231, 433] width 401 height 599
type input "shRNA control"
click at [143, 338] on input "text" at bounding box center [236, 338] width 324 height 18
click at [86, 340] on input "sdhGLUT1" at bounding box center [236, 338] width 324 height 18
type input "shGLUT1"
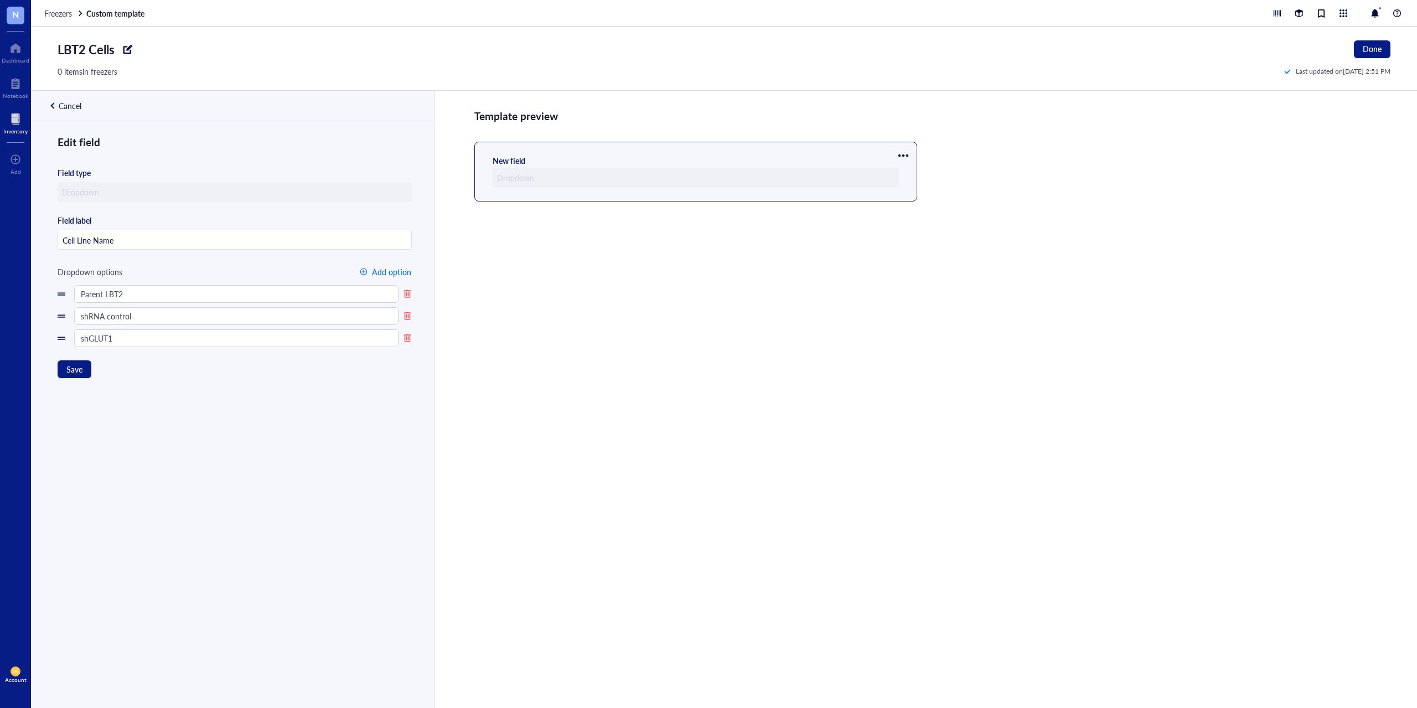
click at [396, 276] on span "Add option" at bounding box center [391, 271] width 39 height 9
click at [393, 275] on span "Add option" at bounding box center [391, 271] width 39 height 9
click at [79, 366] on input "text" at bounding box center [236, 360] width 324 height 18
type input "CMV control"
click at [103, 387] on input "text" at bounding box center [236, 383] width 324 height 18
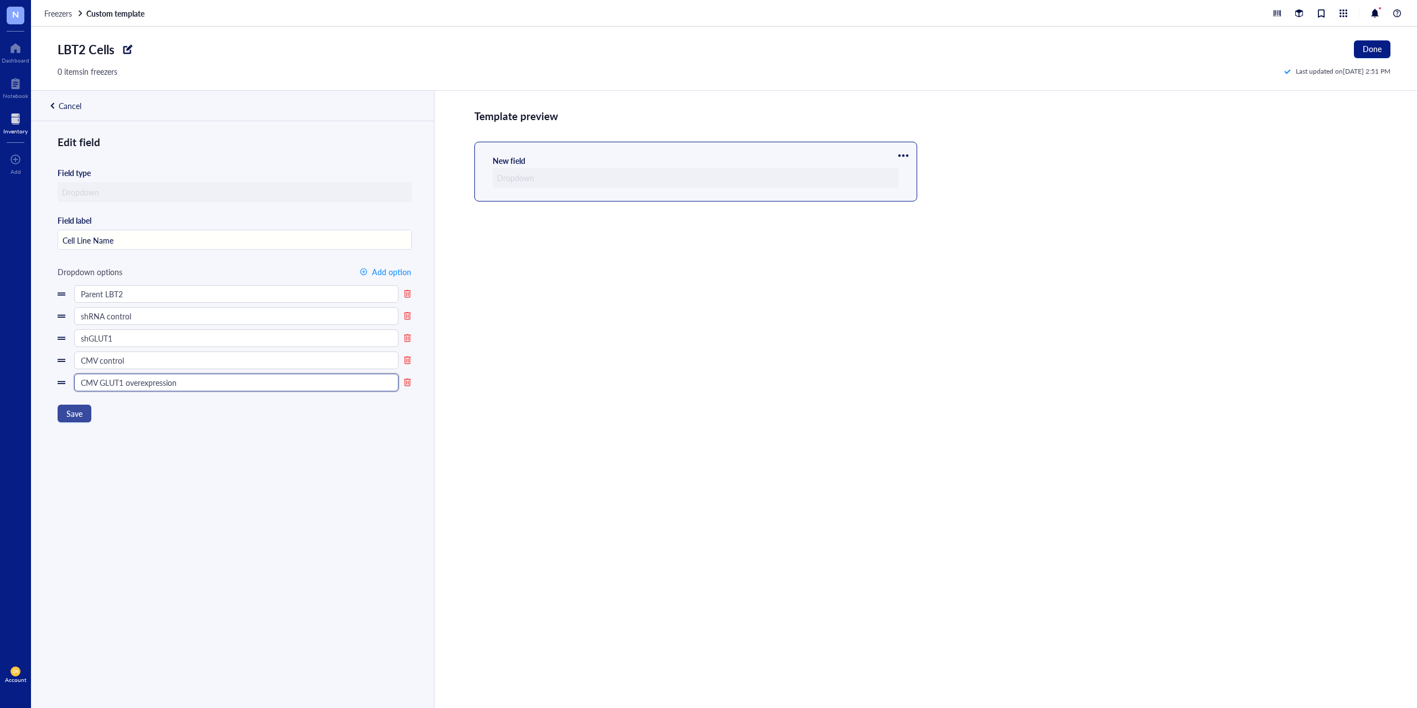
type input "CMV GLUT1 overexpression"
click at [70, 414] on span "Save" at bounding box center [74, 413] width 16 height 9
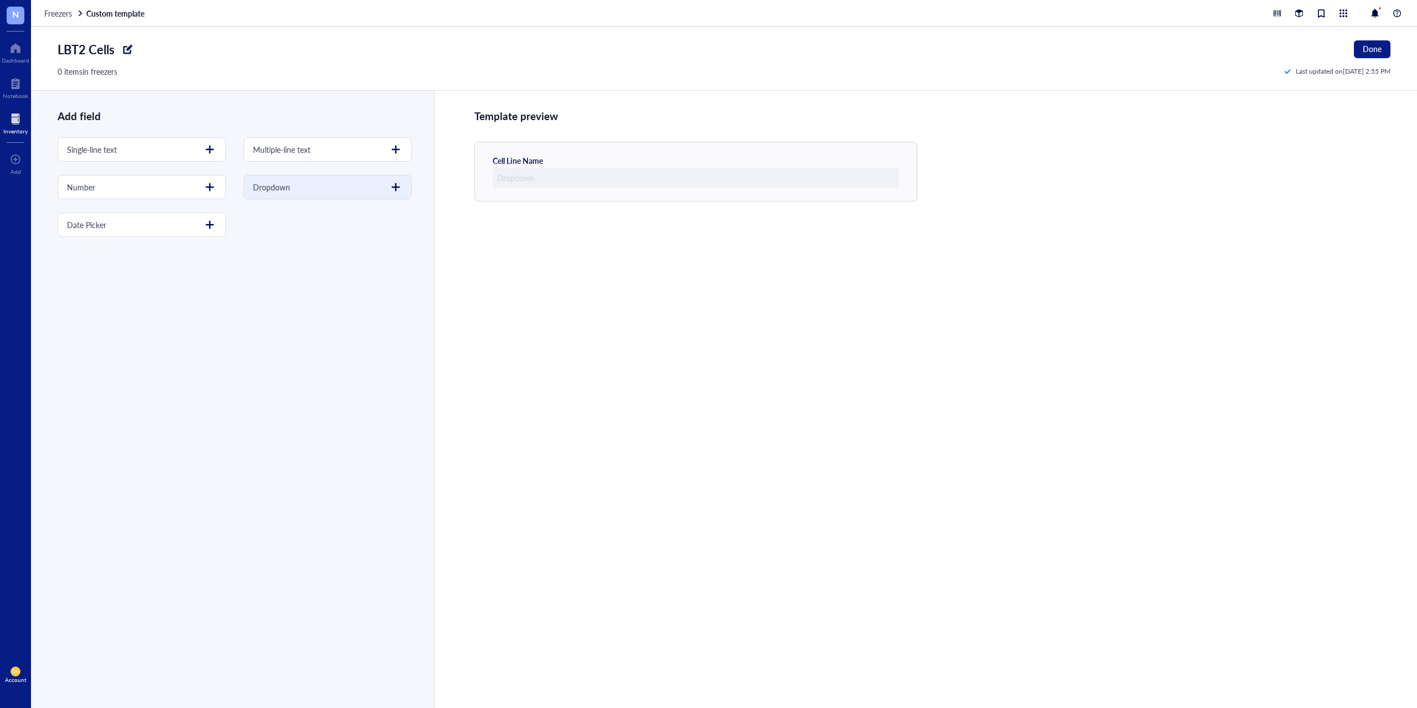
click at [394, 187] on div at bounding box center [396, 187] width 18 height 18
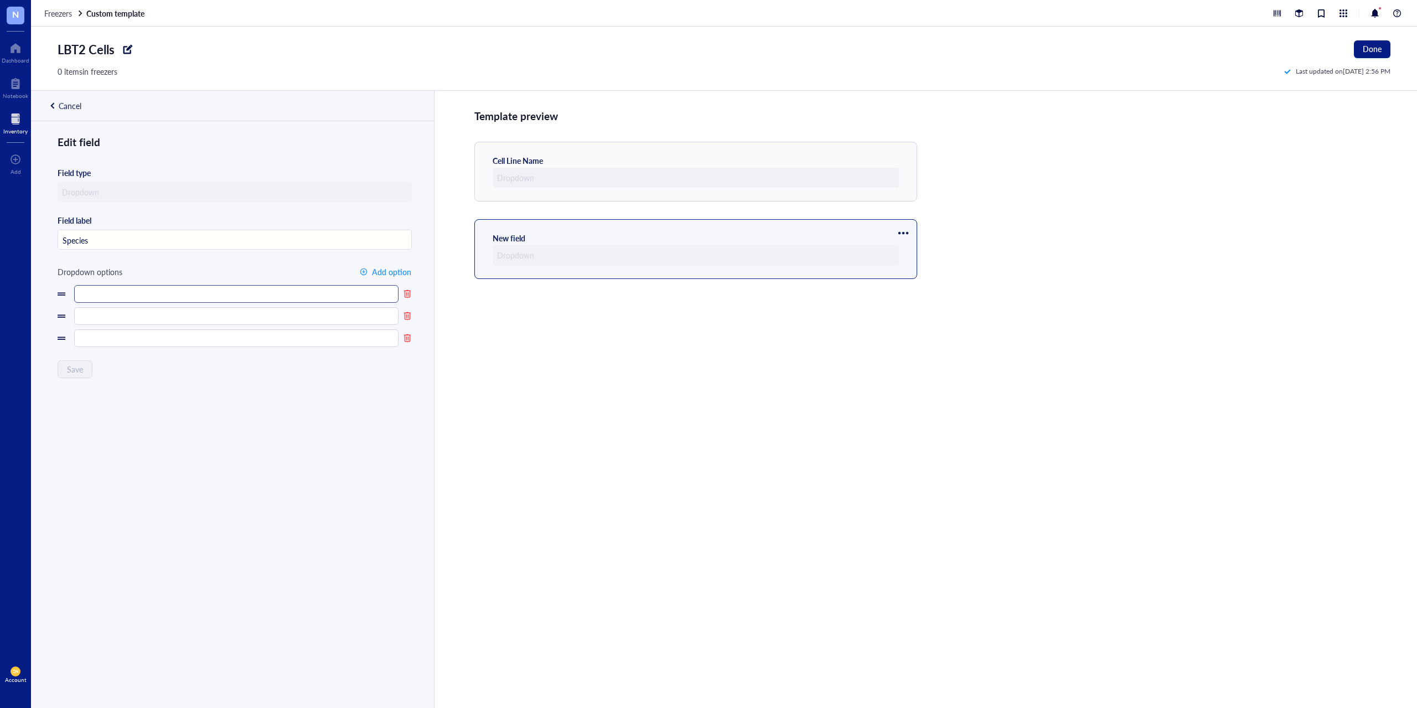
type input "Species"
click at [156, 295] on input "text" at bounding box center [236, 294] width 324 height 18
type input "Mouse"
click at [161, 314] on input "text" at bounding box center [236, 316] width 324 height 18
type input "Human"
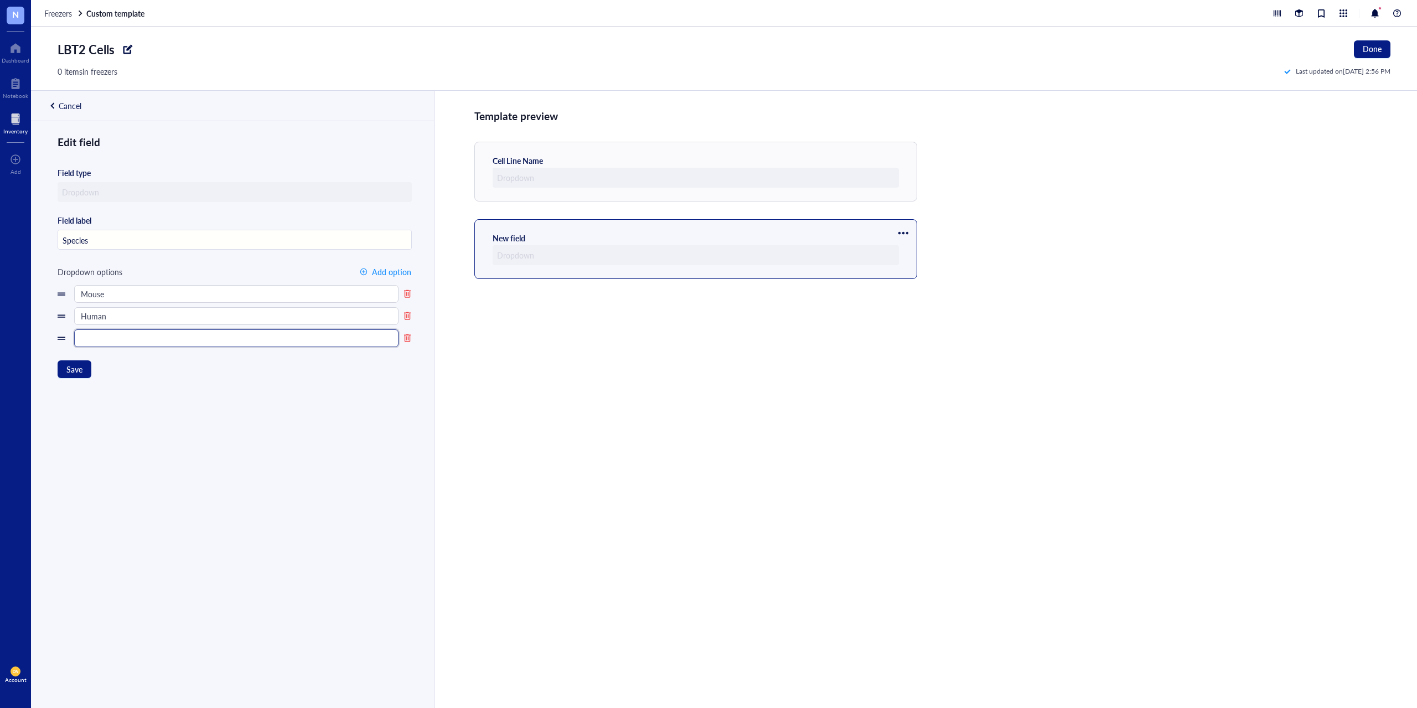
click at [130, 338] on input "text" at bounding box center [236, 338] width 324 height 18
type input "Pig"
click at [75, 367] on span "Save" at bounding box center [74, 369] width 16 height 9
click at [906, 235] on div at bounding box center [903, 233] width 18 height 18
drag, startPoint x: 119, startPoint y: 294, endPoint x: 70, endPoint y: 294, distance: 48.7
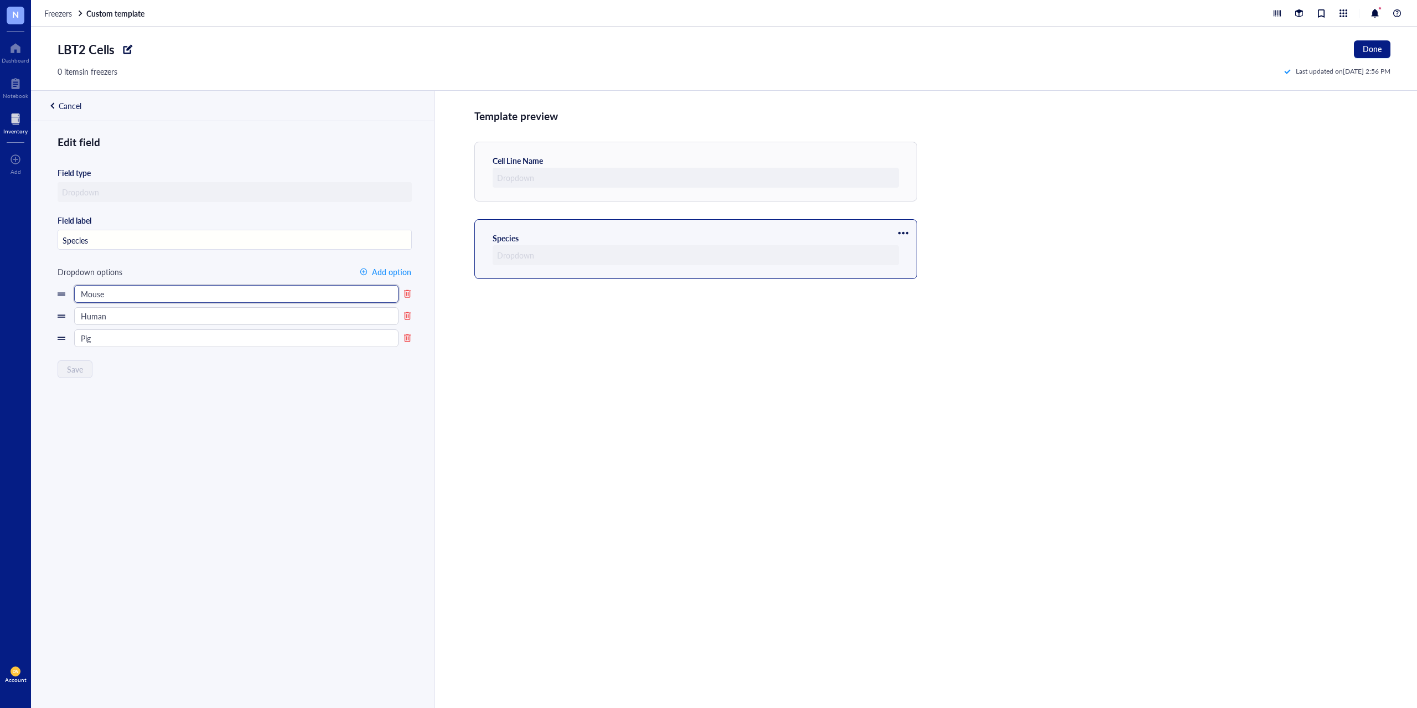
click at [71, 294] on div "Mouse" at bounding box center [235, 294] width 354 height 18
type input "Mus musculus"
drag, startPoint x: 115, startPoint y: 315, endPoint x: 40, endPoint y: 317, distance: 75.3
click at [40, 317] on div "Edit field Field type Field label Species Dropdown options Add option Mus muscu…" at bounding box center [231, 433] width 401 height 599
click at [107, 315] on input "Homo Sapien" at bounding box center [236, 316] width 324 height 18
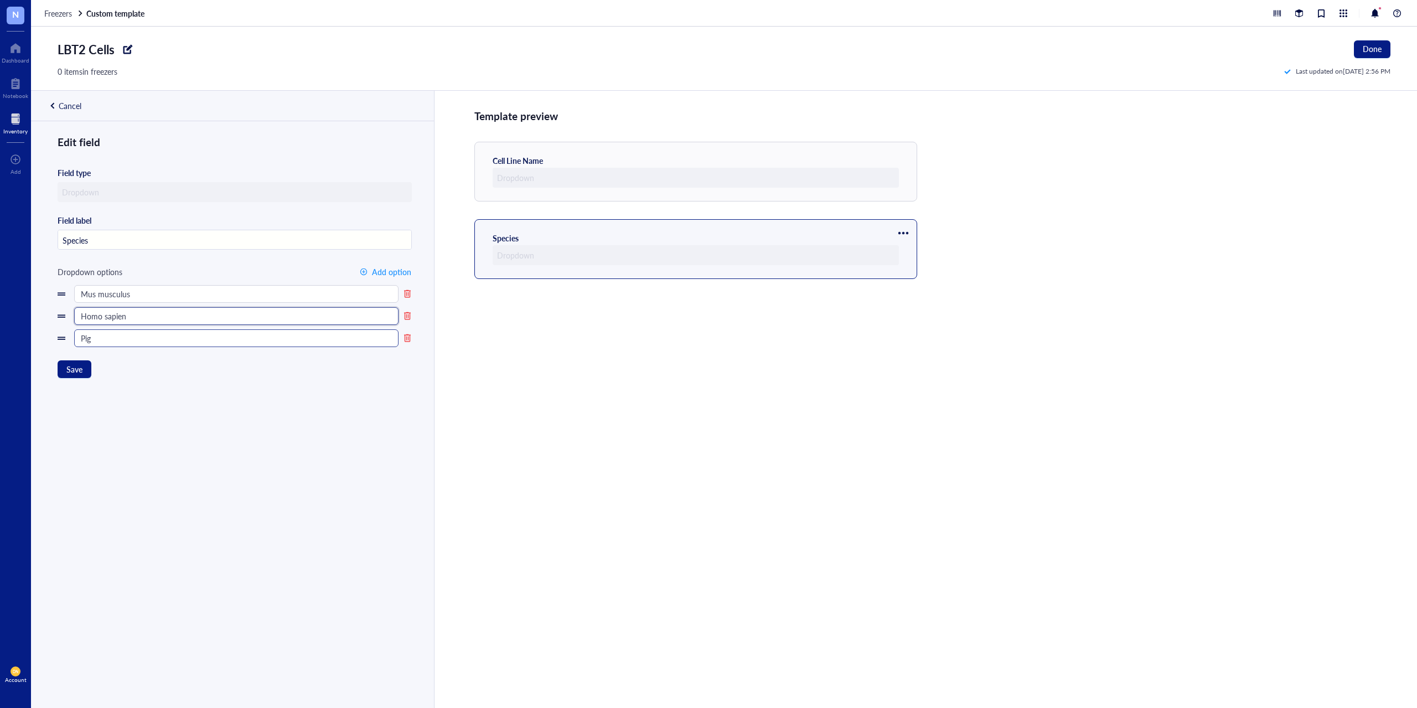
type input "Homo sapien"
click at [102, 341] on input "P" at bounding box center [236, 338] width 324 height 18
type input "P"
click at [103, 340] on input "P" at bounding box center [236, 338] width 324 height 18
type input "Sus domesticus (Pig)"
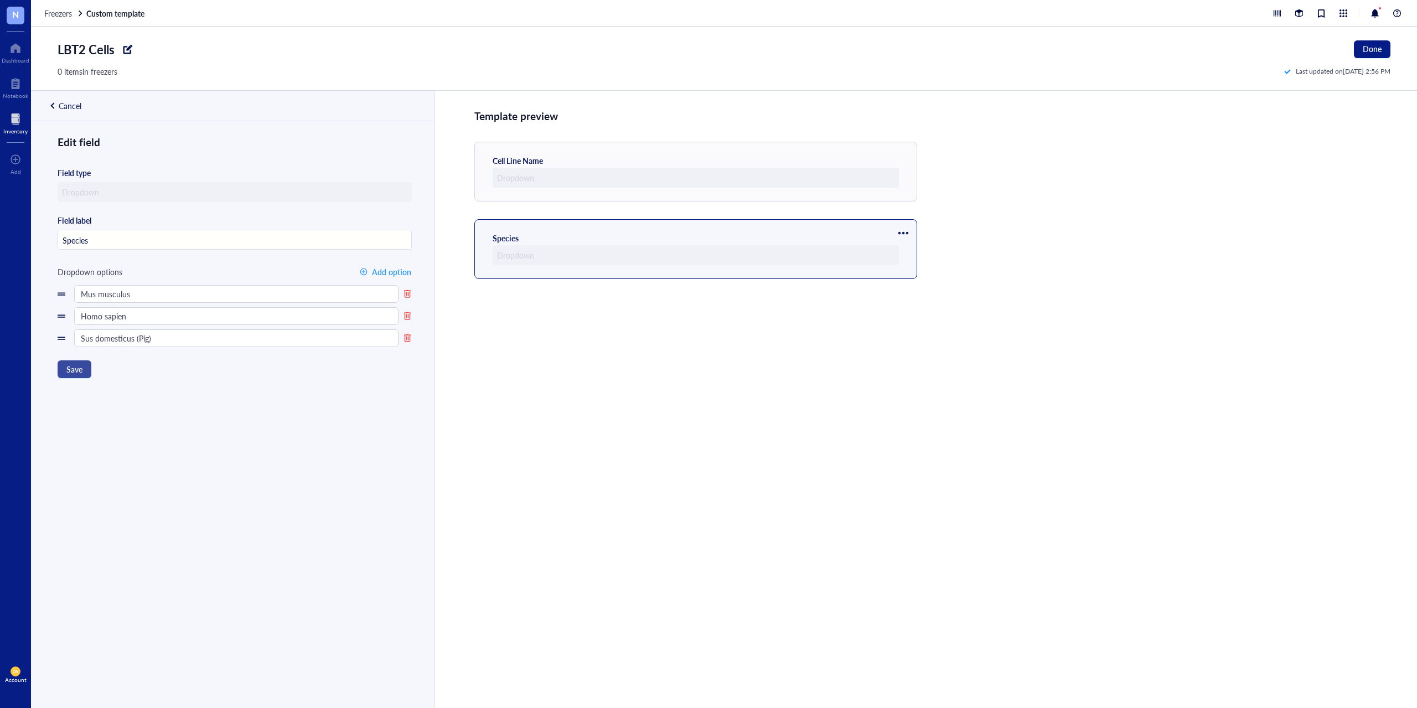
click at [84, 372] on button "Save" at bounding box center [75, 369] width 34 height 18
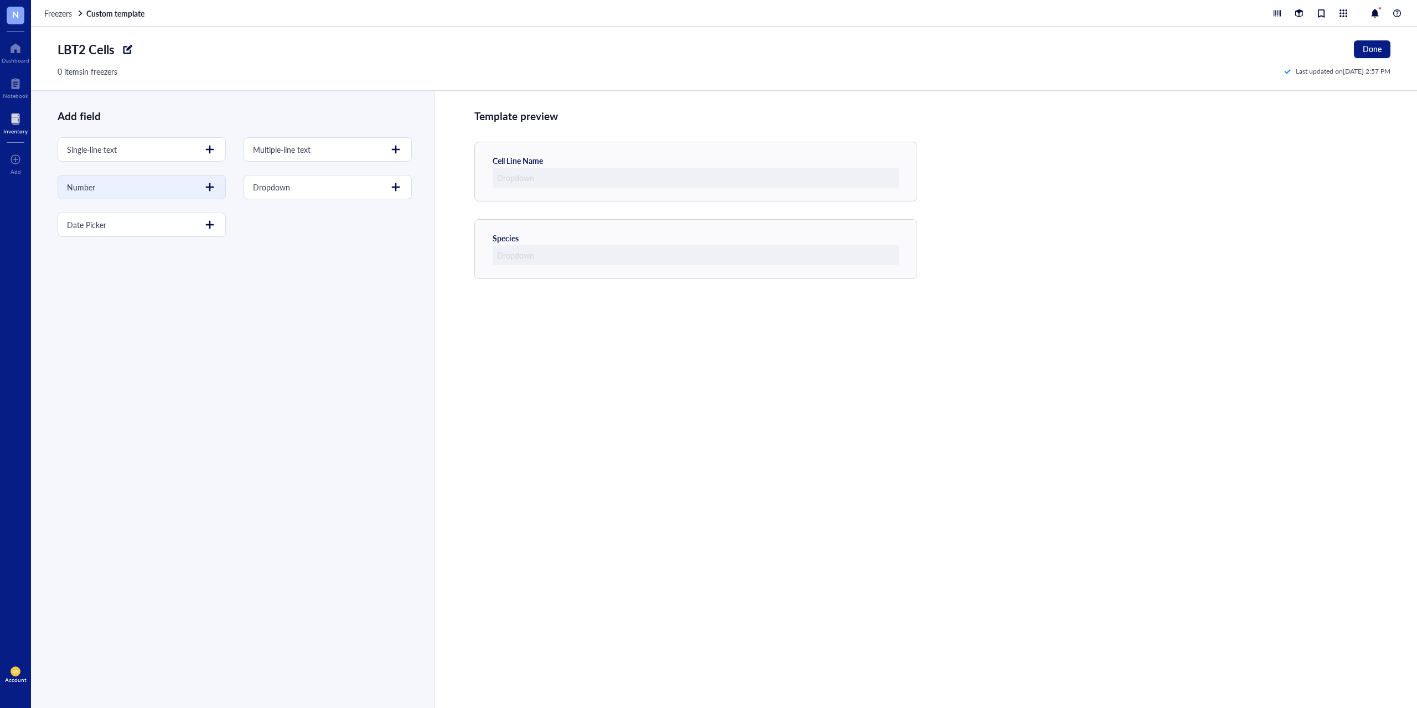
click at [208, 189] on div at bounding box center [210, 187] width 18 height 18
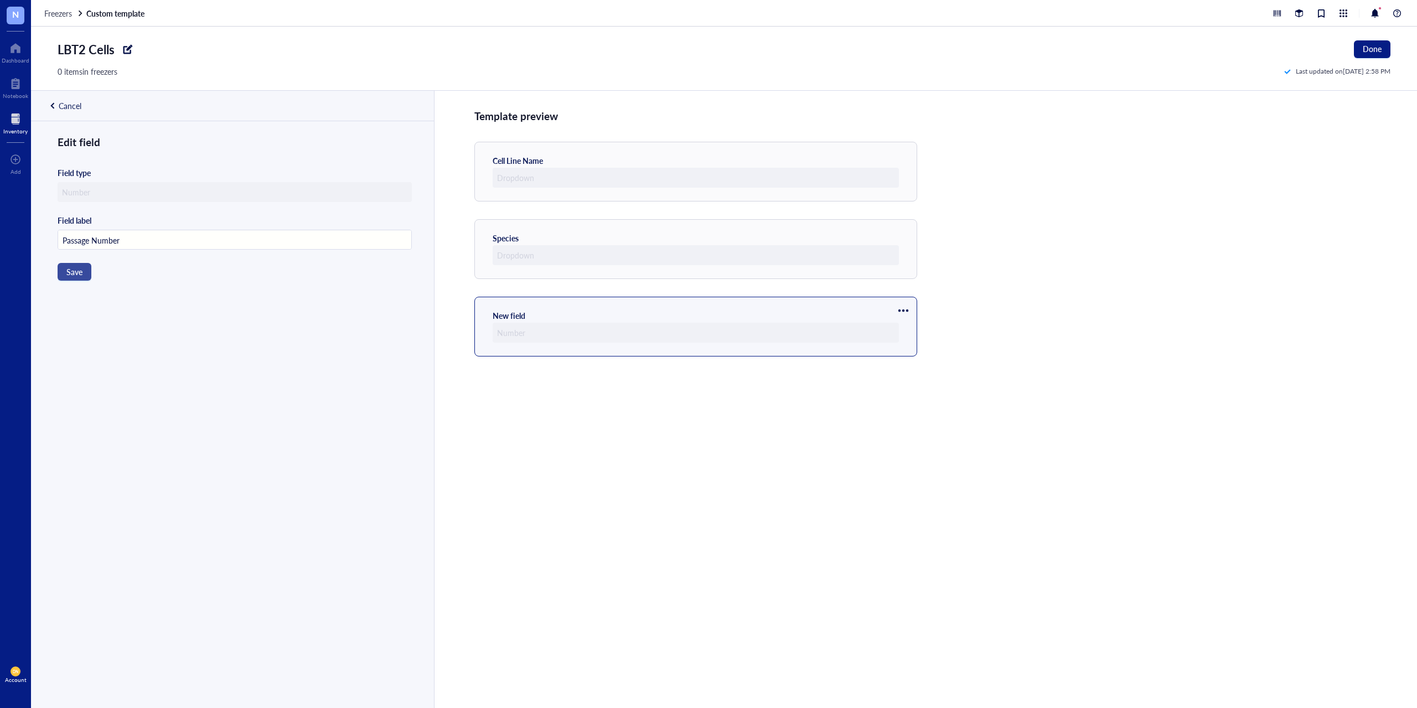
type input "Passage Number"
click at [84, 272] on button "Save" at bounding box center [75, 272] width 34 height 18
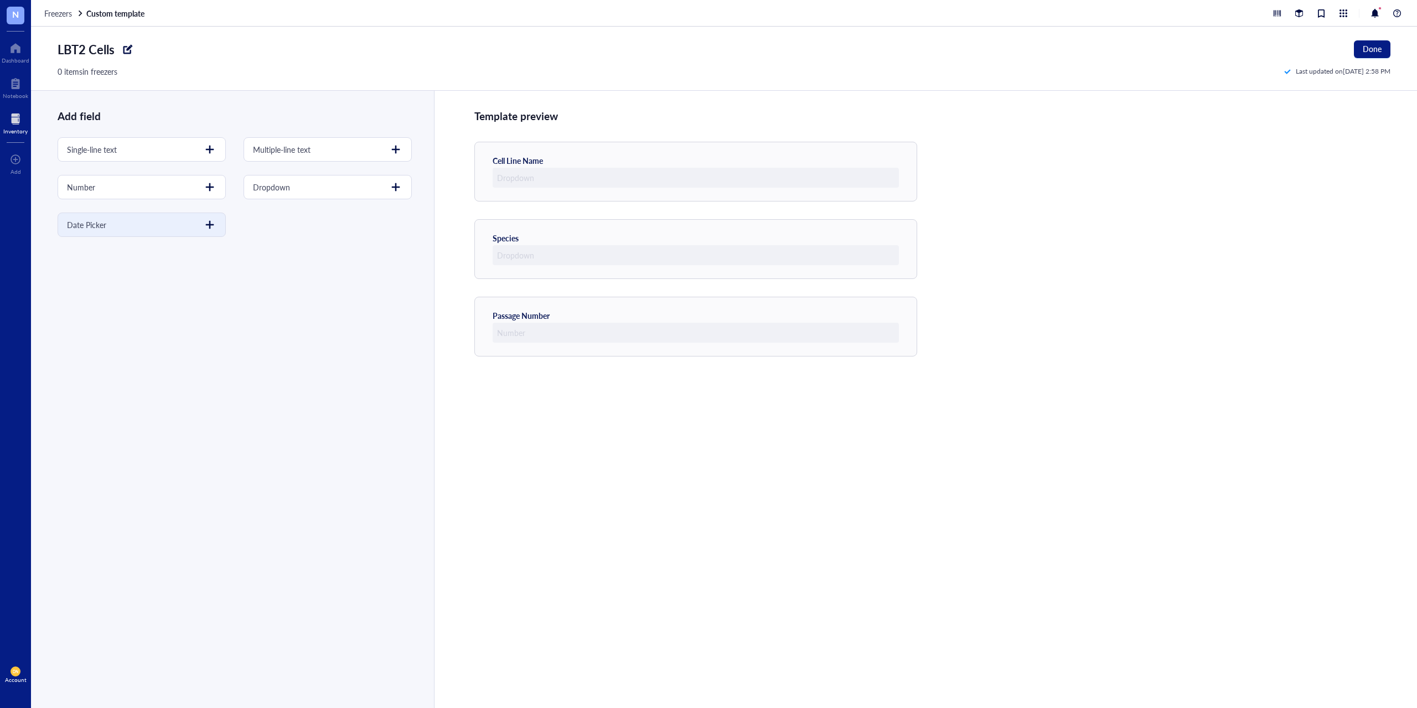
click at [210, 230] on div at bounding box center [210, 225] width 18 height 18
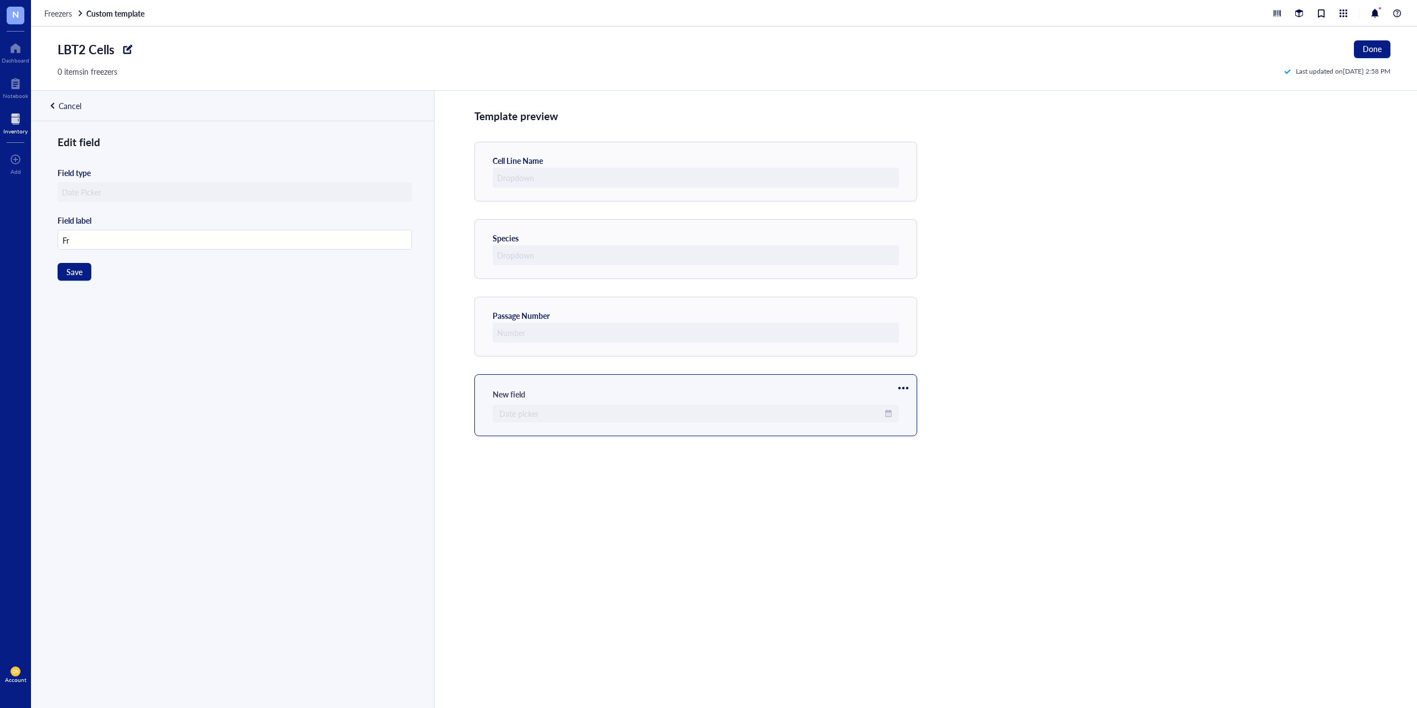
type input "F"
type input "Date Frozen"
click at [83, 274] on button "Save" at bounding box center [75, 272] width 34 height 18
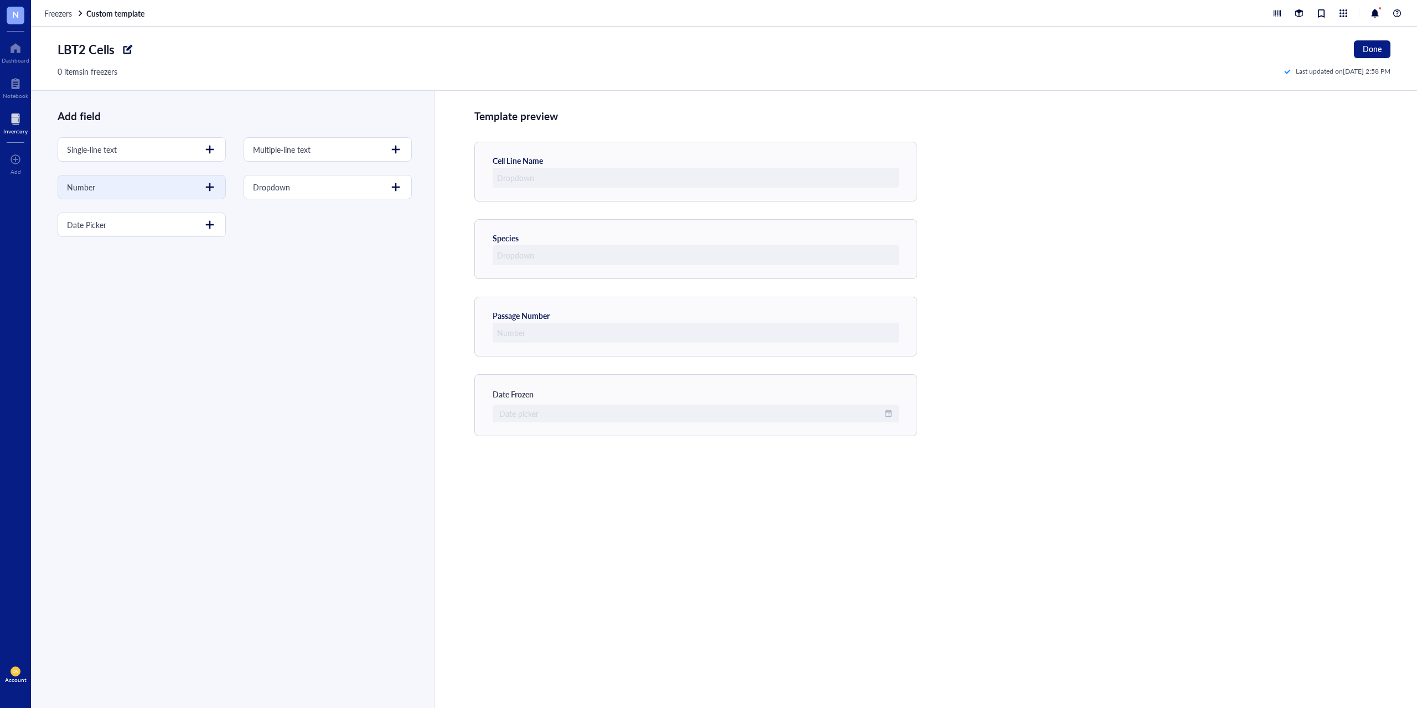
click at [206, 190] on div at bounding box center [210, 187] width 18 height 18
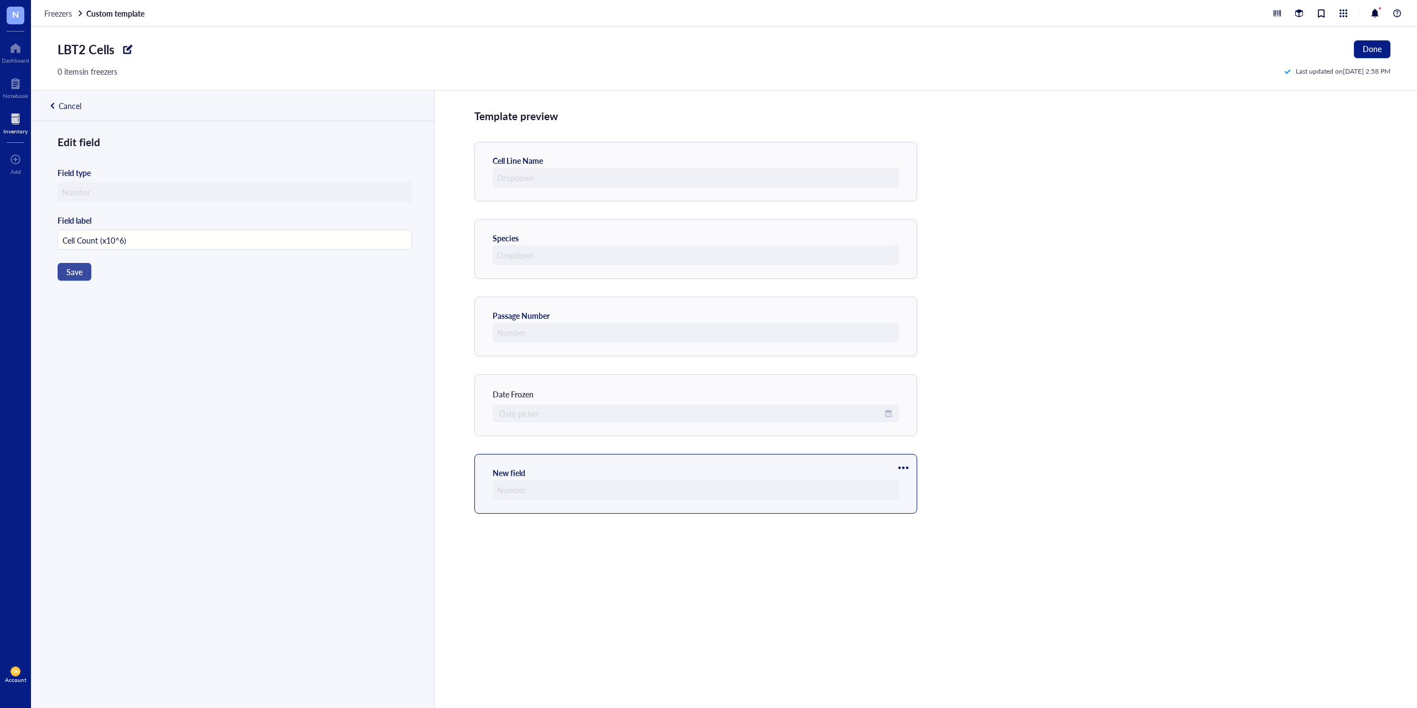
type input "Cell Count (x10^6)"
click at [73, 273] on span "Save" at bounding box center [74, 271] width 16 height 9
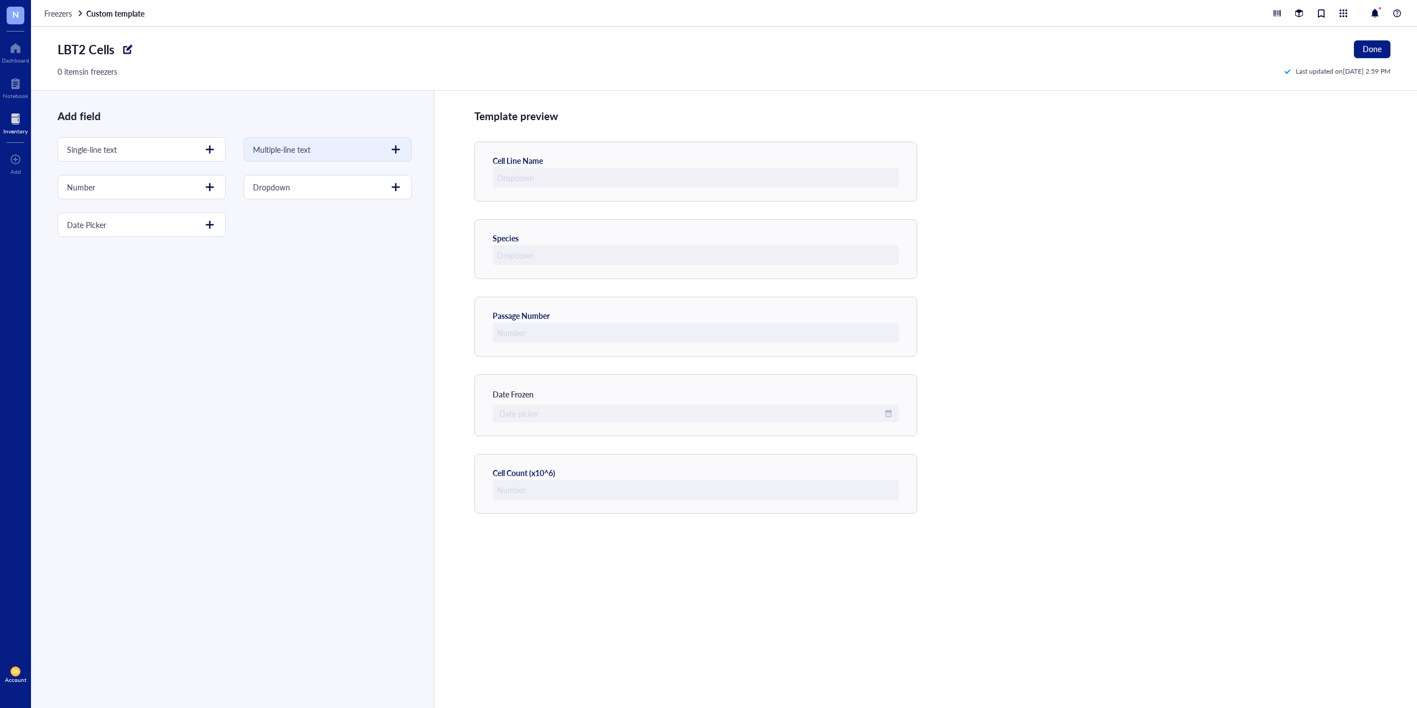
click at [387, 146] on div at bounding box center [396, 150] width 18 height 18
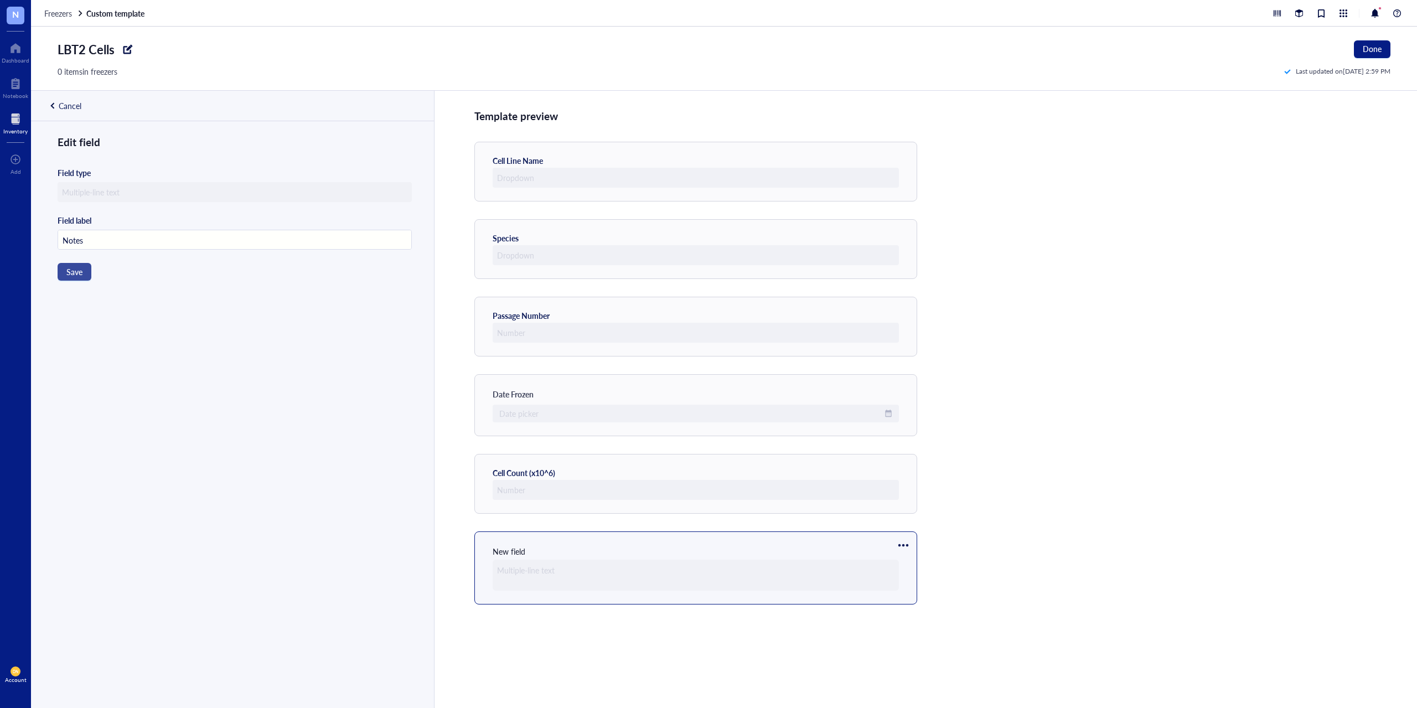
type input "Notes"
click at [79, 279] on button "Save" at bounding box center [75, 272] width 34 height 18
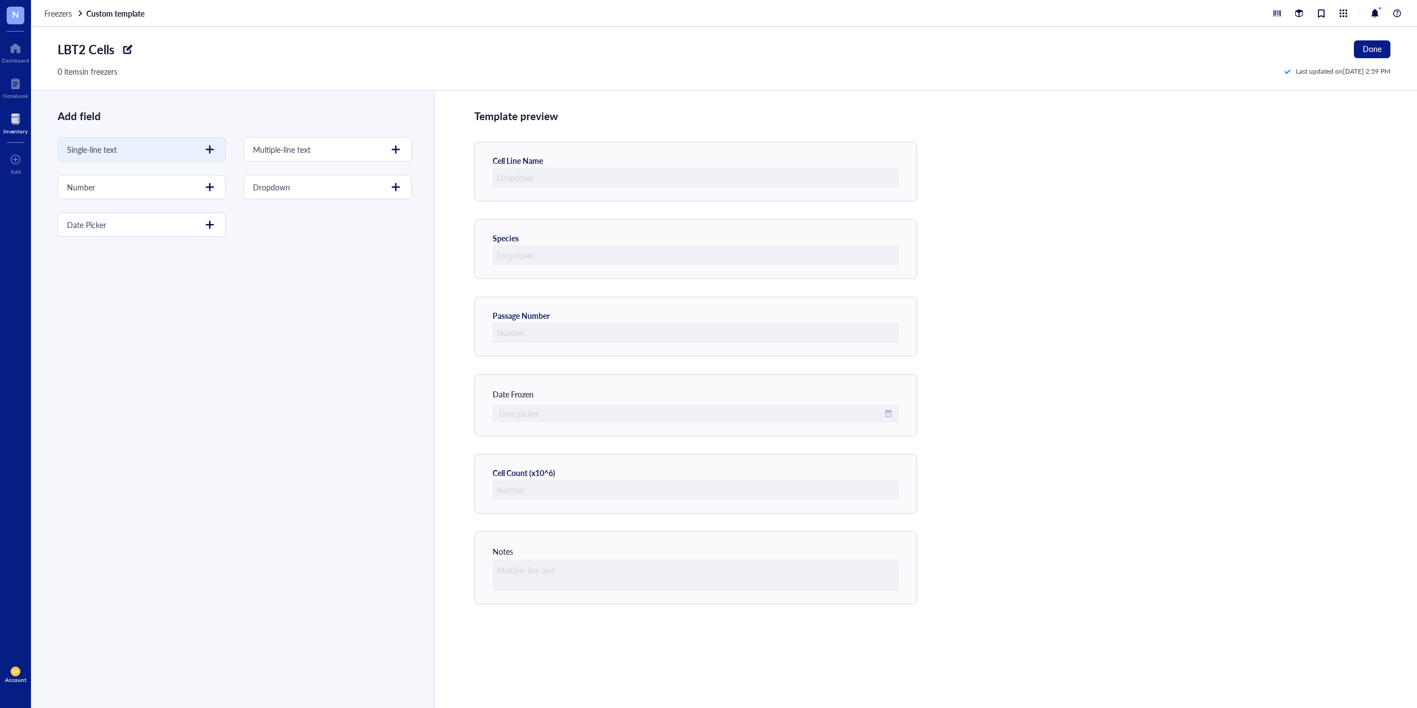
click at [212, 157] on div at bounding box center [210, 150] width 18 height 18
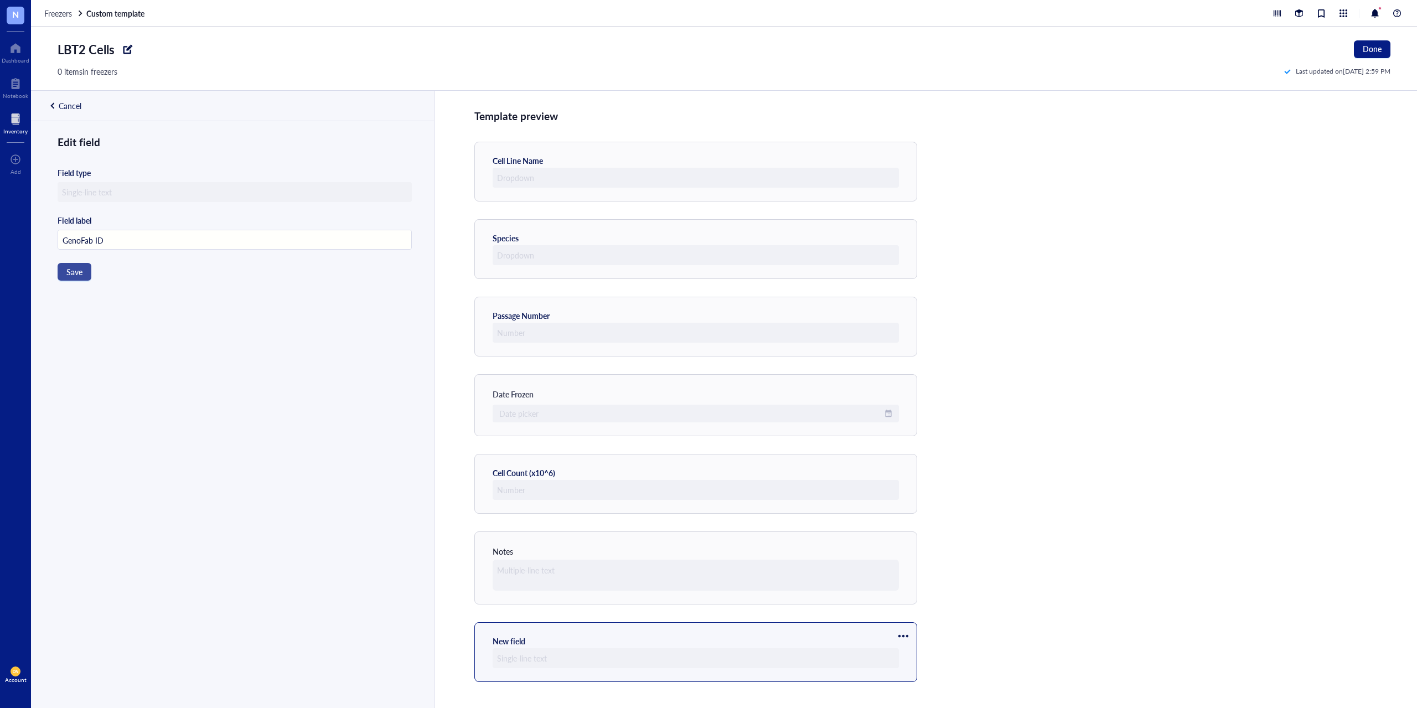
type input "GenoFab ID"
click at [81, 271] on span "Save" at bounding box center [74, 271] width 16 height 9
click at [1370, 50] on span "Done" at bounding box center [1372, 48] width 19 height 9
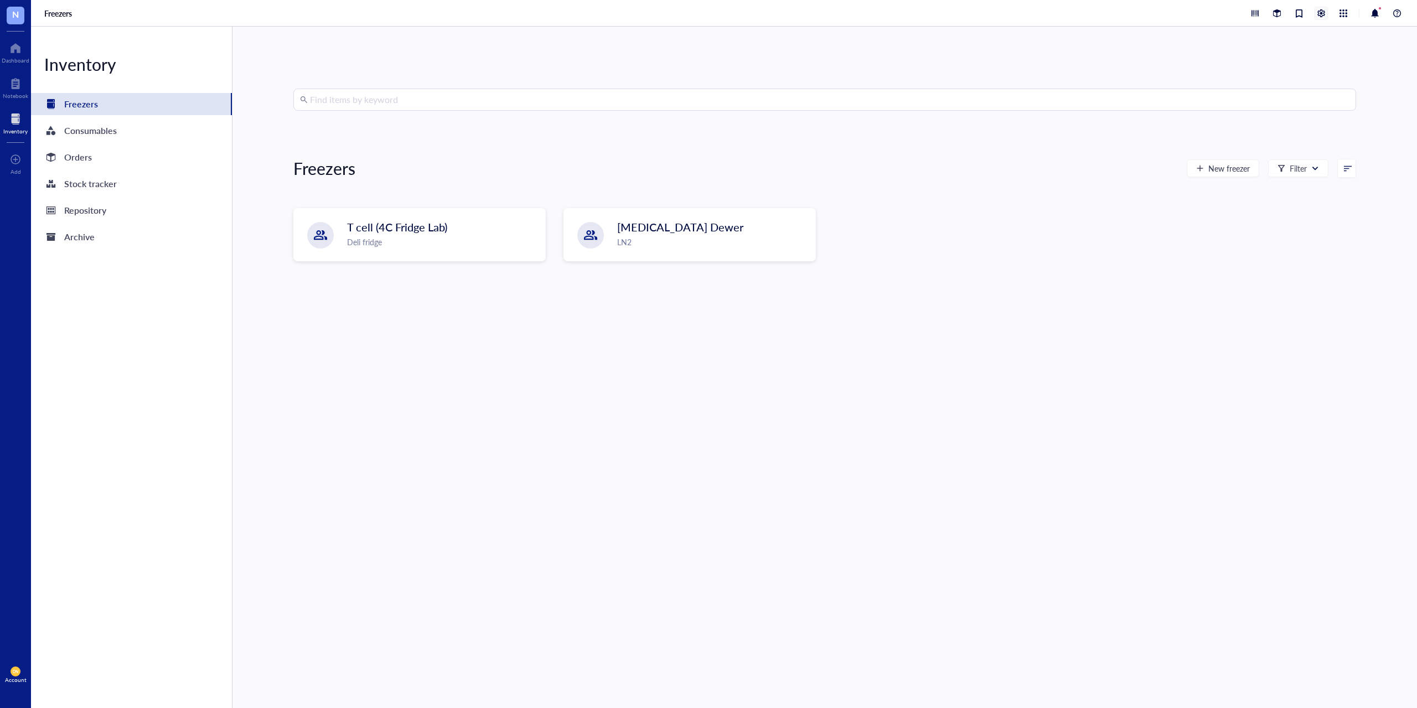
click at [1319, 15] on div at bounding box center [1321, 13] width 12 height 12
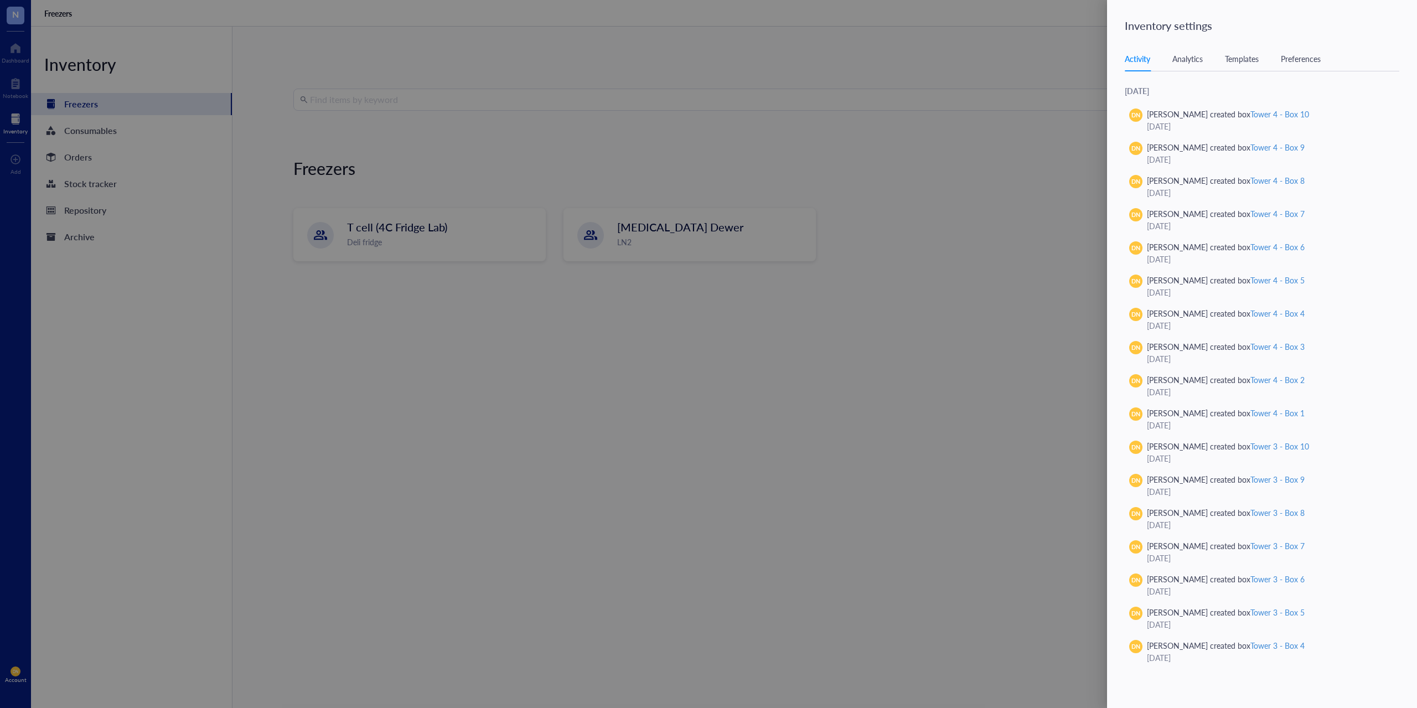
click at [1250, 63] on div "Templates" at bounding box center [1242, 59] width 34 height 12
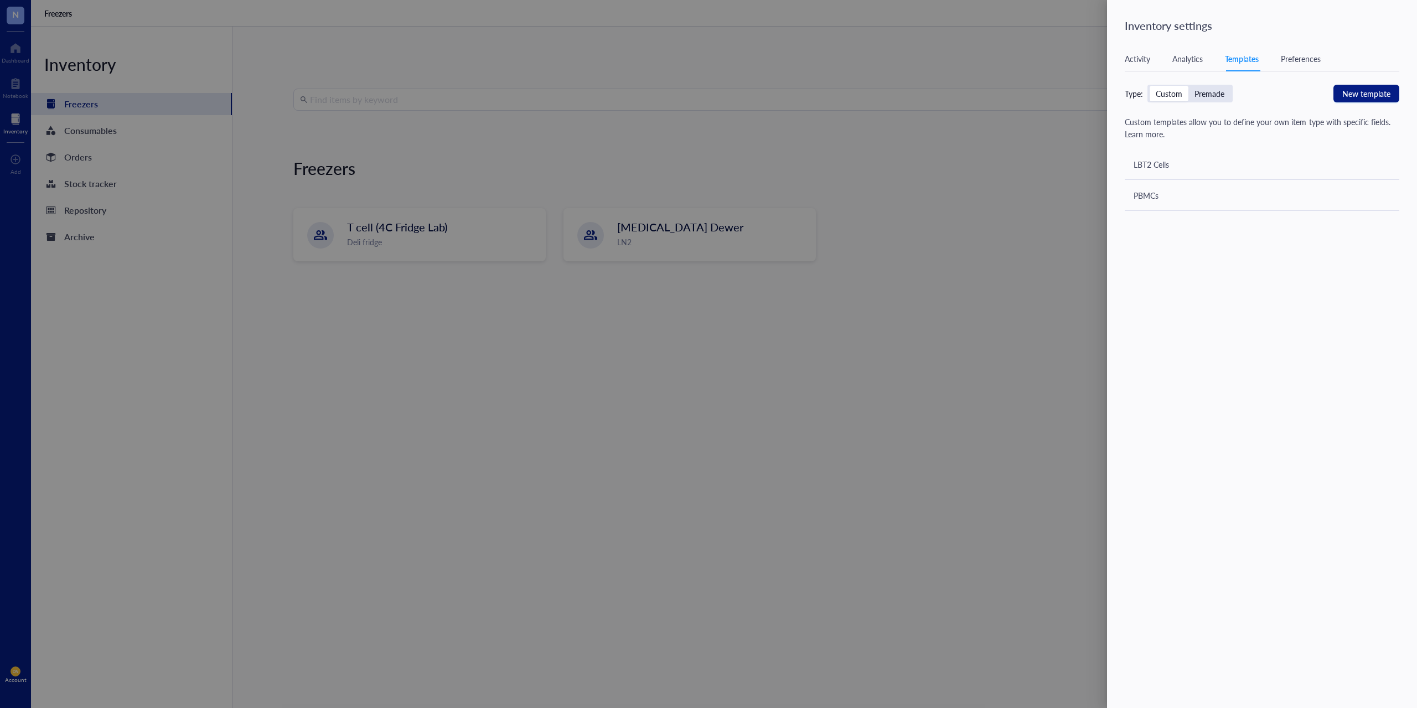
click at [1154, 164] on div "LBT2 Cells" at bounding box center [1150, 164] width 35 height 12
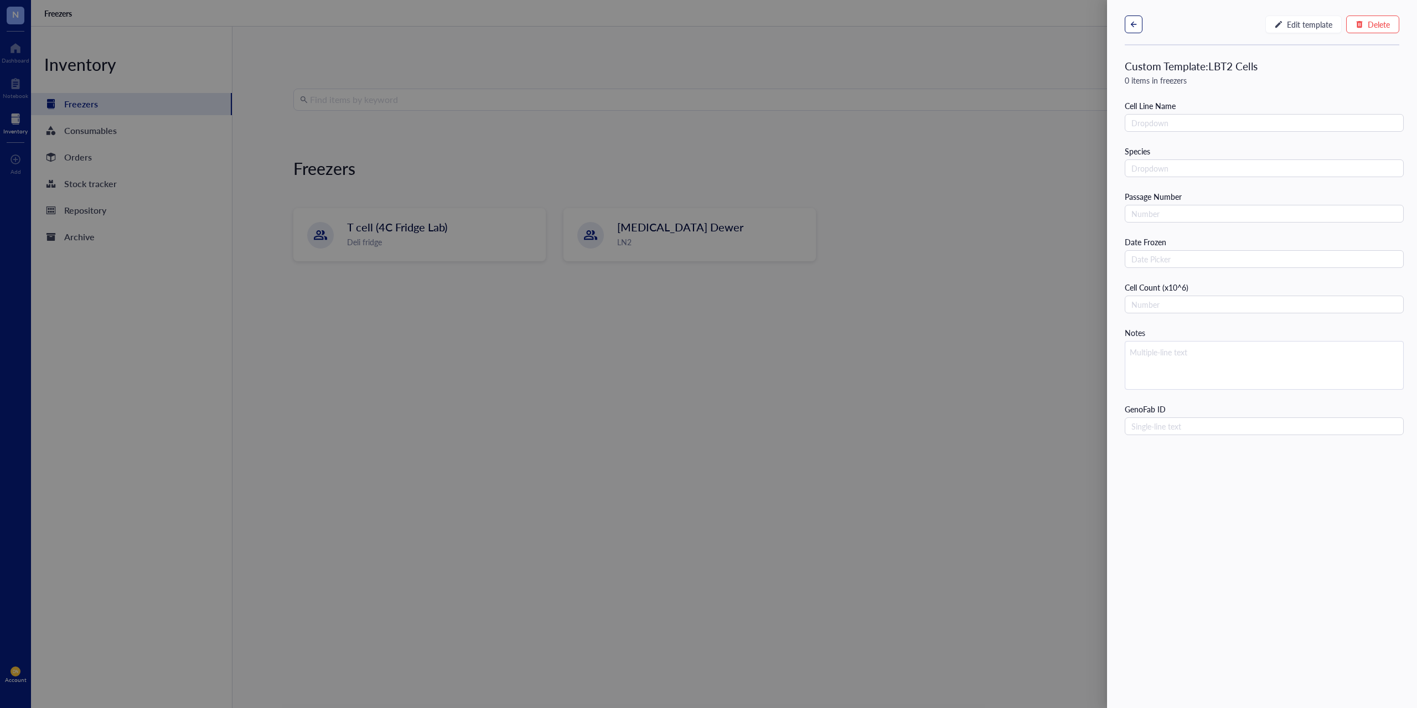
click at [1133, 25] on icon "button" at bounding box center [1134, 24] width 8 height 8
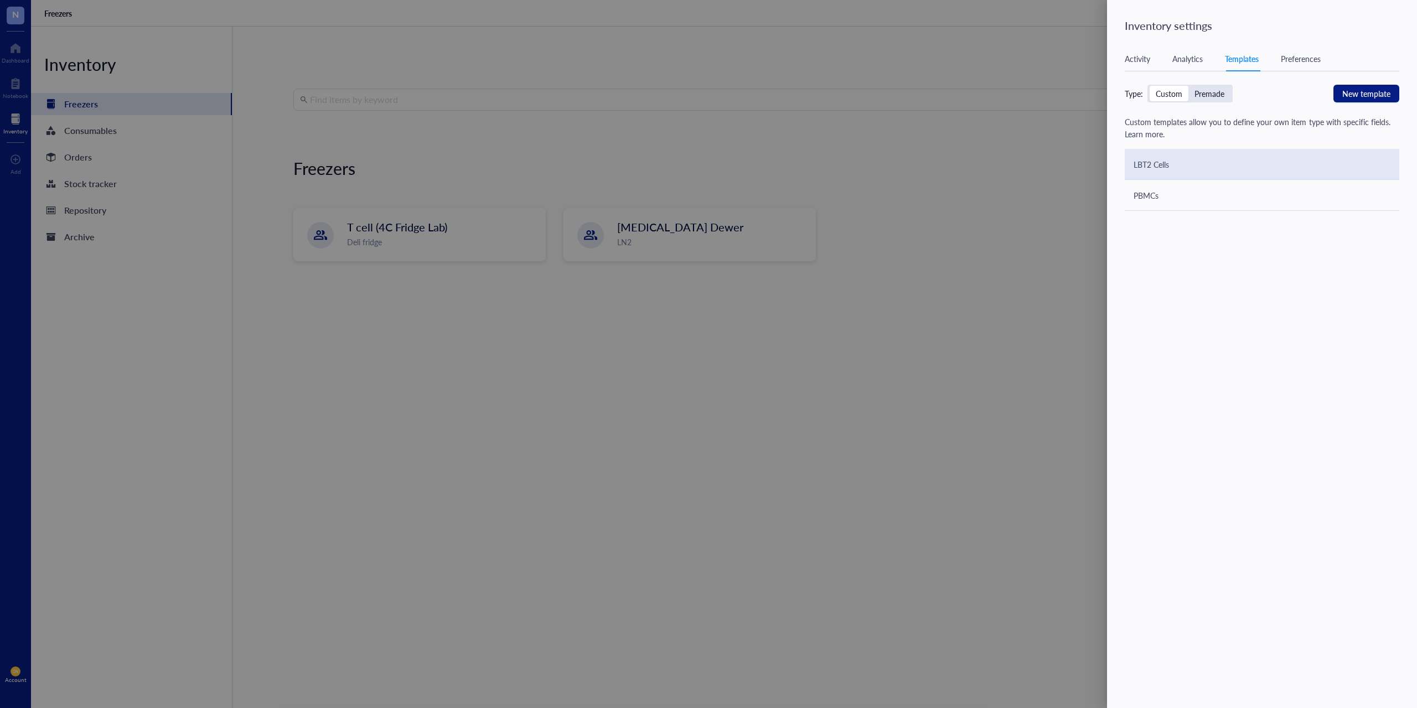
click at [1210, 154] on div "LBT2 Cells" at bounding box center [1262, 164] width 275 height 31
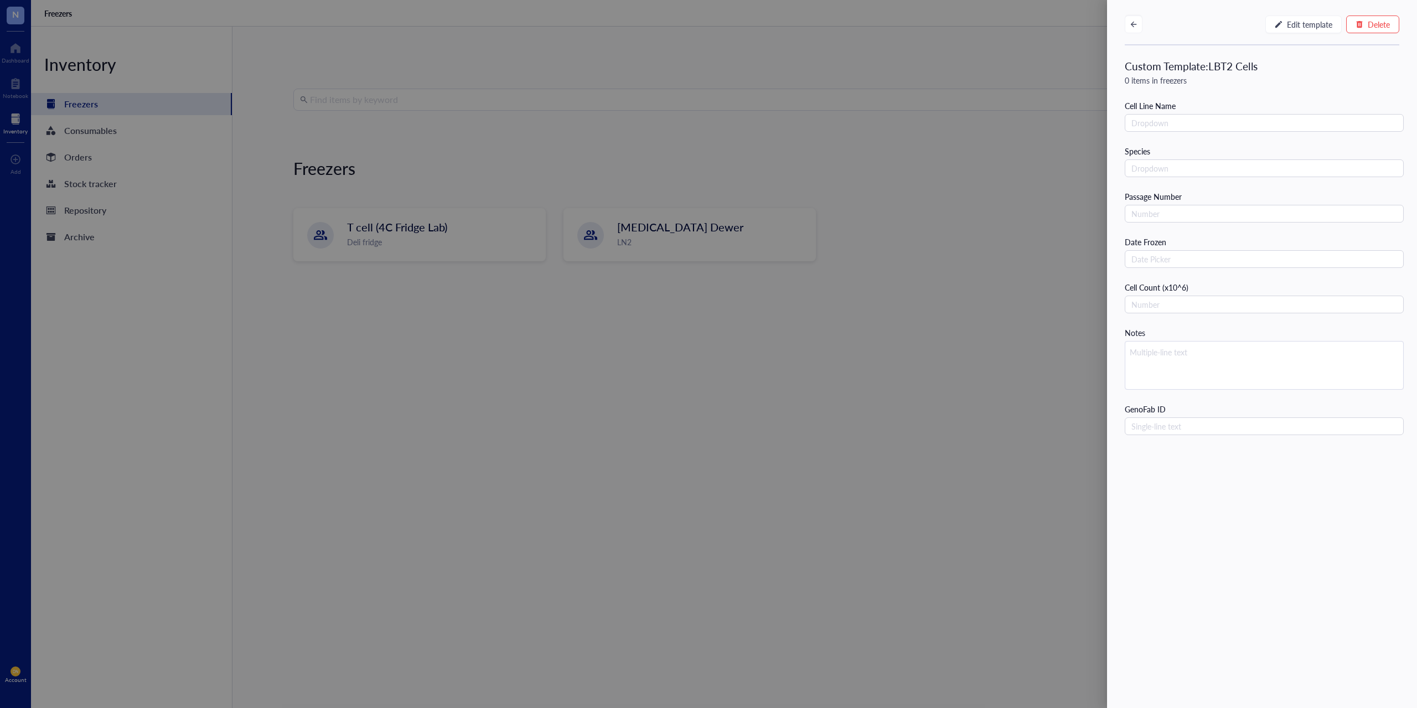
click at [1275, 13] on div "Edit template Delete" at bounding box center [1262, 22] width 310 height 44
click at [1277, 24] on icon "button" at bounding box center [1278, 24] width 7 height 7
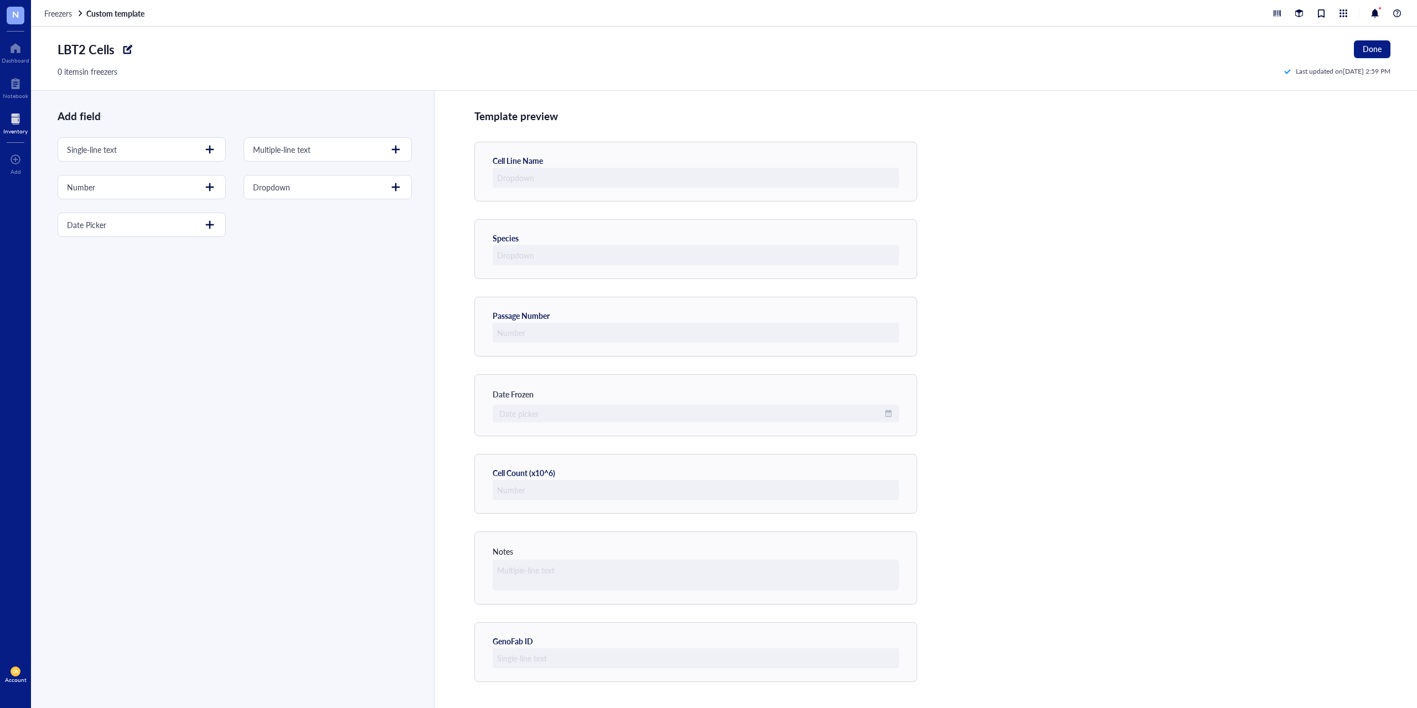
click at [127, 51] on div at bounding box center [128, 49] width 18 height 18
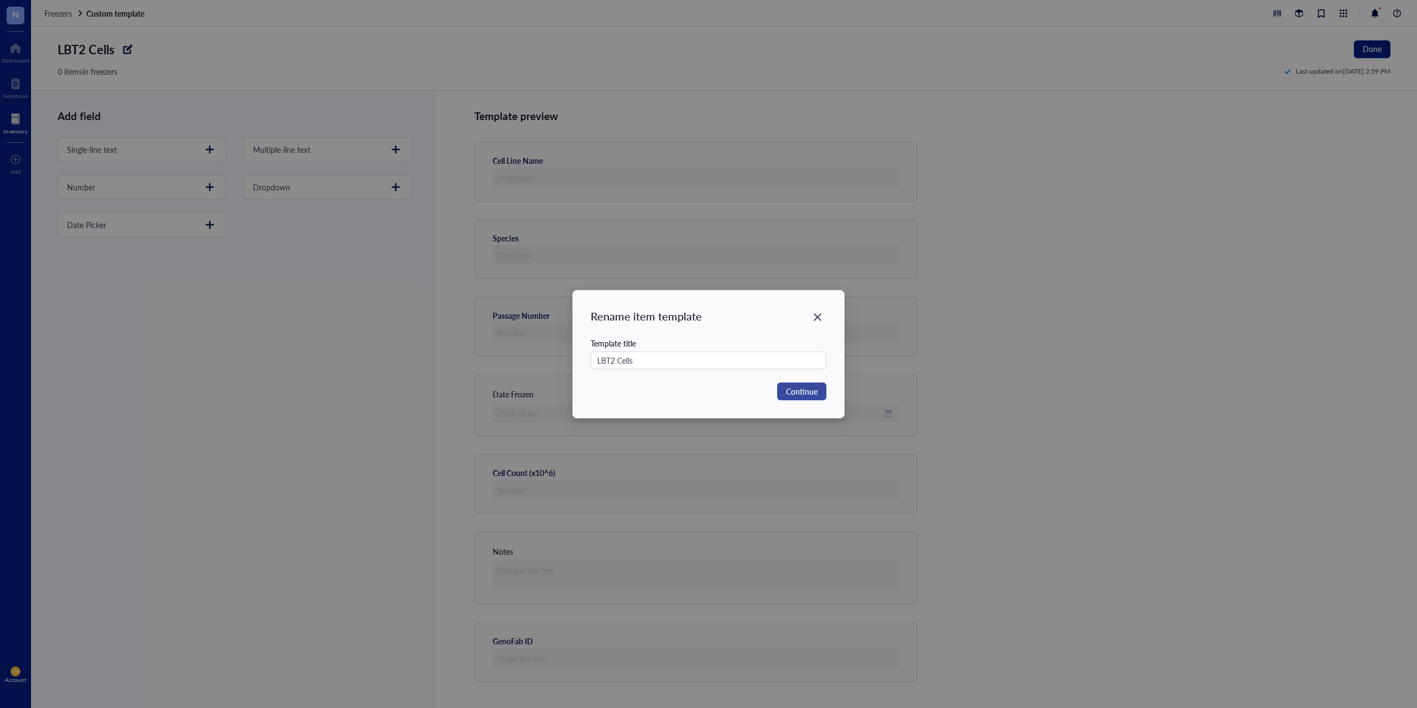
click at [808, 392] on span "Continue" at bounding box center [802, 391] width 32 height 12
click at [818, 317] on icon "Close" at bounding box center [818, 317] width 8 height 8
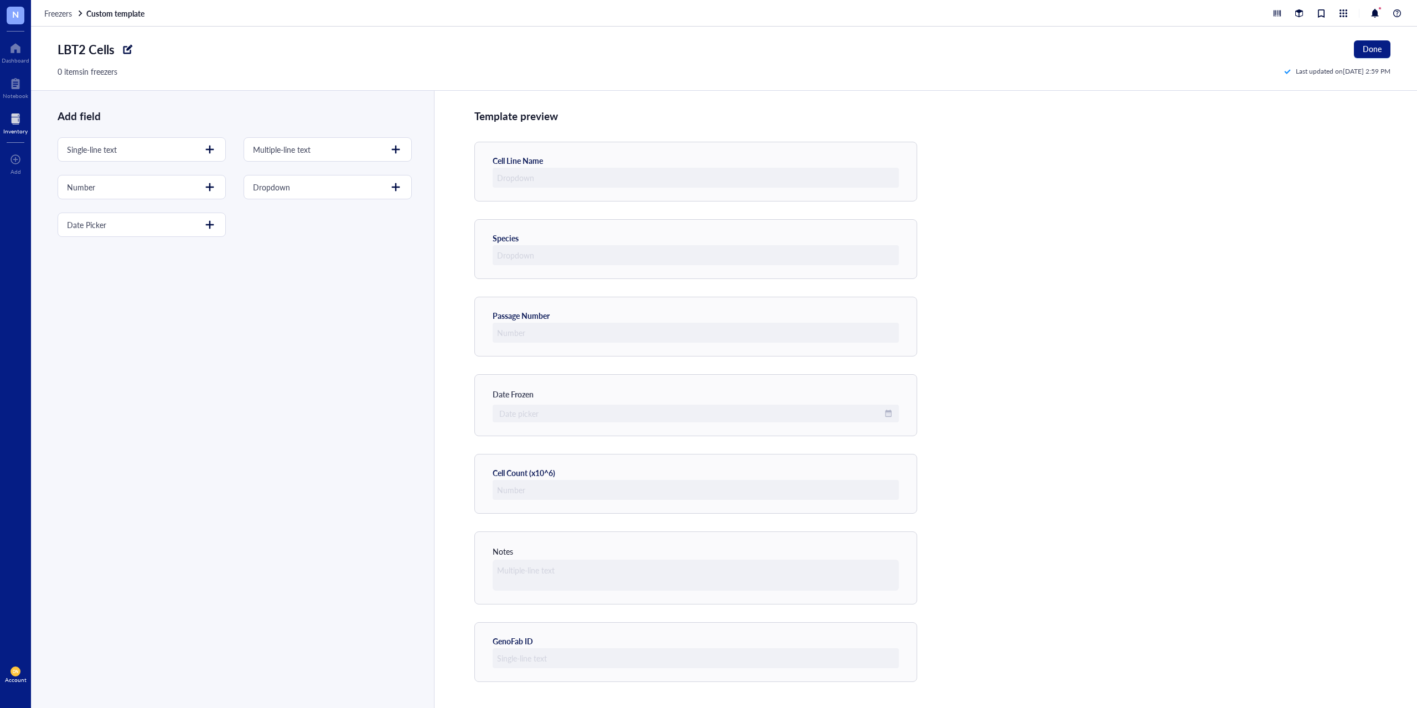
click at [95, 74] on div "0 items in freezers" at bounding box center [88, 71] width 60 height 12
click at [95, 73] on div "0 items in freezers" at bounding box center [88, 71] width 60 height 12
click at [51, 11] on span "Freezers" at bounding box center [58, 13] width 28 height 11
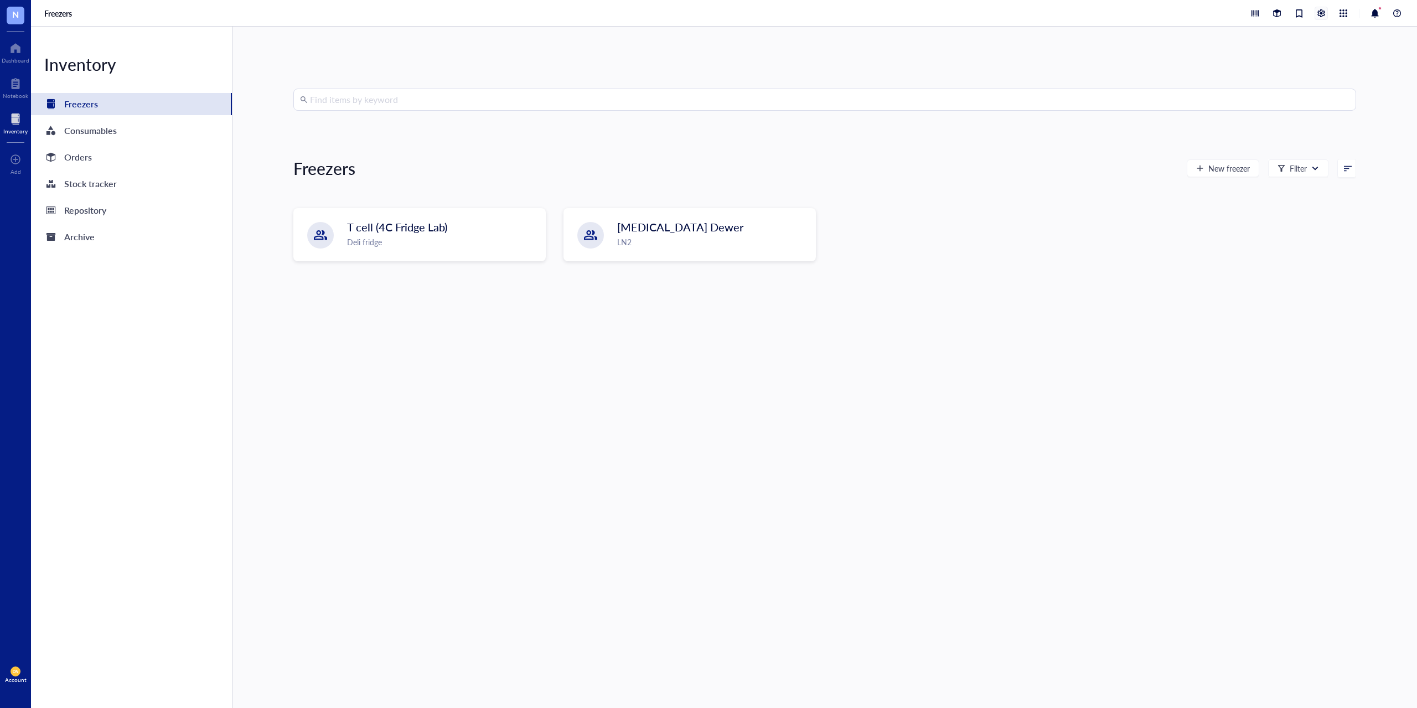
click at [1320, 16] on div at bounding box center [1321, 13] width 12 height 12
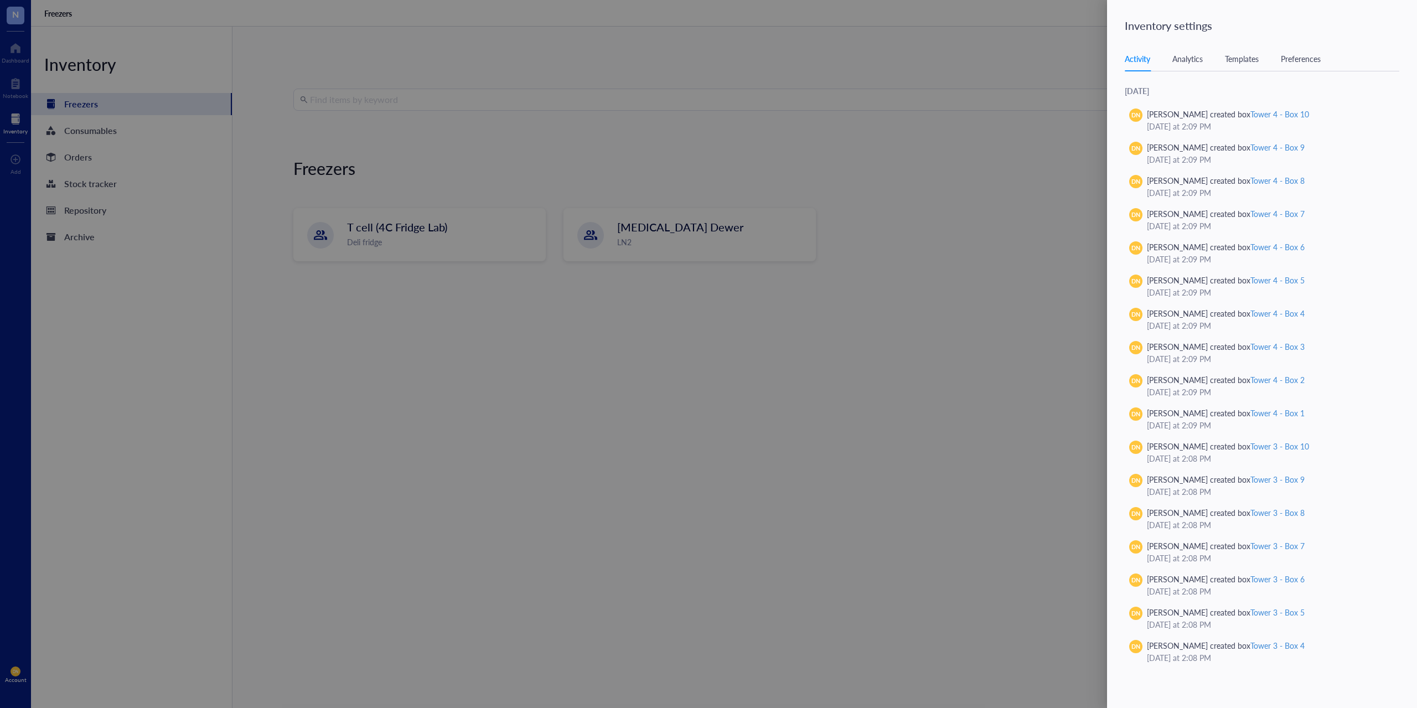
click at [1241, 60] on div "Templates" at bounding box center [1242, 59] width 34 height 12
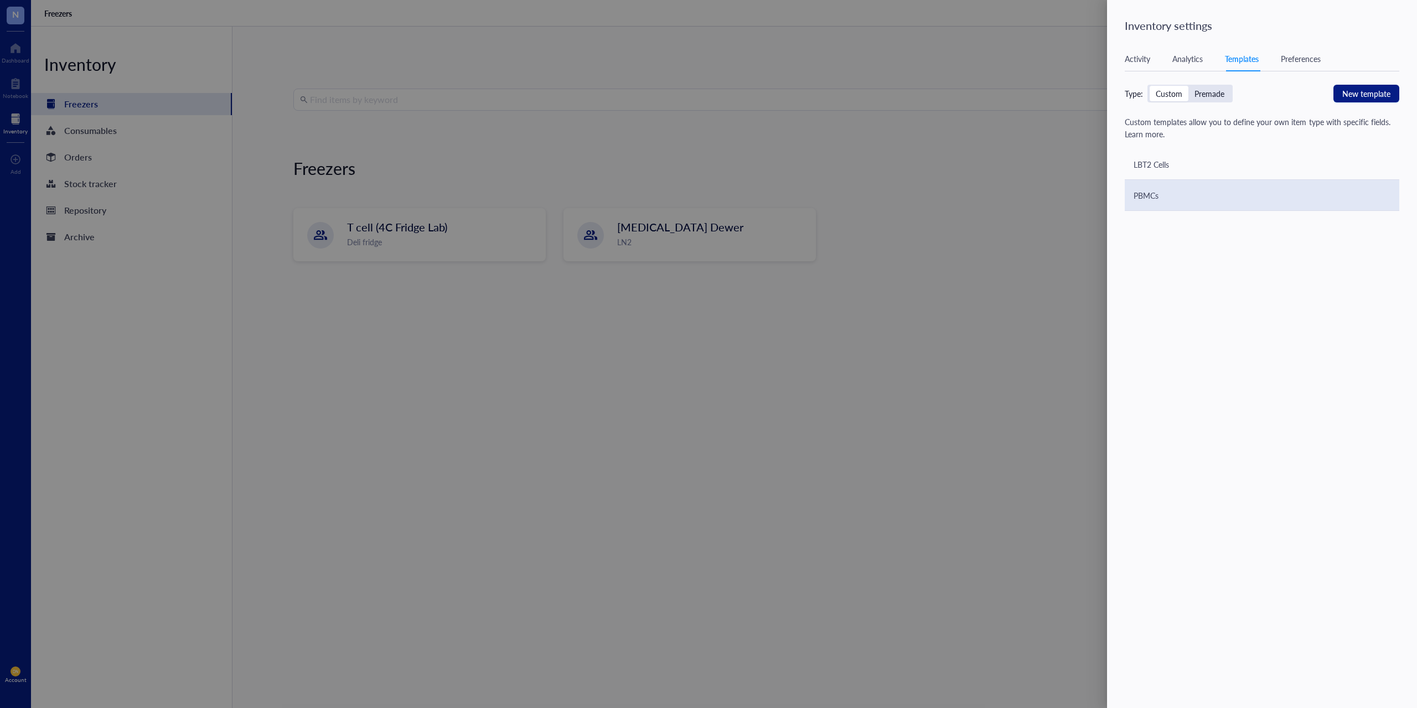
click at [1164, 202] on div "PBMCs" at bounding box center [1262, 195] width 275 height 31
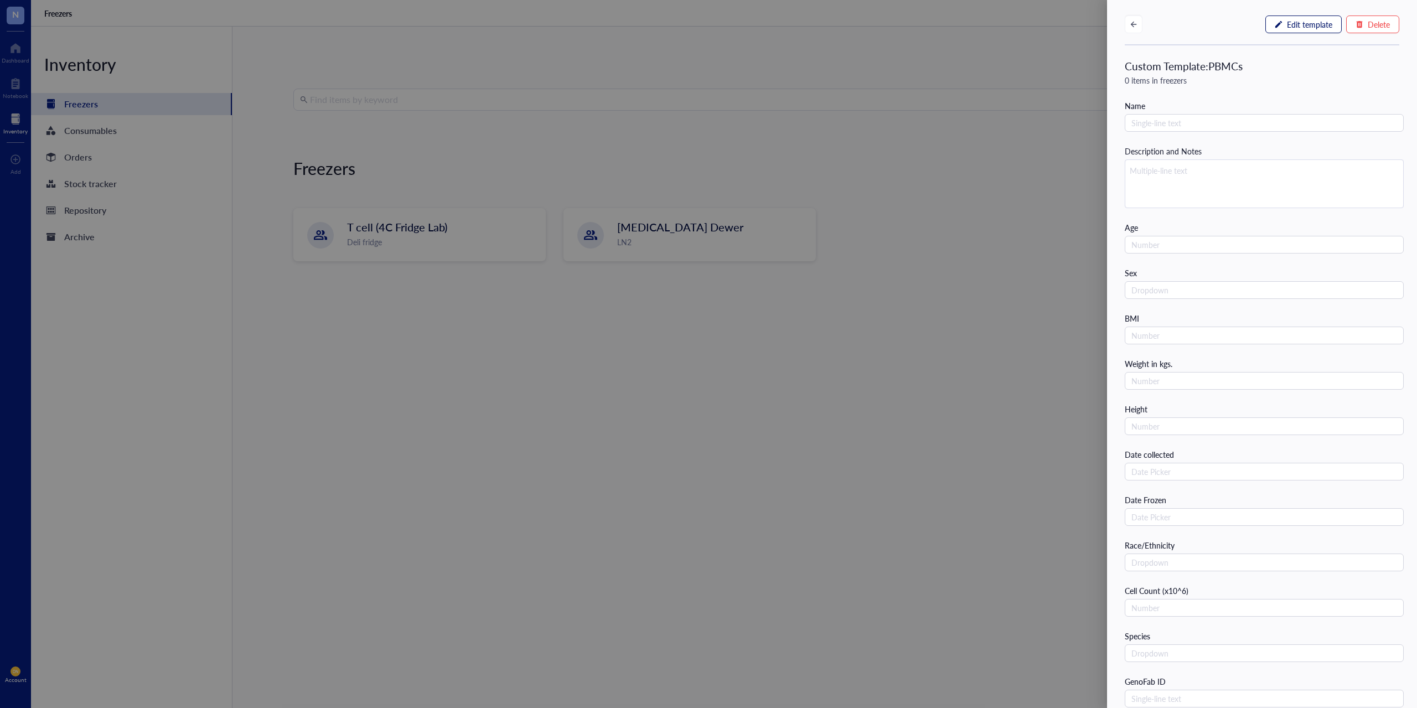
click at [1287, 29] on span "Edit template" at bounding box center [1309, 24] width 45 height 9
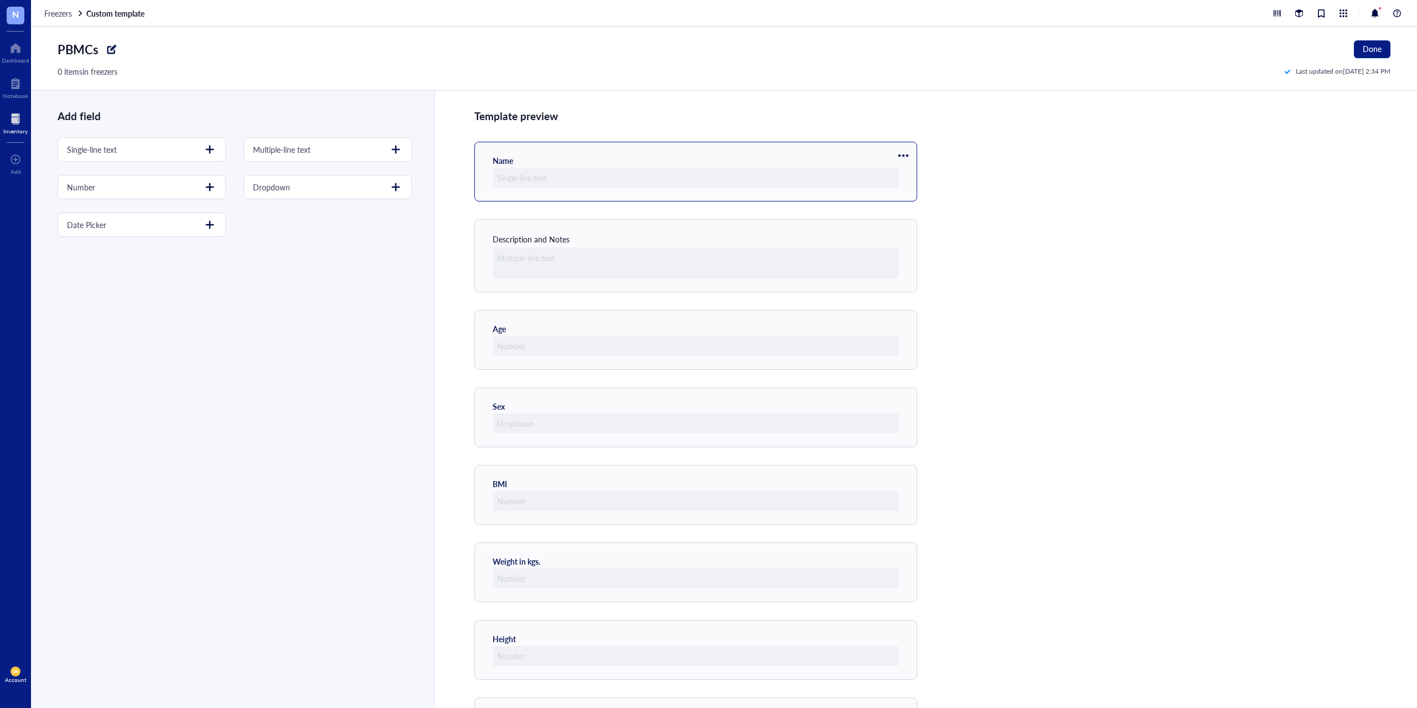
click at [902, 156] on div at bounding box center [903, 156] width 18 height 18
click at [1085, 167] on div "Template preview Name Description and Notes Age Sex BMI Weight in kgs. Height D…" at bounding box center [925, 399] width 983 height 617
click at [76, 106] on div "Cancel" at bounding box center [70, 106] width 23 height 10
click at [400, 191] on div at bounding box center [396, 187] width 18 height 18
type input "Source"
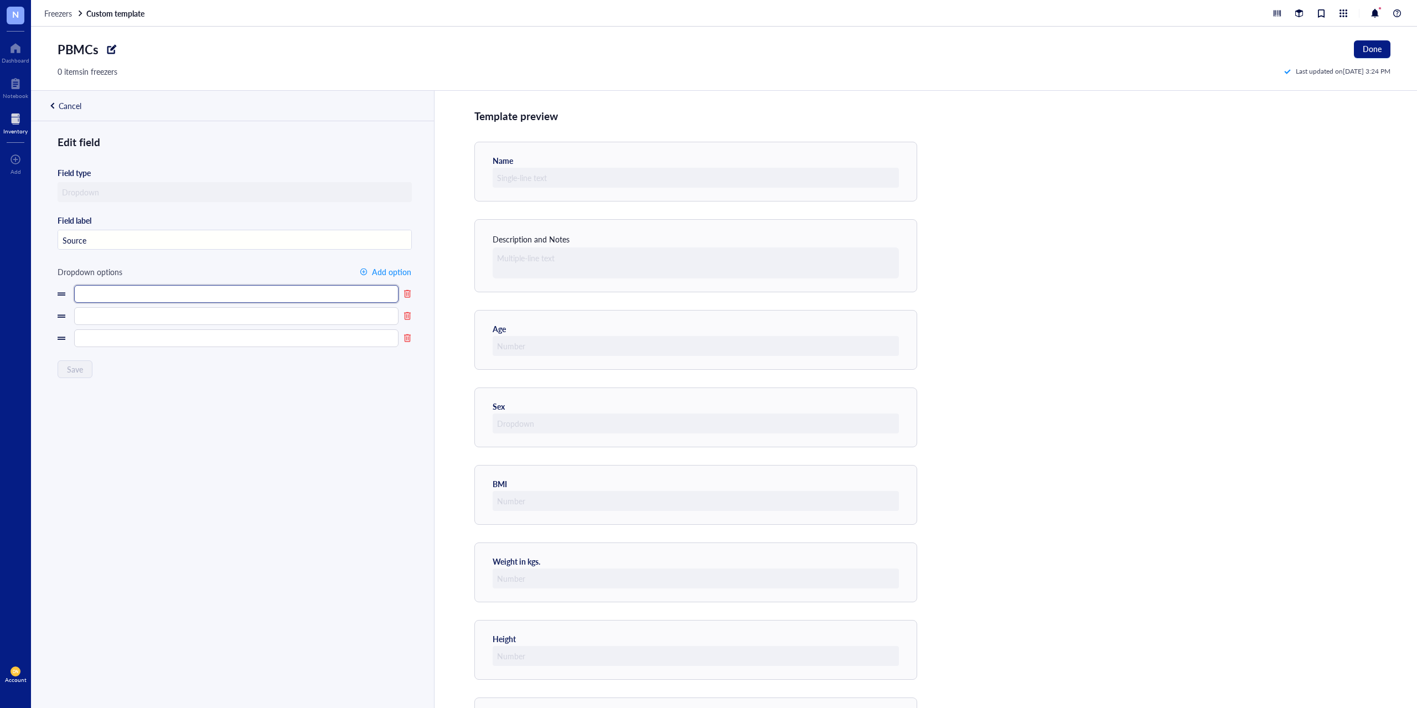
click at [164, 294] on input "text" at bounding box center [236, 294] width 324 height 18
type input "ICTS"
click at [136, 317] on input "text" at bounding box center [236, 316] width 324 height 18
type input "[PERSON_NAME]"
click at [139, 340] on input "text" at bounding box center [236, 338] width 324 height 18
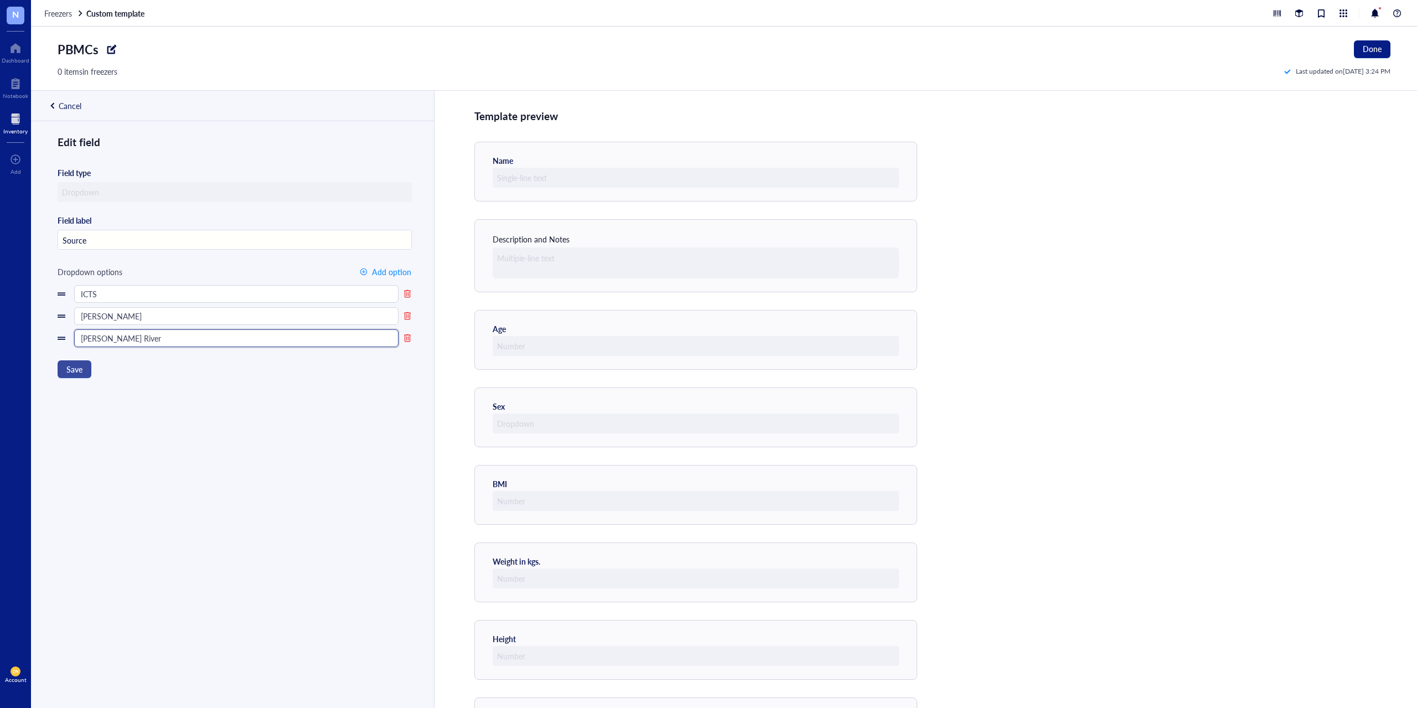
type input "[PERSON_NAME] River"
click at [70, 371] on span "Save" at bounding box center [74, 369] width 16 height 9
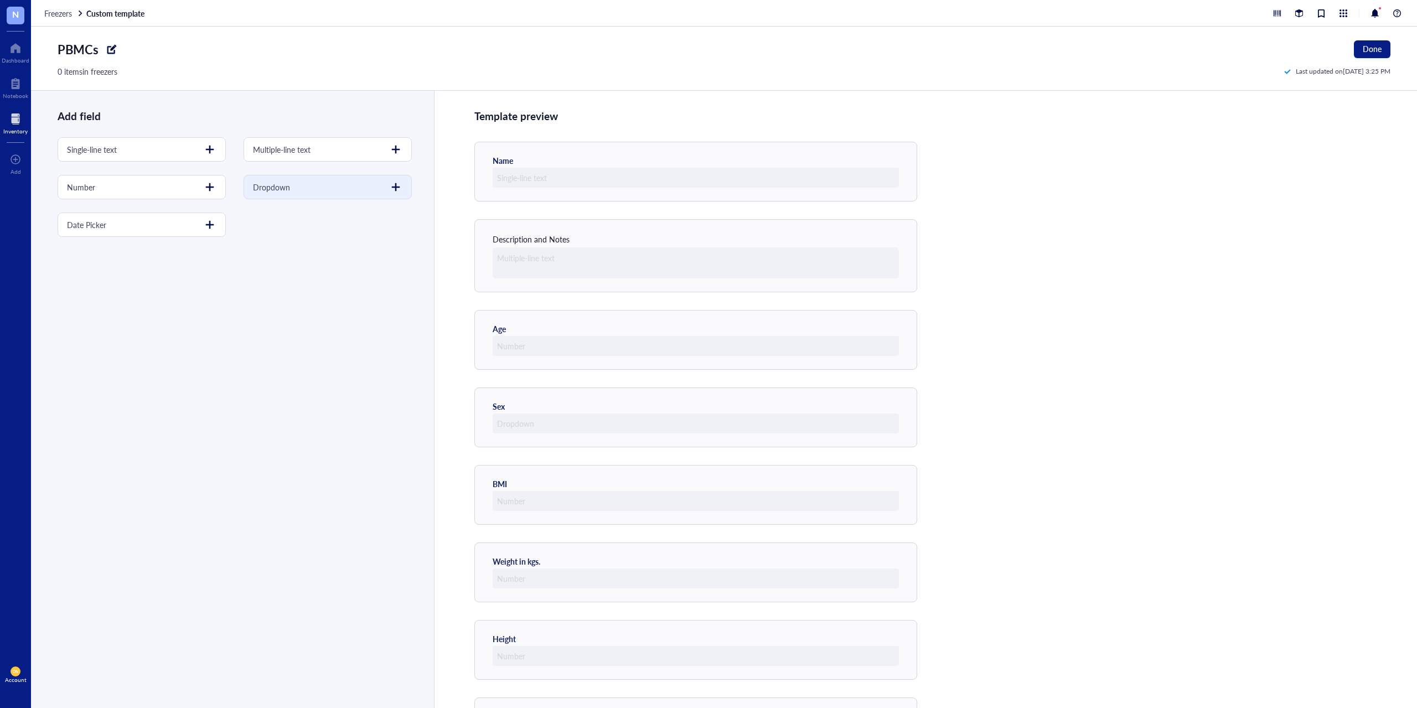
click at [389, 190] on div at bounding box center [396, 187] width 18 height 18
type input "Designated For"
click at [125, 297] on input "text" at bounding box center [236, 294] width 324 height 18
type input "[PERSON_NAME]"
click at [112, 322] on input "text" at bounding box center [236, 316] width 324 height 18
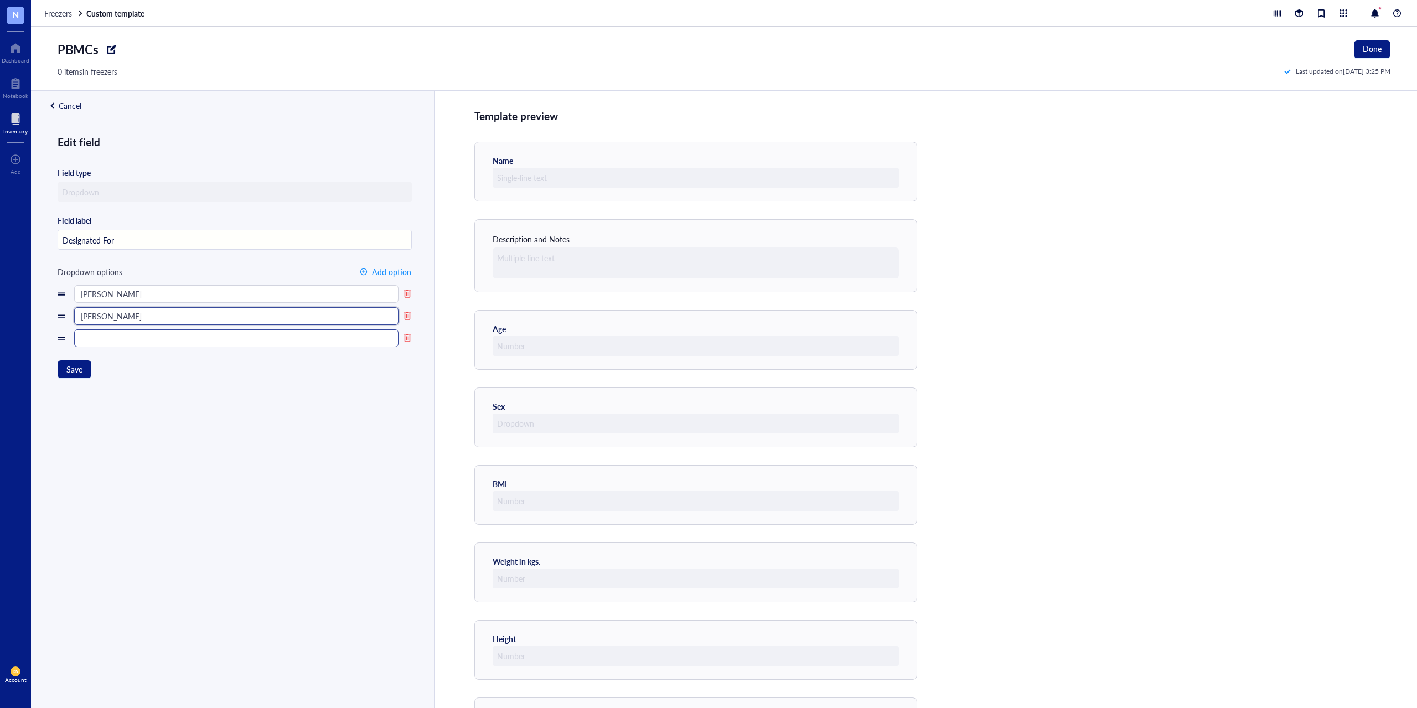
type input "[PERSON_NAME]"
click at [120, 338] on input "text" at bounding box center [236, 338] width 324 height 18
type input "[PERSON_NAME]"
click at [387, 272] on span "Add option" at bounding box center [391, 271] width 39 height 9
click at [275, 366] on input "text" at bounding box center [236, 360] width 324 height 18
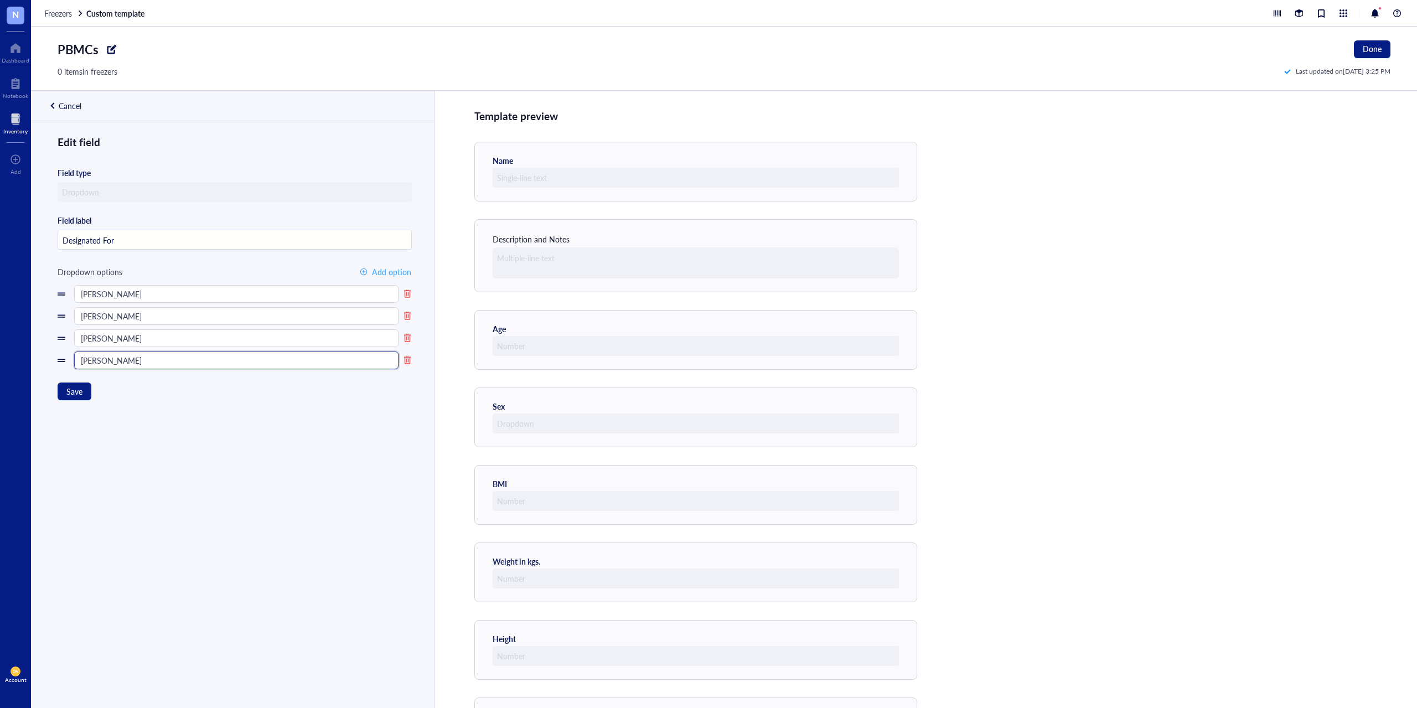
type input "[PERSON_NAME]"
click at [373, 270] on span "Add option" at bounding box center [391, 271] width 39 height 9
click at [112, 383] on input "text" at bounding box center [236, 383] width 324 height 18
type input "Common Use"
click at [362, 272] on div "button" at bounding box center [364, 272] width 8 height 8
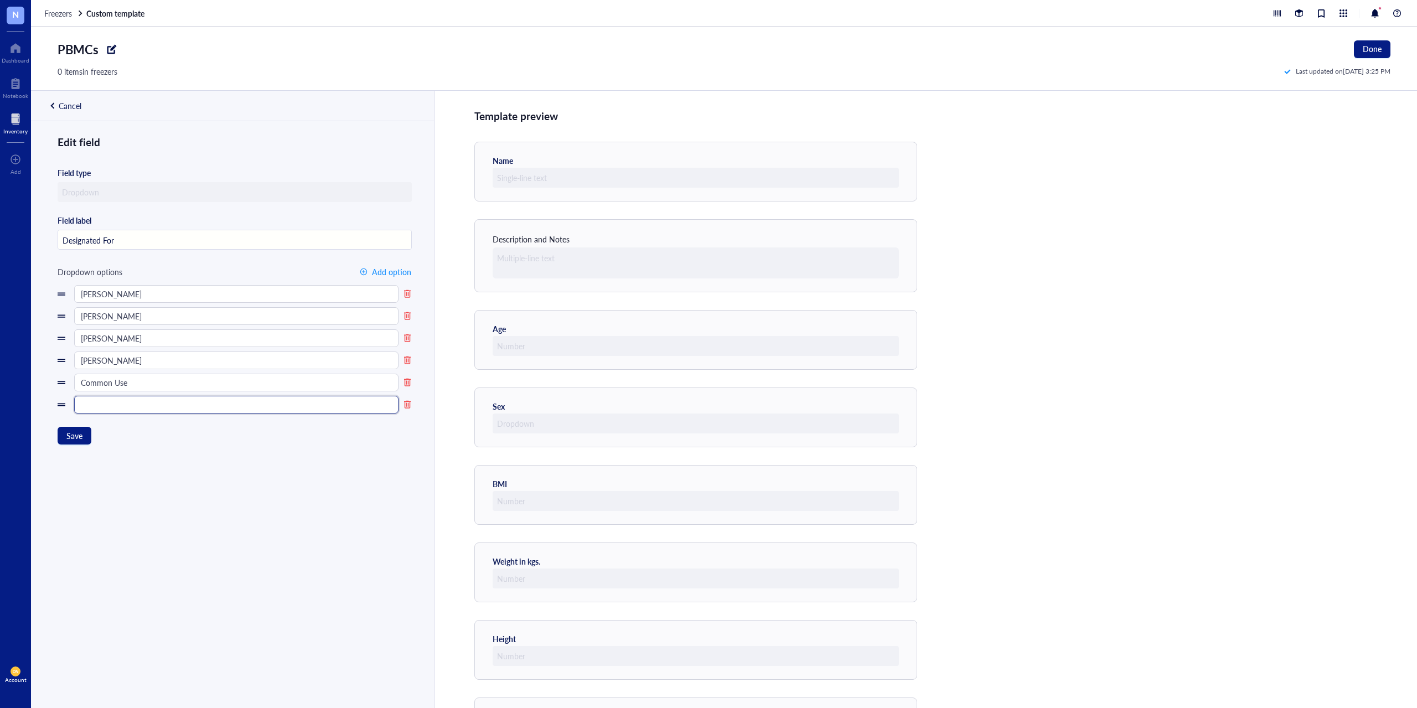
click at [176, 406] on input "text" at bounding box center [236, 405] width 324 height 18
type input "z"
type input "Z"
click at [405, 408] on div at bounding box center [407, 405] width 9 height 10
click at [80, 412] on span "Save" at bounding box center [74, 413] width 16 height 9
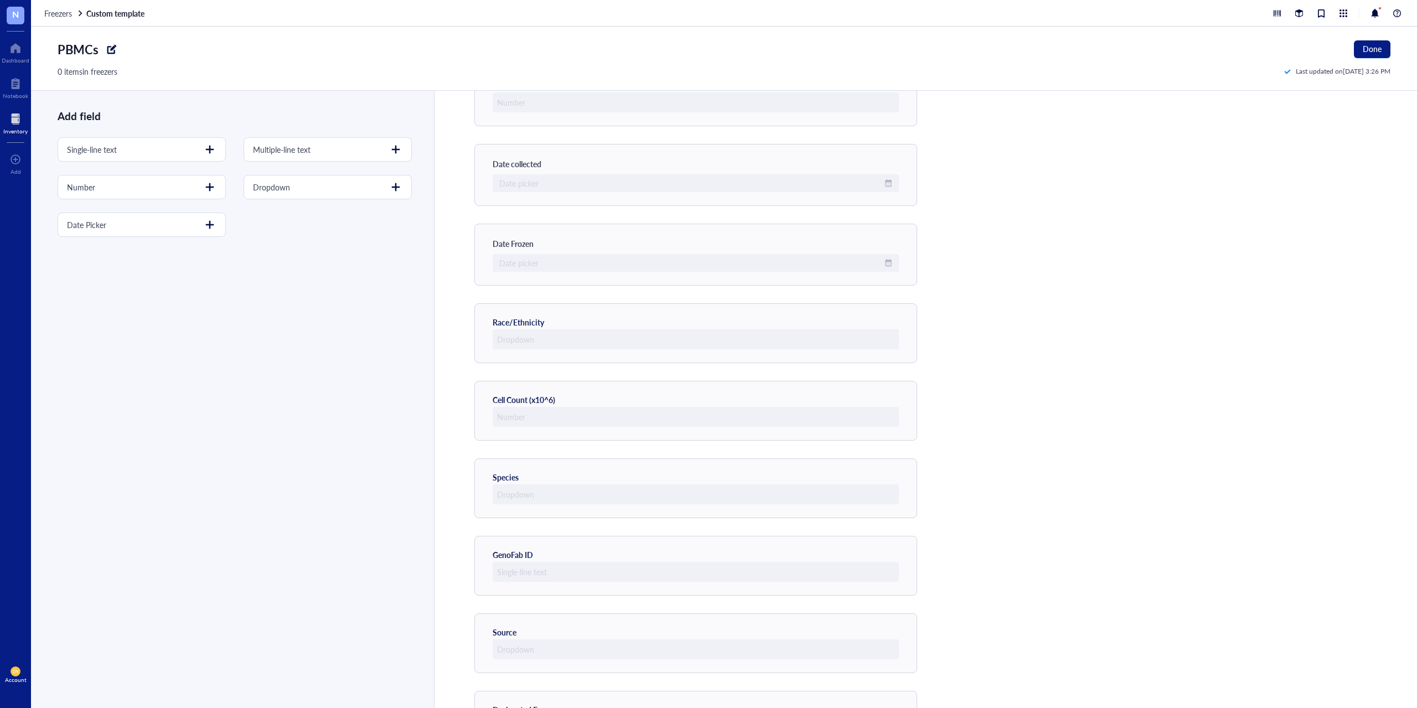
scroll to position [614, 0]
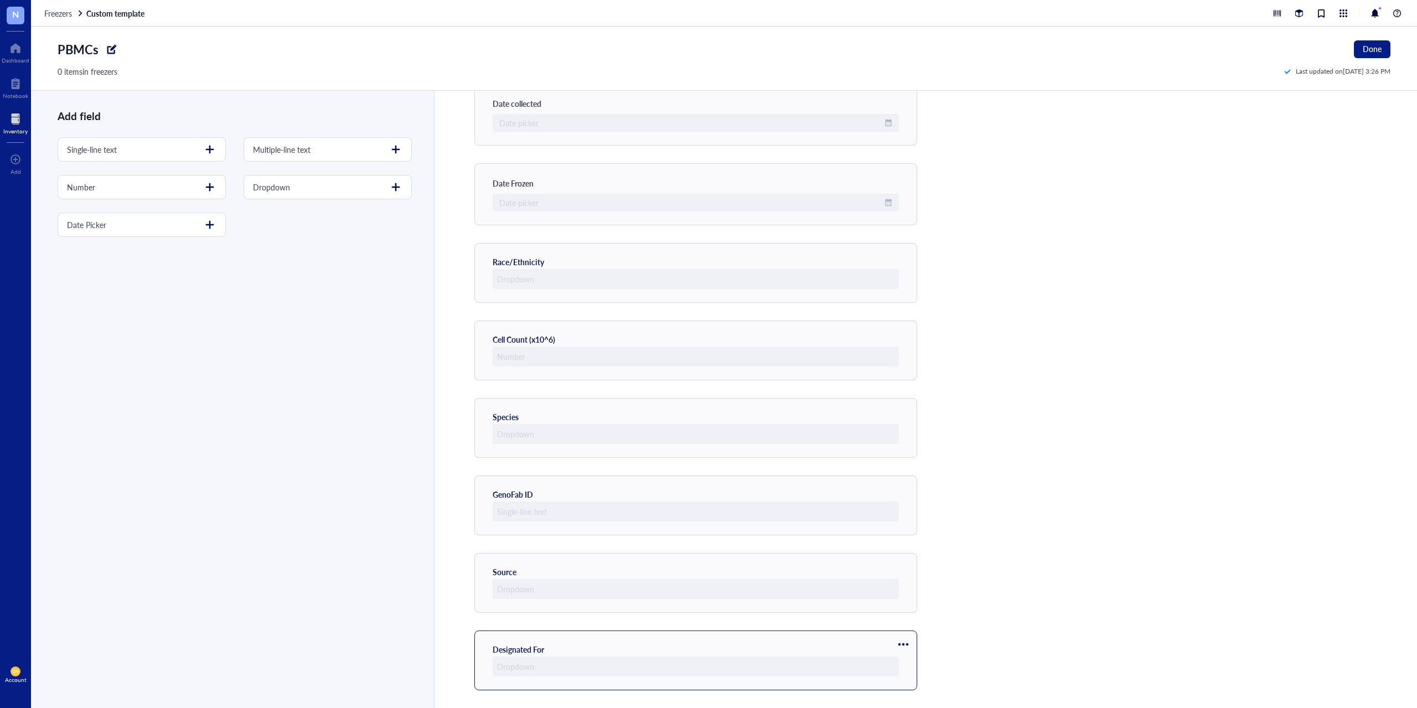
click at [903, 644] on div at bounding box center [903, 644] width 18 height 18
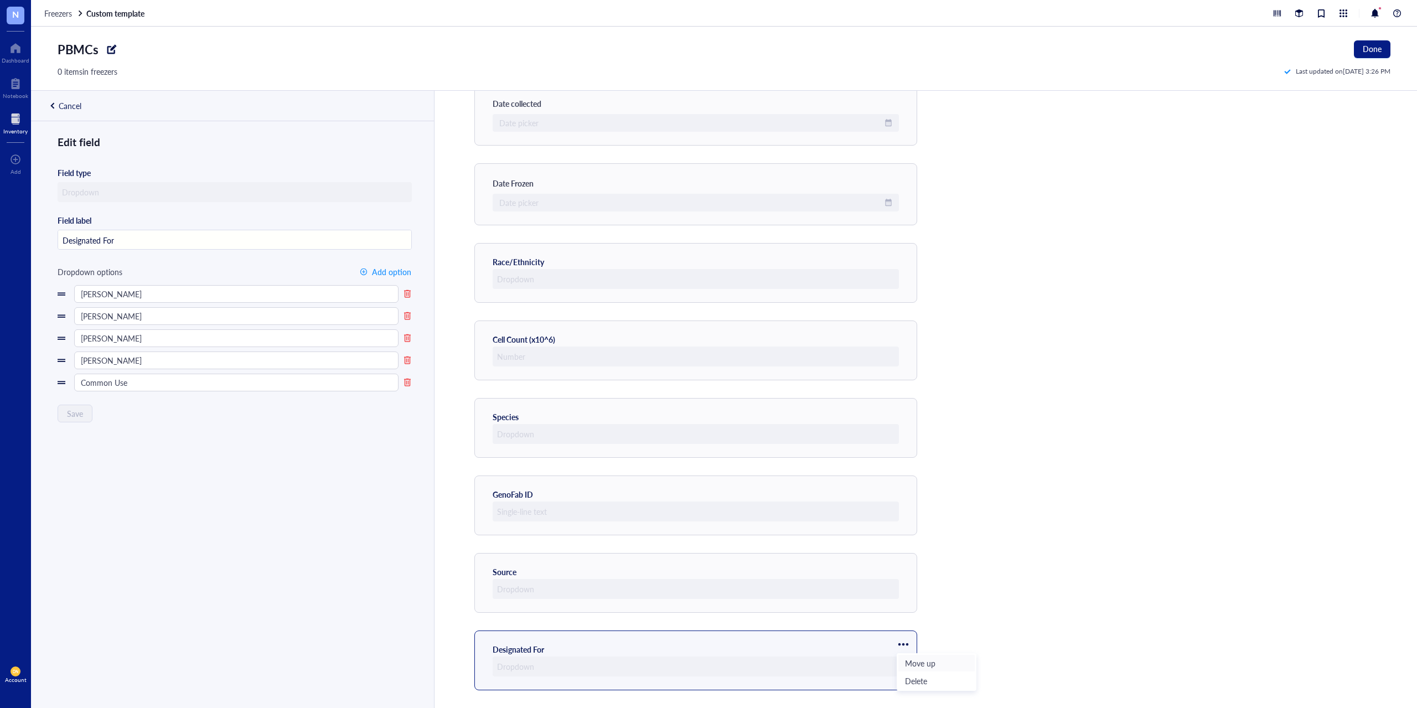
click at [915, 663] on span "Move up" at bounding box center [936, 663] width 63 height 12
click at [904, 561] on div at bounding box center [903, 567] width 18 height 18
click at [908, 586] on span "Move up" at bounding box center [936, 585] width 63 height 12
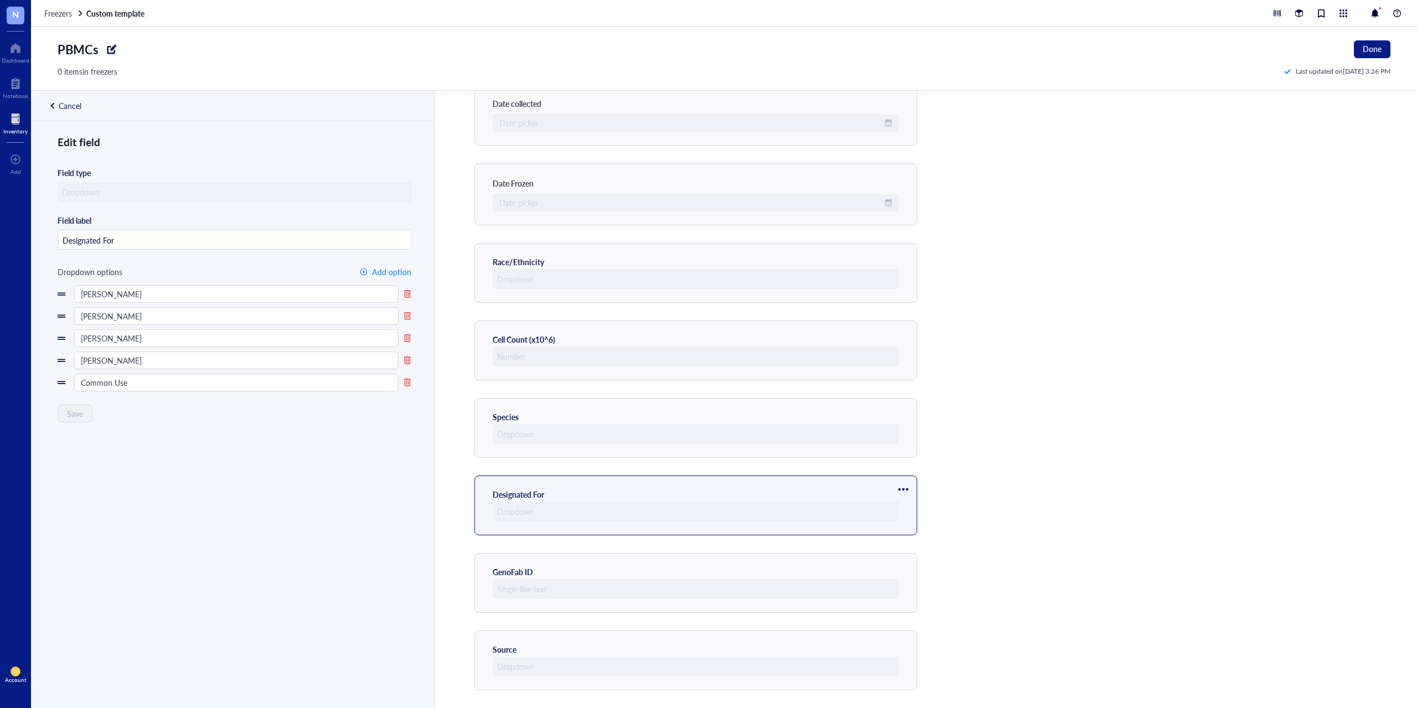
click at [903, 489] on div at bounding box center [903, 489] width 18 height 18
click at [911, 508] on span "Move up" at bounding box center [936, 508] width 63 height 12
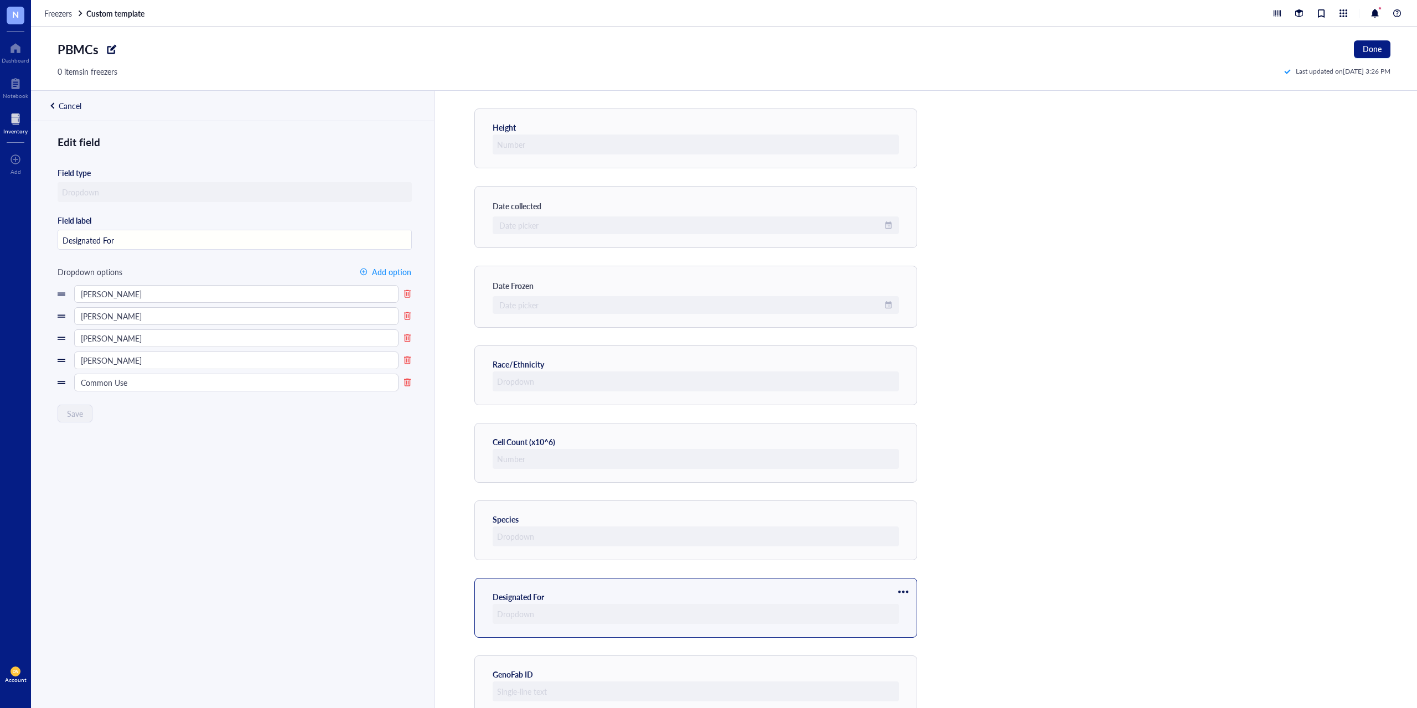
scroll to position [503, 0]
click at [908, 522] on div at bounding box center [903, 523] width 18 height 18
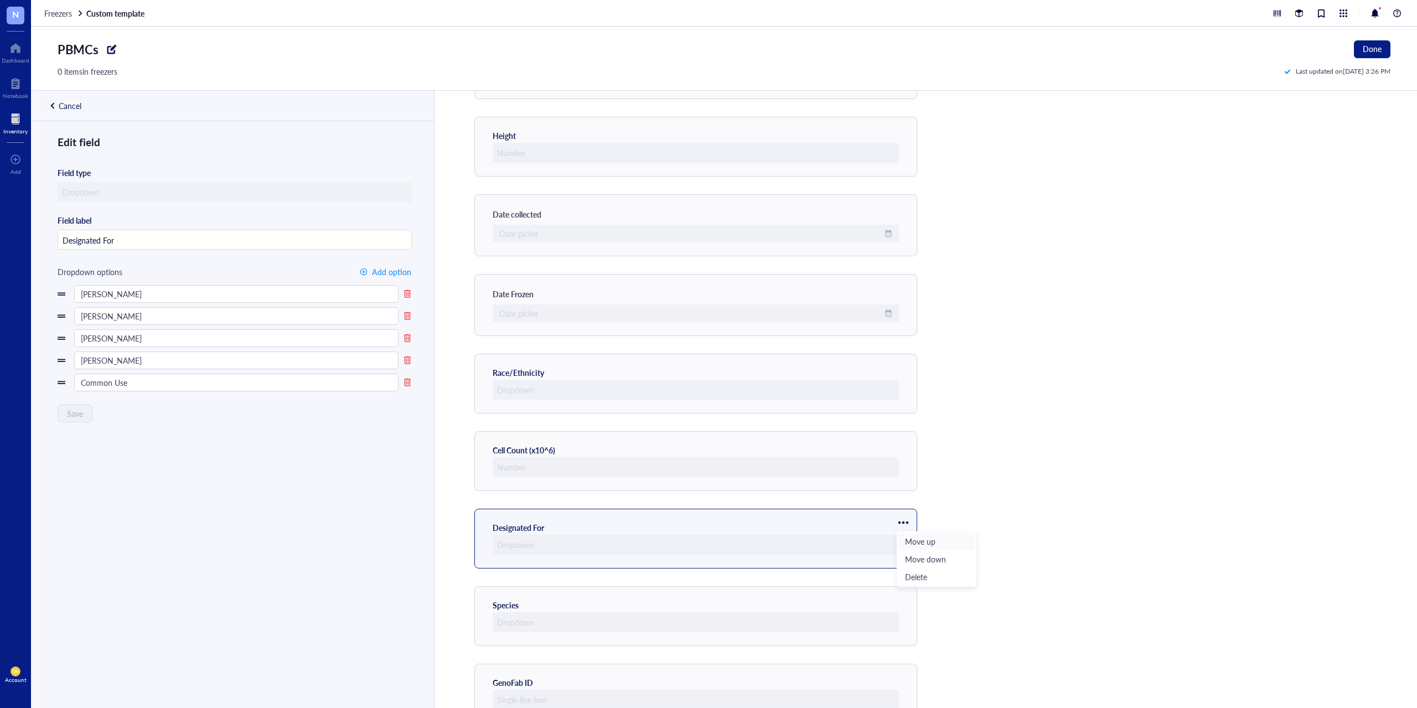
click at [913, 542] on span "Move up" at bounding box center [936, 541] width 63 height 12
click at [906, 445] on div at bounding box center [903, 445] width 18 height 18
click at [904, 463] on li "Move up" at bounding box center [936, 464] width 77 height 18
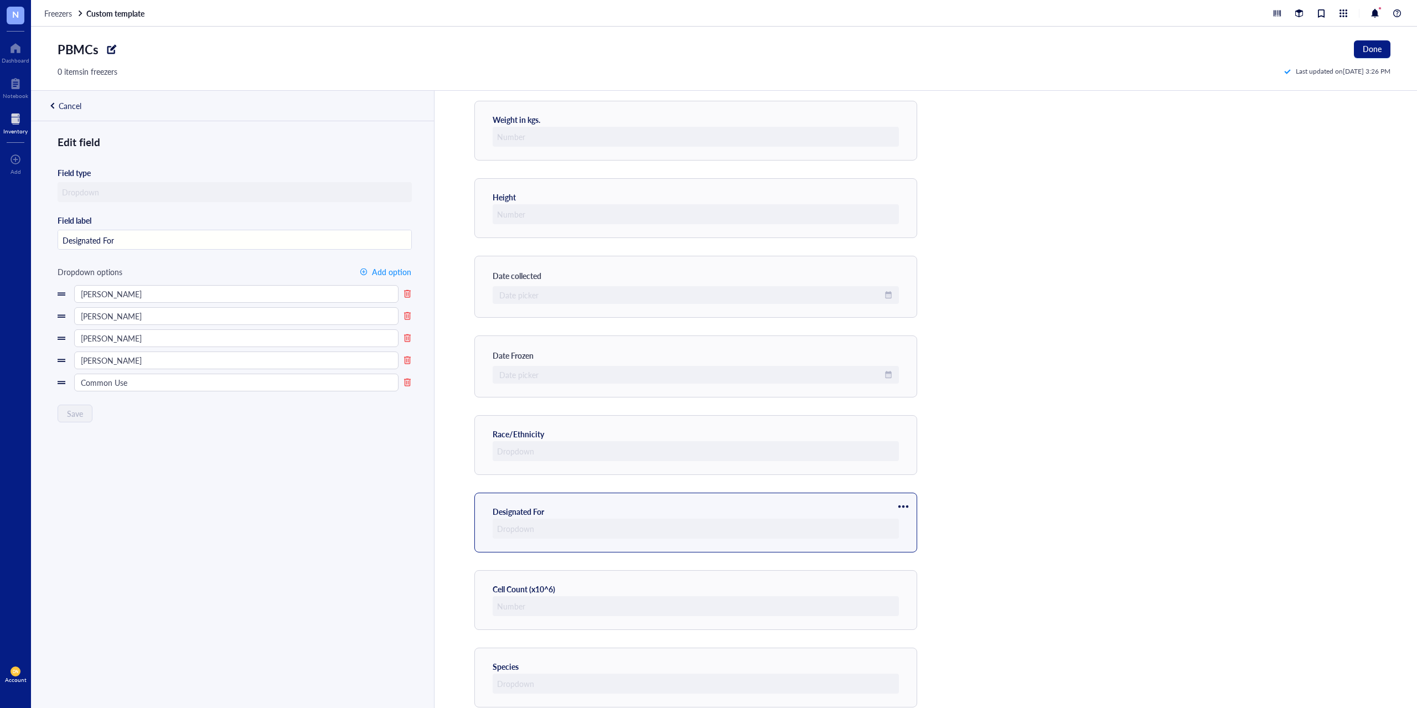
scroll to position [337, 0]
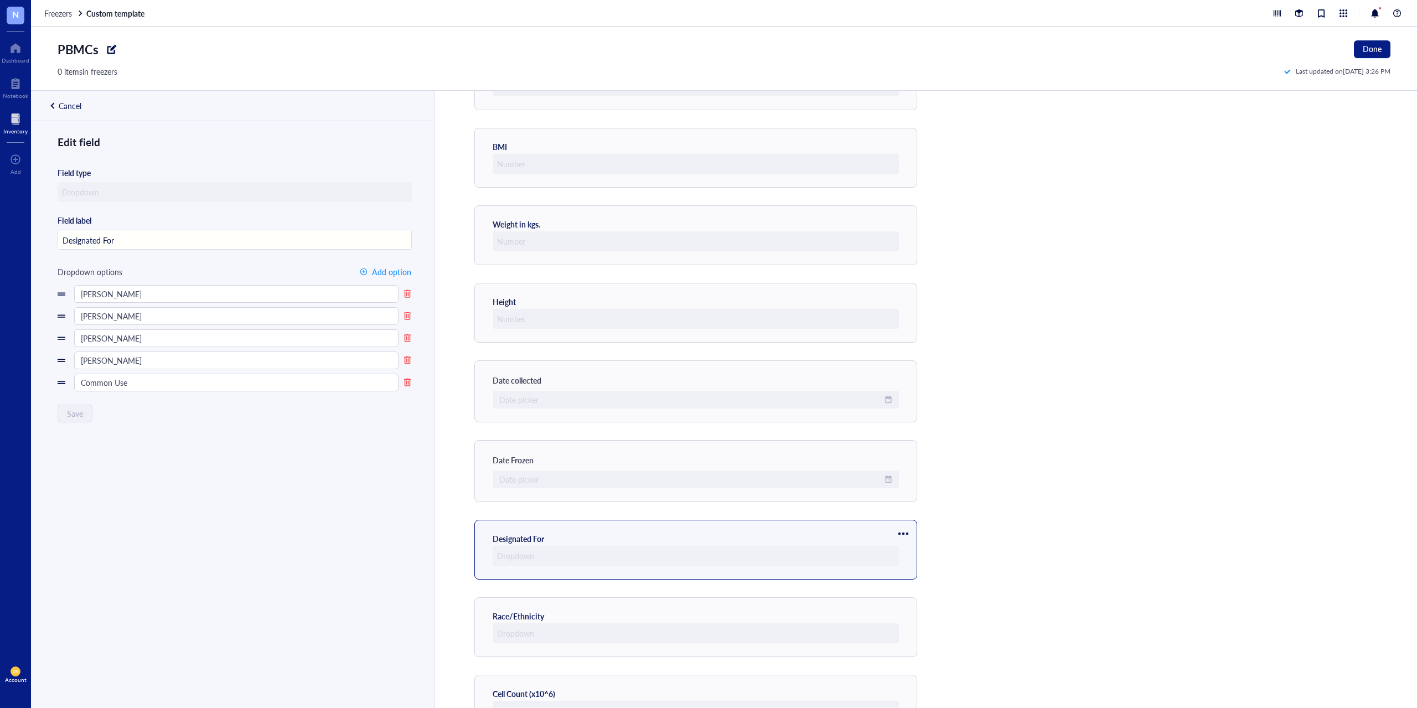
click at [908, 535] on div at bounding box center [903, 534] width 18 height 18
click at [906, 553] on span "Move up" at bounding box center [936, 552] width 63 height 12
click at [903, 452] on div at bounding box center [903, 454] width 18 height 18
click at [914, 477] on span "Move up" at bounding box center [936, 473] width 63 height 12
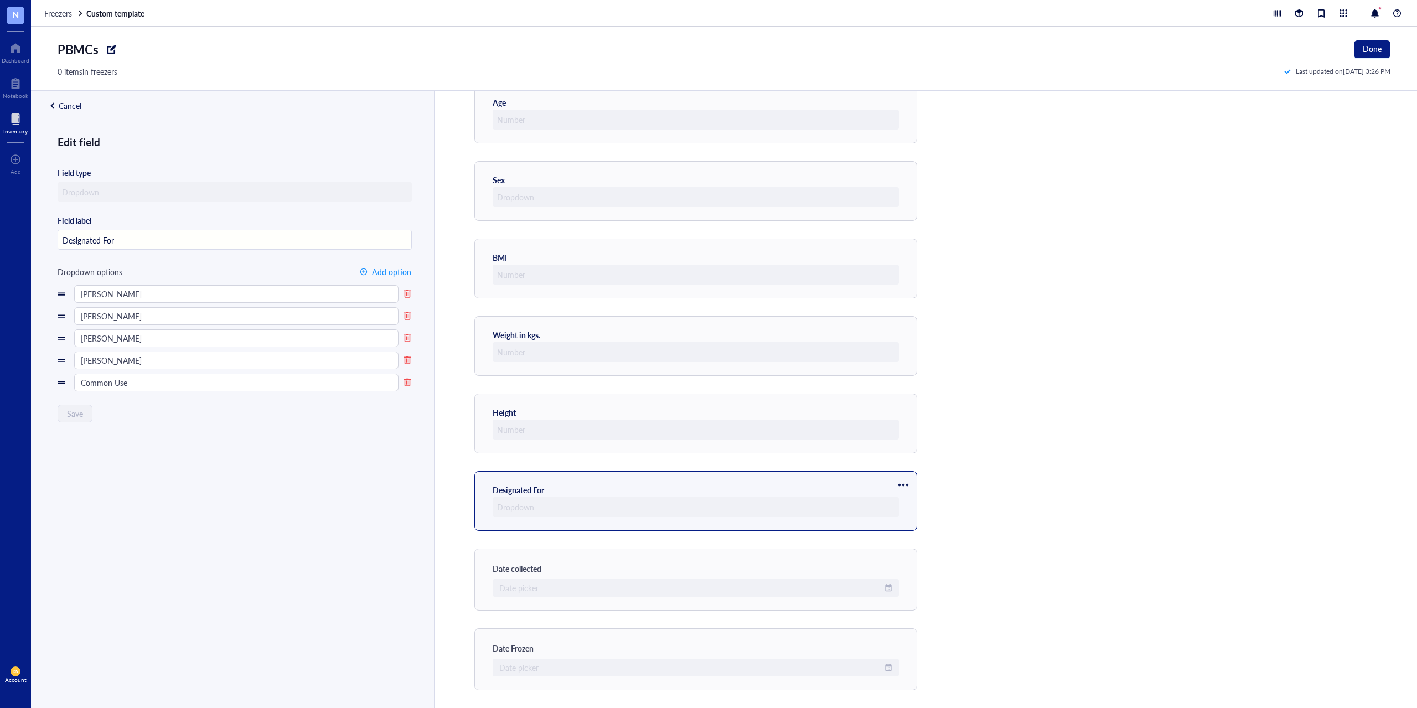
click at [909, 484] on div at bounding box center [903, 485] width 18 height 18
click at [905, 501] on span "Move up" at bounding box center [936, 504] width 63 height 12
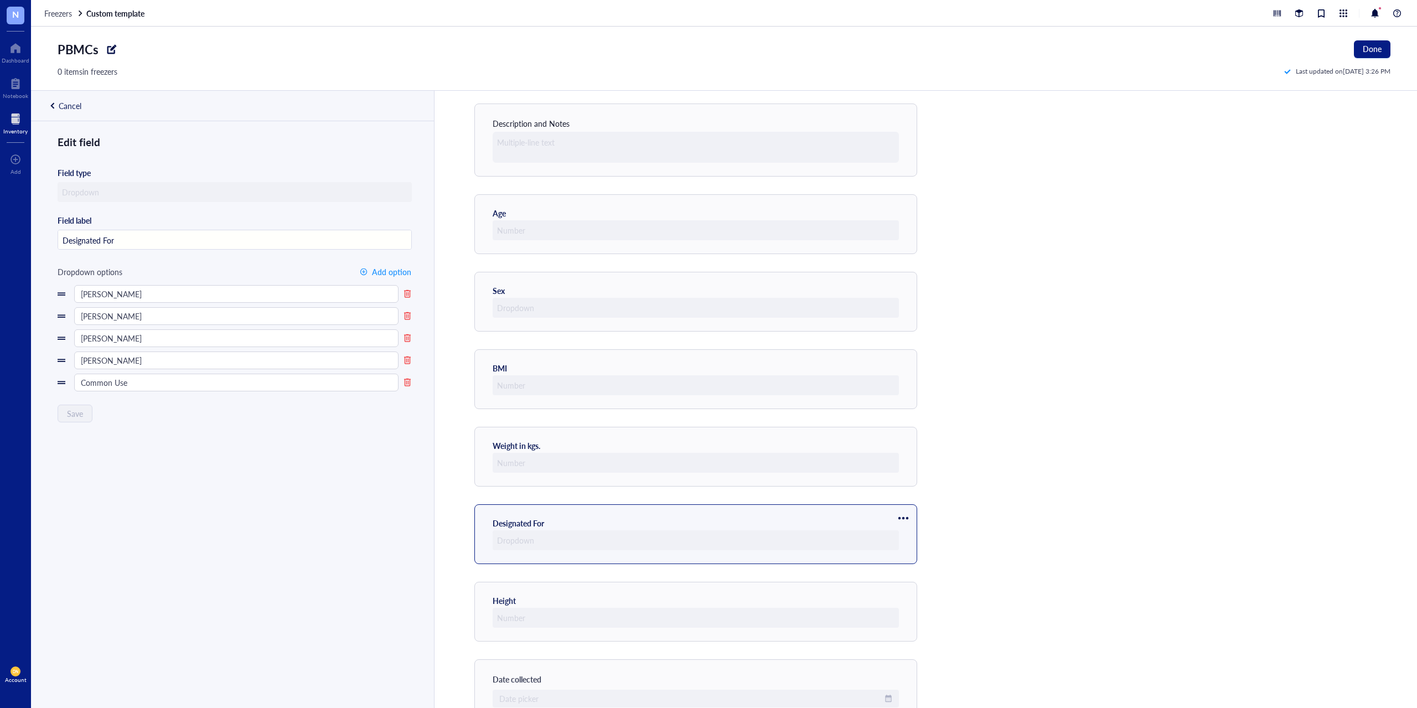
click at [903, 519] on div at bounding box center [903, 518] width 18 height 18
click at [913, 536] on span "Move up" at bounding box center [936, 537] width 63 height 12
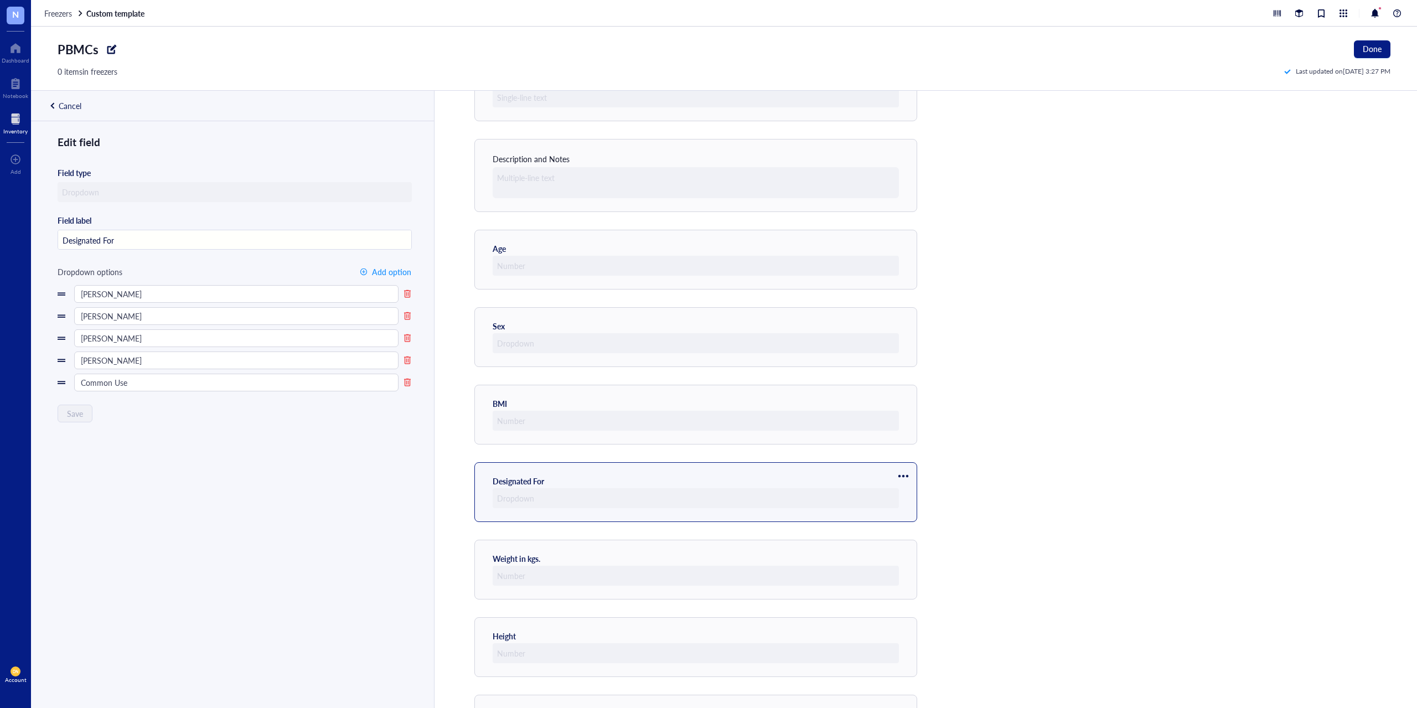
scroll to position [60, 0]
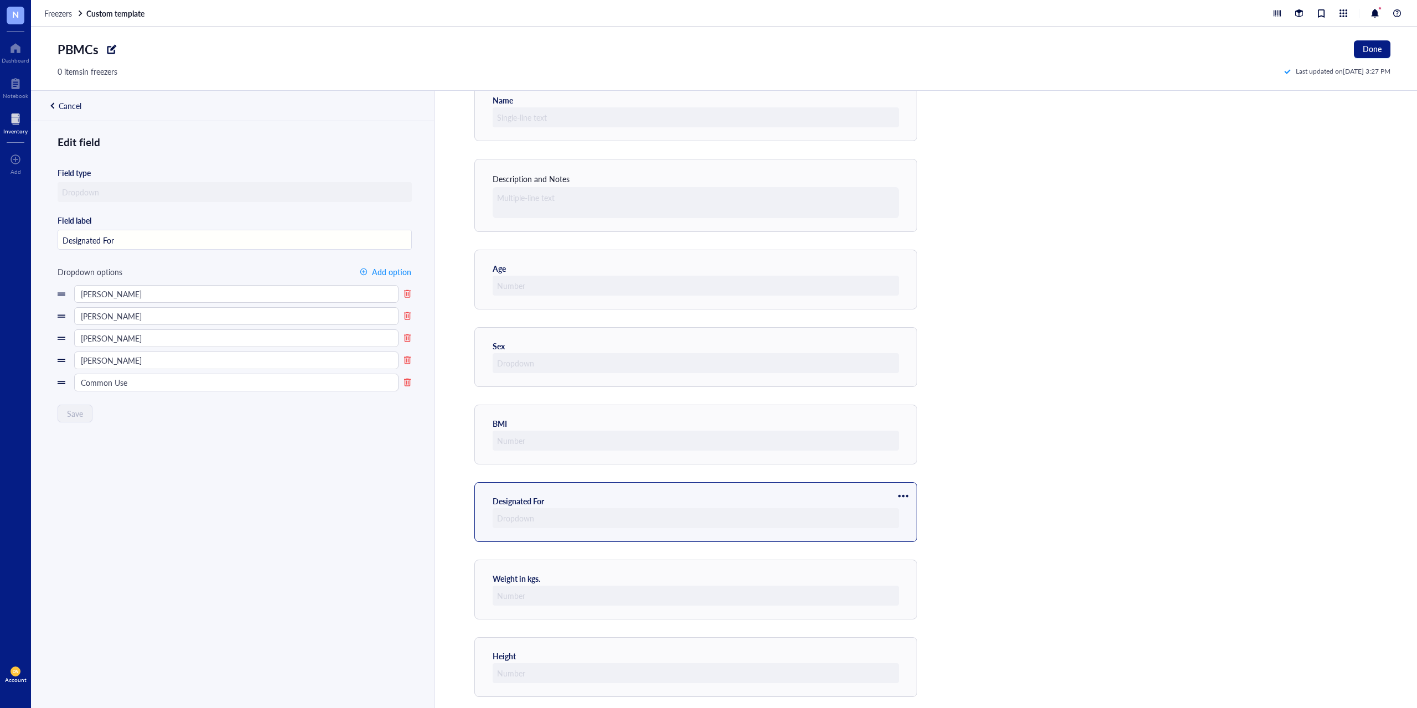
click at [901, 496] on div at bounding box center [903, 496] width 18 height 18
click at [915, 514] on span "Move up" at bounding box center [936, 515] width 63 height 12
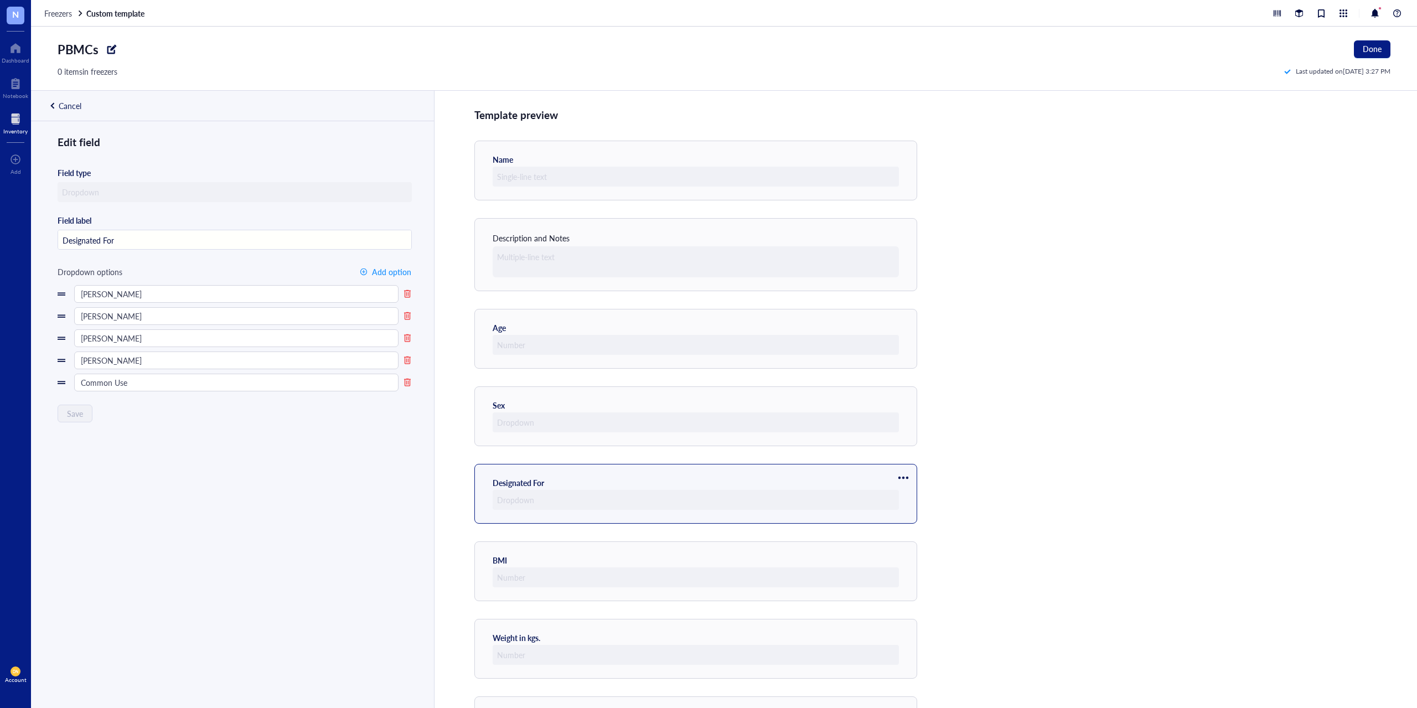
scroll to position [0, 0]
click at [906, 481] on div at bounding box center [903, 479] width 18 height 18
click at [913, 500] on span "Move up" at bounding box center [936, 497] width 63 height 12
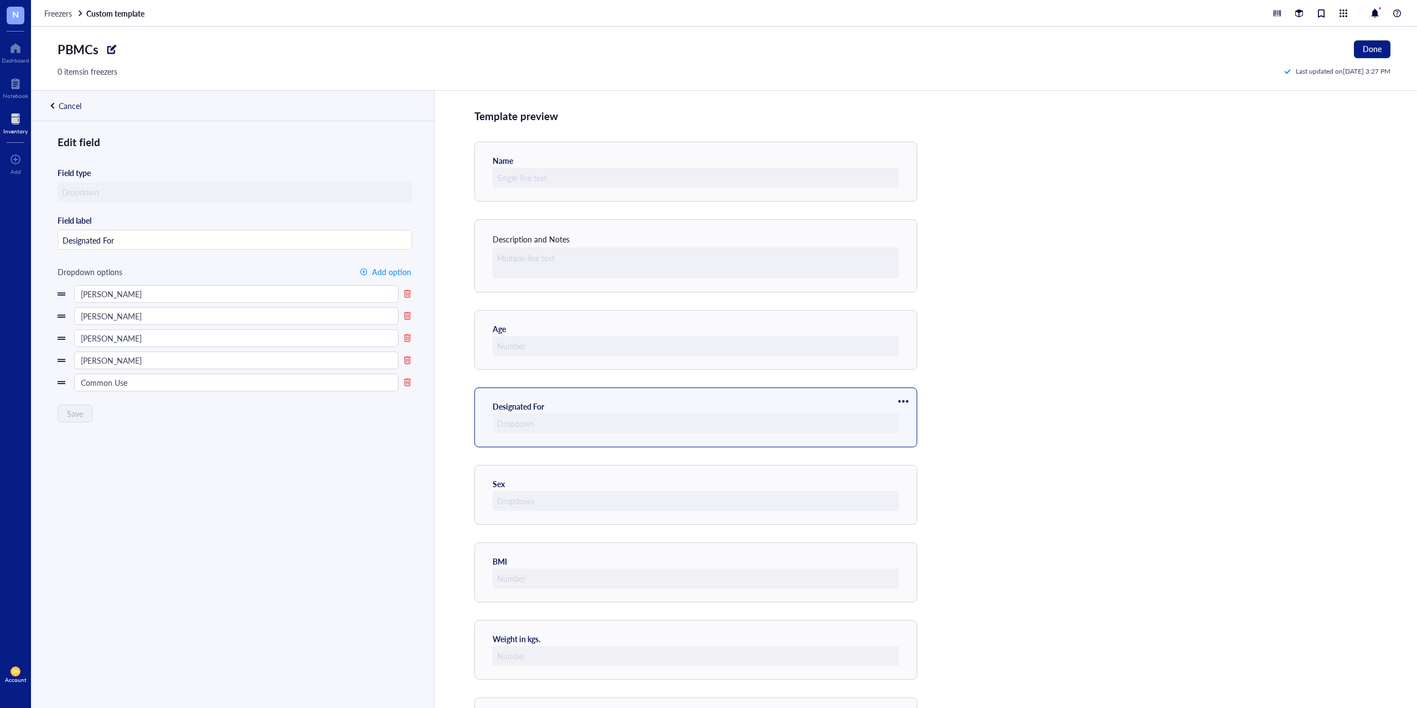
click at [905, 400] on div at bounding box center [903, 401] width 18 height 18
click at [908, 423] on span "Move up" at bounding box center [936, 420] width 63 height 12
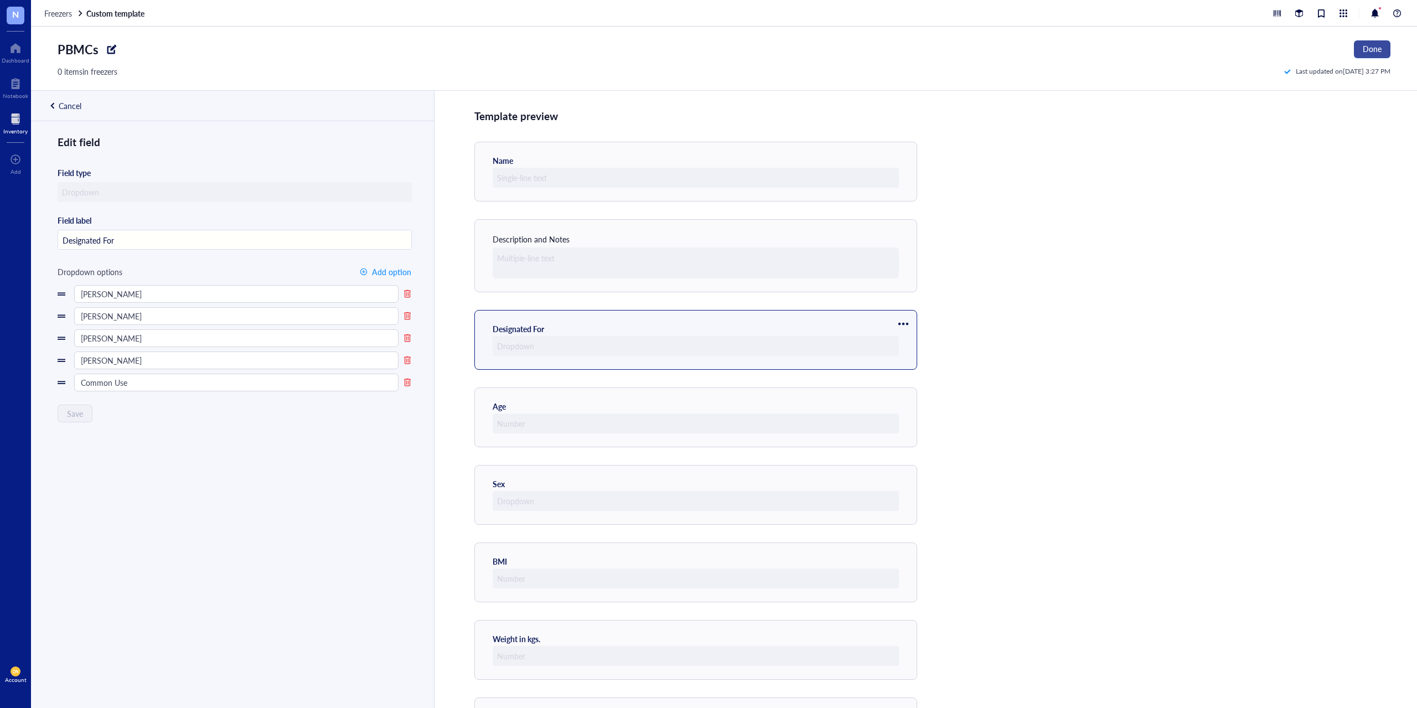
click at [1368, 53] on span "Done" at bounding box center [1372, 48] width 19 height 9
